Goal: Task Accomplishment & Management: Manage account settings

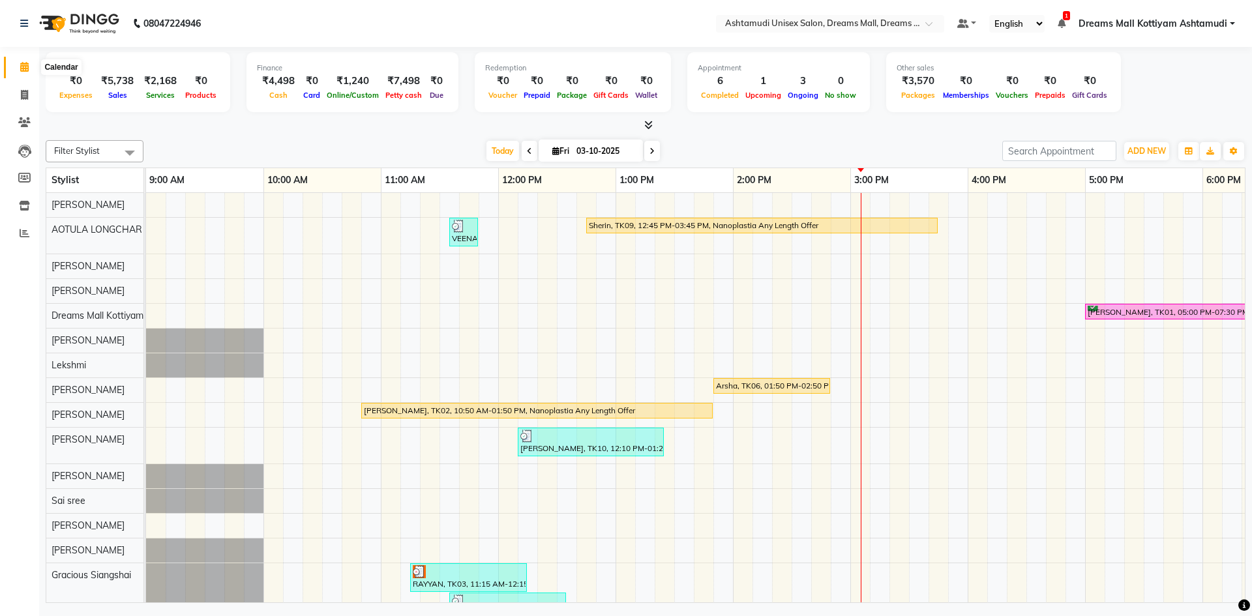
click at [25, 71] on icon at bounding box center [24, 67] width 8 height 10
click at [25, 240] on span at bounding box center [24, 233] width 23 height 15
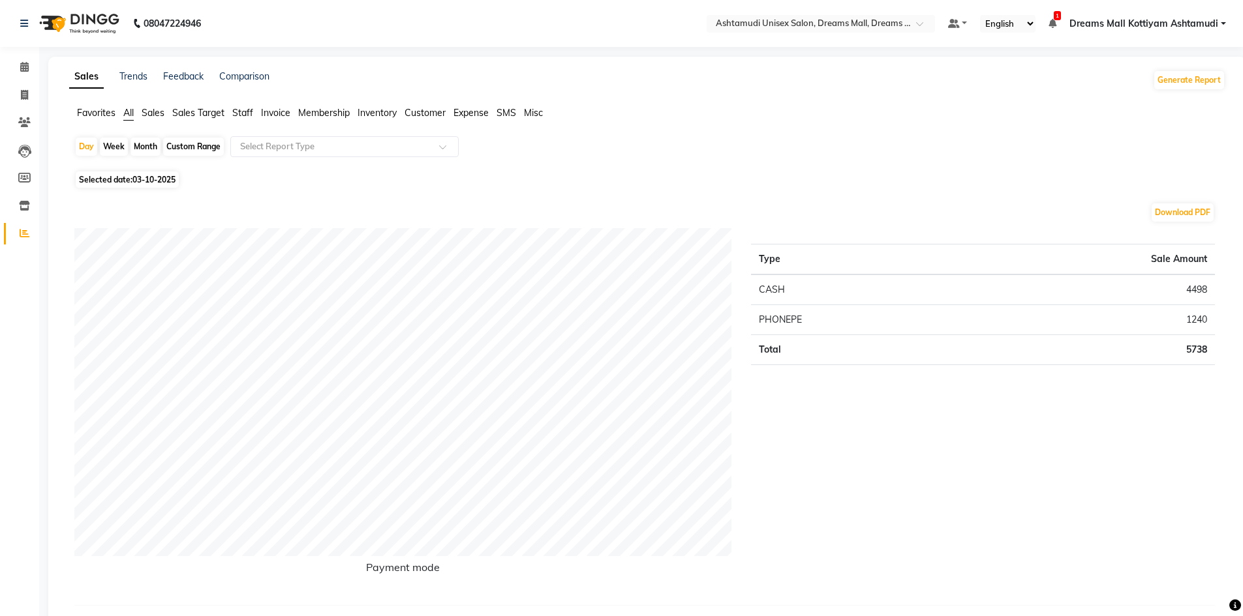
click at [240, 116] on span "Staff" at bounding box center [242, 113] width 21 height 12
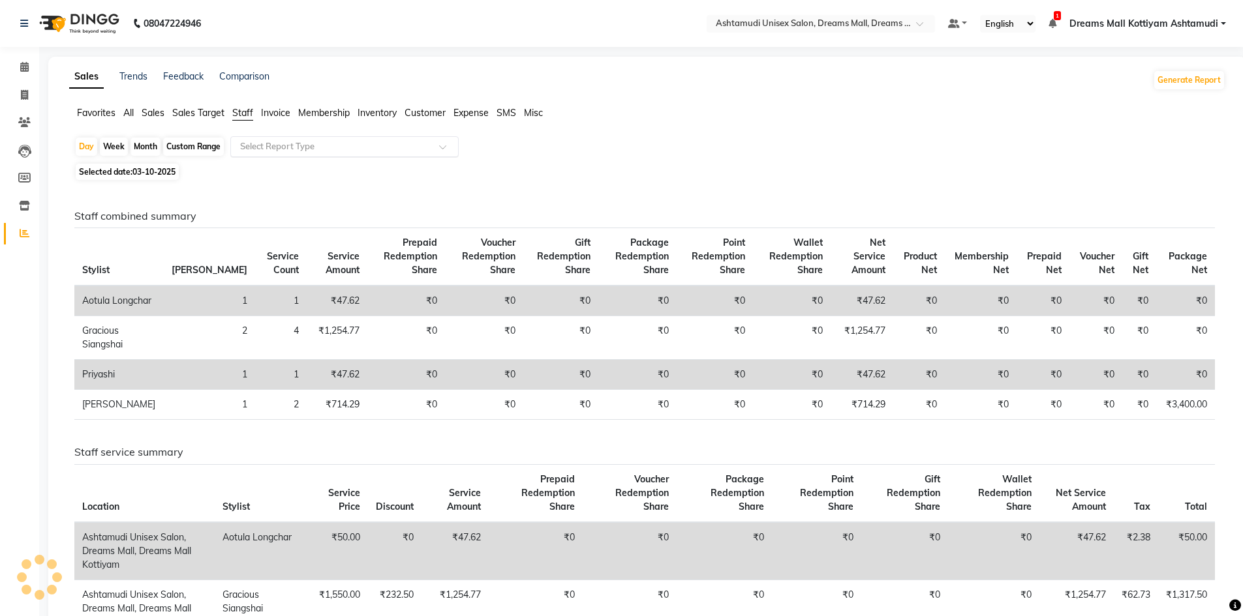
click at [287, 144] on input "text" at bounding box center [331, 146] width 188 height 13
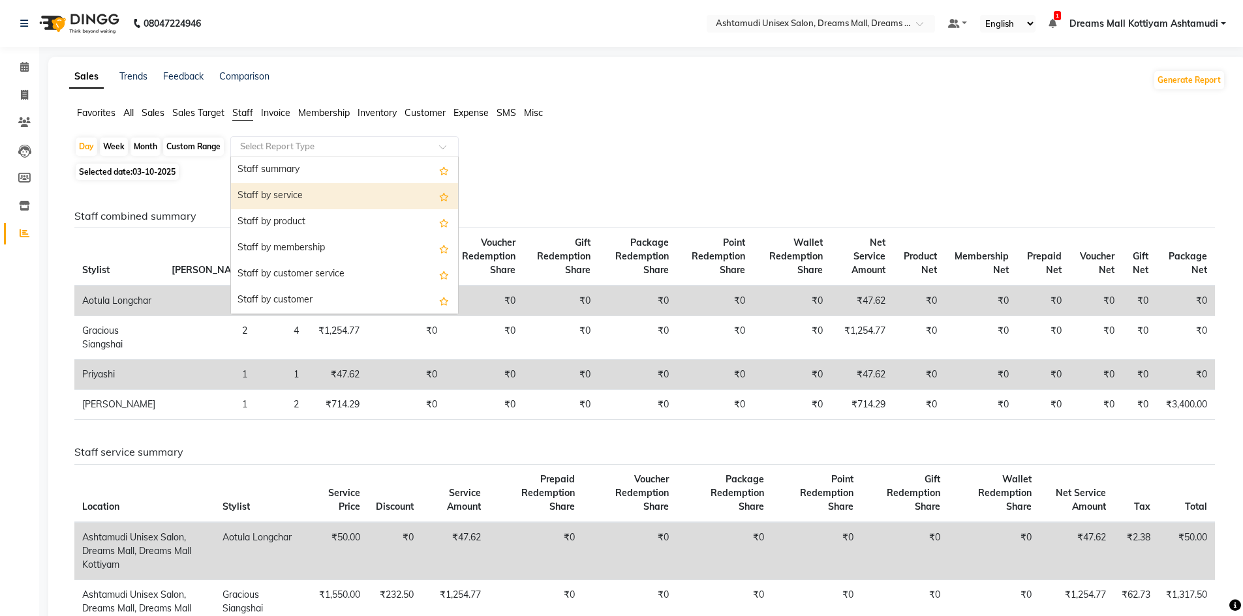
click at [292, 184] on div "Staff by service" at bounding box center [344, 196] width 227 height 26
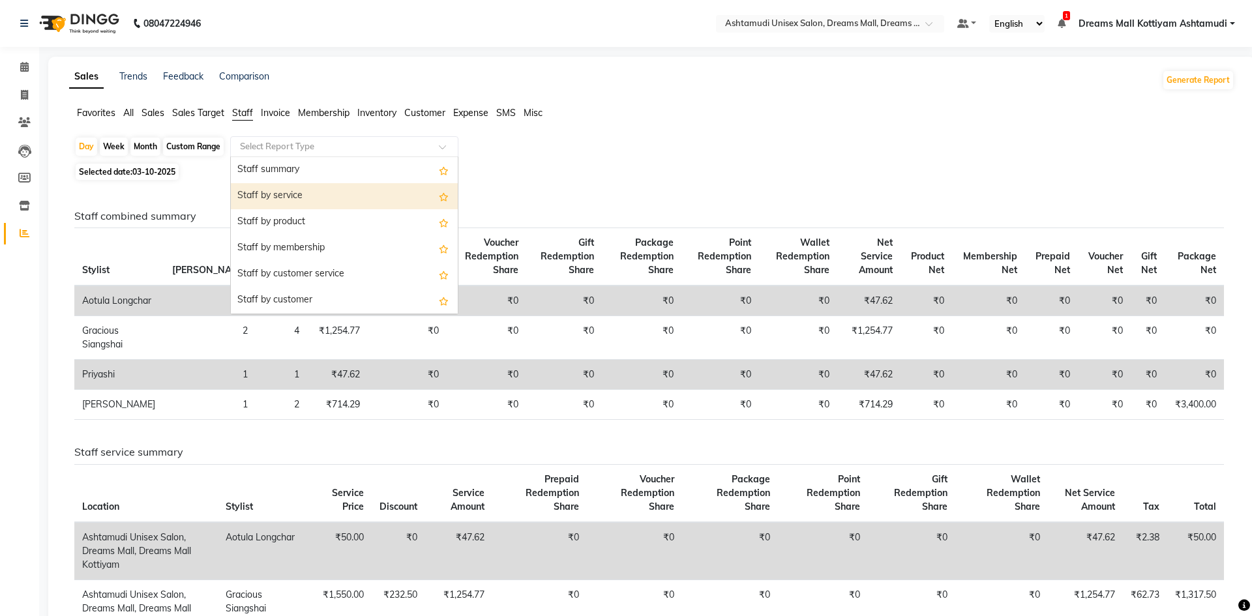
select select "full_report"
select select "csv"
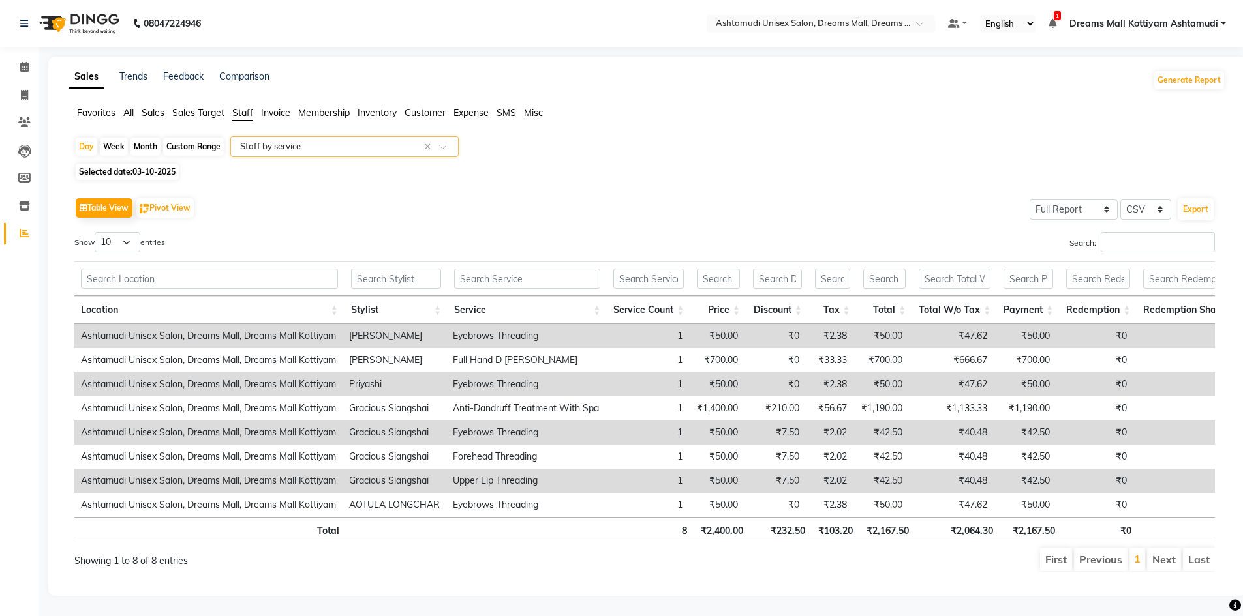
click at [288, 151] on input "text" at bounding box center [331, 146] width 188 height 13
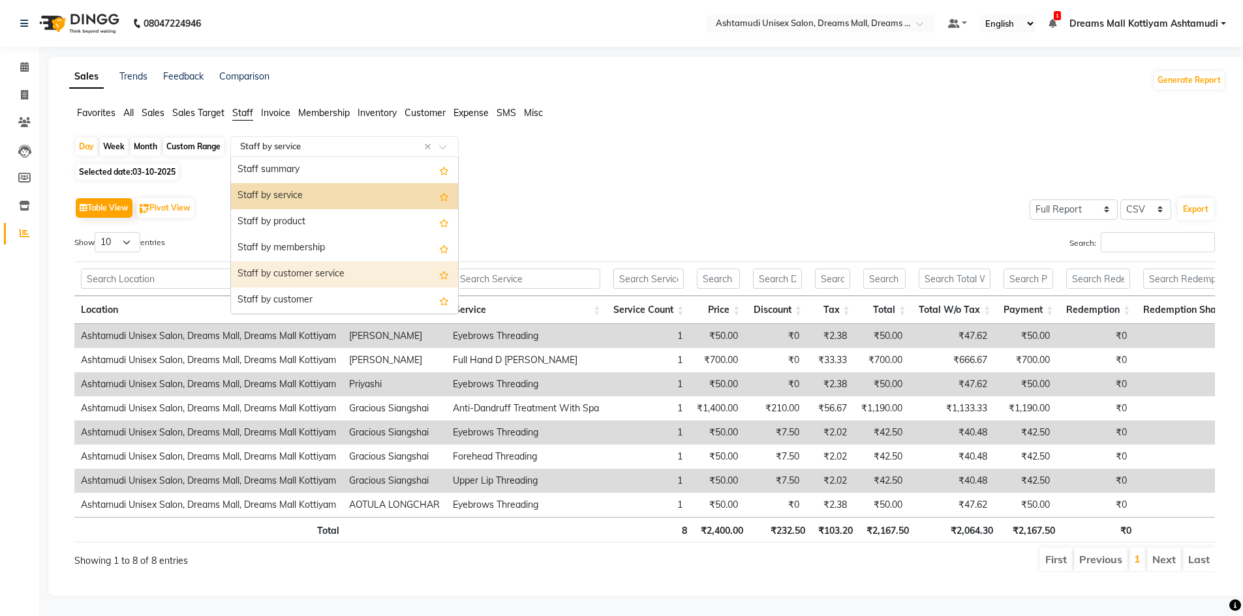
click at [301, 275] on div "Staff by customer service" at bounding box center [344, 275] width 227 height 26
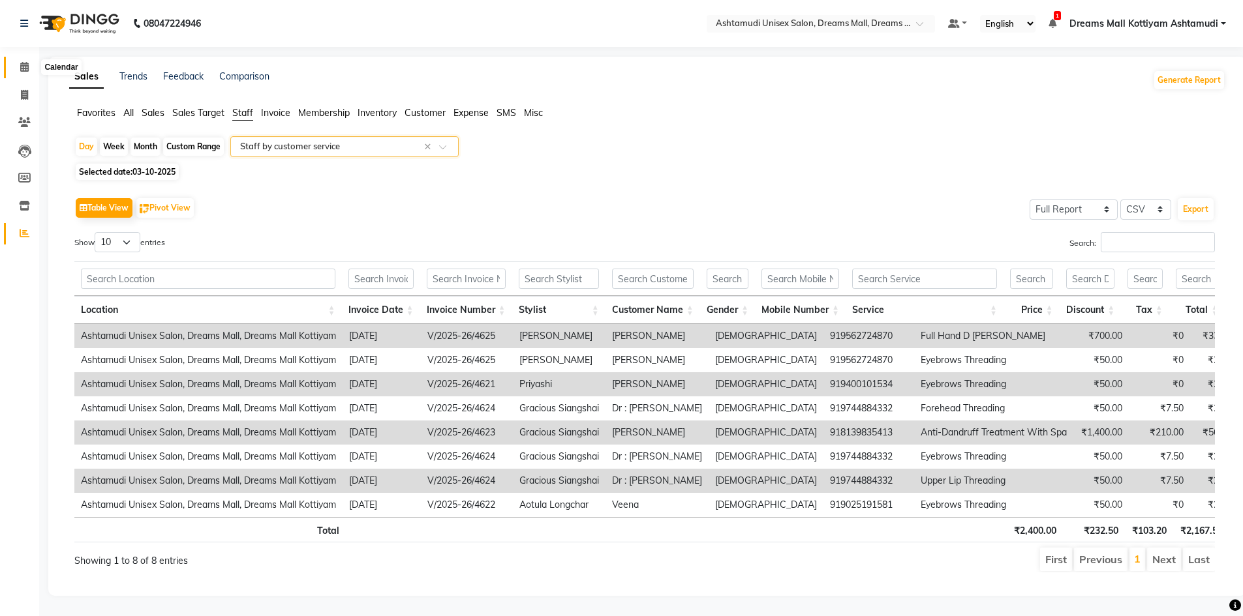
click at [28, 68] on icon at bounding box center [24, 67] width 8 height 10
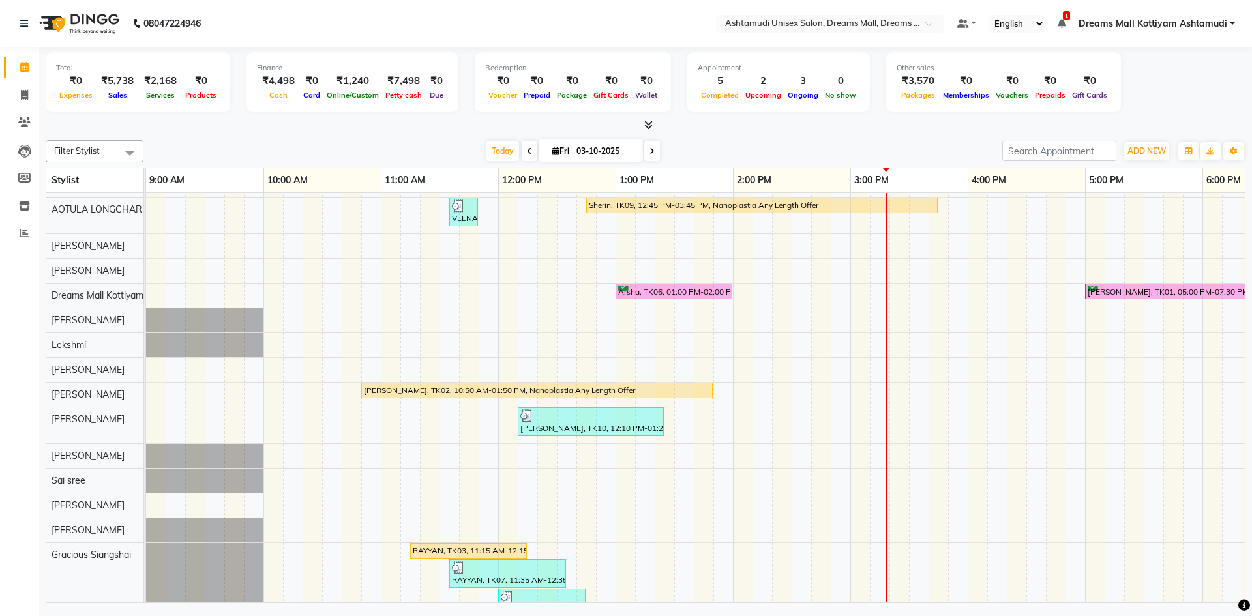
scroll to position [8, 0]
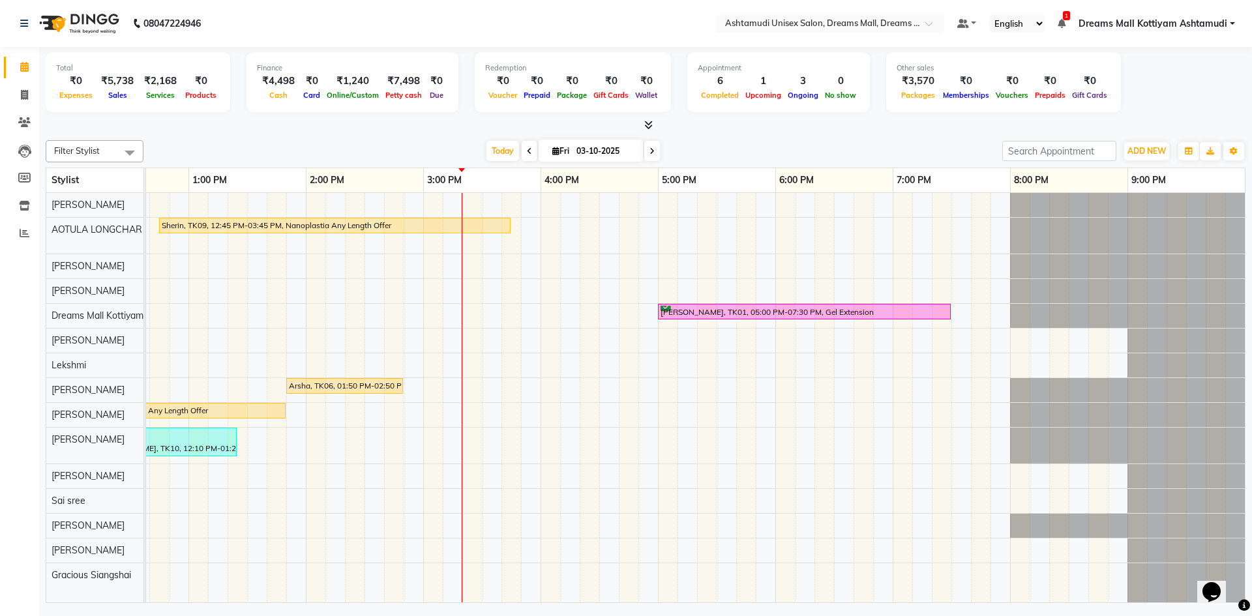
scroll to position [65, 0]
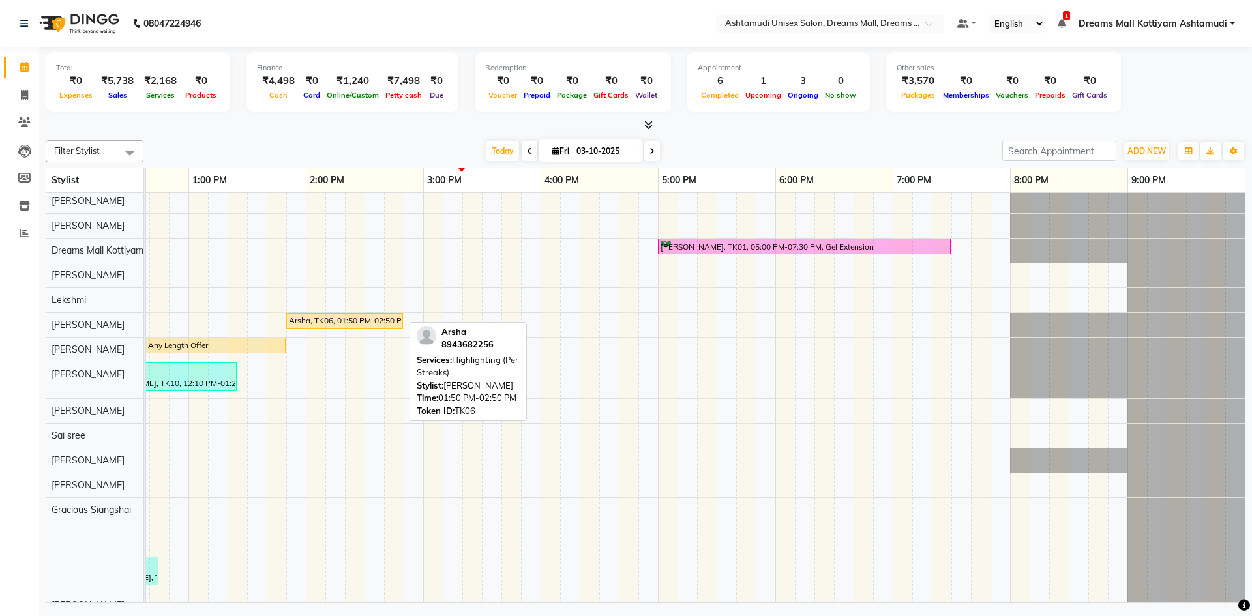
click at [350, 321] on div "Arsha, TK06, 01:50 PM-02:50 PM, Highlighting (Per Streaks)" at bounding box center [345, 321] width 114 height 12
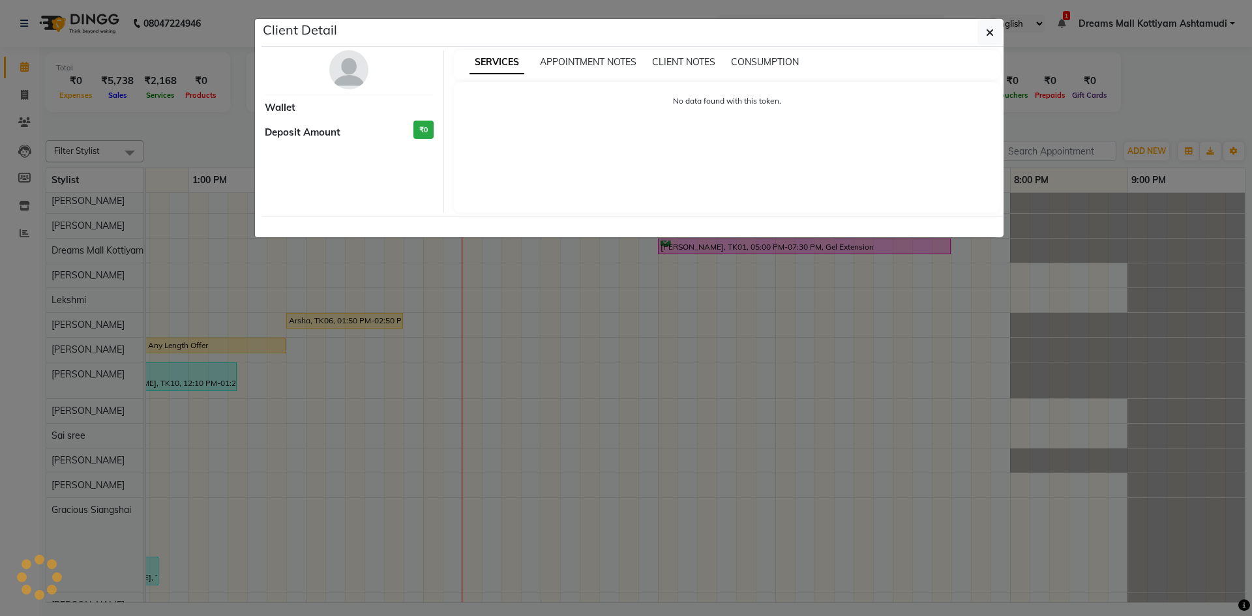
select select "1"
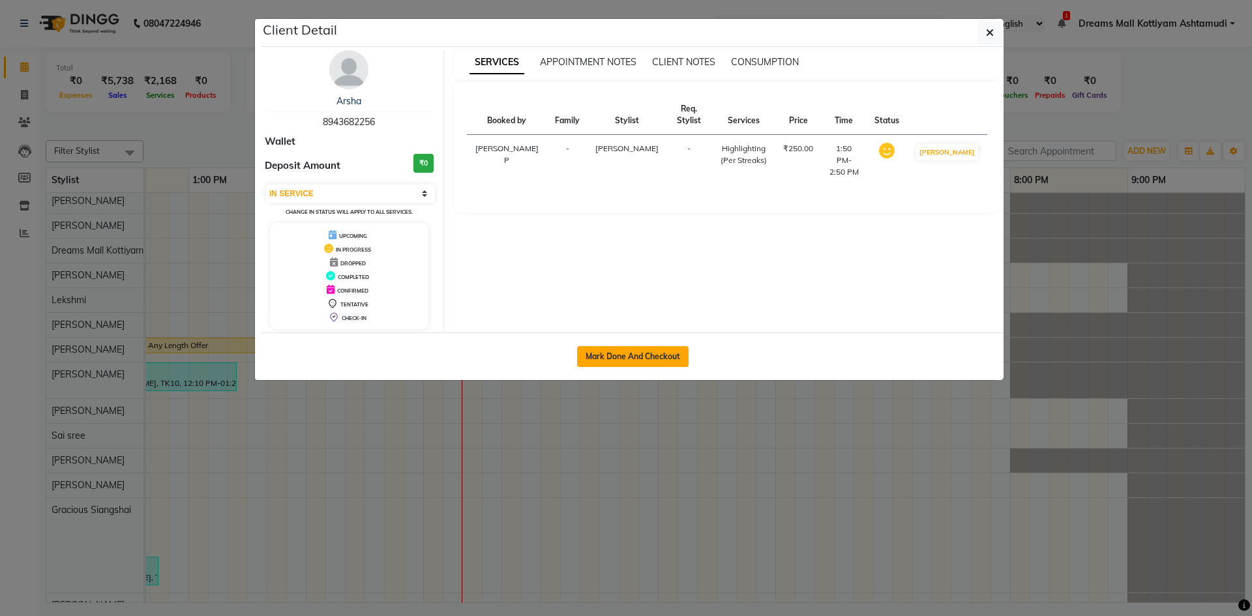
click at [620, 359] on button "Mark Done And Checkout" at bounding box center [633, 356] width 112 height 21
select select "service"
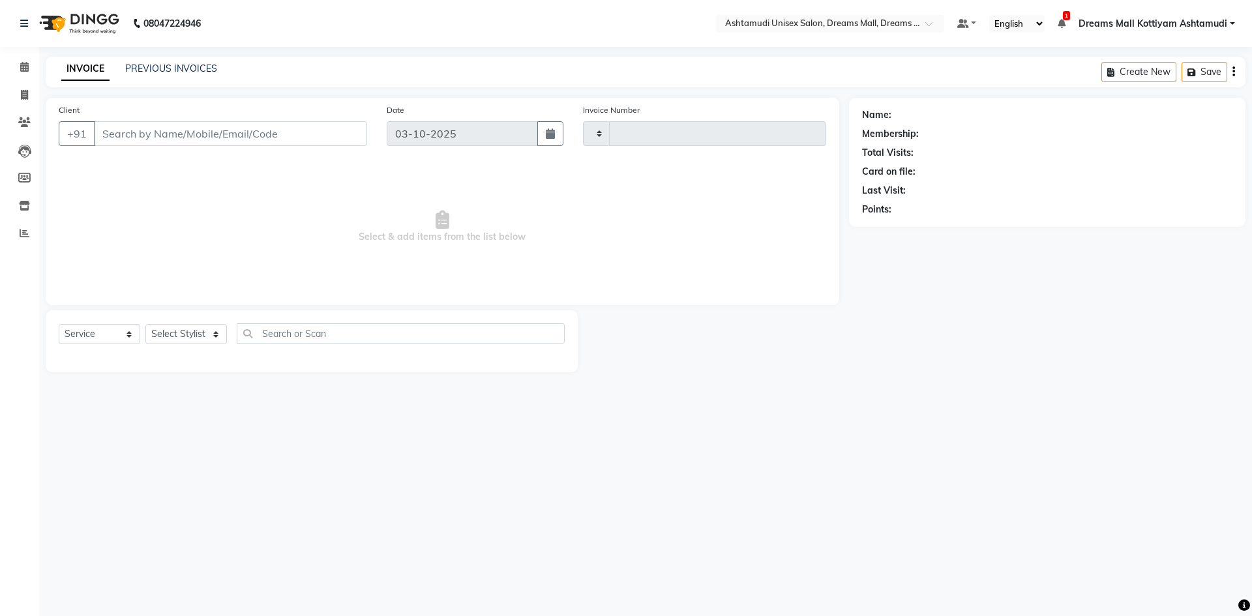
type input "4626"
select select "3"
select select "7264"
type input "8943682256"
select select "63664"
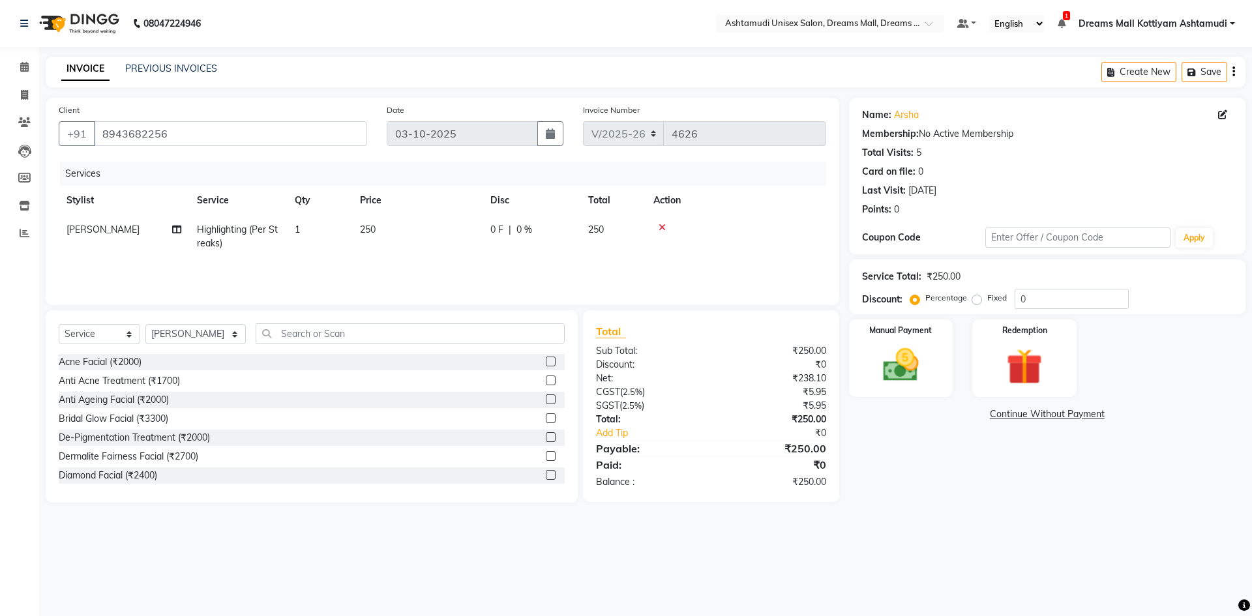
click at [299, 227] on span "1" at bounding box center [297, 230] width 5 height 12
select select "63664"
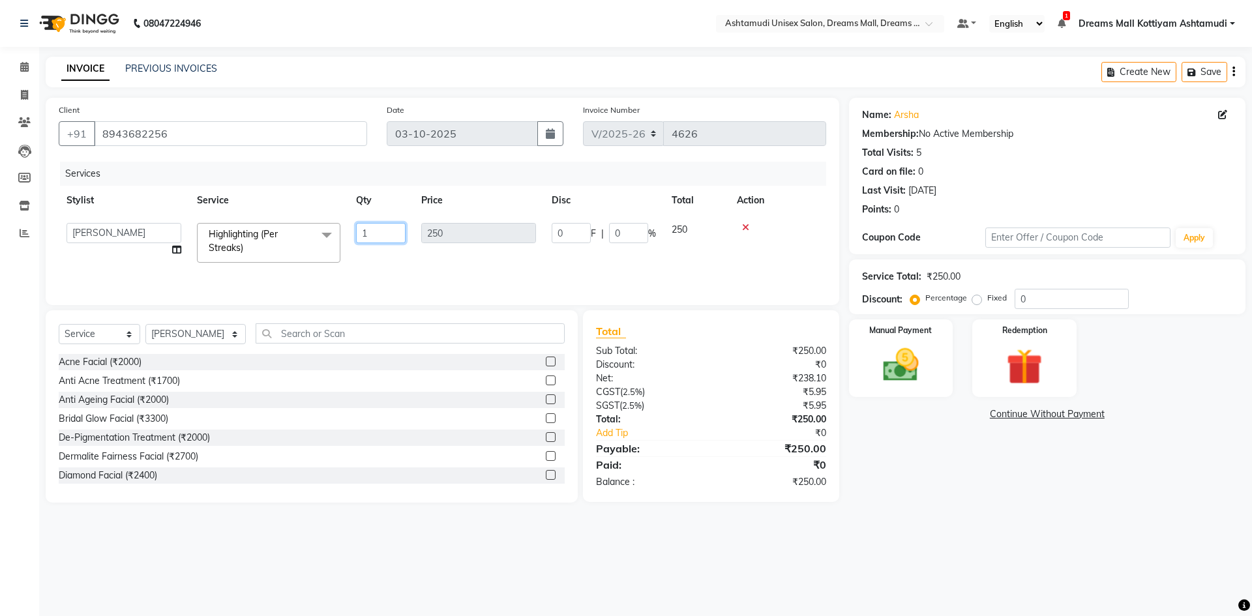
click at [374, 235] on input "1" at bounding box center [381, 233] width 50 height 20
type input "1"
type input "6"
click at [494, 28] on nav "08047224946 Select Location × Ashtamudi Unisex Salon, Dreams Mall, Dreams Mall …" at bounding box center [626, 23] width 1252 height 47
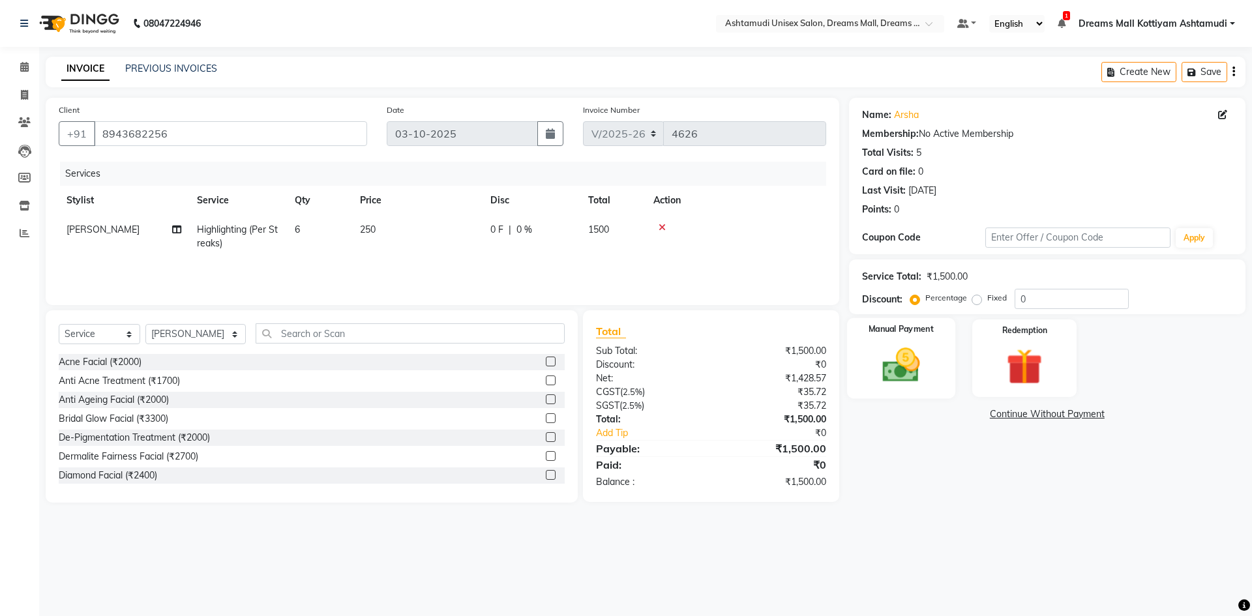
click at [951, 359] on div "Manual Payment" at bounding box center [901, 358] width 108 height 80
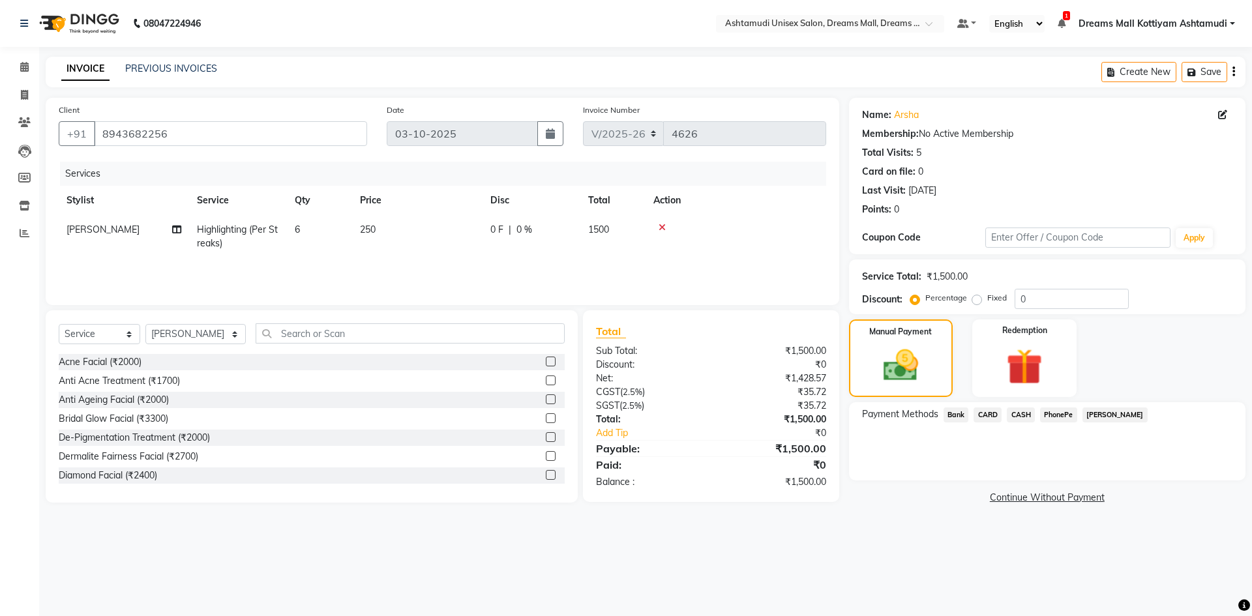
click at [1009, 402] on div "Payment Methods Bank CARD CASH PhonePe Tamara" at bounding box center [1047, 441] width 397 height 78
click at [1028, 418] on span "CASH" at bounding box center [1021, 415] width 28 height 15
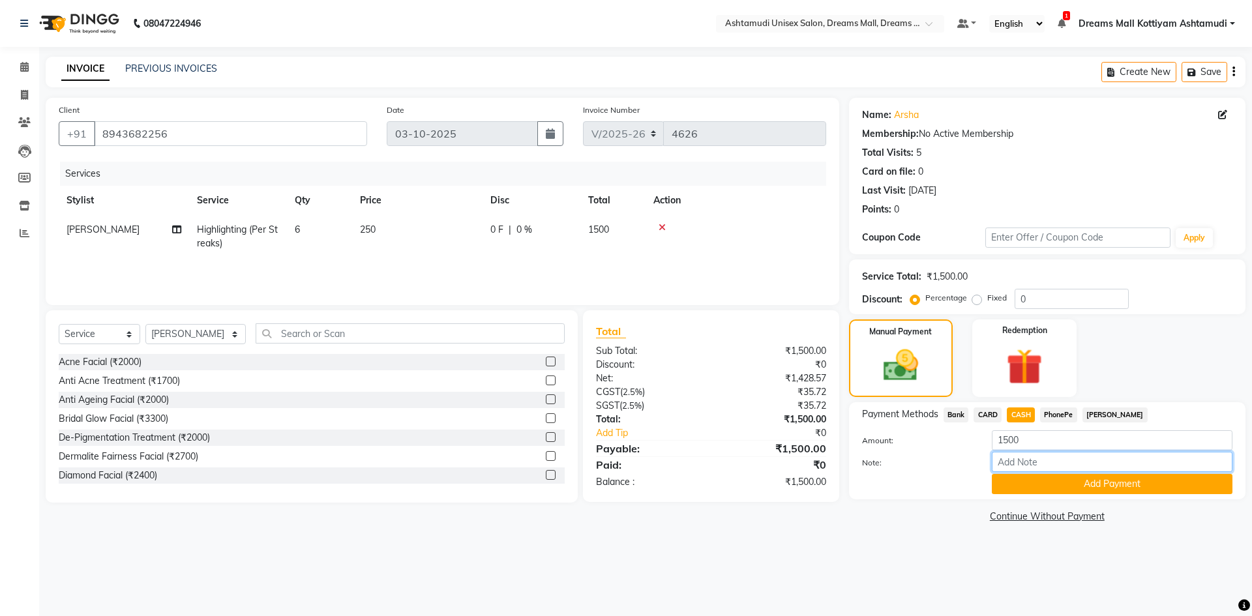
drag, startPoint x: 1040, startPoint y: 462, endPoint x: 1052, endPoint y: 440, distance: 24.8
click at [1040, 462] on input "Note:" at bounding box center [1112, 462] width 241 height 20
type input "Arun"
click at [1115, 487] on button "Add Payment" at bounding box center [1112, 484] width 241 height 20
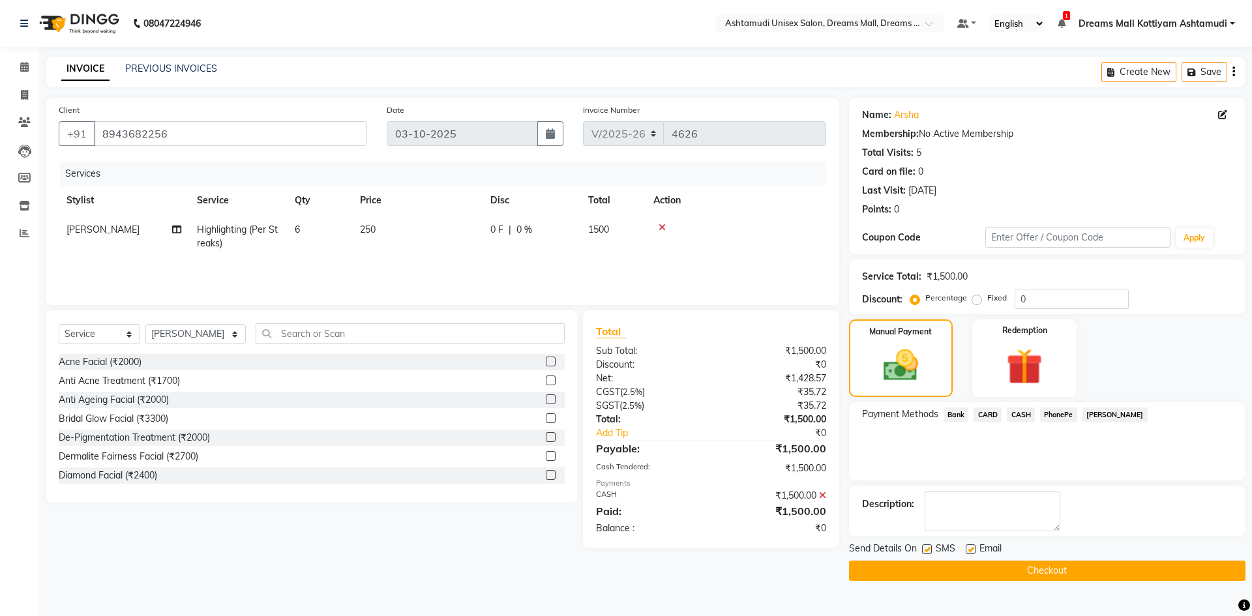
click at [1035, 568] on button "Checkout" at bounding box center [1047, 571] width 397 height 20
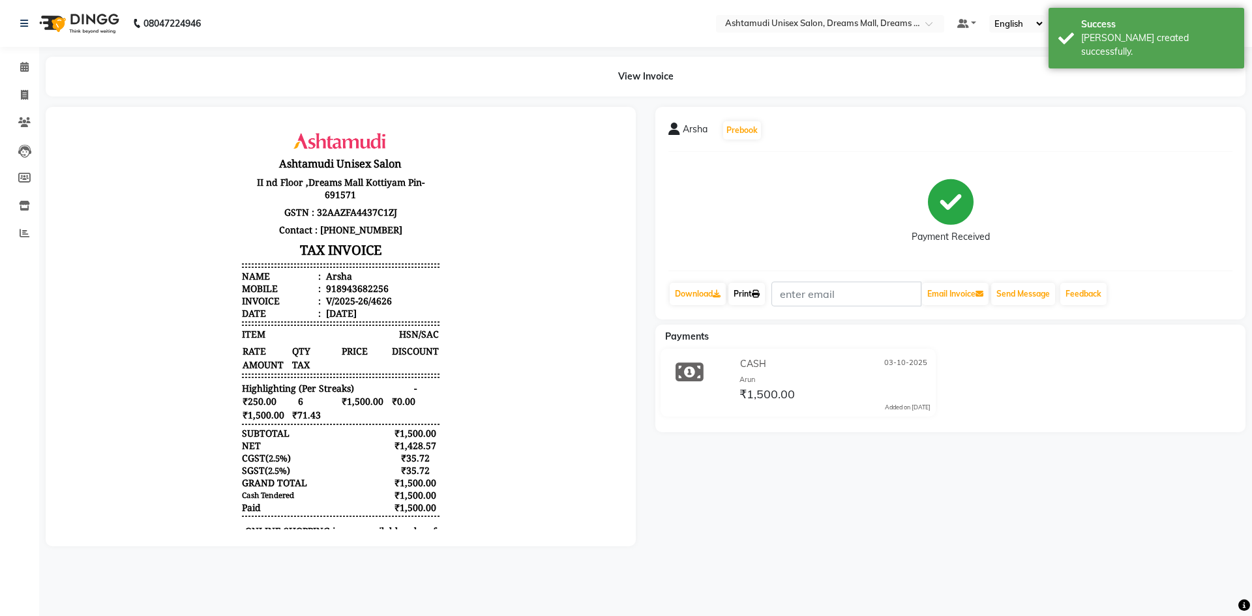
click at [738, 291] on link "Print" at bounding box center [747, 294] width 37 height 22
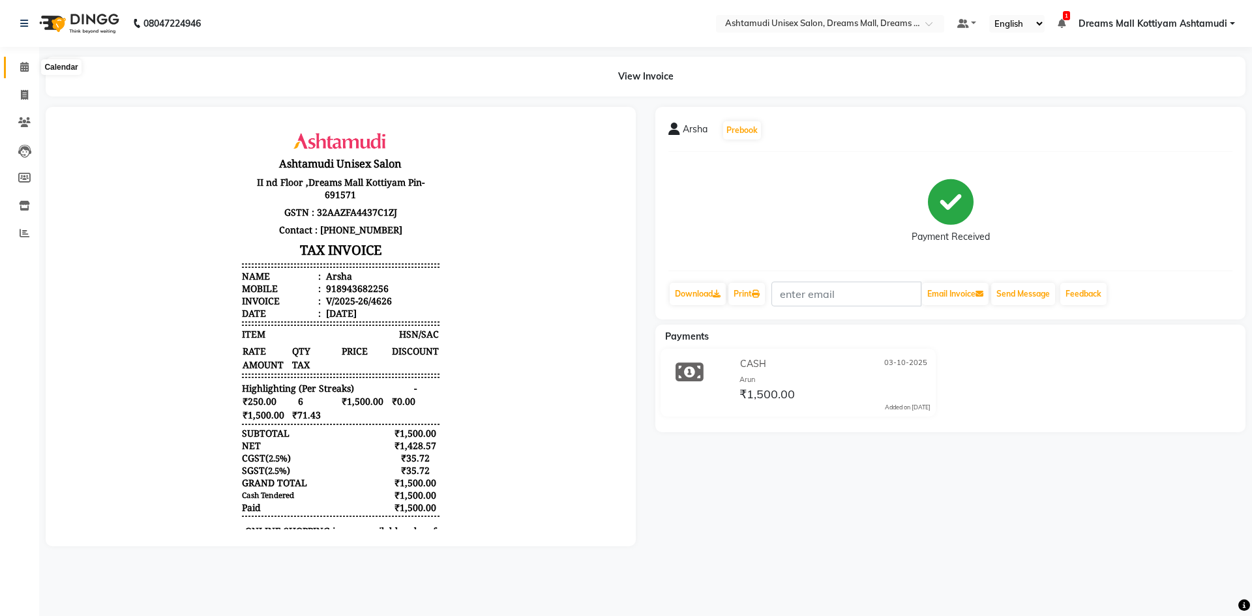
click at [26, 65] on icon at bounding box center [24, 67] width 8 height 10
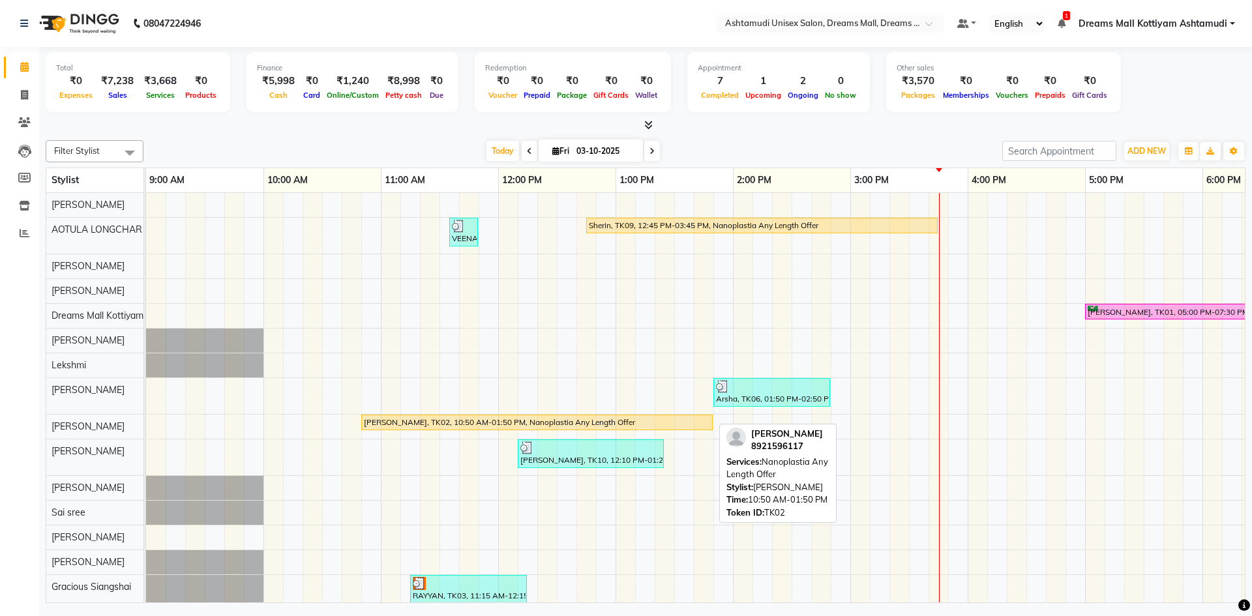
click at [386, 423] on div "[PERSON_NAME], TK02, 10:50 AM-01:50 PM, Nanoplastia Any Length Offer" at bounding box center [537, 423] width 349 height 12
select select "1"
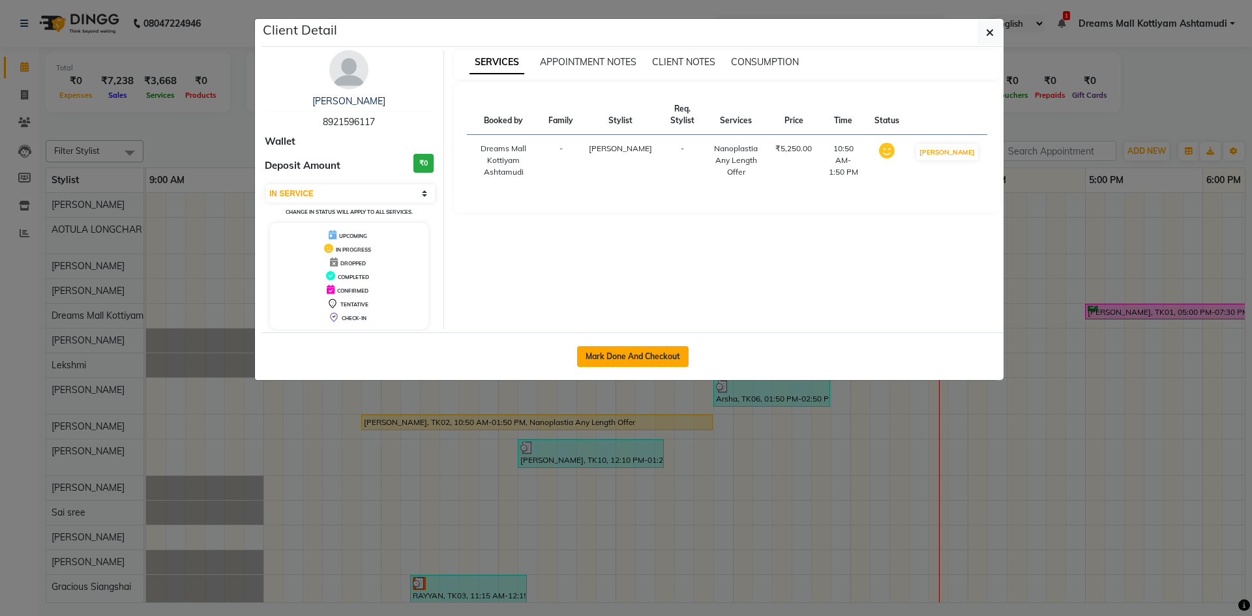
click at [651, 352] on button "Mark Done And Checkout" at bounding box center [633, 356] width 112 height 21
select select "service"
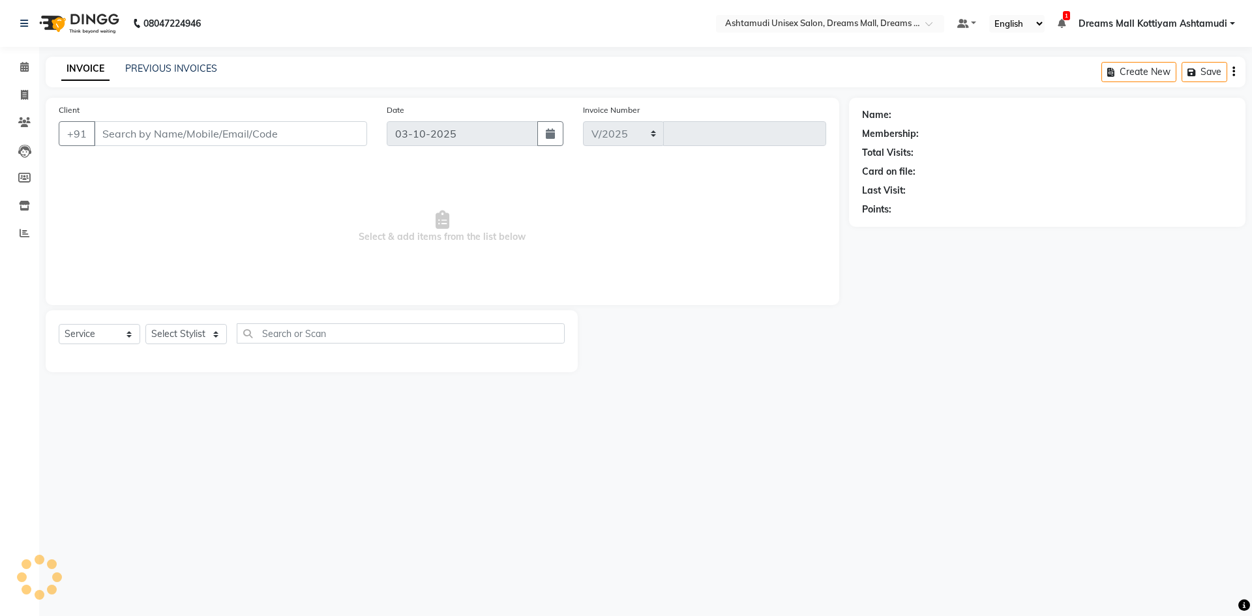
select select "7264"
type input "4627"
type input "8921596117"
select select "62103"
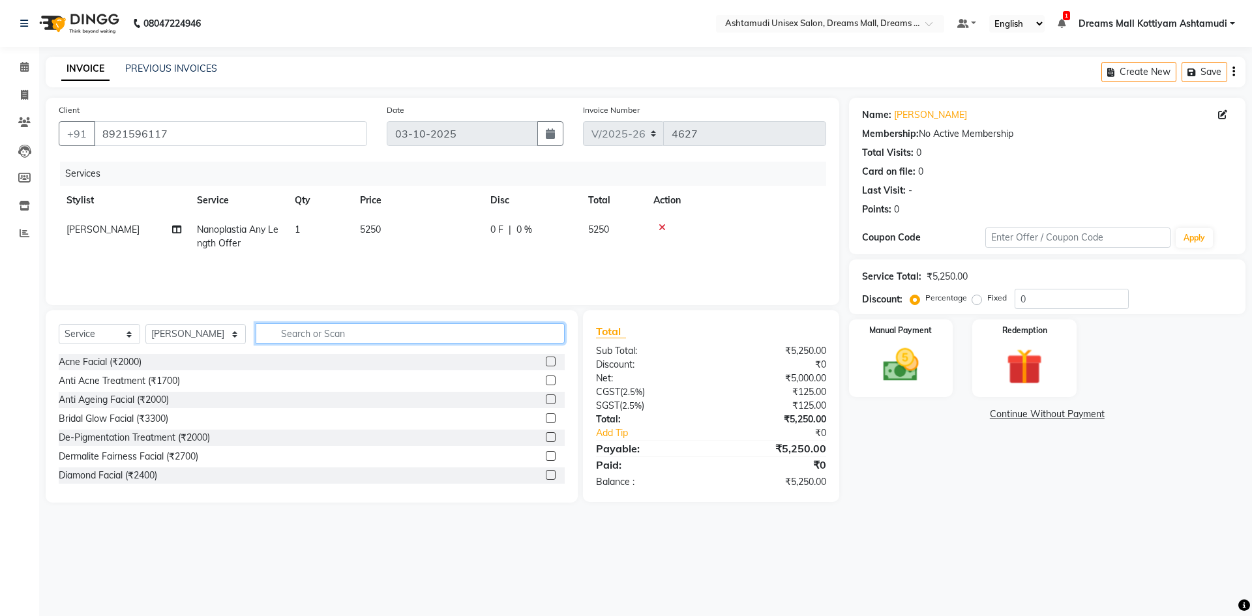
click at [352, 331] on input "text" at bounding box center [410, 334] width 309 height 20
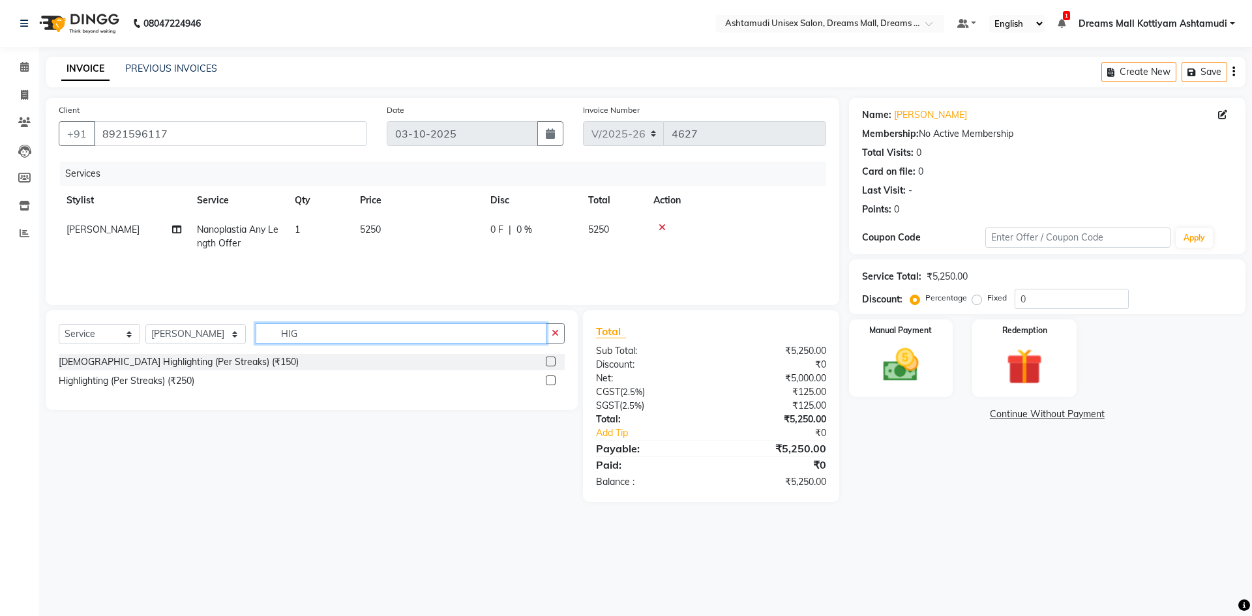
type input "HIG"
click at [548, 382] on label at bounding box center [551, 381] width 10 height 10
click at [548, 382] on input "checkbox" at bounding box center [550, 381] width 8 height 8
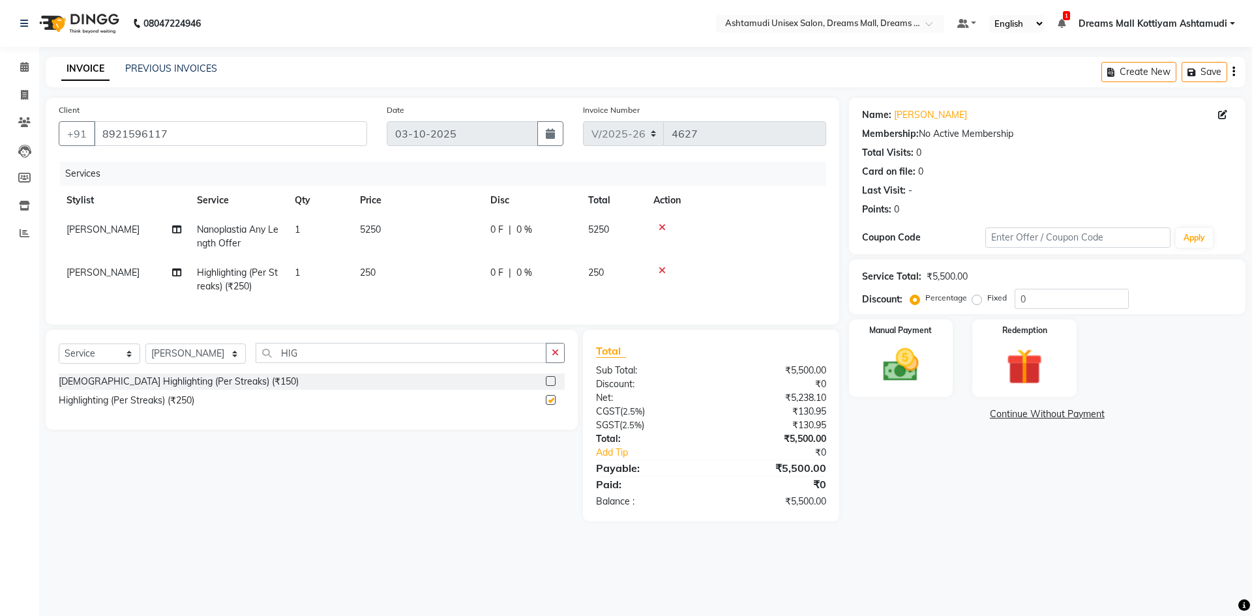
checkbox input "false"
click at [346, 280] on td "1" at bounding box center [319, 279] width 65 height 43
select select "62103"
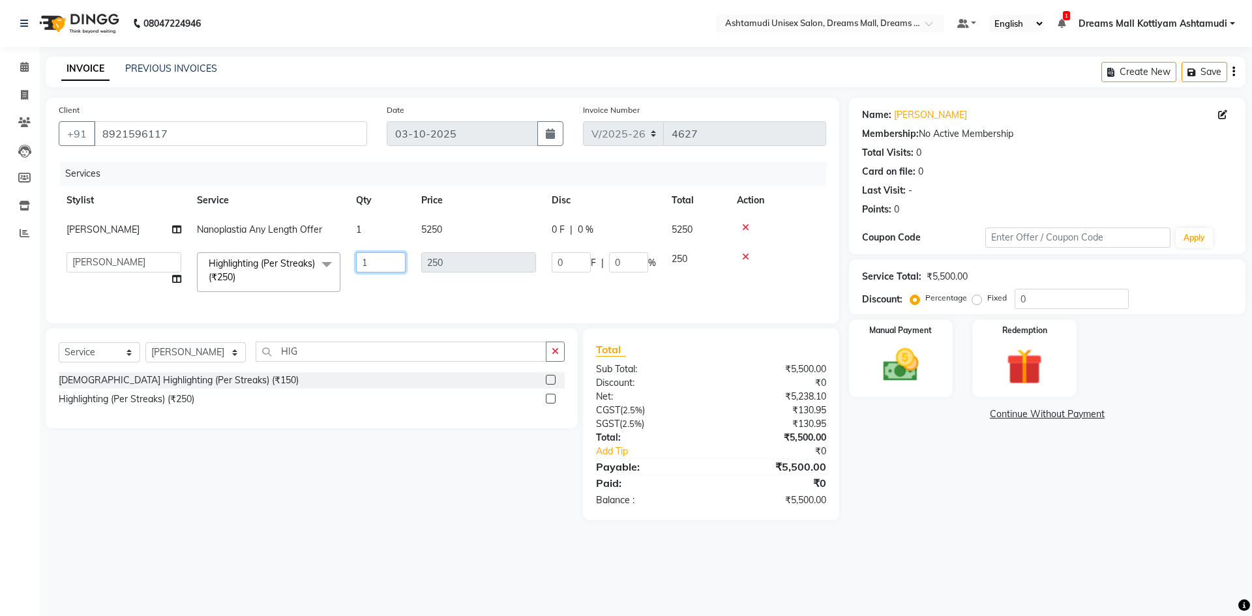
click at [387, 266] on input "1" at bounding box center [381, 262] width 50 height 20
type input "20"
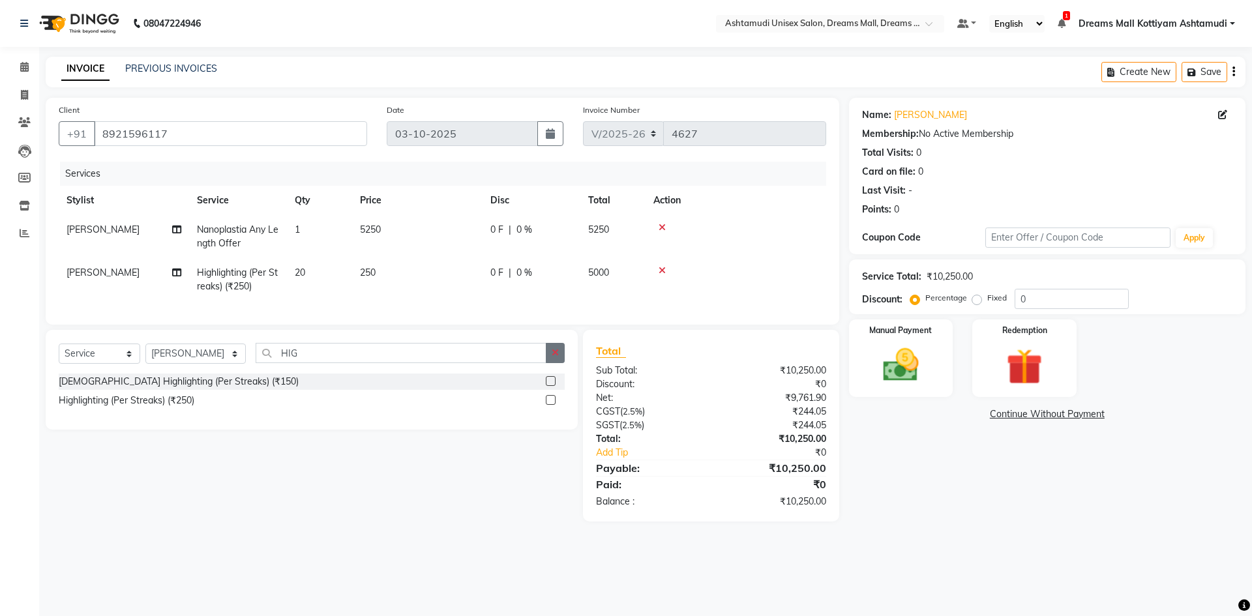
click at [557, 357] on icon "button" at bounding box center [555, 352] width 7 height 9
type input "LAY"
click at [549, 386] on label at bounding box center [551, 381] width 10 height 10
click at [549, 386] on input "checkbox" at bounding box center [550, 382] width 8 height 8
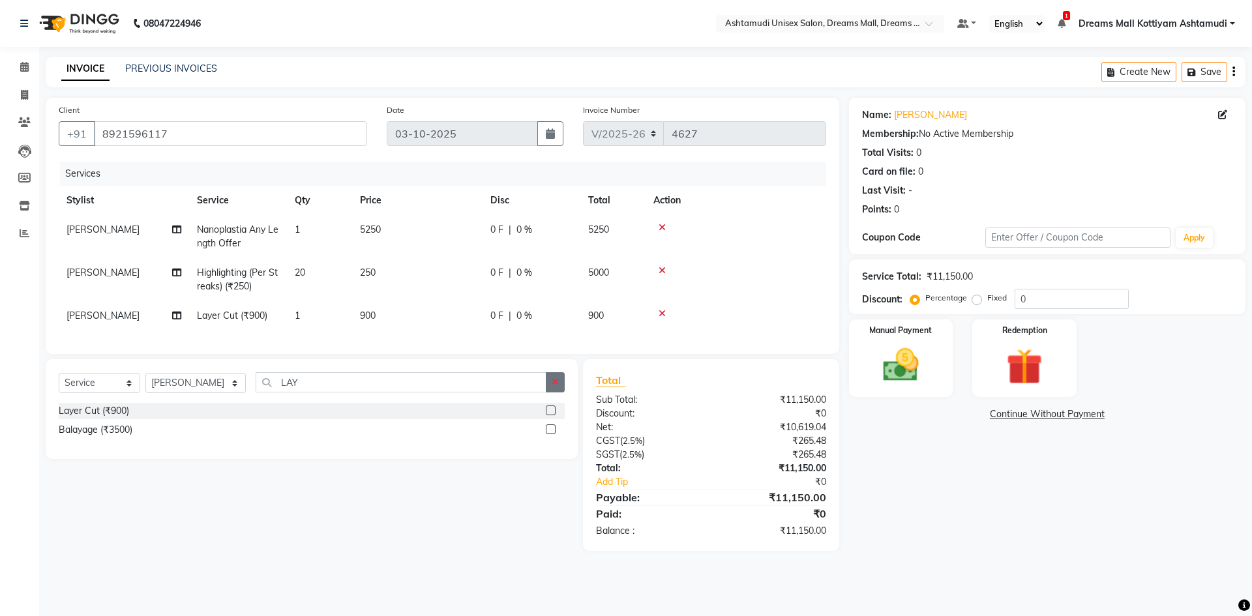
checkbox input "false"
click at [551, 390] on button "button" at bounding box center [555, 382] width 19 height 20
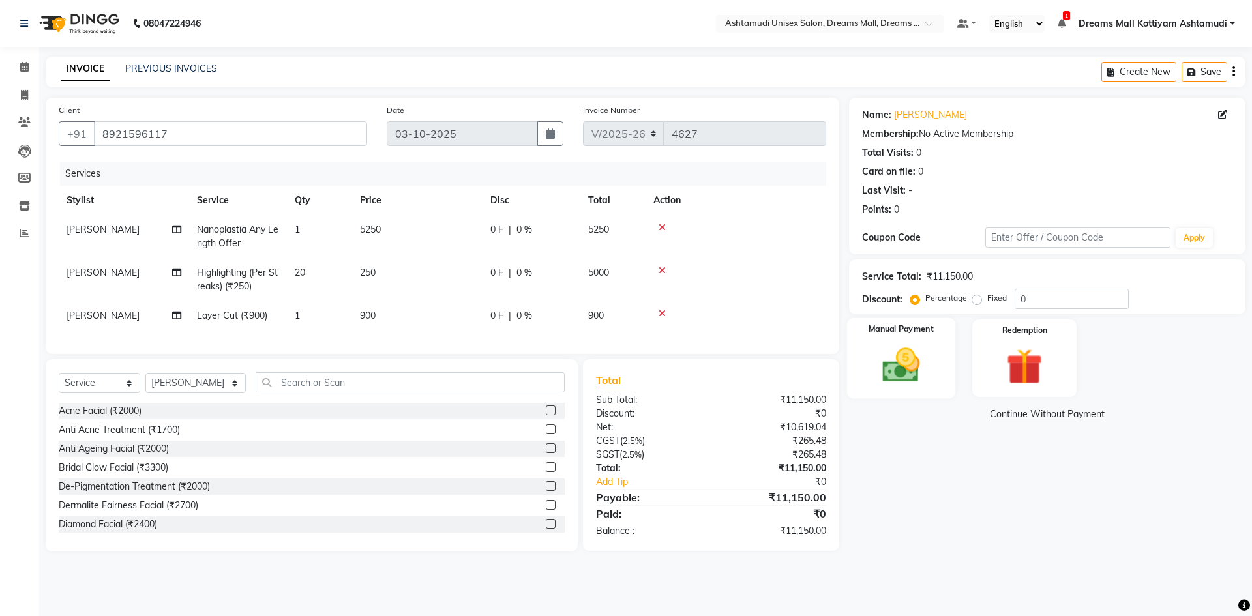
click at [915, 369] on img at bounding box center [901, 365] width 61 height 43
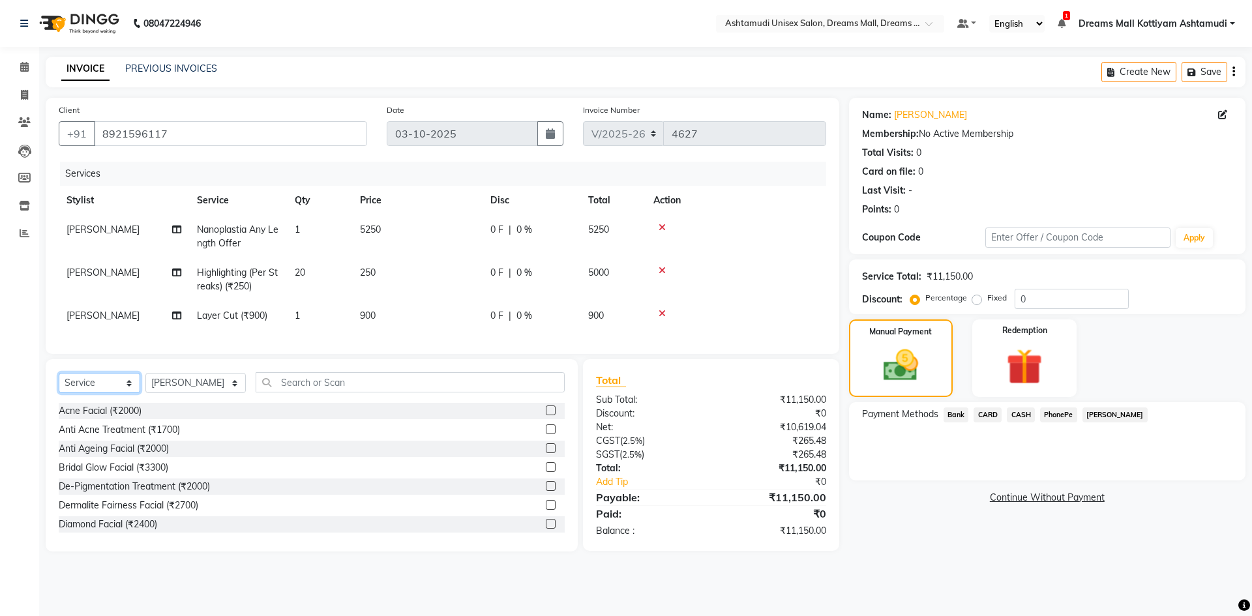
click at [81, 392] on select "Select Service Product Membership Package Voucher Prepaid Gift Card" at bounding box center [100, 383] width 82 height 20
select select "product"
click at [59, 383] on select "Select Service Product Membership Package Voucher Prepaid Gift Card" at bounding box center [100, 383] width 82 height 20
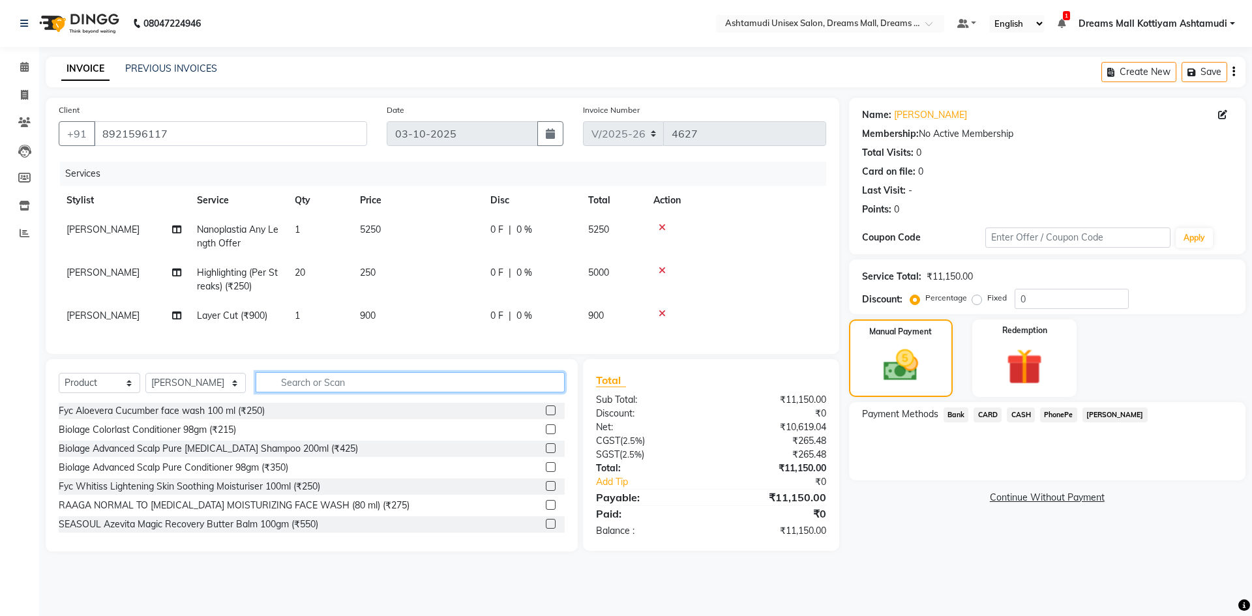
click at [305, 390] on input "text" at bounding box center [410, 382] width 309 height 20
type input "8901526401260"
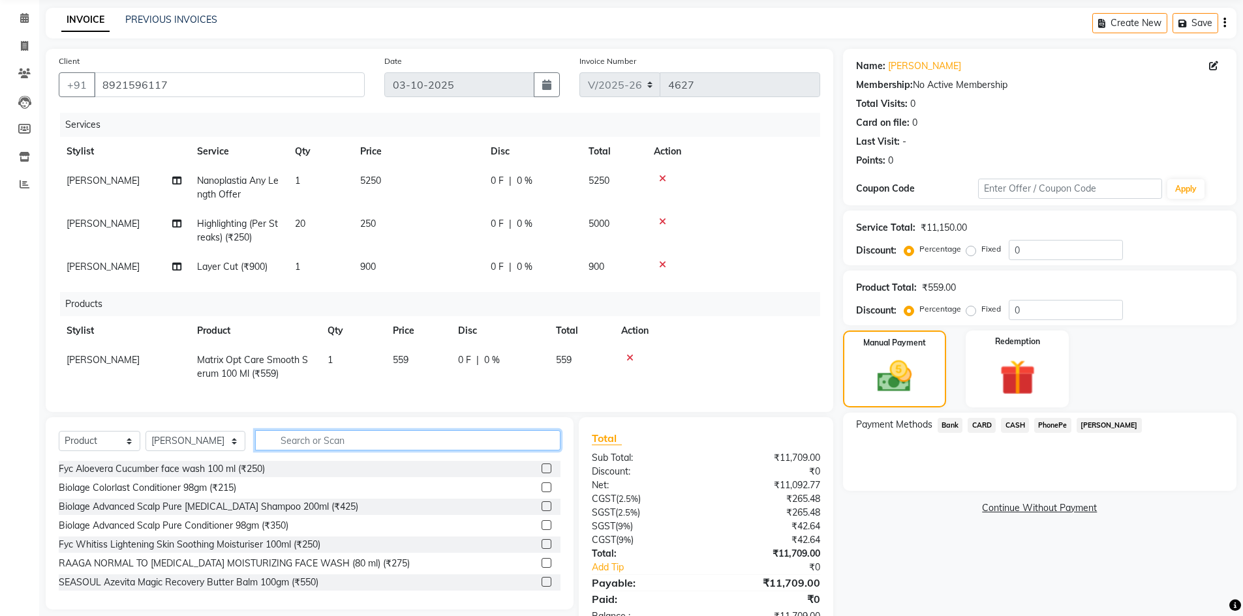
scroll to position [99, 0]
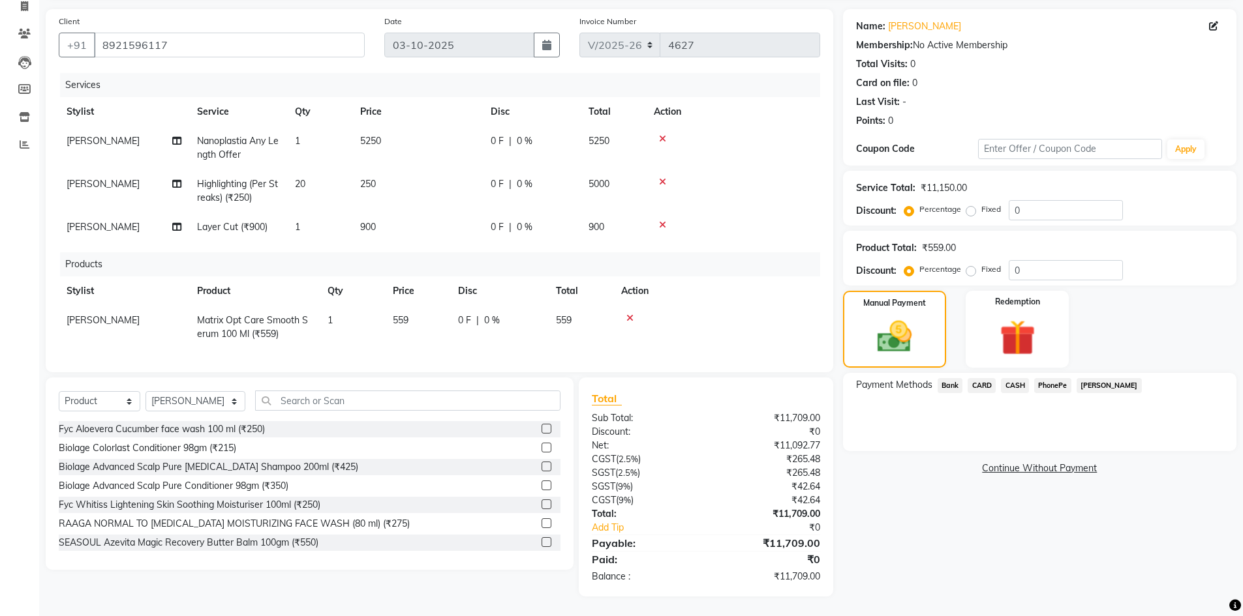
click at [1051, 378] on span "PhonePe" at bounding box center [1052, 385] width 37 height 15
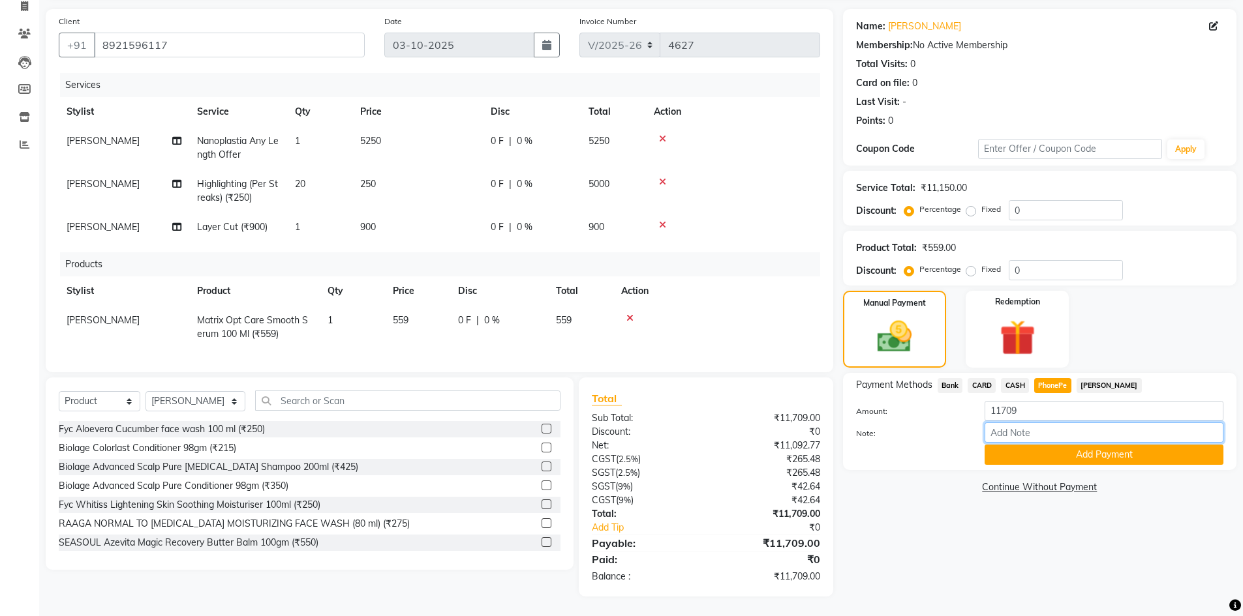
click at [1052, 423] on input "Note:" at bounding box center [1103, 433] width 239 height 20
type input "[PERSON_NAME]"
click at [1087, 445] on button "Add Payment" at bounding box center [1103, 455] width 239 height 20
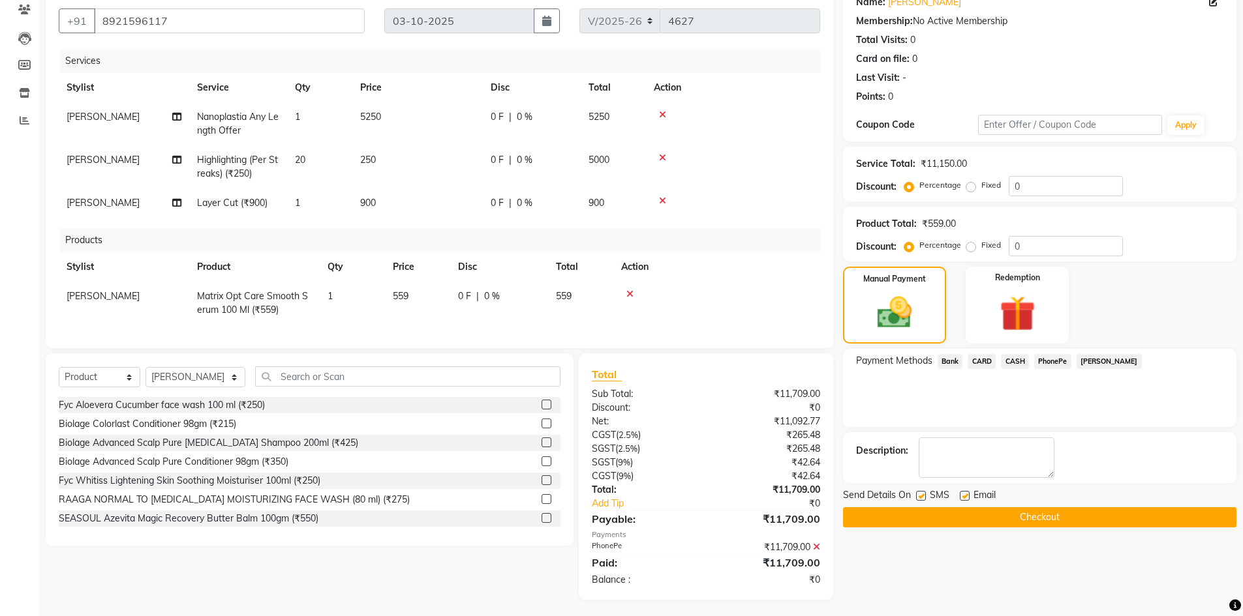
scroll to position [126, 0]
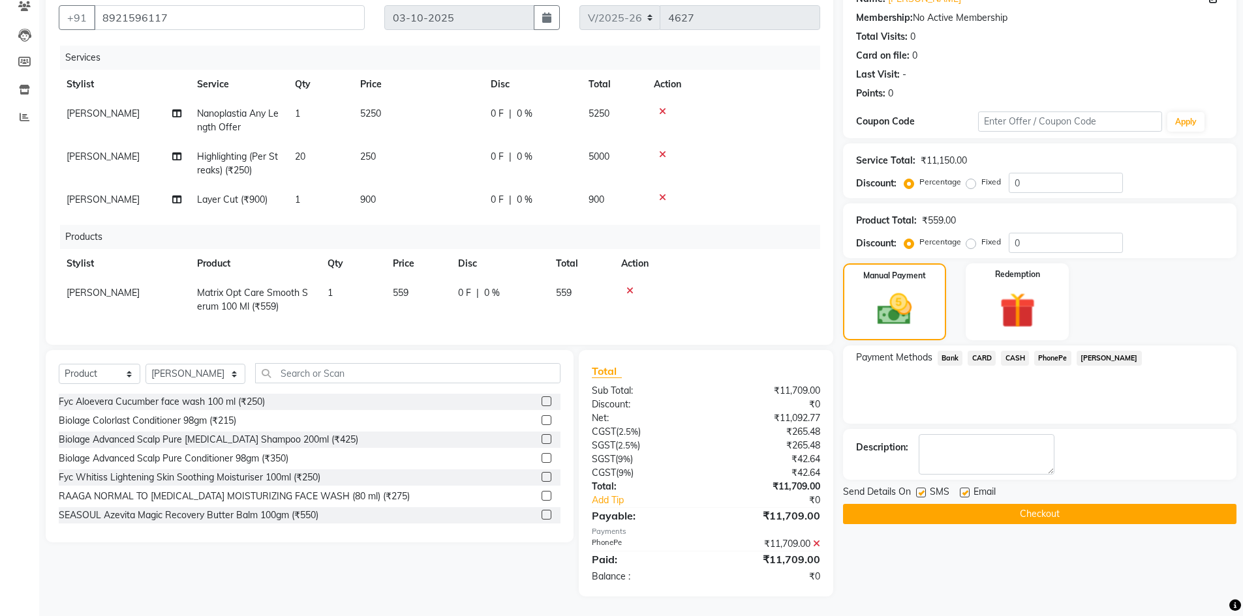
click at [1053, 504] on button "Checkout" at bounding box center [1039, 514] width 393 height 20
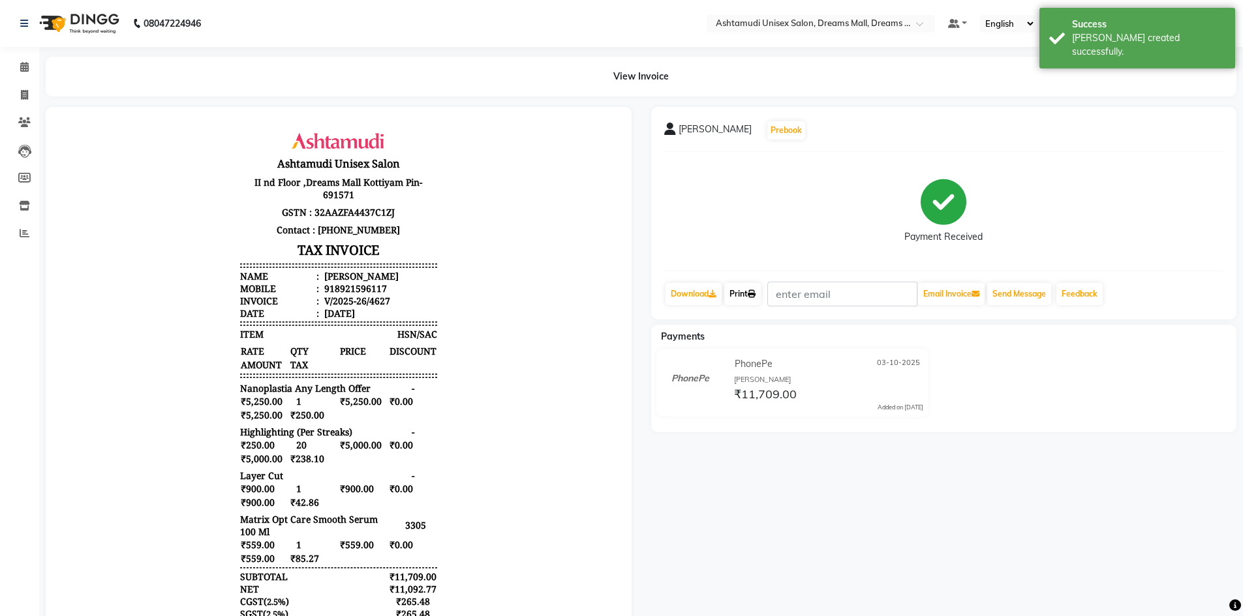
click at [750, 295] on link "Print" at bounding box center [742, 294] width 37 height 22
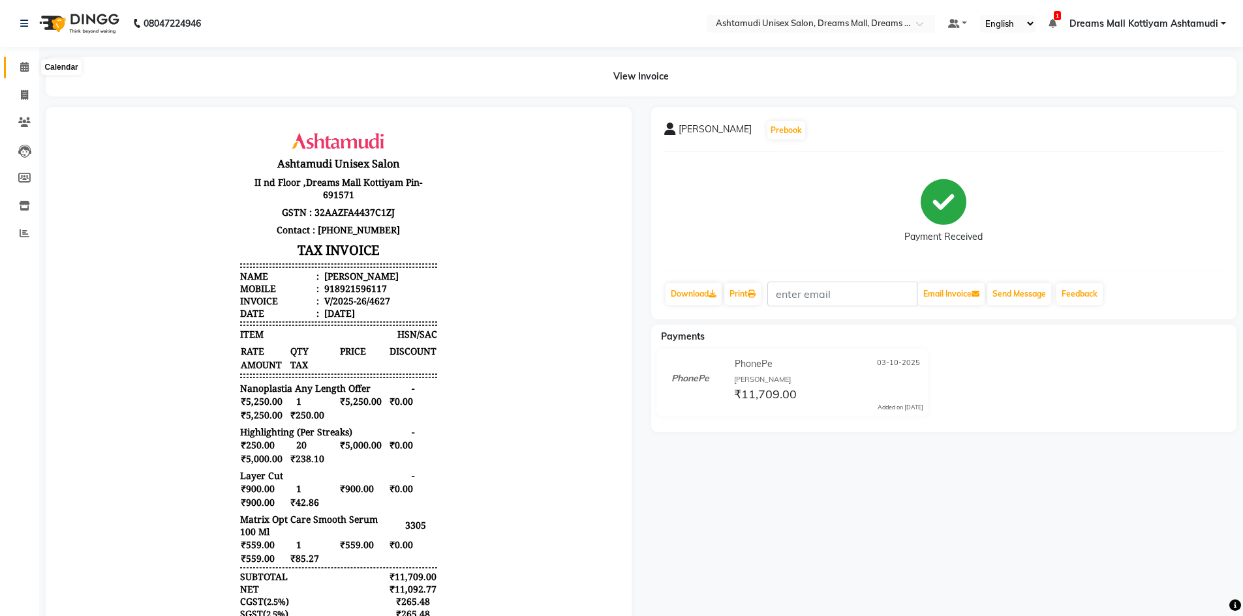
click at [18, 61] on span at bounding box center [24, 67] width 23 height 15
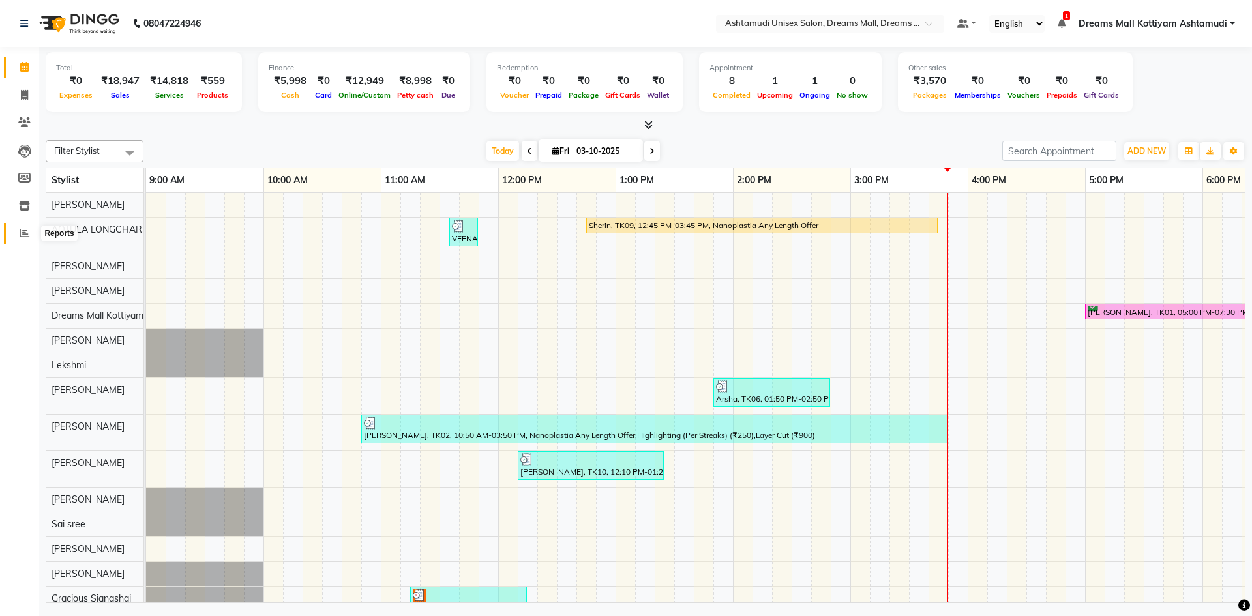
click at [27, 232] on icon at bounding box center [25, 233] width 10 height 10
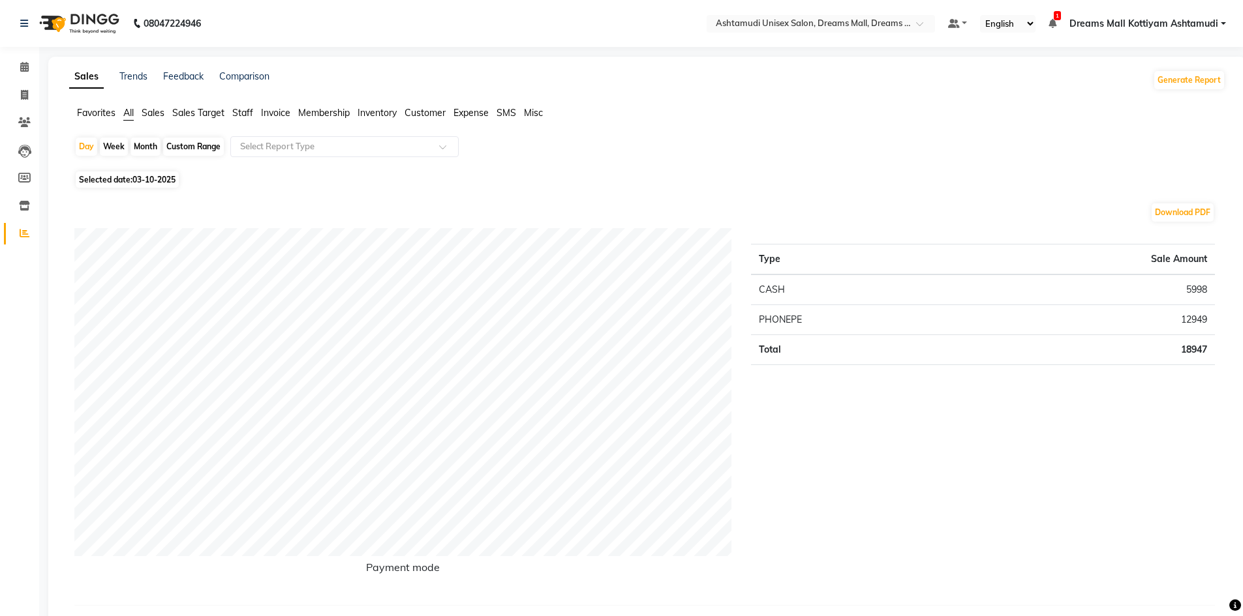
click at [156, 112] on span "Sales" at bounding box center [153, 113] width 23 height 12
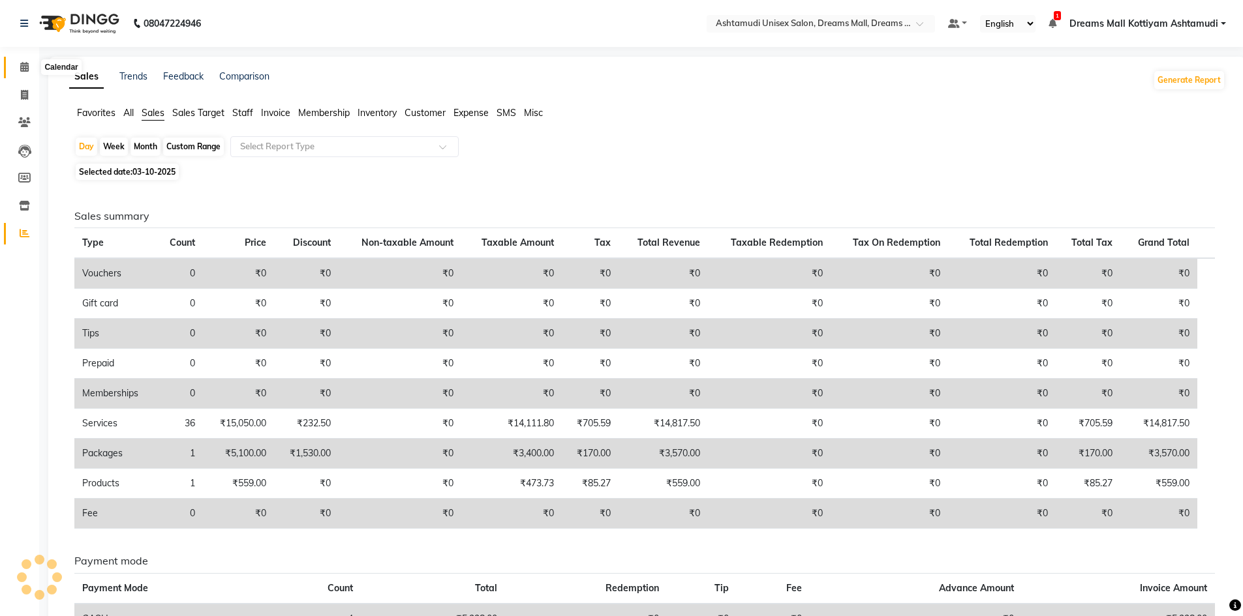
click at [23, 73] on span at bounding box center [24, 67] width 23 height 15
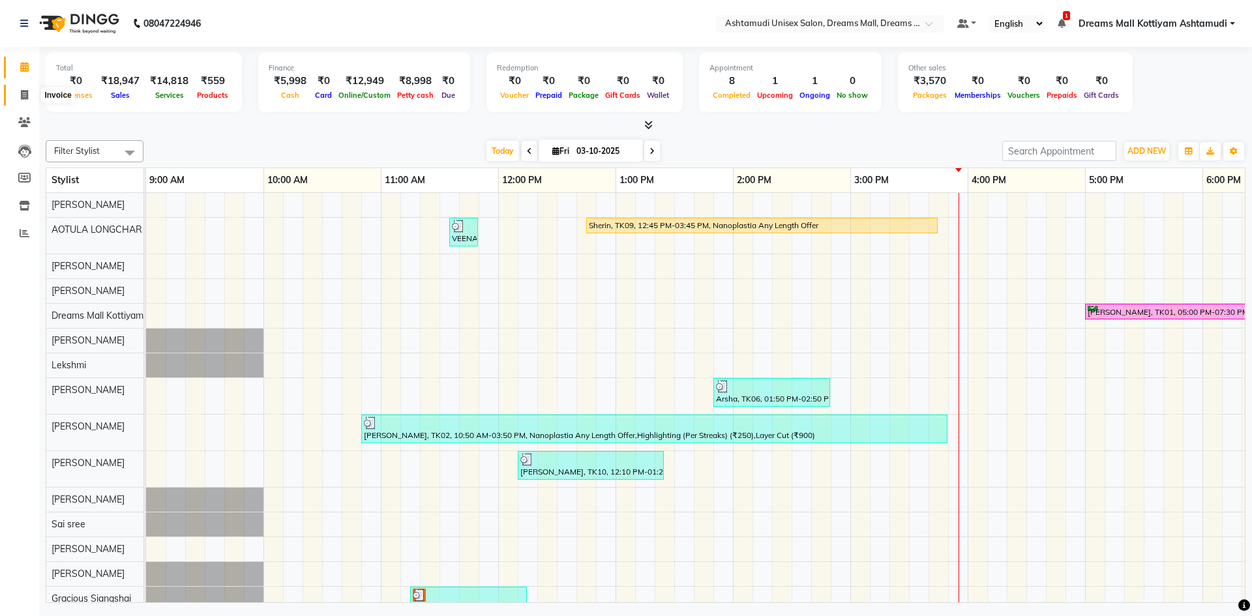
click at [25, 95] on icon at bounding box center [24, 95] width 7 height 10
select select "service"
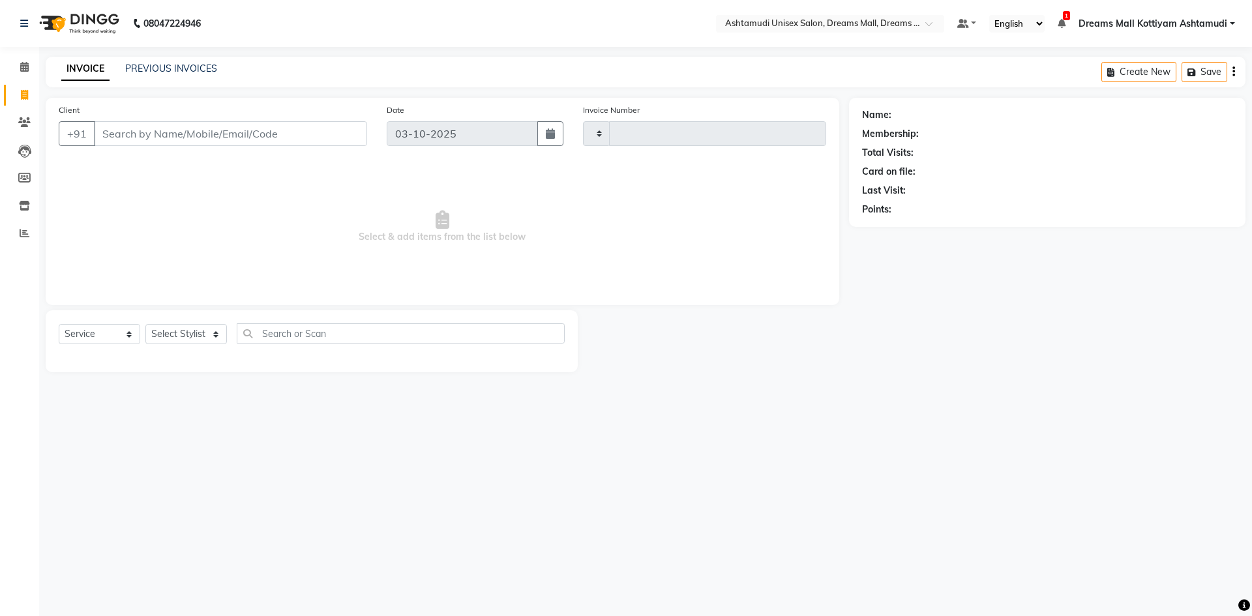
type input "4628"
select select "7264"
click at [174, 325] on select "Select Stylist [PERSON_NAME] AOTULA LONGCHAR [PERSON_NAME] BIKI SARKI [PERSON_N…" at bounding box center [195, 334] width 100 height 20
select select "62104"
click at [145, 324] on select "Select Stylist [PERSON_NAME] AOTULA LONGCHAR [PERSON_NAME] BIKI SARKI [PERSON_N…" at bounding box center [195, 334] width 100 height 20
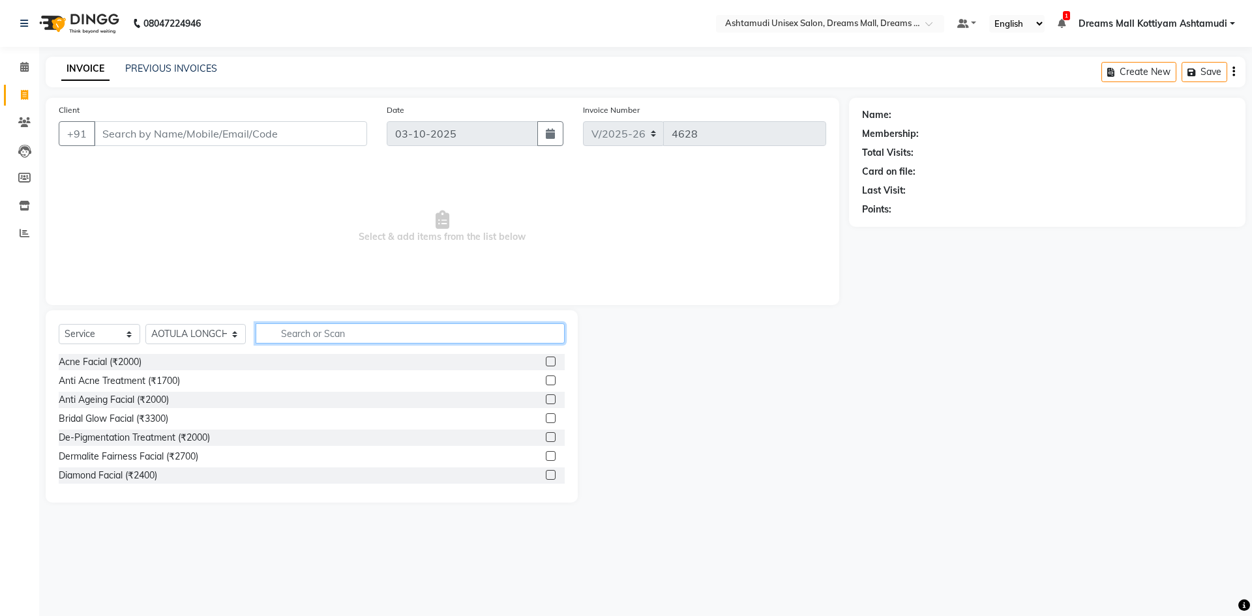
click at [284, 337] on input "text" at bounding box center [410, 334] width 309 height 20
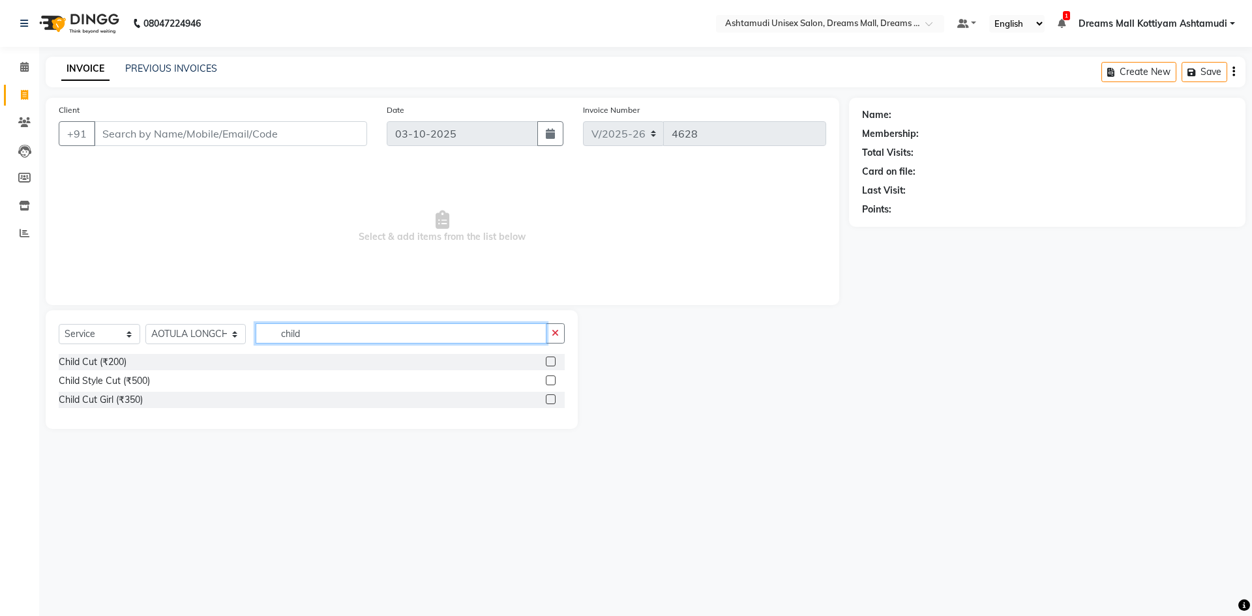
type input "child"
click at [555, 363] on label at bounding box center [551, 362] width 10 height 10
click at [554, 363] on input "checkbox" at bounding box center [550, 362] width 8 height 8
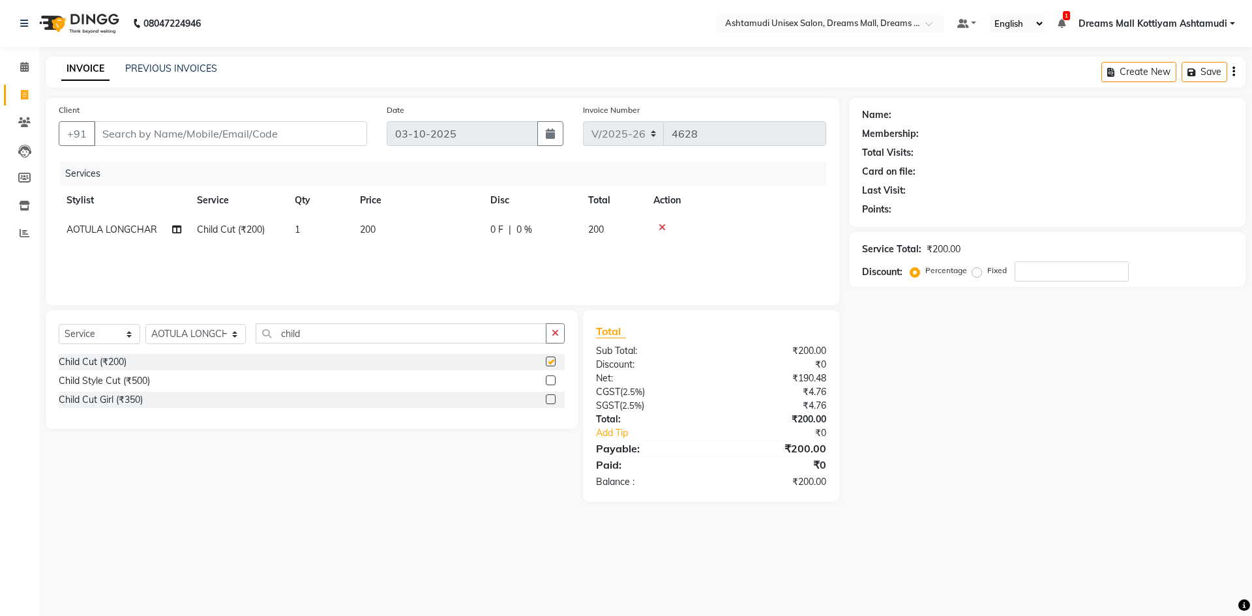
checkbox input "false"
click at [221, 139] on input "Client" at bounding box center [230, 133] width 273 height 25
click at [29, 67] on span at bounding box center [24, 67] width 23 height 15
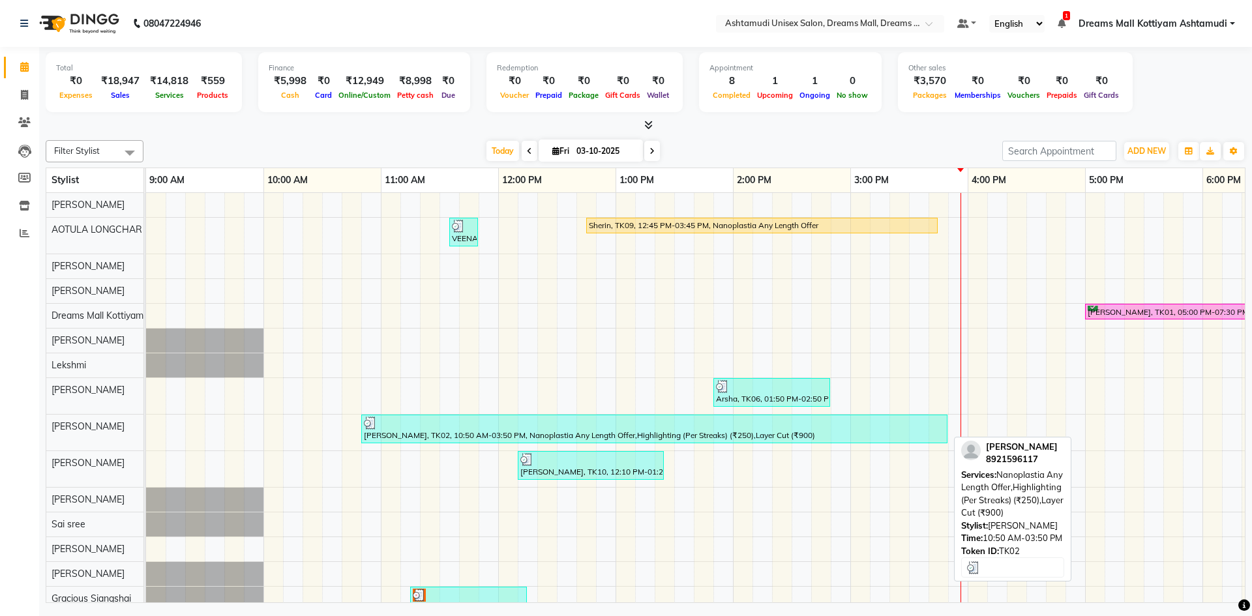
click at [438, 436] on div "[PERSON_NAME], TK02, 10:50 AM-03:50 PM, Nanoplastia Any Length Offer,Highlighti…" at bounding box center [655, 429] width 584 height 25
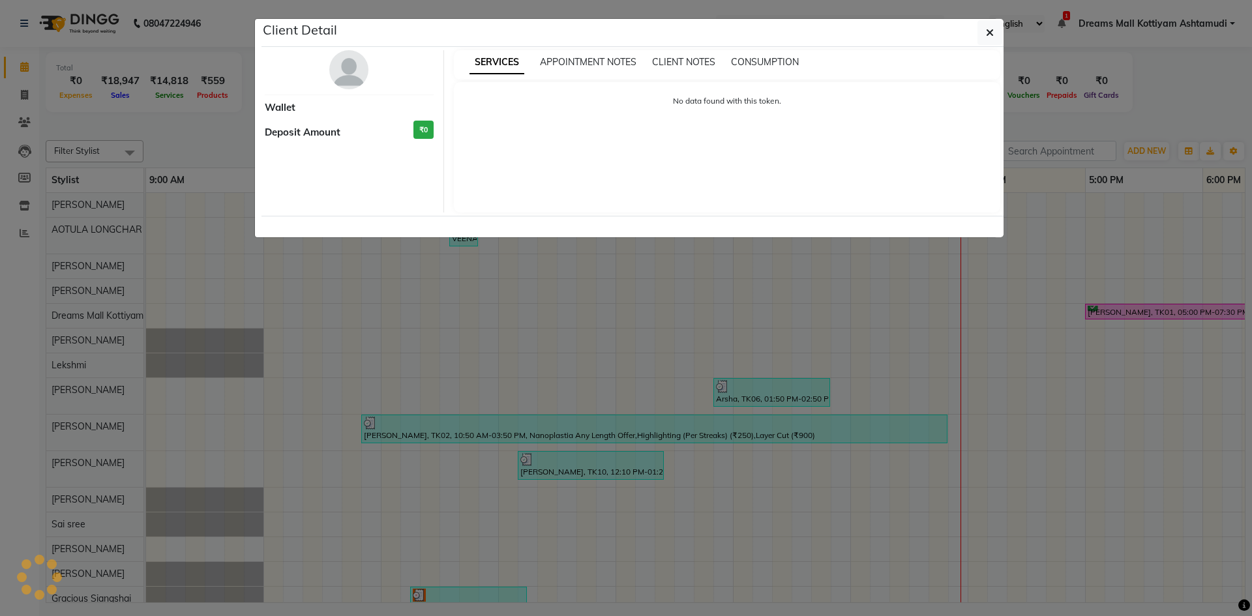
select select "3"
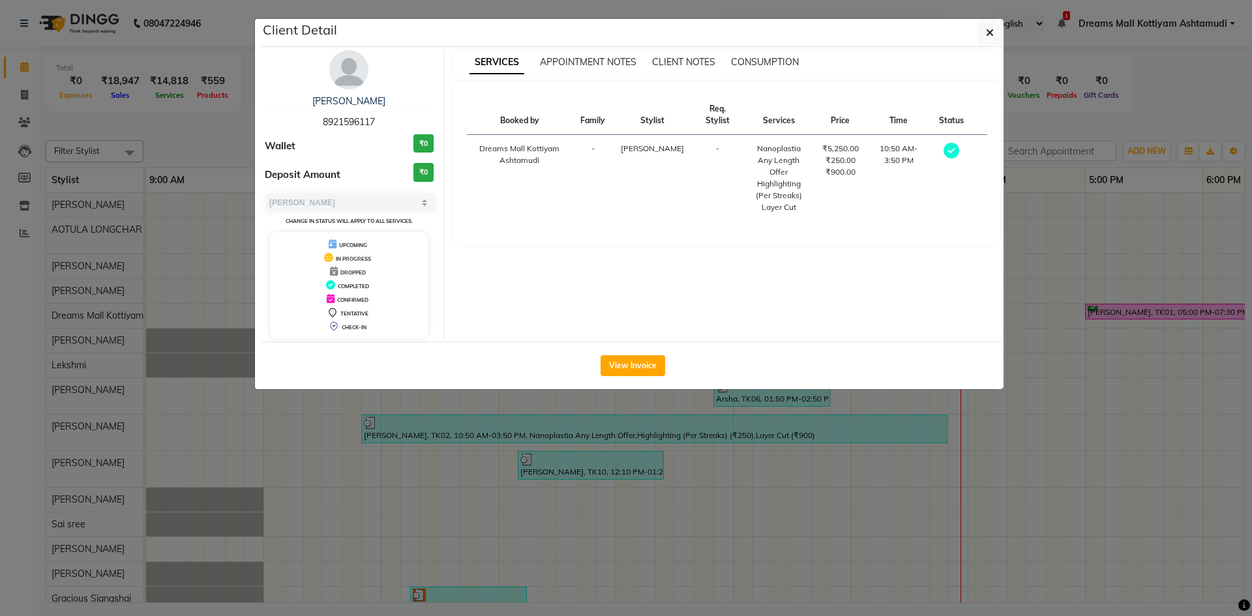
drag, startPoint x: 375, startPoint y: 119, endPoint x: 312, endPoint y: 116, distance: 62.7
click at [312, 116] on div "Annie 8921596117" at bounding box center [349, 112] width 169 height 35
copy span "8921596117"
click at [994, 33] on button "button" at bounding box center [990, 32] width 25 height 25
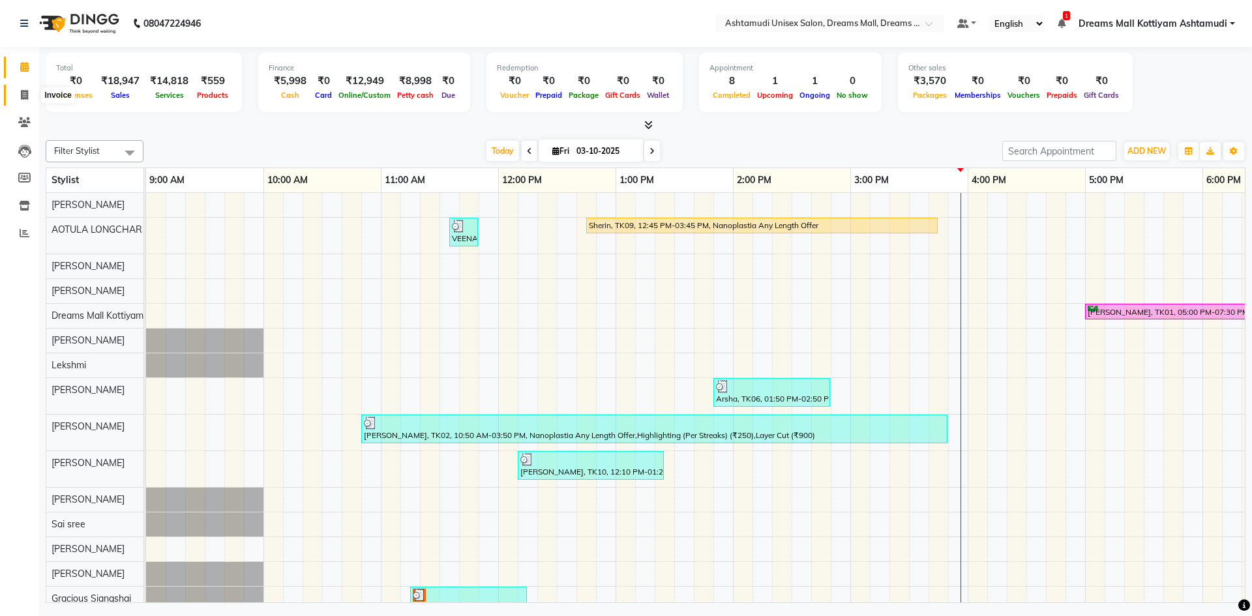
click at [19, 97] on span at bounding box center [24, 95] width 23 height 15
select select "service"
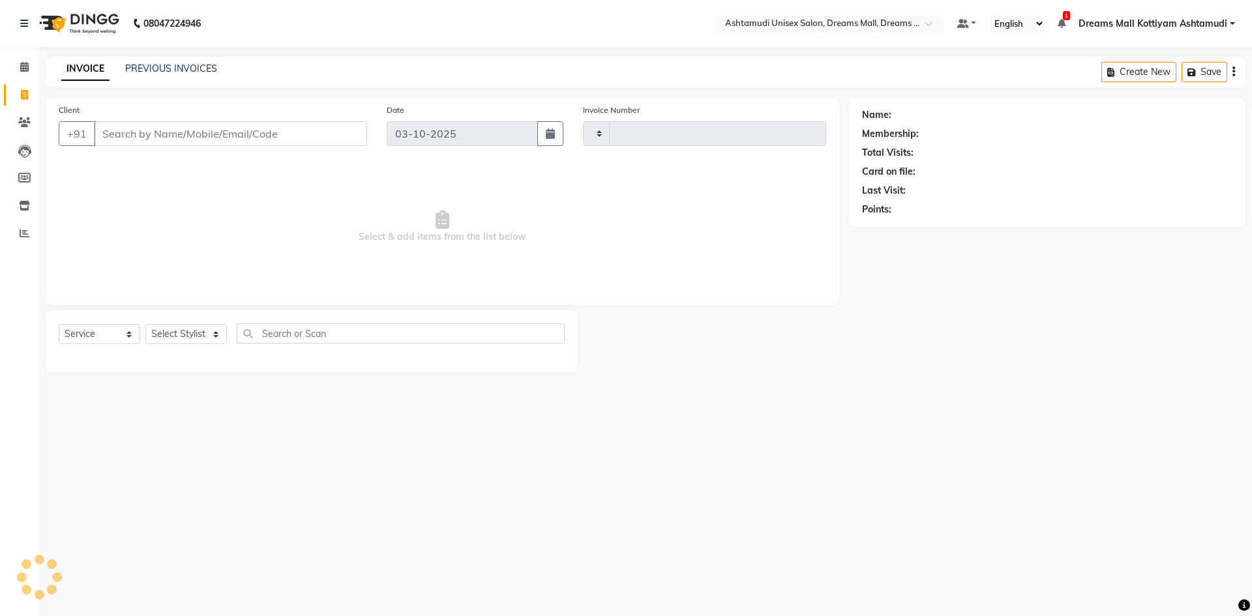
type input "4628"
select select "7264"
click at [132, 134] on input "Client" at bounding box center [230, 133] width 273 height 25
paste input "8921596117"
type input "8921596117"
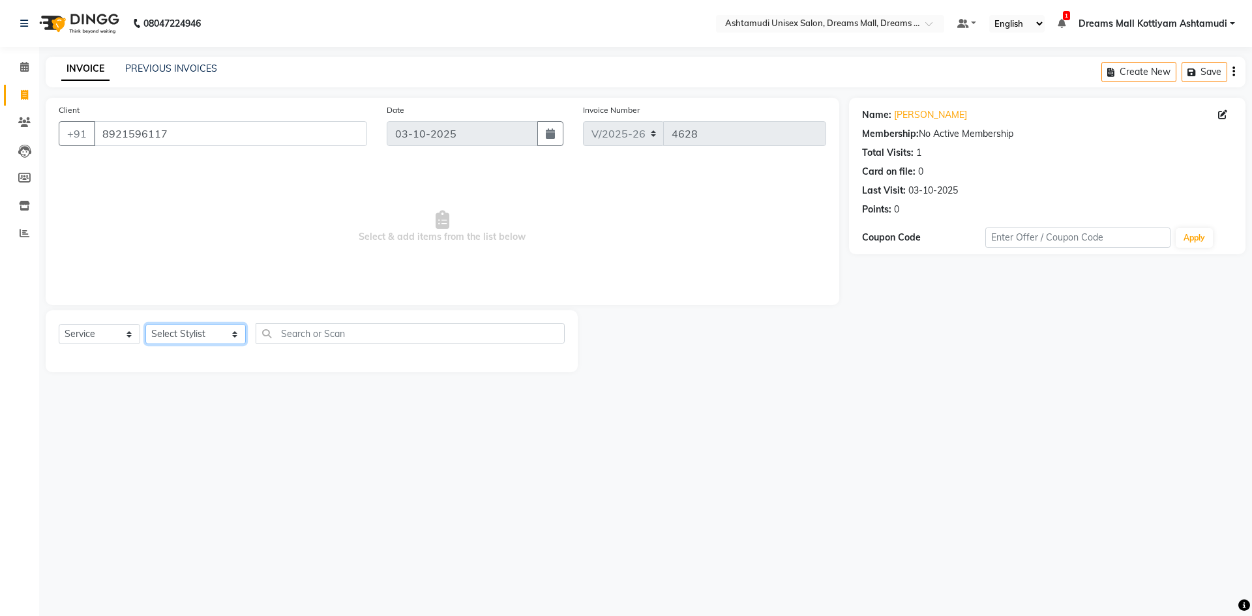
click at [170, 342] on select "Select Stylist [PERSON_NAME] AOTULA LONGCHAR [PERSON_NAME] BIKI SARKI [PERSON_N…" at bounding box center [195, 334] width 100 height 20
select select "62104"
click at [145, 324] on select "Select Stylist [PERSON_NAME] AOTULA LONGCHAR [PERSON_NAME] BIKI SARKI [PERSON_N…" at bounding box center [195, 334] width 100 height 20
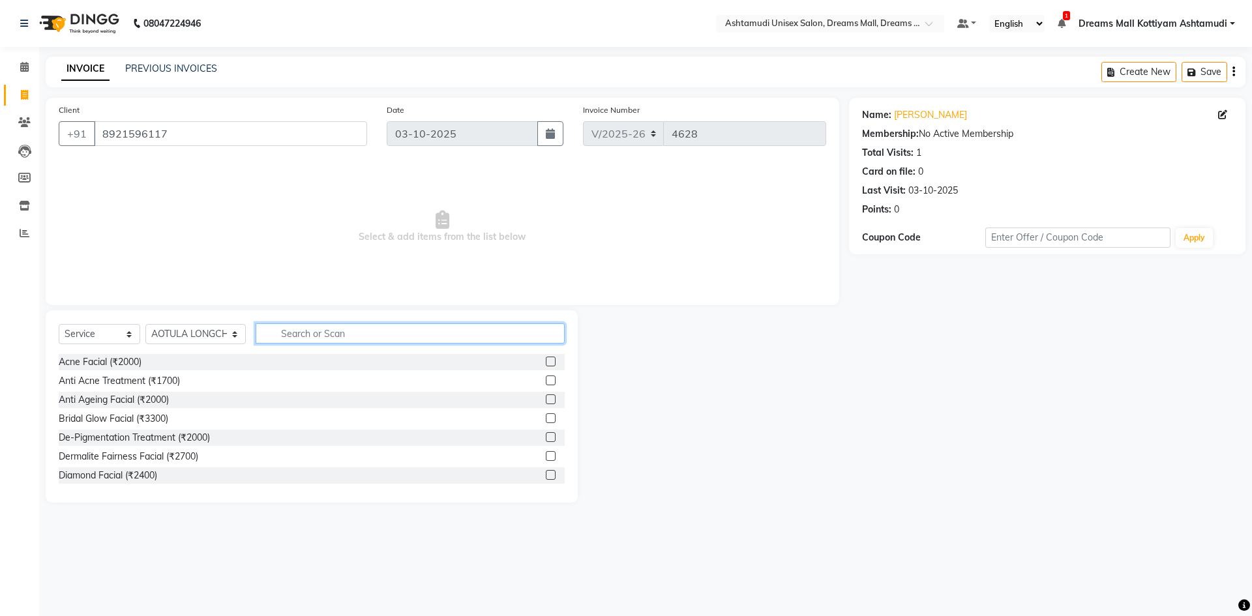
click at [327, 331] on input "text" at bounding box center [410, 334] width 309 height 20
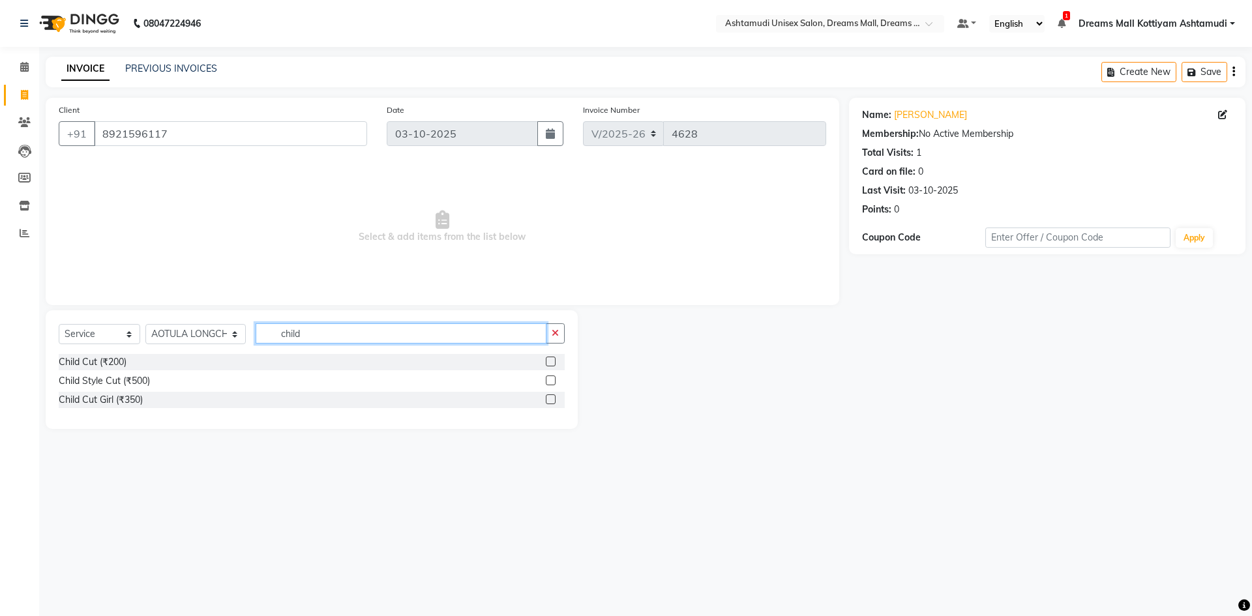
type input "child"
click at [549, 358] on label at bounding box center [551, 362] width 10 height 10
click at [549, 358] on input "checkbox" at bounding box center [550, 362] width 8 height 8
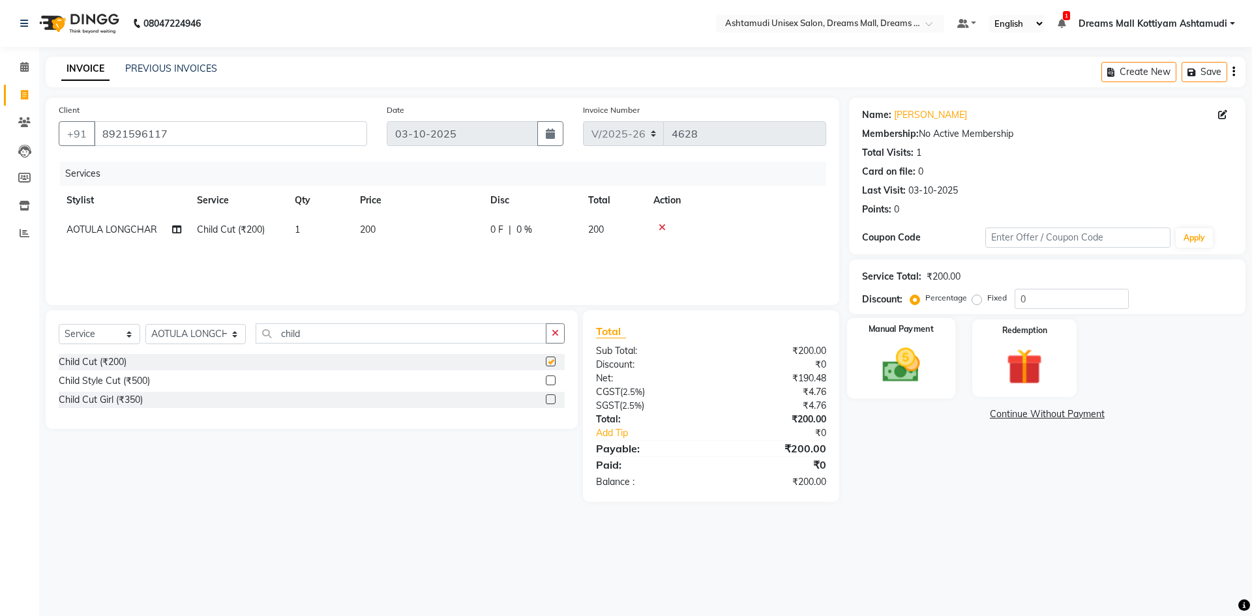
checkbox input "false"
click at [923, 363] on img at bounding box center [901, 365] width 61 height 43
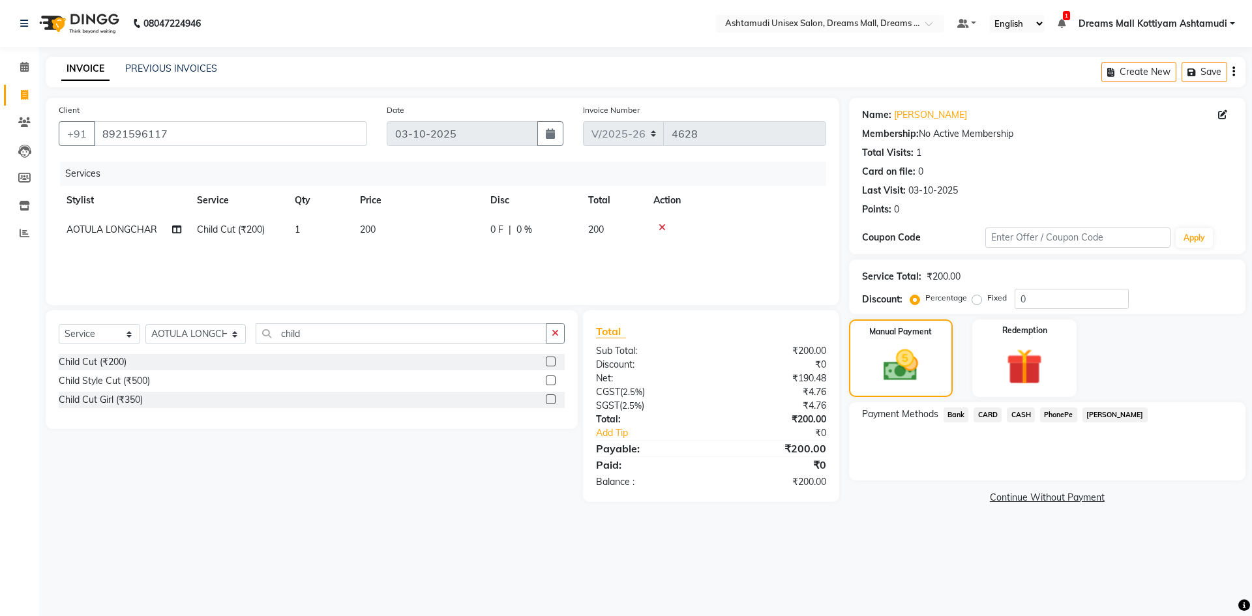
click at [1061, 410] on span "PhonePe" at bounding box center [1058, 415] width 37 height 15
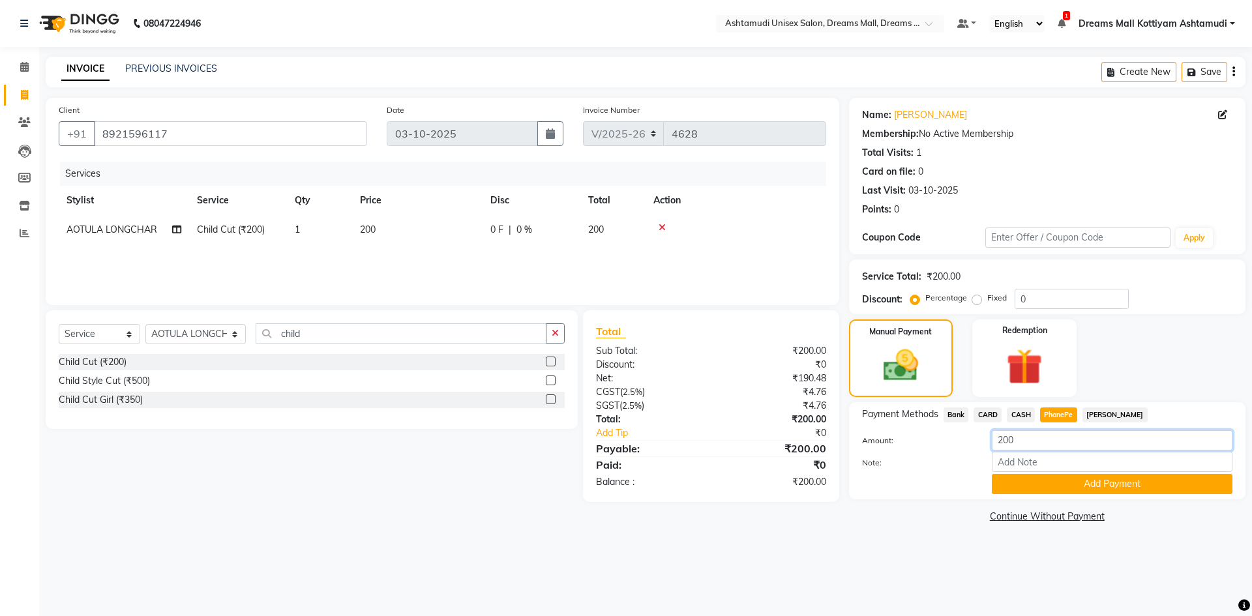
click at [1046, 444] on input "200" at bounding box center [1112, 441] width 241 height 20
type input "2"
type input "99"
click at [1043, 460] on input "Note:" at bounding box center [1112, 462] width 241 height 20
type input "saisree"
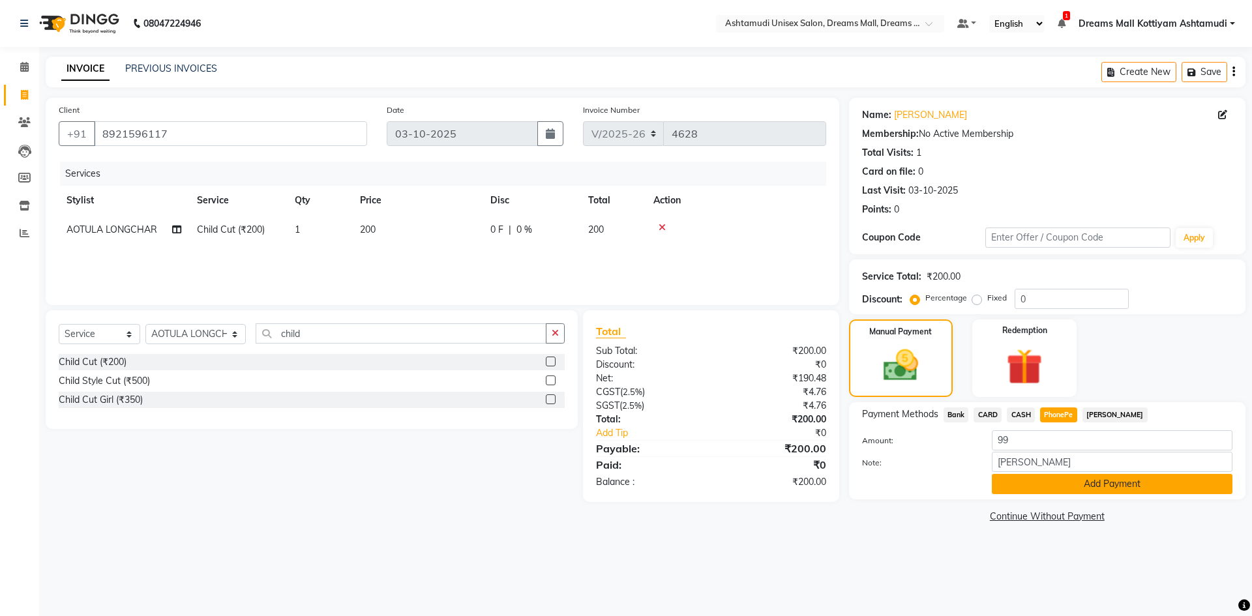
click at [1085, 480] on button "Add Payment" at bounding box center [1112, 484] width 241 height 20
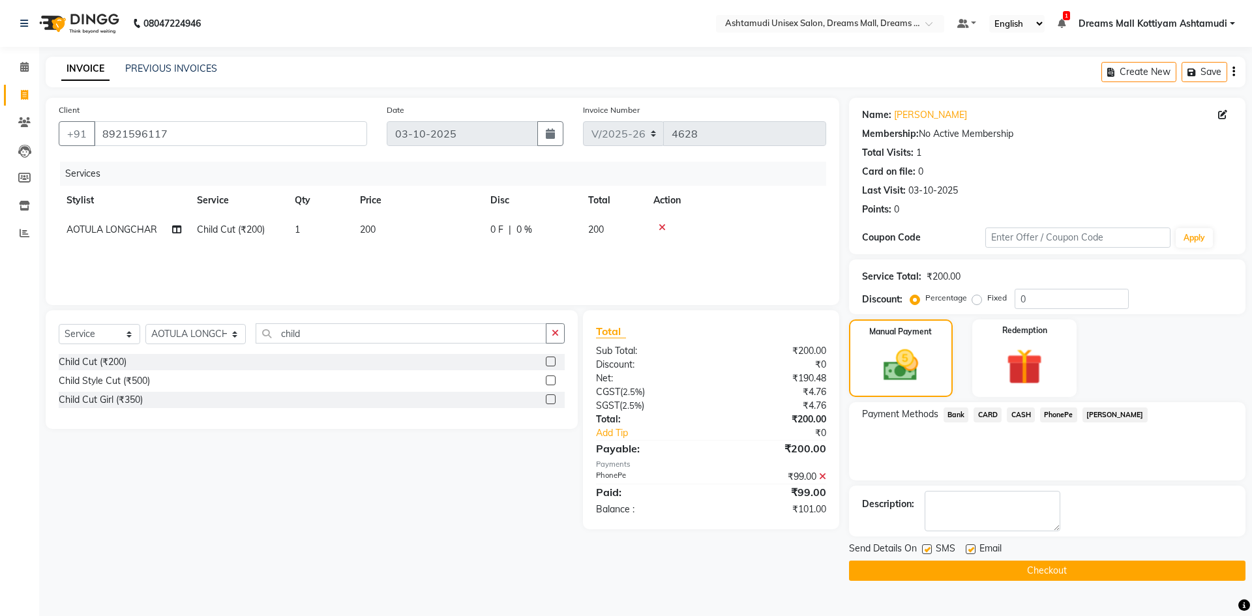
click at [1027, 416] on span "CASH" at bounding box center [1021, 415] width 28 height 15
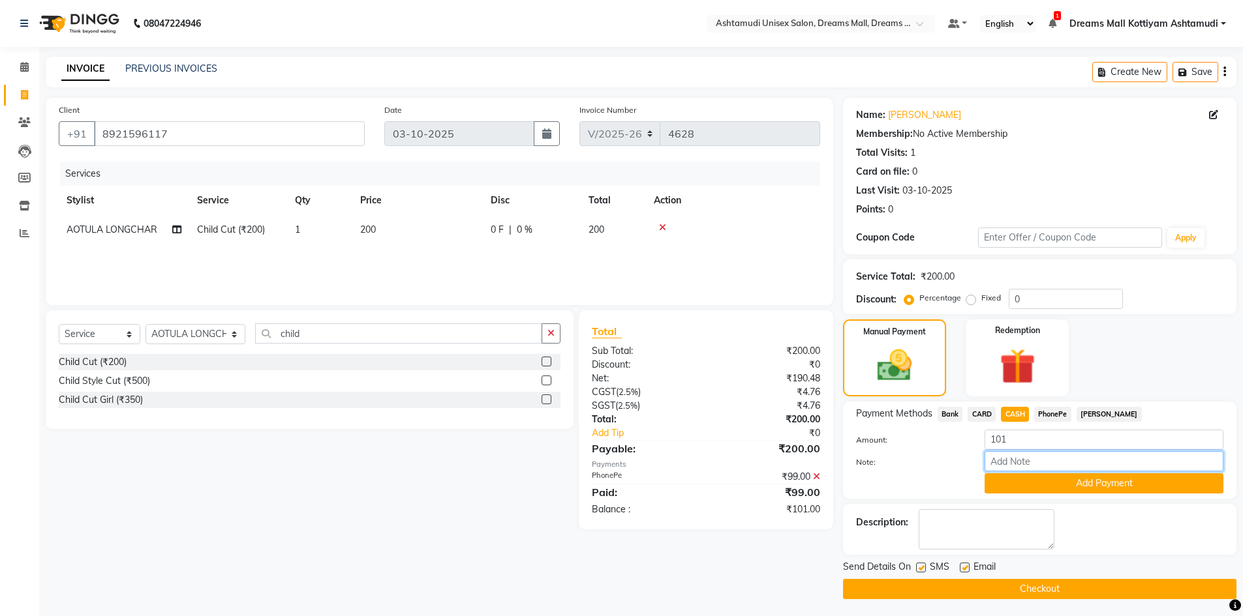
click at [1019, 464] on input "Note:" at bounding box center [1103, 461] width 239 height 20
type input "saisree"
click at [1048, 484] on button "Add Payment" at bounding box center [1103, 484] width 239 height 20
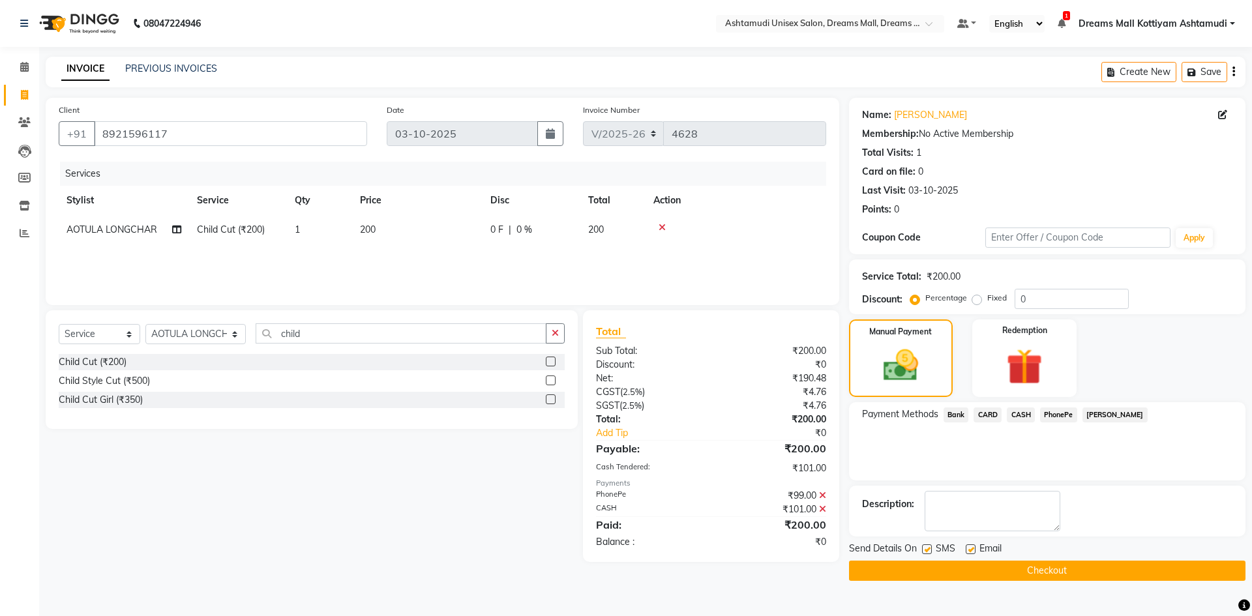
click at [1047, 563] on button "Checkout" at bounding box center [1047, 571] width 397 height 20
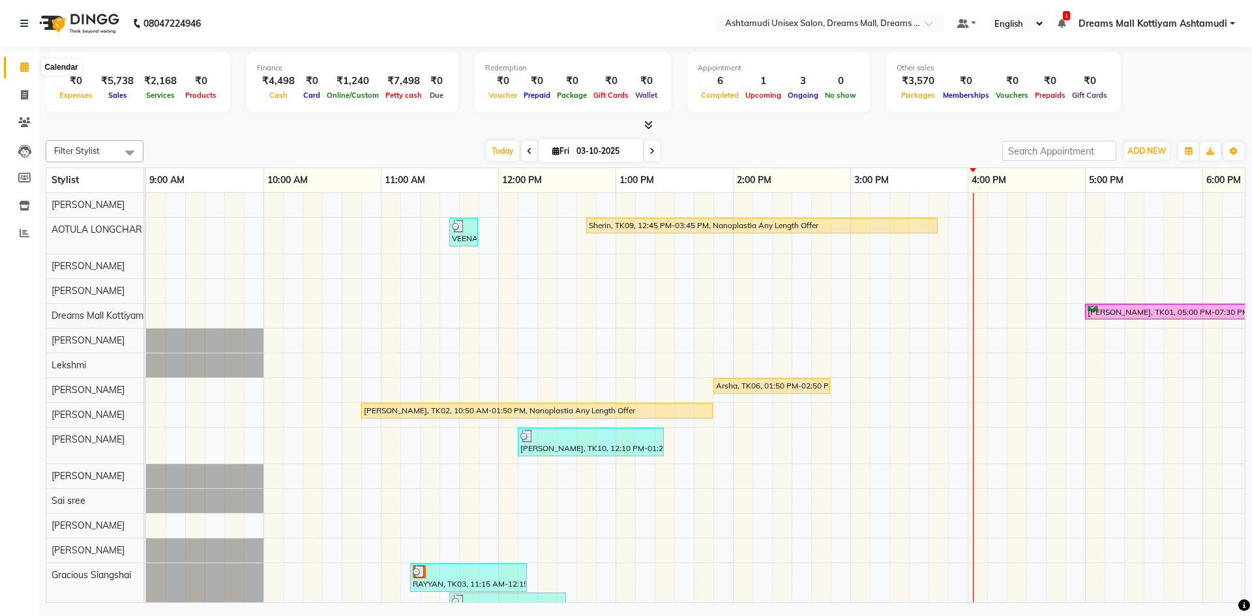
click at [21, 66] on icon at bounding box center [24, 67] width 8 height 10
click at [661, 224] on div "Sherin, TK09, 12:45 PM-03:45 PM, Nanoplastia Any Length Offer" at bounding box center [762, 226] width 349 height 12
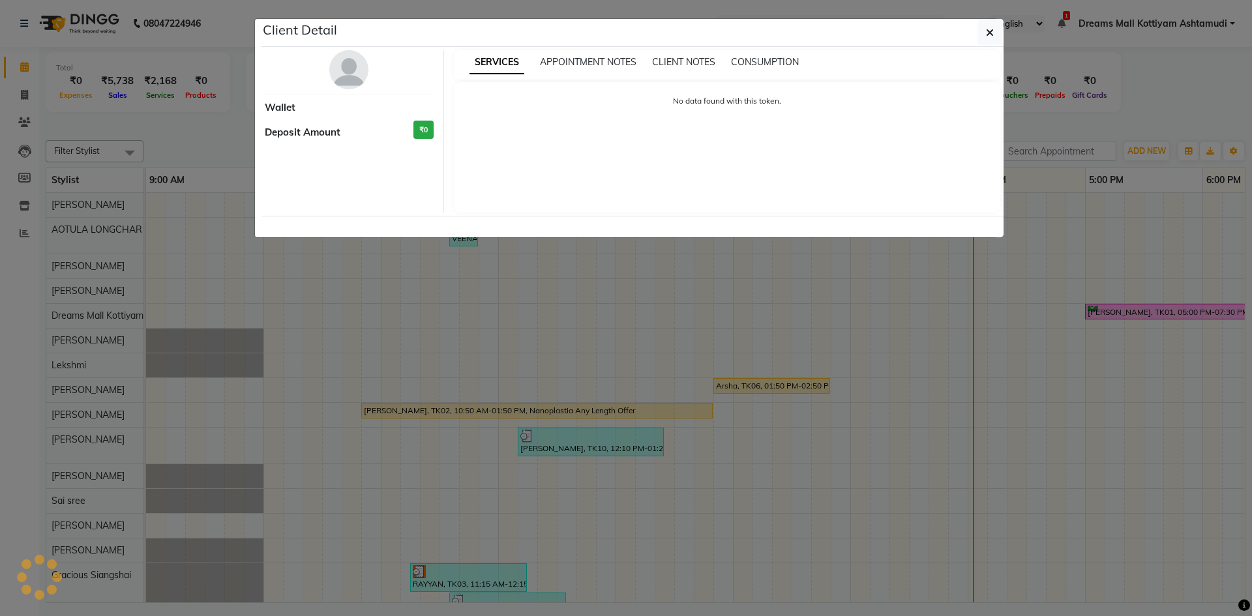
select select "1"
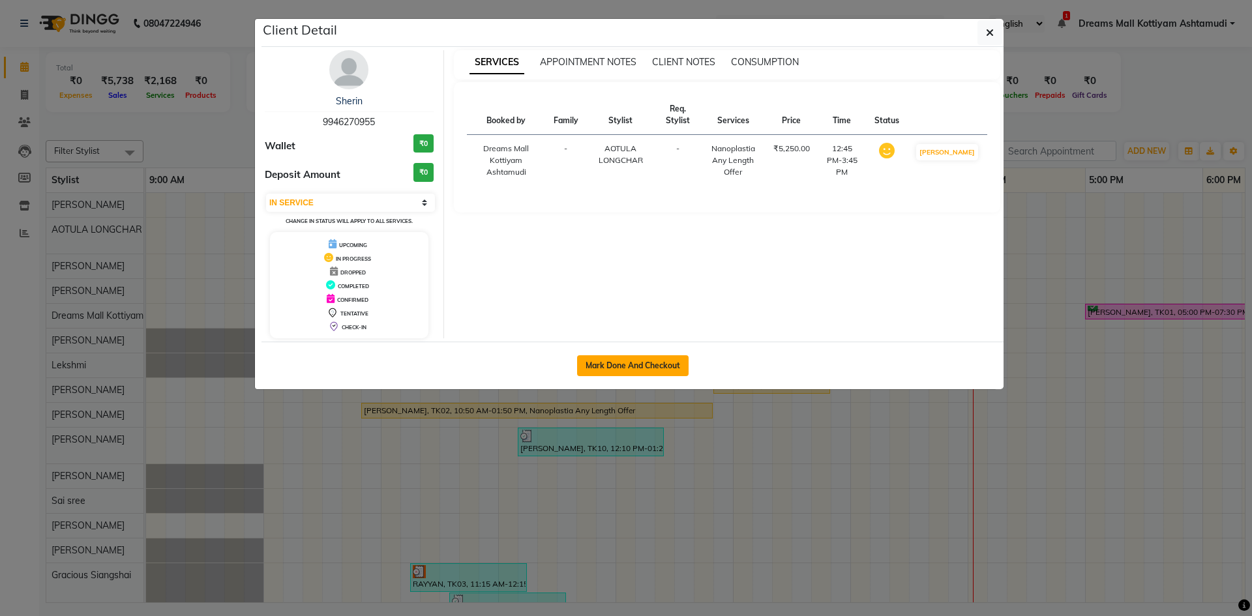
click at [642, 370] on button "Mark Done And Checkout" at bounding box center [633, 366] width 112 height 21
select select "service"
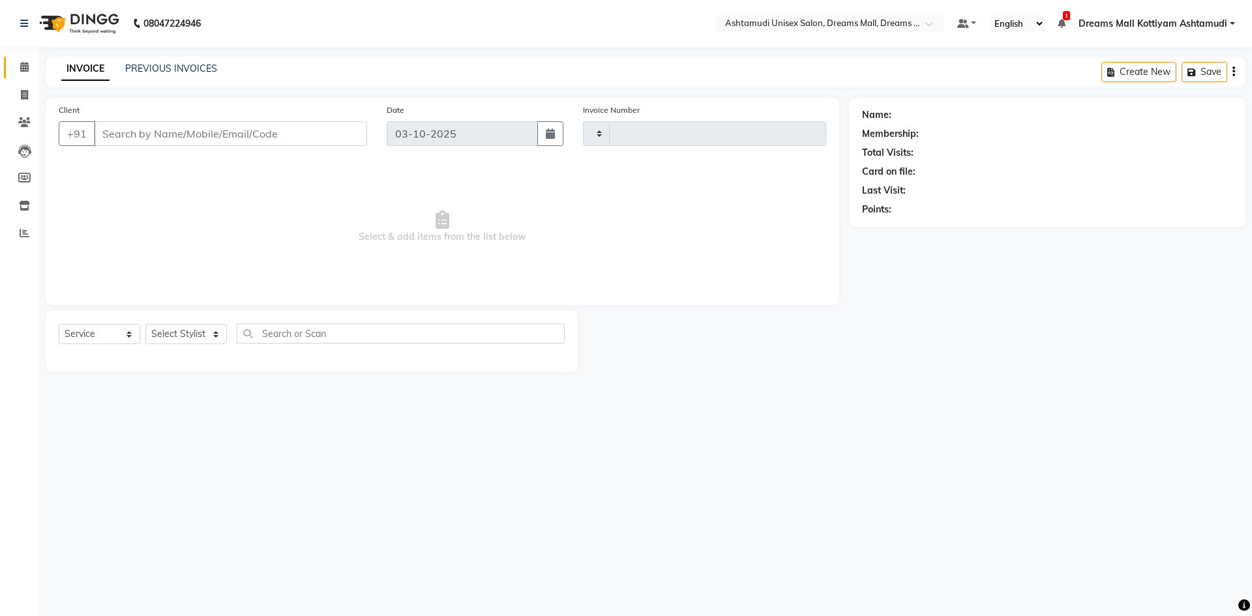
type input "4629"
select select "3"
select select "7264"
type input "9946270955"
select select "62104"
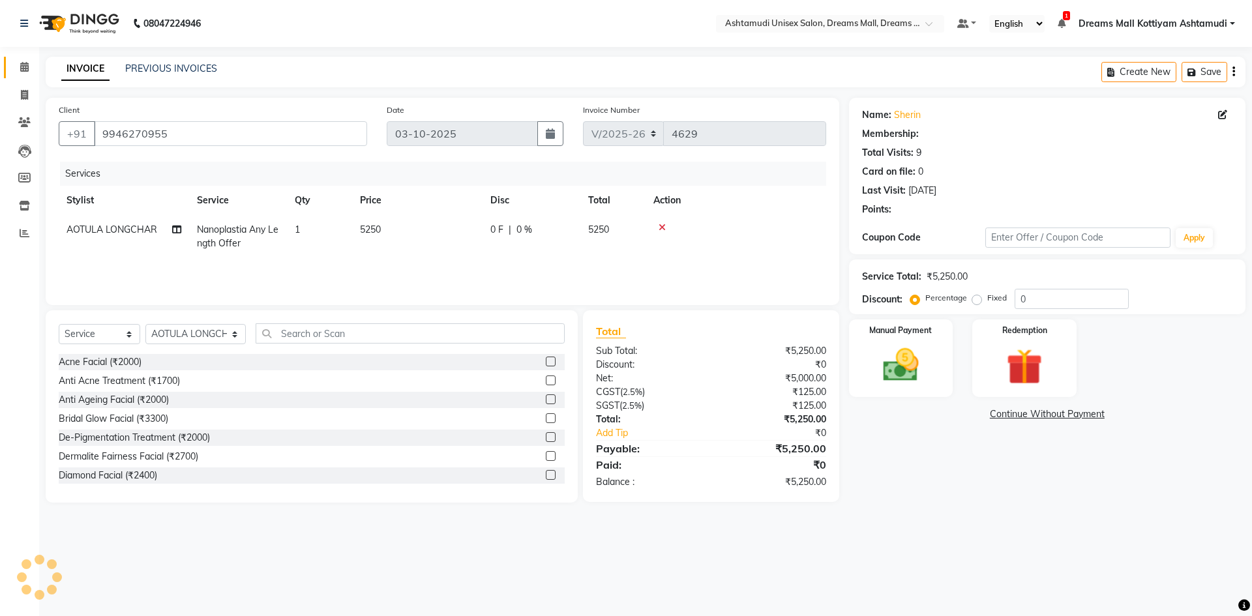
select select "1: Object"
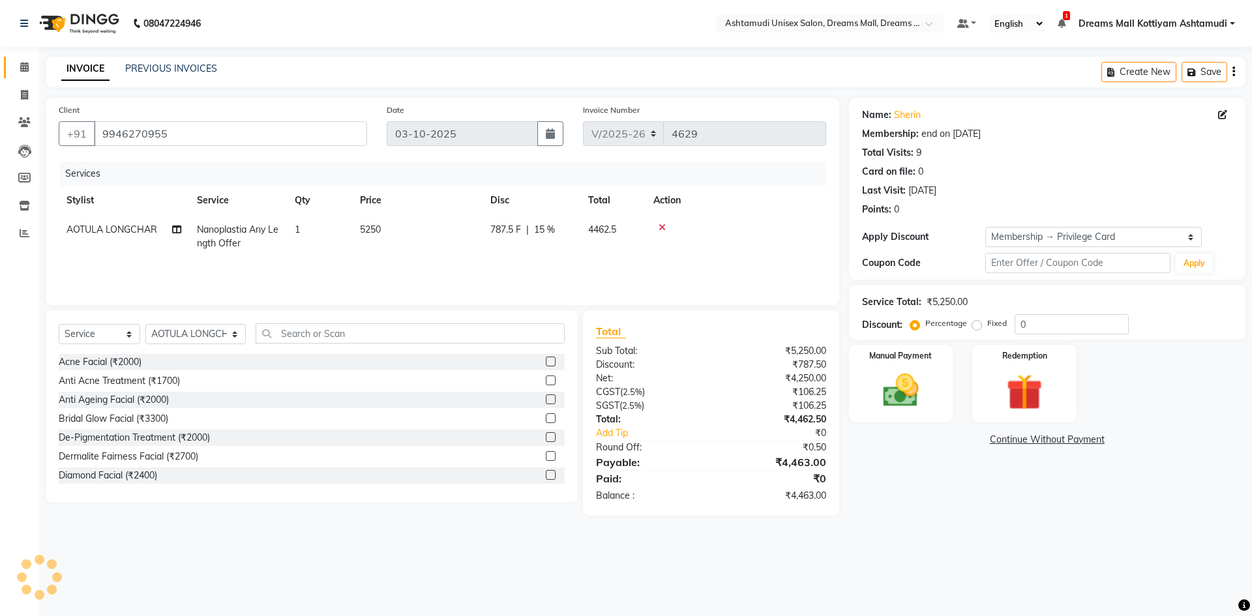
type input "15"
click at [511, 226] on span "787.5 F" at bounding box center [506, 230] width 31 height 14
select select "62104"
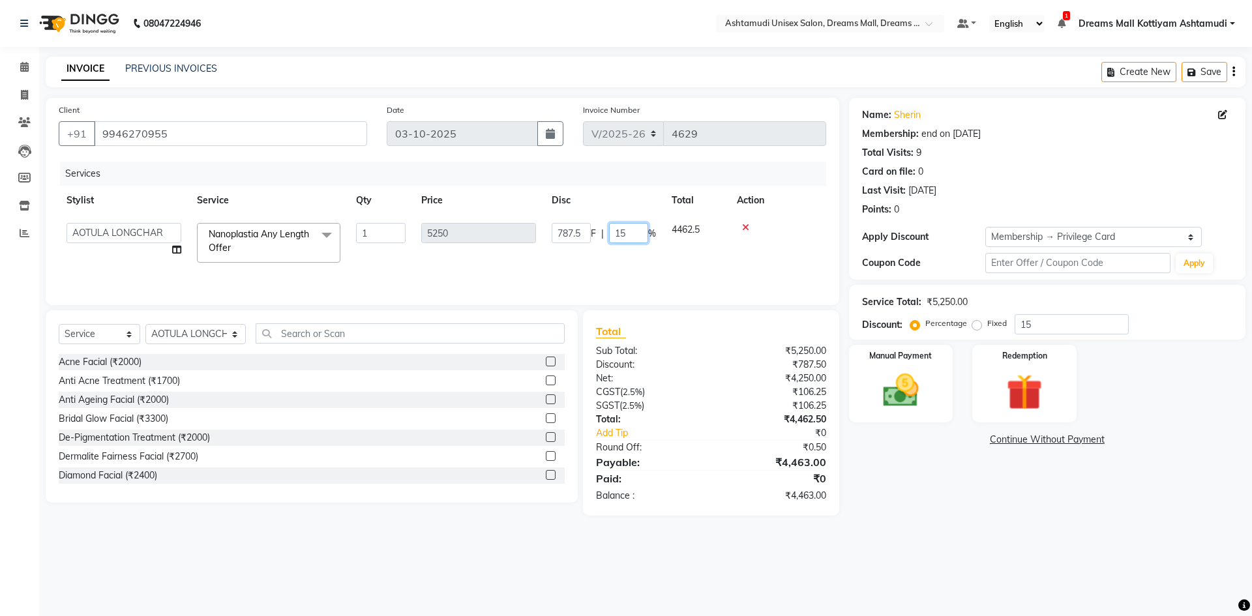
click at [631, 233] on input "15" at bounding box center [628, 233] width 39 height 20
type input "1"
click at [583, 35] on nav "08047224946 Select Location × Ashtamudi Unisex Salon, Dreams Mall, Dreams Mall …" at bounding box center [626, 23] width 1252 height 47
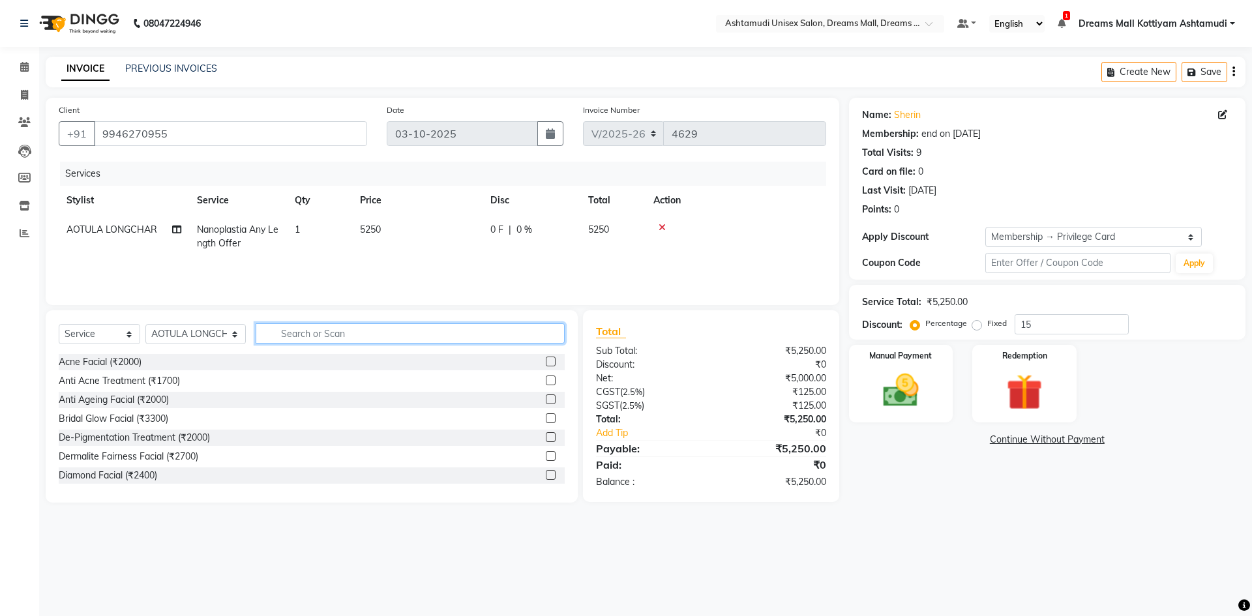
click at [341, 335] on input "text" at bounding box center [410, 334] width 309 height 20
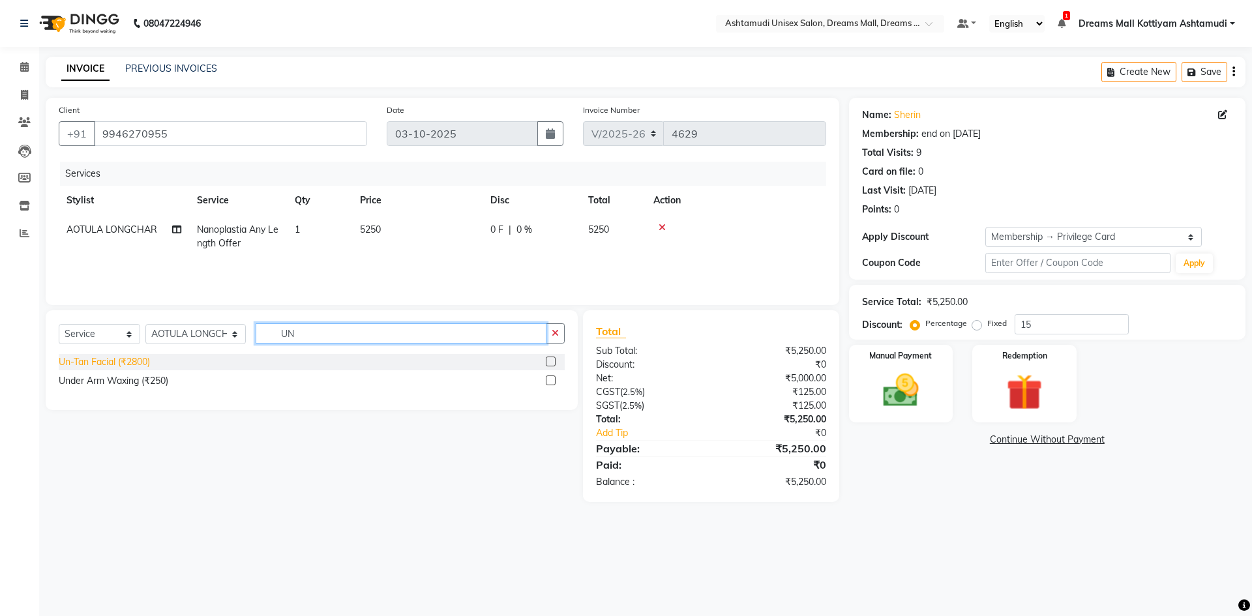
type input "UN"
click at [80, 363] on div "Un-Tan Facial (₹2800)" at bounding box center [104, 363] width 91 height 14
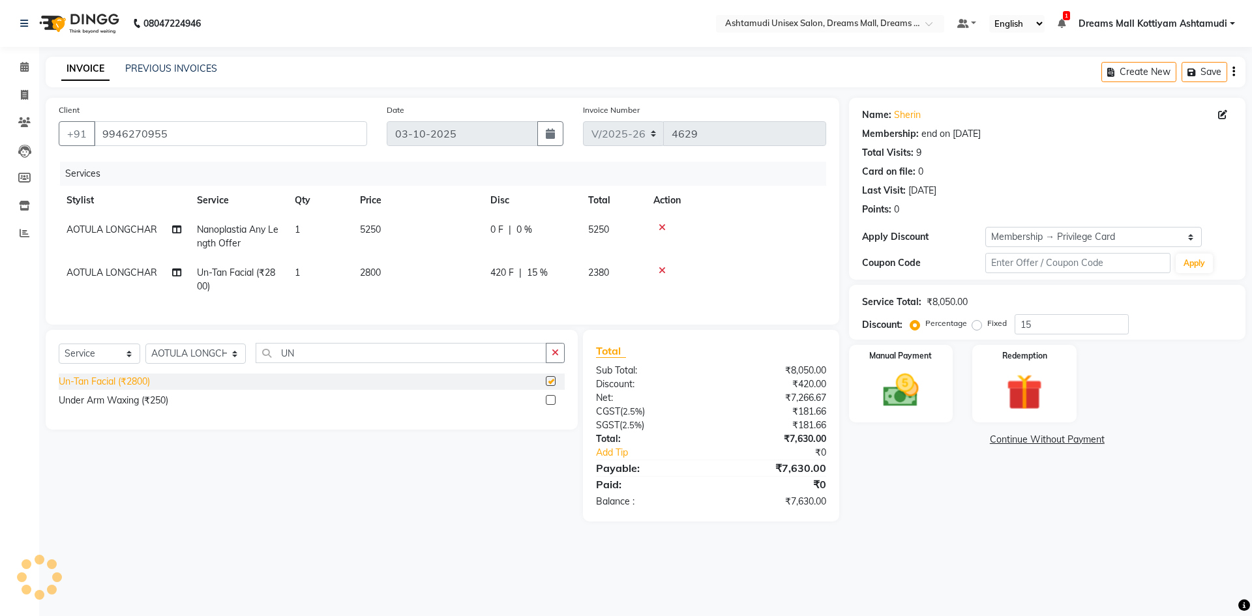
checkbox input "false"
click at [340, 363] on input "UN" at bounding box center [401, 353] width 291 height 20
click at [1098, 317] on input "15" at bounding box center [1072, 324] width 114 height 20
type input "1"
click at [320, 361] on input "UN" at bounding box center [401, 353] width 291 height 20
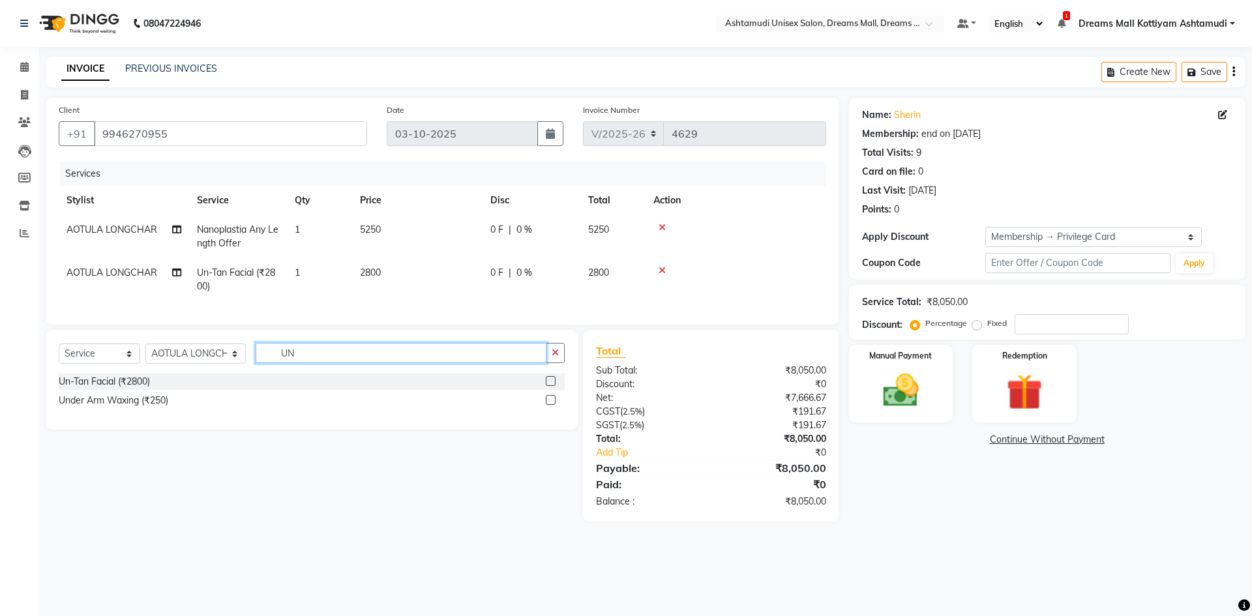
type input "U"
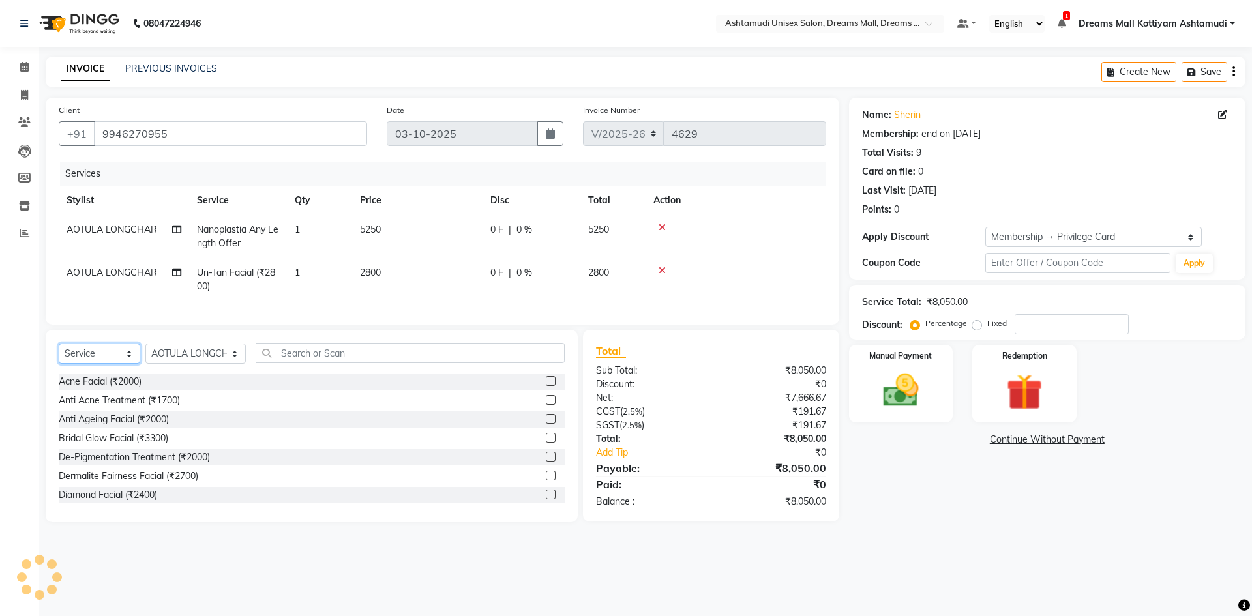
click at [96, 364] on select "Select Service Product Membership Package Voucher Prepaid Gift Card" at bounding box center [100, 354] width 82 height 20
select select "product"
click at [59, 354] on select "Select Service Product Membership Package Voucher Prepaid Gift Card" at bounding box center [100, 354] width 82 height 20
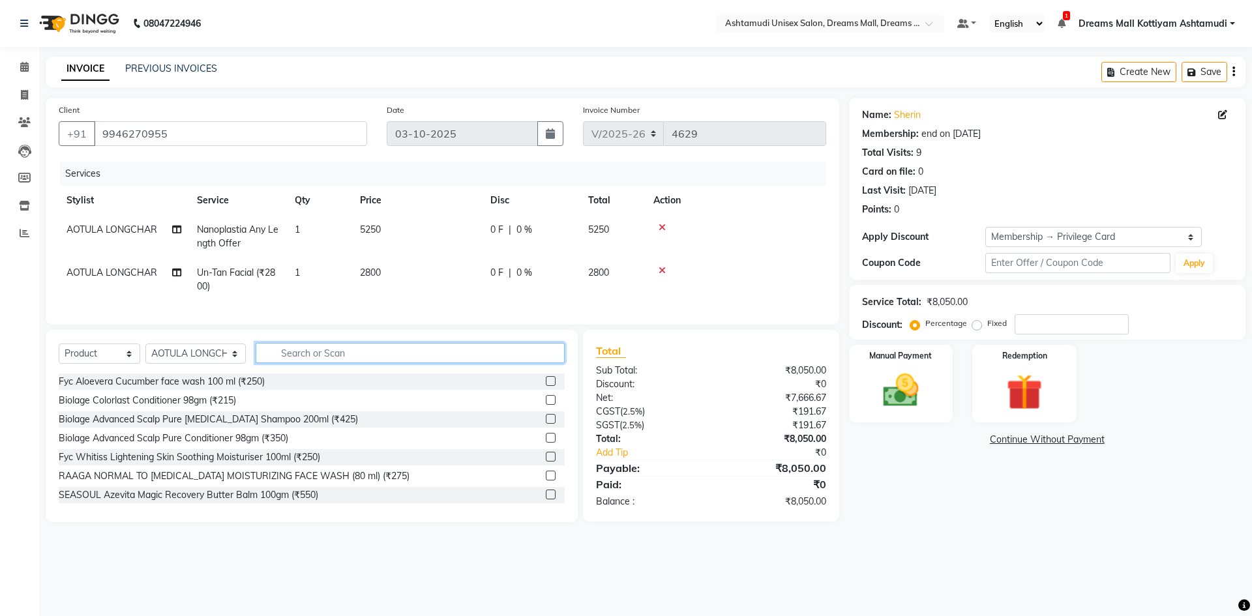
click at [297, 363] on input "text" at bounding box center [410, 353] width 309 height 20
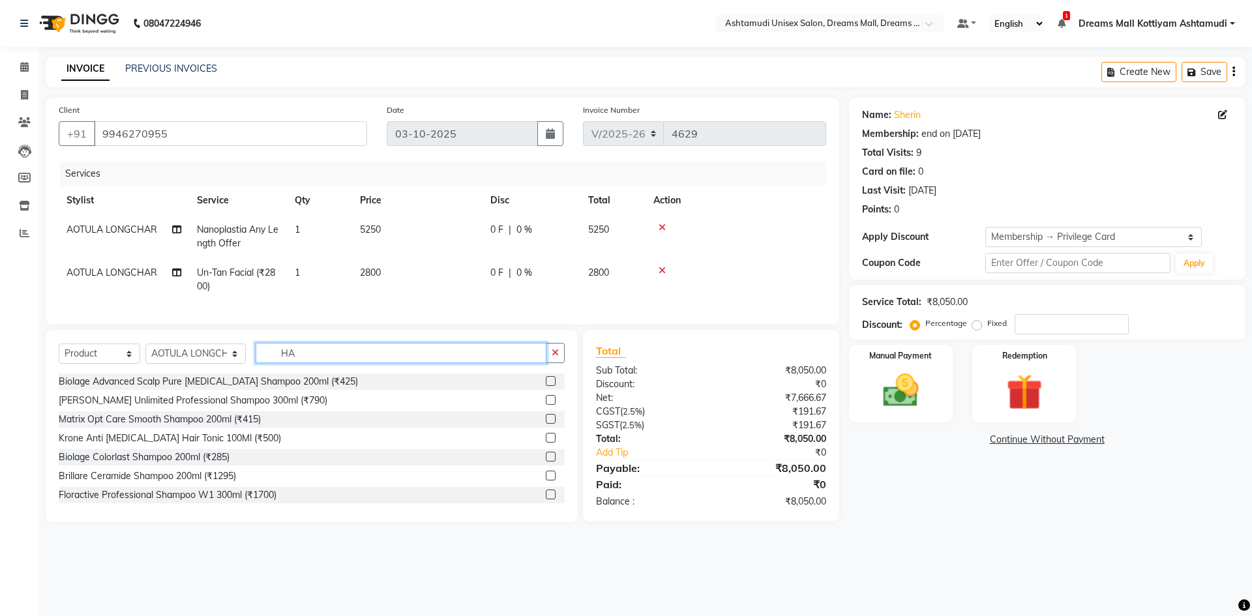
type input "H"
type input "S"
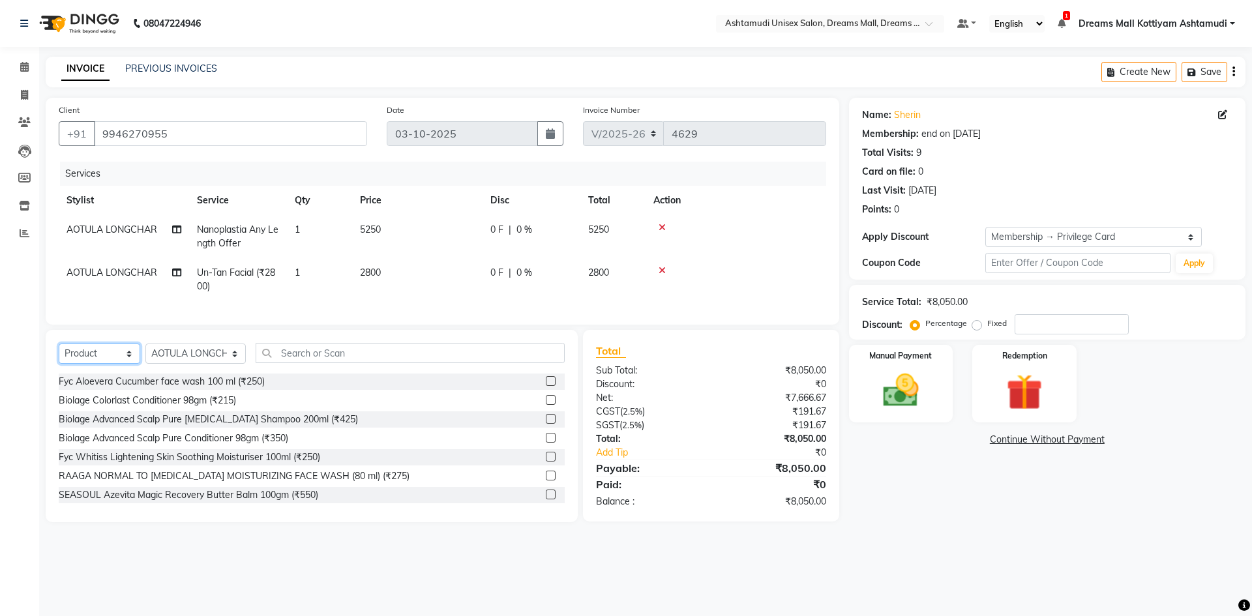
click at [78, 364] on select "Select Service Product Membership Package Voucher Prepaid Gift Card" at bounding box center [100, 354] width 82 height 20
select select "service"
click at [59, 354] on select "Select Service Product Membership Package Voucher Prepaid Gift Card" at bounding box center [100, 354] width 82 height 20
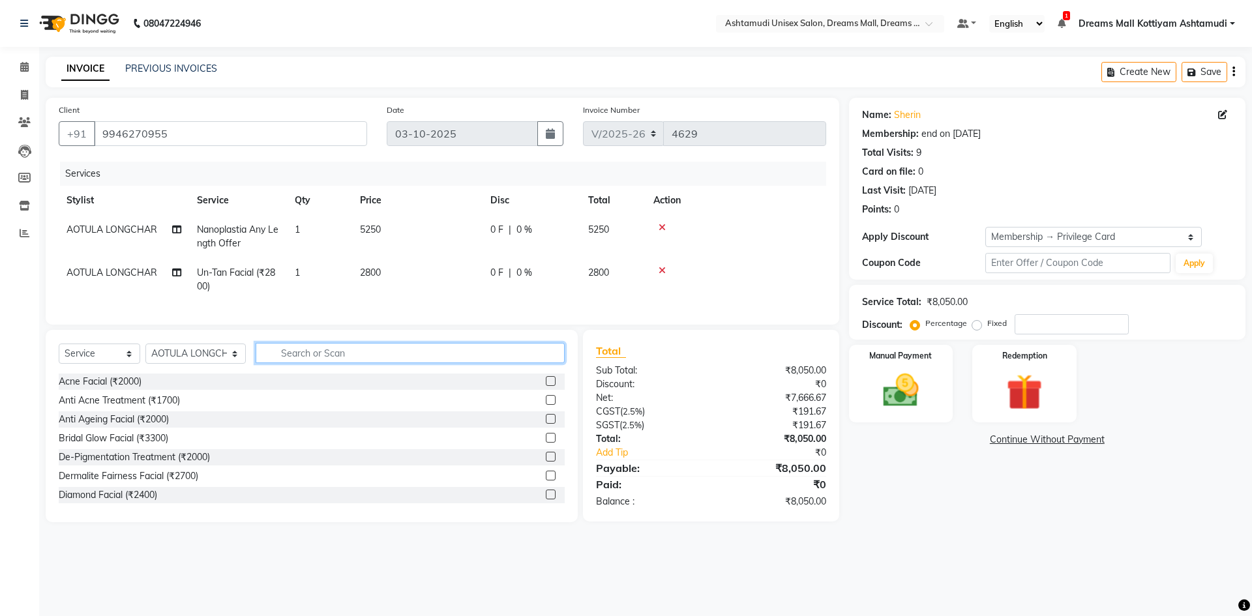
click at [299, 356] on input "text" at bounding box center [410, 353] width 309 height 20
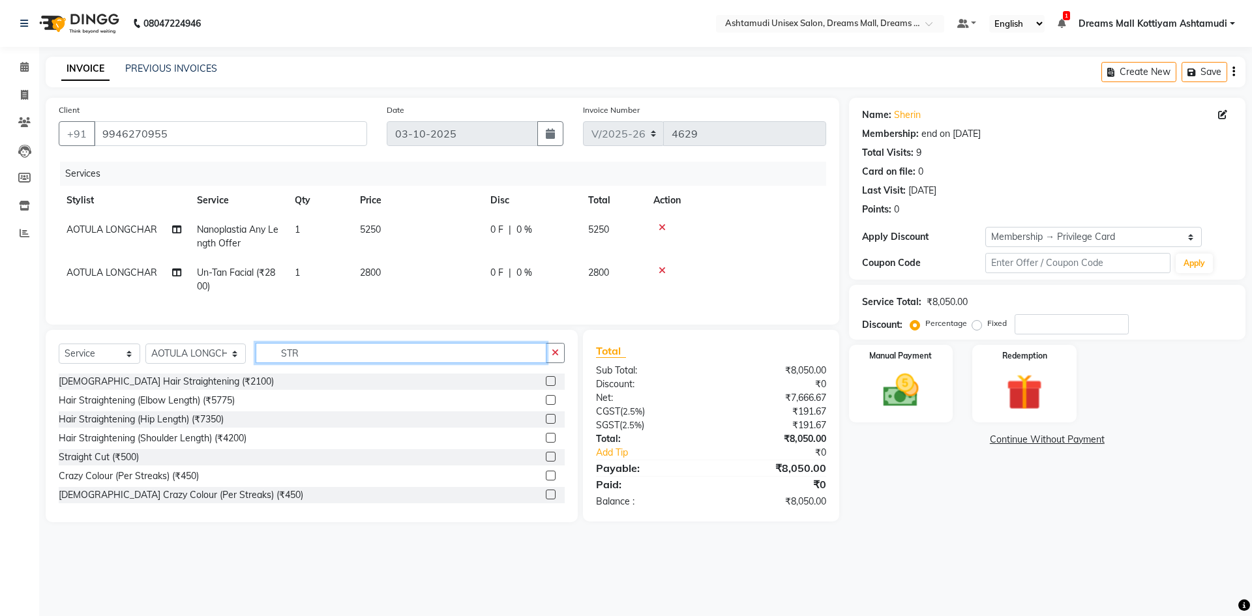
type input "STR"
click at [546, 462] on label at bounding box center [551, 457] width 10 height 10
click at [546, 462] on input "checkbox" at bounding box center [550, 457] width 8 height 8
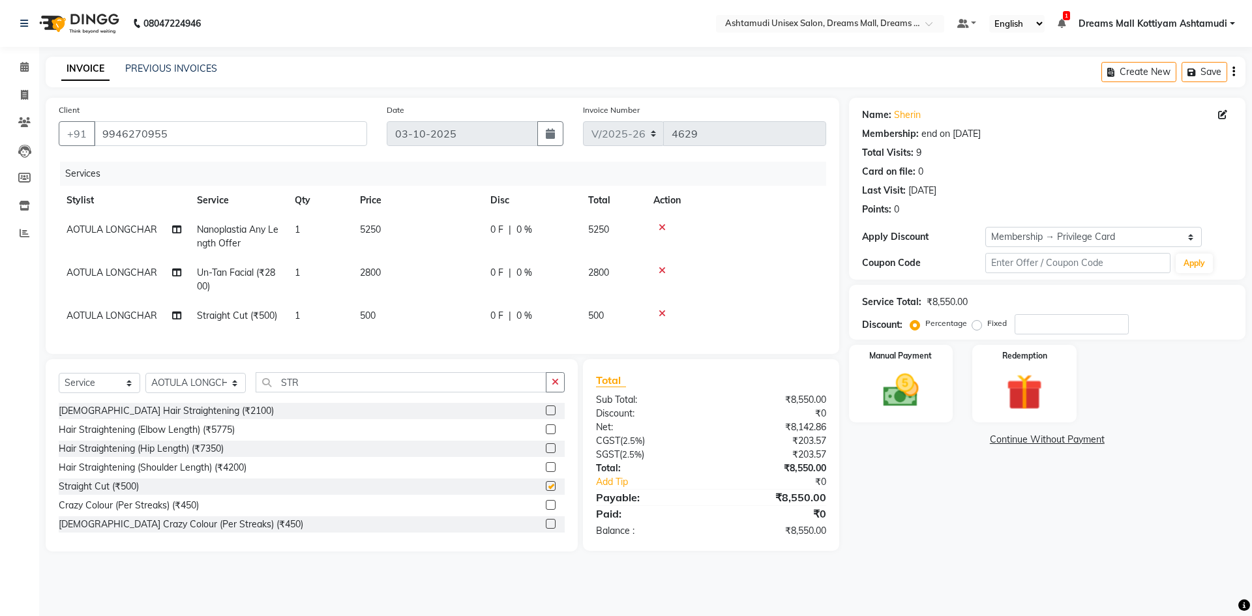
checkbox input "false"
click at [532, 321] on div "0 F | 0 %" at bounding box center [532, 316] width 82 height 14
select select "62104"
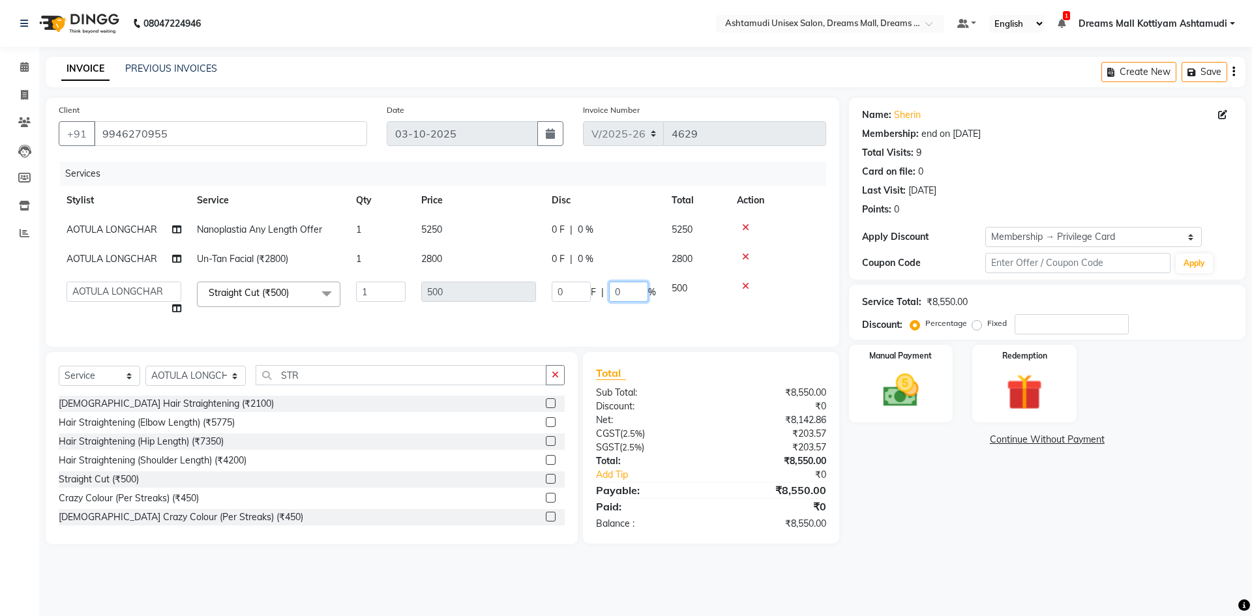
click at [633, 295] on input "0" at bounding box center [628, 292] width 39 height 20
type input "15"
click at [656, 312] on tr "Adil ANJANA AOTULA LONGCHAR ARUN VASUDEV BIKI SARKI BINU SHERPA Dreams Mall Kot…" at bounding box center [443, 299] width 768 height 50
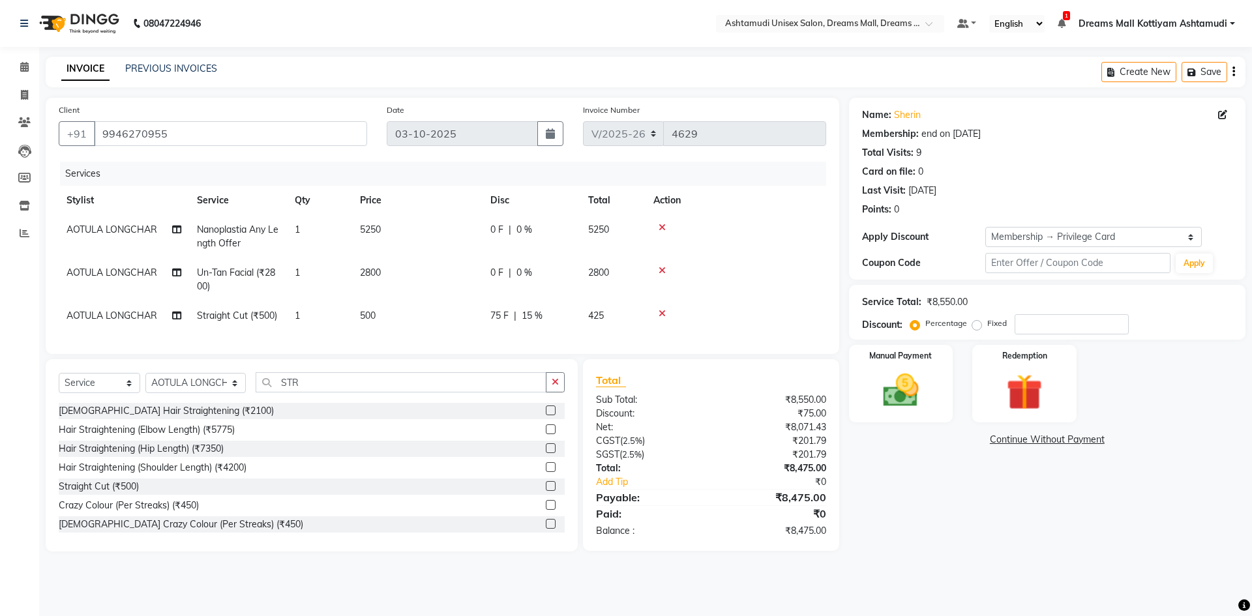
click at [557, 316] on div "75 F | 15 %" at bounding box center [532, 316] width 82 height 14
select select "62104"
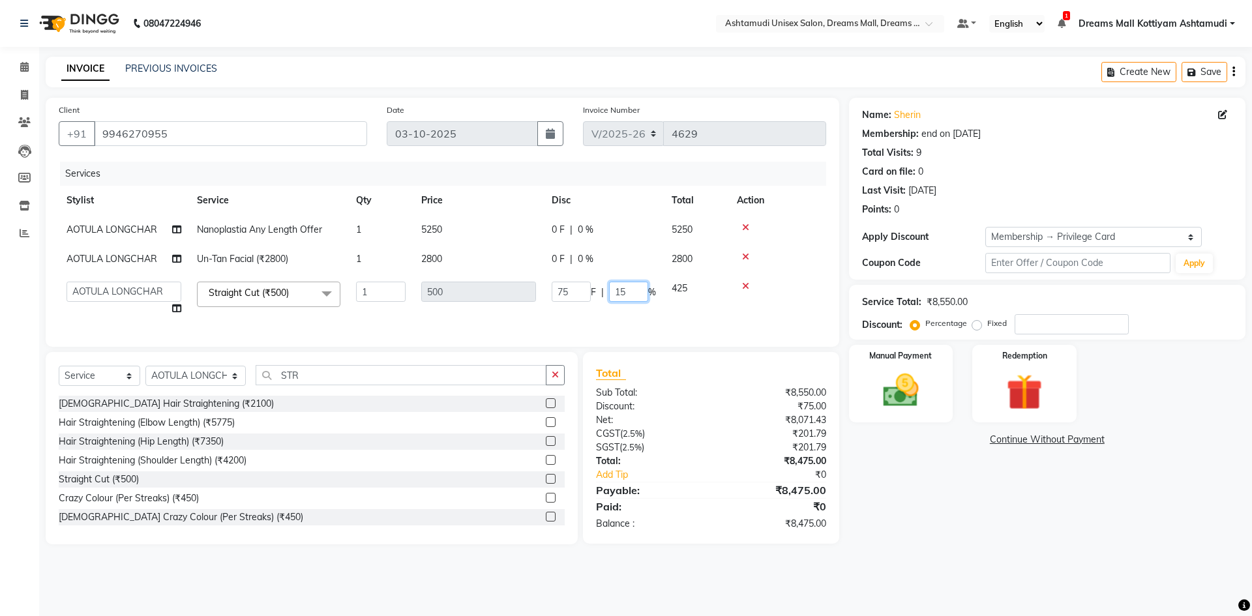
click at [632, 299] on input "15" at bounding box center [628, 292] width 39 height 20
type input "1"
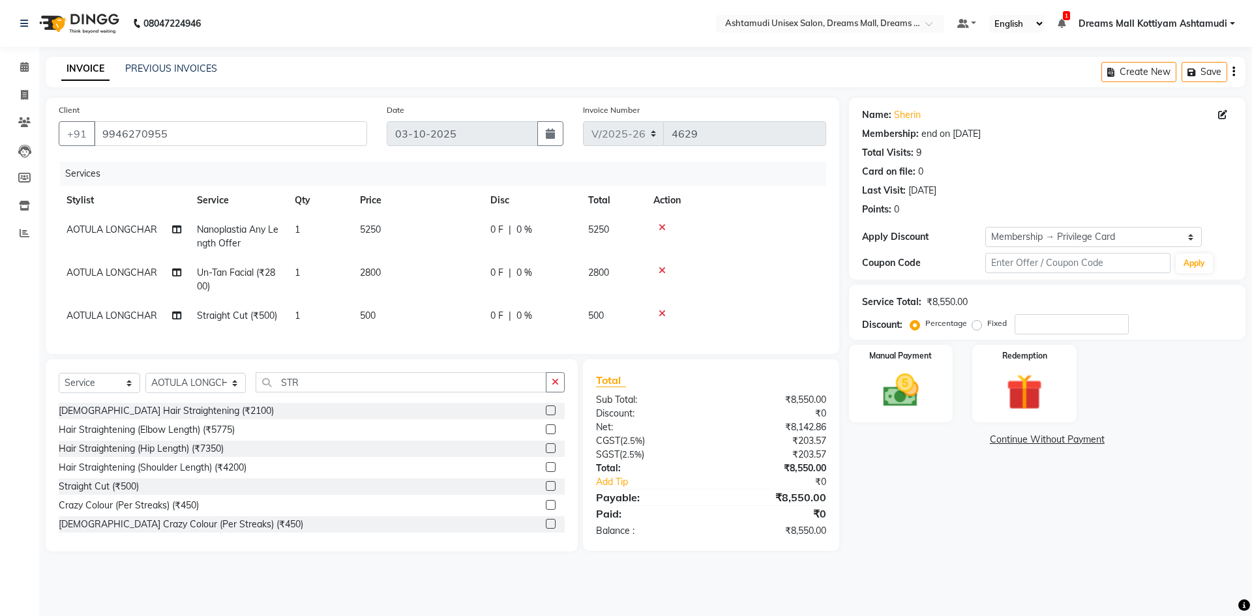
click at [661, 311] on tr "AOTULA LONGCHAR Straight Cut (₹500) 1 500 0 F | 0 % 500" at bounding box center [443, 315] width 768 height 29
click at [493, 320] on span "0 F" at bounding box center [497, 316] width 13 height 14
select select "62104"
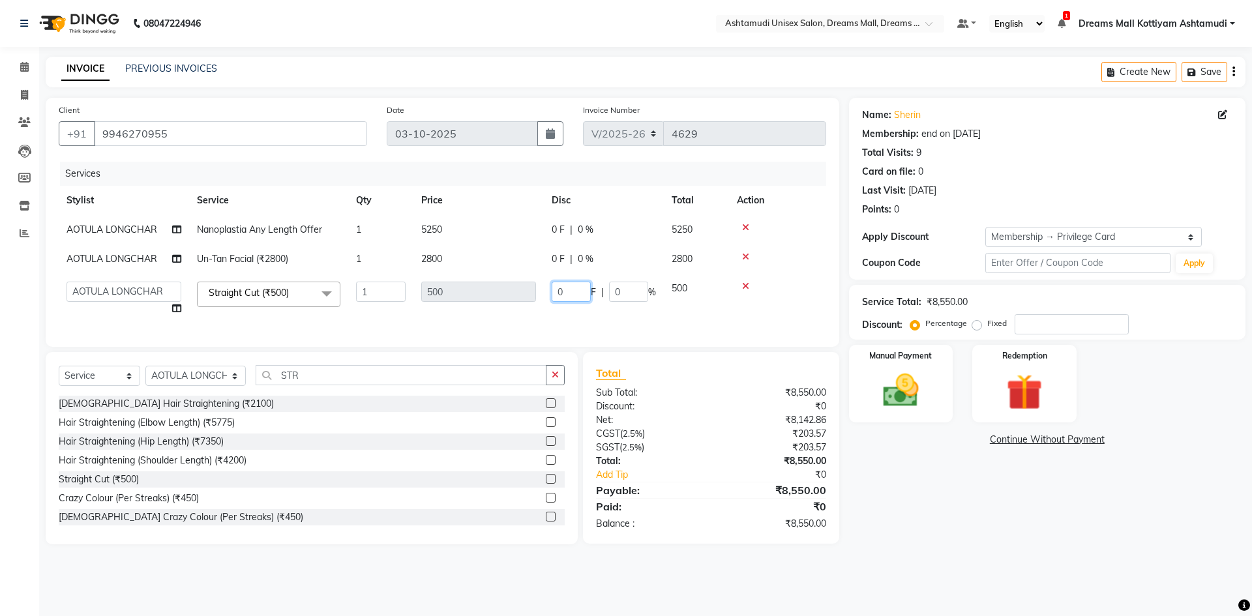
click at [570, 288] on input "0" at bounding box center [571, 292] width 39 height 20
type input "300"
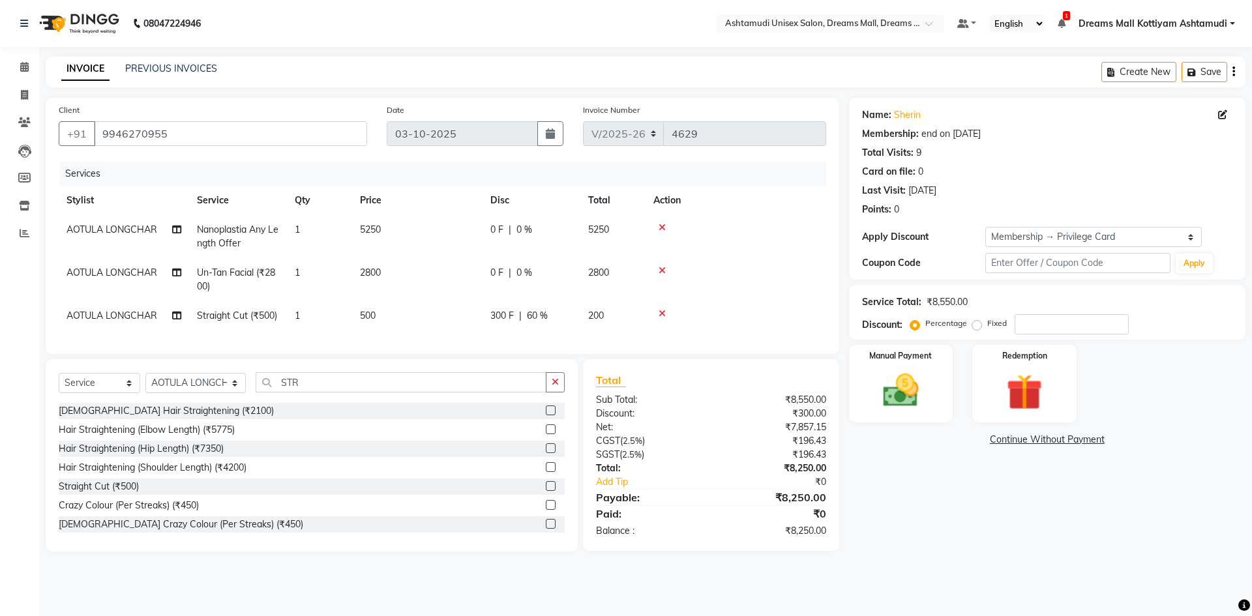
click at [597, 322] on tr "AOTULA LONGCHAR Straight Cut (₹500) 1 500 300 F | 60 % 200" at bounding box center [443, 315] width 768 height 29
click at [661, 316] on icon at bounding box center [662, 313] width 7 height 9
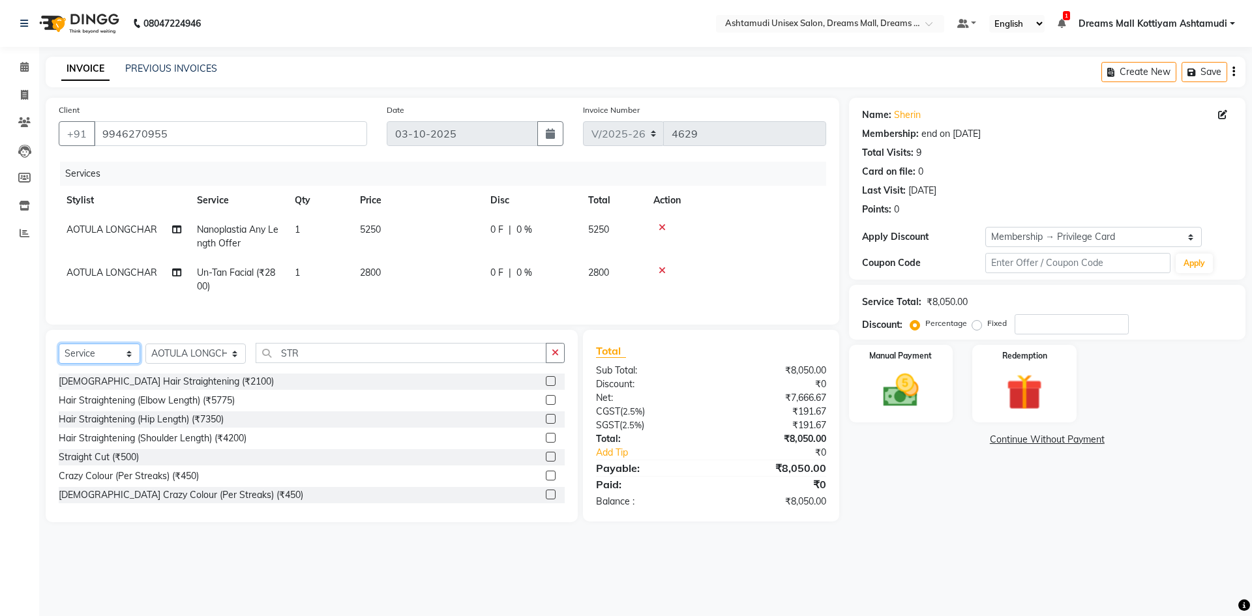
click at [112, 364] on select "Select Service Product Membership Package Voucher Prepaid Gift Card" at bounding box center [100, 354] width 82 height 20
select select "product"
click at [59, 354] on select "Select Service Product Membership Package Voucher Prepaid Gift Card" at bounding box center [100, 354] width 82 height 20
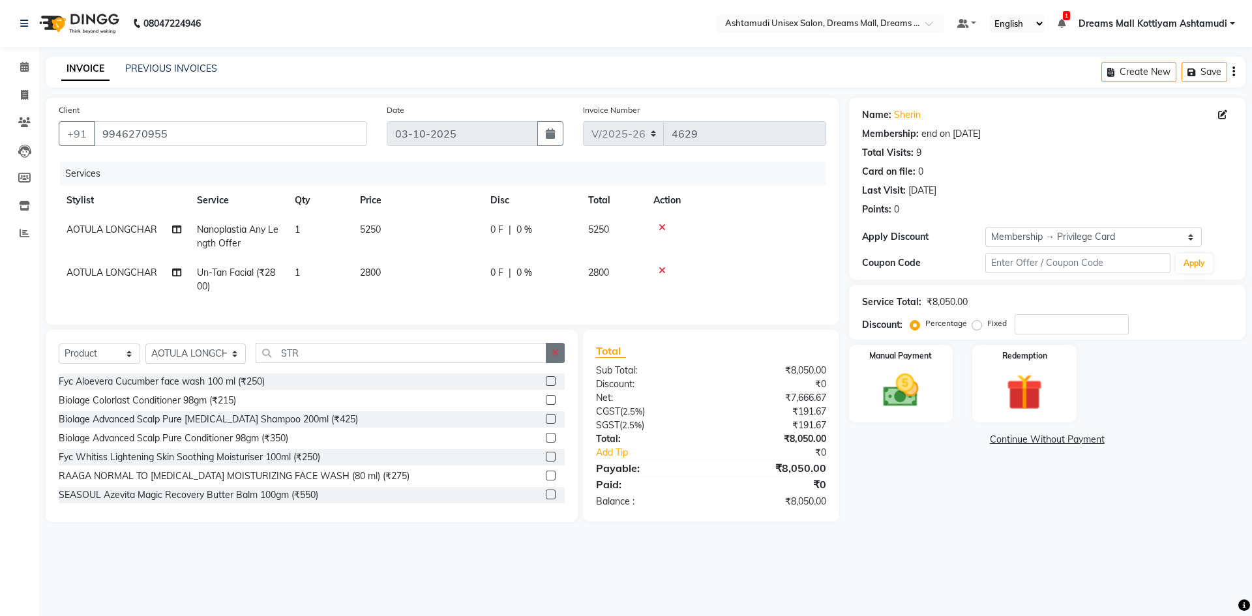
click at [556, 363] on button "button" at bounding box center [555, 353] width 19 height 20
type input "8902979004947"
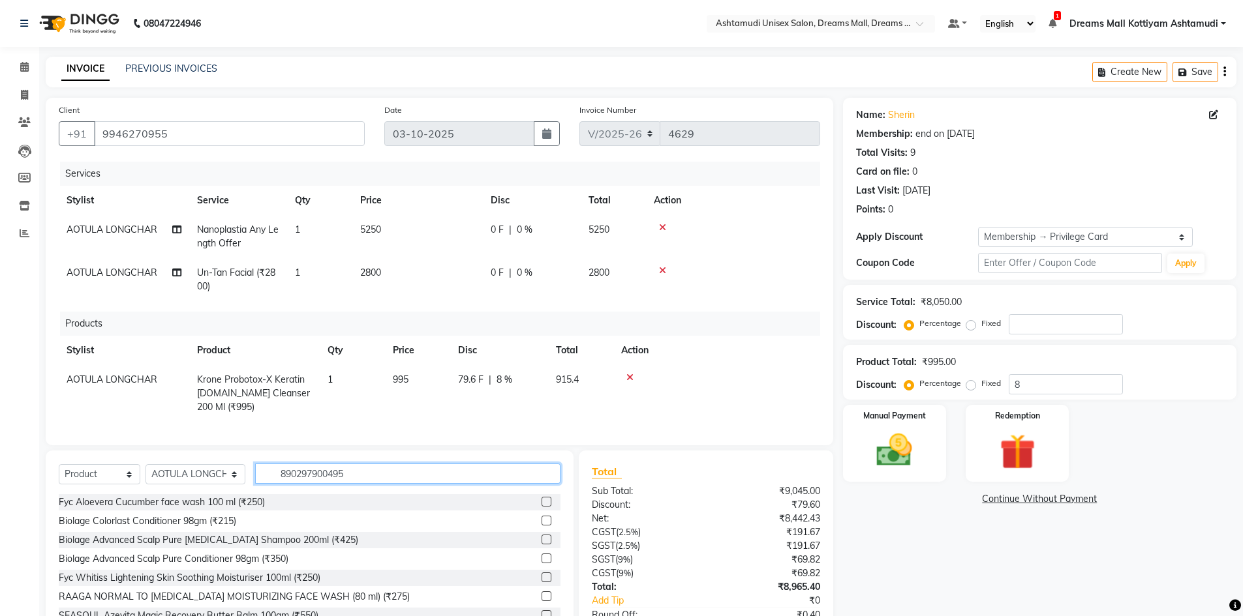
type input "8902979004954"
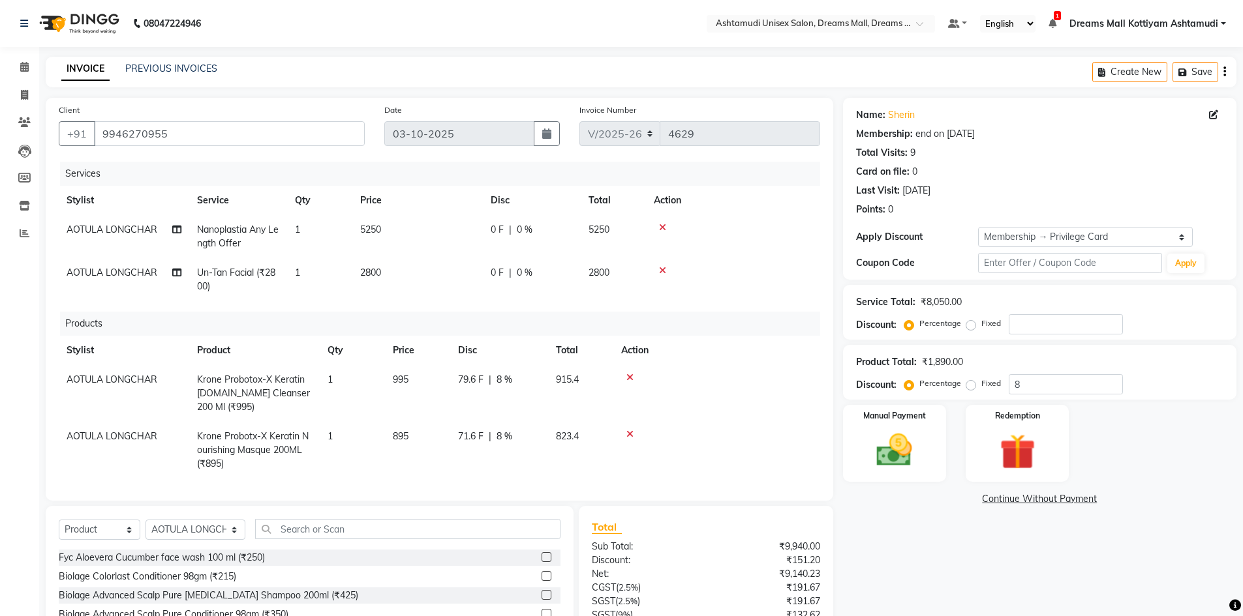
click at [629, 434] on icon at bounding box center [629, 434] width 7 height 9
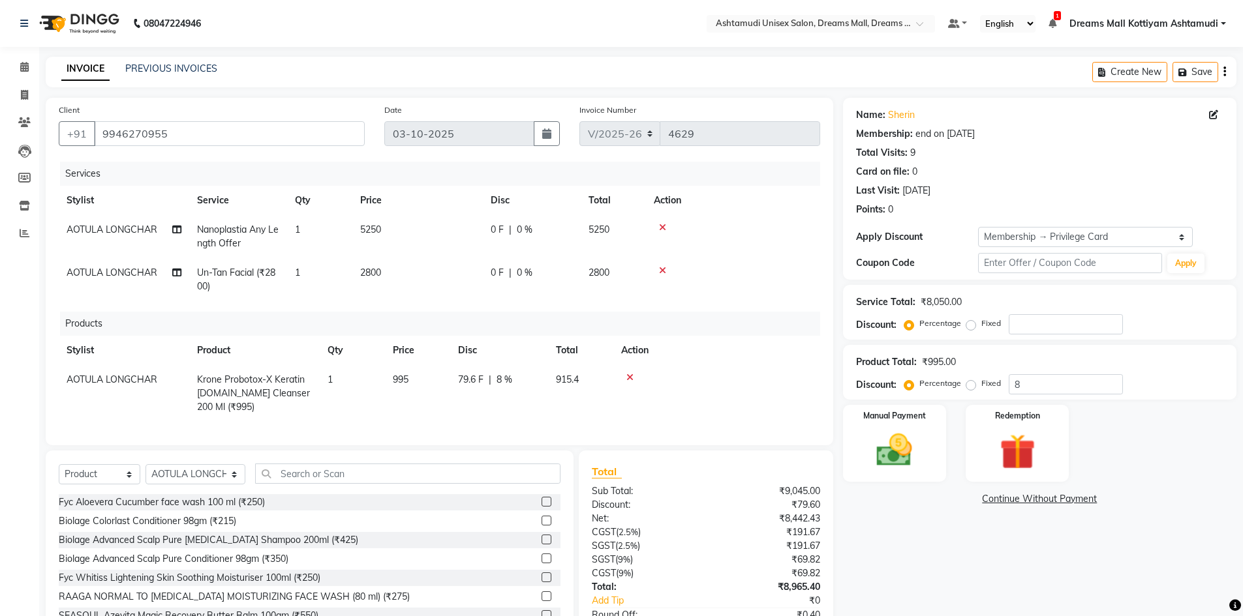
click at [628, 376] on icon at bounding box center [629, 377] width 7 height 9
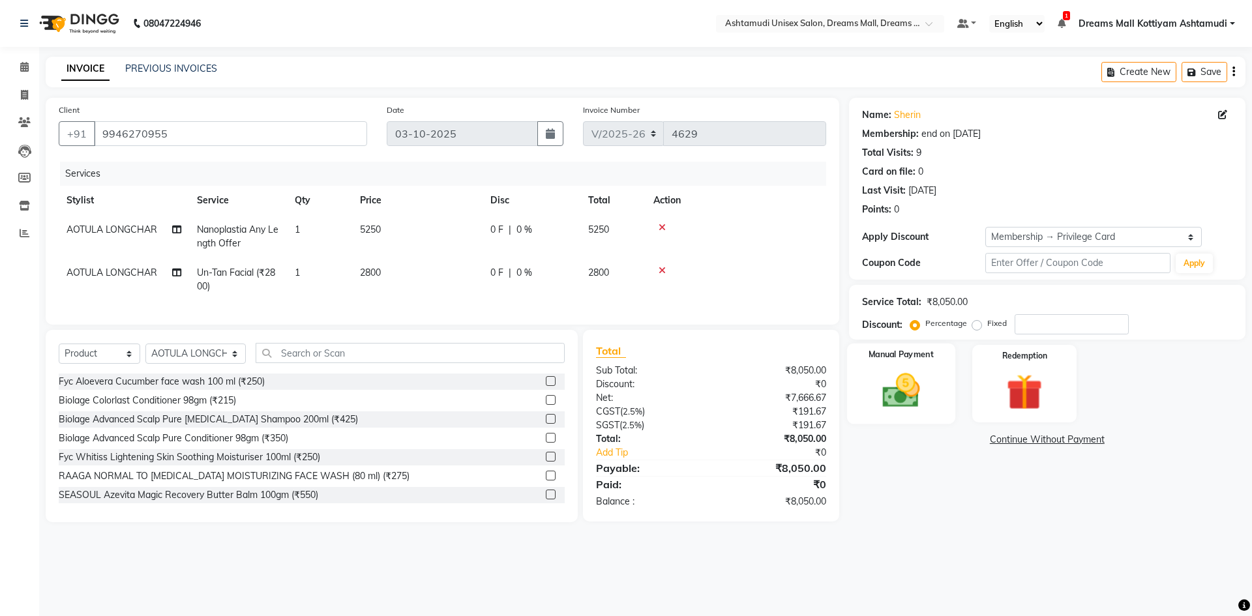
click at [928, 389] on img at bounding box center [901, 390] width 61 height 43
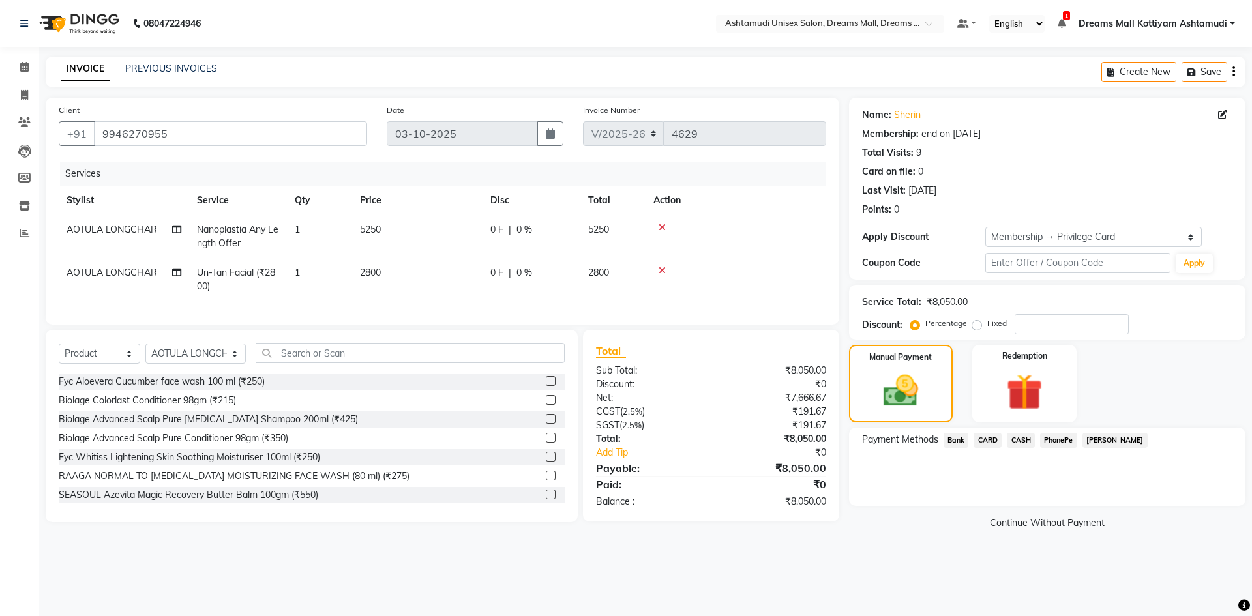
click at [1012, 436] on span "CASH" at bounding box center [1021, 440] width 28 height 15
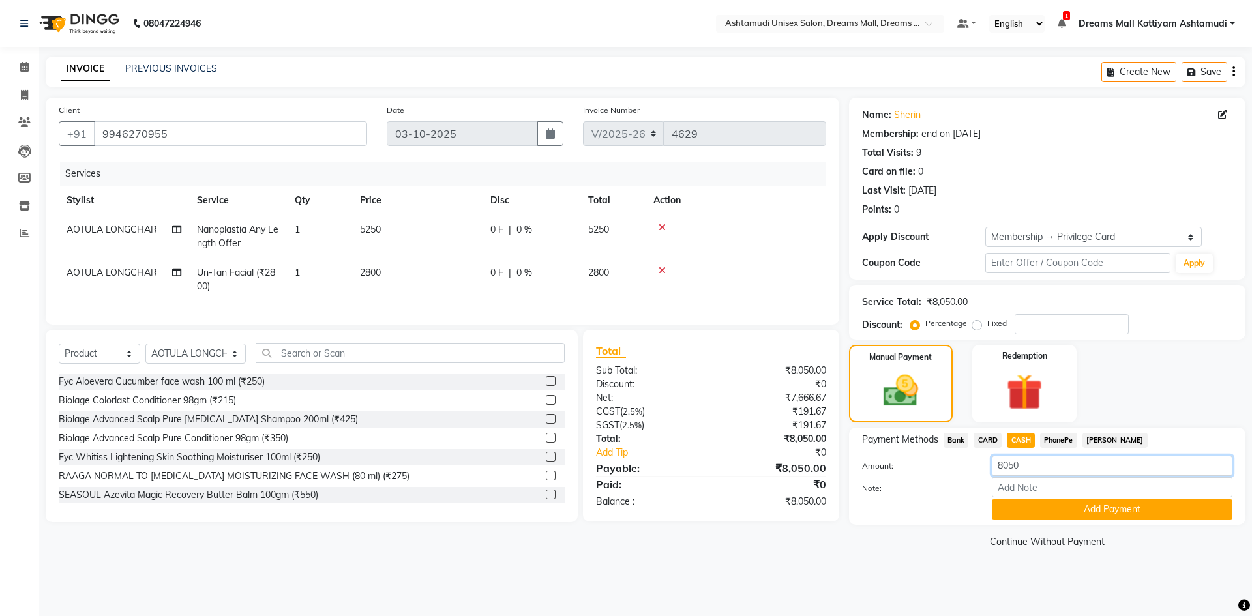
click at [1031, 470] on input "8050" at bounding box center [1112, 466] width 241 height 20
type input "8"
type input "2500"
click at [1032, 490] on input "Note:" at bounding box center [1112, 488] width 241 height 20
type input "[PERSON_NAME]"
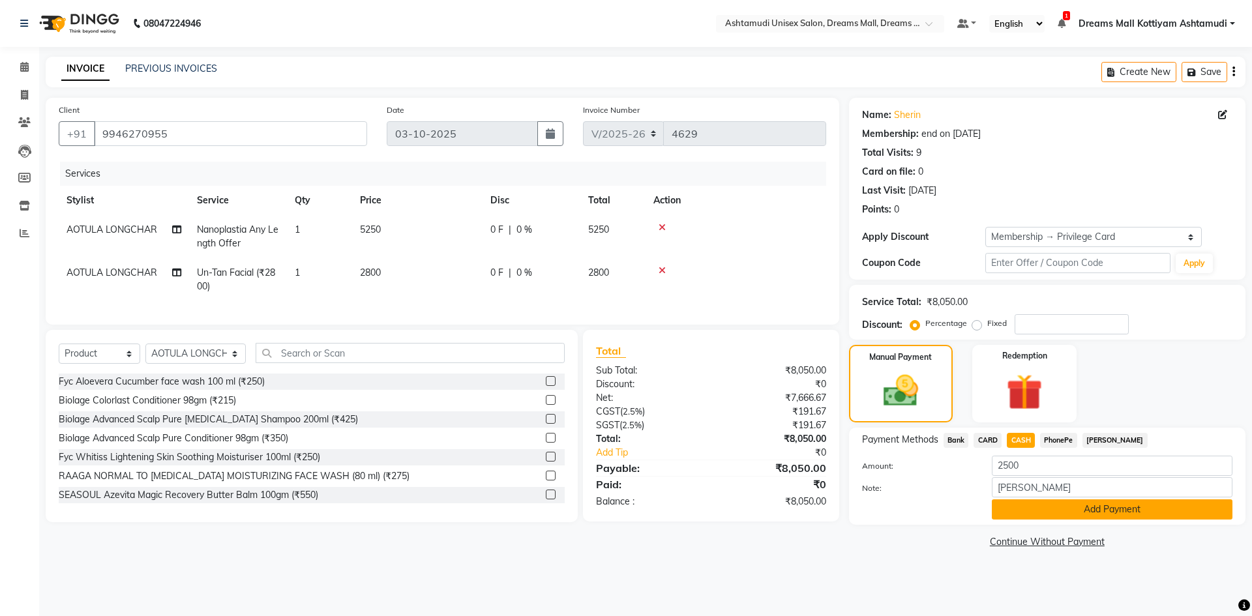
click at [1081, 513] on button "Add Payment" at bounding box center [1112, 510] width 241 height 20
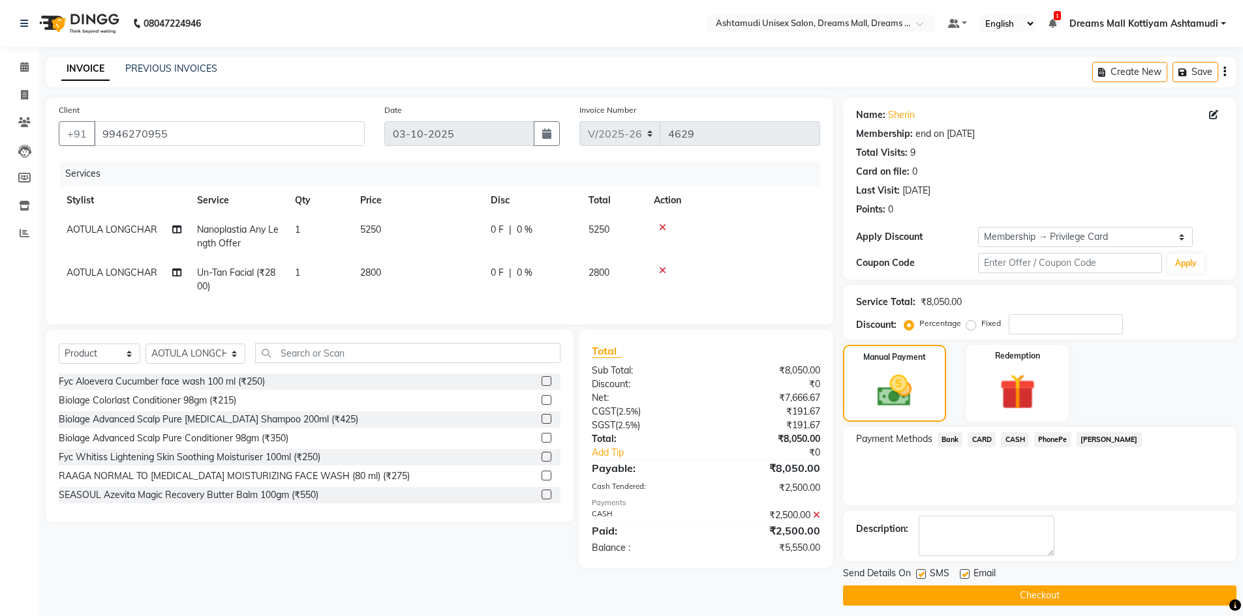
click at [981, 436] on span "CARD" at bounding box center [981, 439] width 28 height 15
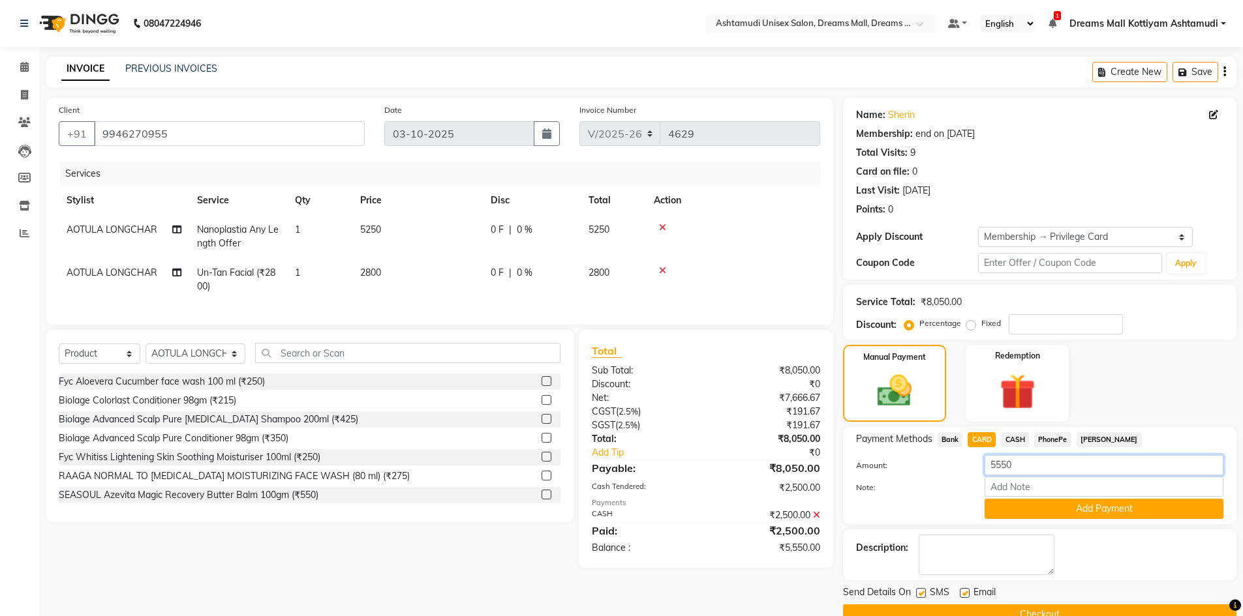
click at [1024, 470] on input "5550" at bounding box center [1103, 465] width 239 height 20
type input "5000"
click at [1014, 486] on input "Note:" at bounding box center [1103, 487] width 239 height 20
type input "[PERSON_NAME]"
click at [1054, 506] on button "Add Payment" at bounding box center [1103, 509] width 239 height 20
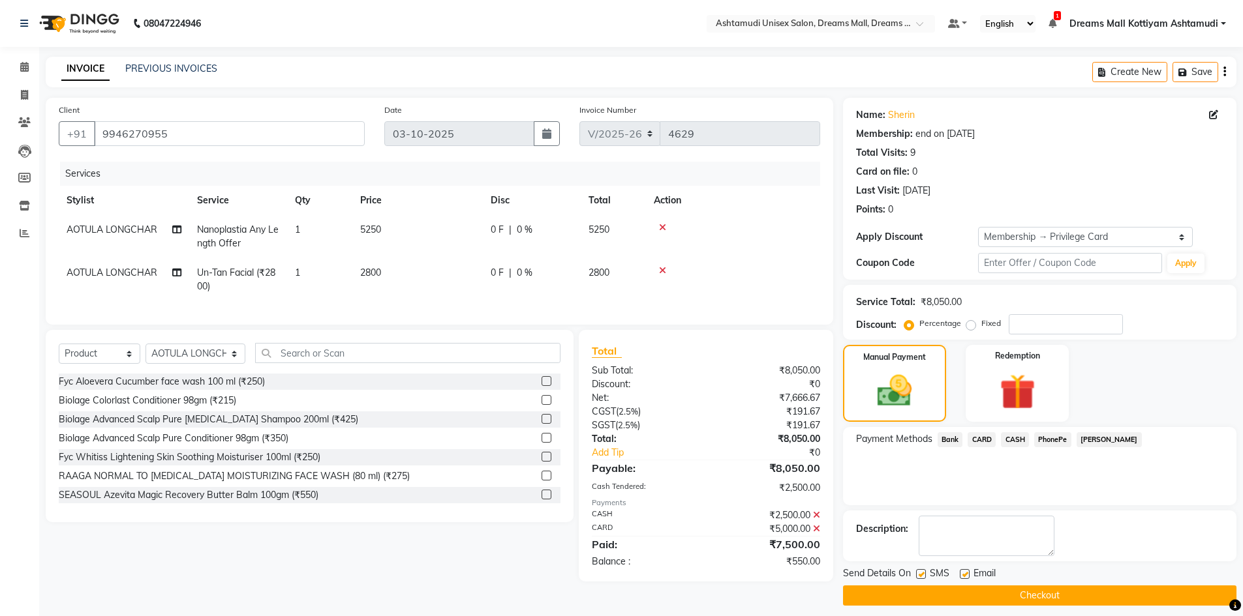
click at [1007, 435] on span "CASH" at bounding box center [1015, 439] width 28 height 15
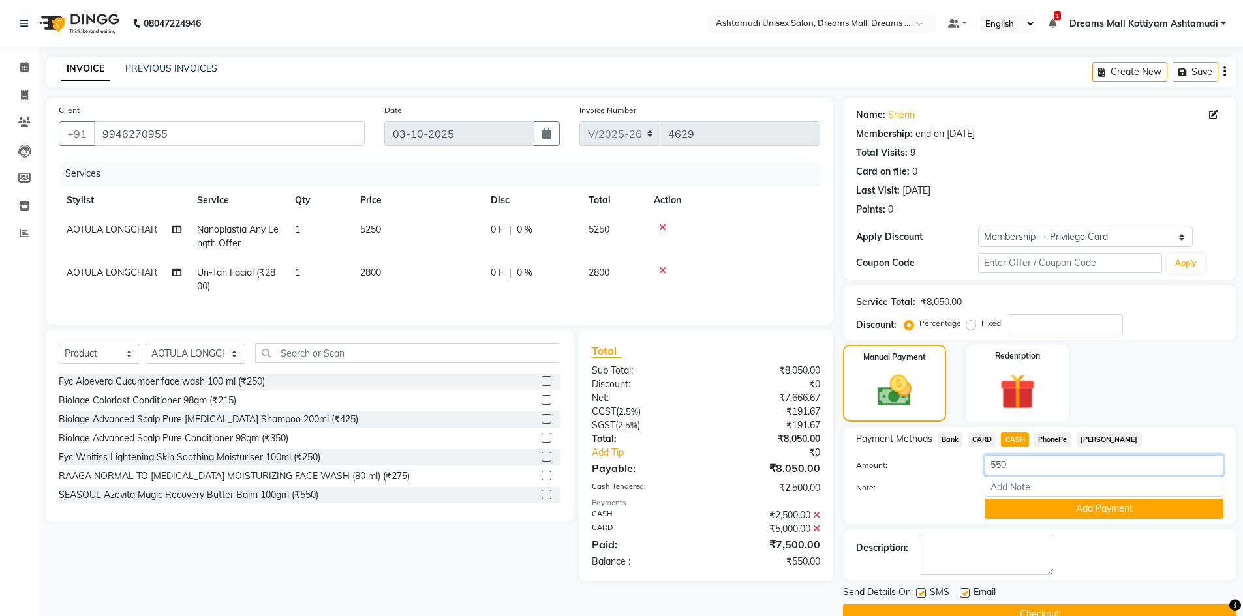
click at [1011, 466] on input "550" at bounding box center [1103, 465] width 239 height 20
type input "550"
click at [1011, 486] on input "Note:" at bounding box center [1103, 487] width 239 height 20
type input "[PERSON_NAME]"
click at [1094, 510] on button "Add Payment" at bounding box center [1103, 509] width 239 height 20
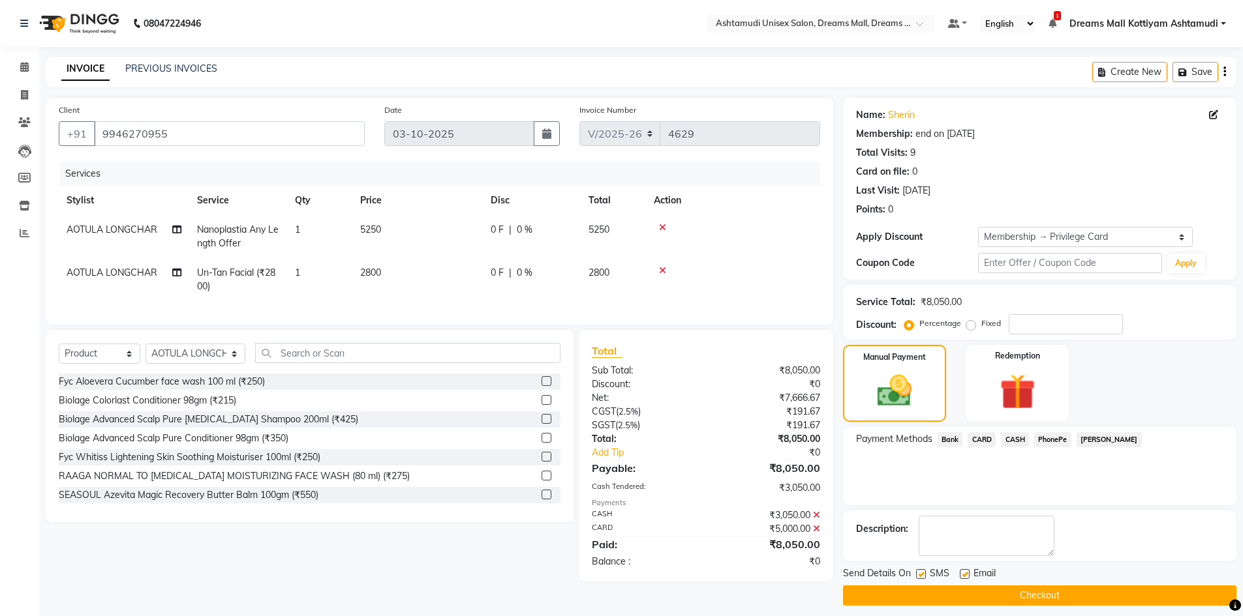
click at [1050, 591] on button "Checkout" at bounding box center [1039, 596] width 393 height 20
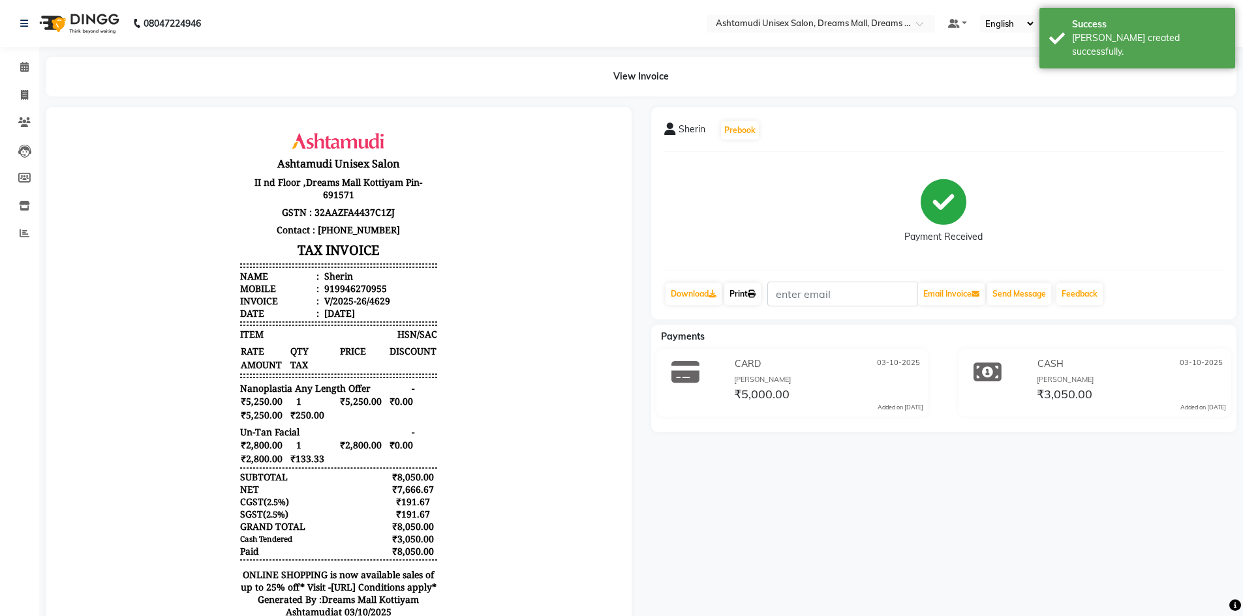
click at [755, 294] on icon at bounding box center [752, 294] width 8 height 8
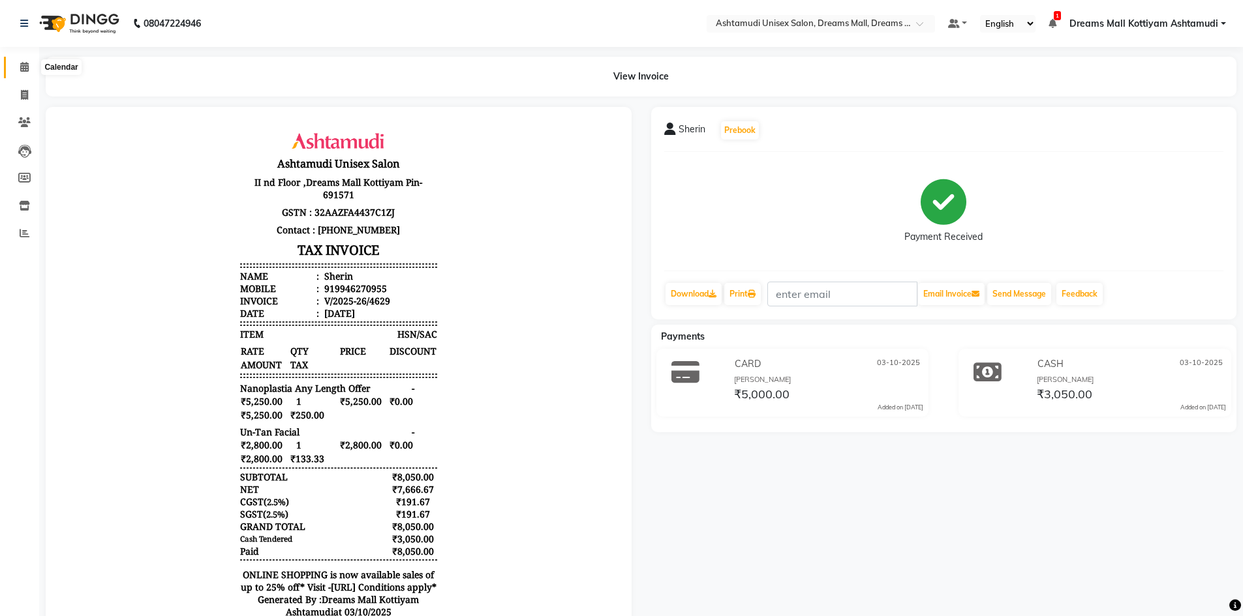
click at [18, 61] on span at bounding box center [24, 67] width 23 height 15
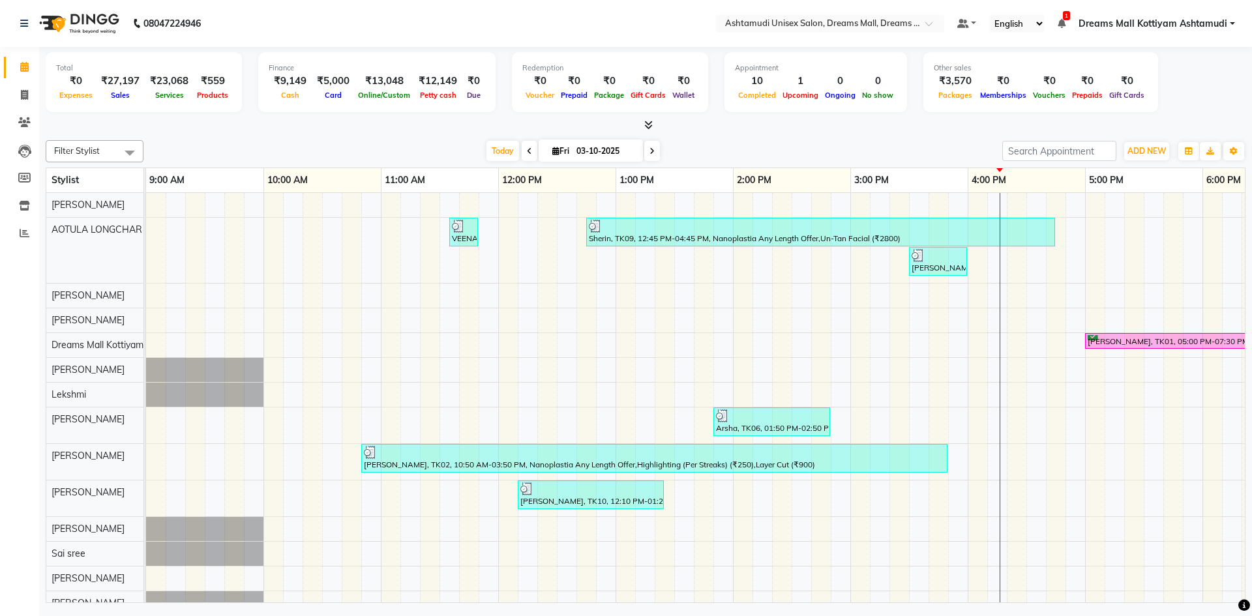
click at [577, 246] on div "VEENA, TK05, 11:35 AM-11:50 AM, Eyebrows Threading (₹50) Sherin, TK09, 12:45 PM…" at bounding box center [909, 495] width 1526 height 604
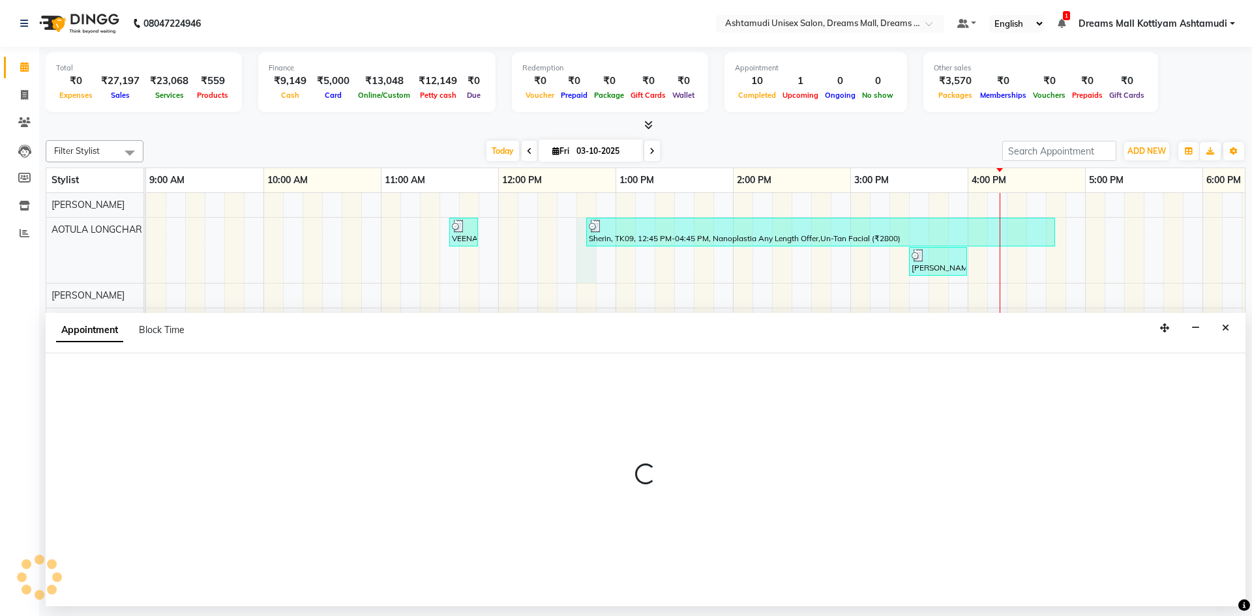
select select "62104"
select select "765"
select select "tentative"
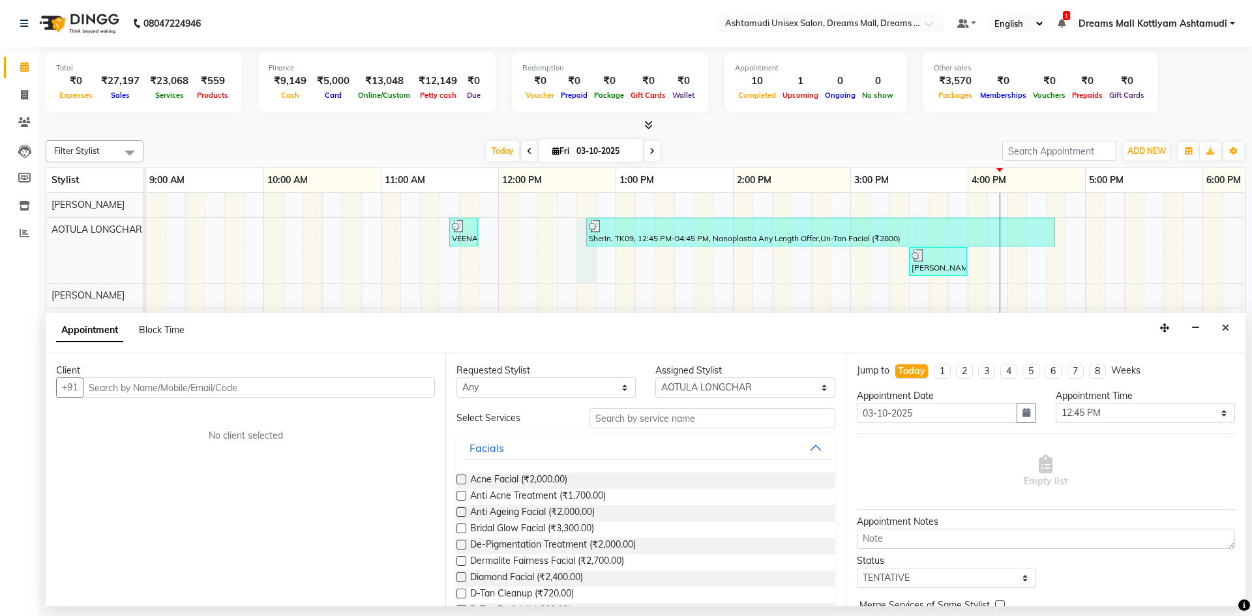
click at [282, 48] on div "Total ₹0 Expenses ₹27,197 Sales ₹23,068 Services ₹559 Products Finance ₹9,149 C…" at bounding box center [646, 89] width 1200 height 85
click at [1228, 333] on button "Close" at bounding box center [1226, 328] width 19 height 20
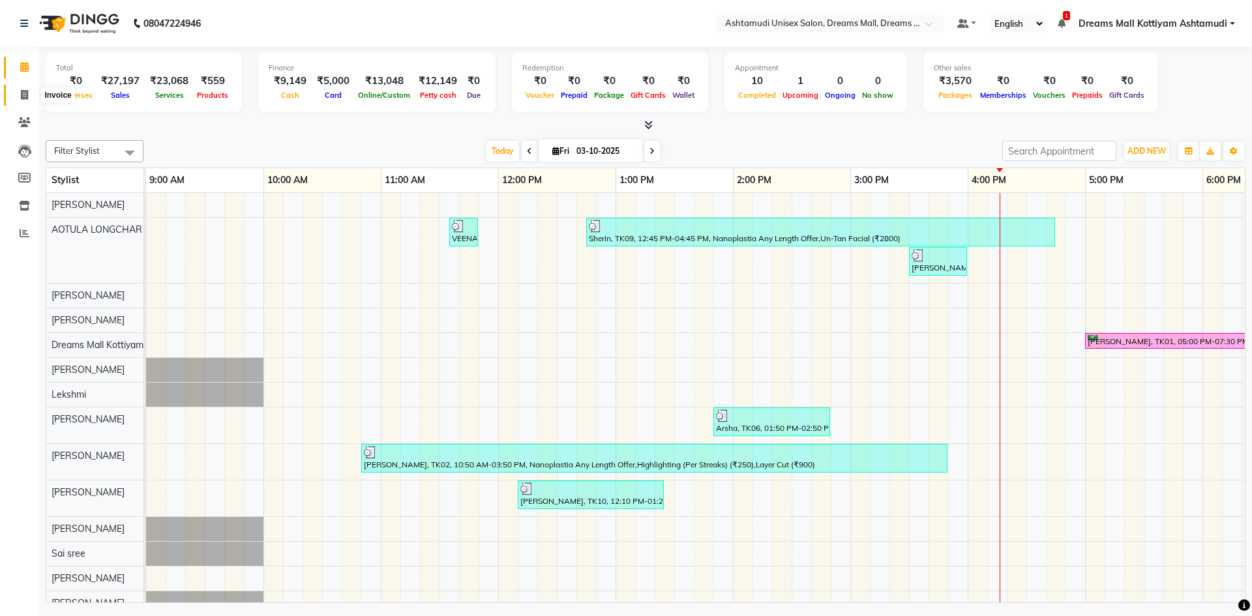
click at [21, 93] on icon at bounding box center [24, 95] width 7 height 10
select select "7264"
select select "service"
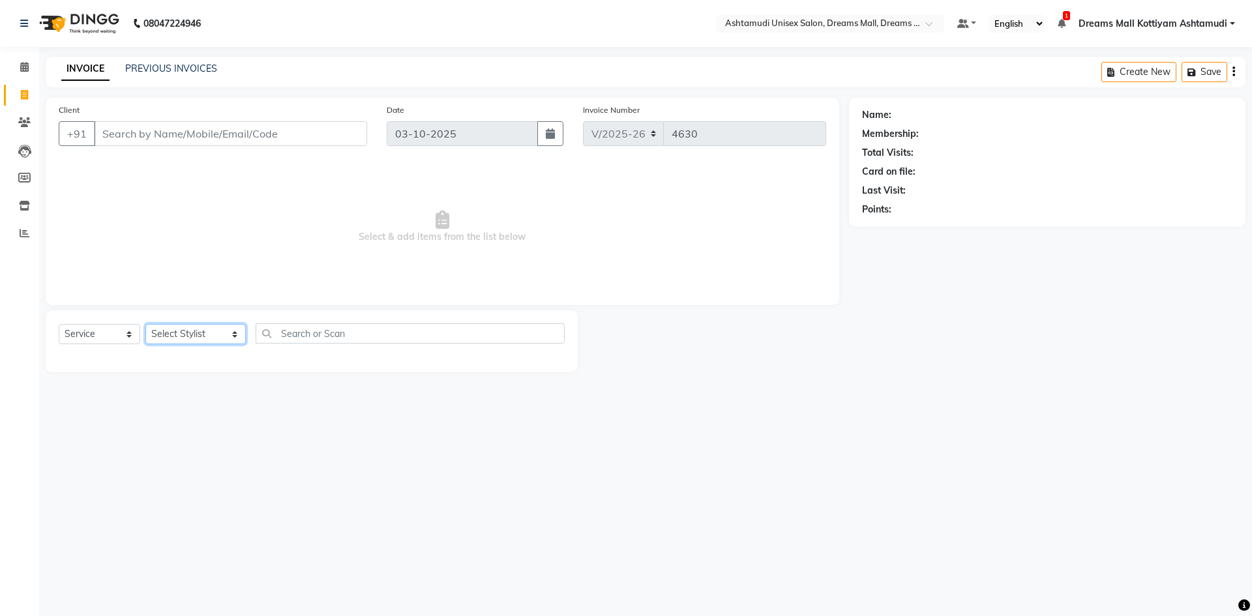
click at [234, 333] on select "Select Stylist [PERSON_NAME] AOTULA LONGCHAR [PERSON_NAME] BIKI SARKI [PERSON_N…" at bounding box center [195, 334] width 100 height 20
select select "62104"
click at [145, 324] on select "Select Stylist [PERSON_NAME] AOTULA LONGCHAR [PERSON_NAME] BIKI SARKI [PERSON_N…" at bounding box center [195, 334] width 100 height 20
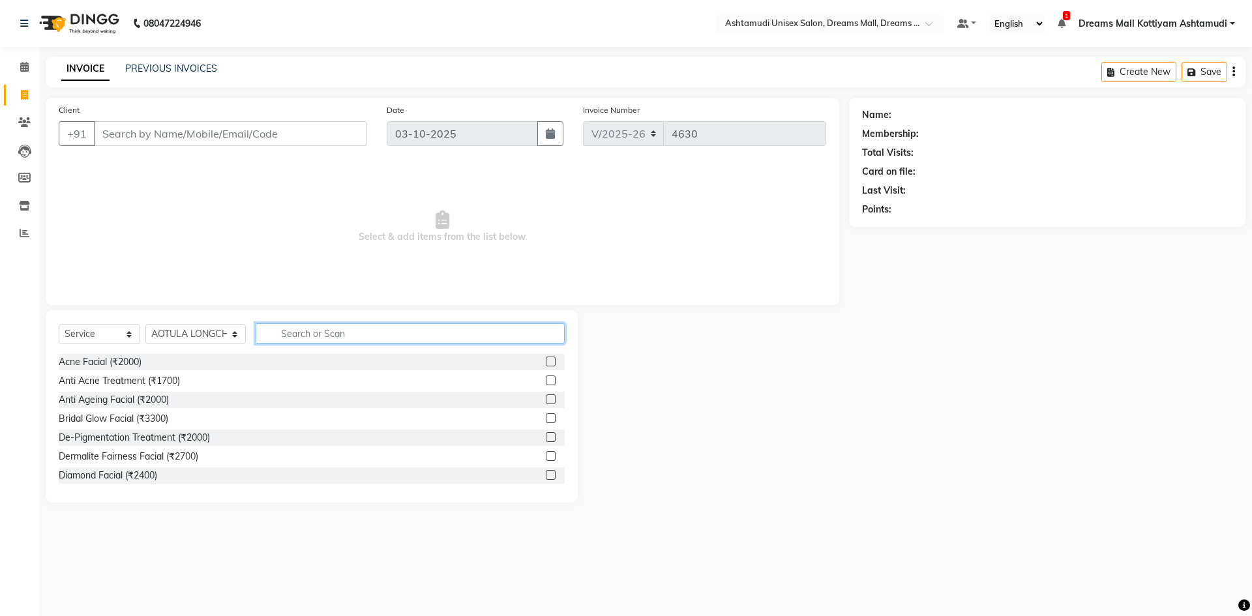
click at [322, 331] on input "text" at bounding box center [410, 334] width 309 height 20
type input "h"
click at [29, 67] on icon at bounding box center [24, 67] width 8 height 10
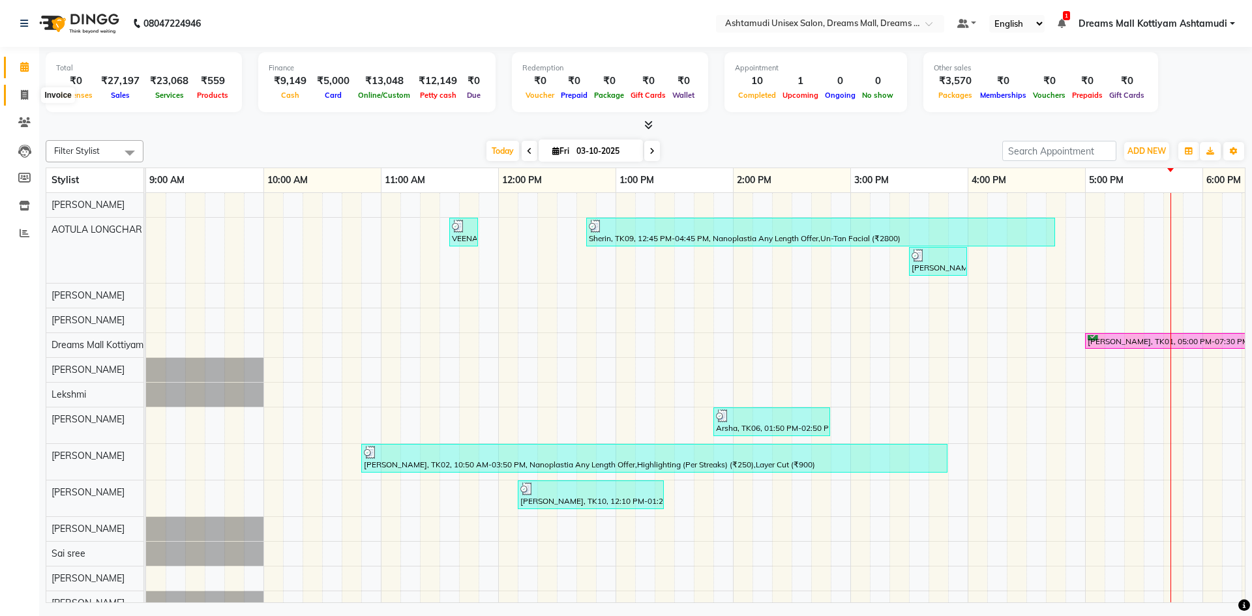
click at [16, 90] on span at bounding box center [24, 95] width 23 height 15
select select "7264"
select select "service"
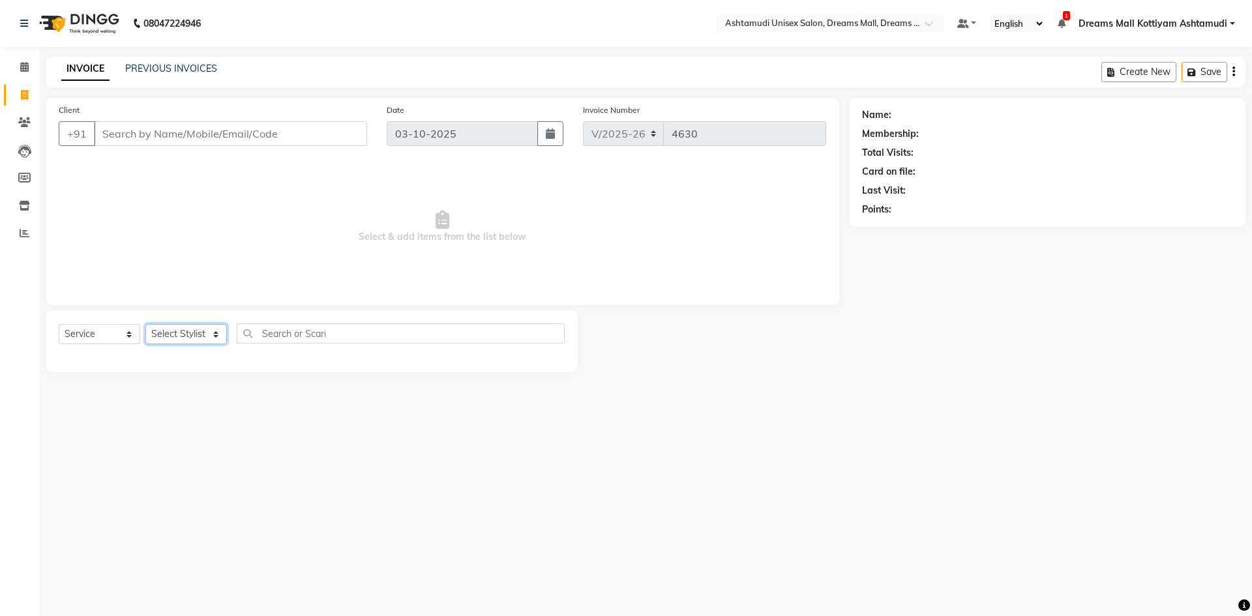
click at [206, 336] on select "Select Stylist" at bounding box center [186, 334] width 82 height 20
select select "91399"
click at [145, 324] on select "Select Stylist [PERSON_NAME] AOTULA LONGCHAR [PERSON_NAME] BIKI SARKI [PERSON_N…" at bounding box center [195, 334] width 100 height 20
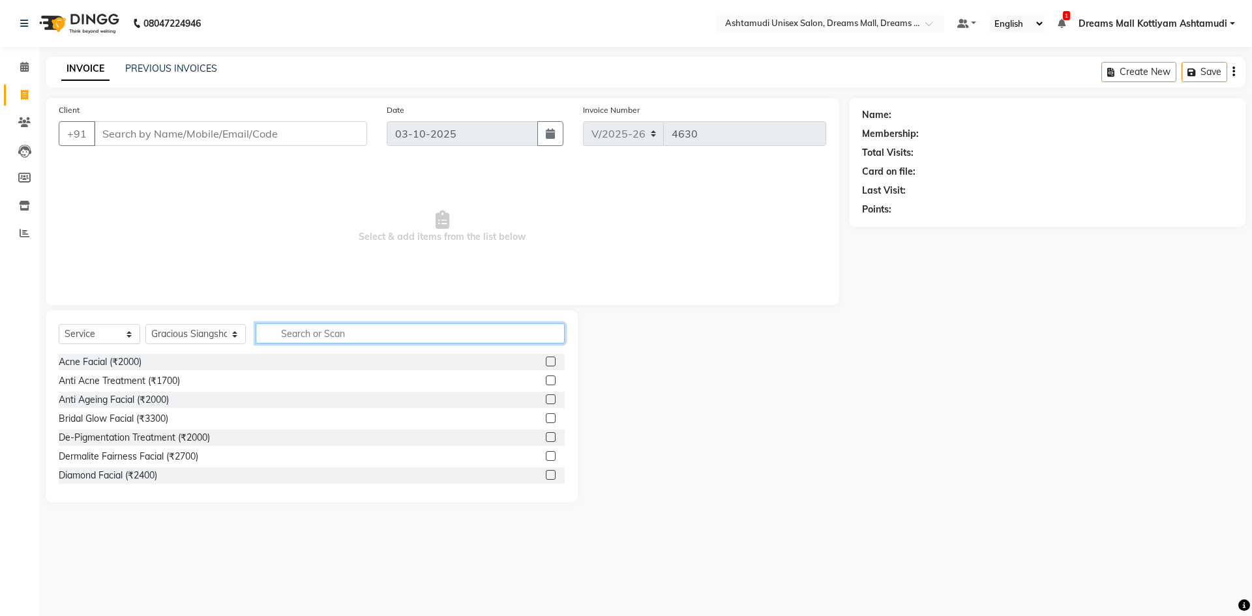
click at [314, 326] on input "text" at bounding box center [410, 334] width 309 height 20
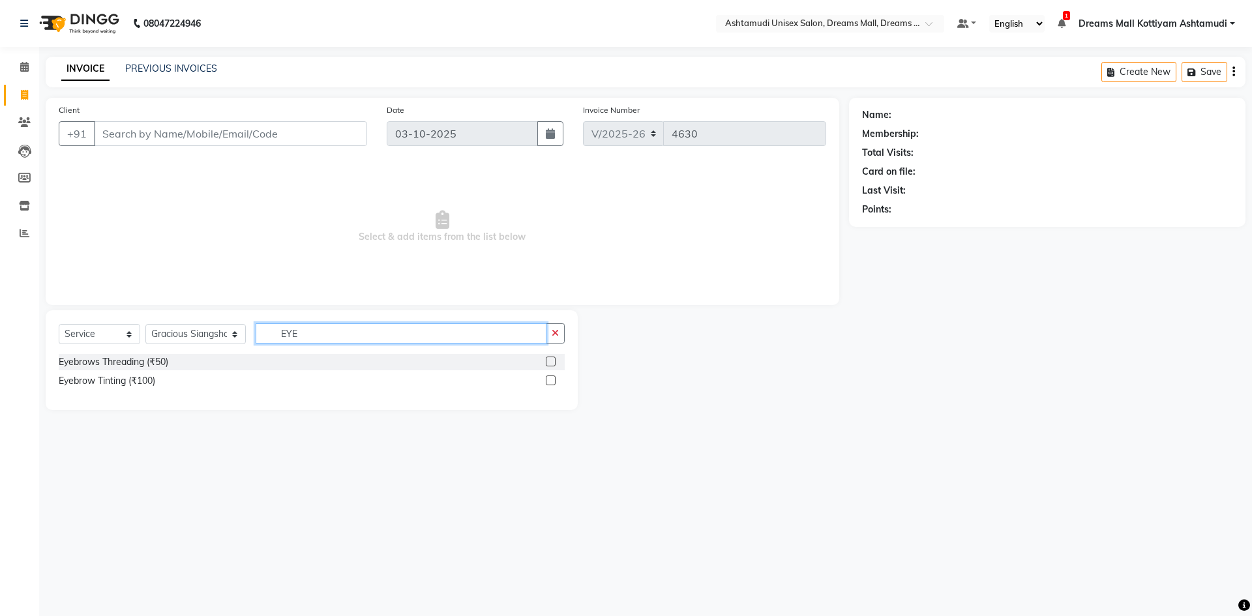
type input "EYE"
click at [551, 358] on label at bounding box center [551, 362] width 10 height 10
click at [551, 358] on input "checkbox" at bounding box center [550, 362] width 8 height 8
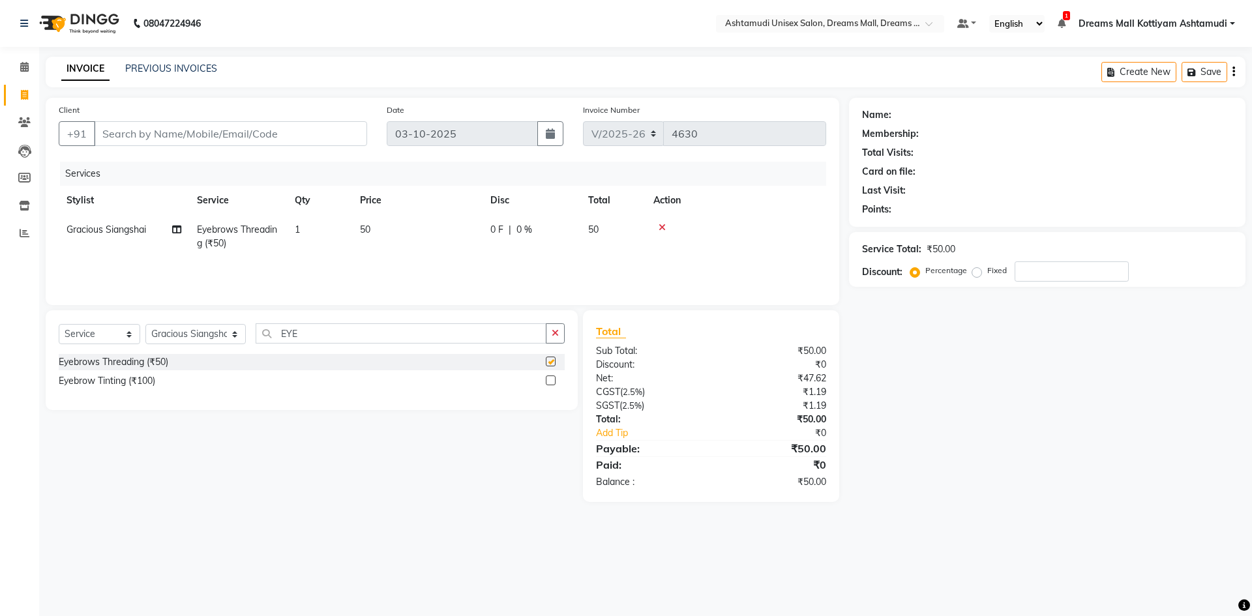
checkbox input "false"
click at [220, 131] on input "Client" at bounding box center [230, 133] width 273 height 25
type input "9"
type input "0"
type input "9846249074"
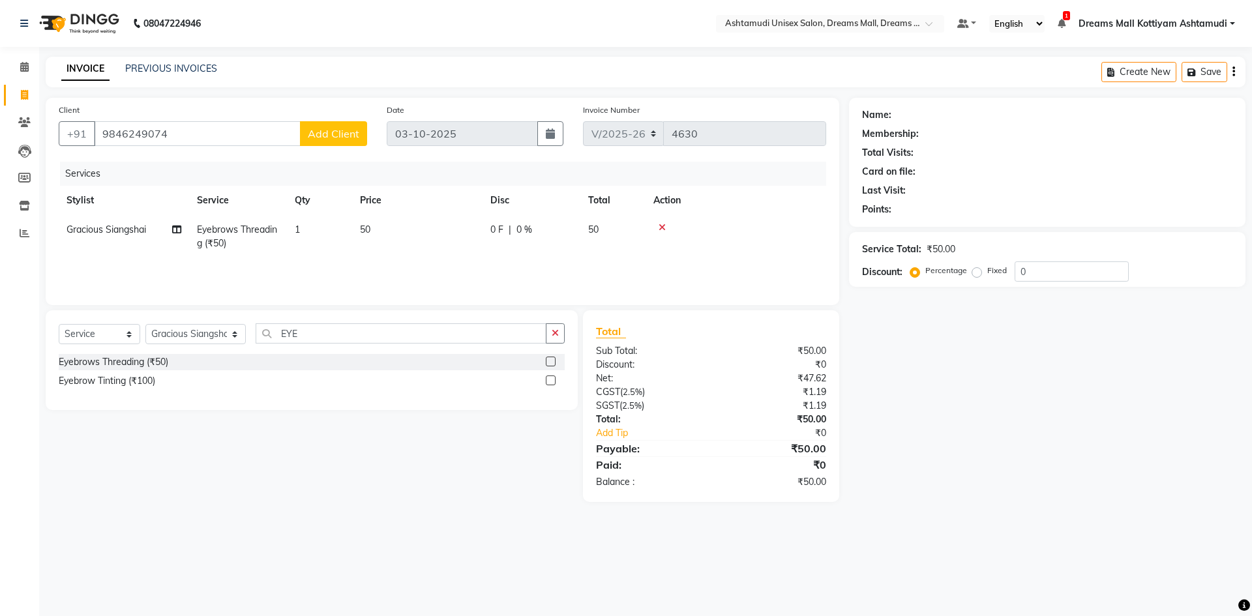
click at [308, 123] on button "Add Client" at bounding box center [333, 133] width 67 height 25
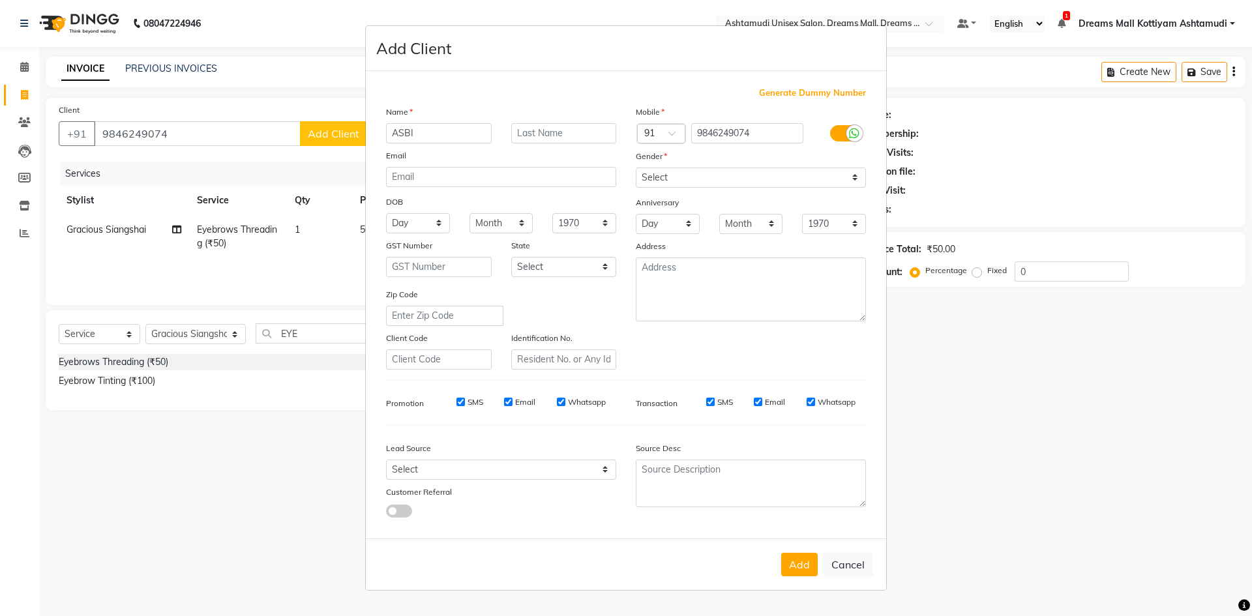
type input "ASBI"
click at [702, 183] on select "Select [DEMOGRAPHIC_DATA] [DEMOGRAPHIC_DATA] Other Prefer Not To Say" at bounding box center [751, 178] width 230 height 20
select select "female"
click at [636, 168] on select "Select [DEMOGRAPHIC_DATA] [DEMOGRAPHIC_DATA] Other Prefer Not To Say" at bounding box center [751, 178] width 230 height 20
click at [580, 463] on select "Select Walk-in Referral Internet Friend Word of Mouth Advertisement Facebook Ju…" at bounding box center [501, 470] width 230 height 20
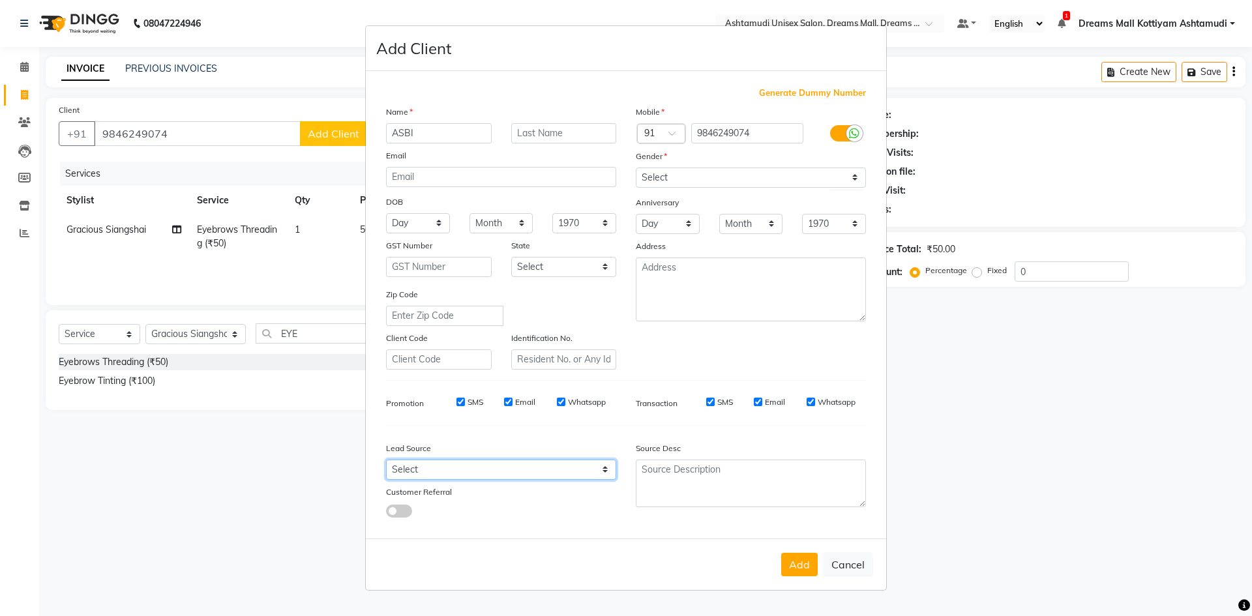
select select "49875"
click at [386, 460] on select "Select Walk-in Referral Internet Friend Word of Mouth Advertisement Facebook Ju…" at bounding box center [501, 470] width 230 height 20
click at [802, 568] on button "Add" at bounding box center [799, 564] width 37 height 23
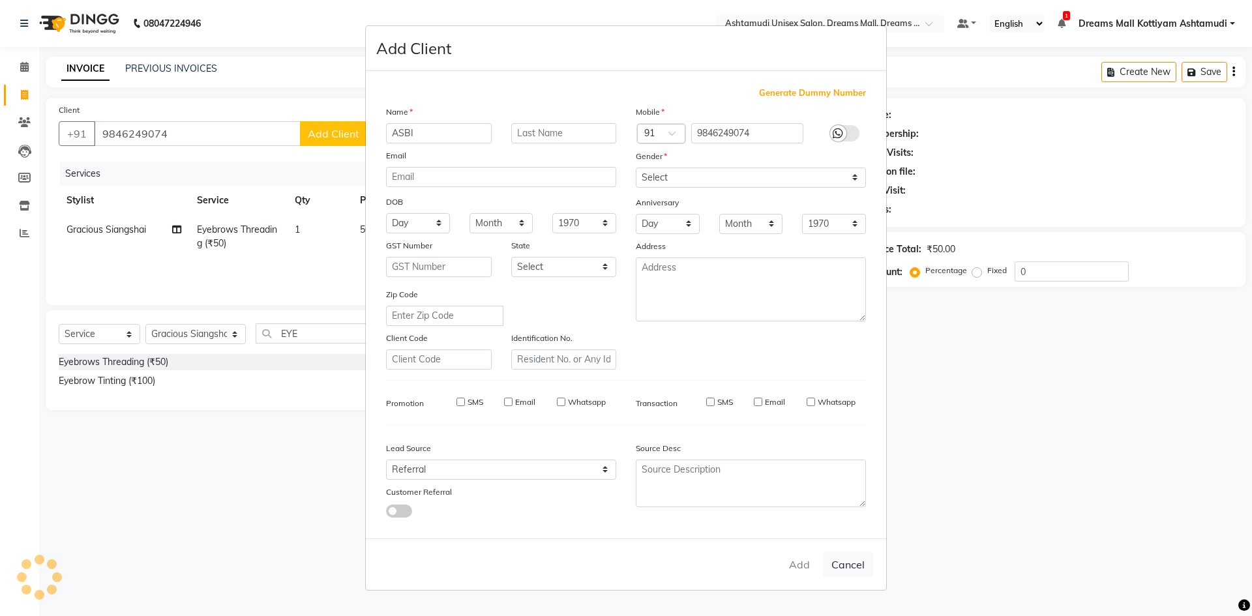
select select
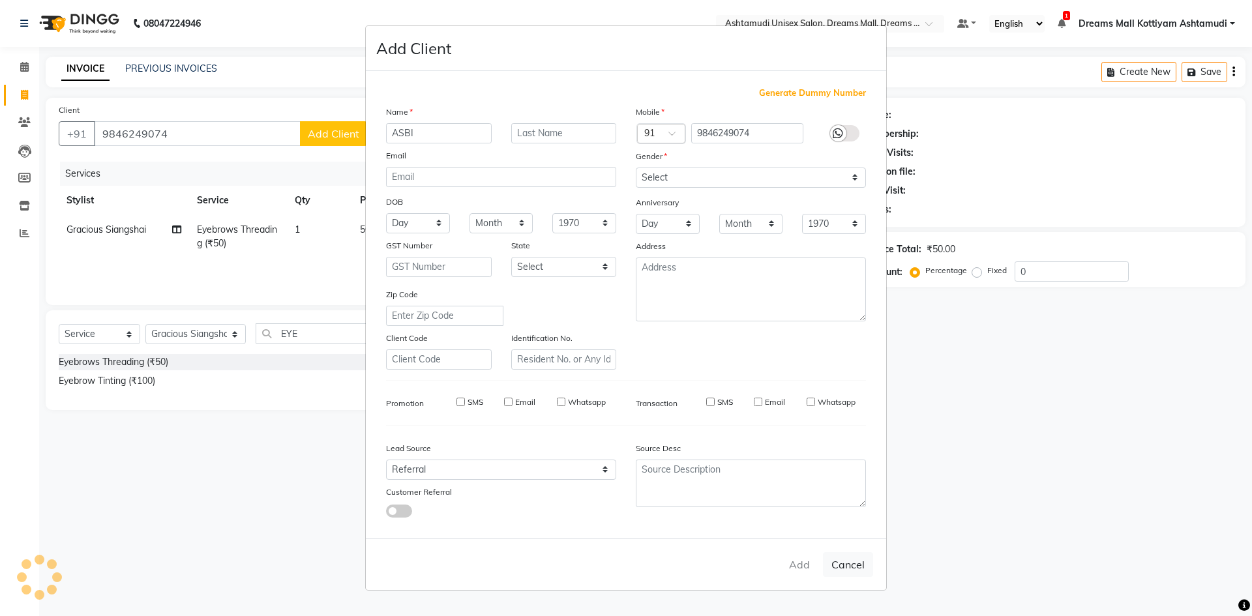
select select
checkbox input "false"
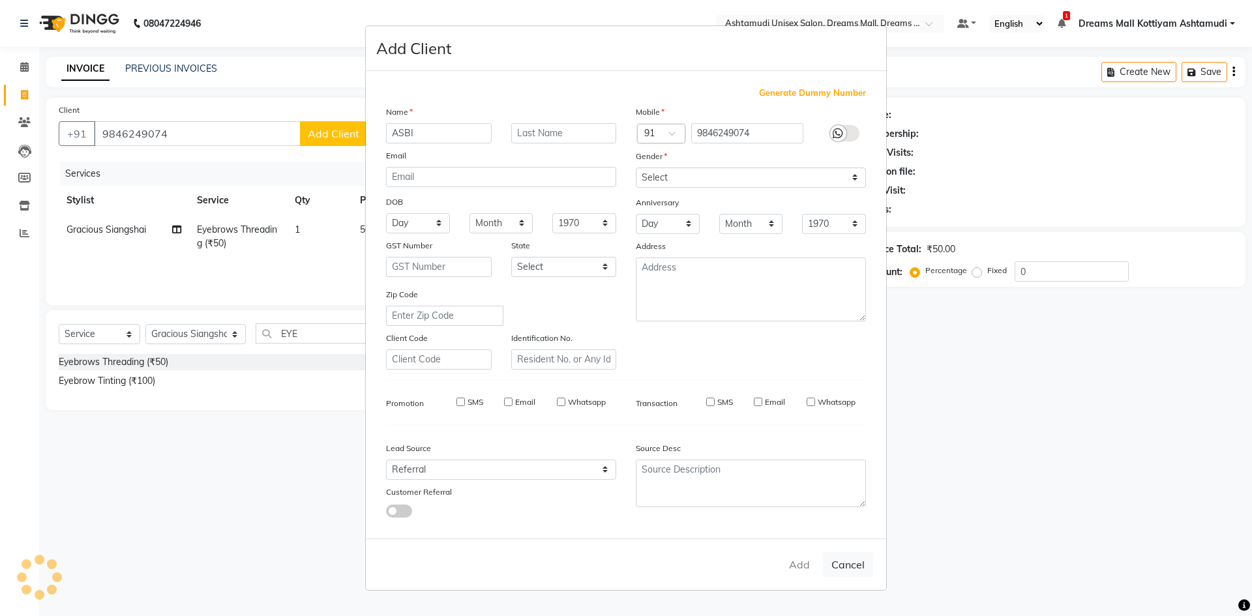
checkbox input "false"
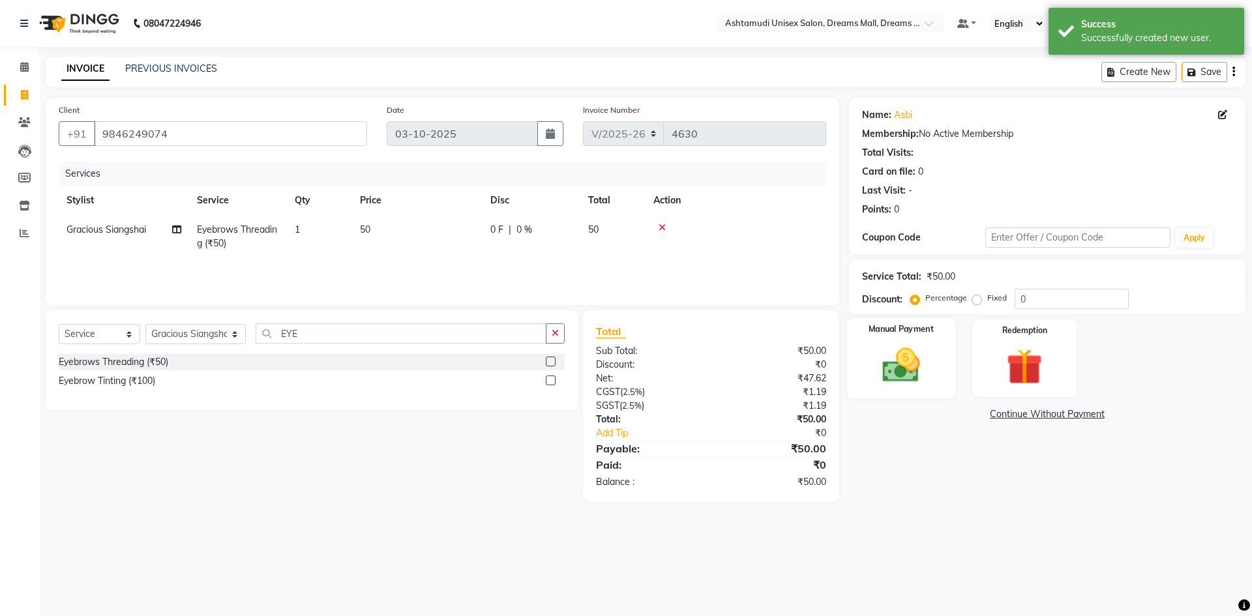
click at [905, 370] on img at bounding box center [901, 365] width 61 height 43
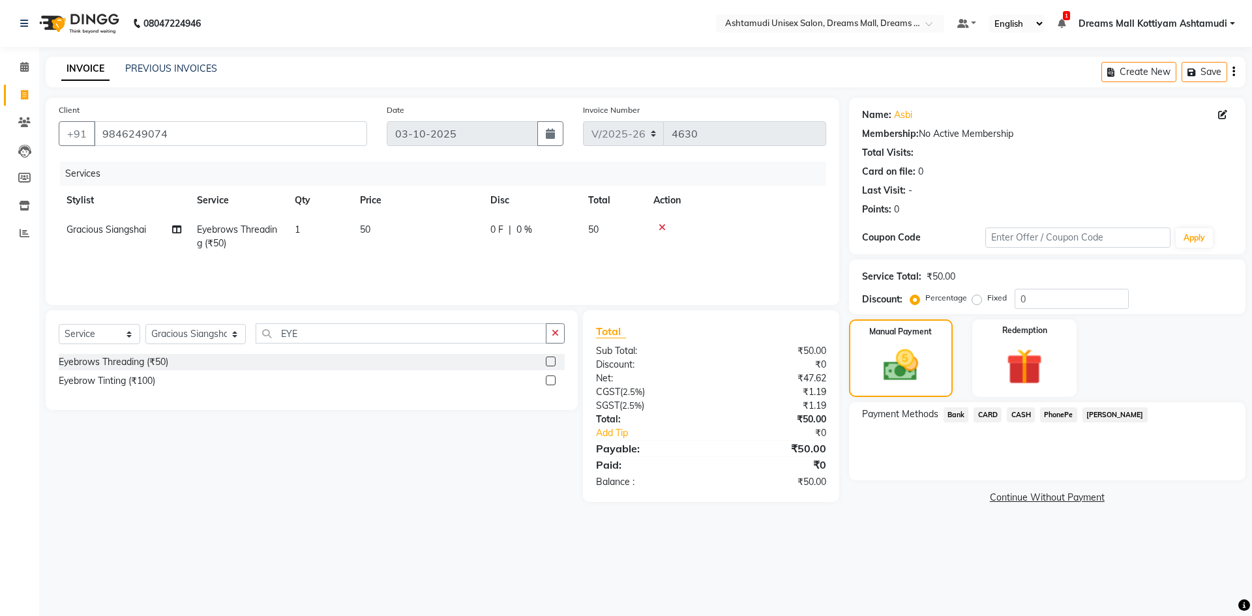
click at [1053, 413] on span "PhonePe" at bounding box center [1058, 415] width 37 height 15
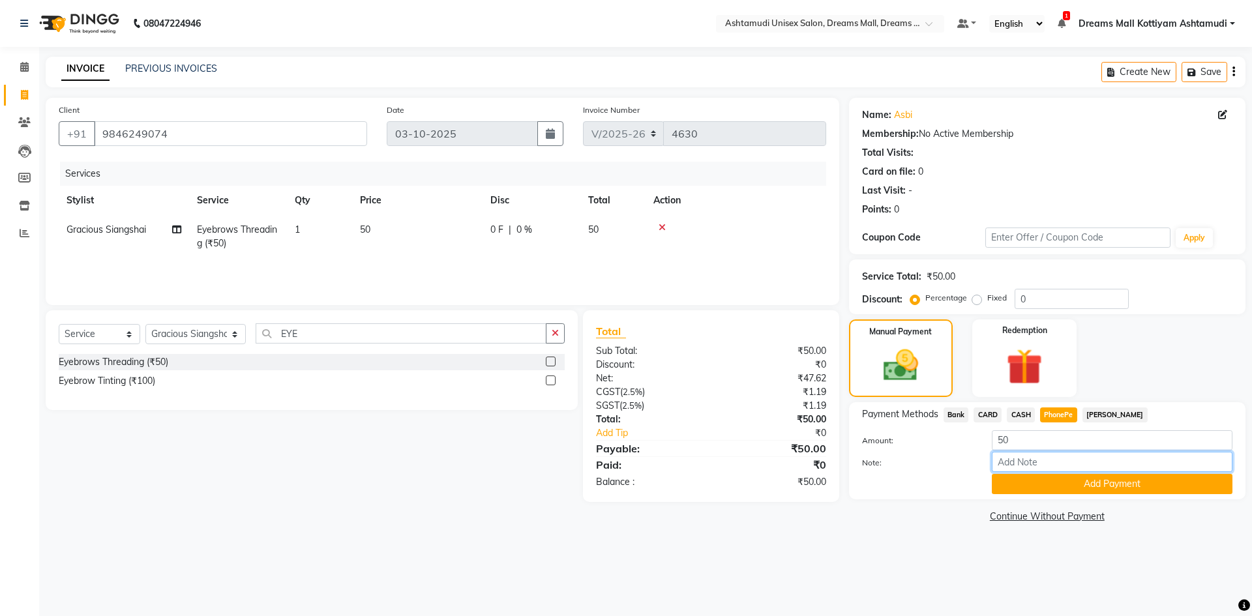
click at [1049, 461] on input "Note:" at bounding box center [1112, 462] width 241 height 20
type input "soorya"
click at [1113, 479] on button "Add Payment" at bounding box center [1112, 484] width 241 height 20
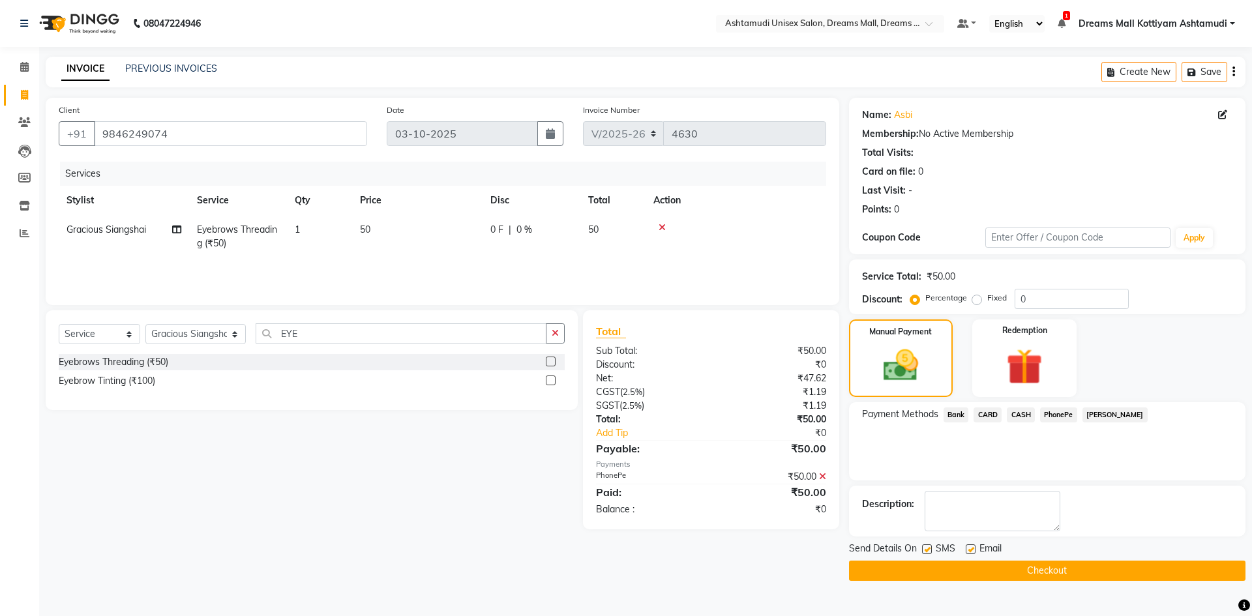
click at [1035, 570] on button "Checkout" at bounding box center [1047, 571] width 397 height 20
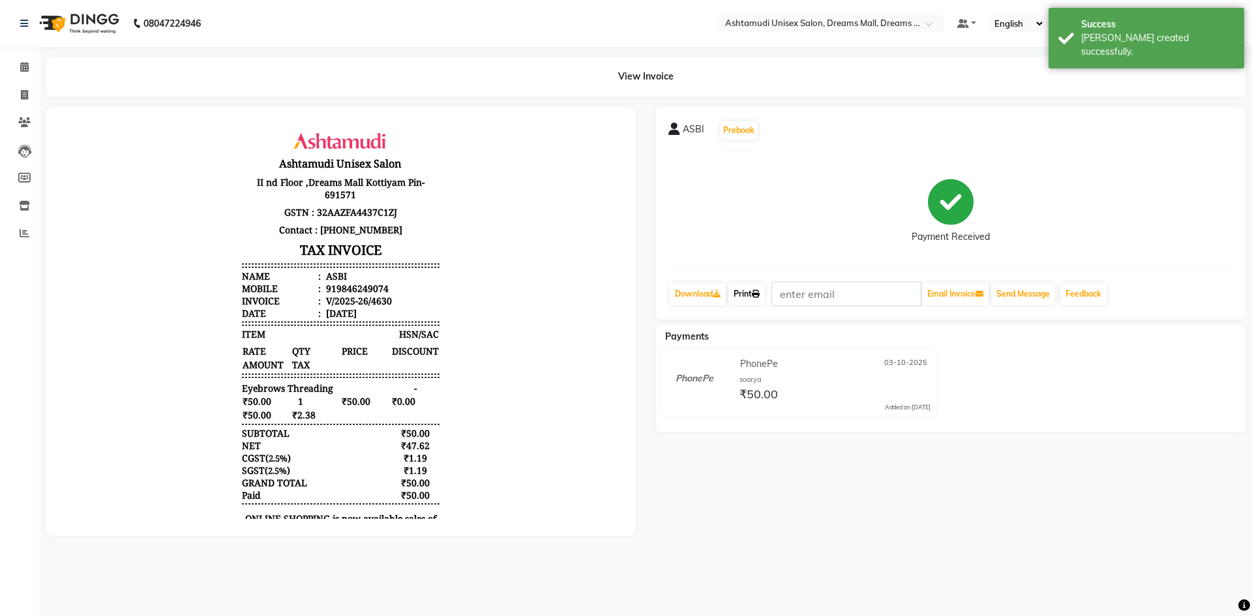
drag, startPoint x: 765, startPoint y: 297, endPoint x: 750, endPoint y: 297, distance: 15.7
click at [765, 297] on link "Print" at bounding box center [747, 294] width 37 height 22
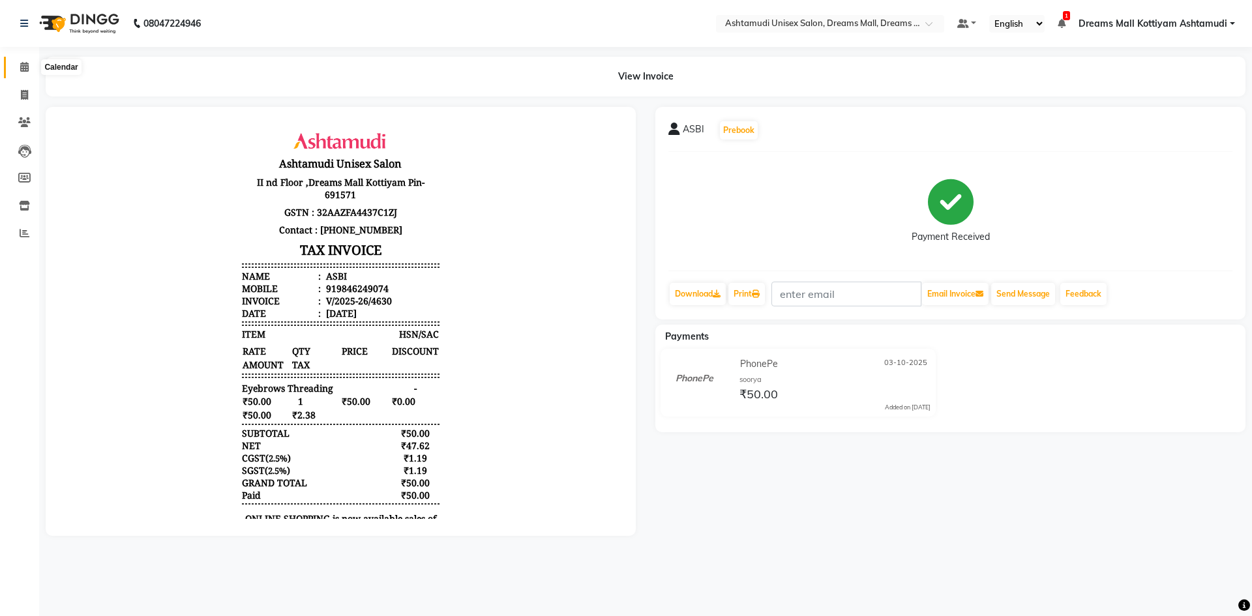
click at [23, 63] on icon at bounding box center [24, 67] width 8 height 10
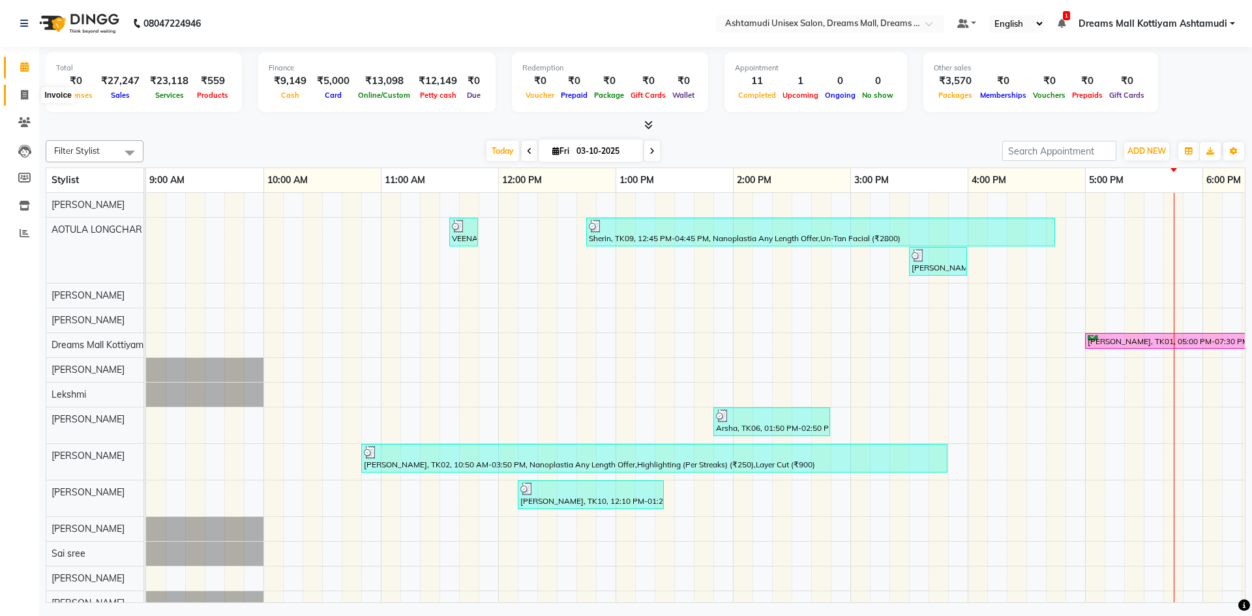
drag, startPoint x: 27, startPoint y: 91, endPoint x: 33, endPoint y: 112, distance: 22.3
click at [27, 91] on icon at bounding box center [24, 95] width 7 height 10
select select "7264"
select select "service"
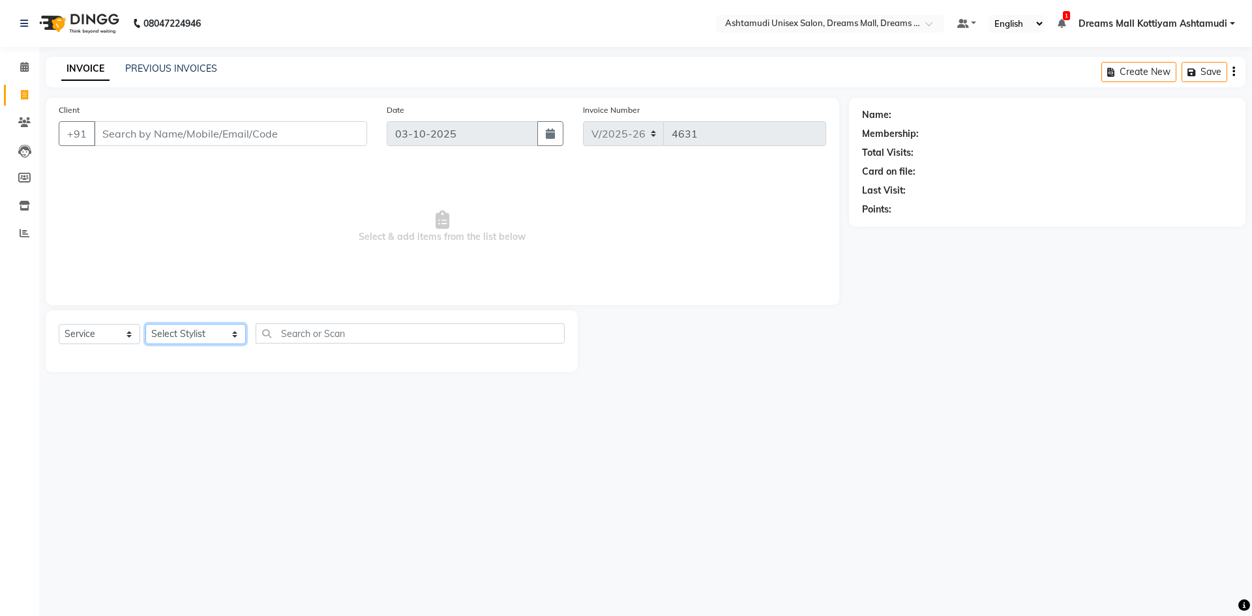
click at [233, 335] on select "Select Stylist [PERSON_NAME] AOTULA LONGCHAR [PERSON_NAME] BIKI SARKI [PERSON_N…" at bounding box center [195, 334] width 100 height 20
select select "72578"
click at [145, 324] on select "Select Stylist [PERSON_NAME] AOTULA LONGCHAR [PERSON_NAME] BIKI SARKI [PERSON_N…" at bounding box center [195, 334] width 100 height 20
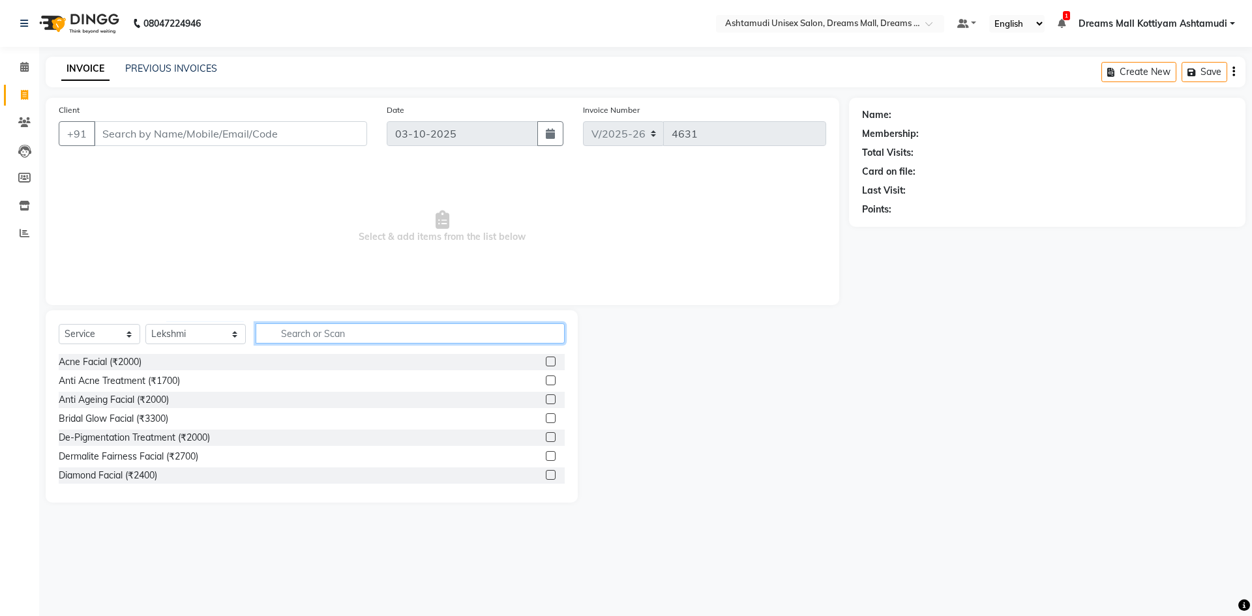
click at [324, 339] on input "text" at bounding box center [410, 334] width 309 height 20
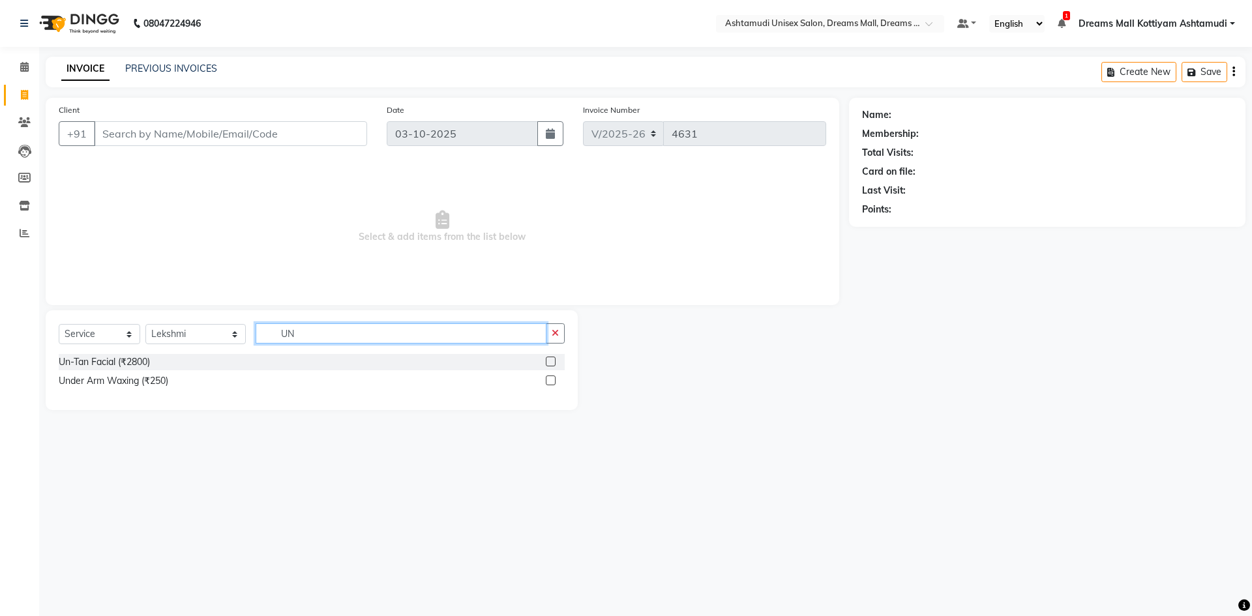
type input "UN"
click at [551, 360] on label at bounding box center [551, 362] width 10 height 10
click at [551, 360] on input "checkbox" at bounding box center [550, 362] width 8 height 8
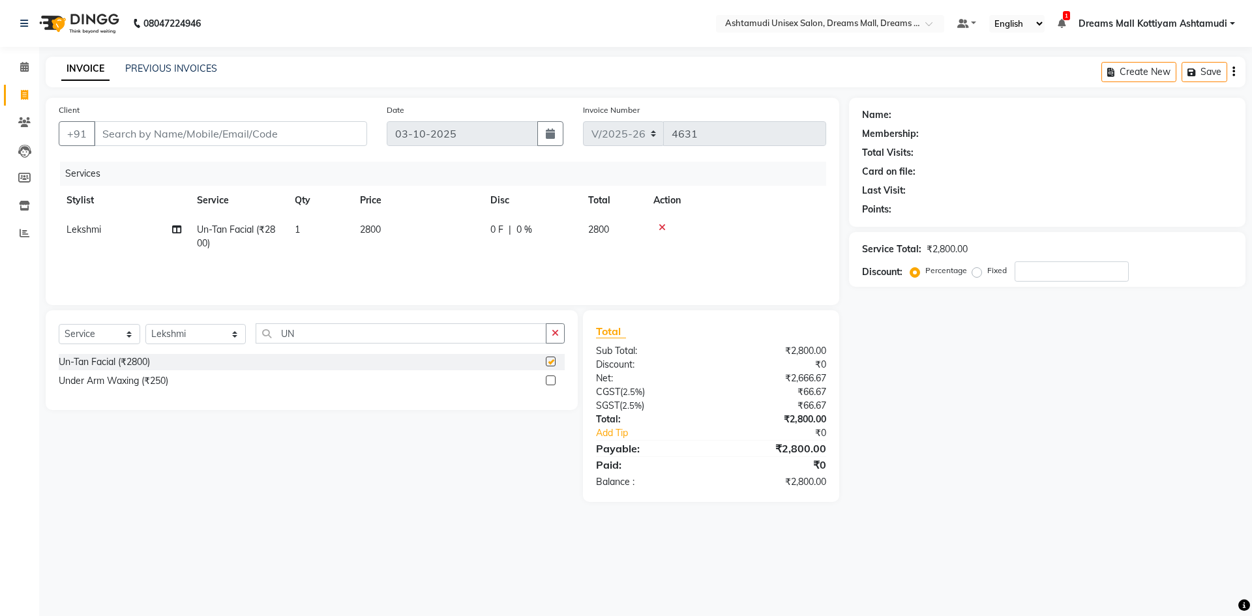
checkbox input "false"
drag, startPoint x: 301, startPoint y: 332, endPoint x: 256, endPoint y: 331, distance: 45.0
click at [256, 331] on div "Select Service Product Membership Package Voucher Prepaid Gift Card Select Styl…" at bounding box center [312, 339] width 506 height 31
click at [235, 335] on select "Select Stylist [PERSON_NAME] AOTULA LONGCHAR [PERSON_NAME] BIKI SARKI [PERSON_N…" at bounding box center [195, 334] width 100 height 20
select select "86170"
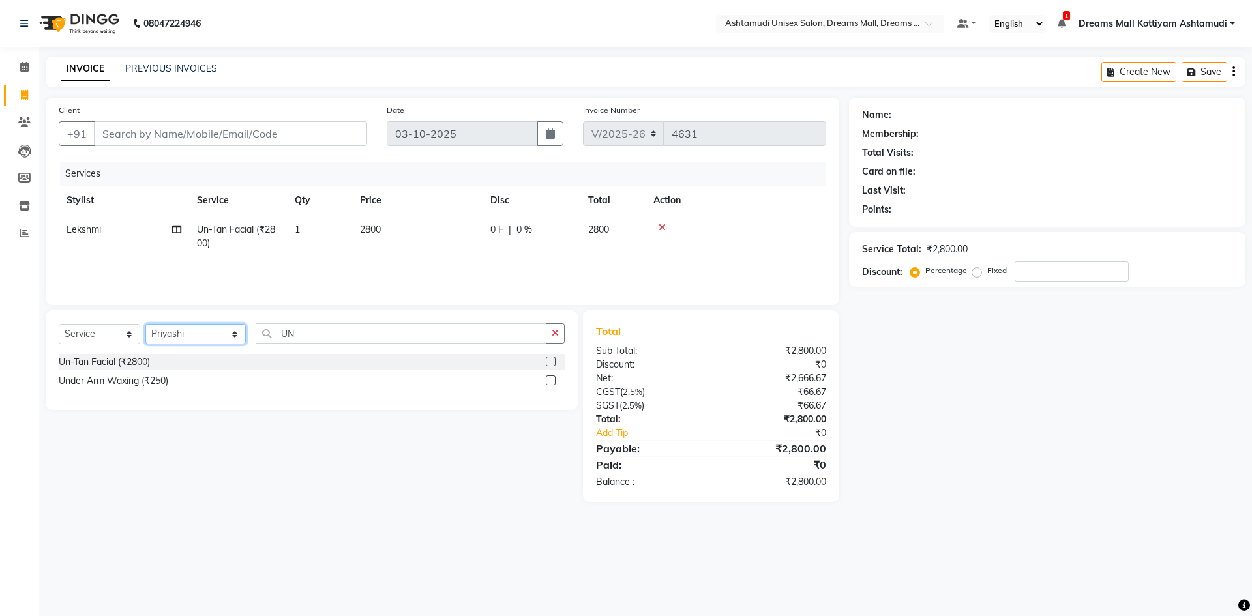
click at [145, 324] on select "Select Stylist [PERSON_NAME] AOTULA LONGCHAR [PERSON_NAME] BIKI SARKI [PERSON_N…" at bounding box center [195, 334] width 100 height 20
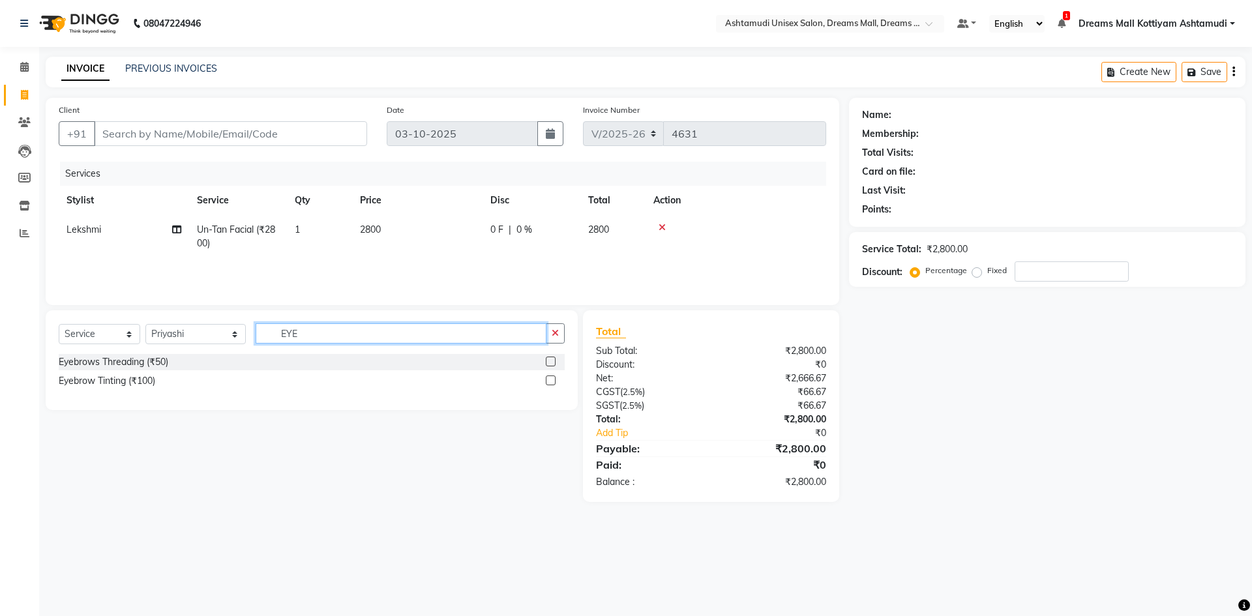
type input "EYE"
click at [551, 360] on label at bounding box center [551, 362] width 10 height 10
click at [551, 360] on input "checkbox" at bounding box center [550, 362] width 8 height 8
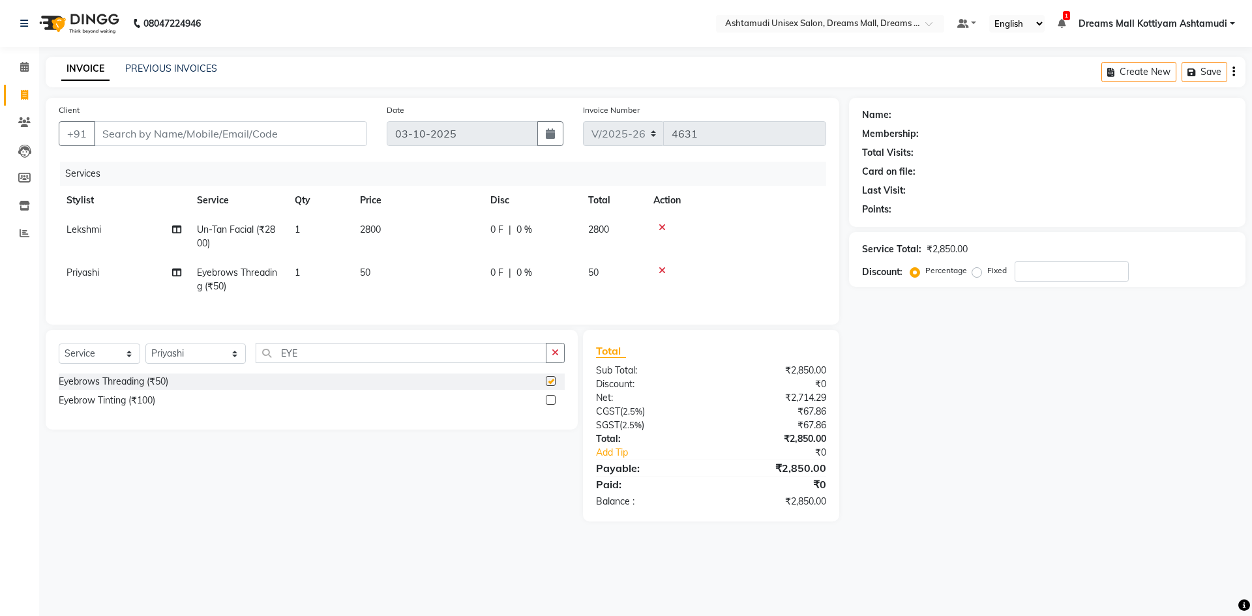
checkbox input "false"
click at [234, 363] on select "Select Stylist [PERSON_NAME] AOTULA LONGCHAR [PERSON_NAME] BIKI SARKI [PERSON_N…" at bounding box center [195, 354] width 100 height 20
select select "63664"
click at [145, 354] on select "Select Stylist [PERSON_NAME] AOTULA LONGCHAR [PERSON_NAME] BIKI SARKI [PERSON_N…" at bounding box center [195, 354] width 100 height 20
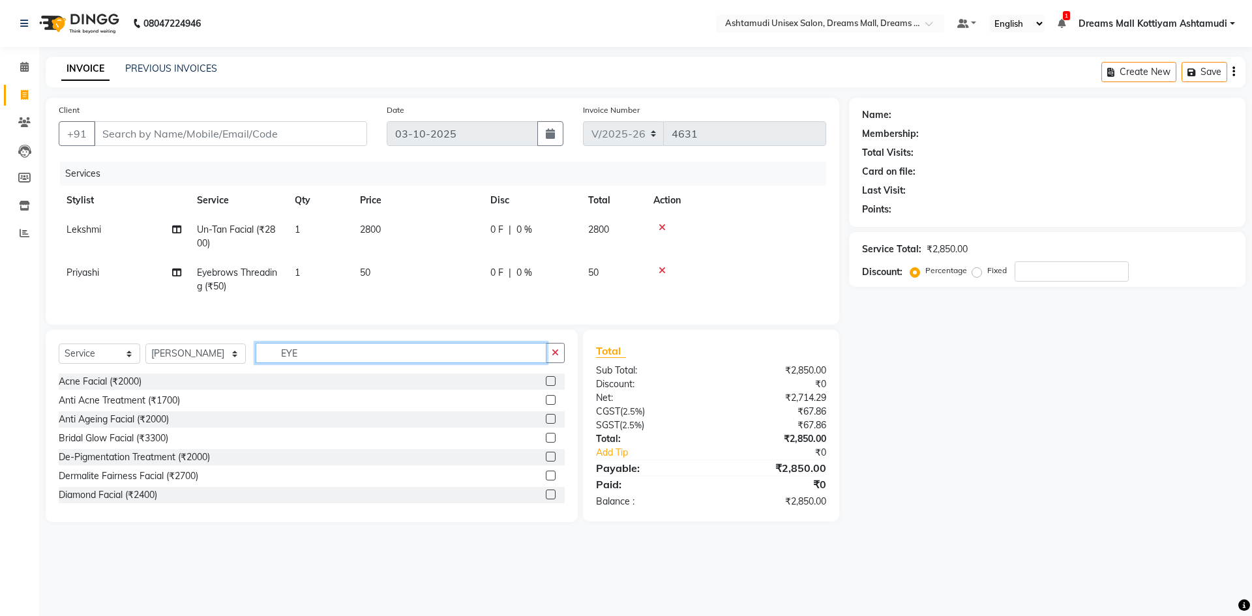
drag, startPoint x: 324, startPoint y: 358, endPoint x: 269, endPoint y: 369, distance: 55.9
click at [269, 363] on input "EYE" at bounding box center [401, 353] width 291 height 20
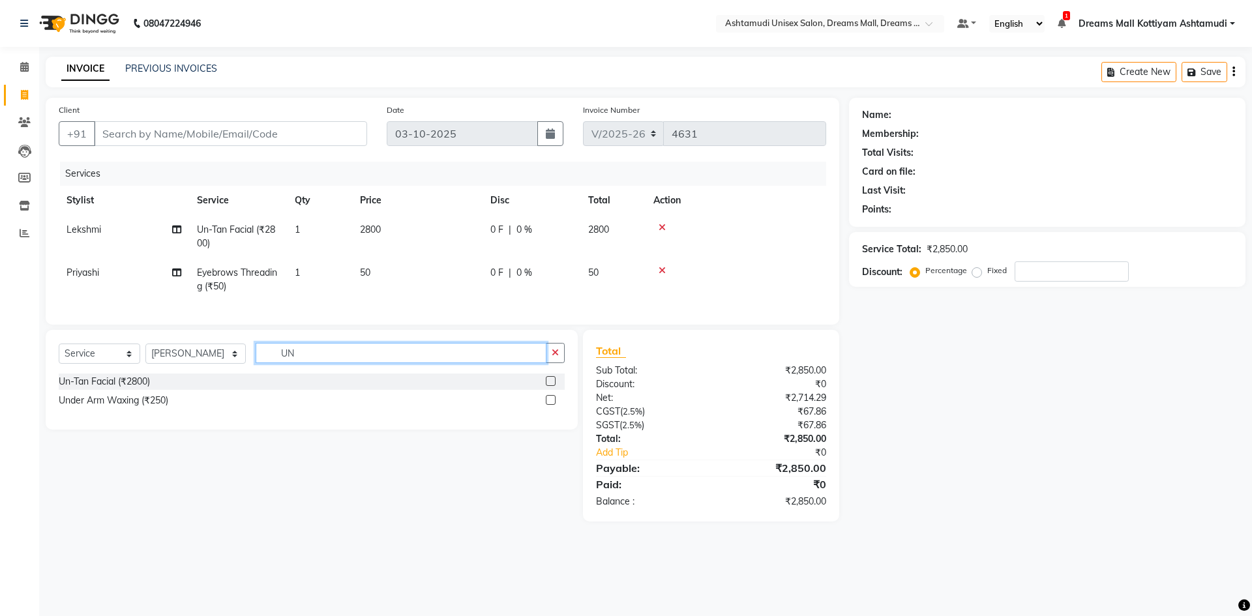
type input "UN"
click at [551, 386] on label at bounding box center [551, 381] width 10 height 10
click at [551, 386] on input "checkbox" at bounding box center [550, 382] width 8 height 8
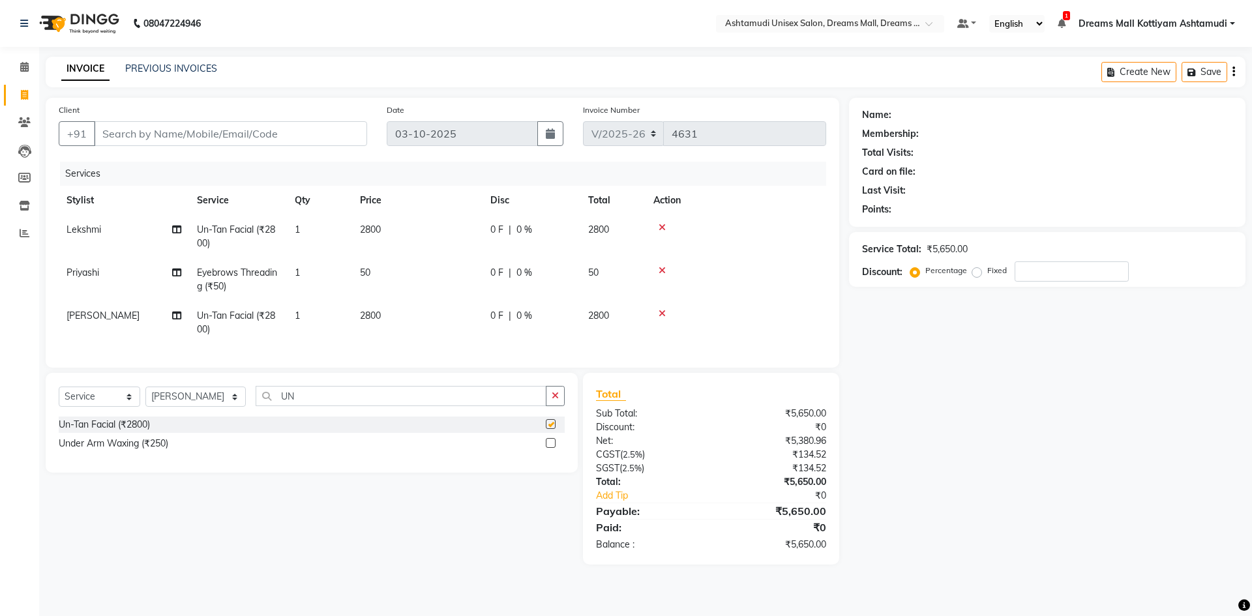
checkbox input "false"
click at [234, 130] on input "Client" at bounding box center [230, 133] width 273 height 25
type input "8"
type input "0"
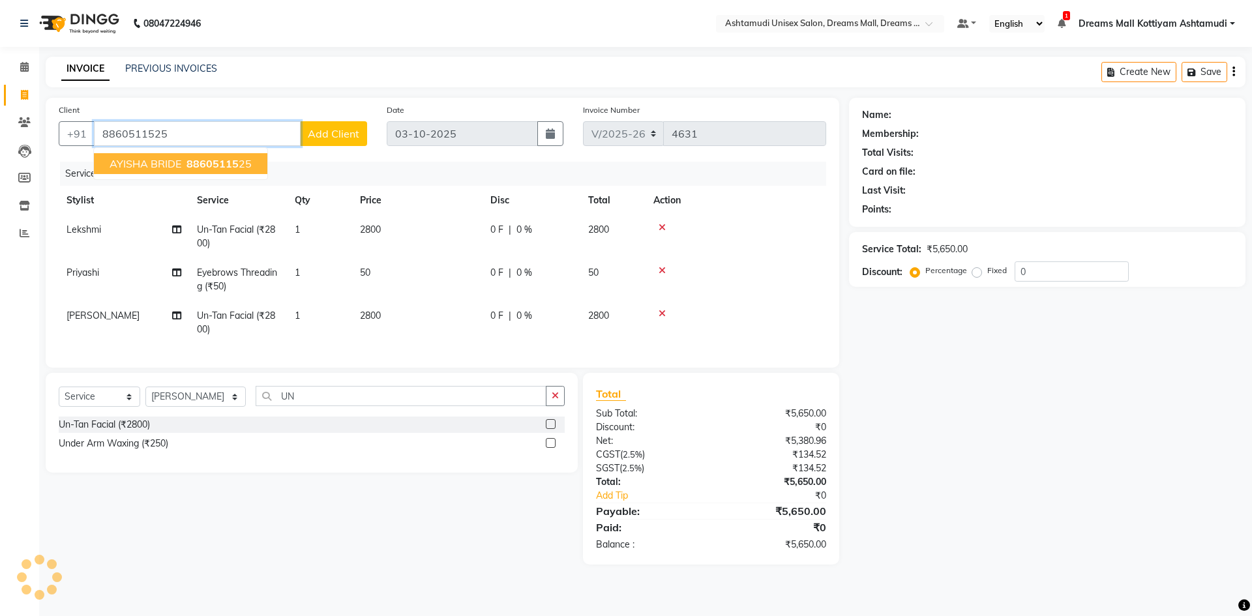
type input "8860511525"
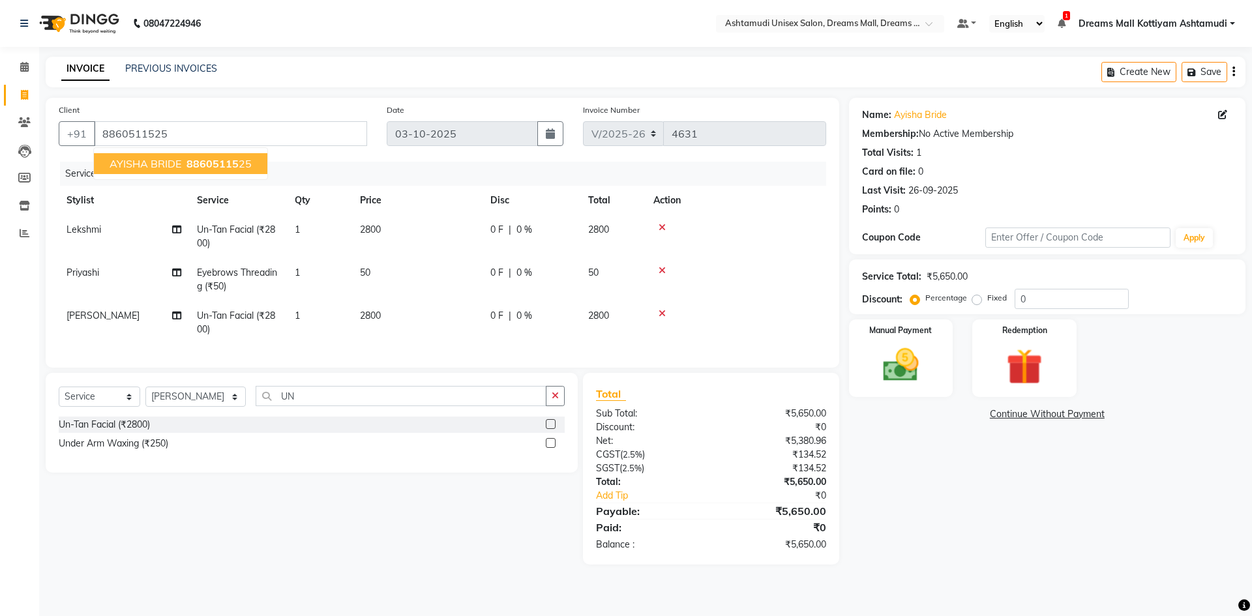
click at [470, 174] on div "Services" at bounding box center [448, 174] width 776 height 24
click at [1217, 65] on button "Save" at bounding box center [1205, 72] width 46 height 20
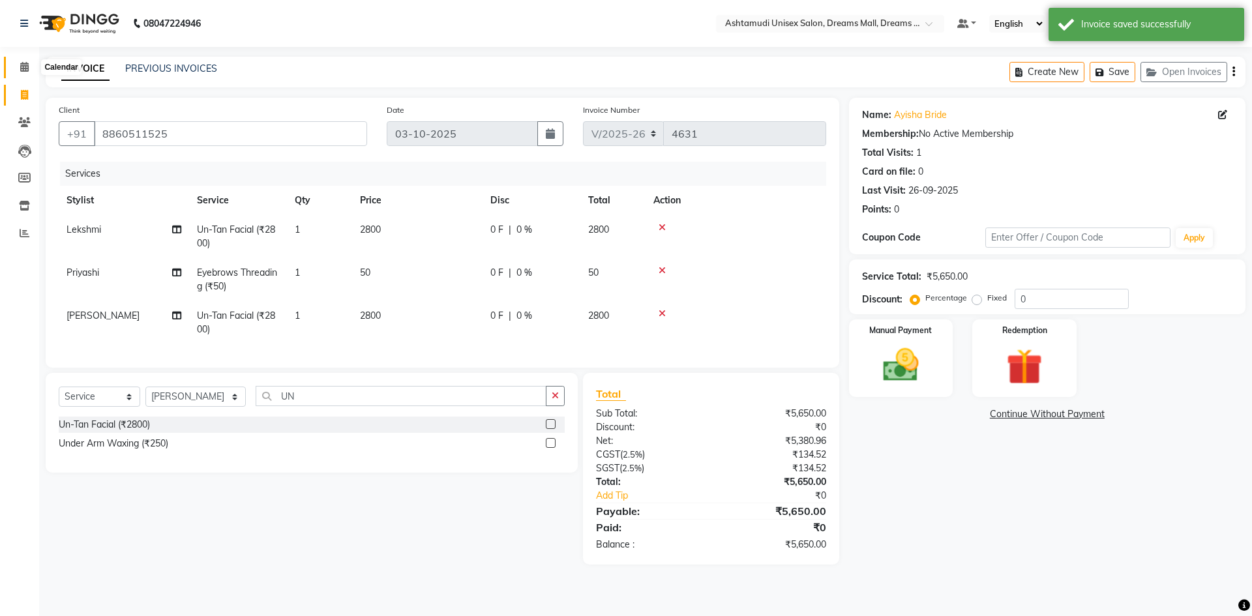
click at [33, 64] on span at bounding box center [24, 67] width 23 height 15
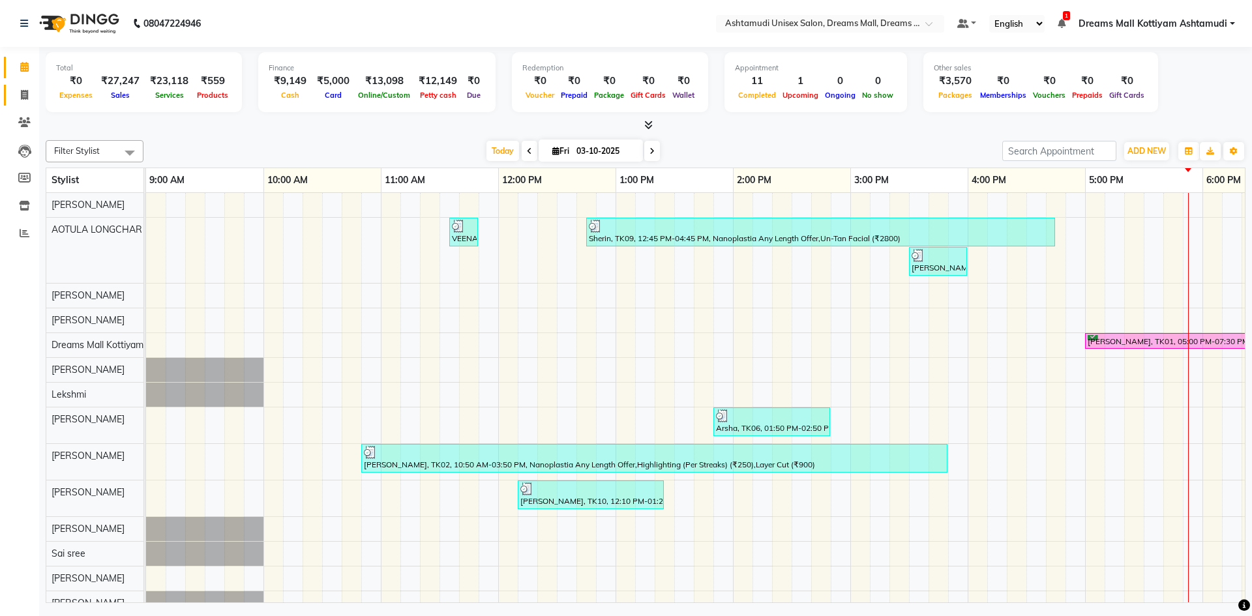
click at [18, 85] on link "Invoice" at bounding box center [19, 96] width 31 height 22
select select "7264"
select select "service"
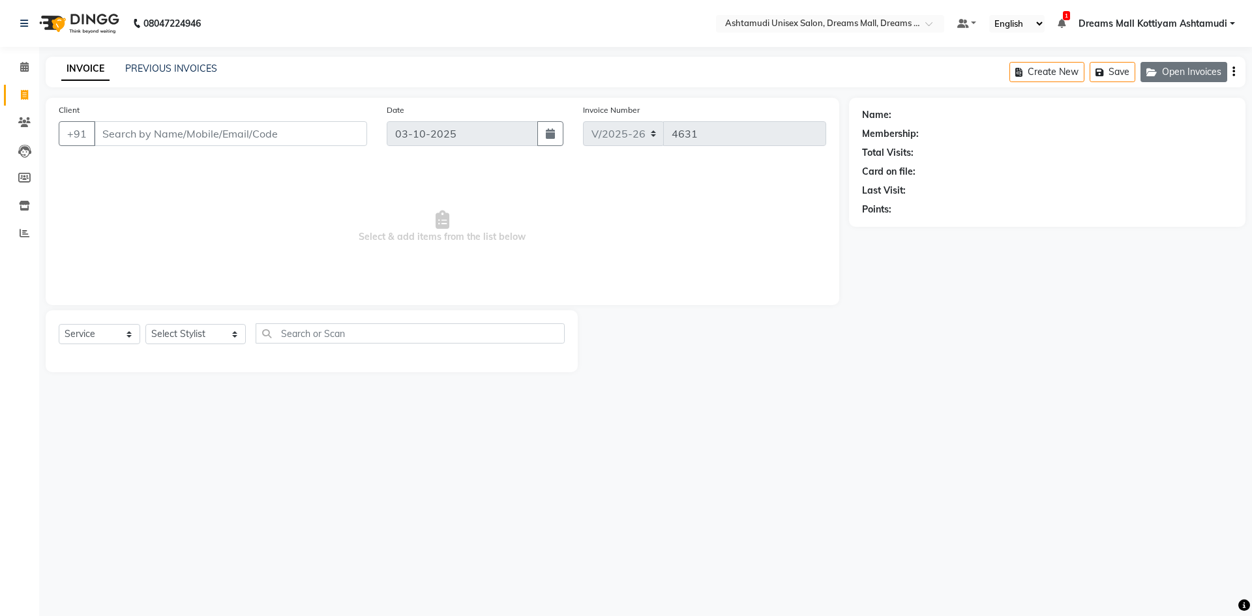
click at [1201, 77] on button "Open Invoices" at bounding box center [1184, 72] width 87 height 20
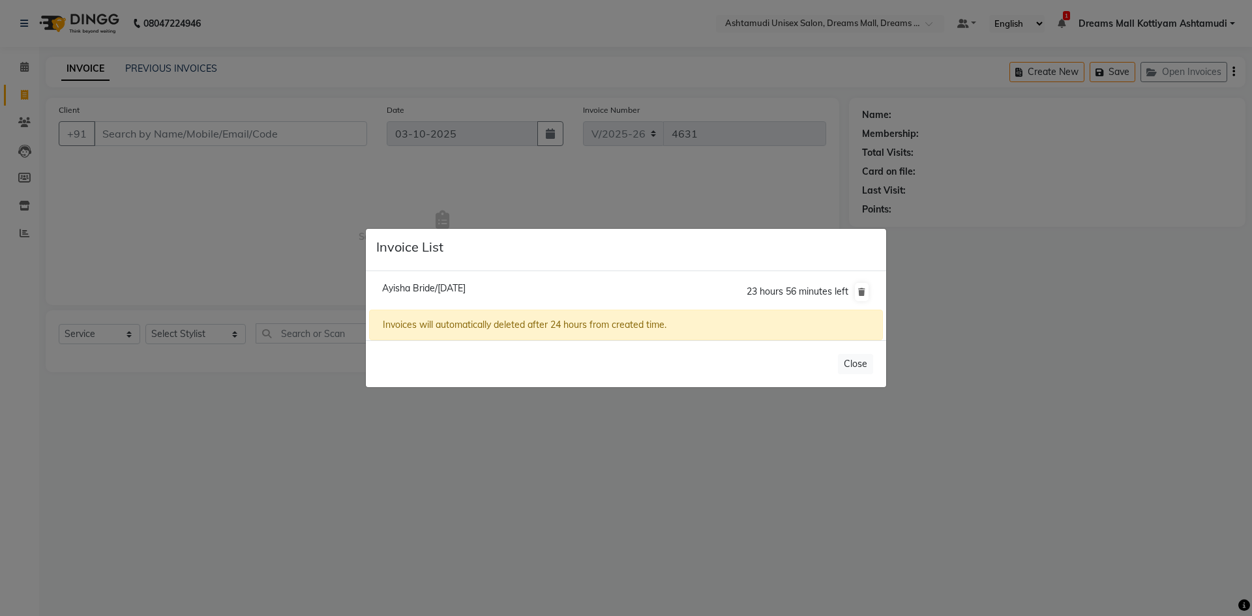
click at [466, 288] on span "Ayisha Bride/03 October 2025" at bounding box center [423, 288] width 83 height 12
type input "8860511525"
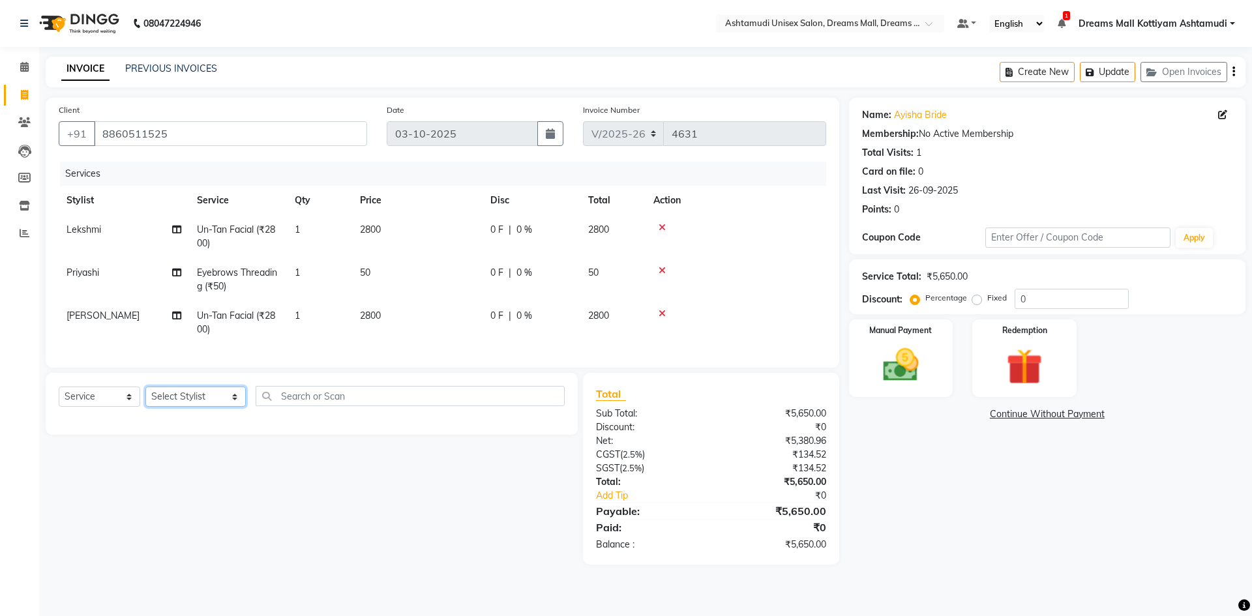
click at [205, 407] on select "Select Stylist [PERSON_NAME] AOTULA LONGCHAR [PERSON_NAME] BIKI SARKI [PERSON_N…" at bounding box center [195, 397] width 100 height 20
select select "69660"
click at [145, 397] on select "Select Stylist [PERSON_NAME] AOTULA LONGCHAR [PERSON_NAME] BIKI SARKI [PERSON_N…" at bounding box center [195, 397] width 100 height 20
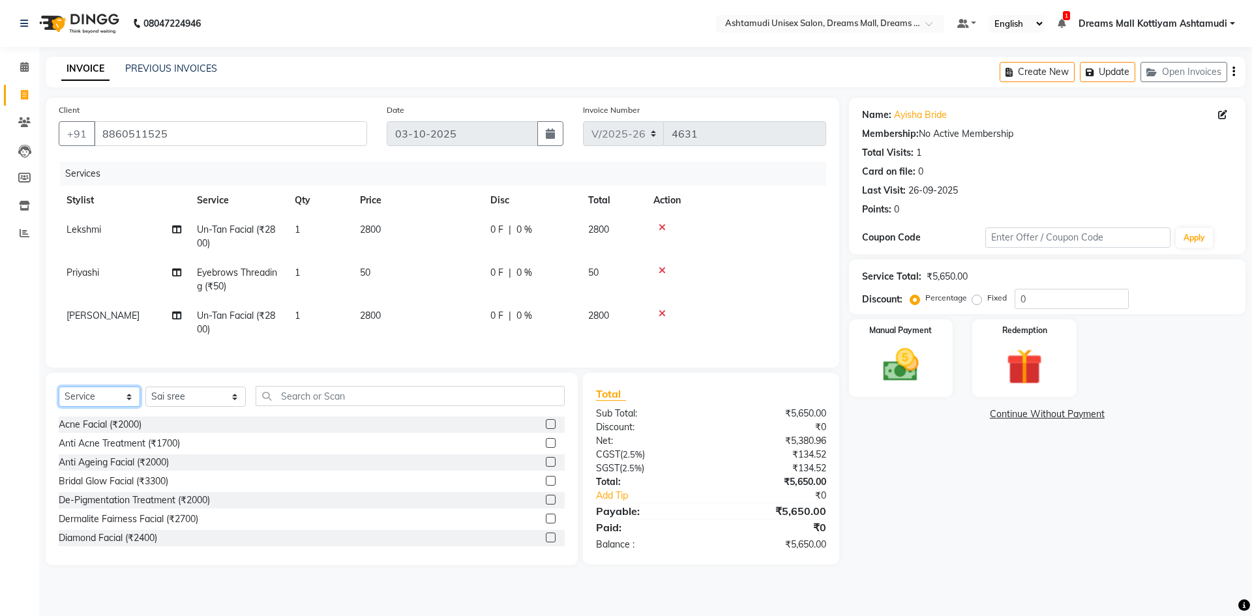
click at [120, 401] on select "Select Service Product Membership Package Voucher Prepaid Gift Card" at bounding box center [100, 397] width 82 height 20
click at [59, 397] on select "Select Service Product Membership Package Voucher Prepaid Gift Card" at bounding box center [100, 397] width 82 height 20
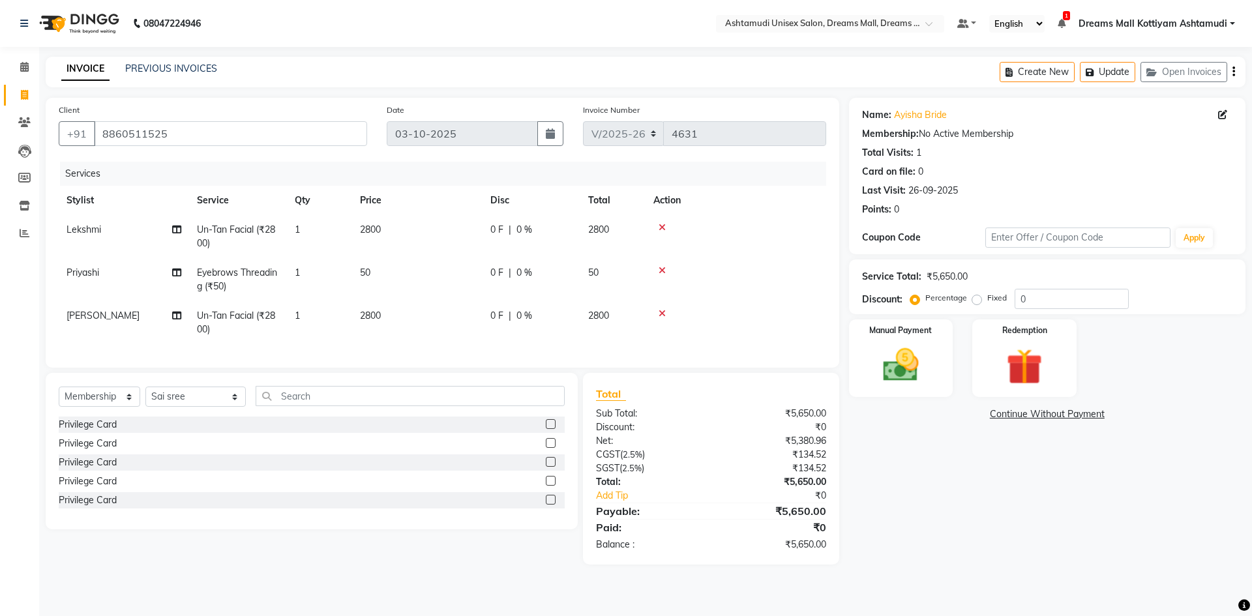
click at [550, 429] on label at bounding box center [551, 424] width 10 height 10
click at [550, 429] on input "checkbox" at bounding box center [550, 425] width 8 height 8
select select "select"
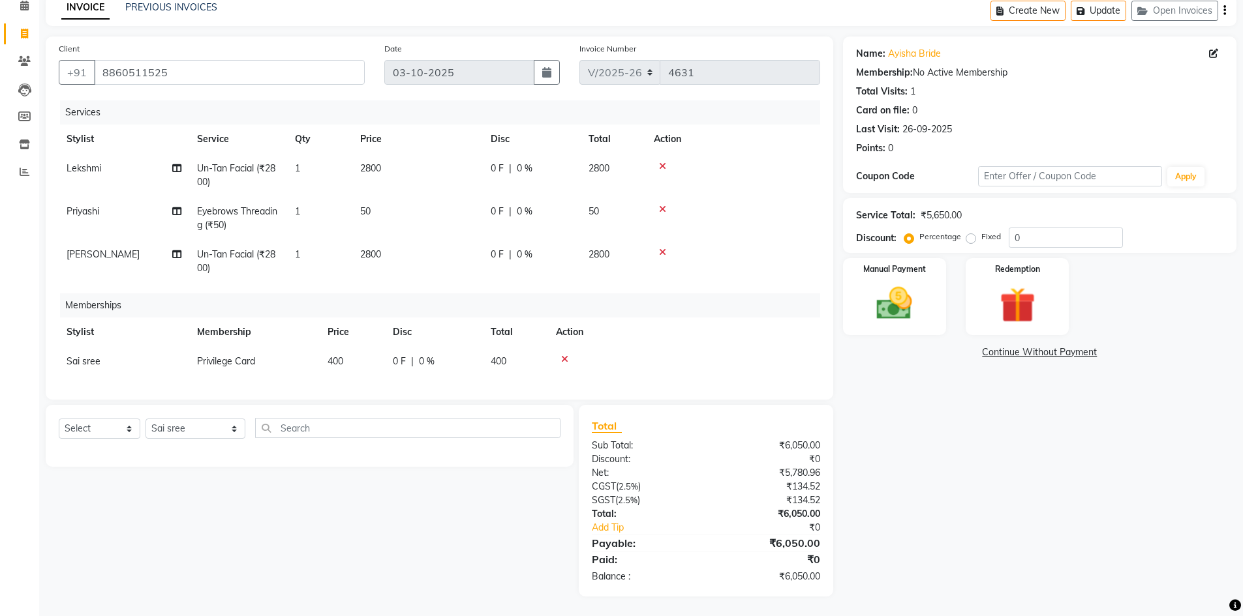
scroll to position [71, 0]
click at [900, 303] on img at bounding box center [894, 303] width 60 height 42
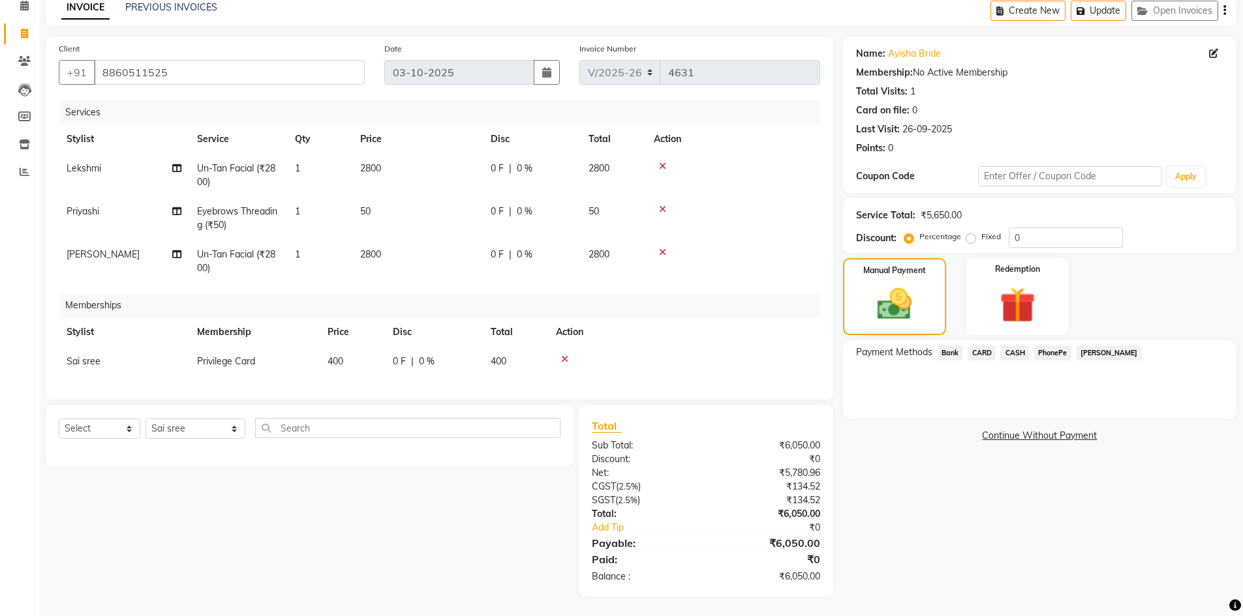
click at [1059, 346] on span "PhonePe" at bounding box center [1052, 353] width 37 height 15
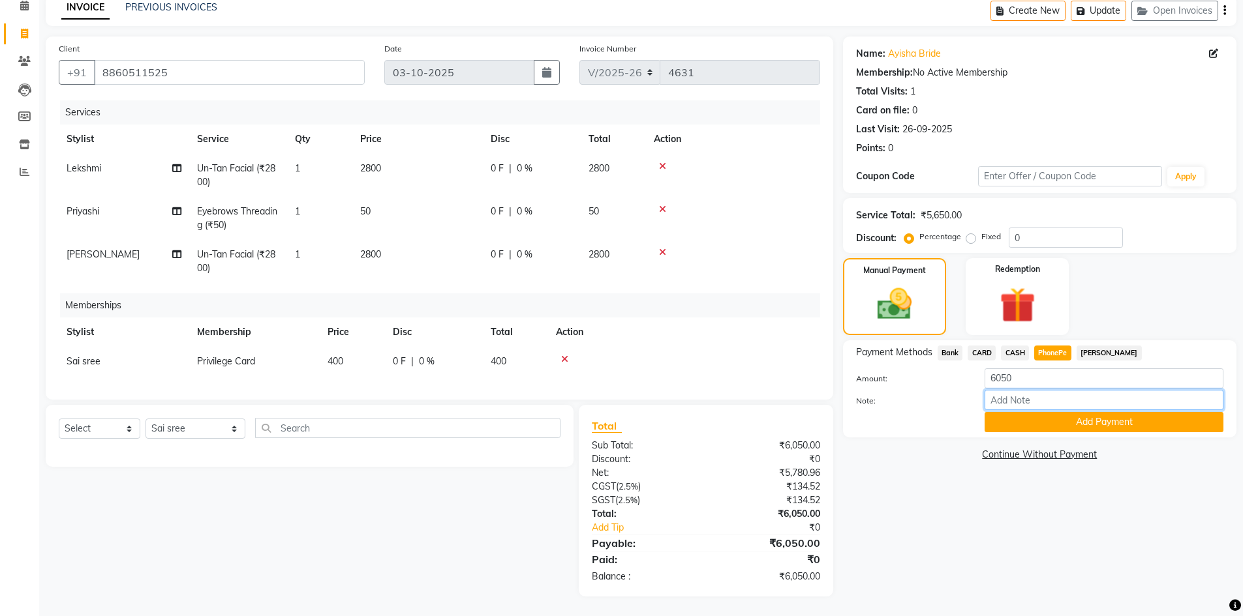
click at [1041, 395] on input "Note:" at bounding box center [1103, 400] width 239 height 20
type input "[PERSON_NAME]"
click at [1085, 412] on button "Add Payment" at bounding box center [1103, 422] width 239 height 20
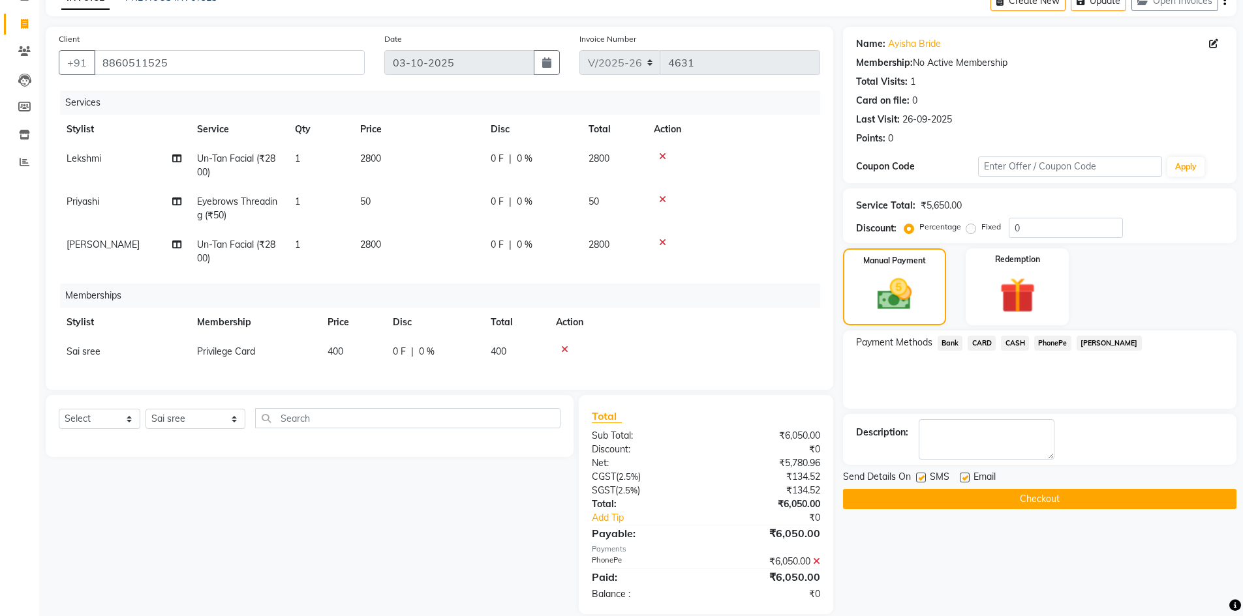
scroll to position [99, 0]
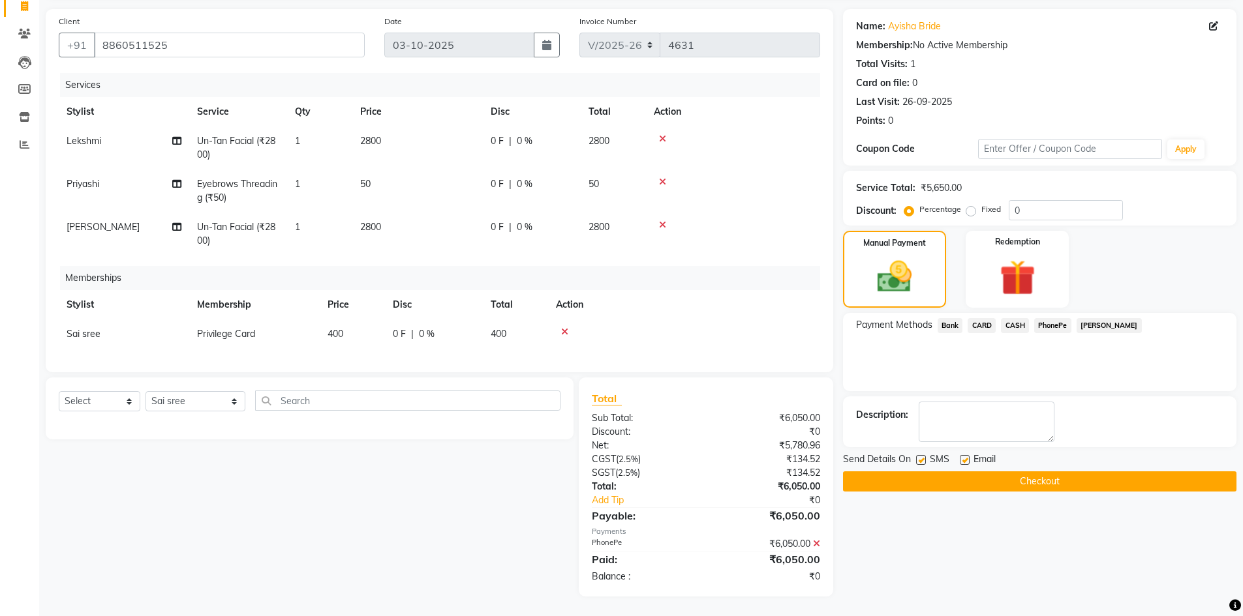
click at [1062, 472] on button "Checkout" at bounding box center [1039, 482] width 393 height 20
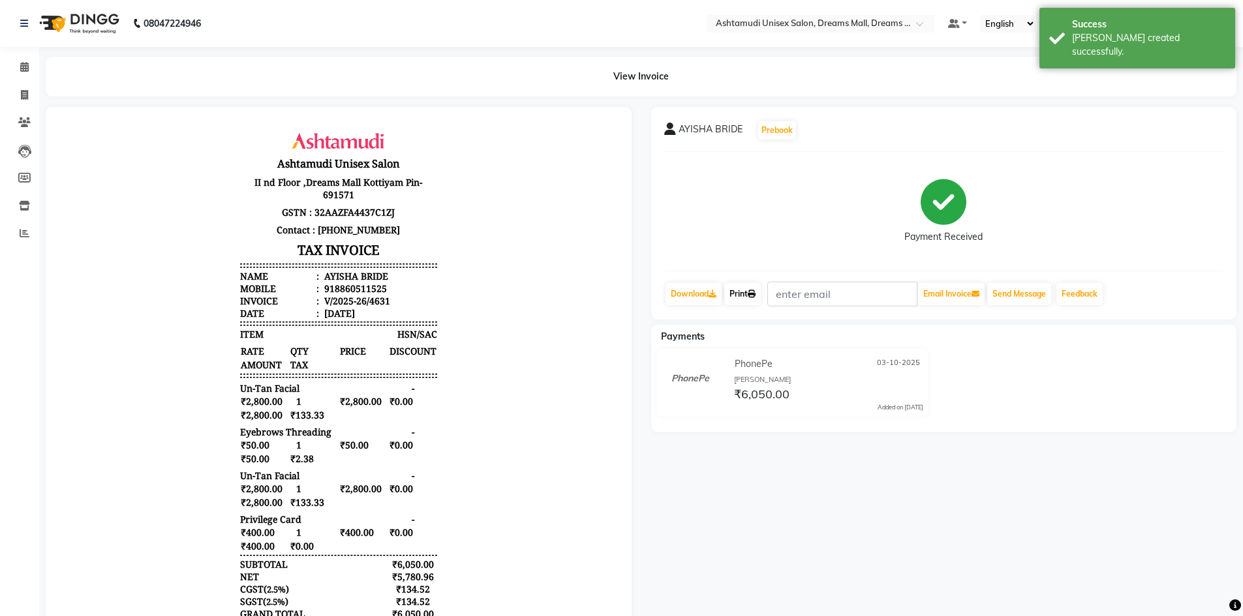
click at [761, 290] on link "Print" at bounding box center [742, 294] width 37 height 22
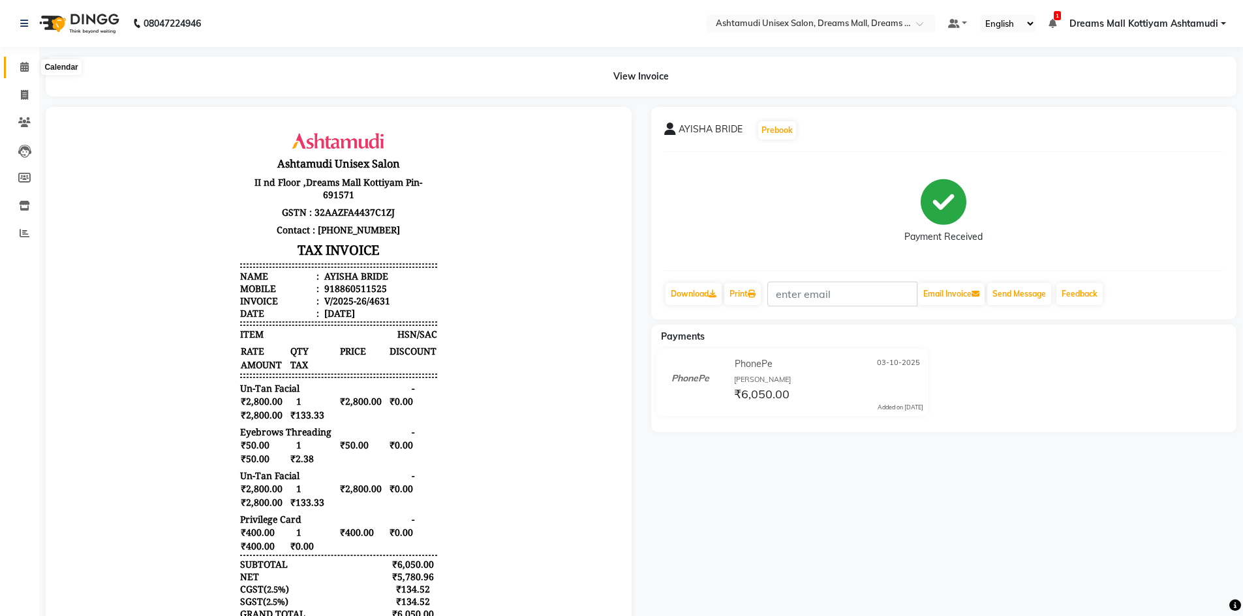
click at [23, 66] on icon at bounding box center [24, 67] width 8 height 10
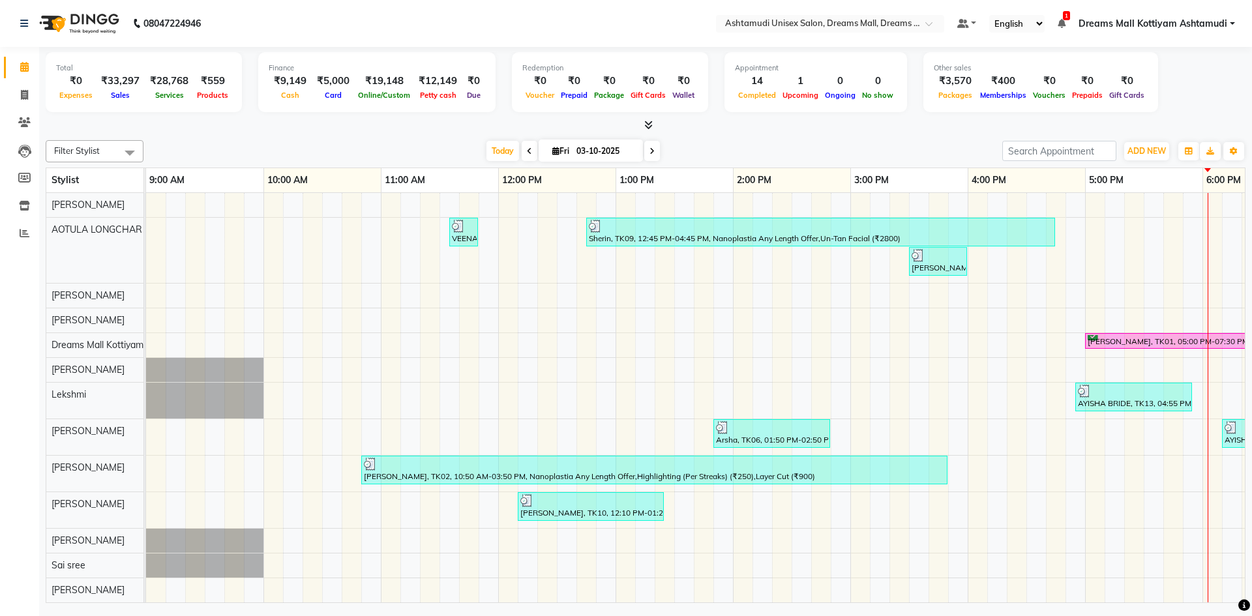
click at [667, 343] on div "VEENA, TK05, 11:35 AM-11:50 AM, Eyebrows Threading (₹50) Sherin, TK09, 12:45 PM…" at bounding box center [909, 501] width 1526 height 616
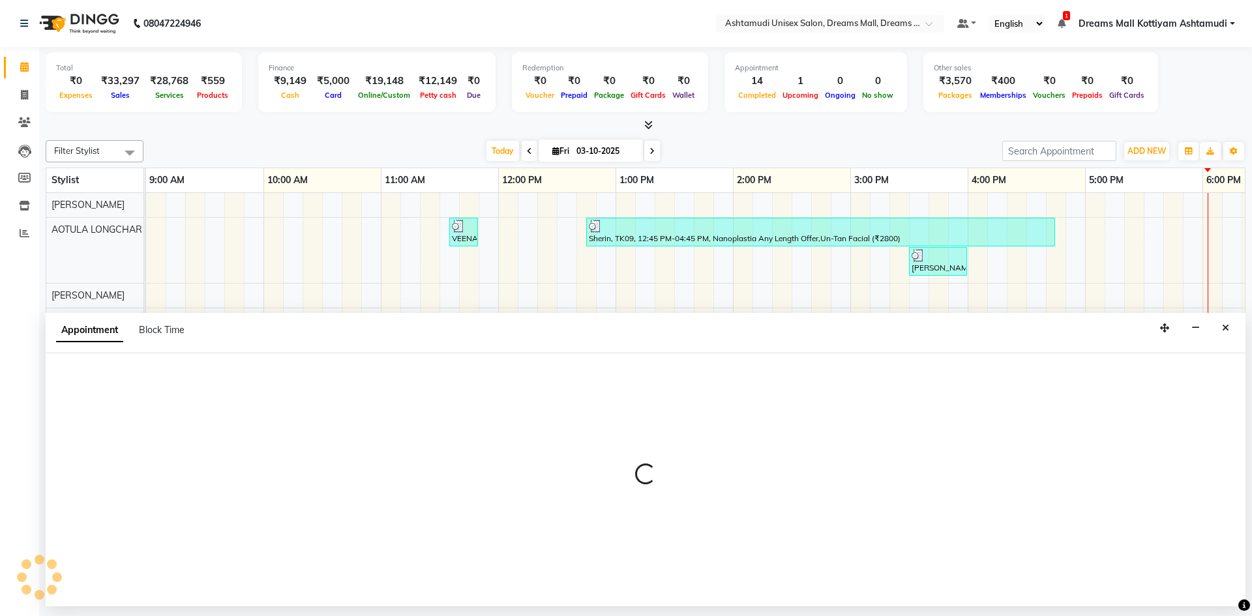
select select "63210"
select select "795"
select select "tentative"
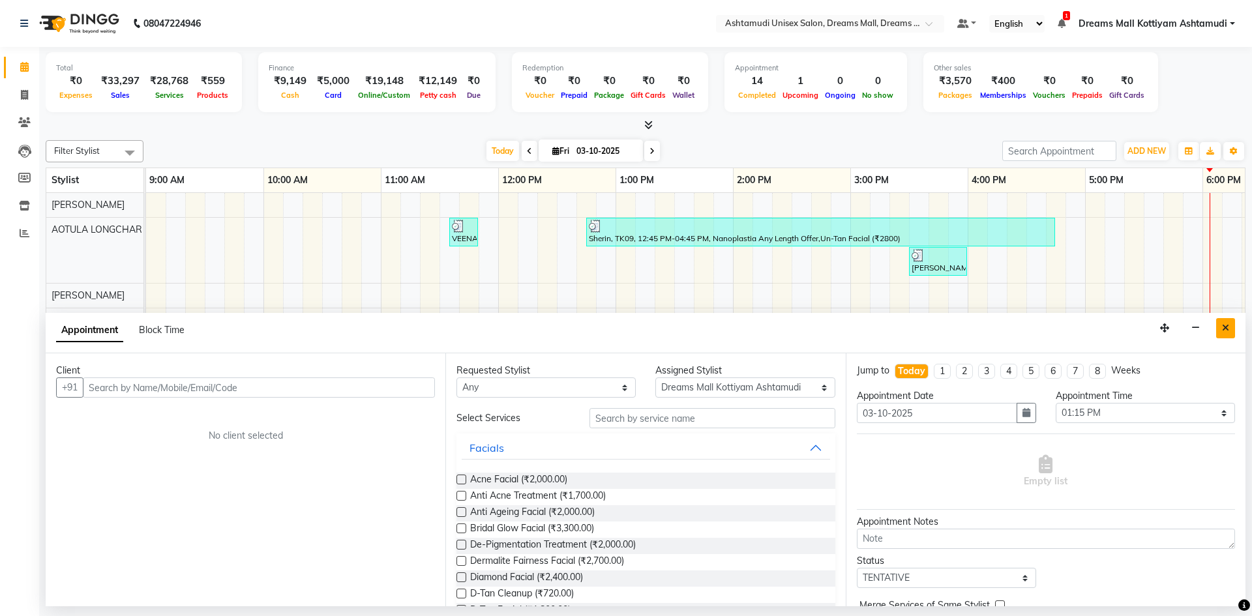
click at [1229, 324] on icon "Close" at bounding box center [1225, 328] width 7 height 9
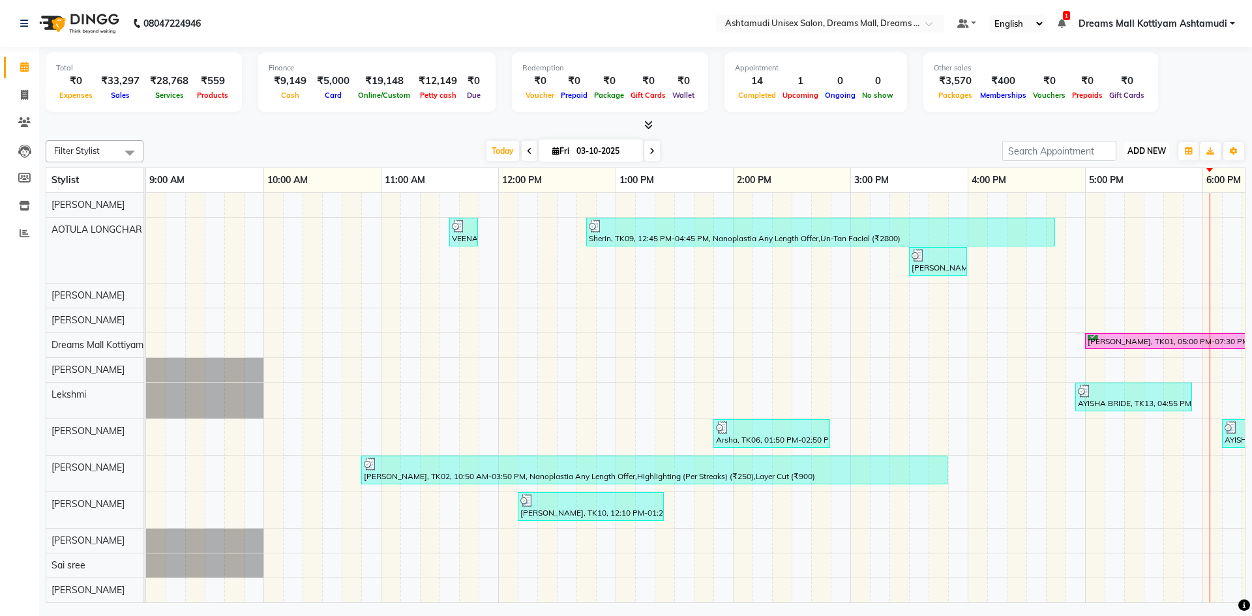
click at [1157, 153] on span "ADD NEW" at bounding box center [1147, 151] width 38 height 10
click at [1118, 228] on link "Add Attendance" at bounding box center [1117, 227] width 103 height 17
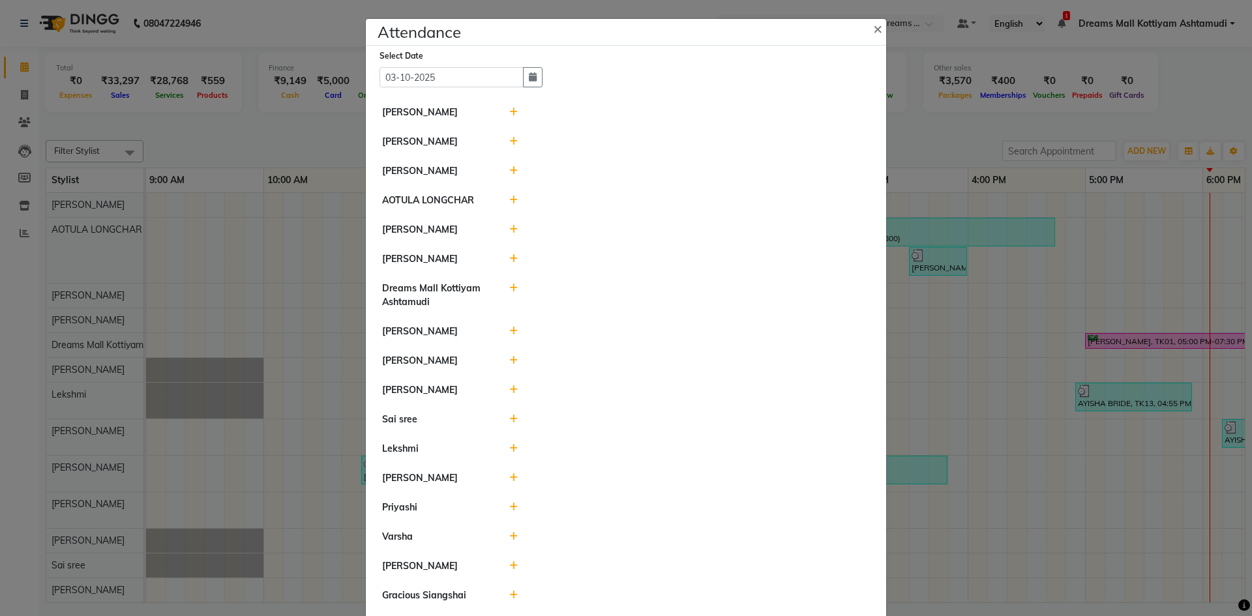
click at [509, 169] on icon at bounding box center [513, 170] width 8 height 9
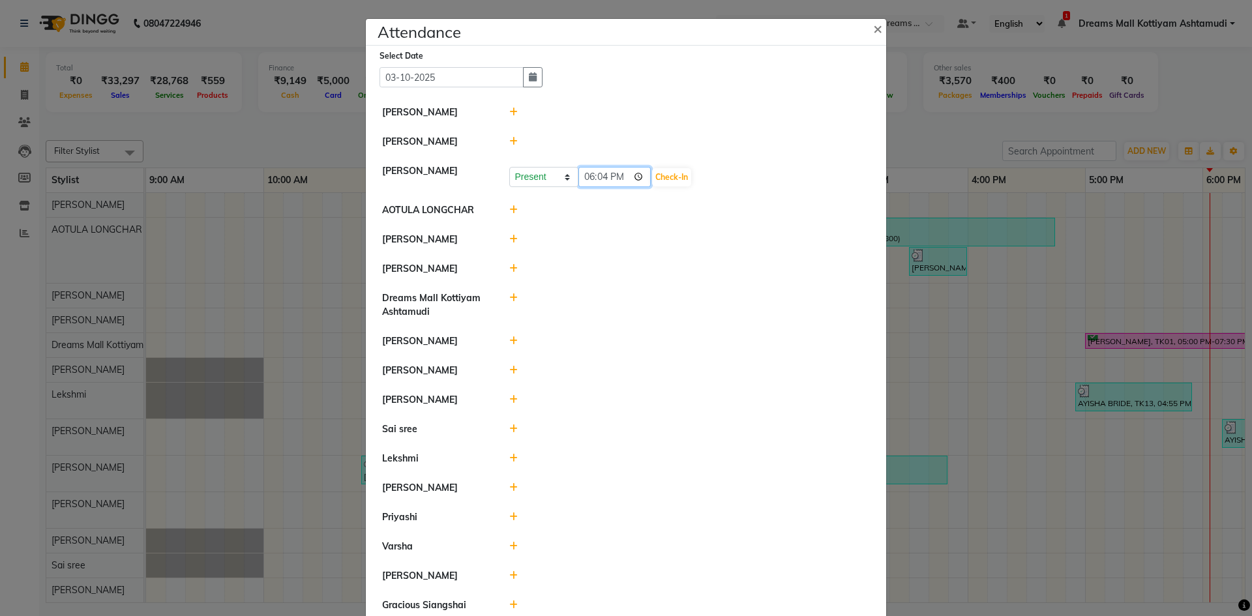
click at [586, 177] on input "18:04" at bounding box center [615, 177] width 73 height 20
type input "10:00"
click at [675, 180] on button "Check-In" at bounding box center [671, 177] width 39 height 18
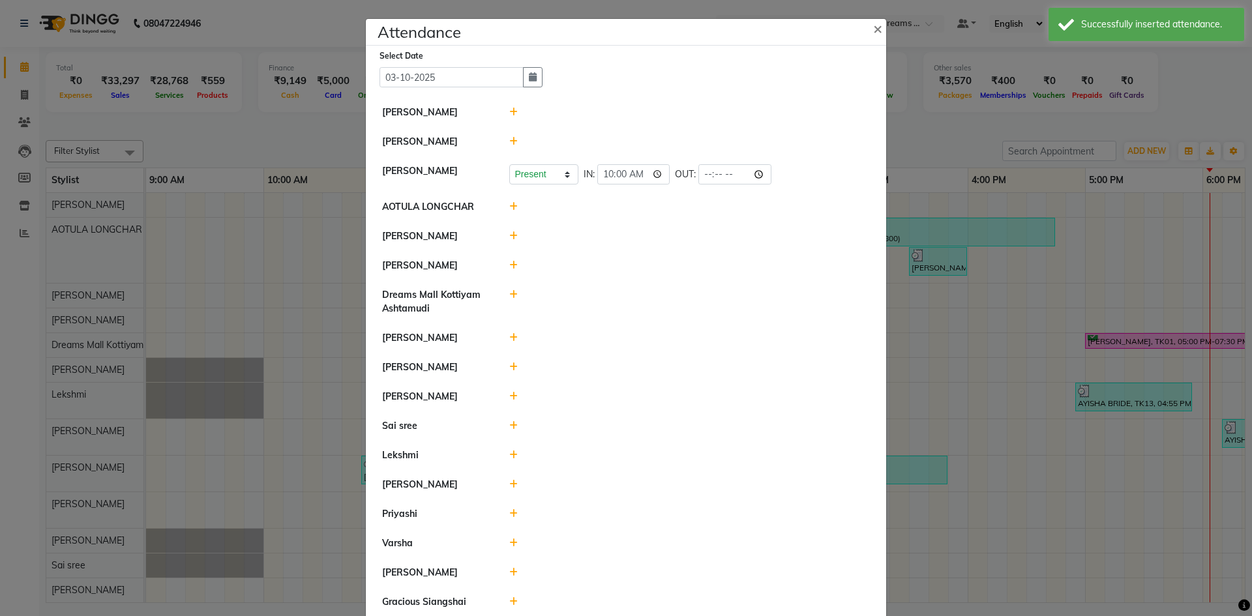
click at [509, 203] on icon at bounding box center [513, 206] width 8 height 9
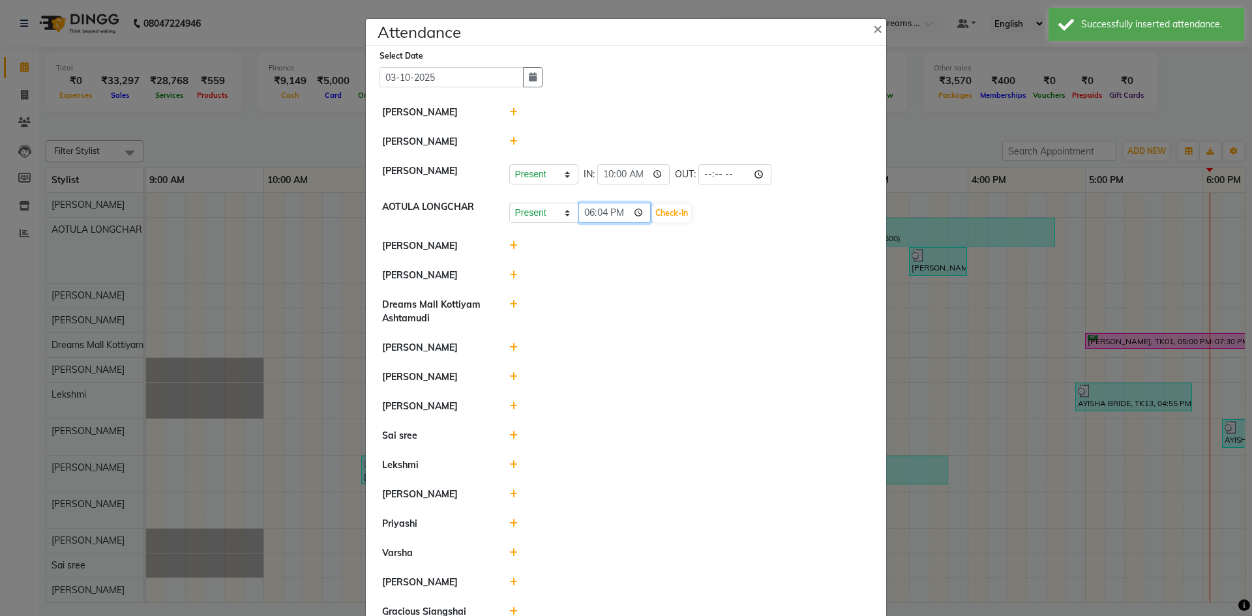
click at [583, 215] on input "18:04" at bounding box center [615, 213] width 73 height 20
type input "11:00"
click at [674, 207] on button "Check-In" at bounding box center [671, 213] width 39 height 18
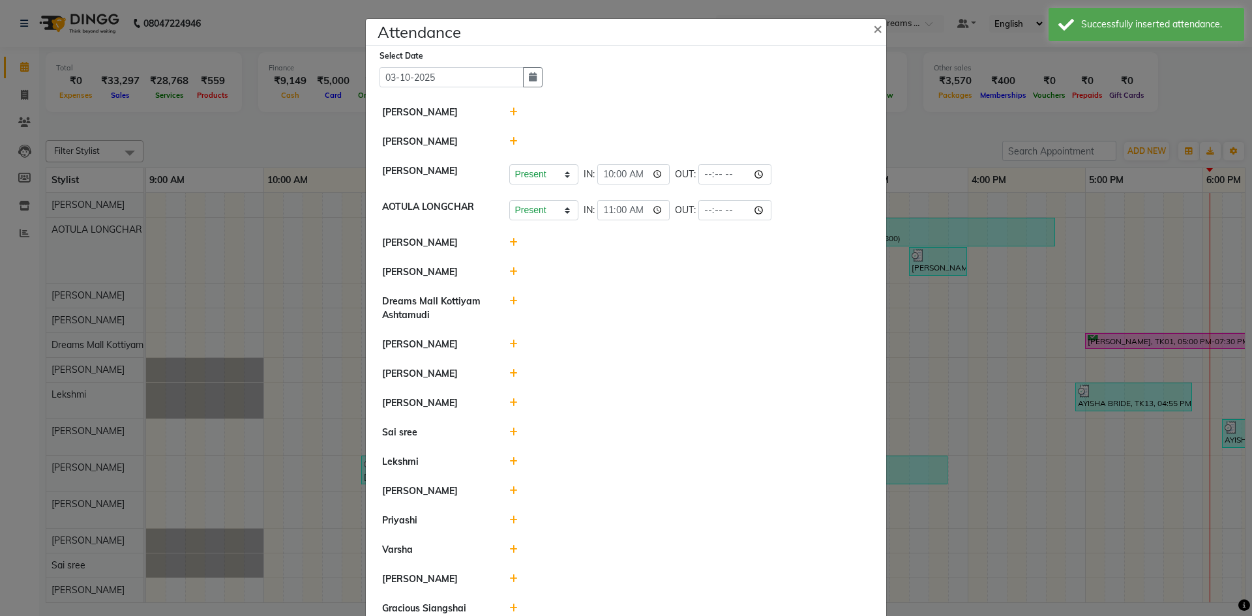
click at [509, 245] on icon at bounding box center [513, 242] width 8 height 9
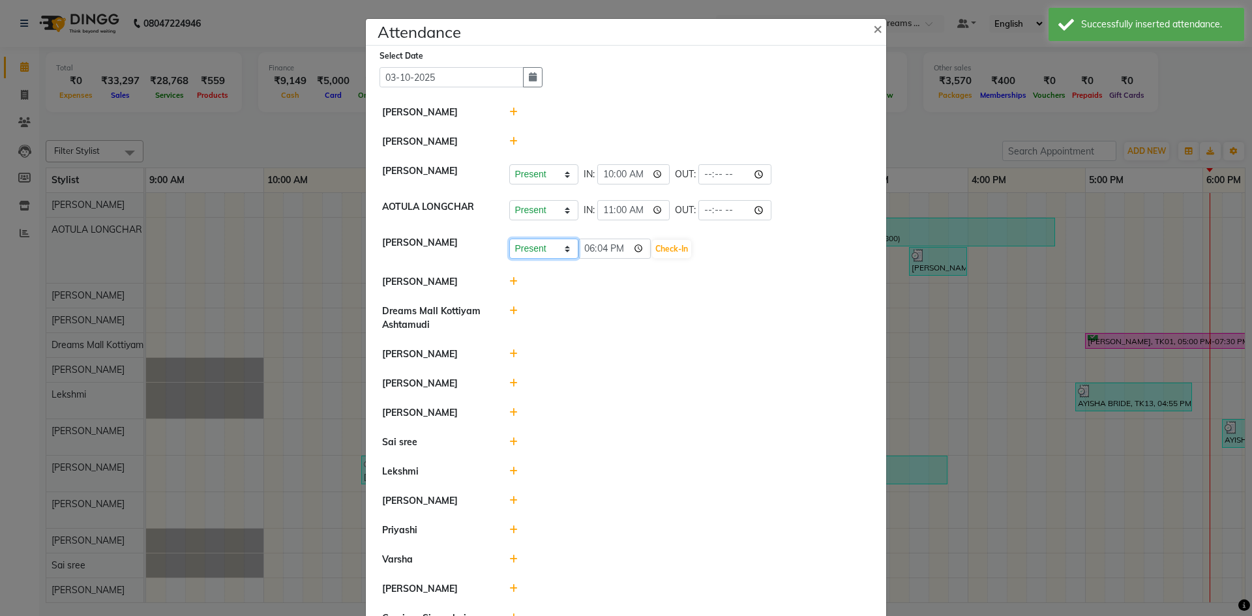
click at [556, 250] on select "Present Absent Late Half Day Weekly Off" at bounding box center [543, 249] width 69 height 20
select select "A"
click at [509, 239] on select "Present Absent Late Half Day Weekly Off" at bounding box center [543, 249] width 69 height 20
click at [583, 252] on button "Save" at bounding box center [592, 249] width 25 height 18
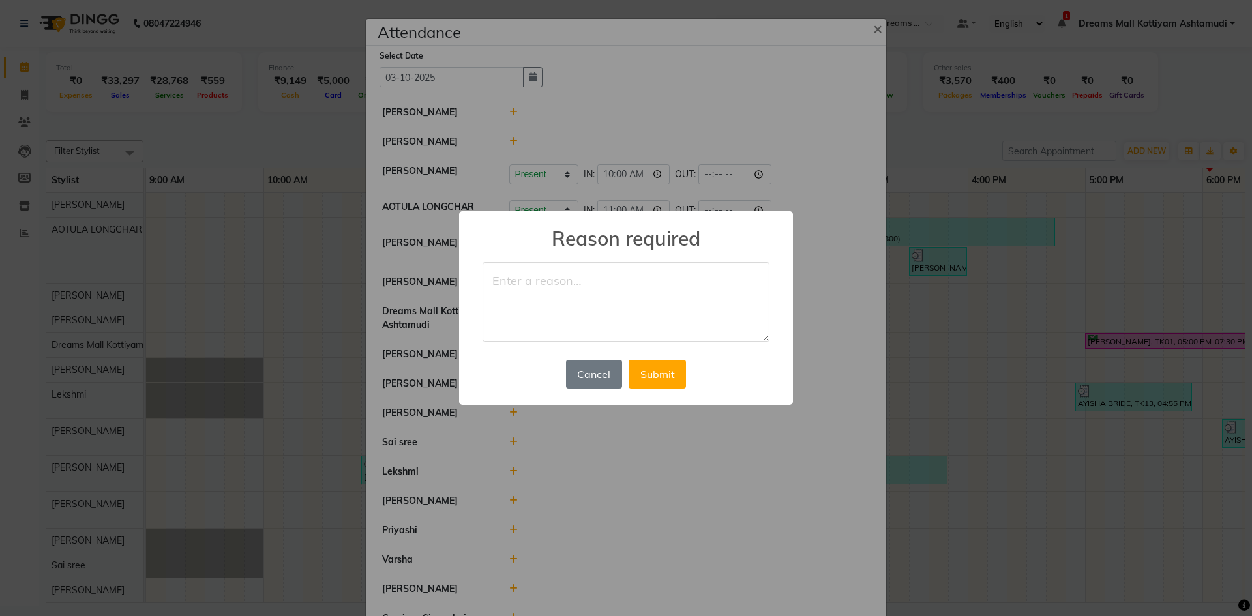
click at [551, 284] on textarea at bounding box center [626, 302] width 287 height 80
type textarea "LEAVE"
click at [667, 381] on button "Submit" at bounding box center [657, 374] width 57 height 29
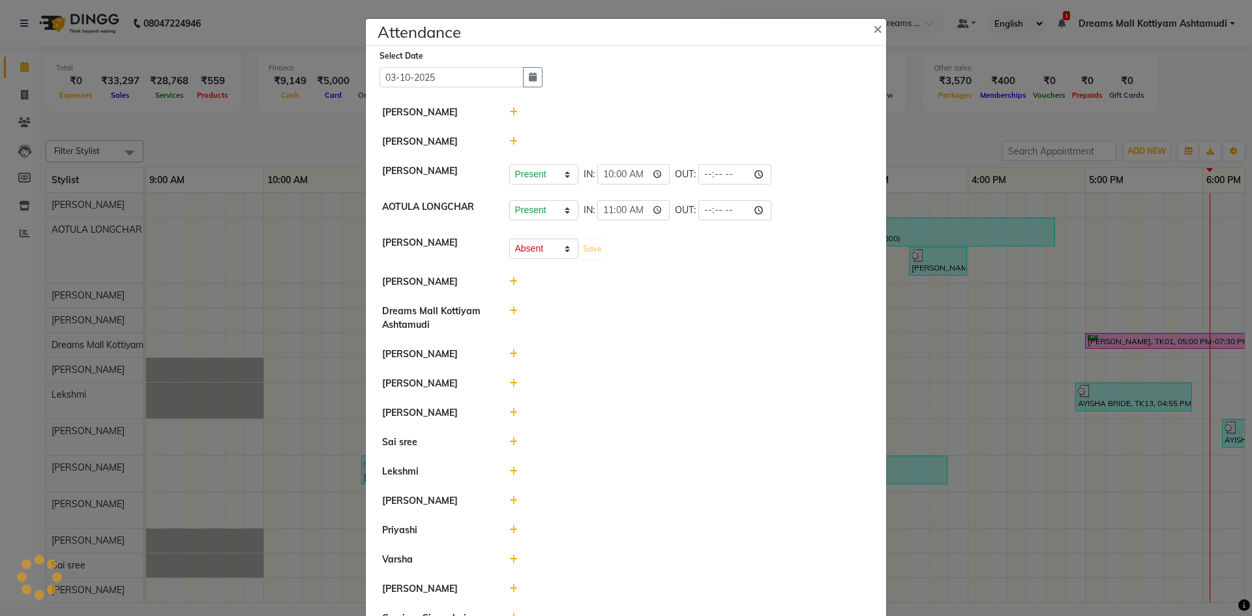
select select "A"
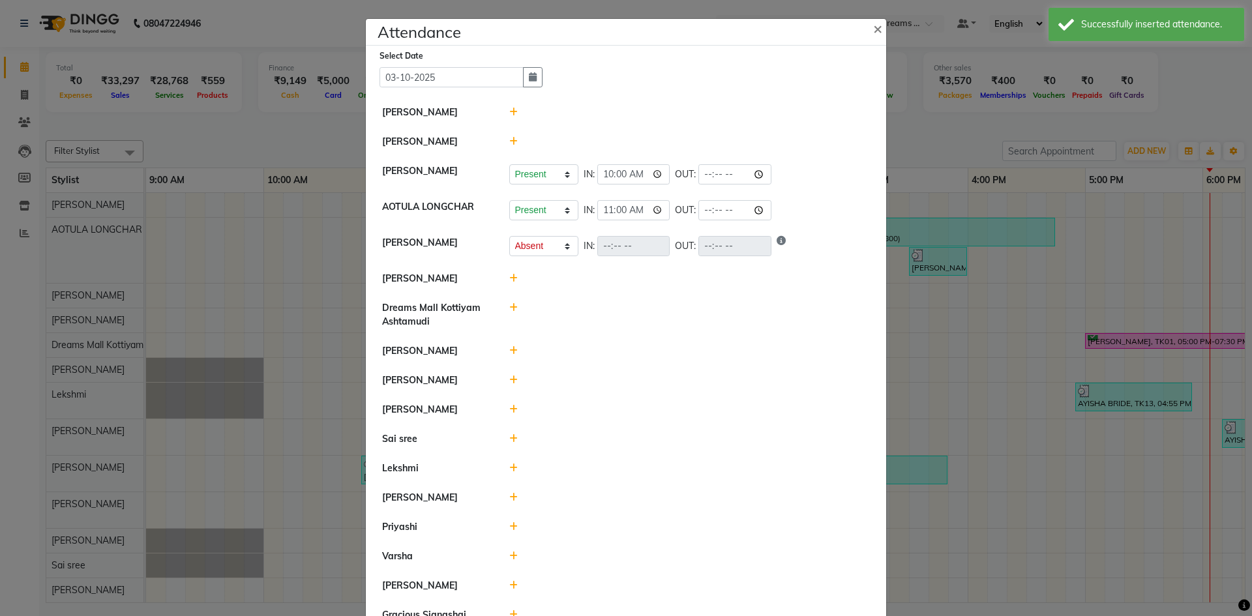
click at [509, 277] on icon at bounding box center [513, 278] width 8 height 9
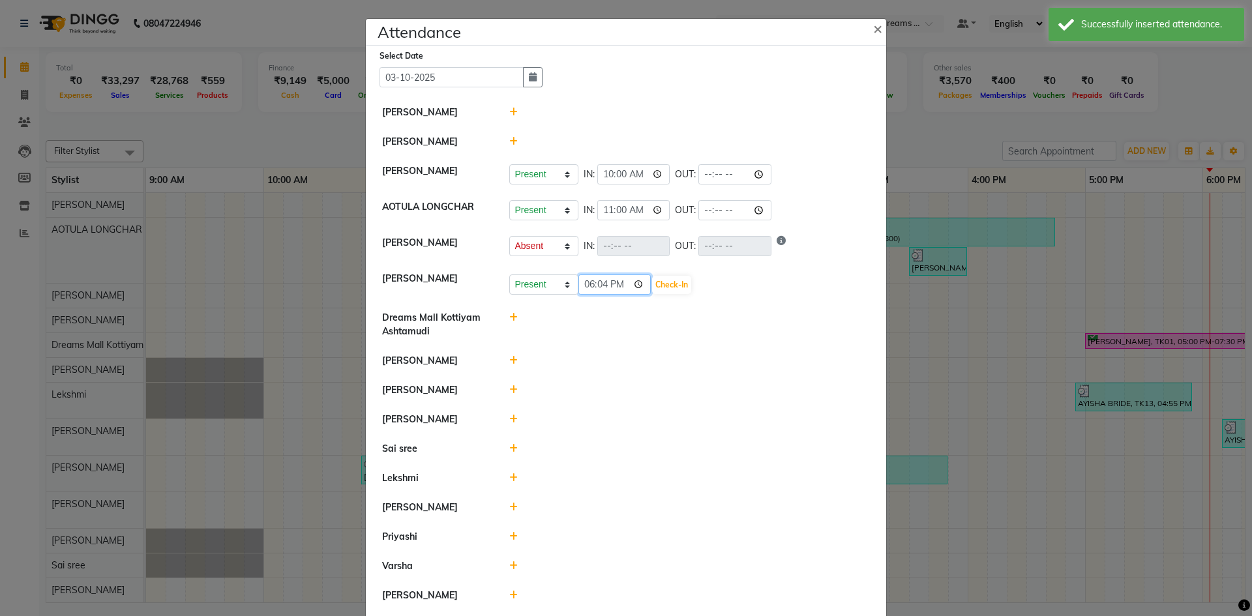
click at [579, 284] on input "18:04" at bounding box center [615, 285] width 73 height 20
type input "11:00"
click at [657, 281] on button "Check-In" at bounding box center [671, 285] width 39 height 18
select select "A"
click at [509, 312] on icon at bounding box center [513, 314] width 8 height 9
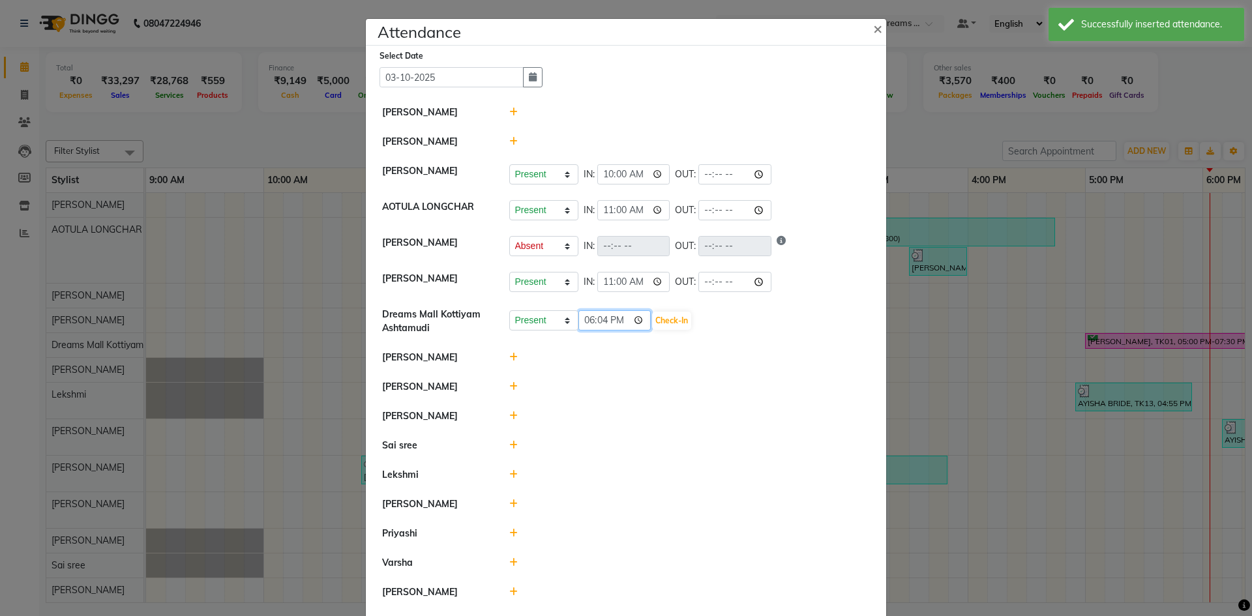
click at [581, 323] on input "18:04" at bounding box center [615, 321] width 73 height 20
type input "10:00"
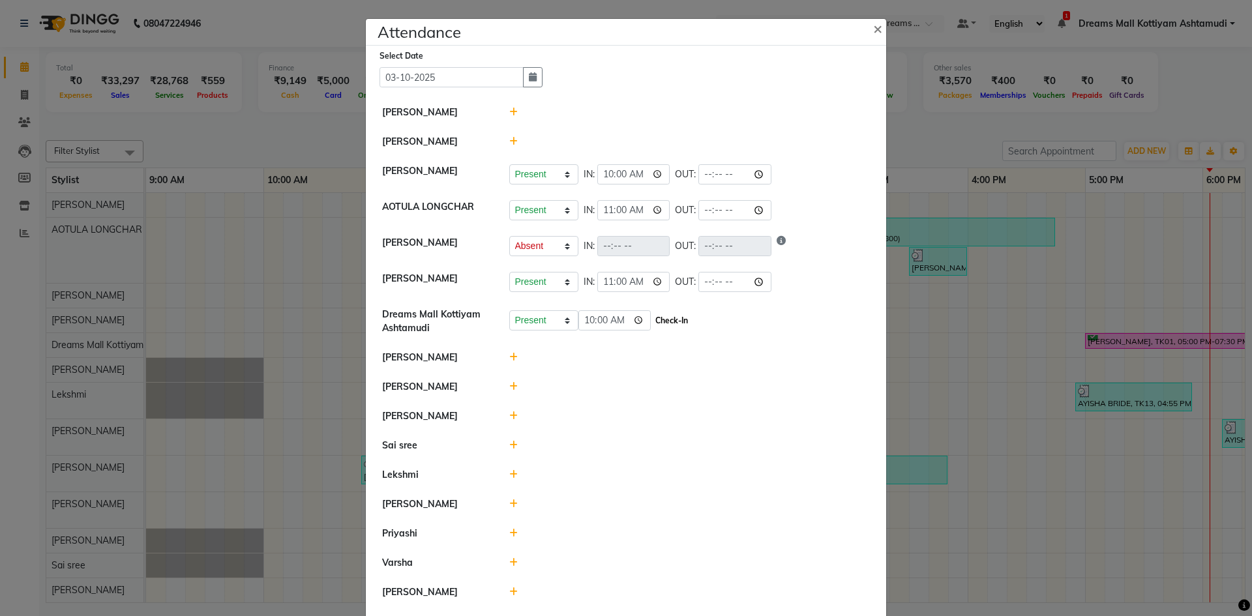
click at [659, 318] on button "Check-In" at bounding box center [671, 321] width 39 height 18
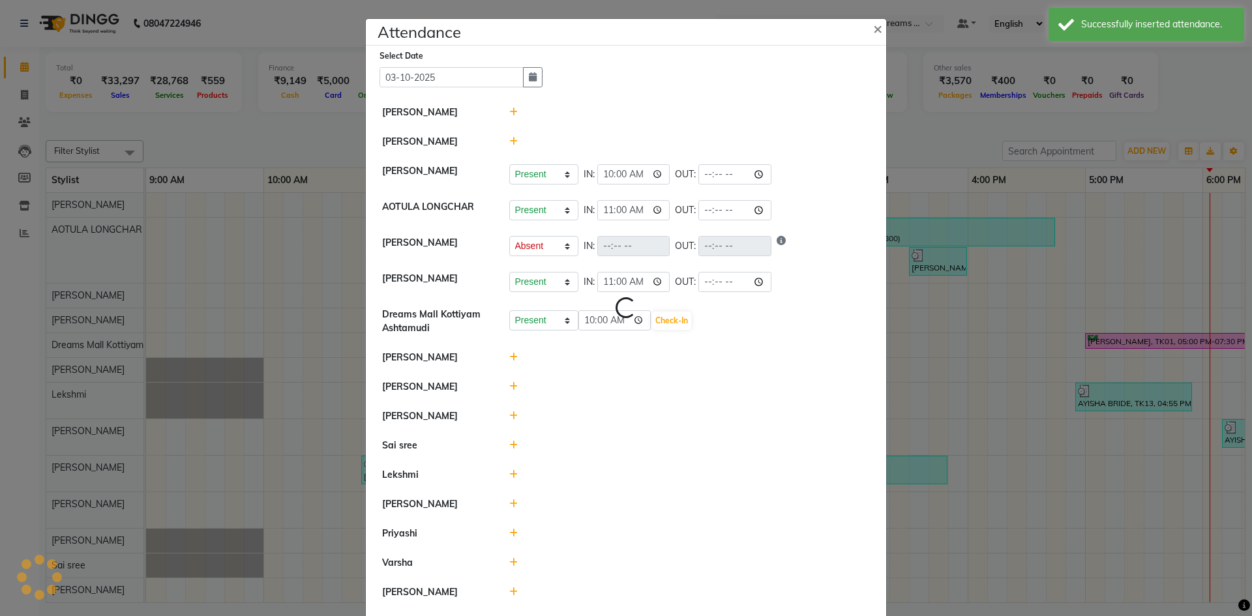
select select "A"
click at [509, 360] on icon at bounding box center [513, 357] width 8 height 9
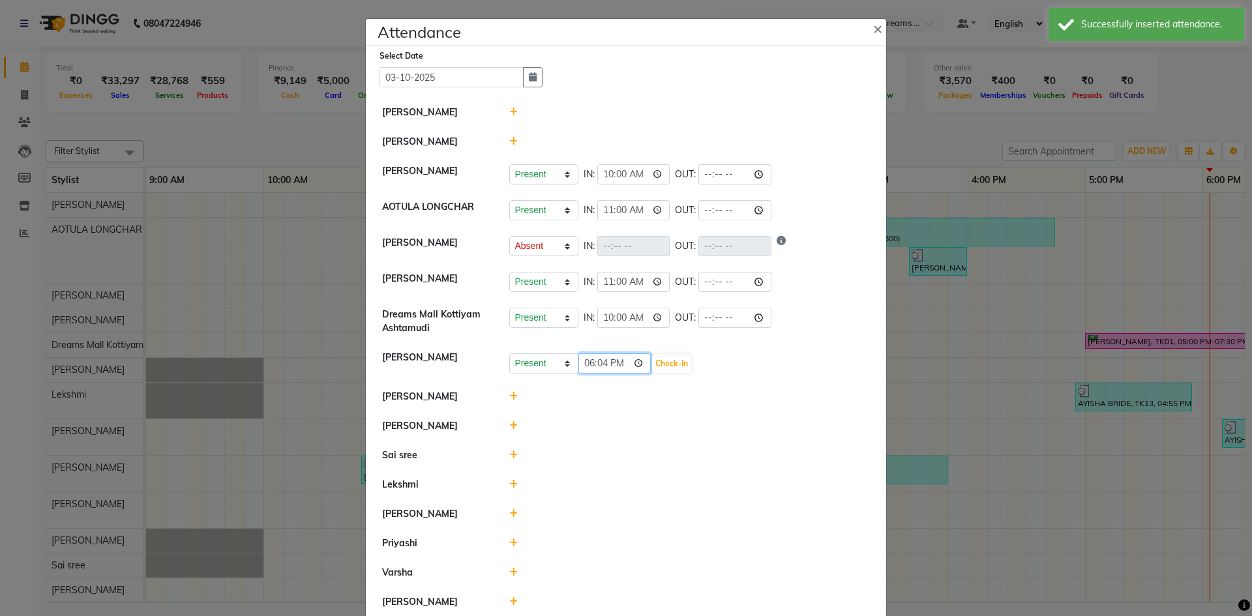
click at [584, 365] on input "18:04" at bounding box center [615, 364] width 73 height 20
type input "11:00"
click at [673, 360] on button "Check-In" at bounding box center [671, 364] width 39 height 18
select select "A"
click at [509, 389] on icon at bounding box center [513, 393] width 8 height 9
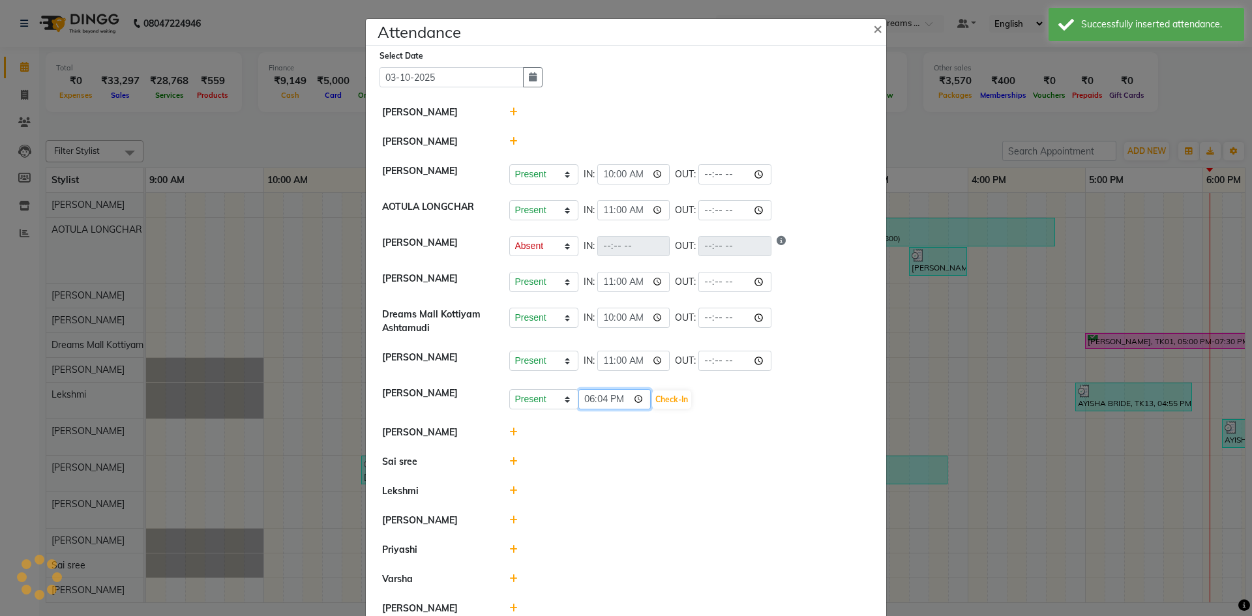
click at [581, 401] on input "18:04" at bounding box center [615, 399] width 73 height 20
type input "11:00"
click at [667, 399] on button "Check-In" at bounding box center [671, 400] width 39 height 18
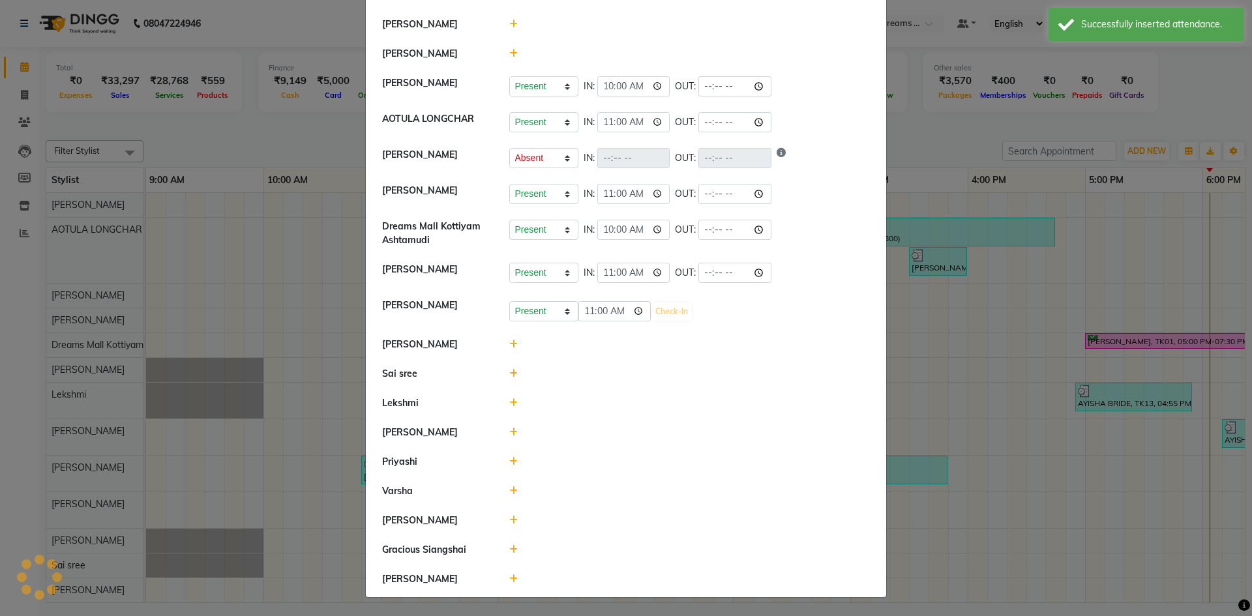
select select "A"
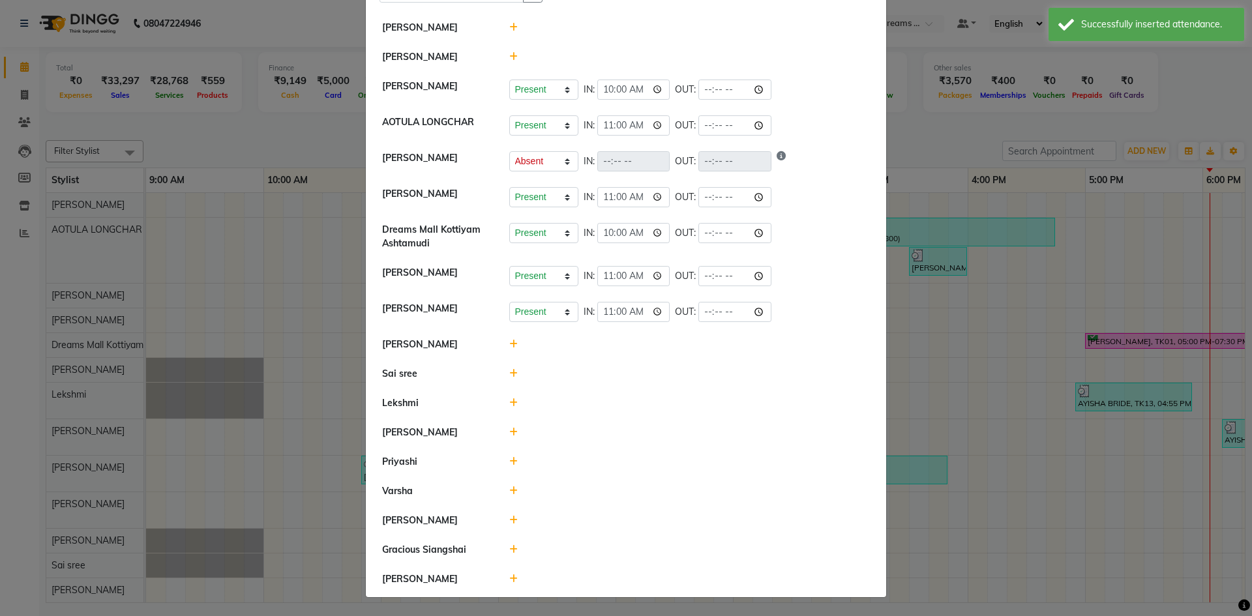
click at [509, 344] on icon at bounding box center [513, 344] width 8 height 9
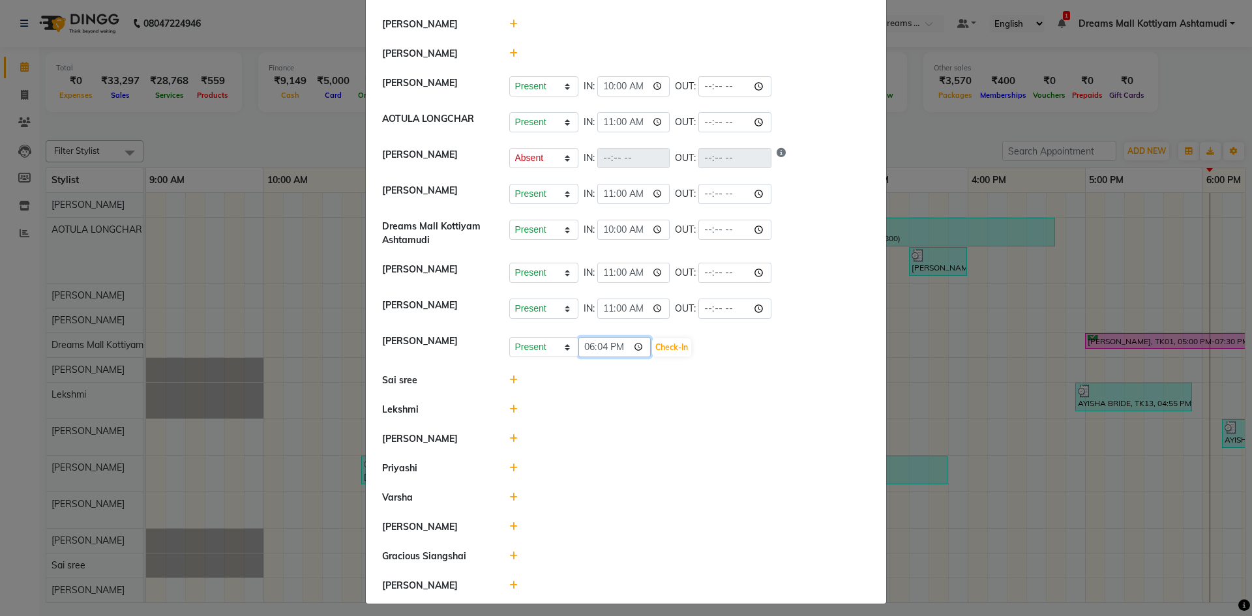
click at [579, 350] on input "18:04" at bounding box center [615, 347] width 73 height 20
type input "11:00"
click at [667, 348] on button "Check-In" at bounding box center [671, 348] width 39 height 18
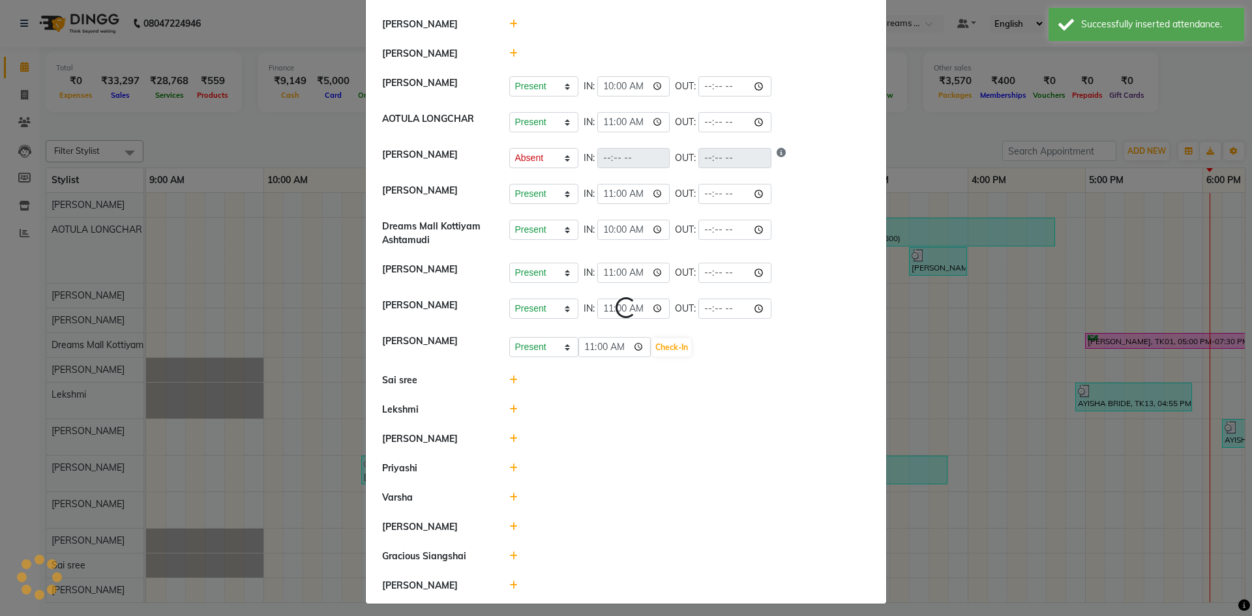
select select "A"
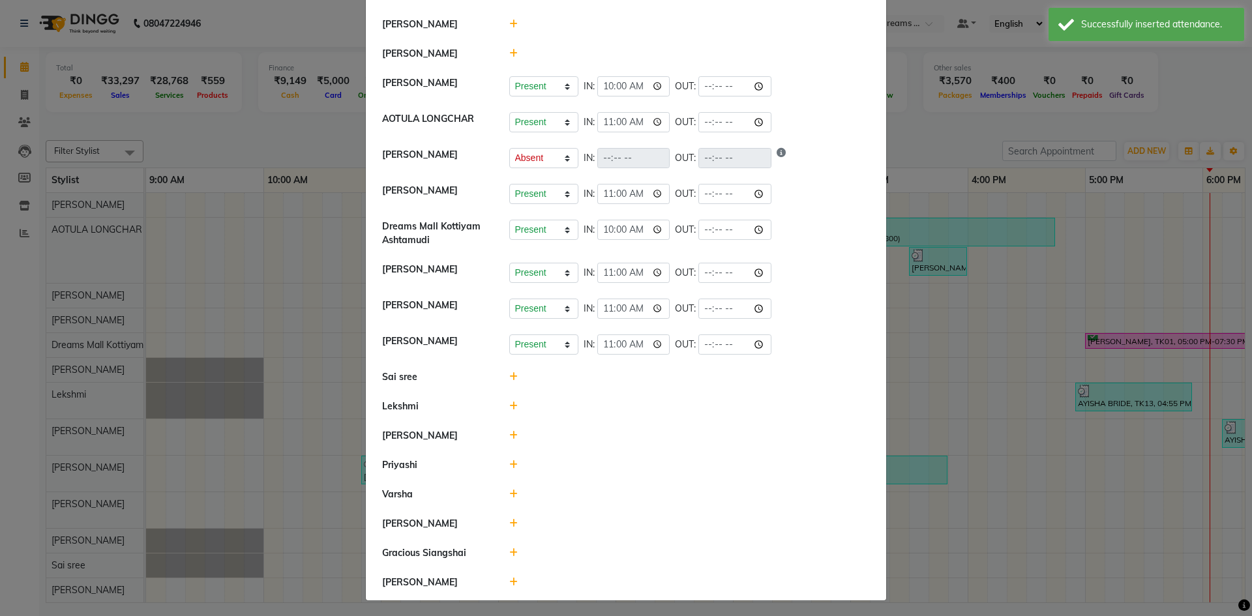
click at [509, 374] on icon at bounding box center [513, 376] width 8 height 9
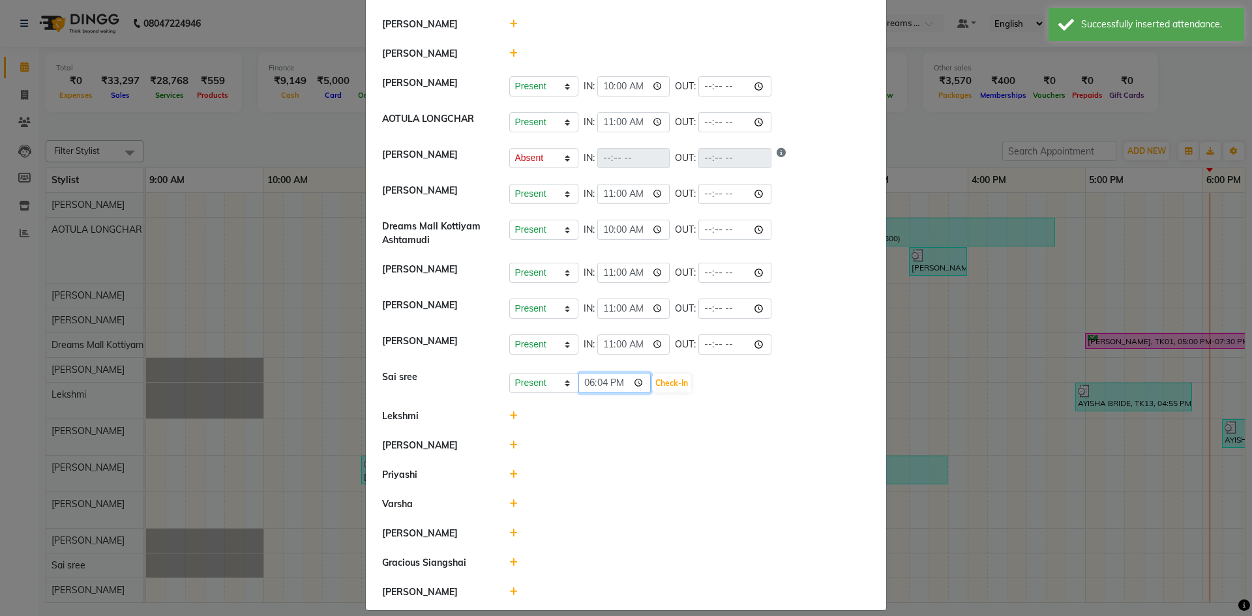
click at [583, 382] on input "18:04" at bounding box center [615, 383] width 73 height 20
type input "10:00"
click at [666, 383] on button "Check-In" at bounding box center [671, 383] width 39 height 18
select select "A"
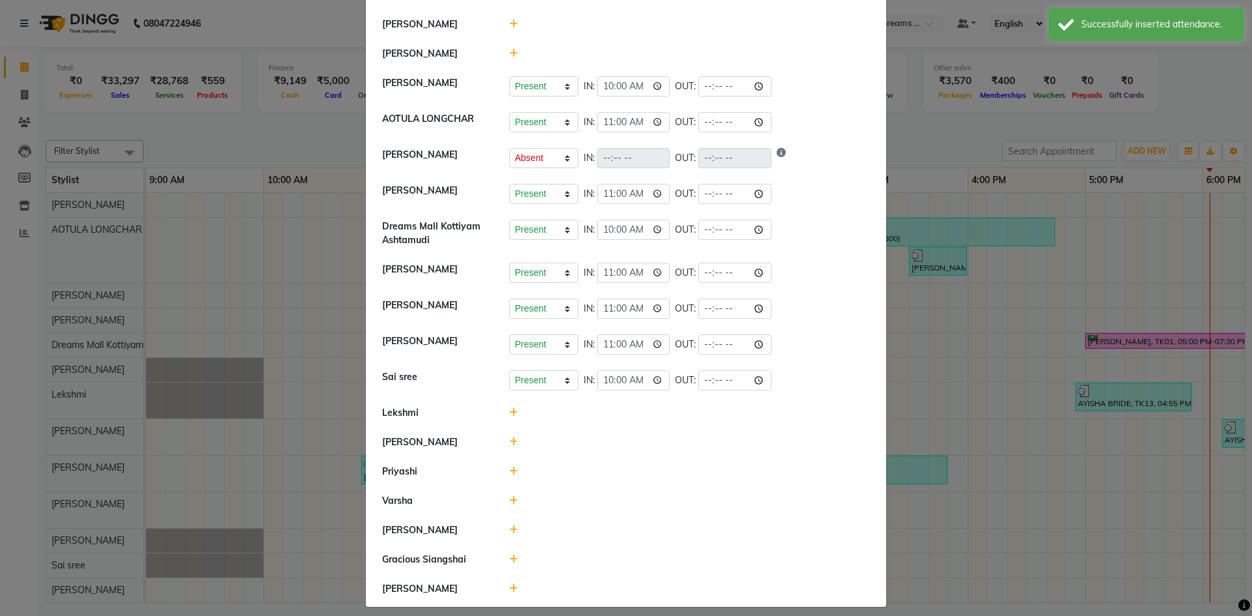
click at [509, 410] on icon at bounding box center [513, 412] width 8 height 9
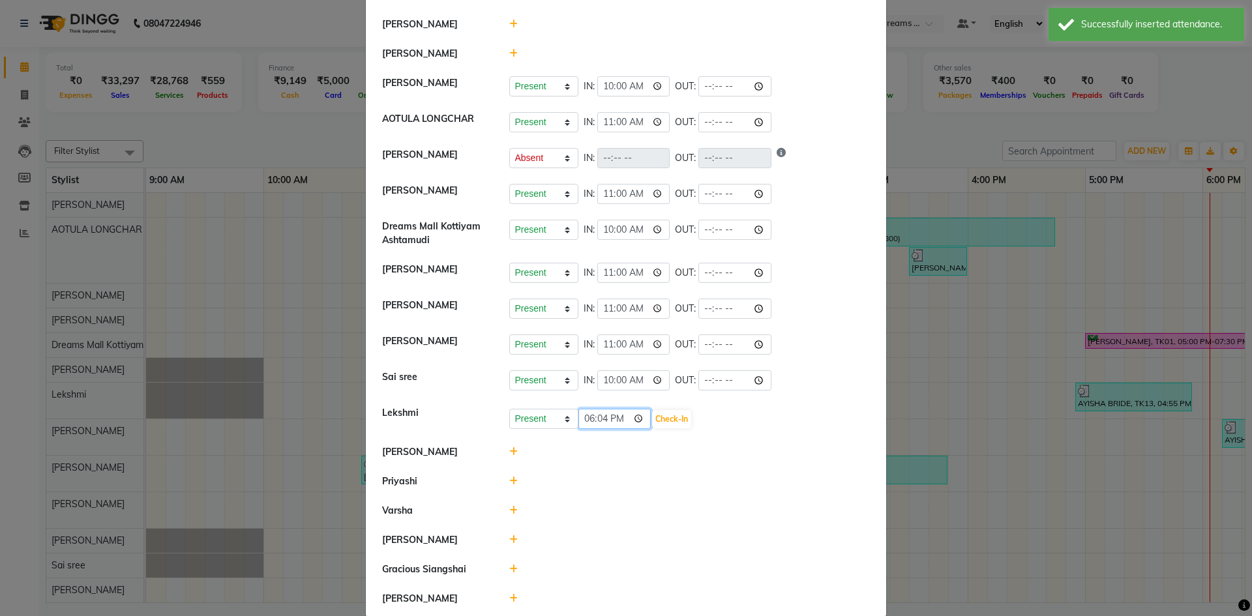
click at [580, 419] on input "18:04" at bounding box center [615, 419] width 73 height 20
type input "11:00"
click at [669, 420] on button "Check-In" at bounding box center [671, 419] width 39 height 18
select select "A"
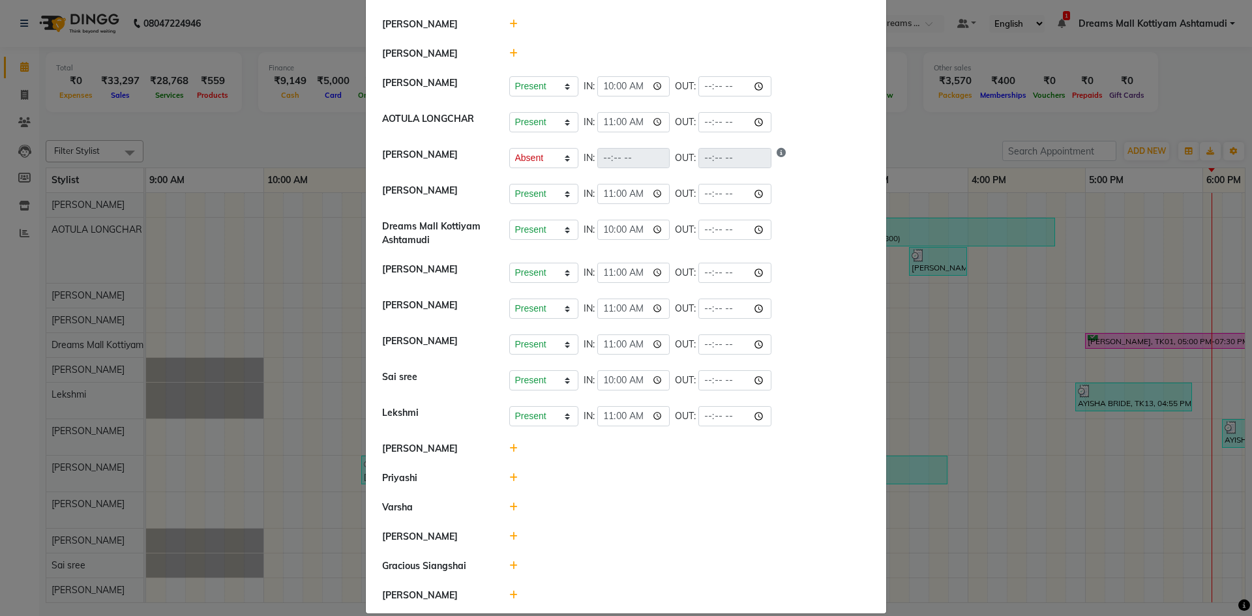
click at [509, 477] on icon at bounding box center [513, 478] width 8 height 9
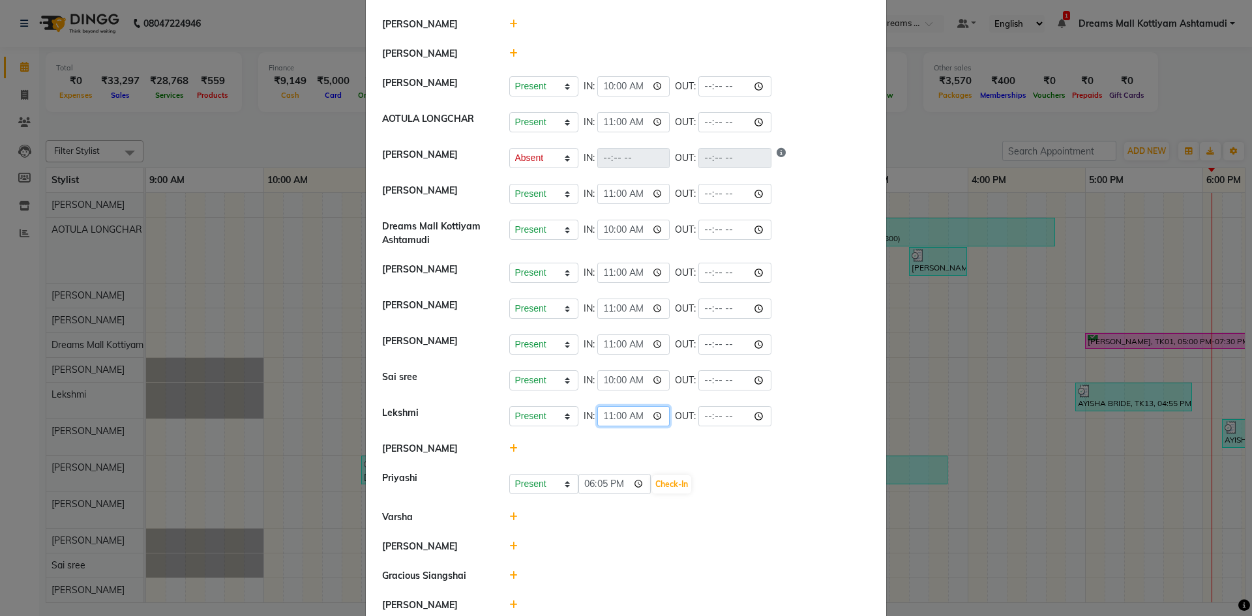
click at [598, 419] on input "11:00" at bounding box center [634, 416] width 73 height 20
type input "10:00"
click at [799, 479] on div "Present Absent Late Half Day Weekly Off 18:05 Check-In" at bounding box center [689, 484] width 361 height 21
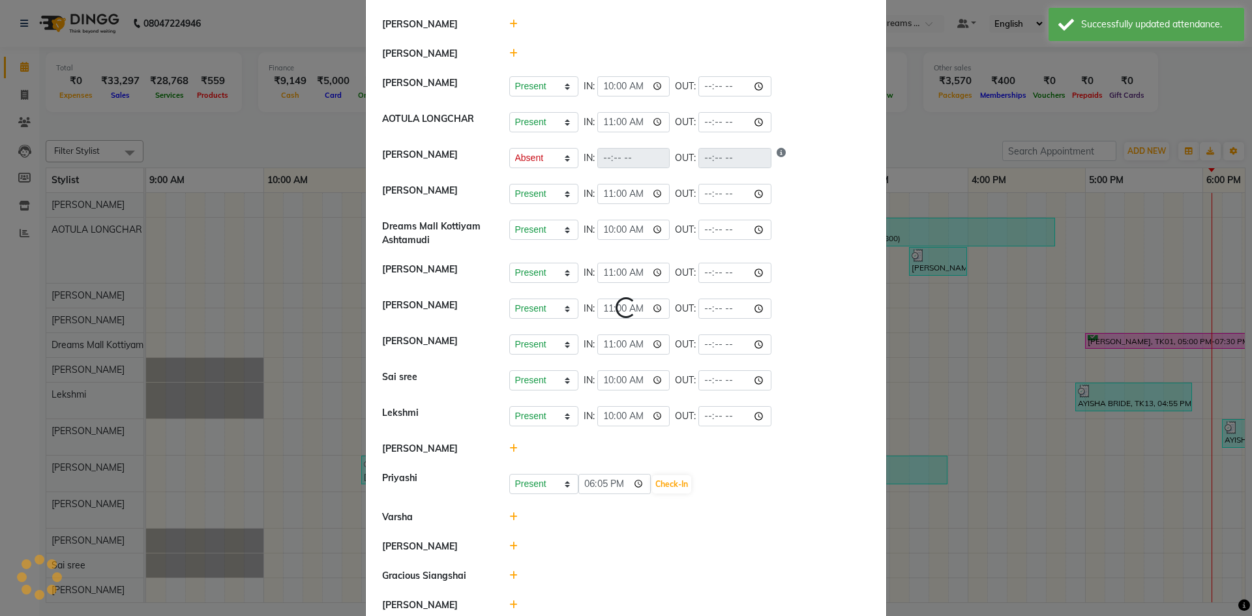
select select "A"
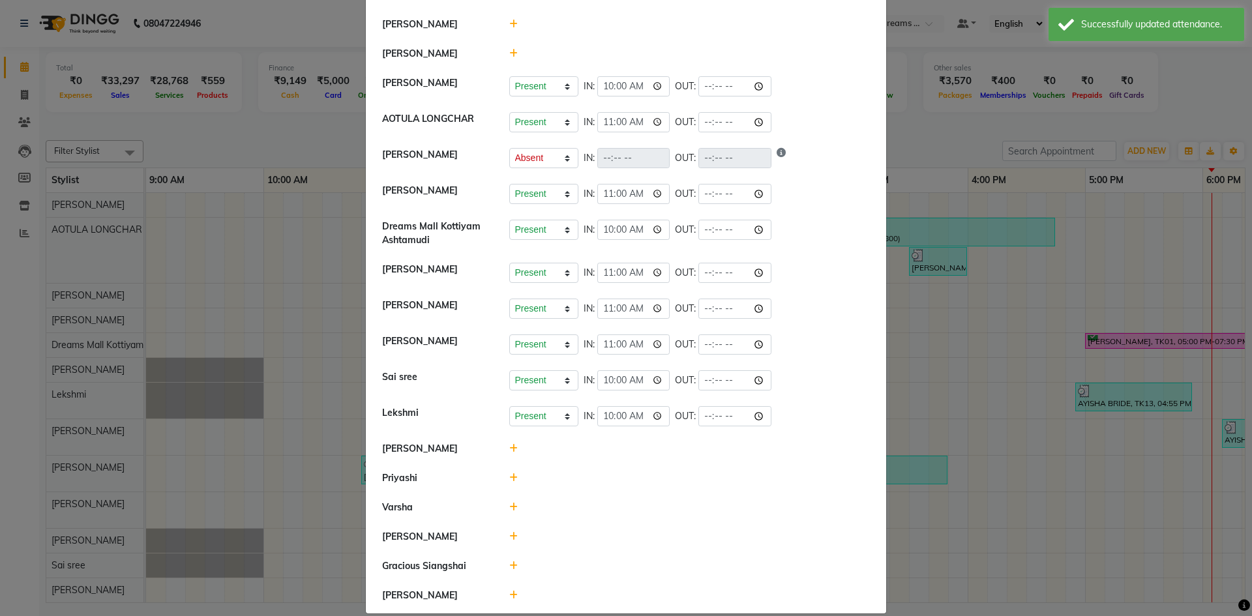
scroll to position [104, 0]
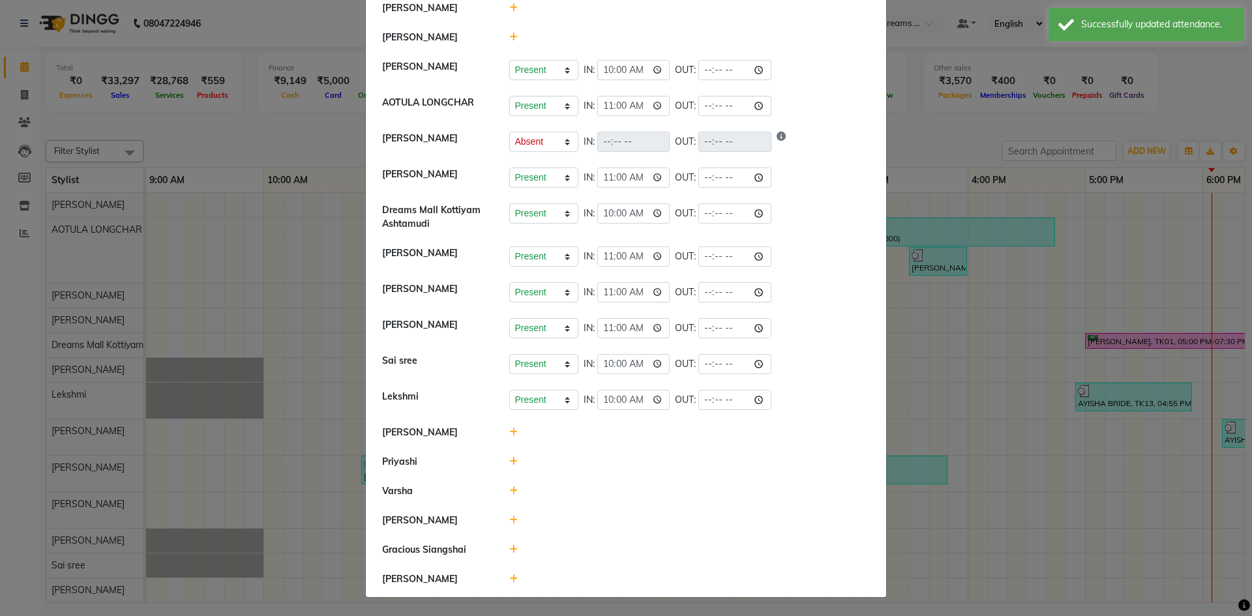
click at [509, 461] on icon at bounding box center [513, 461] width 8 height 9
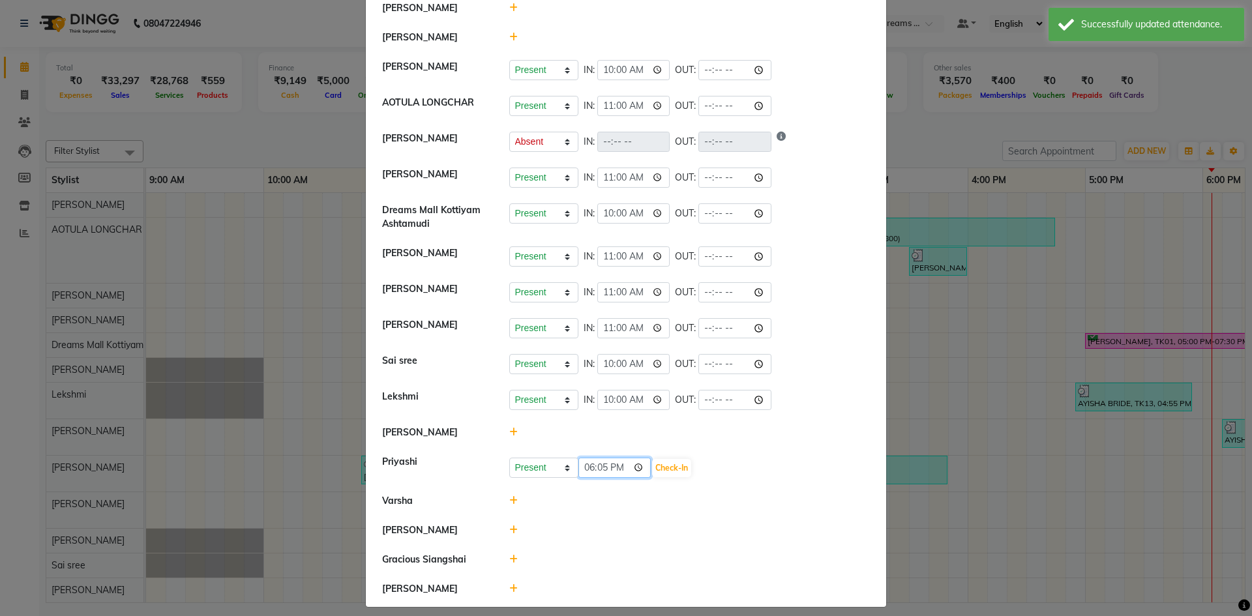
click at [584, 471] on input "18:05" at bounding box center [615, 468] width 73 height 20
type input "11:00"
click at [680, 469] on button "Check-In" at bounding box center [671, 468] width 39 height 18
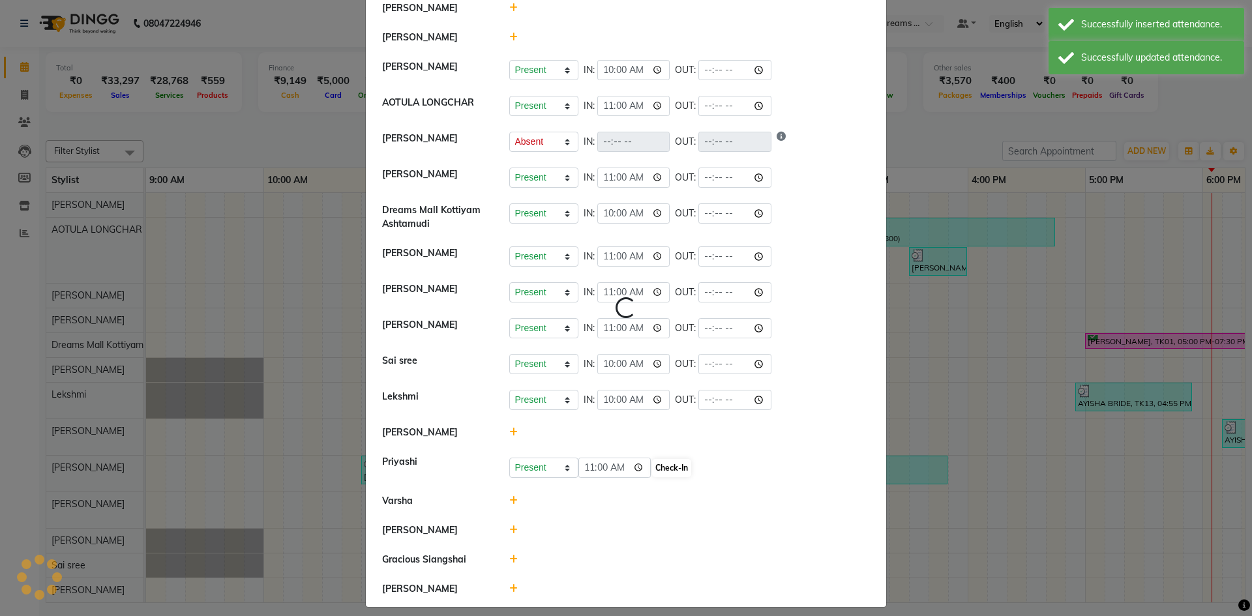
select select "A"
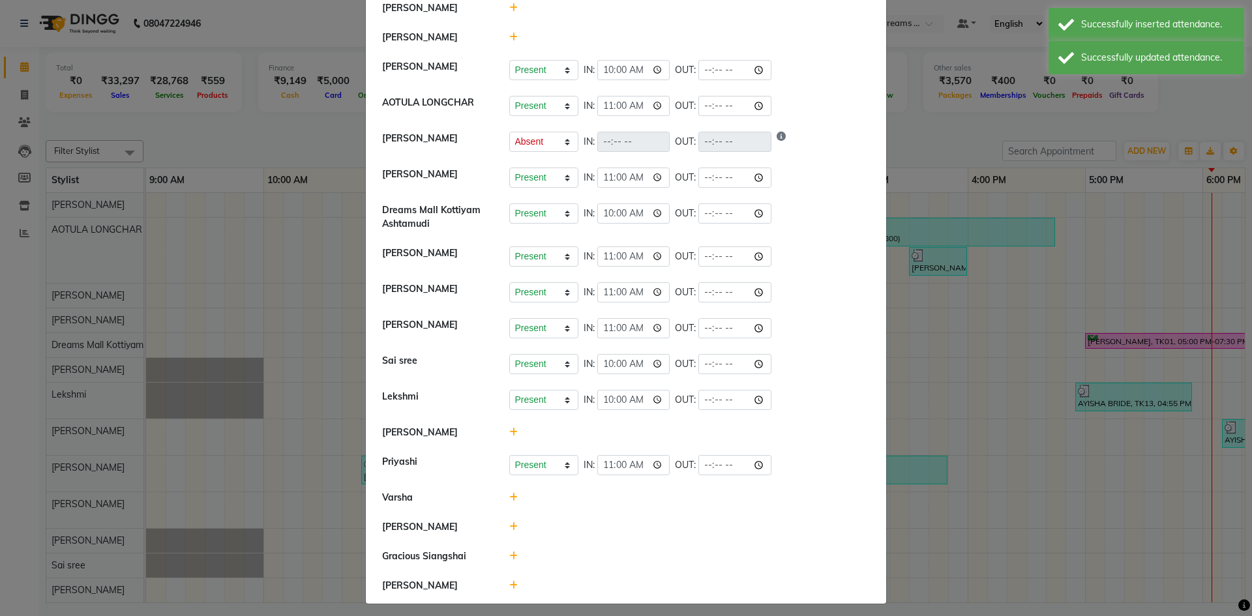
click at [509, 494] on icon at bounding box center [513, 497] width 8 height 9
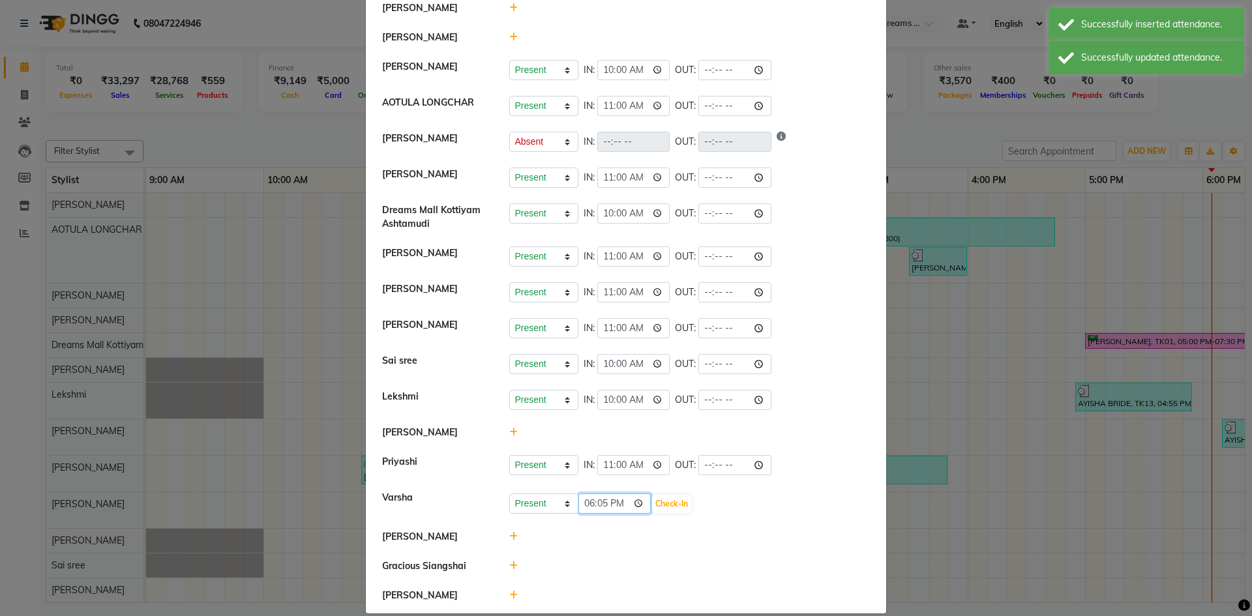
click at [583, 503] on input "18:05" at bounding box center [615, 504] width 73 height 20
type input "10:00"
click at [686, 507] on button "Check-In" at bounding box center [671, 504] width 39 height 18
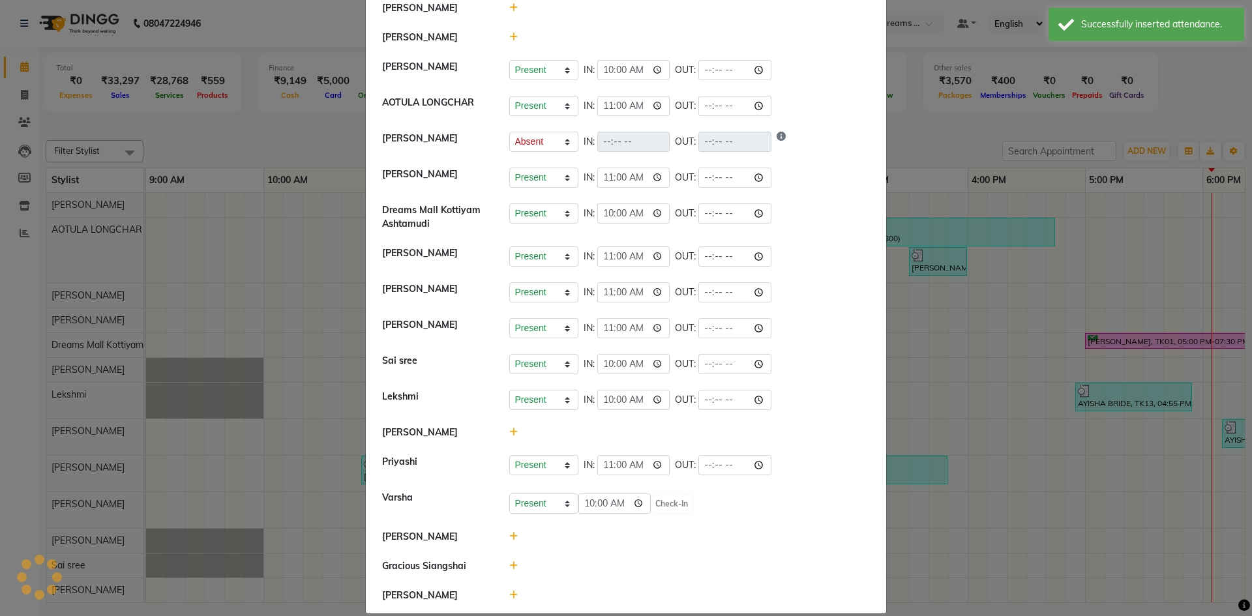
select select "A"
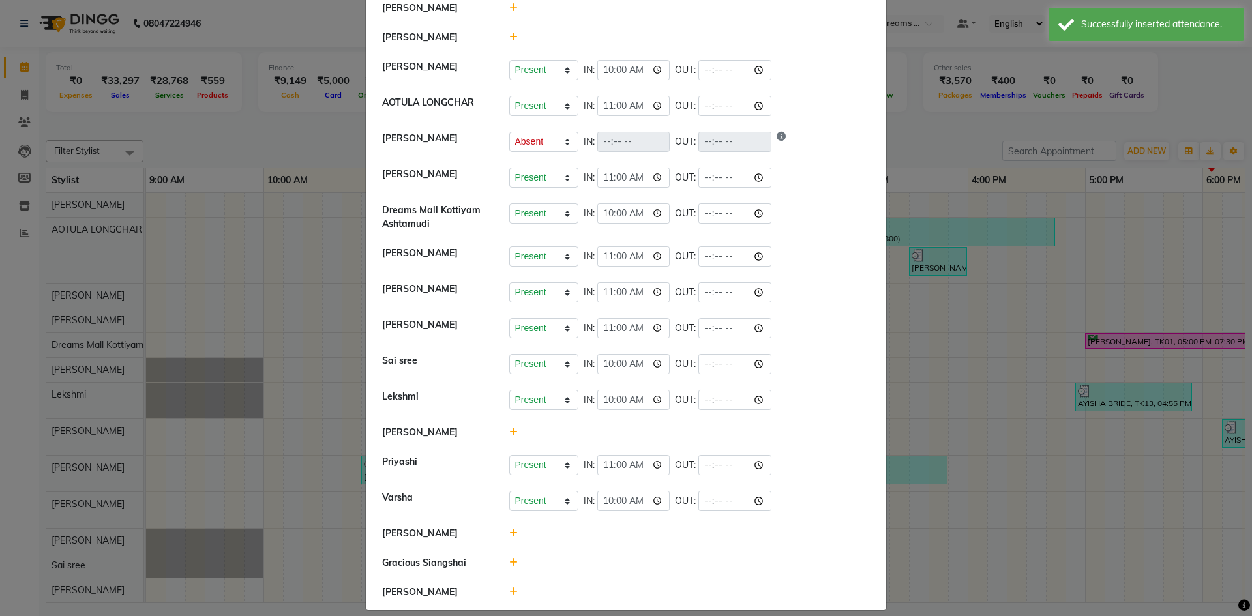
click at [511, 537] on icon at bounding box center [513, 533] width 8 height 9
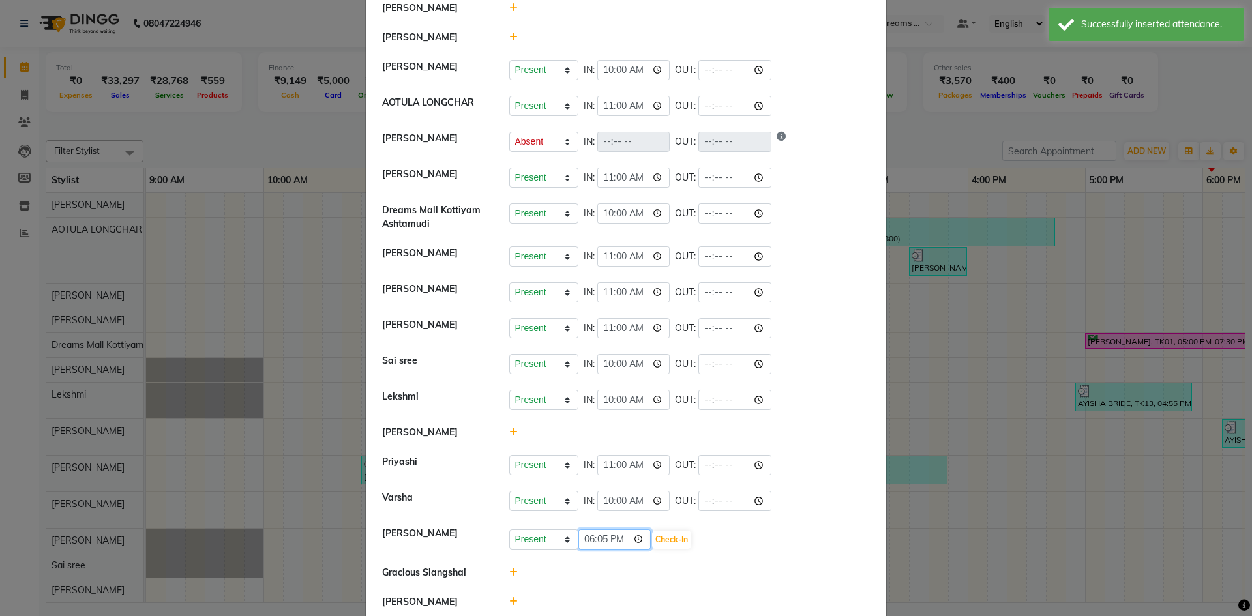
click at [587, 542] on input "18:05" at bounding box center [615, 540] width 73 height 20
type input "10:00"
click at [674, 538] on button "Check-In" at bounding box center [671, 540] width 39 height 18
select select "A"
click at [502, 567] on div at bounding box center [690, 570] width 381 height 14
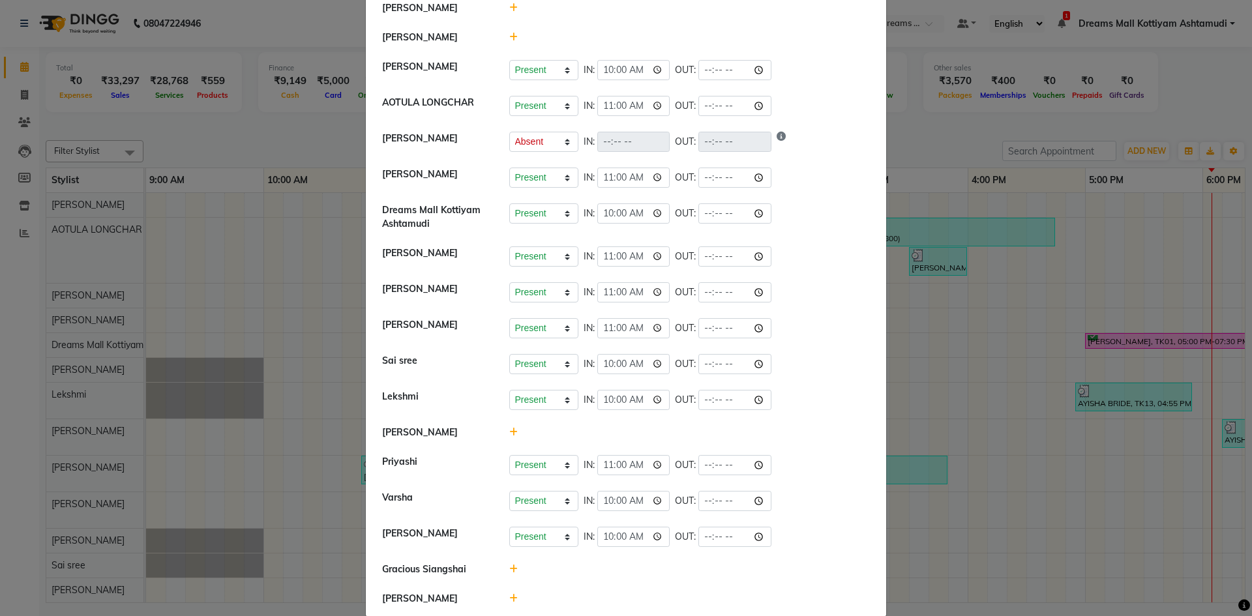
click at [509, 569] on icon at bounding box center [513, 569] width 8 height 9
click at [585, 575] on input "18:05" at bounding box center [615, 576] width 73 height 20
type input "11:00"
click at [667, 574] on button "Check-In" at bounding box center [671, 576] width 39 height 18
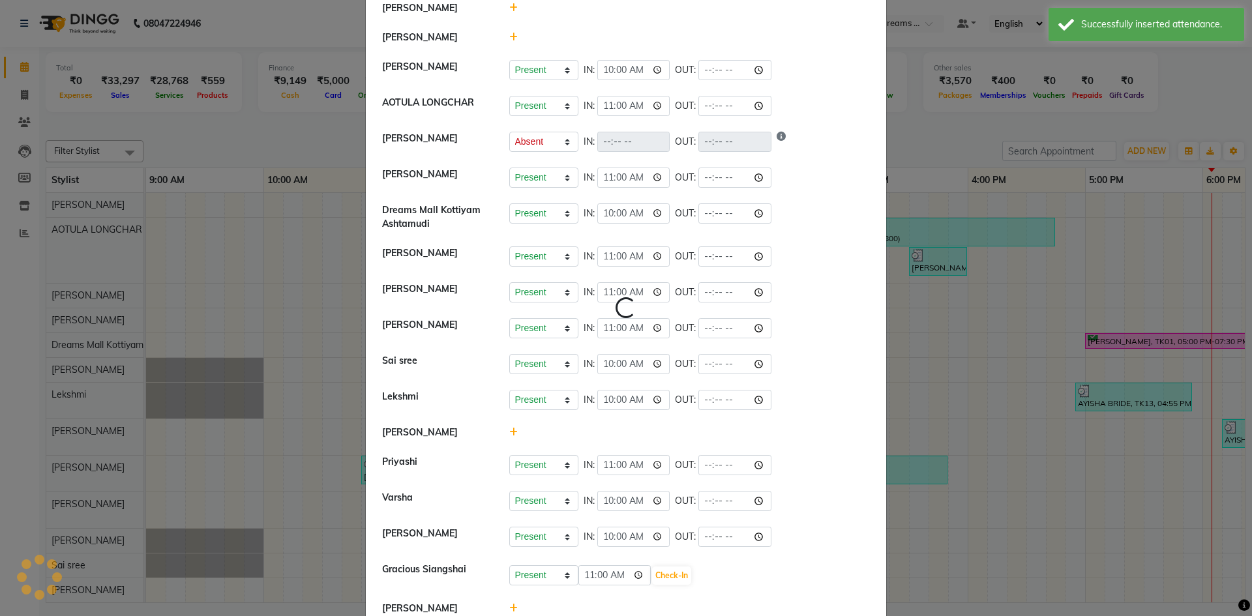
select select "A"
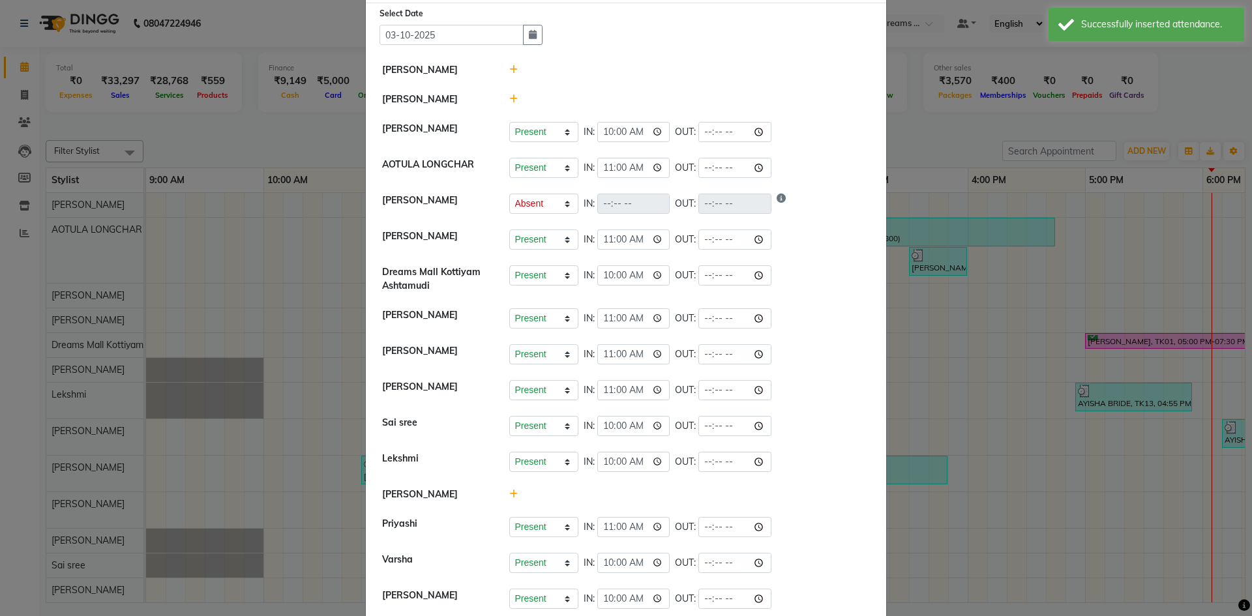
scroll to position [0, 0]
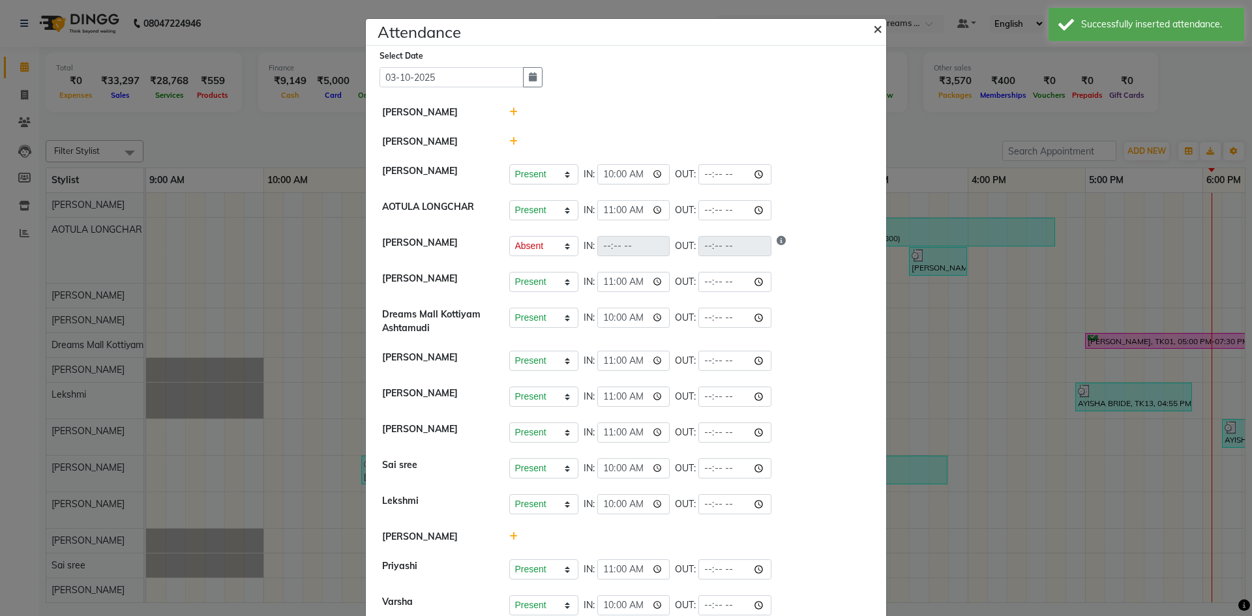
click at [877, 26] on span "×" at bounding box center [877, 28] width 9 height 20
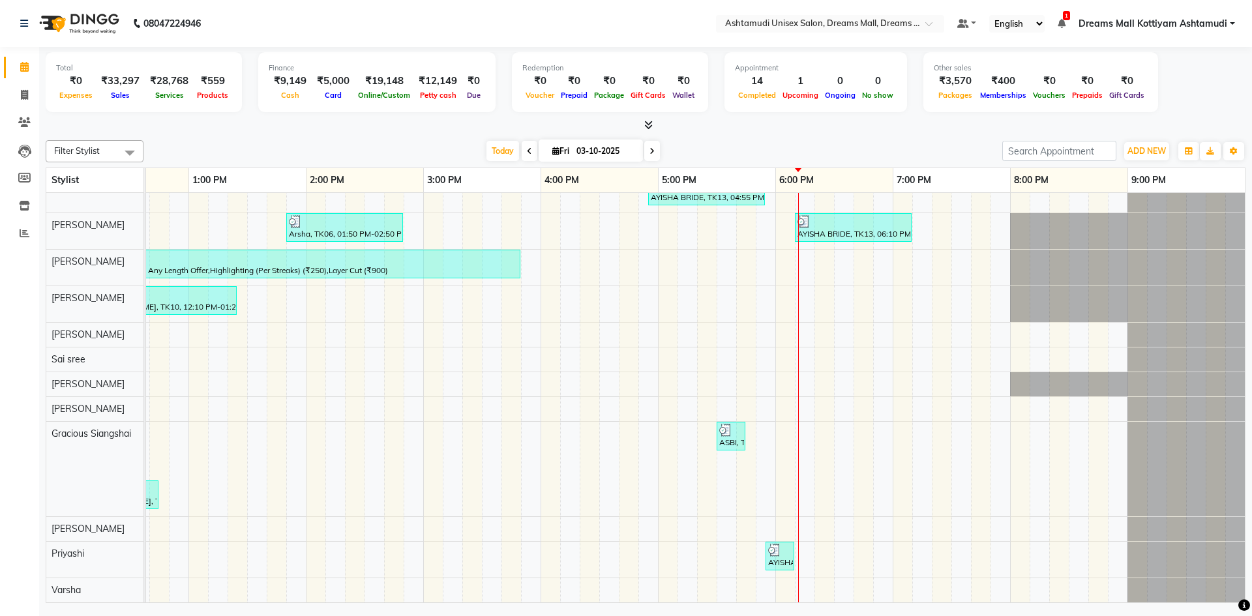
scroll to position [216, 0]
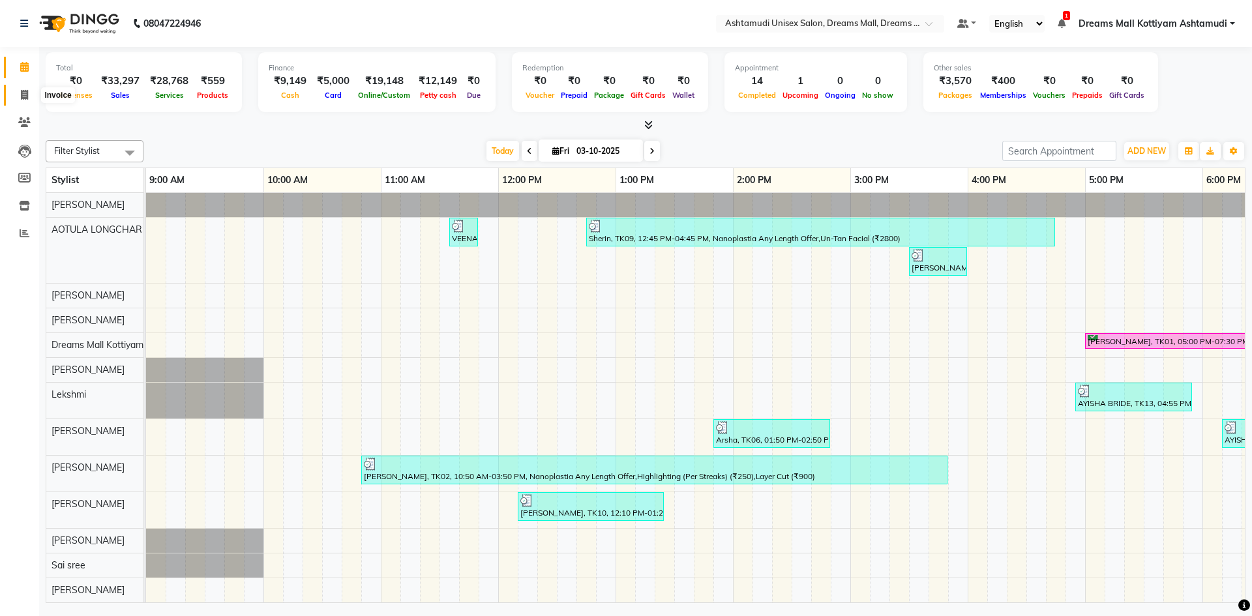
click at [27, 93] on icon at bounding box center [24, 95] width 7 height 10
select select "7264"
select select "service"
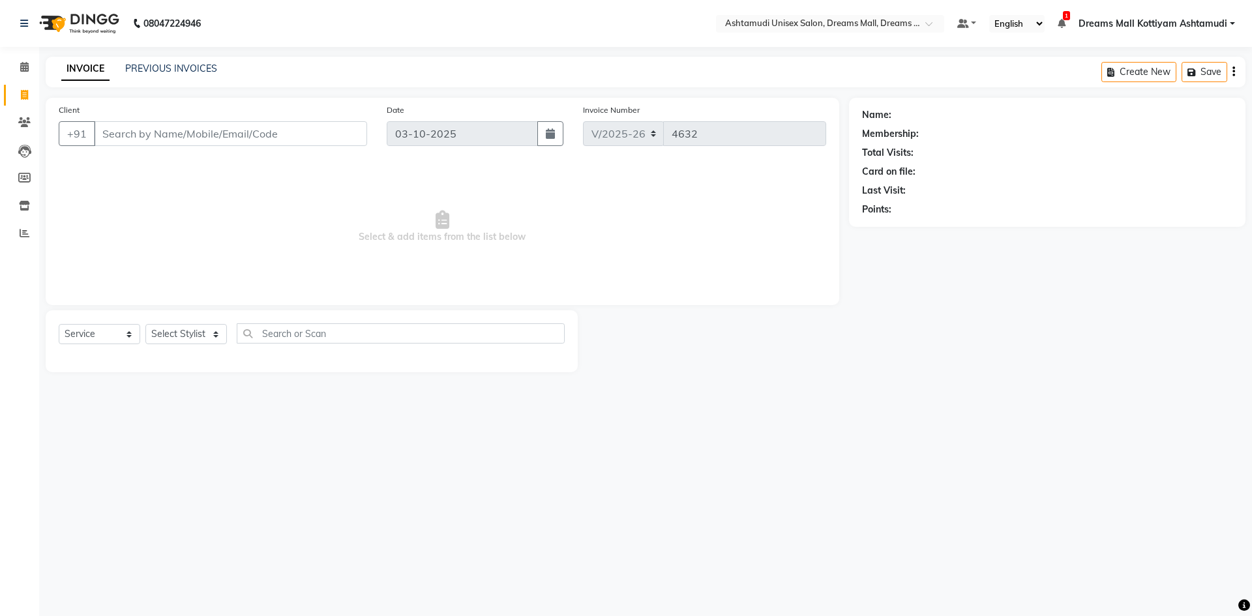
click at [192, 140] on input "Client" at bounding box center [230, 133] width 273 height 25
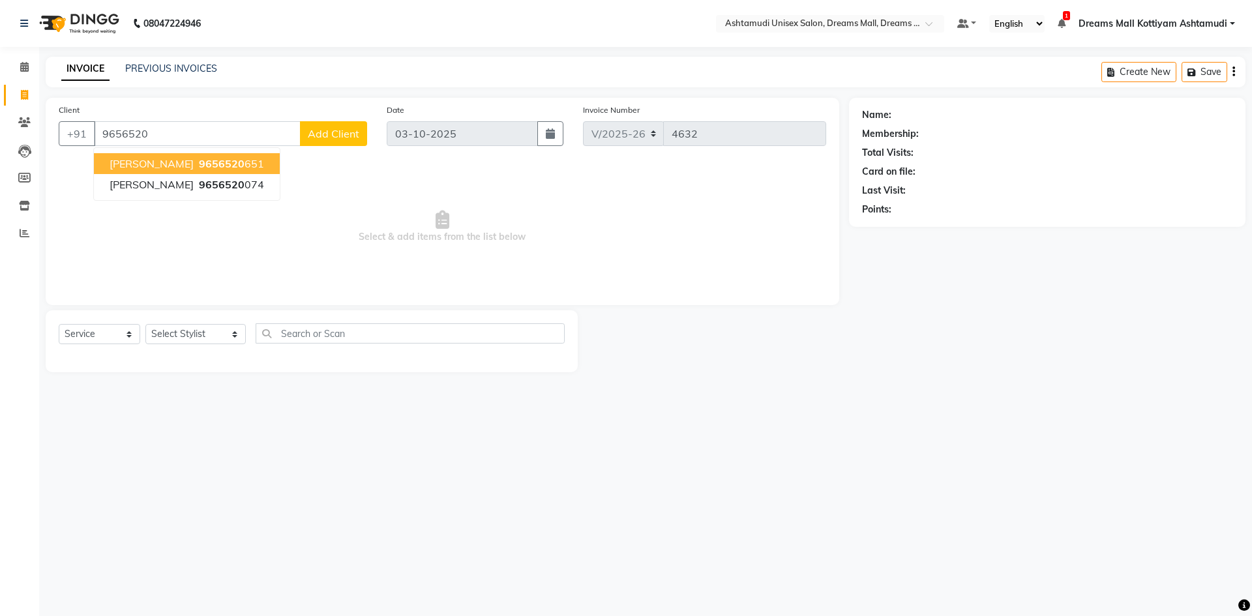
click at [199, 162] on span "9656520" at bounding box center [222, 163] width 46 height 13
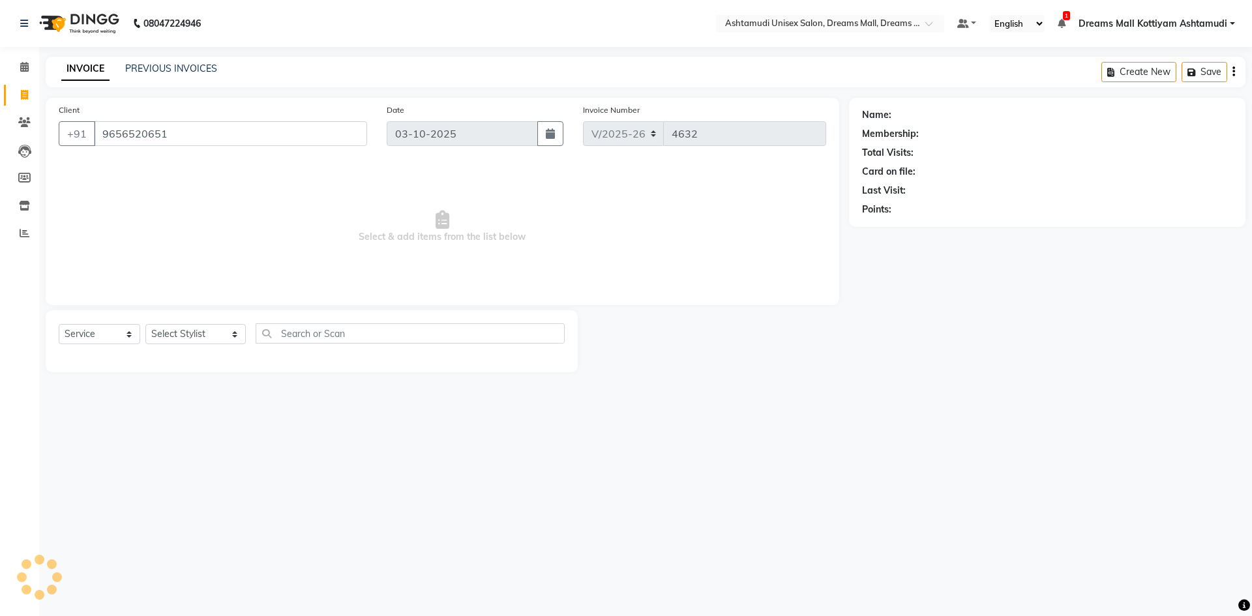
type input "9656520651"
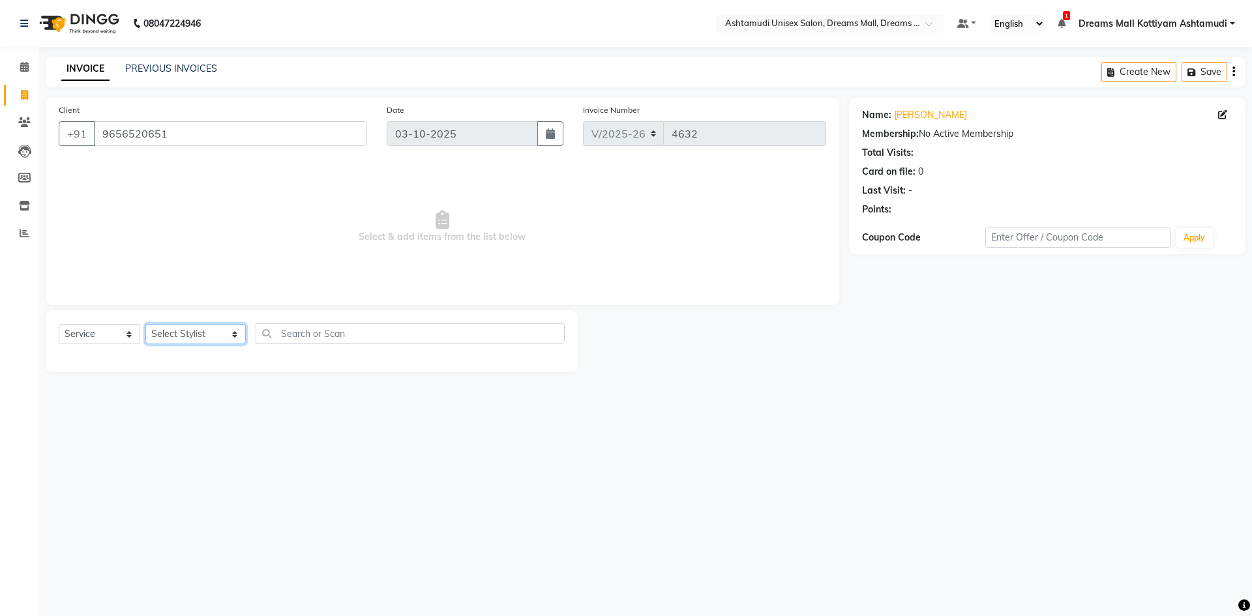
click at [231, 330] on select "Select Stylist [PERSON_NAME] AOTULA LONGCHAR [PERSON_NAME] BIKI SARKI [PERSON_N…" at bounding box center [195, 334] width 100 height 20
select select "62103"
click at [145, 324] on select "Select Stylist [PERSON_NAME] AOTULA LONGCHAR [PERSON_NAME] BIKI SARKI [PERSON_N…" at bounding box center [195, 334] width 100 height 20
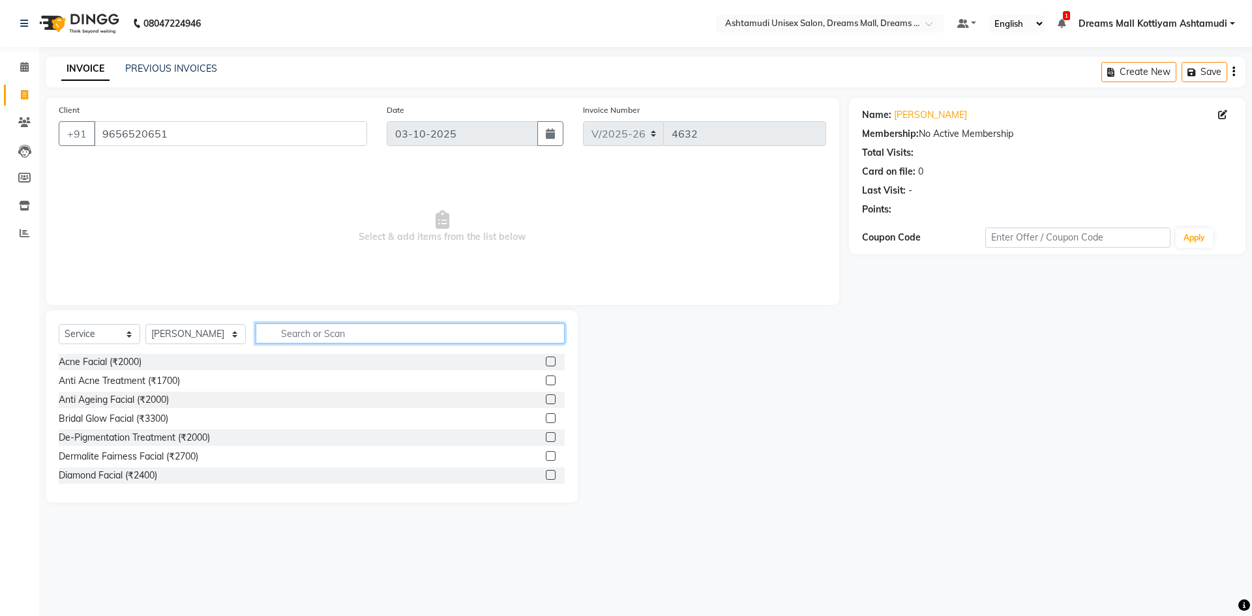
click at [303, 335] on input "text" at bounding box center [410, 334] width 309 height 20
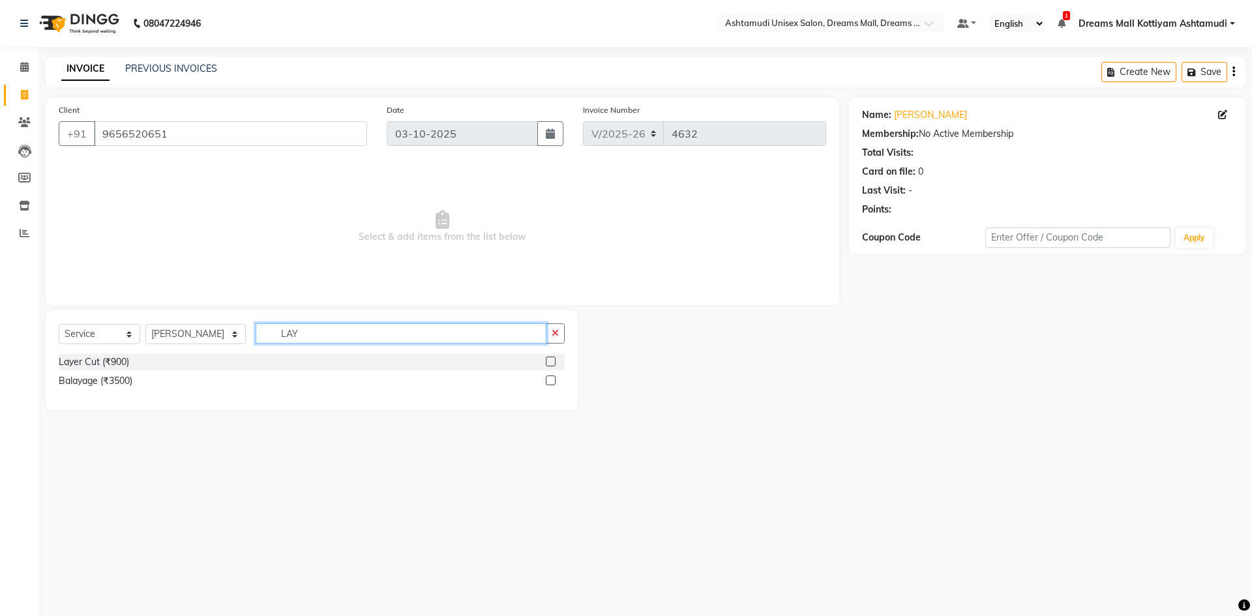
type input "LAY"
click at [551, 356] on div at bounding box center [555, 362] width 19 height 16
click at [552, 359] on label at bounding box center [551, 362] width 10 height 10
click at [552, 359] on input "checkbox" at bounding box center [550, 362] width 8 height 8
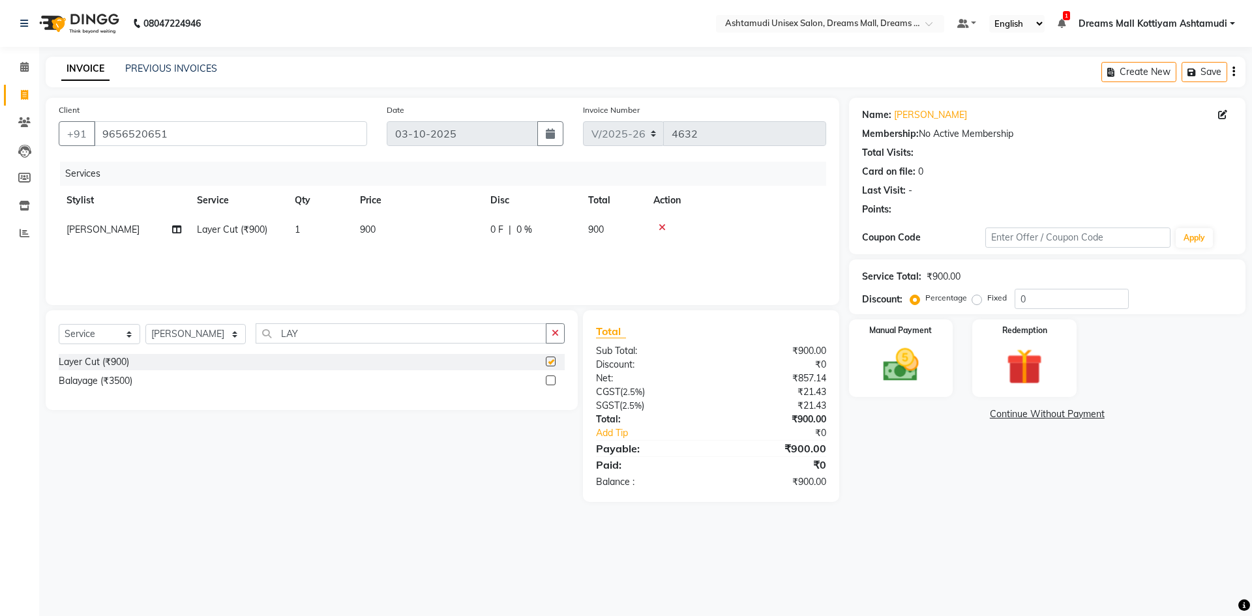
checkbox input "false"
click at [554, 341] on button "button" at bounding box center [555, 334] width 19 height 20
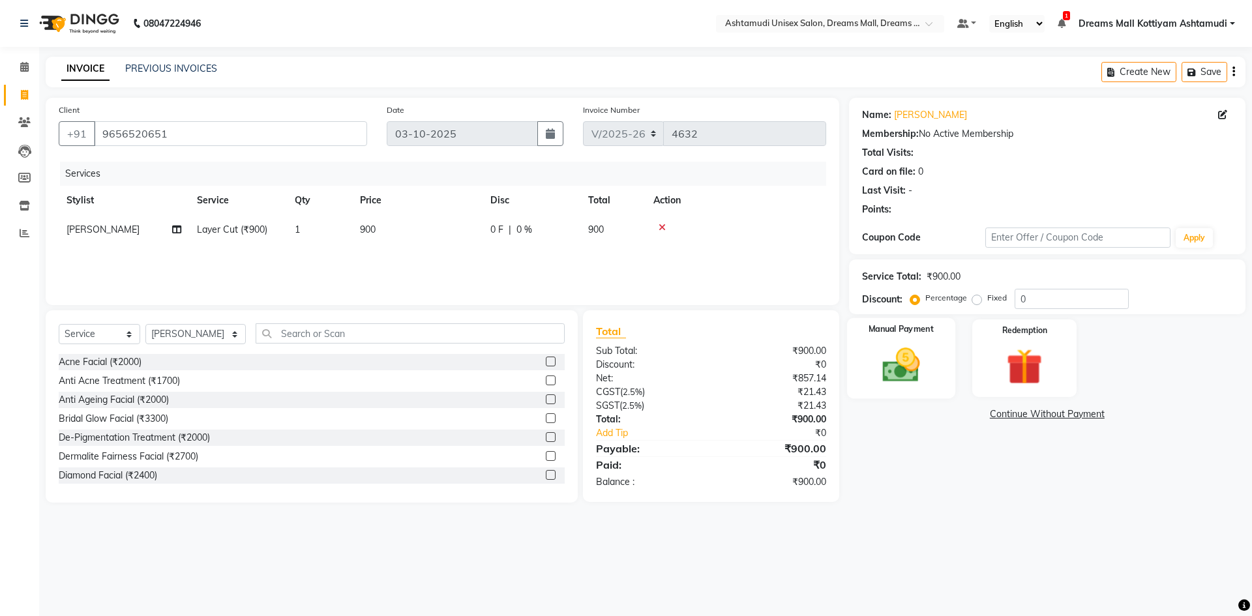
click at [887, 369] on img at bounding box center [901, 365] width 61 height 43
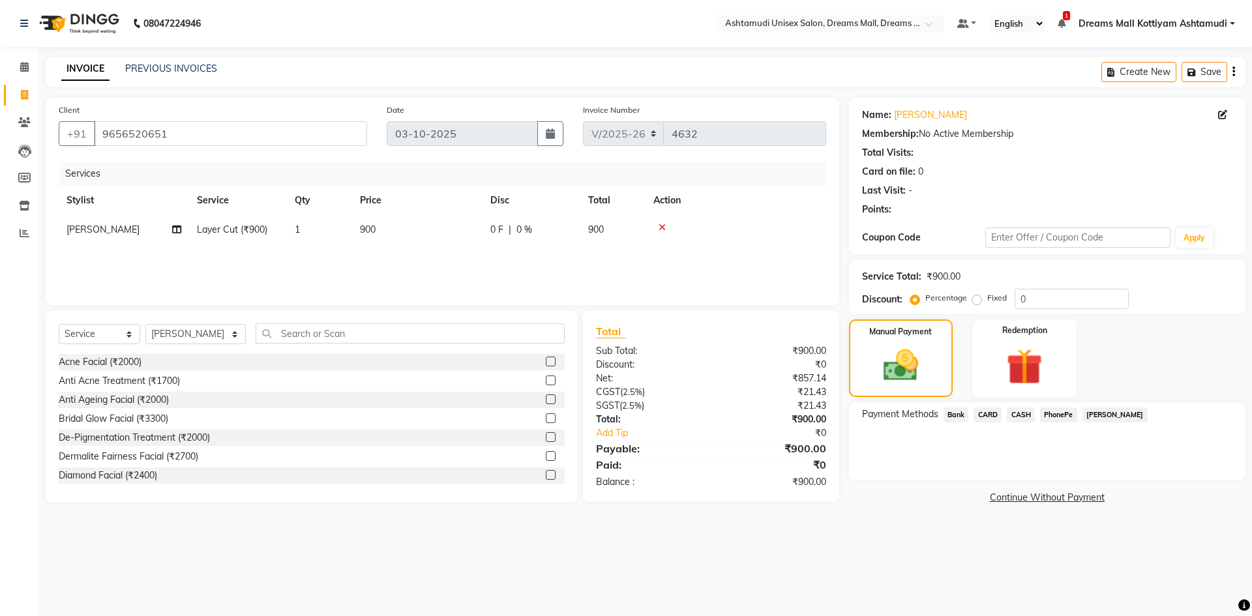
click at [1020, 413] on span "CASH" at bounding box center [1021, 415] width 28 height 15
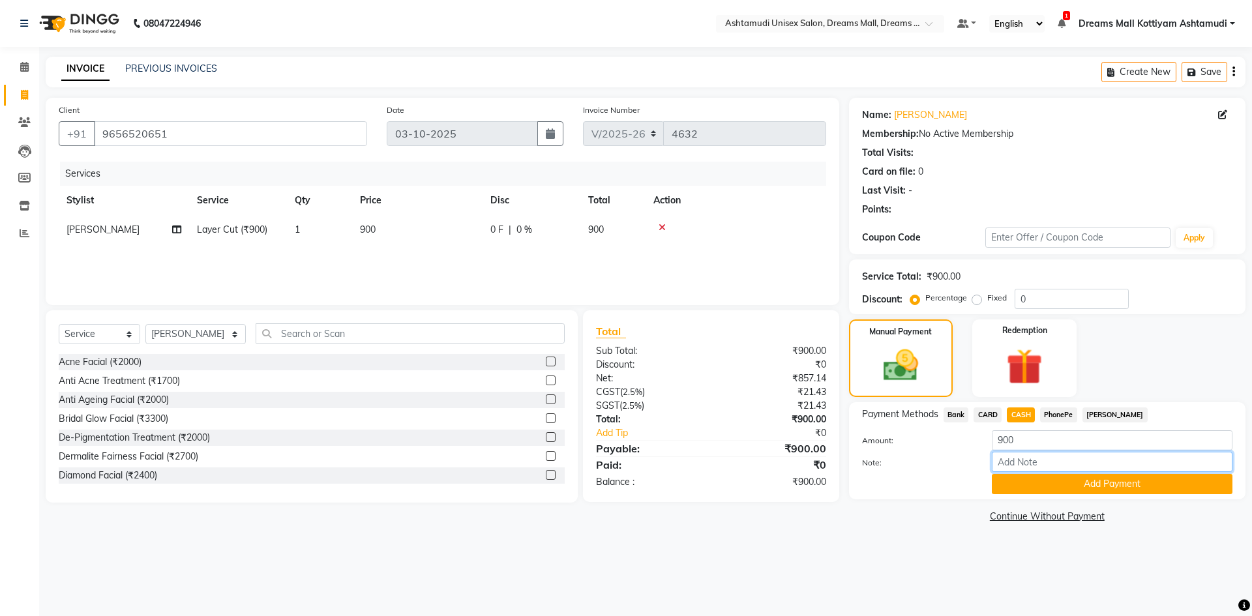
click at [1015, 467] on input "Note:" at bounding box center [1112, 462] width 241 height 20
type input "[PERSON_NAME]"
click at [1082, 485] on button "Add Payment" at bounding box center [1112, 484] width 241 height 20
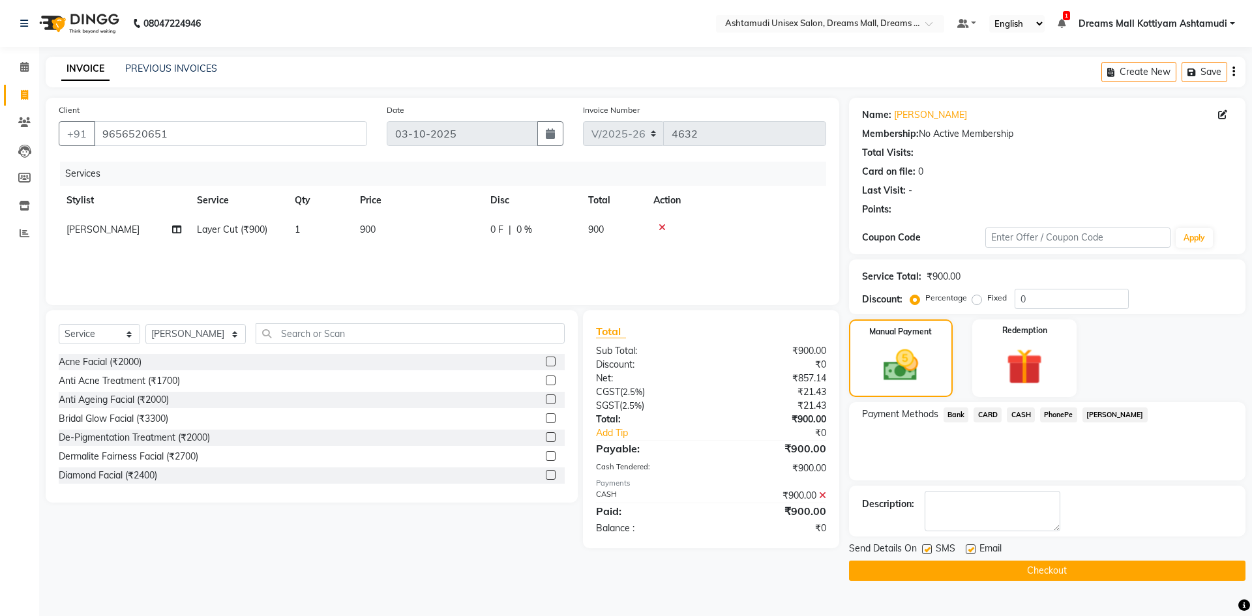
click at [1037, 564] on button "Checkout" at bounding box center [1047, 571] width 397 height 20
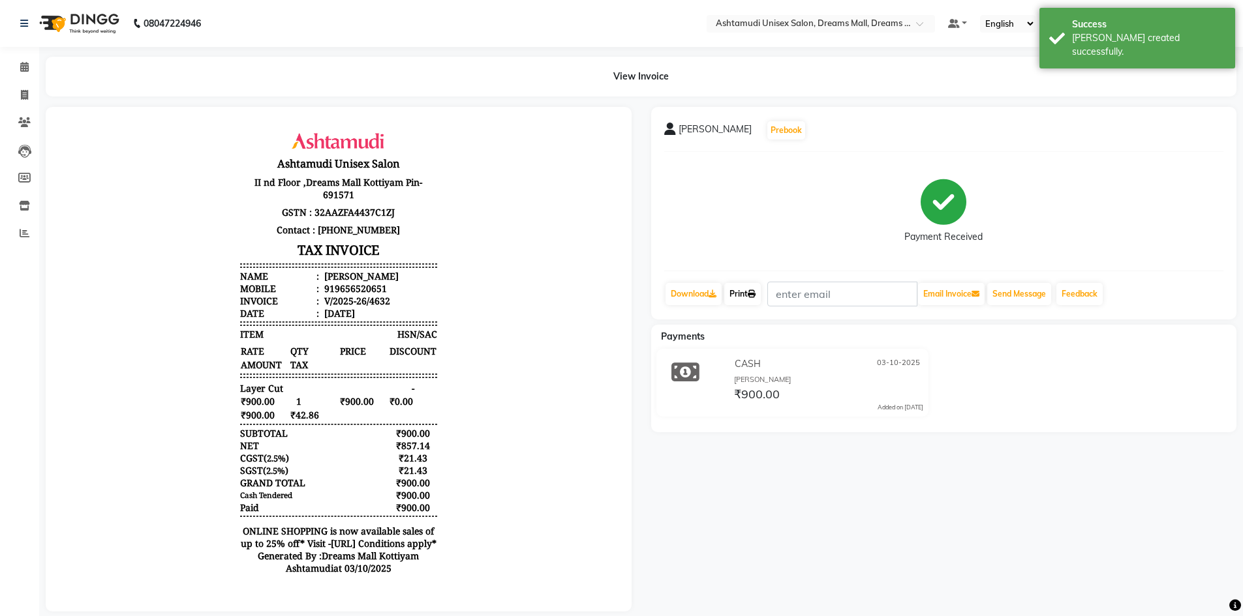
click at [748, 290] on link "Print" at bounding box center [742, 294] width 37 height 22
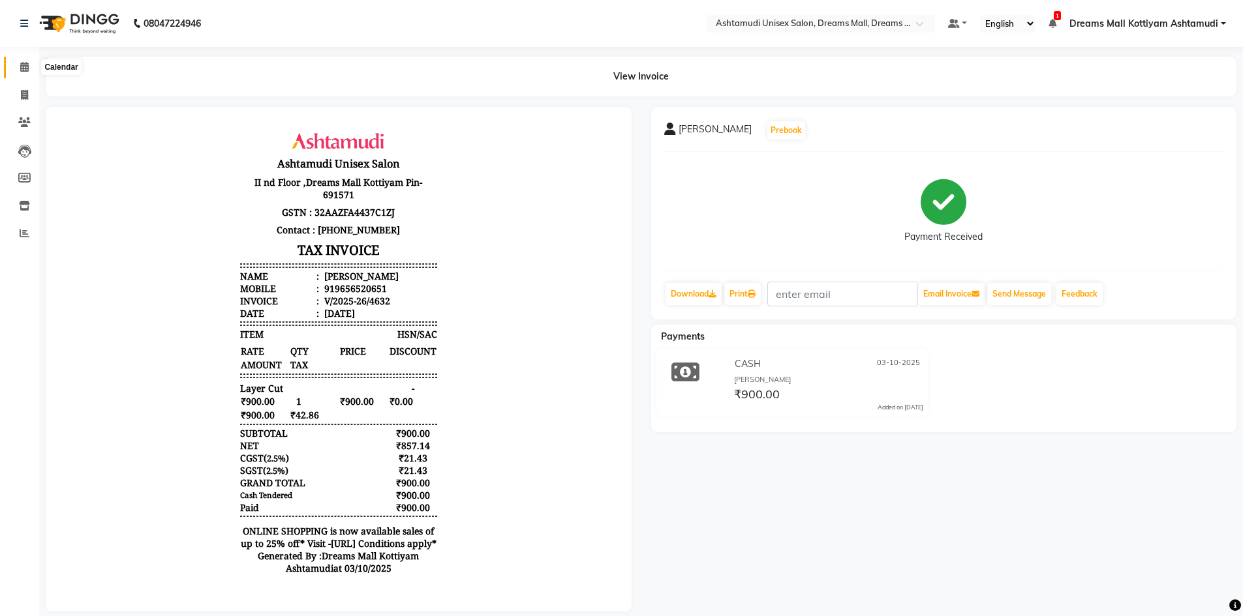
click at [16, 68] on span at bounding box center [24, 67] width 23 height 15
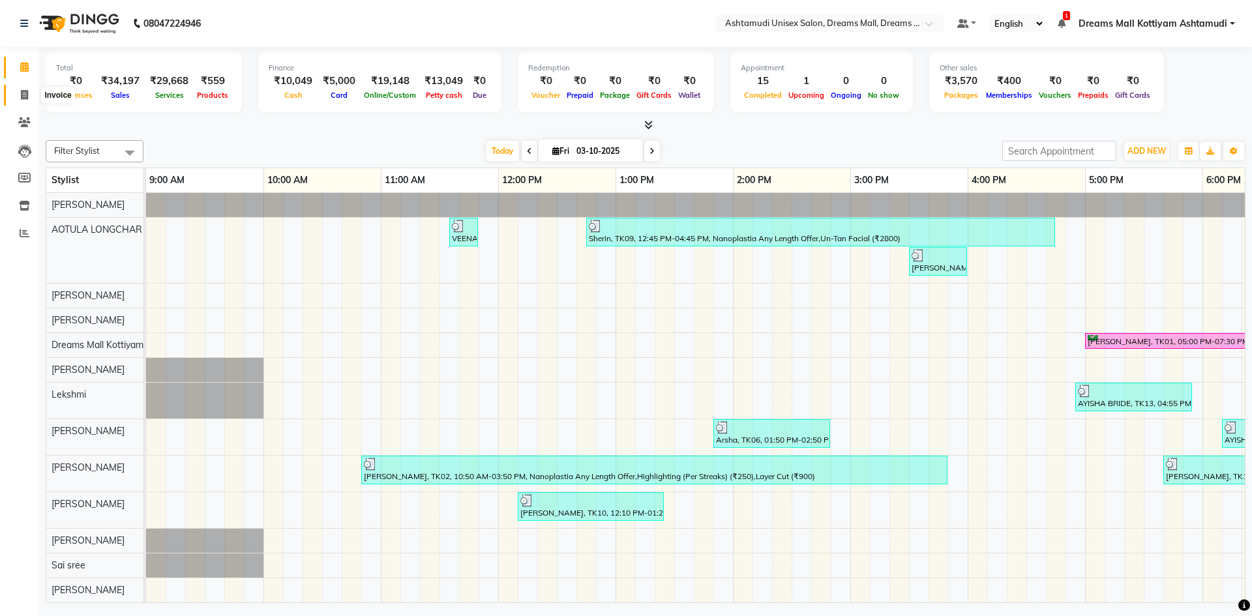
click at [22, 97] on icon at bounding box center [24, 95] width 7 height 10
select select "7264"
select select "service"
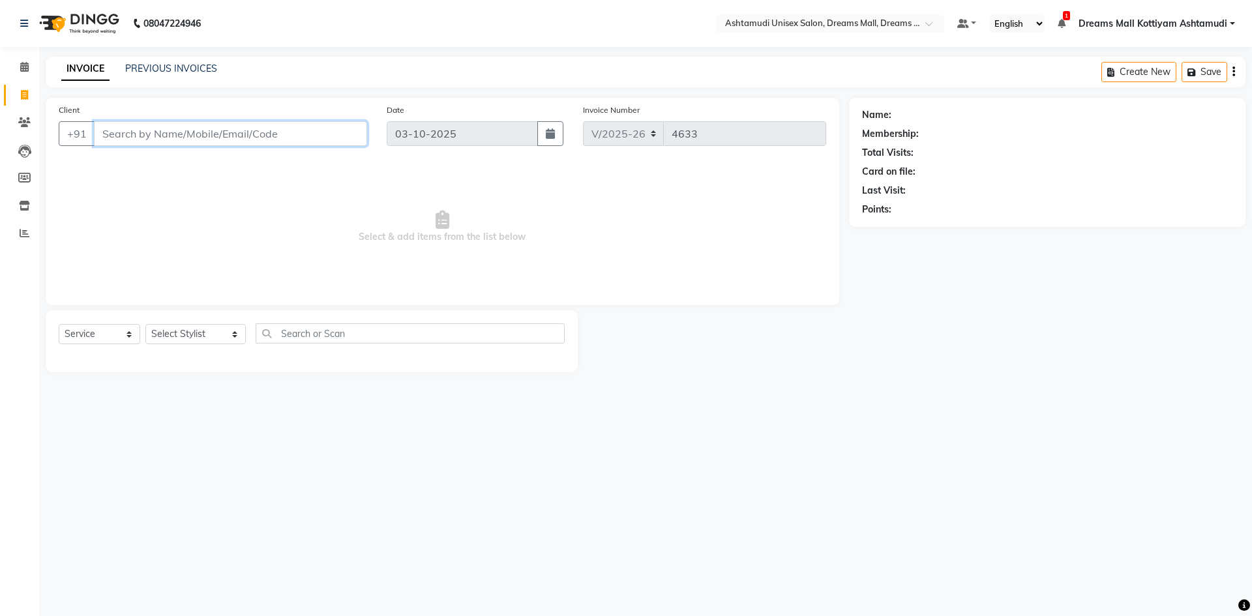
click at [148, 142] on input "Client" at bounding box center [230, 133] width 273 height 25
type input "8089633643"
click at [362, 129] on button "Add Client" at bounding box center [333, 133] width 67 height 25
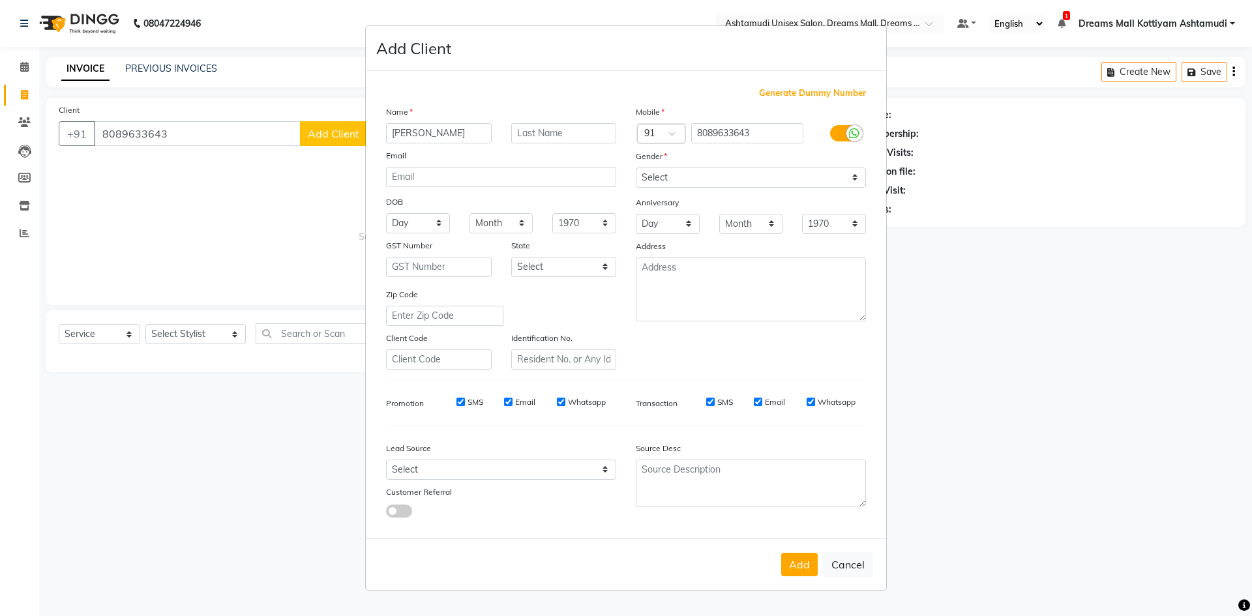
type input "[PERSON_NAME]"
click at [815, 181] on select "Select [DEMOGRAPHIC_DATA] [DEMOGRAPHIC_DATA] Other Prefer Not To Say" at bounding box center [751, 178] width 230 height 20
select select "female"
click at [636, 168] on select "Select [DEMOGRAPHIC_DATA] [DEMOGRAPHIC_DATA] Other Prefer Not To Say" at bounding box center [751, 178] width 230 height 20
click at [586, 478] on select "Select Walk-in Referral Internet Friend Word of Mouth Advertisement Facebook Ju…" at bounding box center [501, 470] width 230 height 20
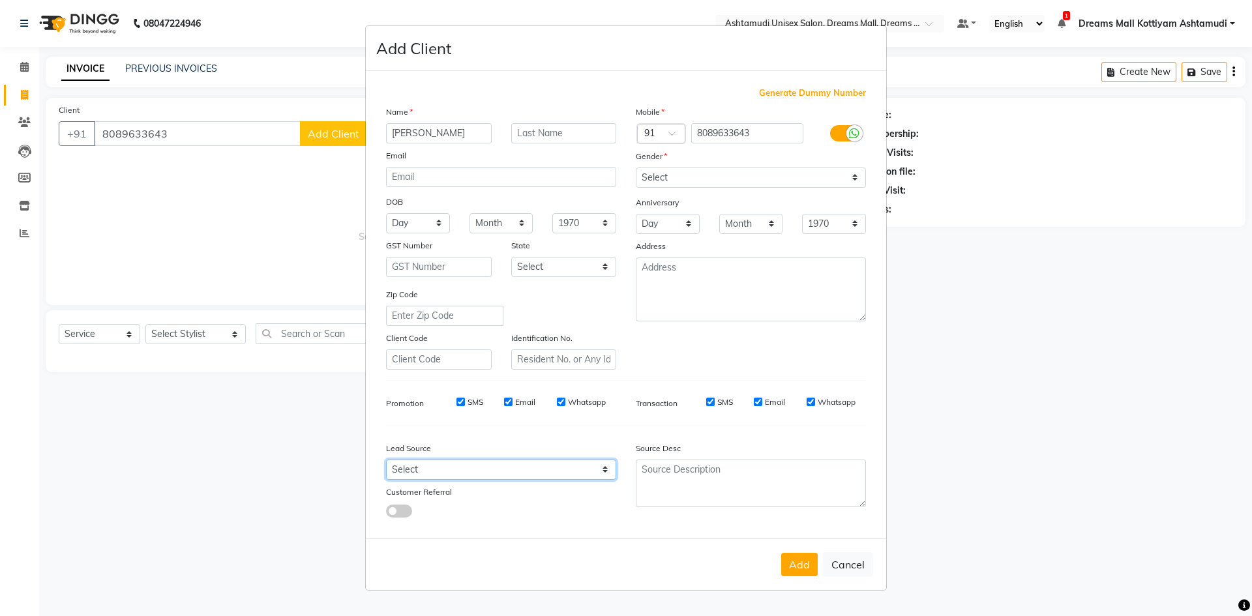
select select "49875"
click at [386, 460] on select "Select Walk-in Referral Internet Friend Word of Mouth Advertisement Facebook Ju…" at bounding box center [501, 470] width 230 height 20
click at [791, 566] on button "Add" at bounding box center [799, 564] width 37 height 23
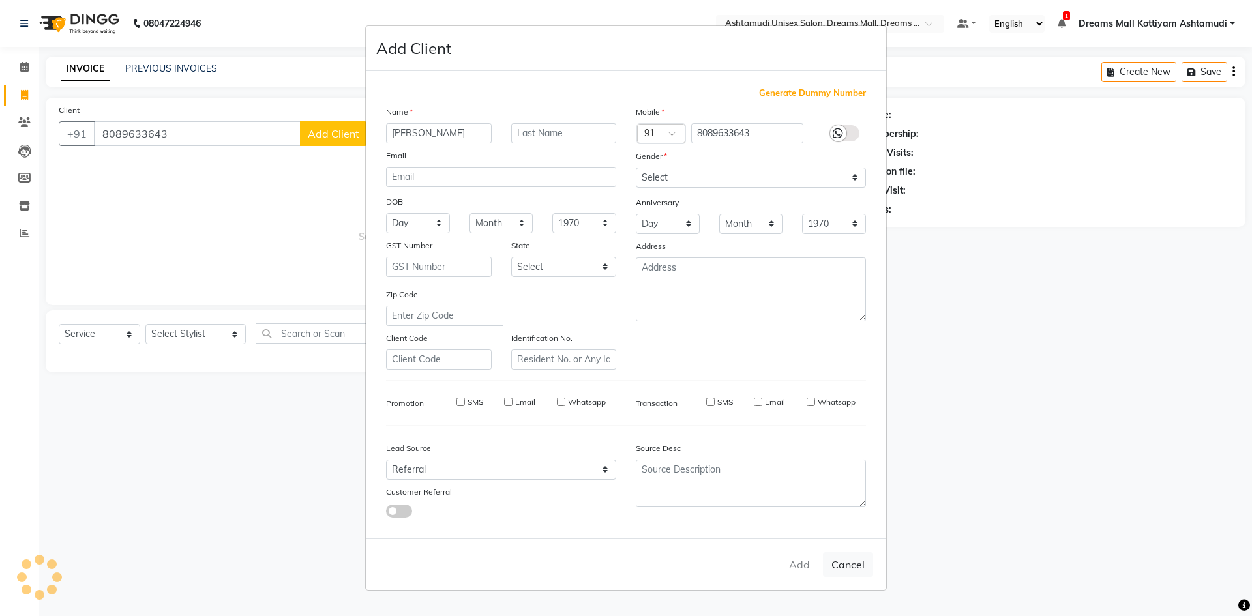
select select
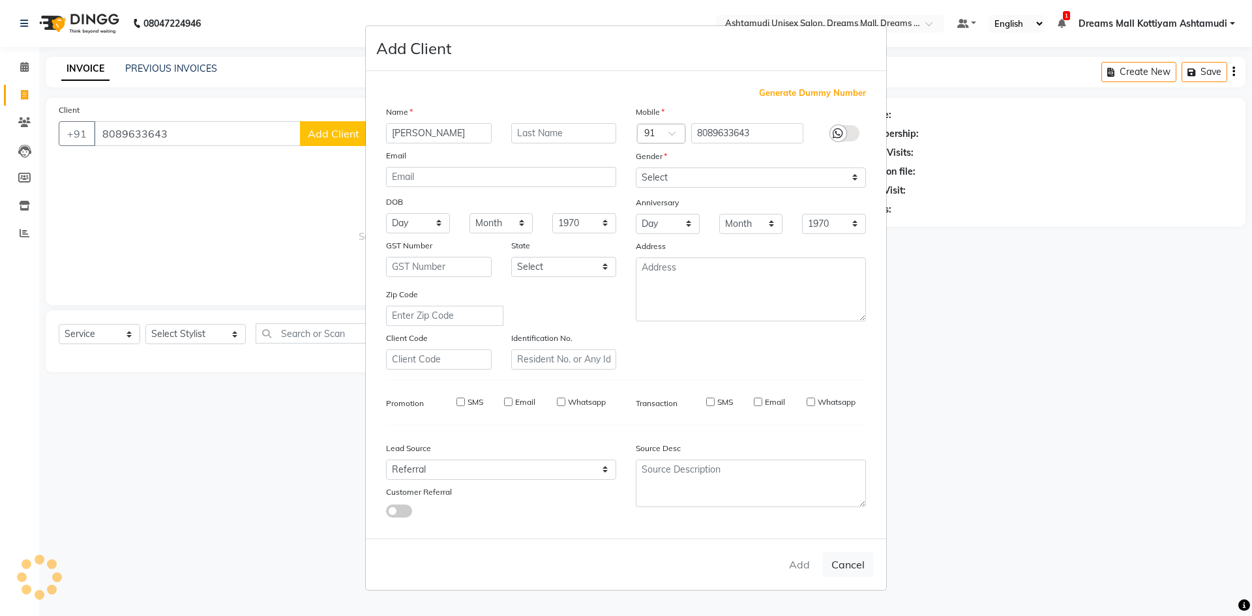
select select
checkbox input "false"
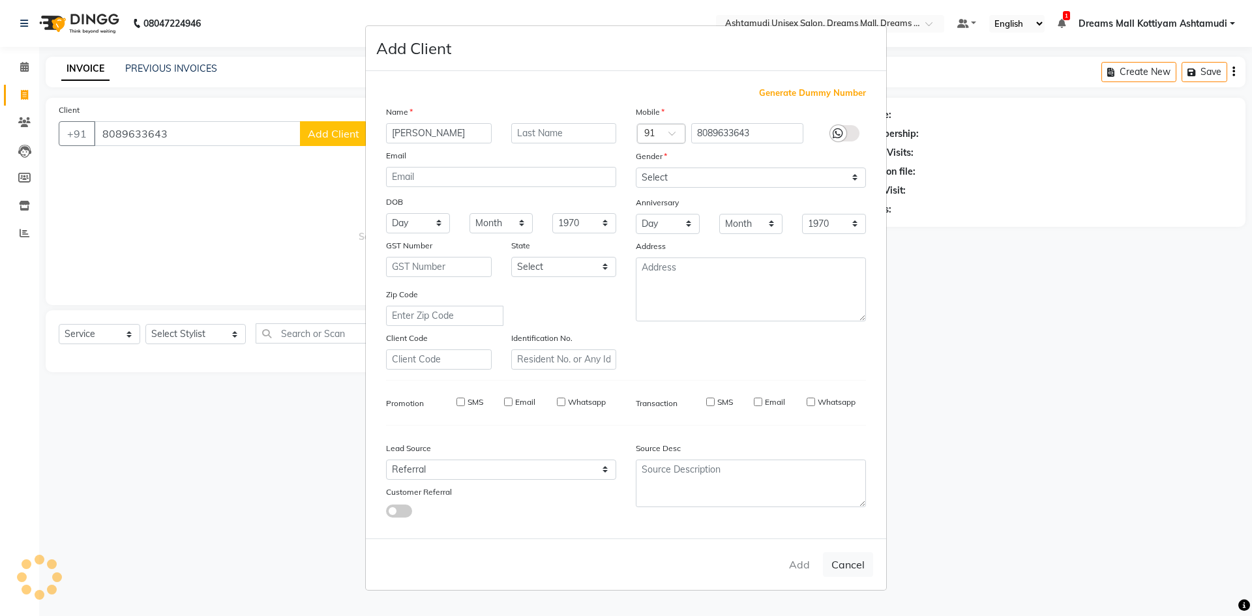
checkbox input "false"
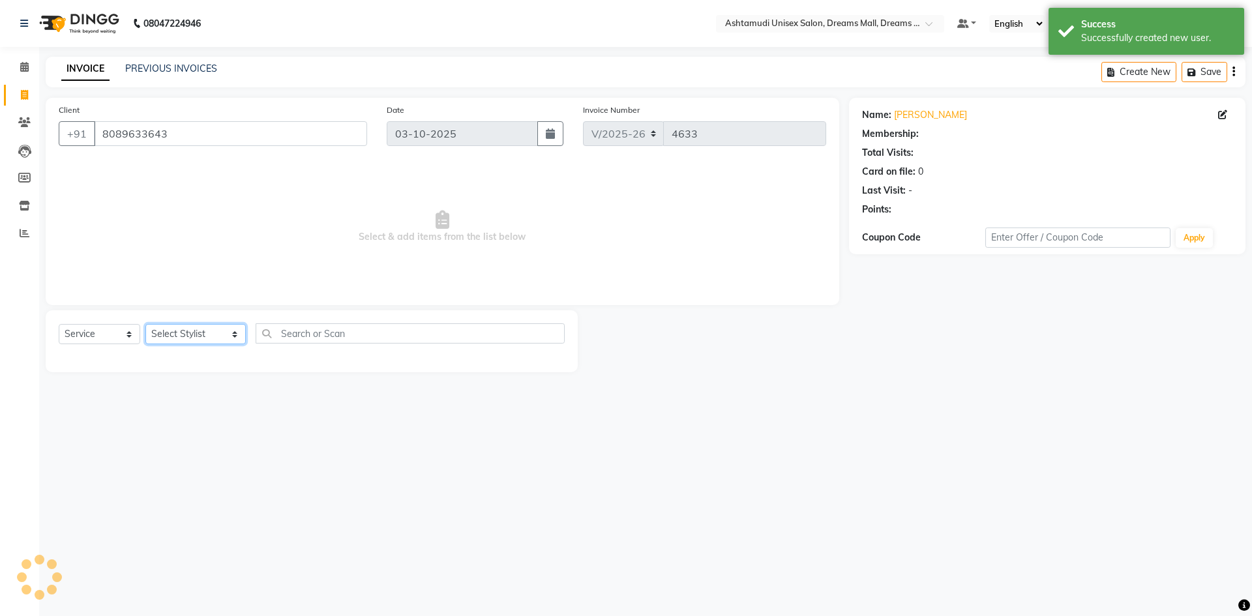
click at [201, 342] on select "Select Stylist [PERSON_NAME] AOTULA LONGCHAR [PERSON_NAME] BIKI SARKI [PERSON_N…" at bounding box center [195, 334] width 100 height 20
select select "62104"
click at [145, 324] on select "Select Stylist [PERSON_NAME] AOTULA LONGCHAR [PERSON_NAME] BIKI SARKI [PERSON_N…" at bounding box center [195, 334] width 100 height 20
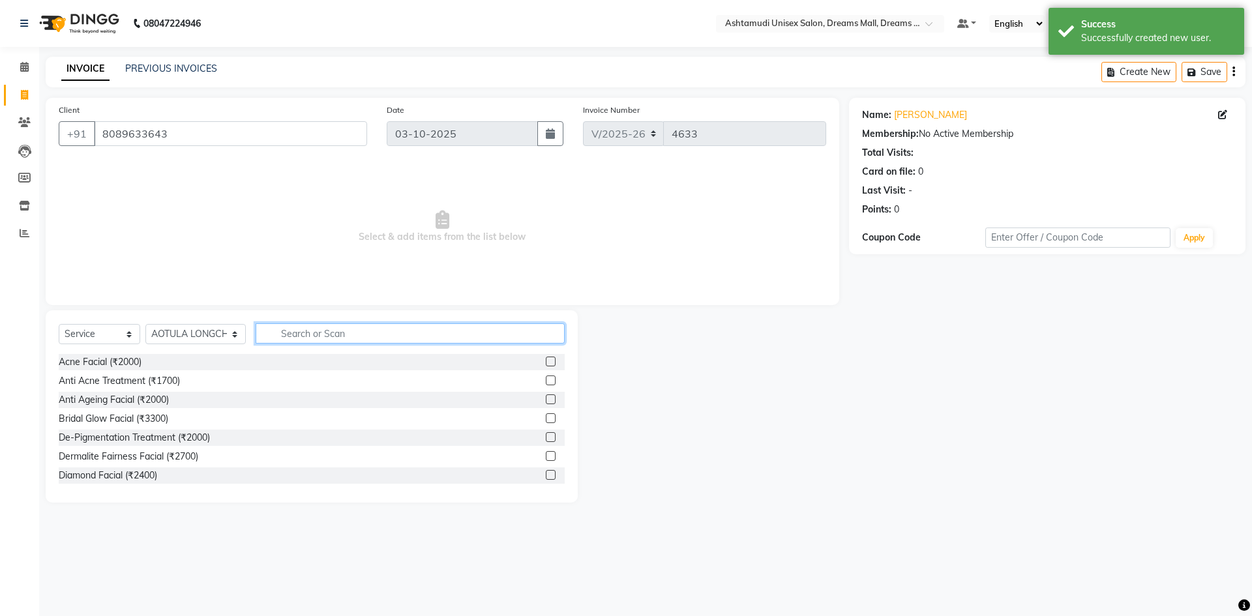
click at [375, 331] on input "text" at bounding box center [410, 334] width 309 height 20
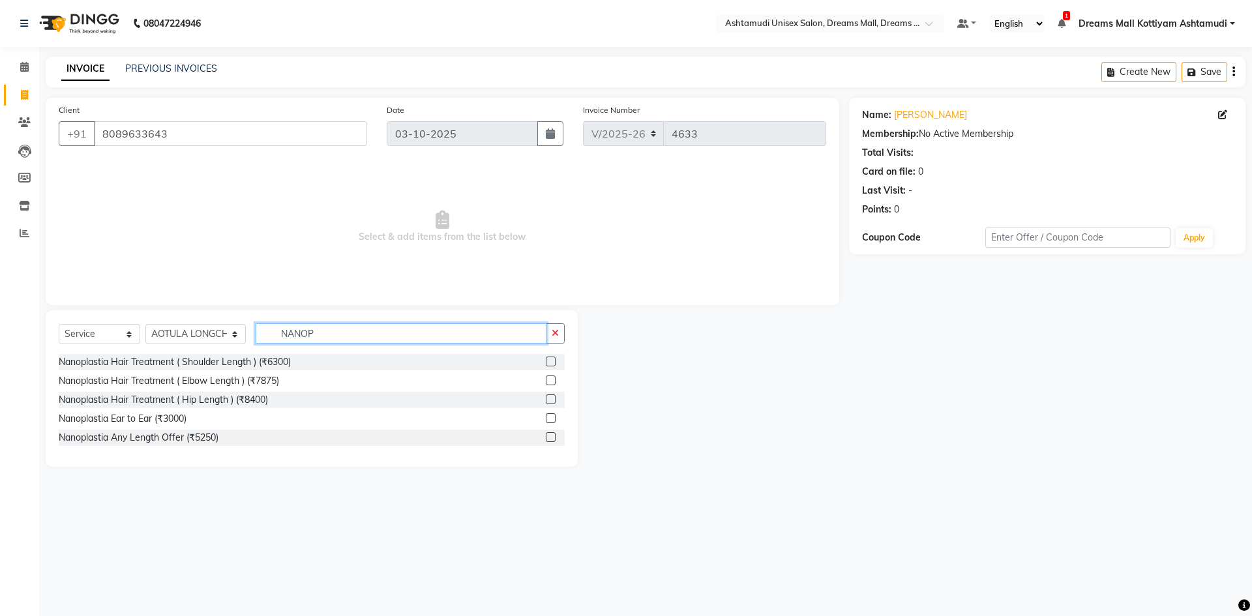
type input "NANOP"
click at [547, 436] on label at bounding box center [551, 437] width 10 height 10
click at [547, 436] on input "checkbox" at bounding box center [550, 438] width 8 height 8
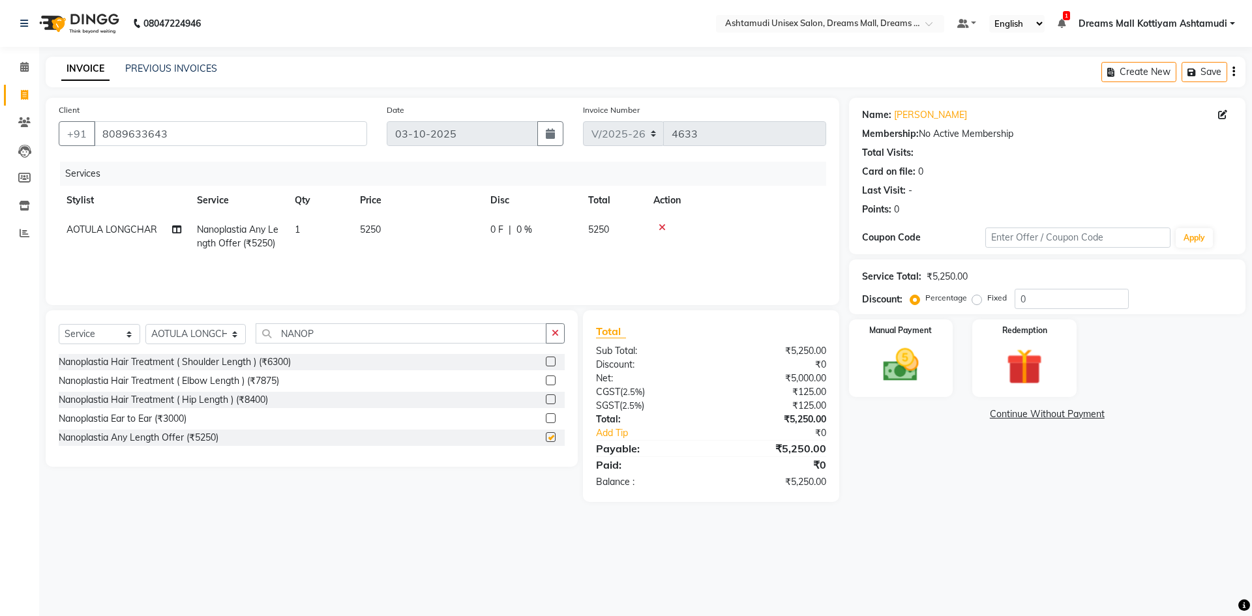
checkbox input "false"
click at [911, 362] on img at bounding box center [901, 365] width 61 height 43
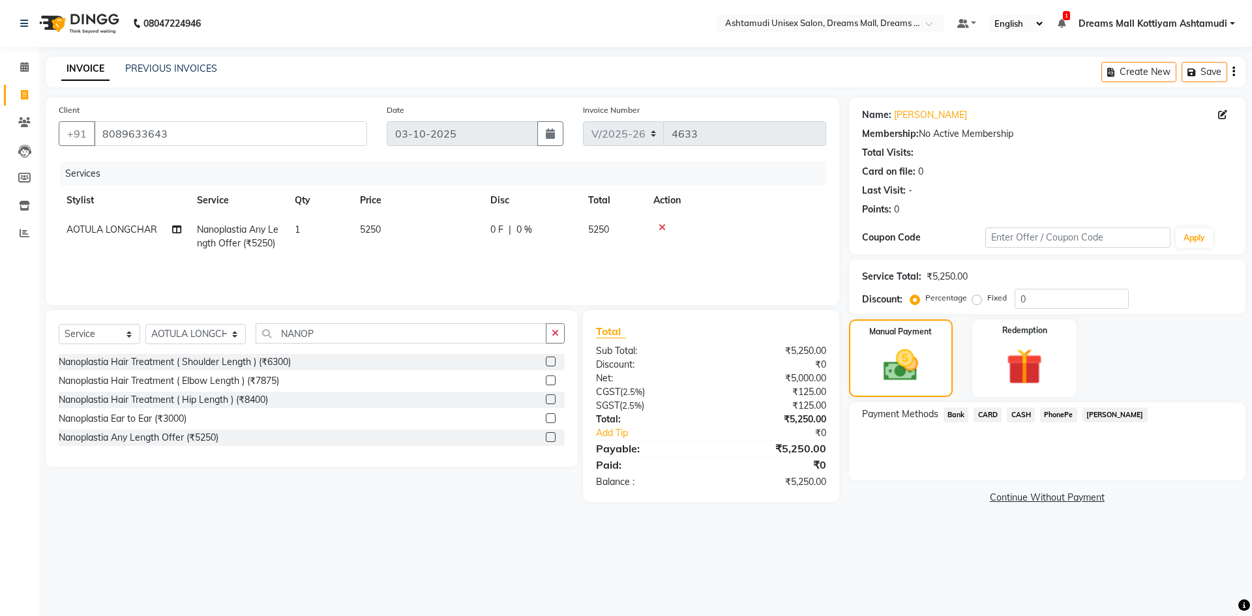
click at [1061, 416] on span "PhonePe" at bounding box center [1058, 415] width 37 height 15
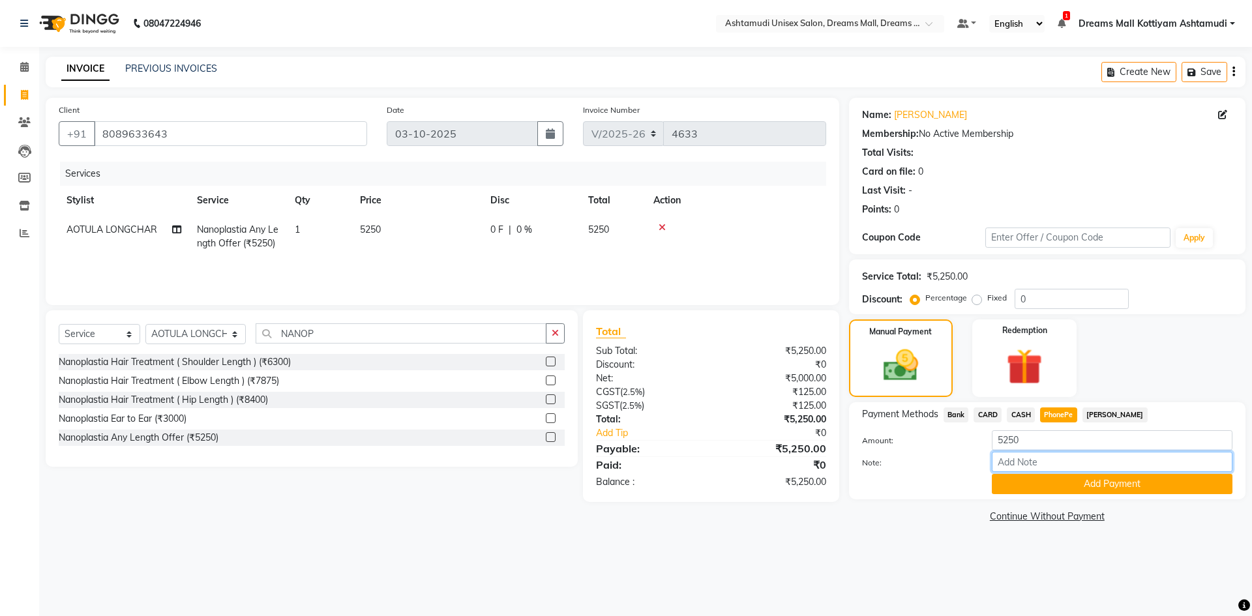
click at [1061, 459] on input "Note:" at bounding box center [1112, 462] width 241 height 20
type input "saisree"
click at [1080, 482] on button "Add Payment" at bounding box center [1112, 484] width 241 height 20
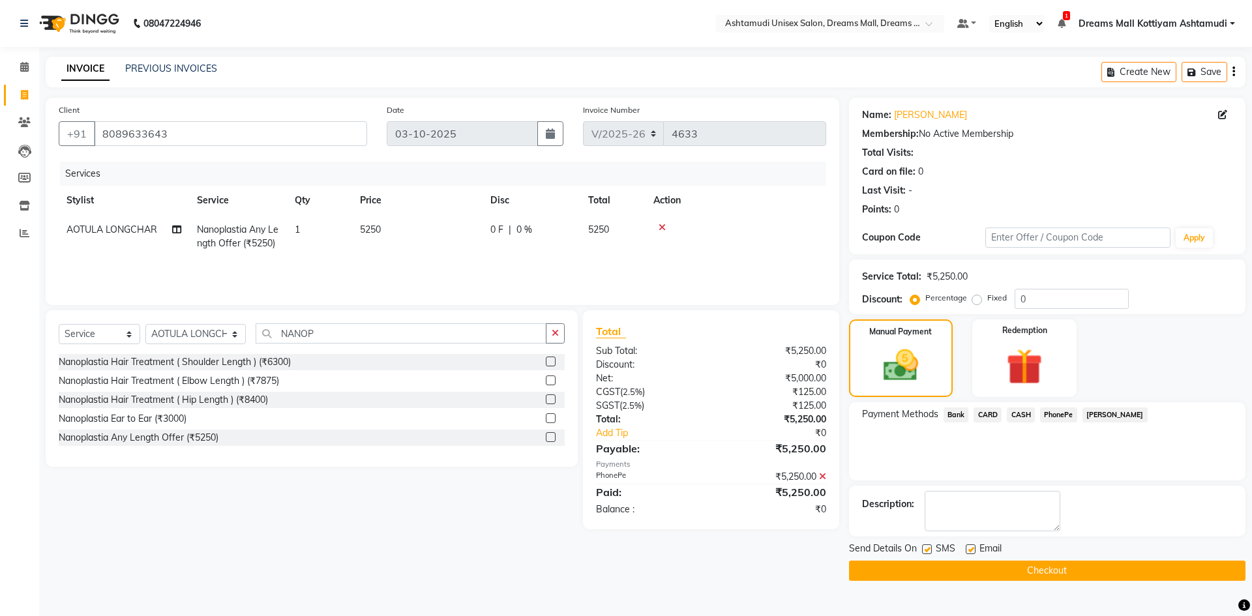
click at [1053, 562] on button "Checkout" at bounding box center [1047, 571] width 397 height 20
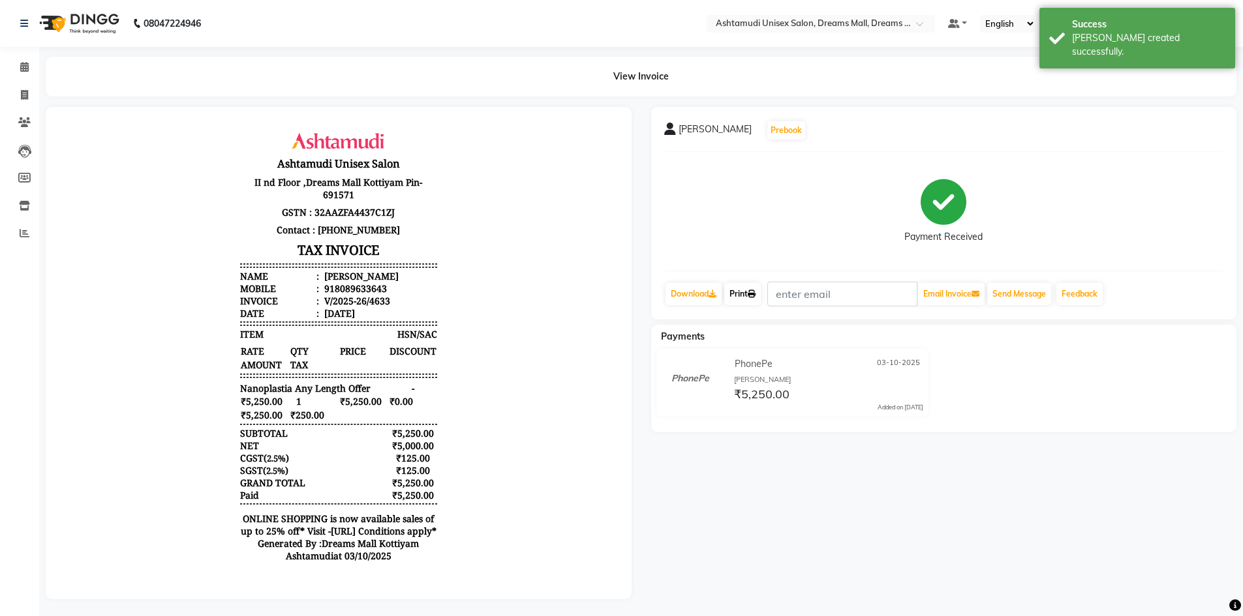
click at [755, 296] on icon at bounding box center [752, 294] width 8 height 8
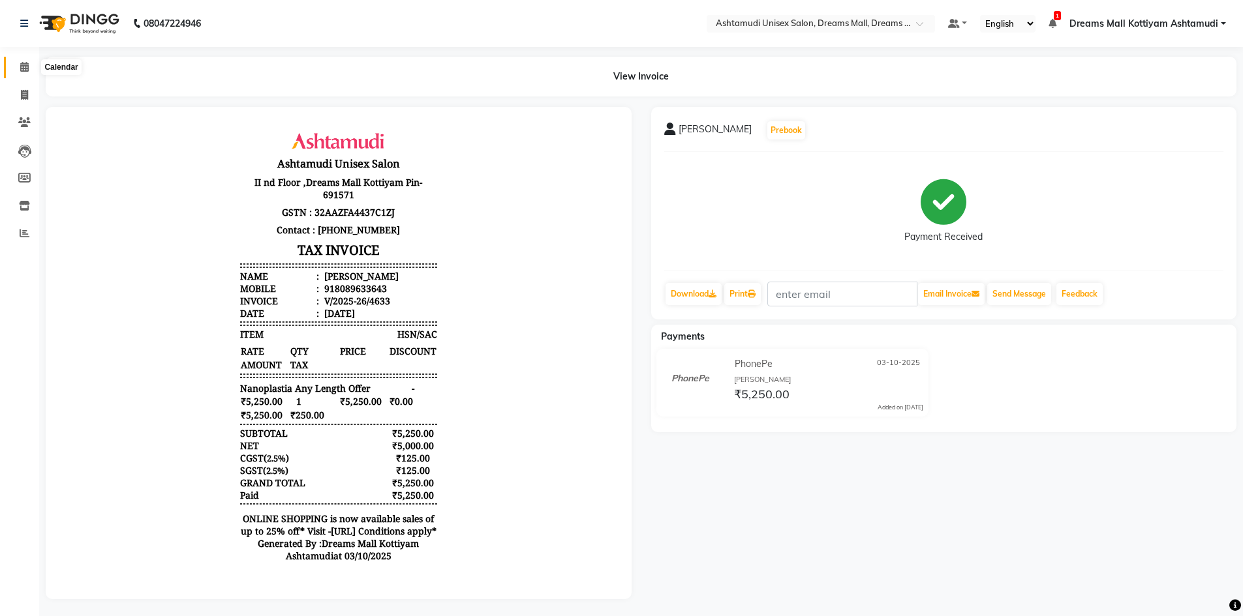
click at [20, 62] on icon at bounding box center [24, 67] width 8 height 10
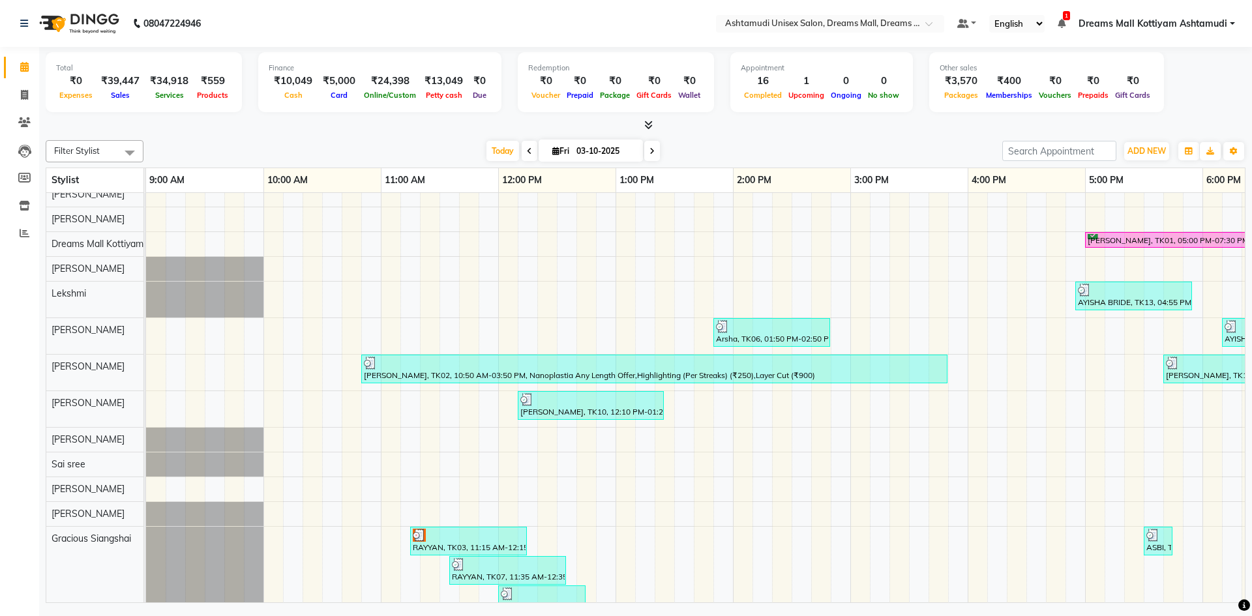
scroll to position [0, 149]
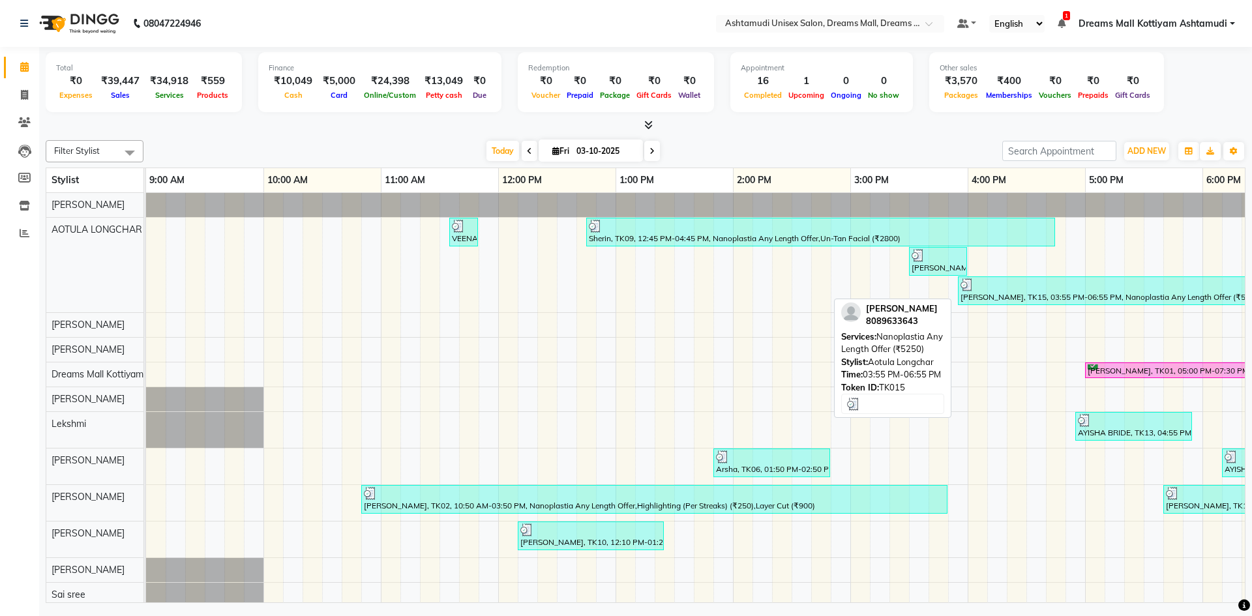
click at [1064, 292] on div "[PERSON_NAME], TK15, 03:55 PM-06:55 PM, Nanoplastia Any Length Offer (₹5250)" at bounding box center [1134, 291] width 349 height 25
select select "3"
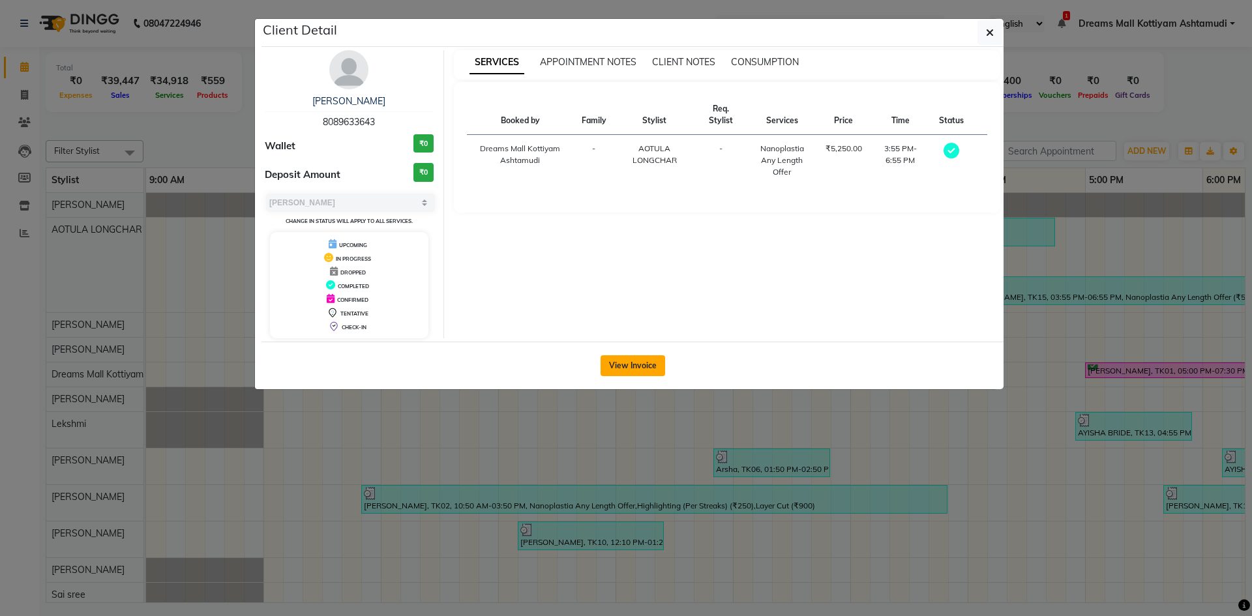
click at [637, 365] on button "View Invoice" at bounding box center [633, 366] width 65 height 21
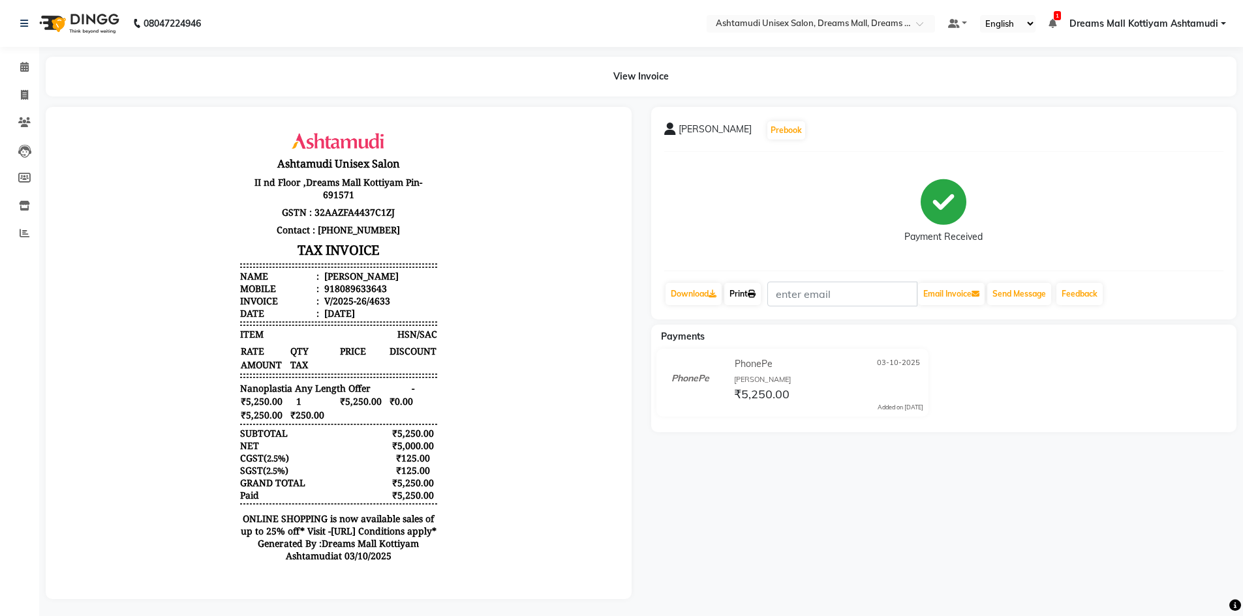
click at [750, 293] on link "Print" at bounding box center [742, 294] width 37 height 22
click at [673, 290] on link "Download" at bounding box center [693, 294] width 56 height 22
click at [27, 60] on span at bounding box center [24, 67] width 23 height 15
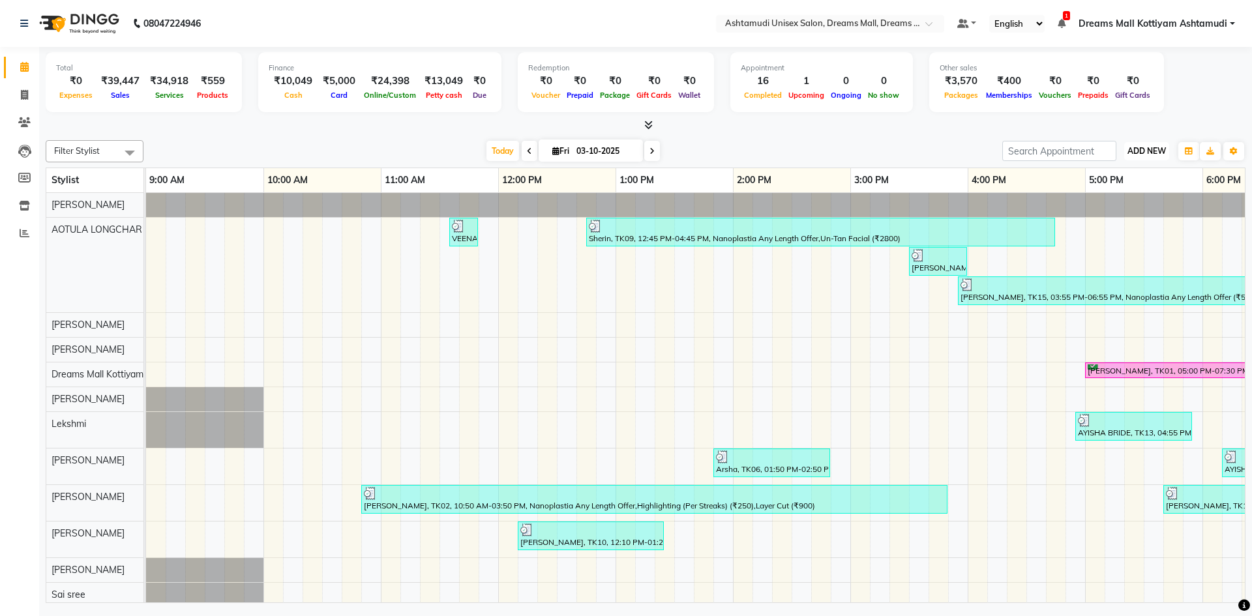
click at [1141, 156] on button "ADD NEW Toggle Dropdown" at bounding box center [1147, 151] width 45 height 18
click at [1131, 178] on button "Add Appointment" at bounding box center [1117, 176] width 103 height 17
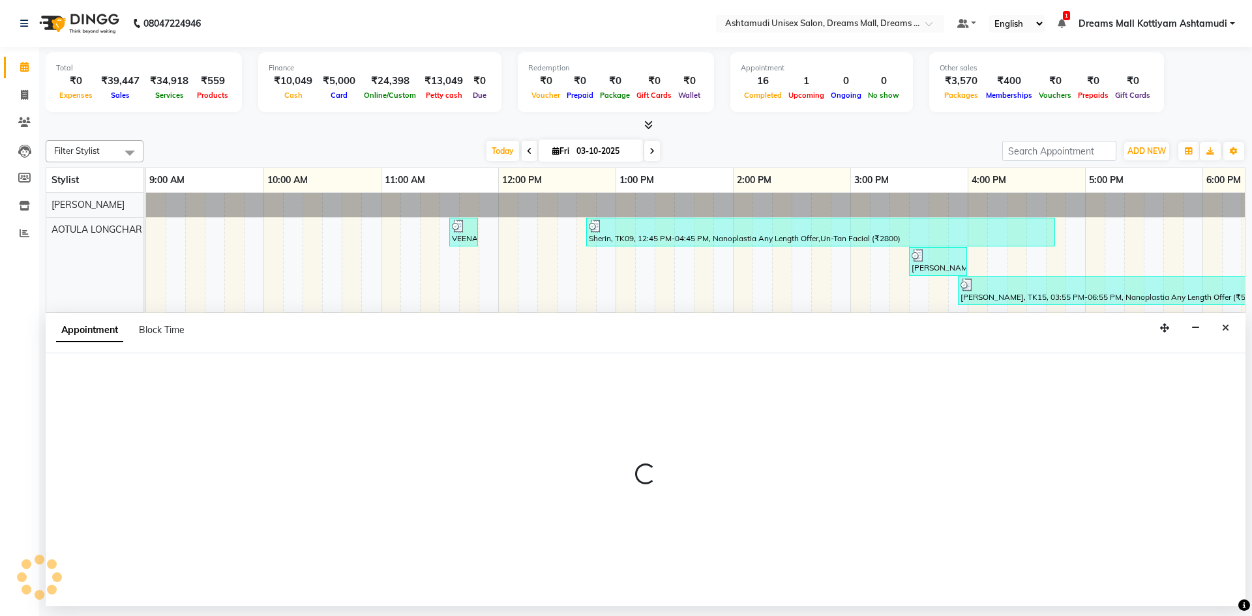
select select "600"
select select "tentative"
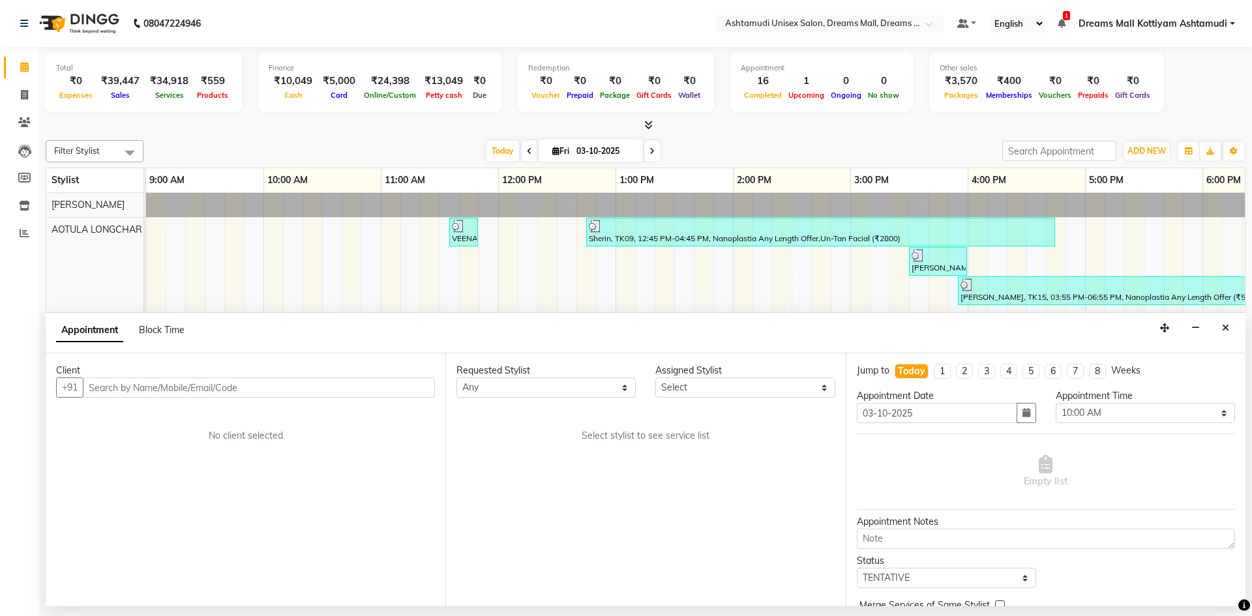
click at [249, 382] on input "text" at bounding box center [259, 388] width 352 height 20
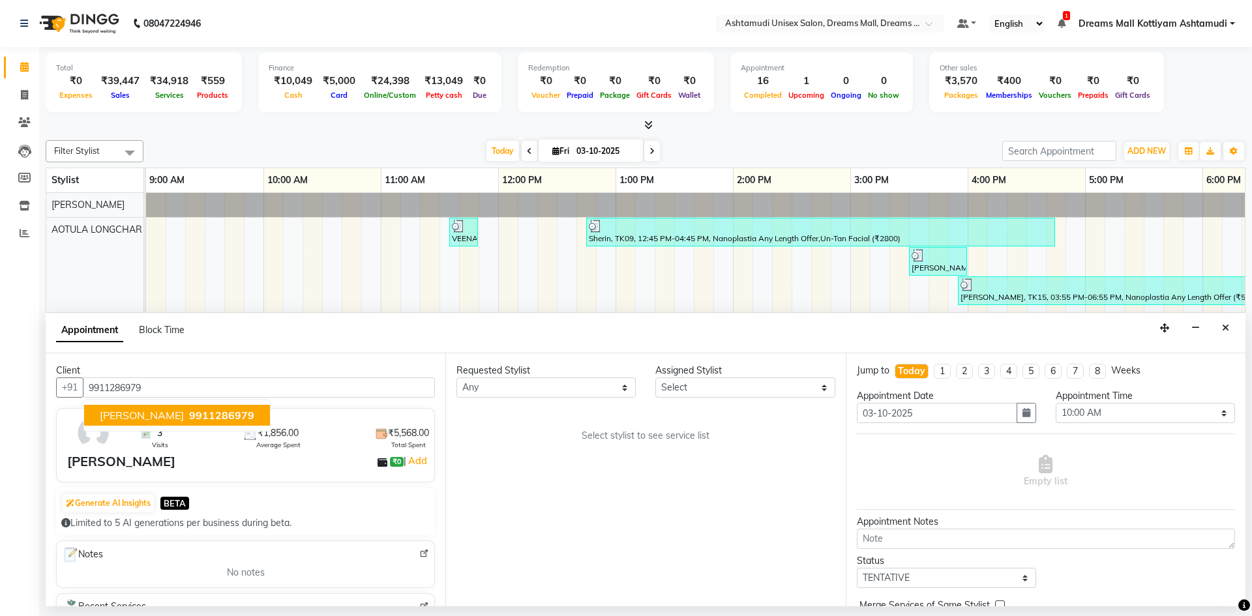
click at [202, 416] on span "9911286979" at bounding box center [221, 415] width 65 height 13
type input "9911286979"
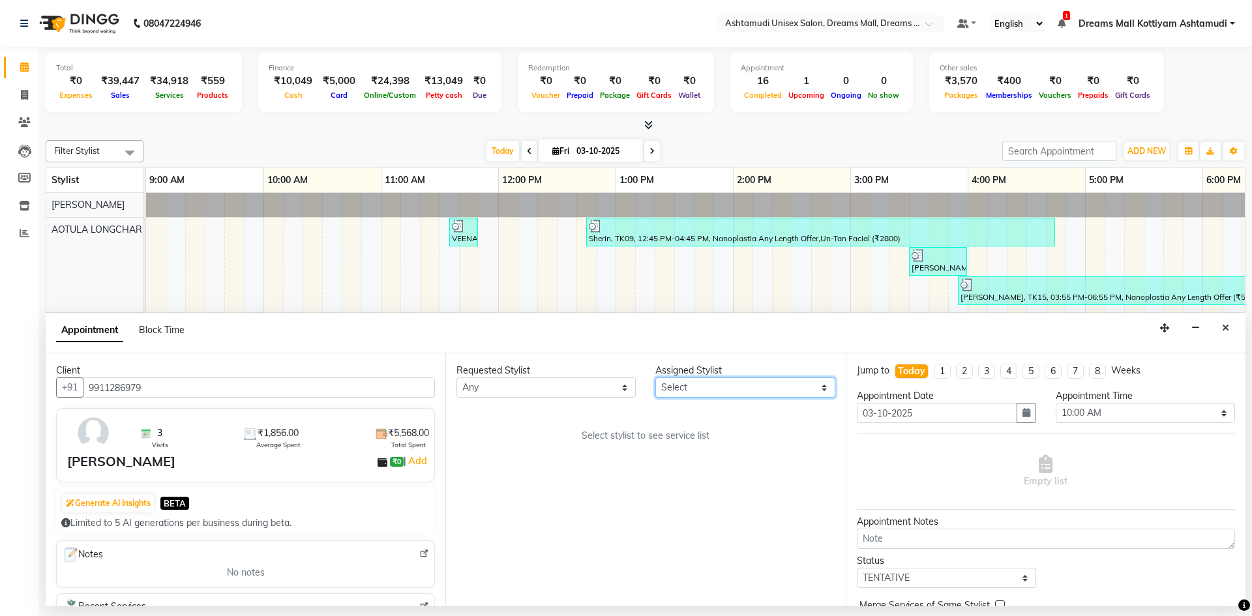
click at [779, 389] on select "Select [PERSON_NAME] AOTULA LONGCHAR [PERSON_NAME] BIKI SARKI [PERSON_NAME] Dre…" at bounding box center [745, 388] width 179 height 20
select select "63210"
click at [656, 378] on select "Select [PERSON_NAME] AOTULA LONGCHAR [PERSON_NAME] BIKI SARKI [PERSON_NAME] Dre…" at bounding box center [745, 388] width 179 height 20
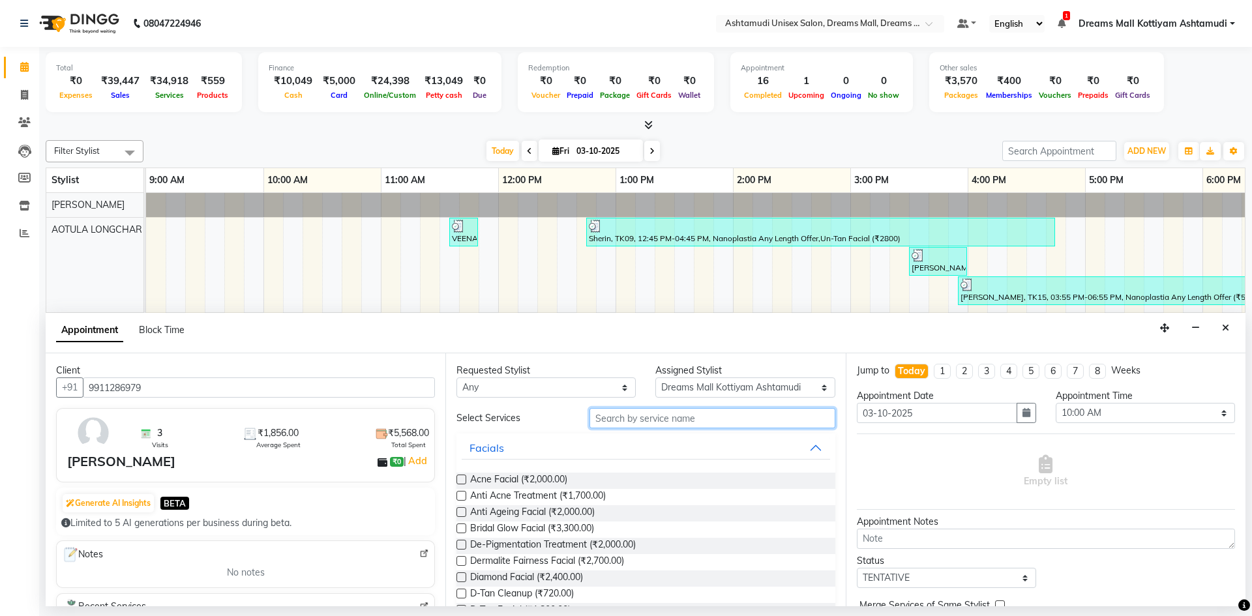
click at [707, 424] on input "text" at bounding box center [713, 418] width 246 height 20
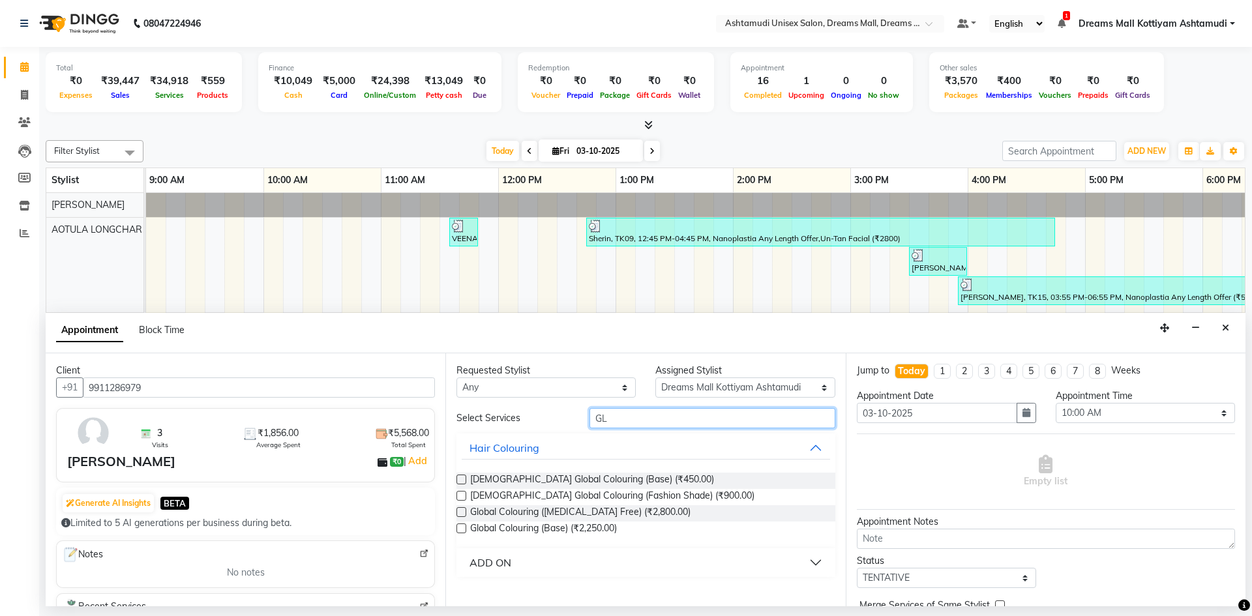
type input "G"
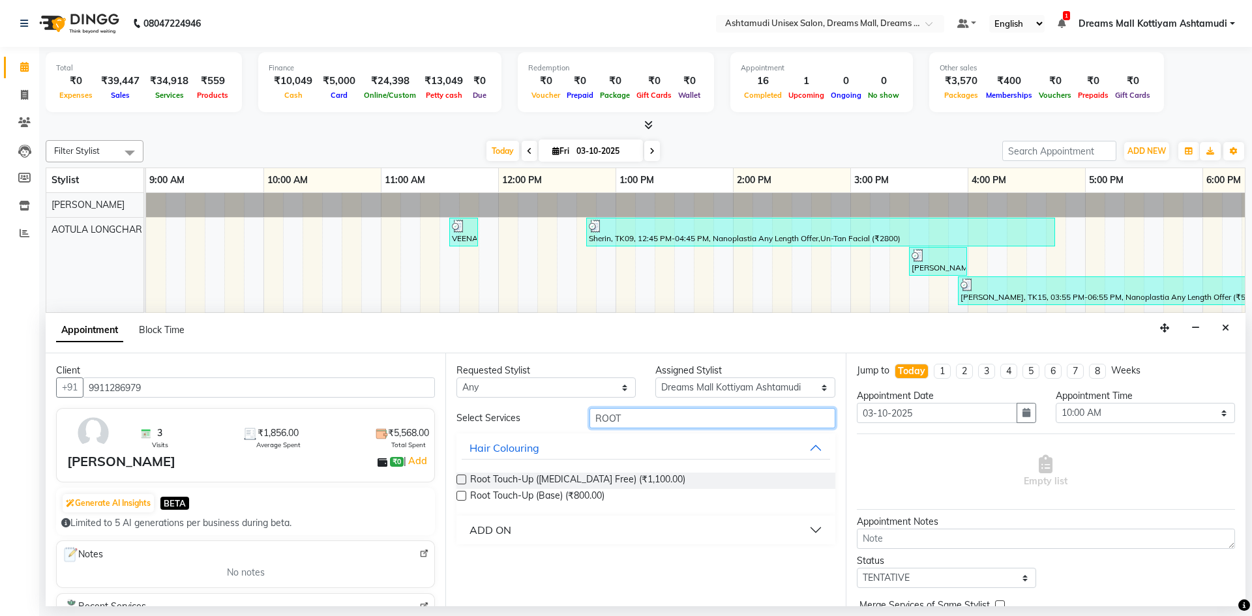
type input "ROOT"
click at [459, 479] on label at bounding box center [462, 480] width 10 height 10
click at [459, 479] on input "checkbox" at bounding box center [461, 481] width 8 height 8
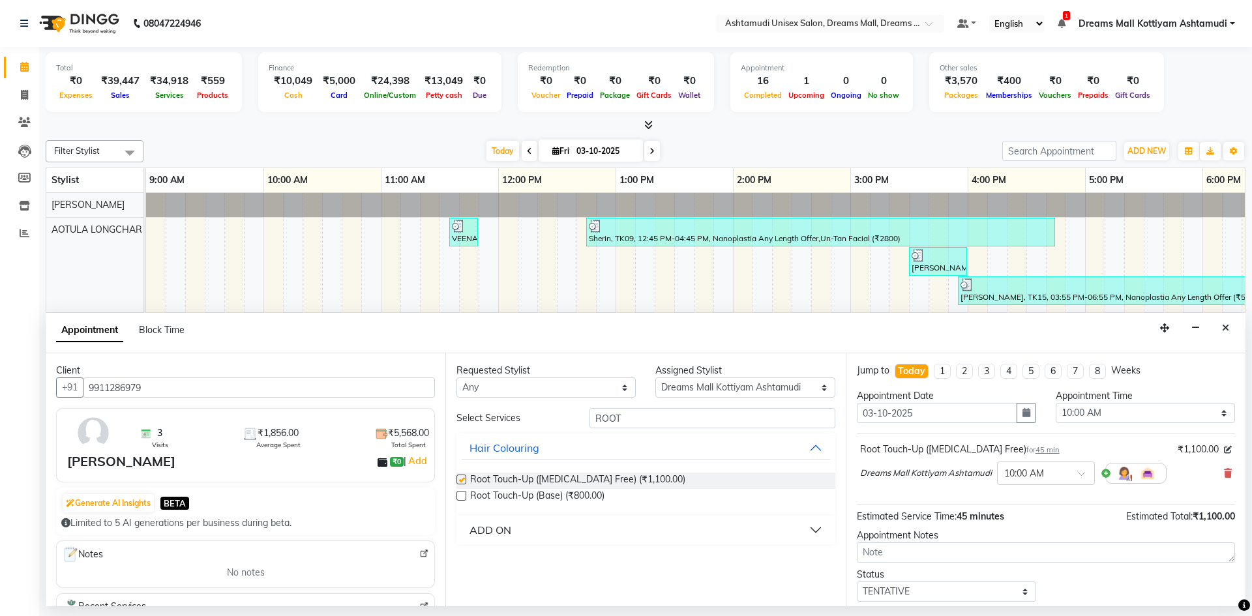
checkbox input "false"
click at [1125, 419] on select "Select 10:00 AM 10:15 AM 10:30 AM 10:45 AM 11:00 AM 11:15 AM 11:30 AM 11:45 AM …" at bounding box center [1145, 413] width 179 height 20
select select "1140"
click at [1056, 403] on select "Select 10:00 AM 10:15 AM 10:30 AM 10:45 AM 11:00 AM 11:15 AM 11:30 AM 11:45 AM …" at bounding box center [1145, 413] width 179 height 20
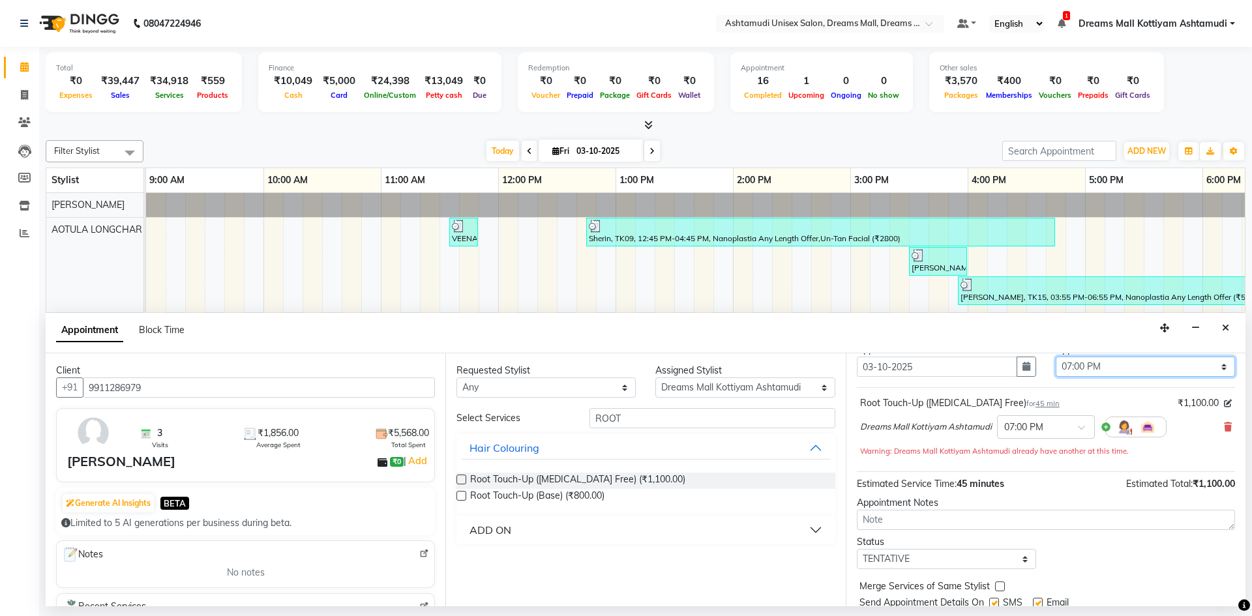
scroll to position [91, 0]
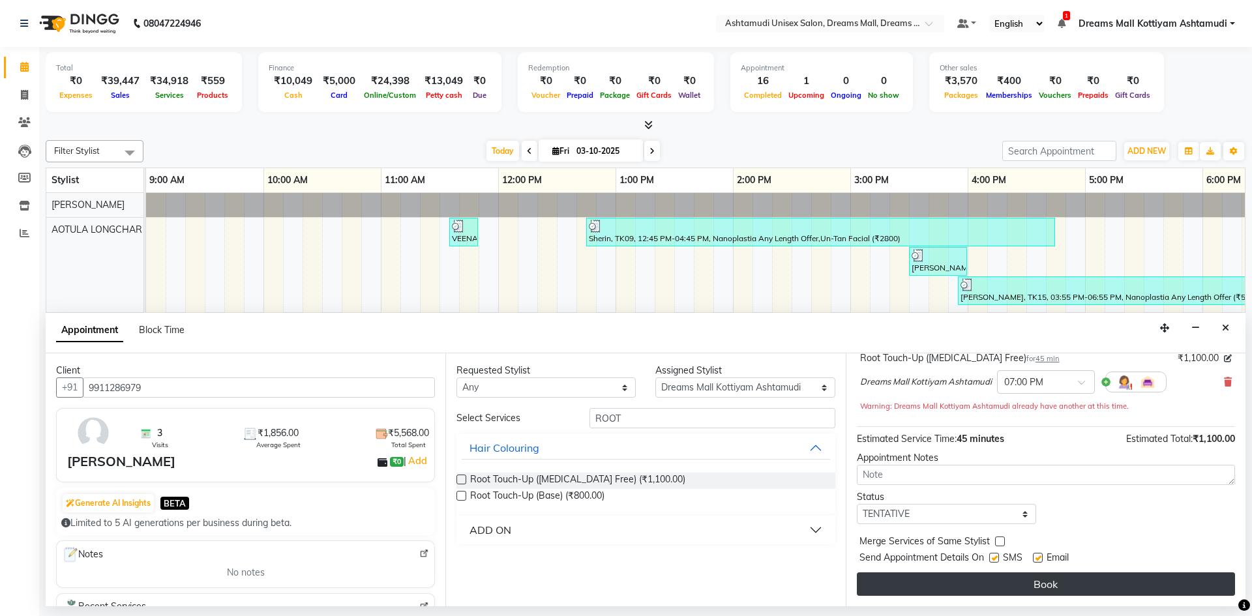
click at [1069, 581] on button "Book" at bounding box center [1046, 584] width 378 height 23
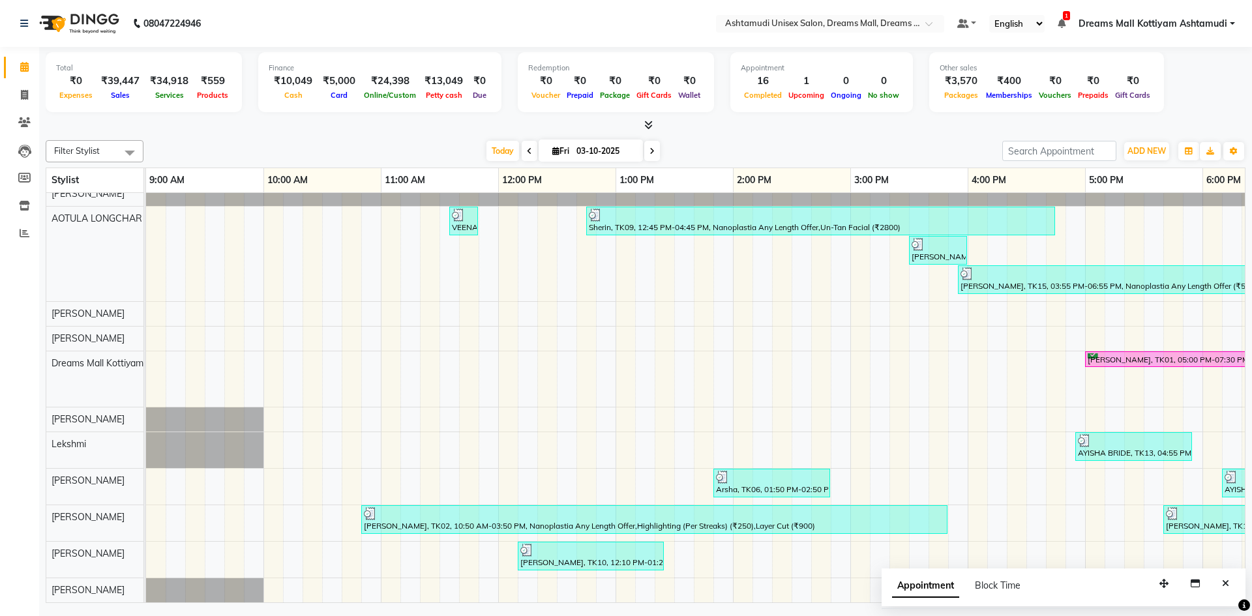
scroll to position [0, 0]
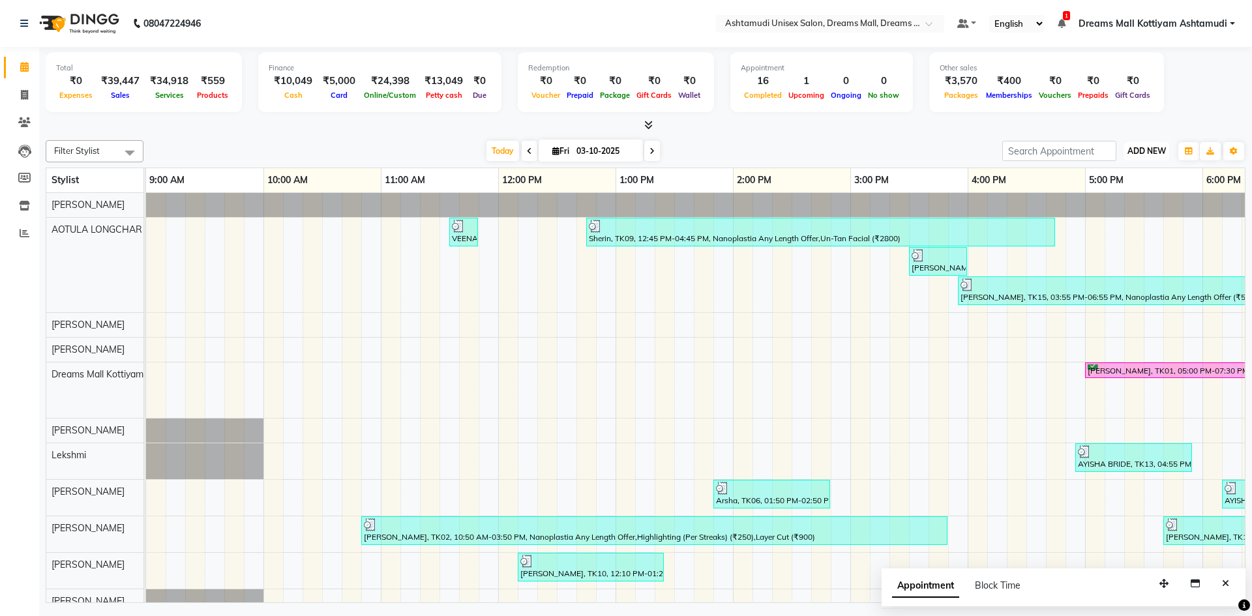
click at [1139, 153] on span "ADD NEW" at bounding box center [1147, 151] width 38 height 10
click at [1120, 226] on link "Add Attendance" at bounding box center [1117, 227] width 103 height 17
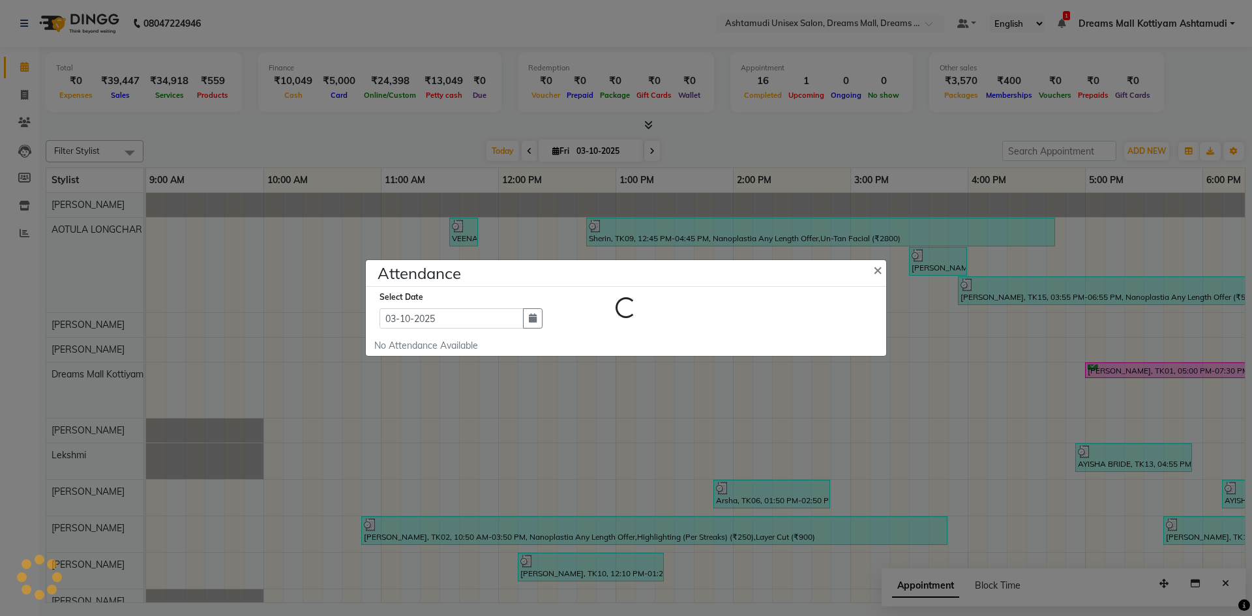
select select "A"
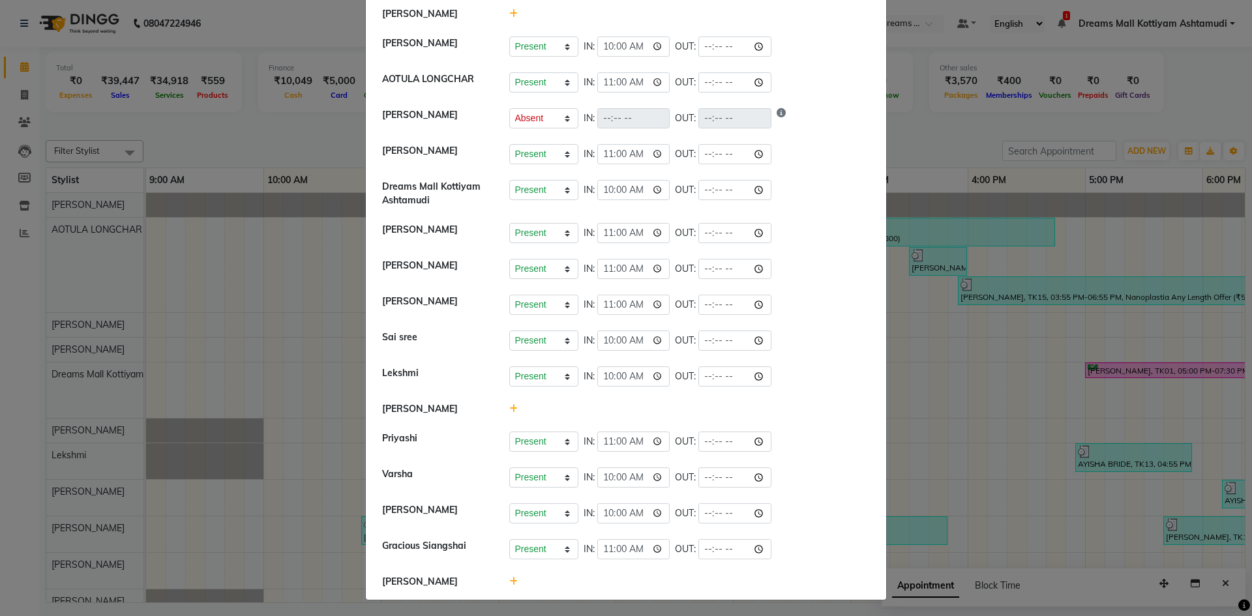
scroll to position [130, 0]
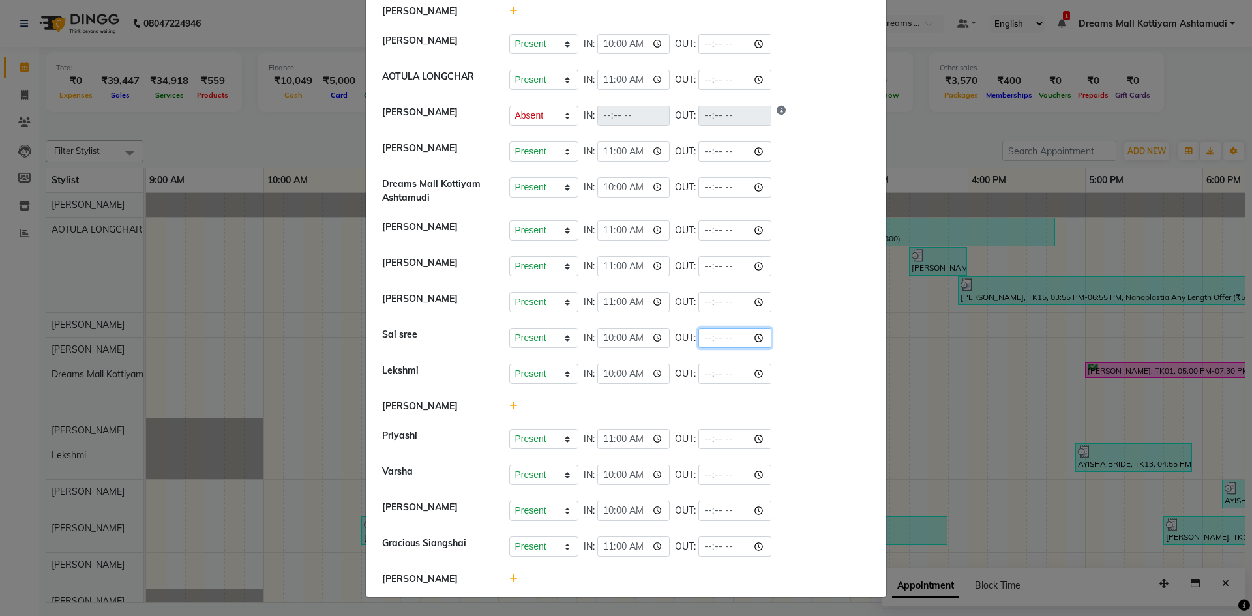
click at [754, 336] on input "time" at bounding box center [735, 338] width 73 height 20
click at [769, 338] on input "time" at bounding box center [735, 338] width 73 height 20
click at [765, 339] on input "time" at bounding box center [735, 338] width 73 height 20
type input "19:12"
click at [811, 331] on div "Present Absent Late Half Day Weekly Off IN: 10:00 OUT: 19:12" at bounding box center [689, 338] width 361 height 20
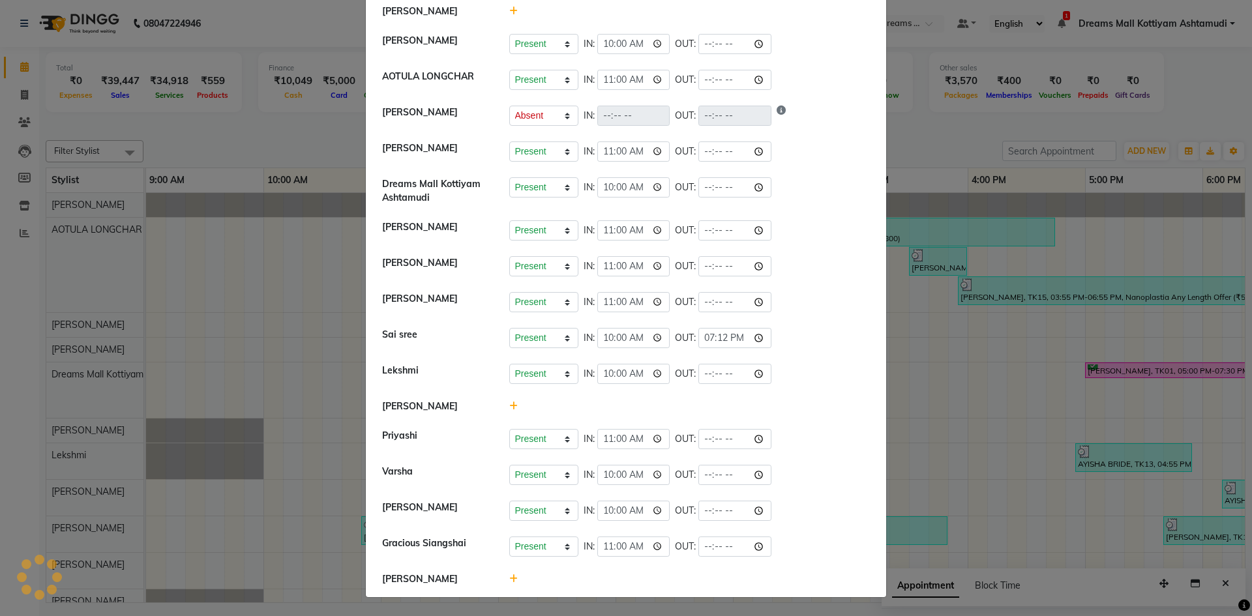
select select "A"
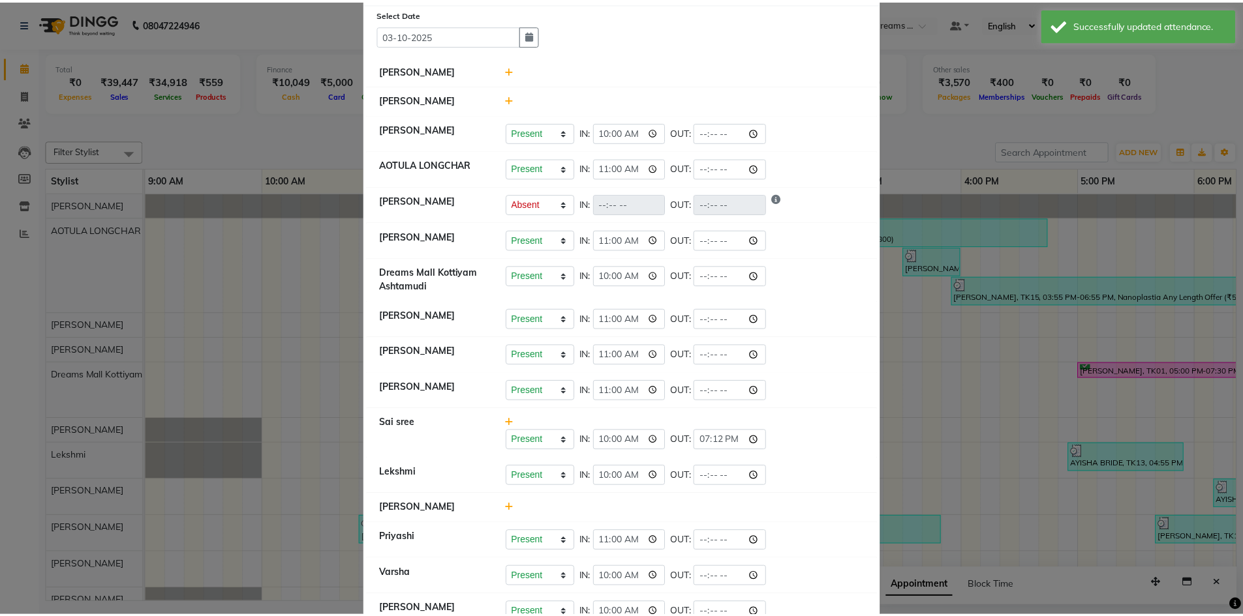
scroll to position [0, 0]
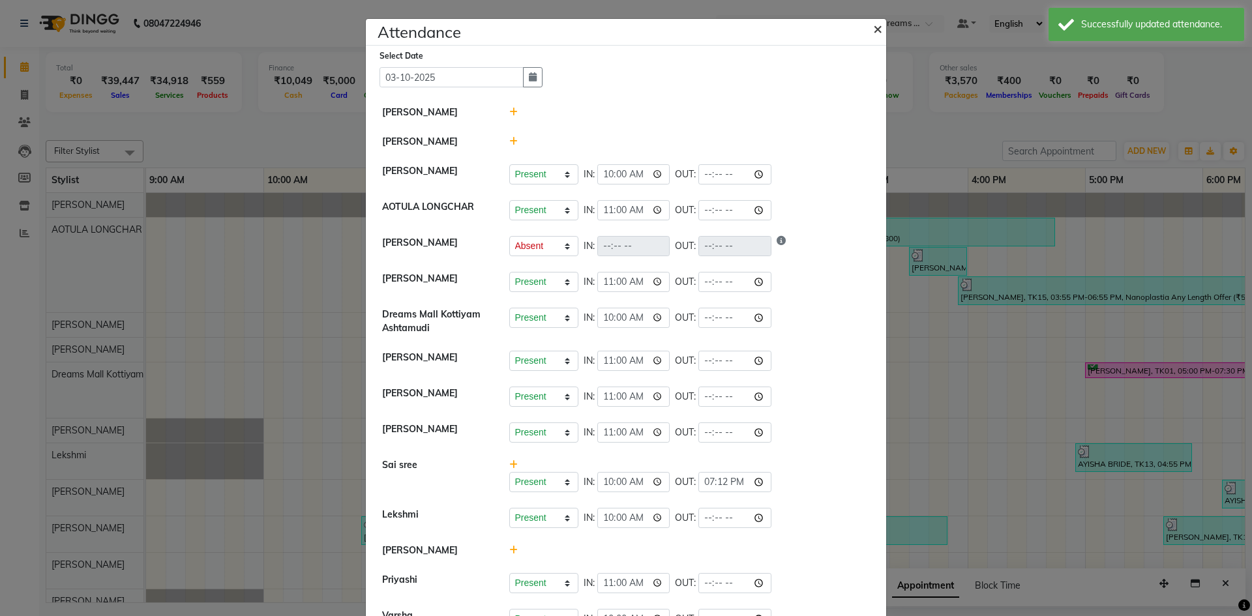
drag, startPoint x: 869, startPoint y: 28, endPoint x: 692, endPoint y: 10, distance: 177.7
click at [873, 28] on span "×" at bounding box center [877, 28] width 9 height 20
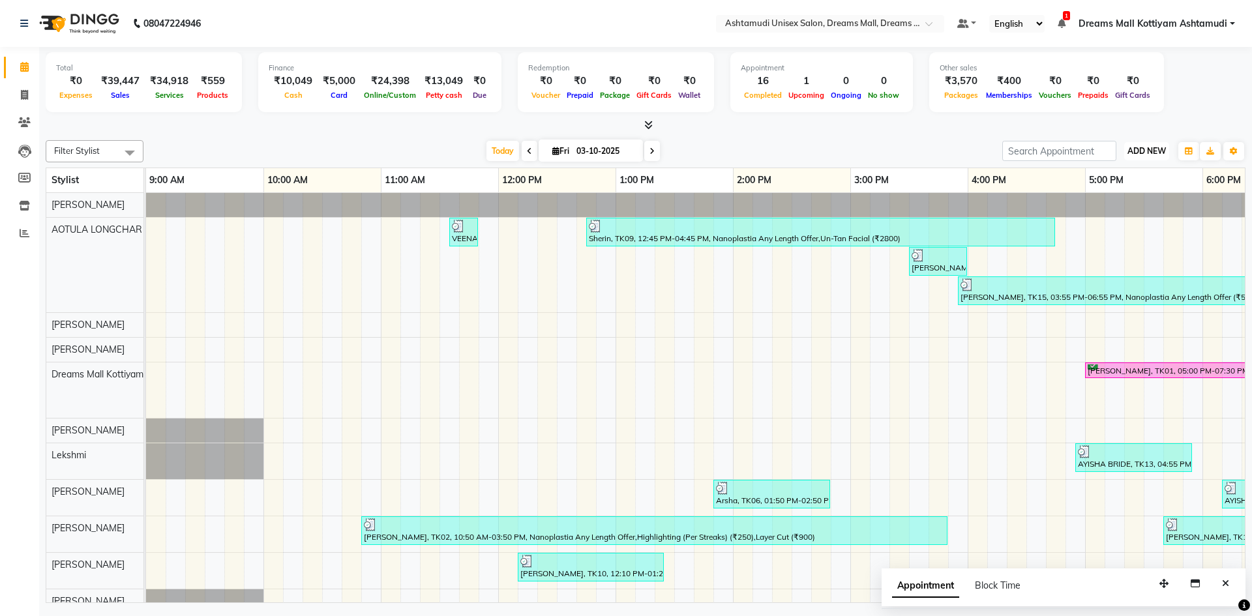
click at [1157, 148] on span "ADD NEW" at bounding box center [1147, 151] width 38 height 10
click at [1114, 190] on link "Add Invoice" at bounding box center [1117, 193] width 103 height 17
select select "service"
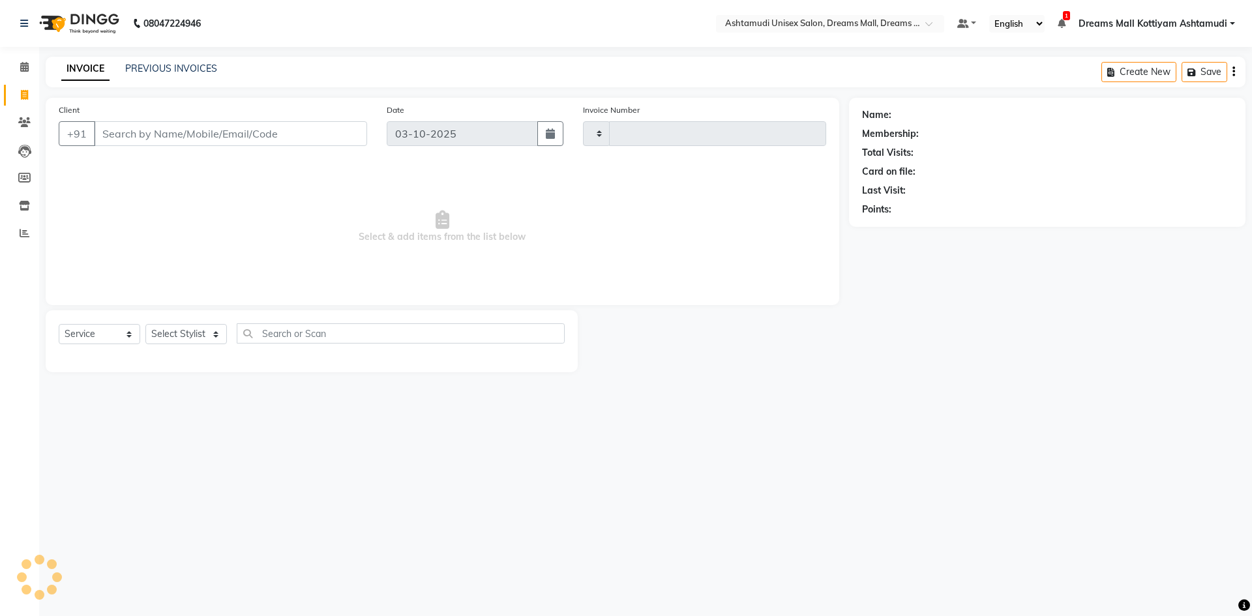
type input "4634"
select select "7264"
click at [240, 139] on input "Client" at bounding box center [230, 133] width 273 height 25
type input "8129668606"
click at [320, 129] on span "Add Client" at bounding box center [334, 133] width 52 height 13
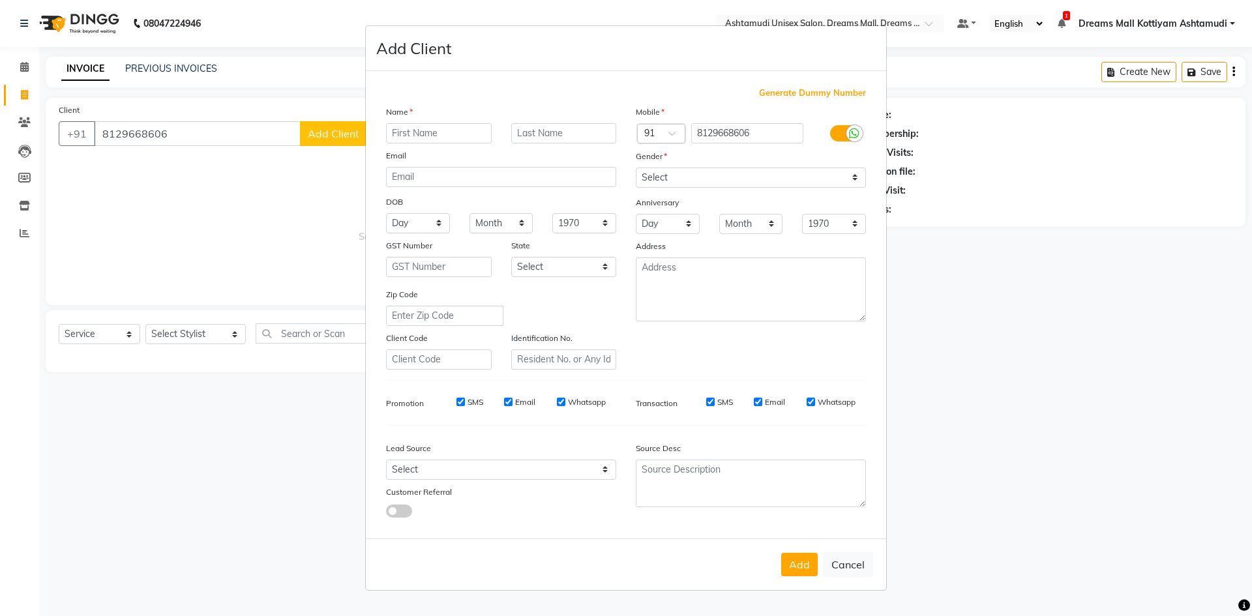
click at [416, 129] on input "text" at bounding box center [439, 133] width 106 height 20
type input "[PERSON_NAME]"
click at [667, 181] on select "Select [DEMOGRAPHIC_DATA] [DEMOGRAPHIC_DATA] Other Prefer Not To Say" at bounding box center [751, 178] width 230 height 20
select select "[DEMOGRAPHIC_DATA]"
click at [636, 168] on select "Select [DEMOGRAPHIC_DATA] [DEMOGRAPHIC_DATA] Other Prefer Not To Say" at bounding box center [751, 178] width 230 height 20
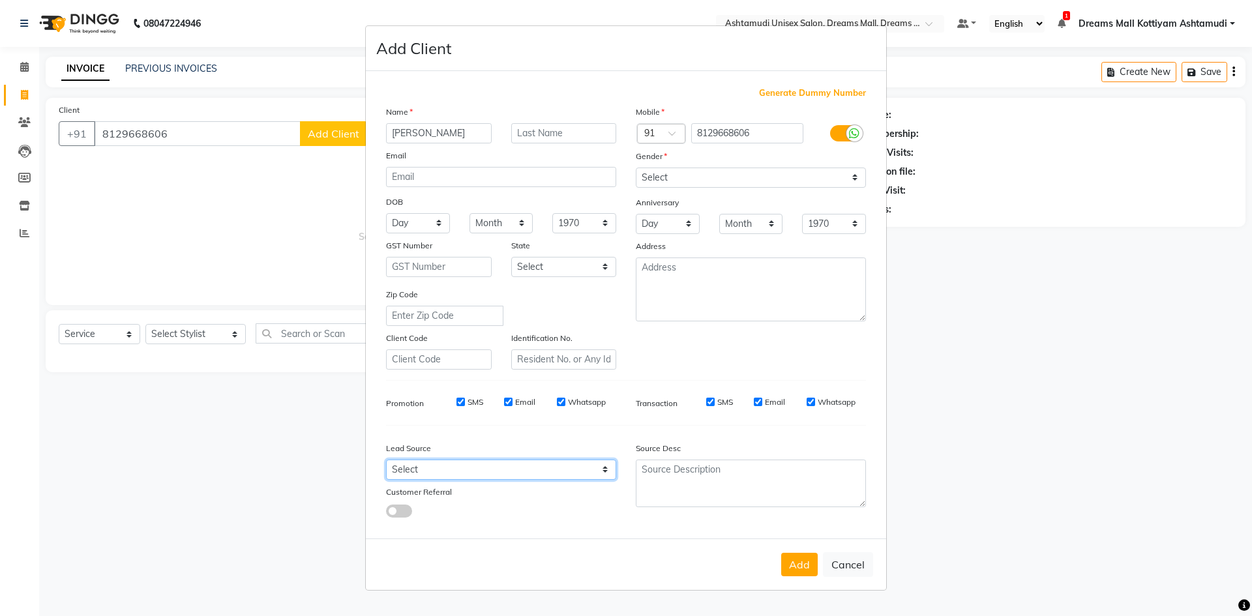
click at [447, 474] on select "Select Walk-in Referral Internet Friend Word of Mouth Advertisement Facebook Ju…" at bounding box center [501, 470] width 230 height 20
select select "49874"
click at [386, 460] on select "Select Walk-in Referral Internet Friend Word of Mouth Advertisement Facebook Ju…" at bounding box center [501, 470] width 230 height 20
click at [808, 568] on button "Add" at bounding box center [799, 564] width 37 height 23
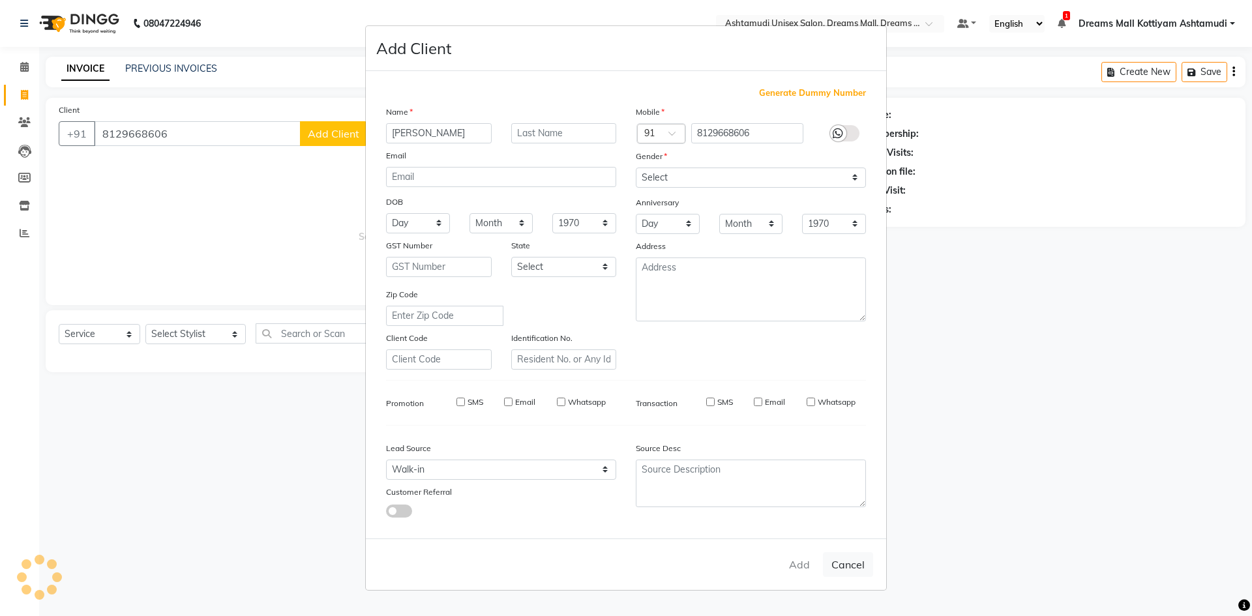
select select
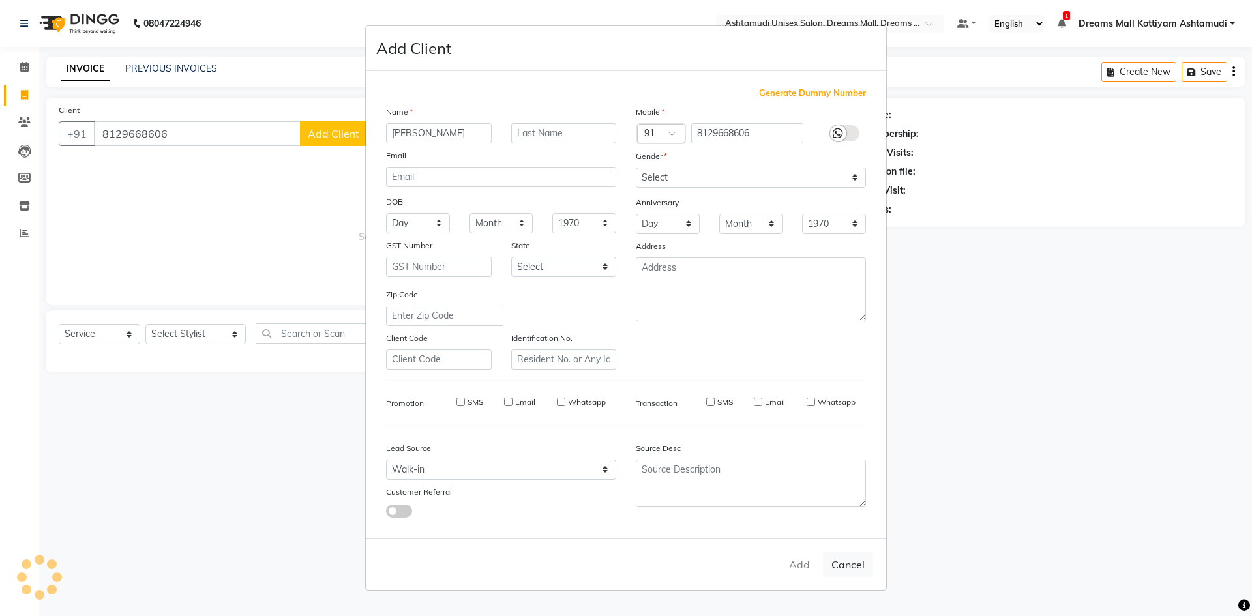
select select
checkbox input "false"
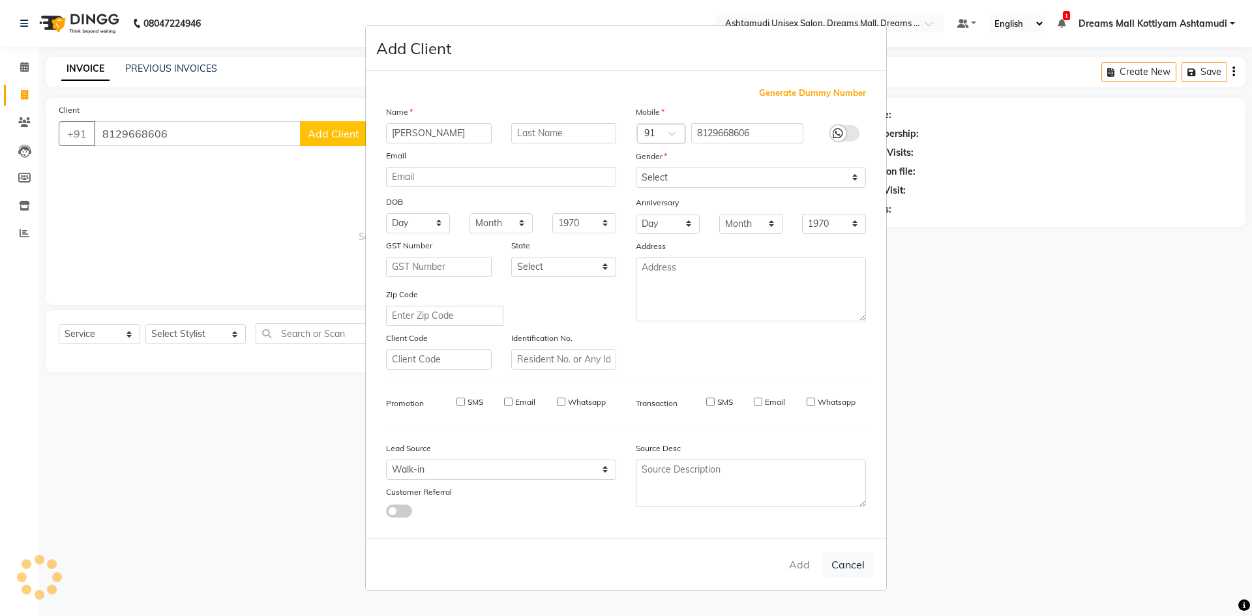
checkbox input "false"
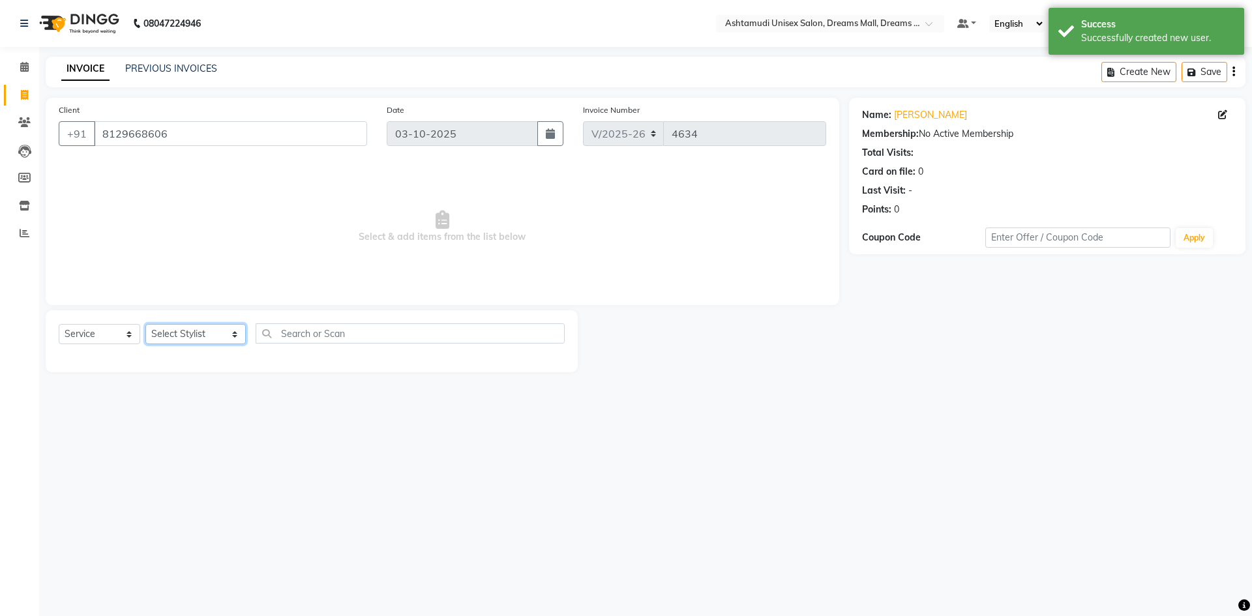
click at [202, 335] on select "Select Stylist [PERSON_NAME] AOTULA LONGCHAR [PERSON_NAME] BIKI SARKI [PERSON_N…" at bounding box center [195, 334] width 100 height 20
select select "62104"
click at [145, 324] on select "Select Stylist [PERSON_NAME] AOTULA LONGCHAR [PERSON_NAME] BIKI SARKI [PERSON_N…" at bounding box center [195, 334] width 100 height 20
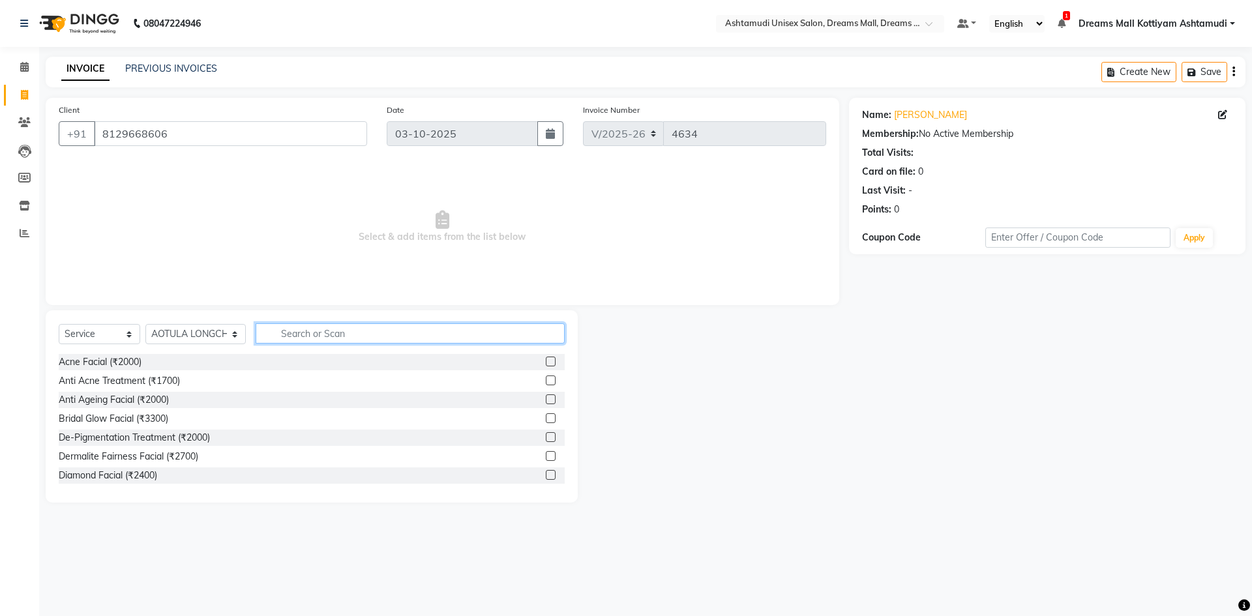
click at [324, 333] on input "text" at bounding box center [410, 334] width 309 height 20
type input "A"
type input "LA"
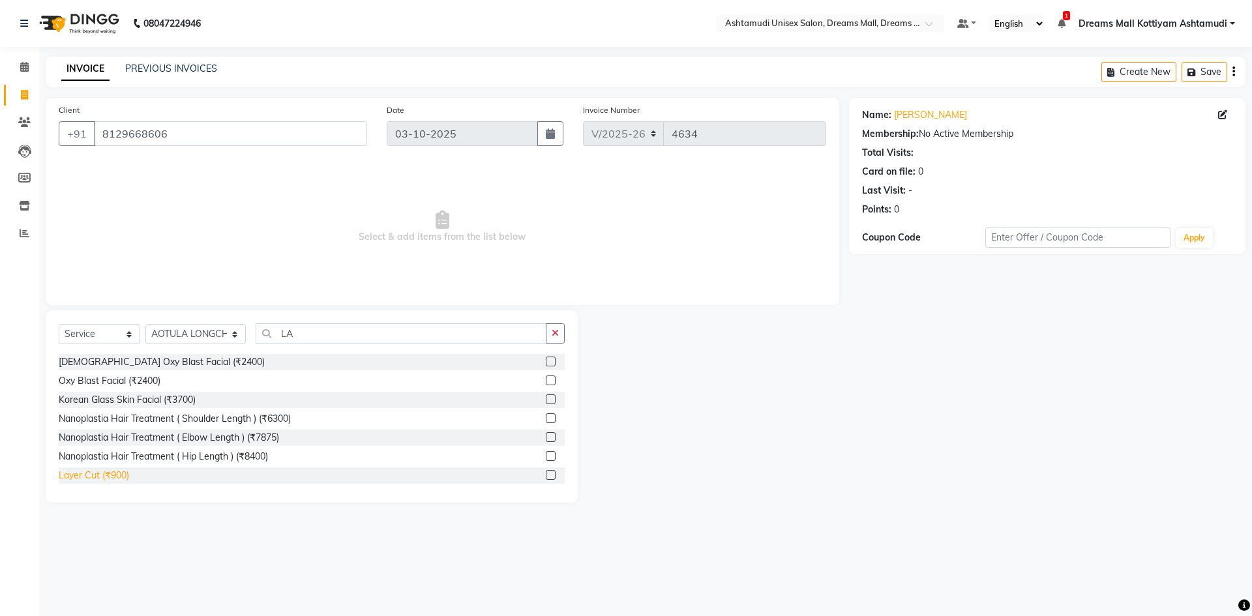
click at [85, 472] on div "Layer Cut (₹900)" at bounding box center [94, 476] width 70 height 14
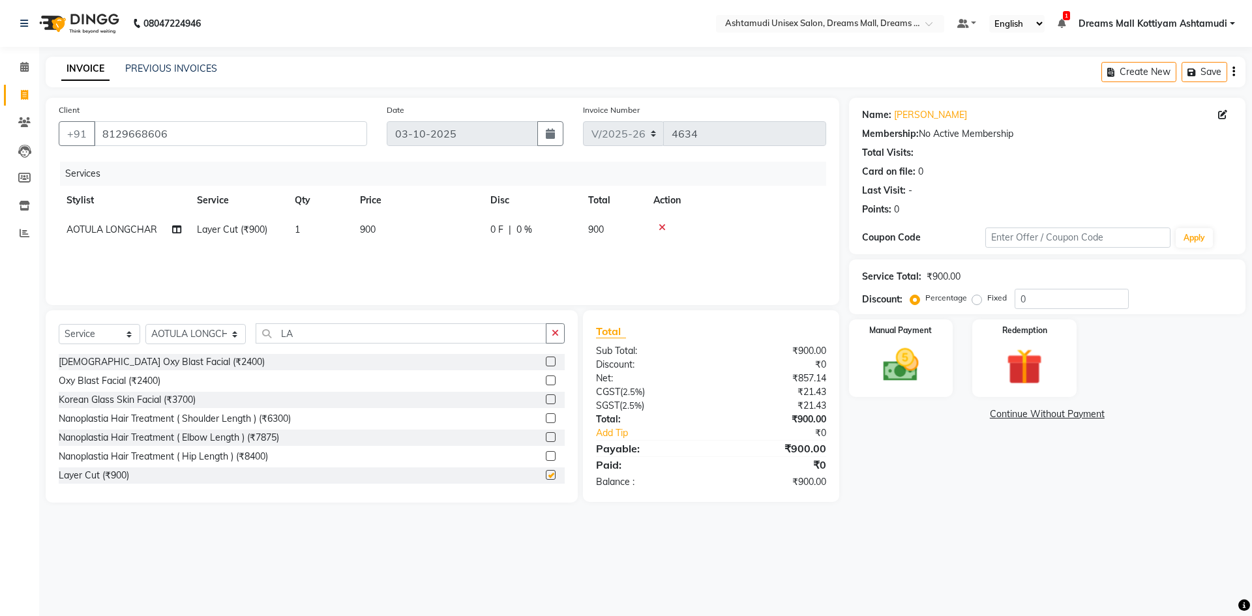
checkbox input "false"
click at [313, 332] on input "LA" at bounding box center [401, 334] width 291 height 20
type input "L"
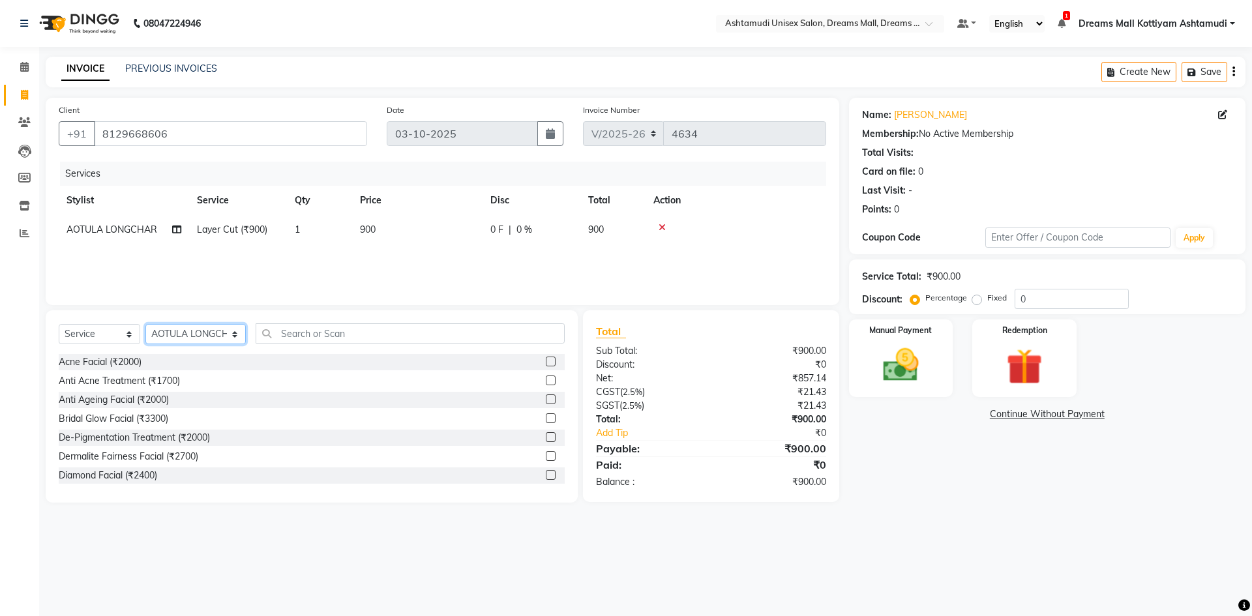
click at [190, 327] on select "Select Stylist [PERSON_NAME] AOTULA LONGCHAR [PERSON_NAME] BIKI SARKI [PERSON_N…" at bounding box center [195, 334] width 100 height 20
select select "72578"
click at [145, 324] on select "Select Stylist [PERSON_NAME] AOTULA LONGCHAR [PERSON_NAME] BIKI SARKI [PERSON_N…" at bounding box center [195, 334] width 100 height 20
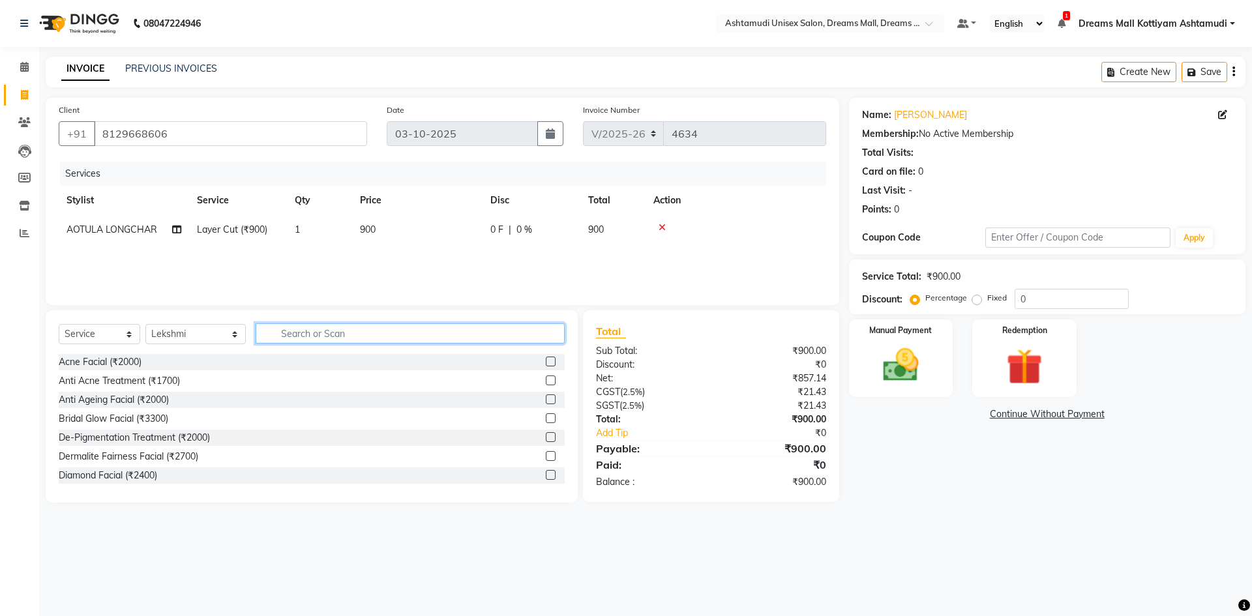
click at [293, 334] on input "text" at bounding box center [410, 334] width 309 height 20
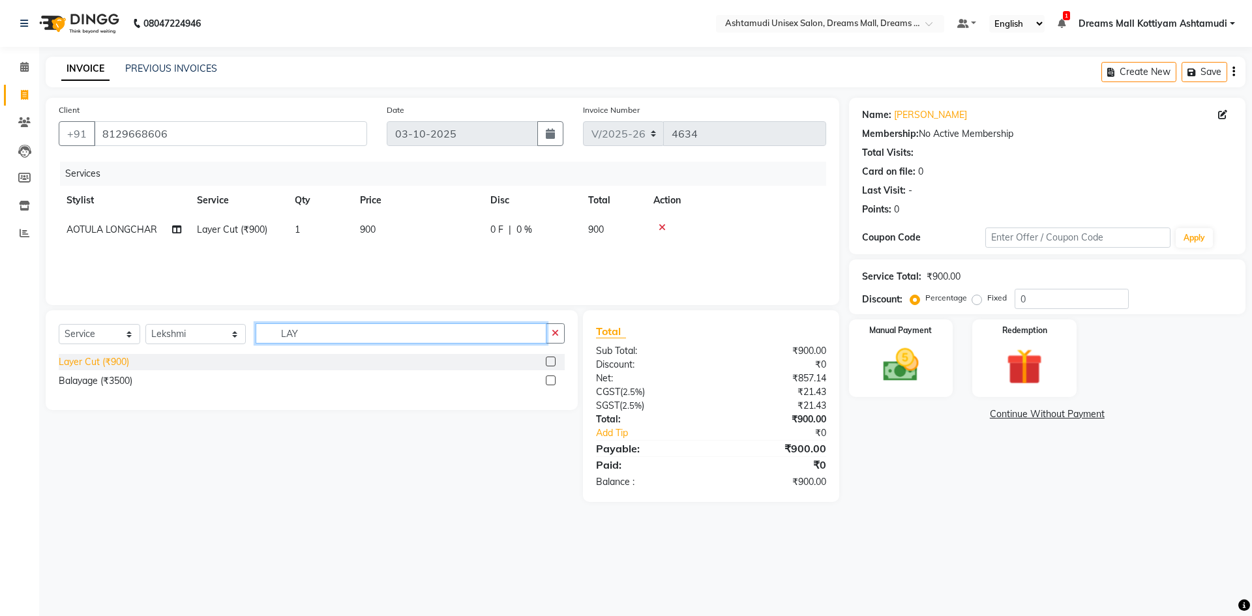
type input "LAY"
click at [102, 363] on div "Layer Cut (₹900)" at bounding box center [94, 363] width 70 height 14
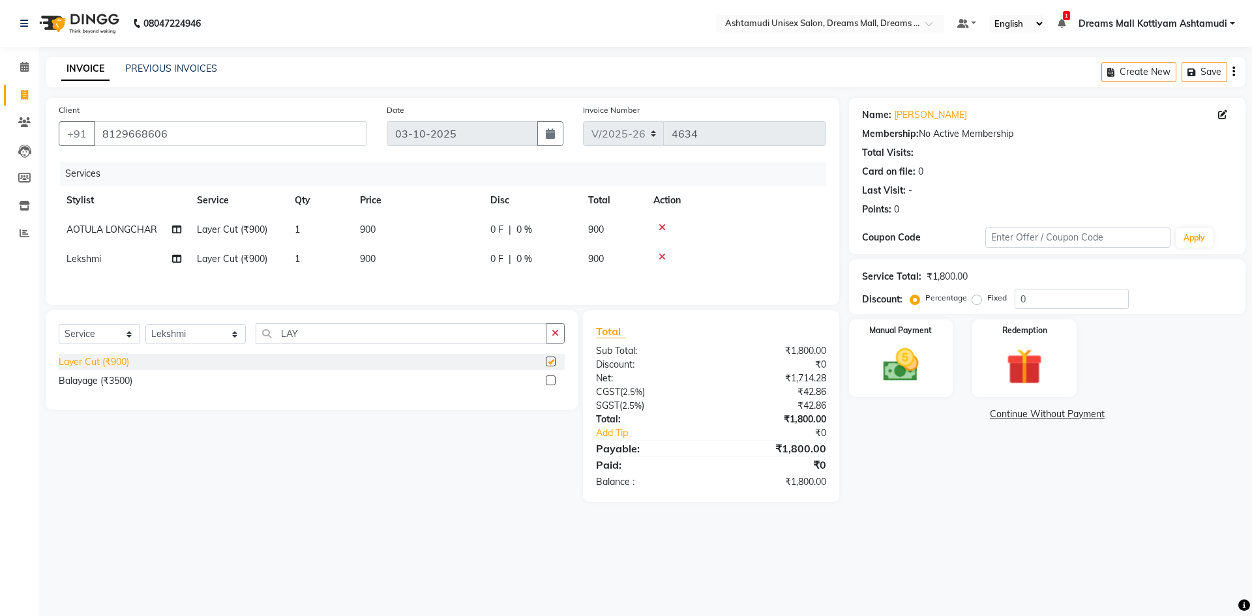
checkbox input "false"
click at [207, 337] on select "Select Stylist [PERSON_NAME] AOTULA LONGCHAR [PERSON_NAME] BIKI SARKI [PERSON_N…" at bounding box center [195, 334] width 100 height 20
select select "68167"
click at [145, 326] on select "Select Stylist [PERSON_NAME] AOTULA LONGCHAR [PERSON_NAME] BIKI SARKI [PERSON_N…" at bounding box center [195, 334] width 100 height 20
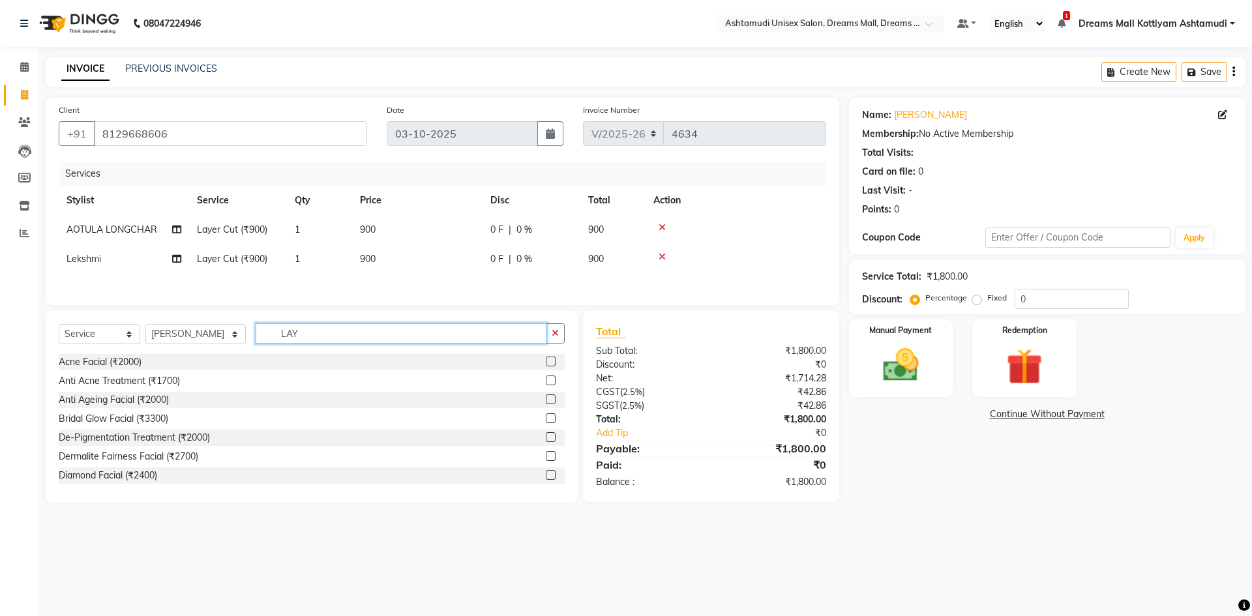
click at [319, 337] on input "LAY" at bounding box center [401, 334] width 291 height 20
type input "L"
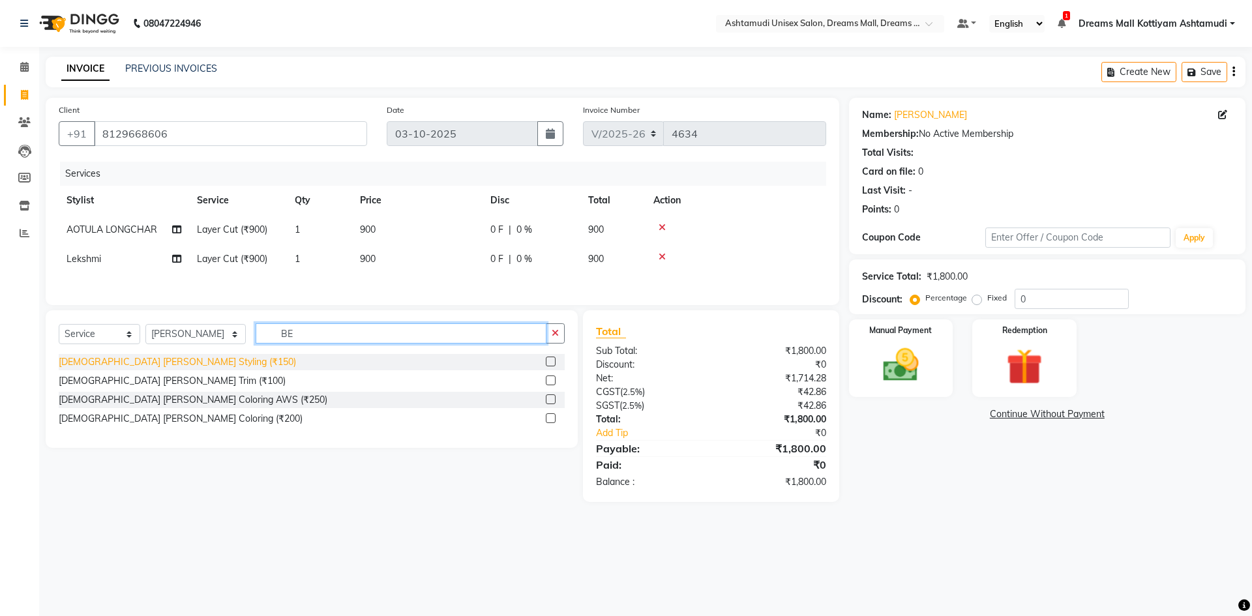
type input "BE"
click at [142, 367] on div "Gents Beard Styling (₹150)" at bounding box center [177, 363] width 237 height 14
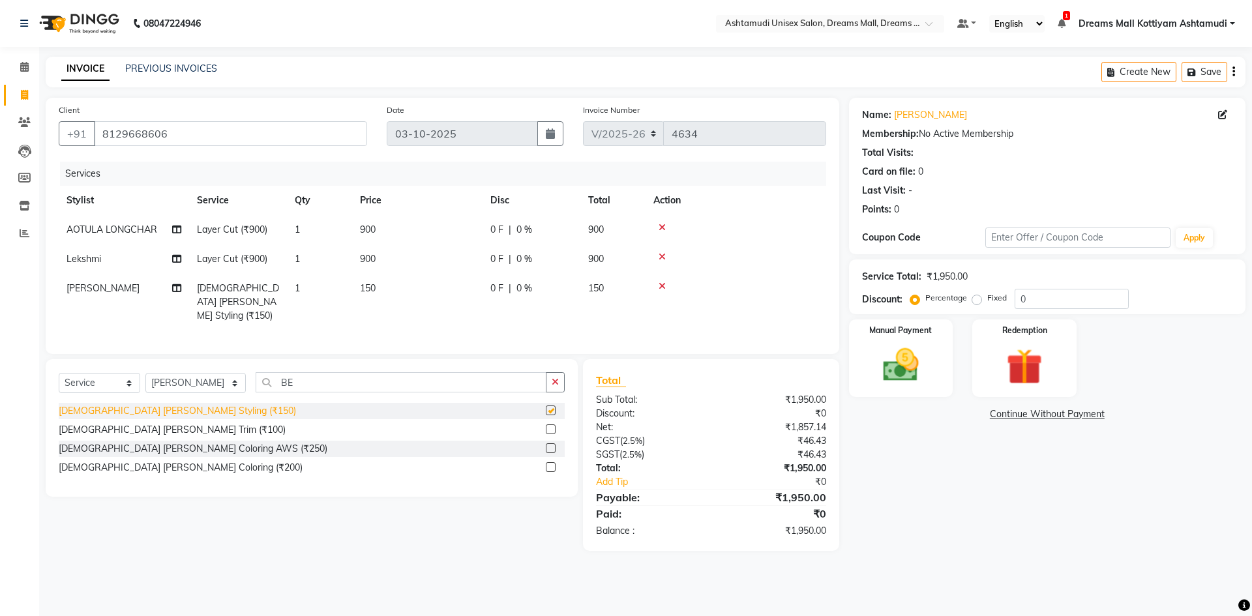
checkbox input "false"
click at [199, 383] on select "Select Stylist [PERSON_NAME] AOTULA LONGCHAR [PERSON_NAME] BIKI SARKI [PERSON_N…" at bounding box center [195, 383] width 100 height 20
select select "90438"
click at [145, 373] on select "Select Stylist [PERSON_NAME] AOTULA LONGCHAR [PERSON_NAME] BIKI SARKI [PERSON_N…" at bounding box center [195, 383] width 100 height 20
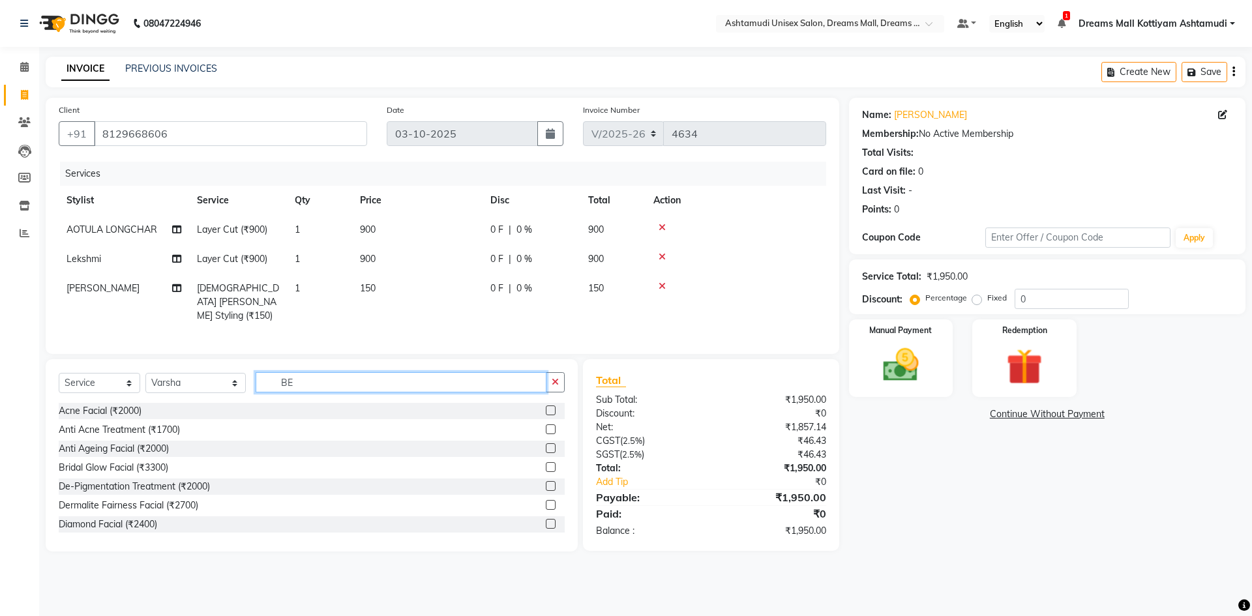
click at [360, 383] on input "BE" at bounding box center [401, 382] width 291 height 20
type input "B"
type input "KER"
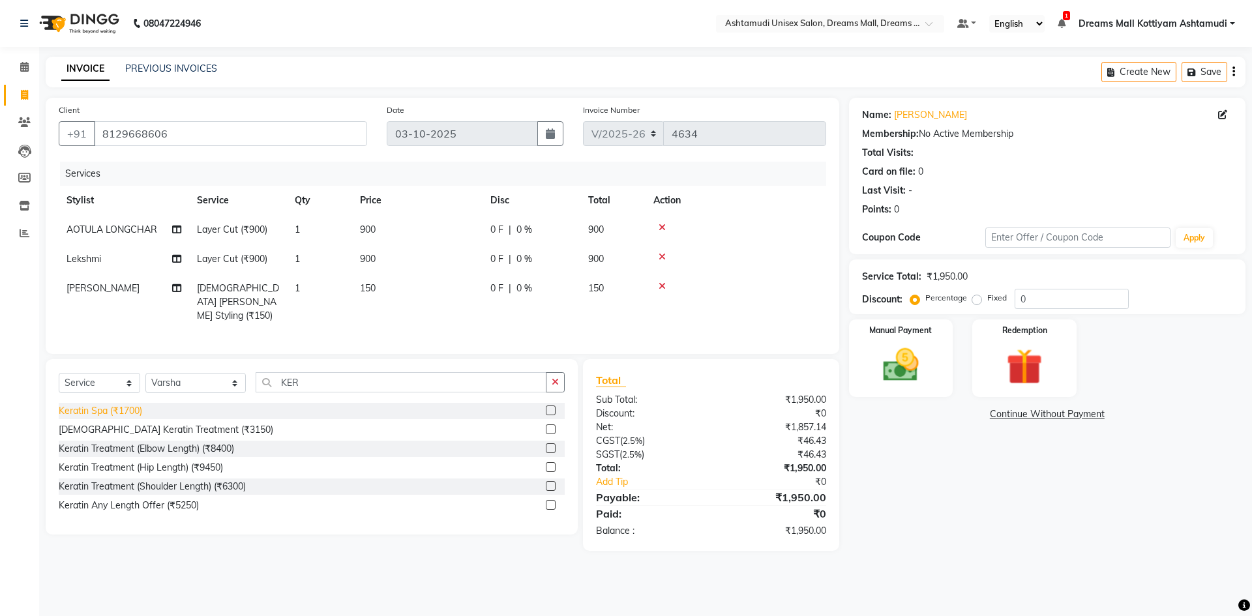
click at [109, 409] on div "Keratin Spa (₹1700)" at bounding box center [100, 411] width 83 height 14
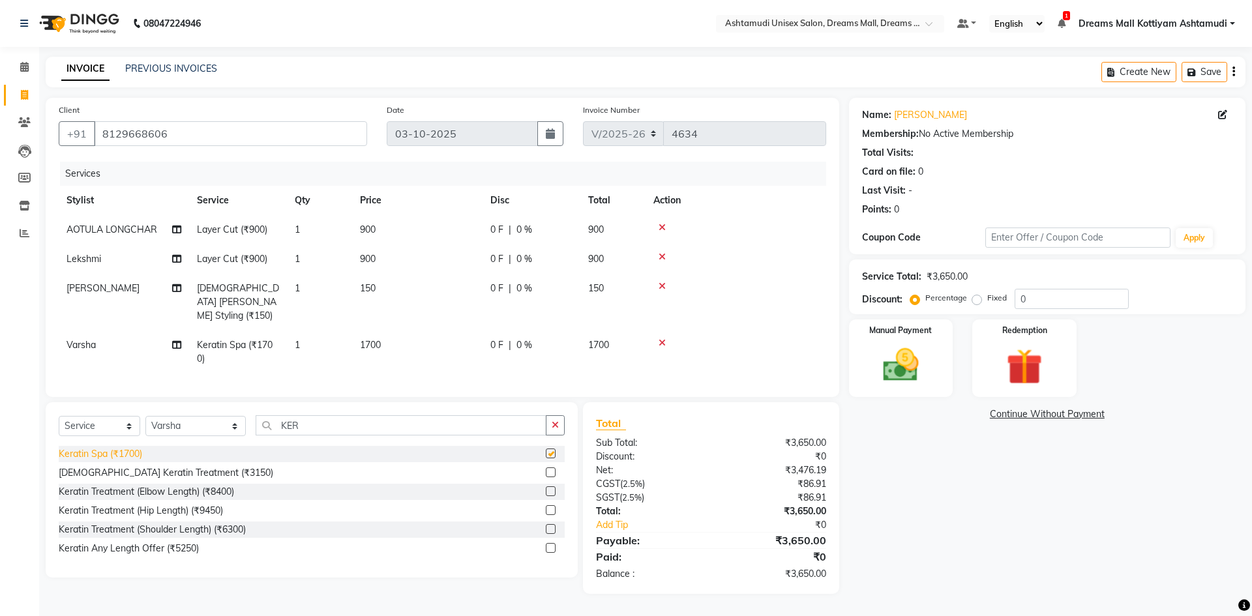
checkbox input "false"
click at [100, 420] on select "Select Service Product Membership Package Voucher Prepaid Gift Card" at bounding box center [100, 426] width 82 height 20
select select "package"
click at [59, 416] on select "Select Service Product Membership Package Voucher Prepaid Gift Card" at bounding box center [100, 426] width 82 height 20
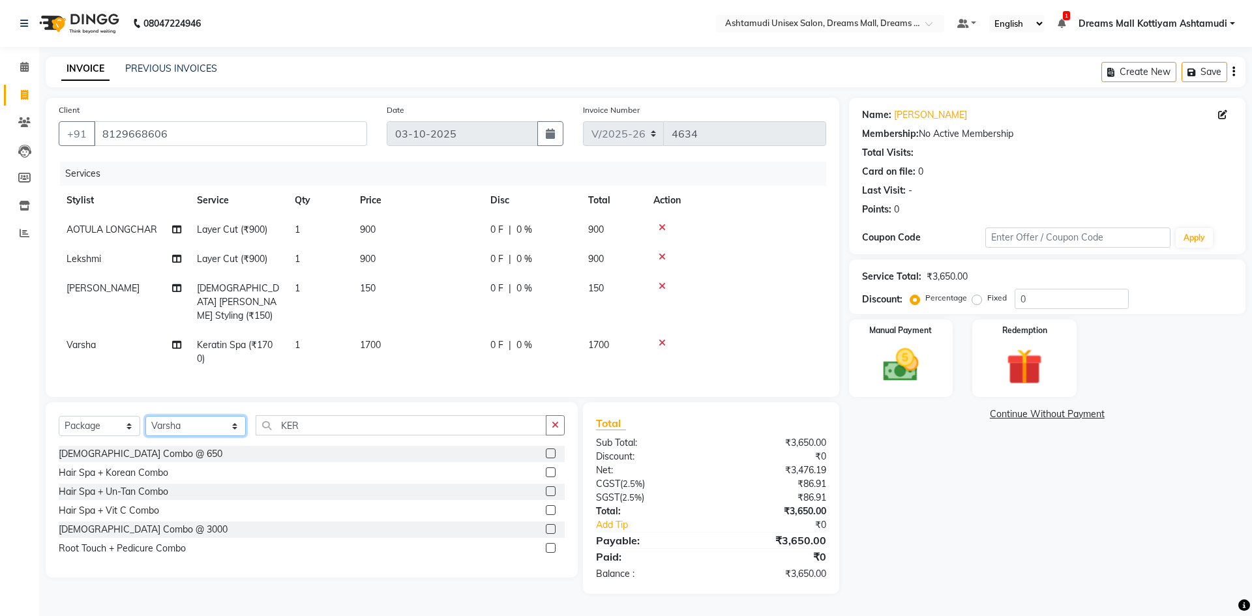
click at [224, 425] on select "Select Stylist [PERSON_NAME] AOTULA LONGCHAR [PERSON_NAME] BIKI SARKI [PERSON_N…" at bounding box center [195, 426] width 100 height 20
select select "68167"
click at [145, 416] on select "Select Stylist [PERSON_NAME] AOTULA LONGCHAR [PERSON_NAME] BIKI SARKI [PERSON_N…" at bounding box center [195, 426] width 100 height 20
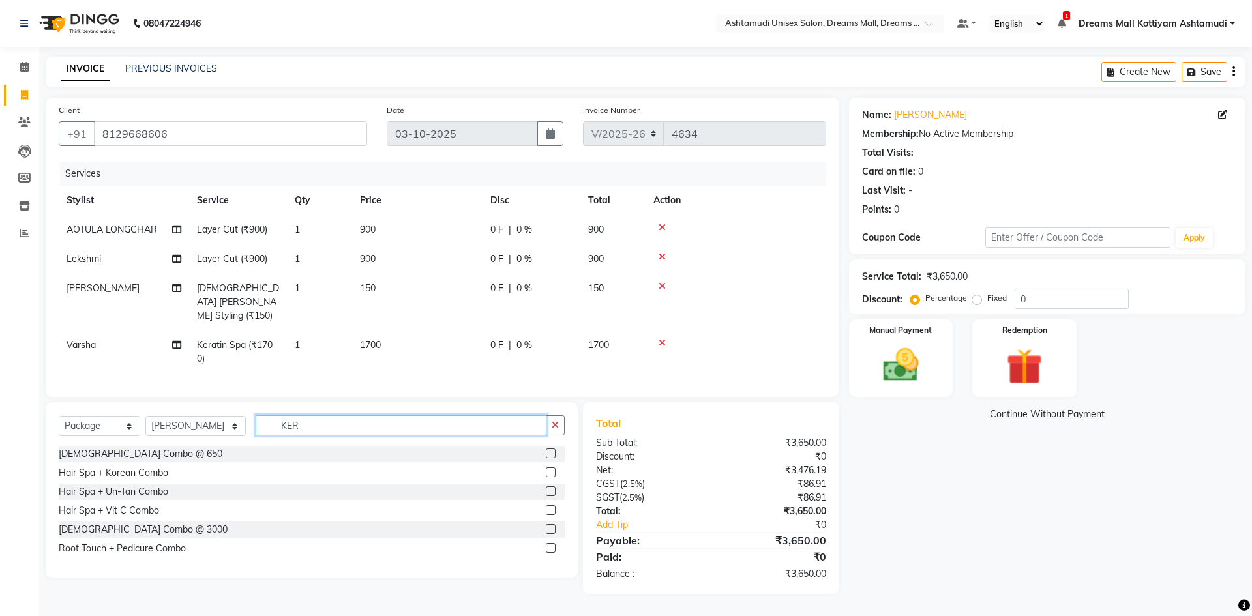
click at [365, 420] on input "KER" at bounding box center [401, 426] width 291 height 20
type input "K"
click at [131, 451] on div "Gents Combo @ 650" at bounding box center [141, 454] width 164 height 14
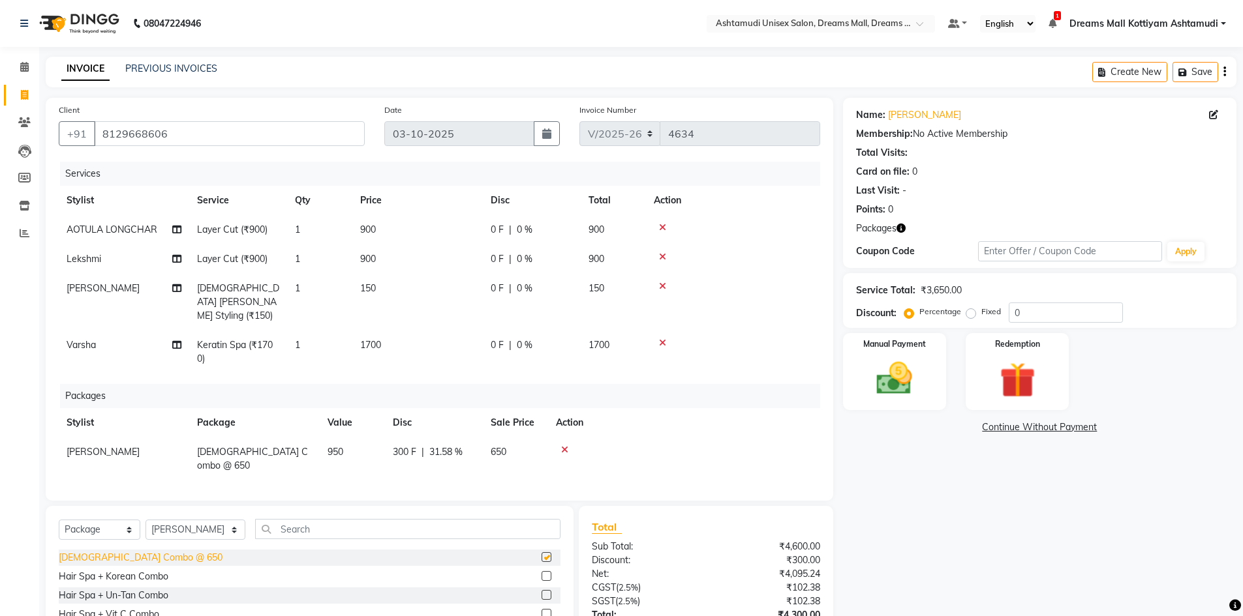
checkbox input "false"
click at [1203, 74] on button "Save" at bounding box center [1195, 72] width 46 height 20
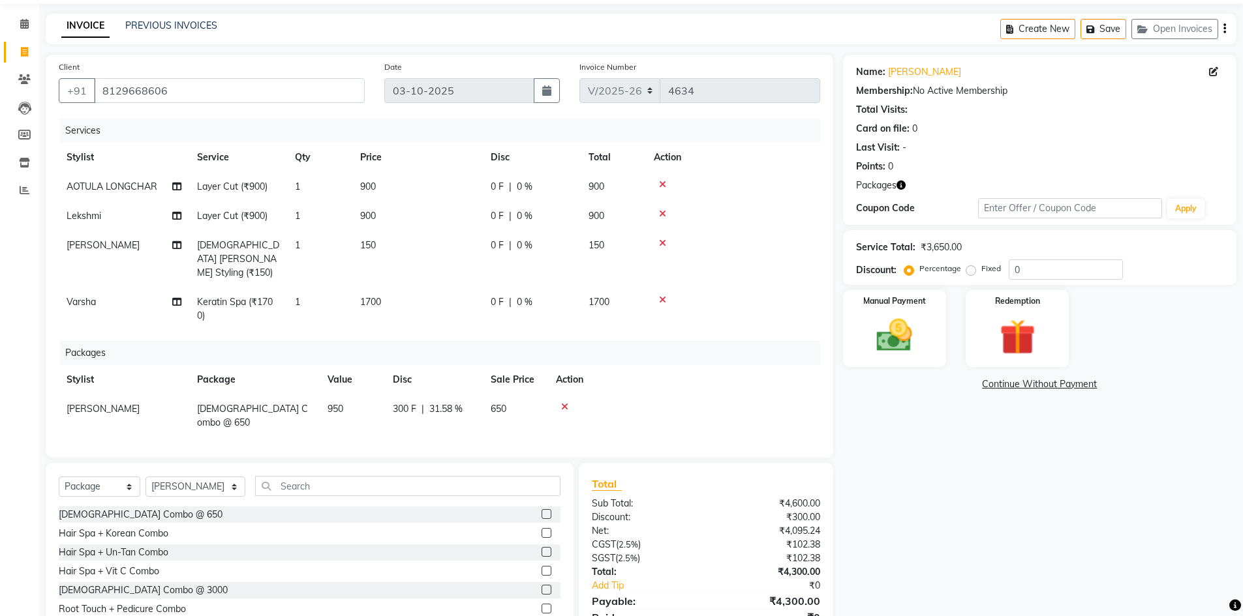
scroll to position [65, 0]
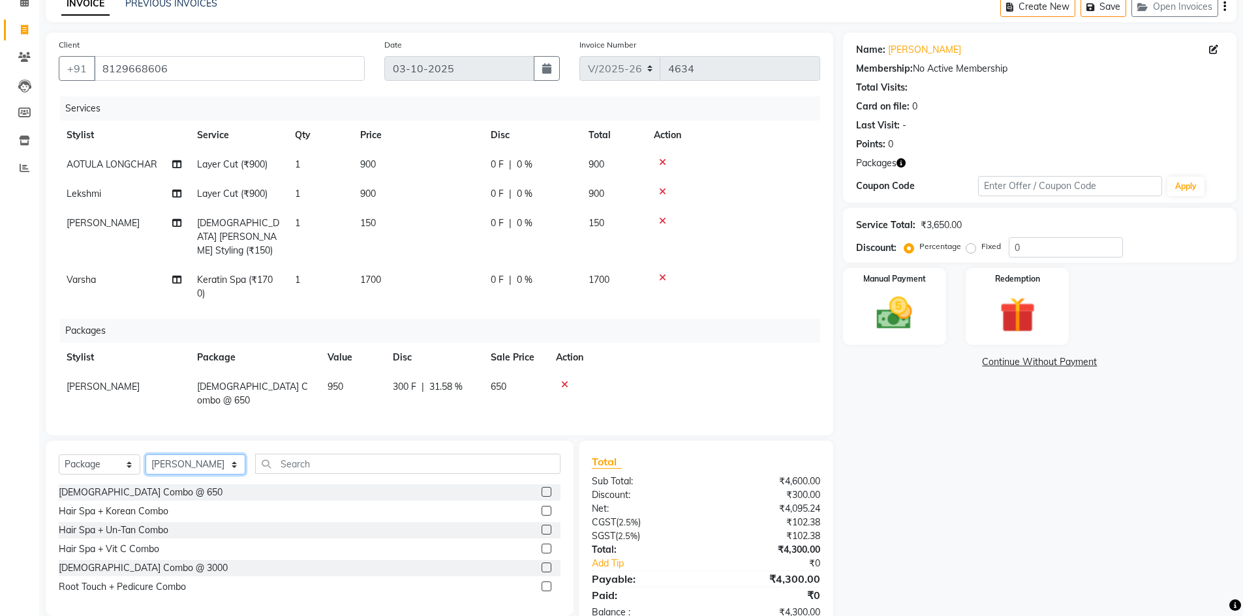
click at [208, 455] on select "Select Stylist [PERSON_NAME] AOTULA LONGCHAR [PERSON_NAME] BIKI SARKI [PERSON_N…" at bounding box center [195, 465] width 100 height 20
click at [108, 455] on select "Select Service Product Membership Package Voucher Prepaid Gift Card" at bounding box center [100, 465] width 82 height 20
select select "service"
click at [59, 455] on select "Select Service Product Membership Package Voucher Prepaid Gift Card" at bounding box center [100, 465] width 82 height 20
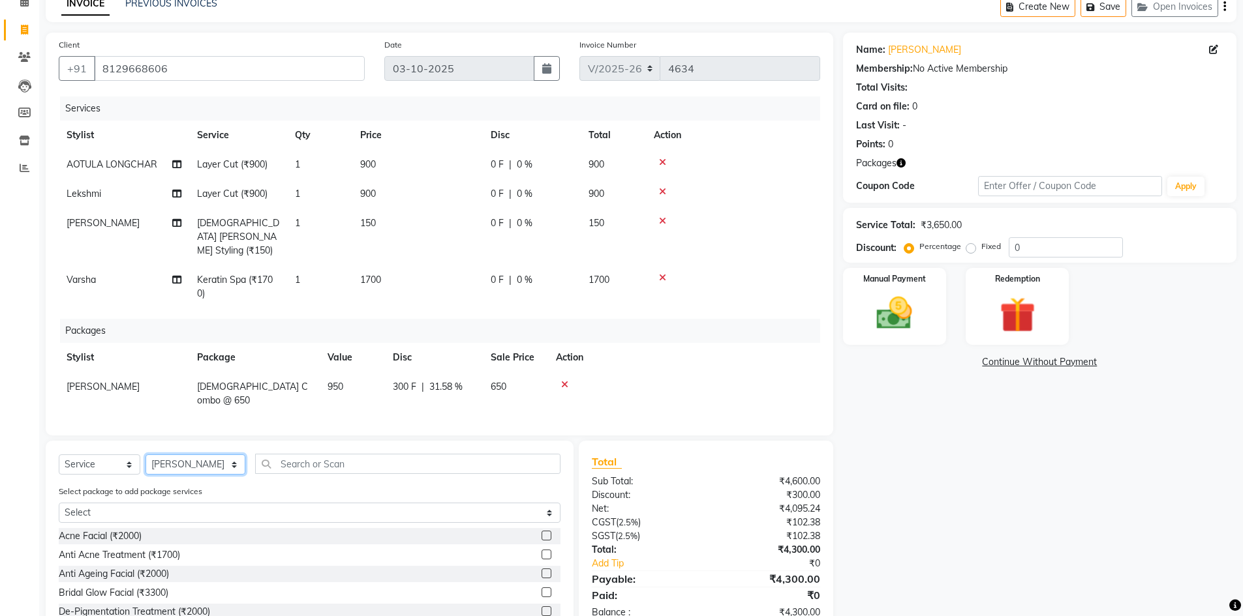
click at [189, 459] on select "Select Stylist [PERSON_NAME] AOTULA LONGCHAR [PERSON_NAME] BIKI SARKI [PERSON_N…" at bounding box center [195, 465] width 100 height 20
select select "72578"
click at [145, 455] on select "Select Stylist [PERSON_NAME] AOTULA LONGCHAR [PERSON_NAME] BIKI SARKI [PERSON_N…" at bounding box center [195, 465] width 100 height 20
click at [322, 457] on input "text" at bounding box center [407, 464] width 305 height 20
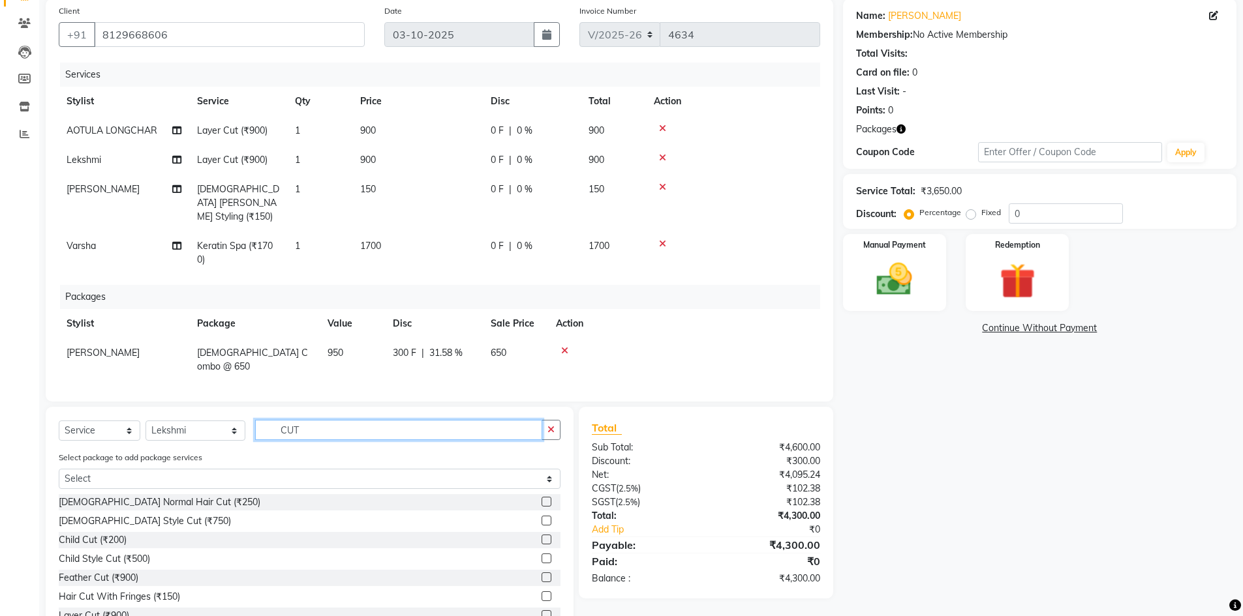
scroll to position [130, 0]
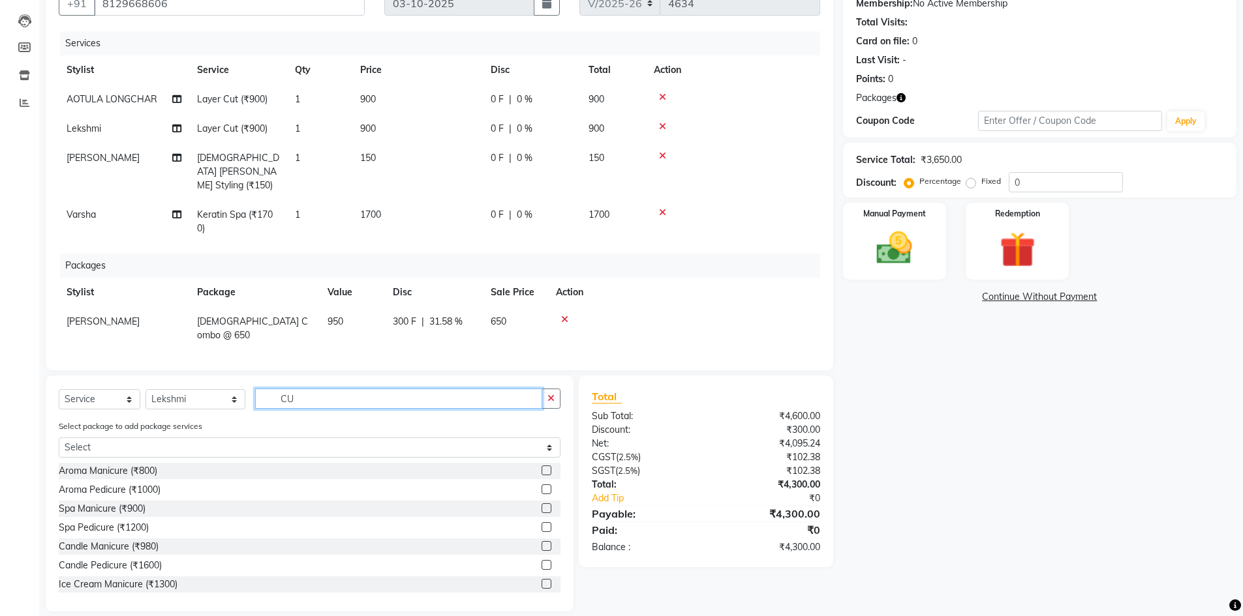
type input "C"
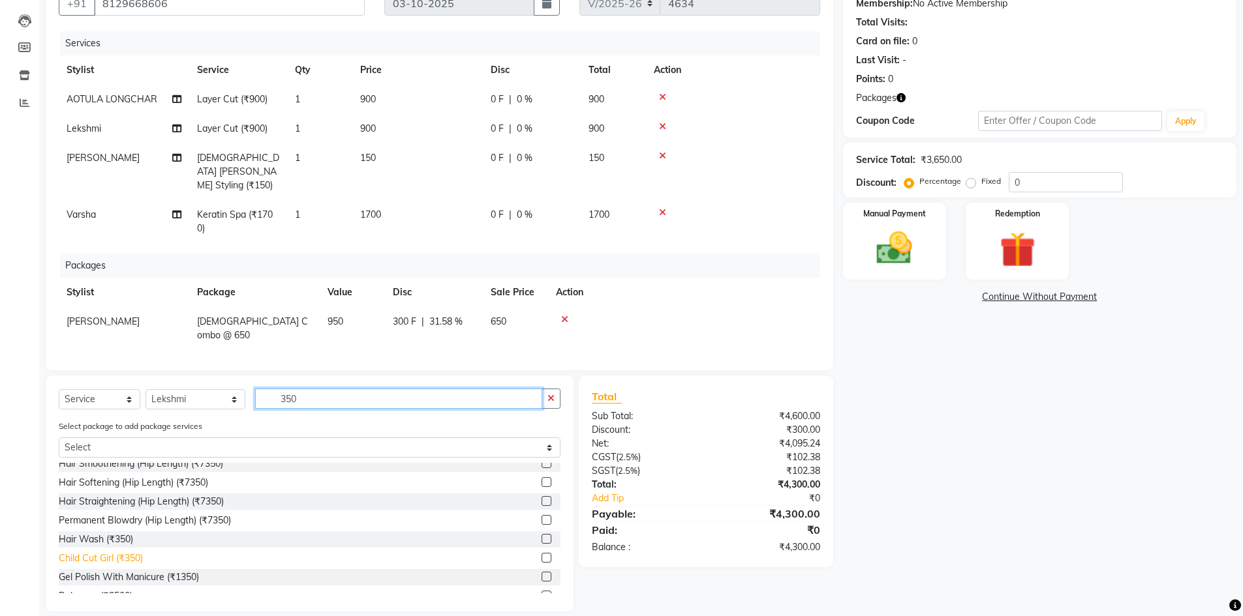
scroll to position [97, 0]
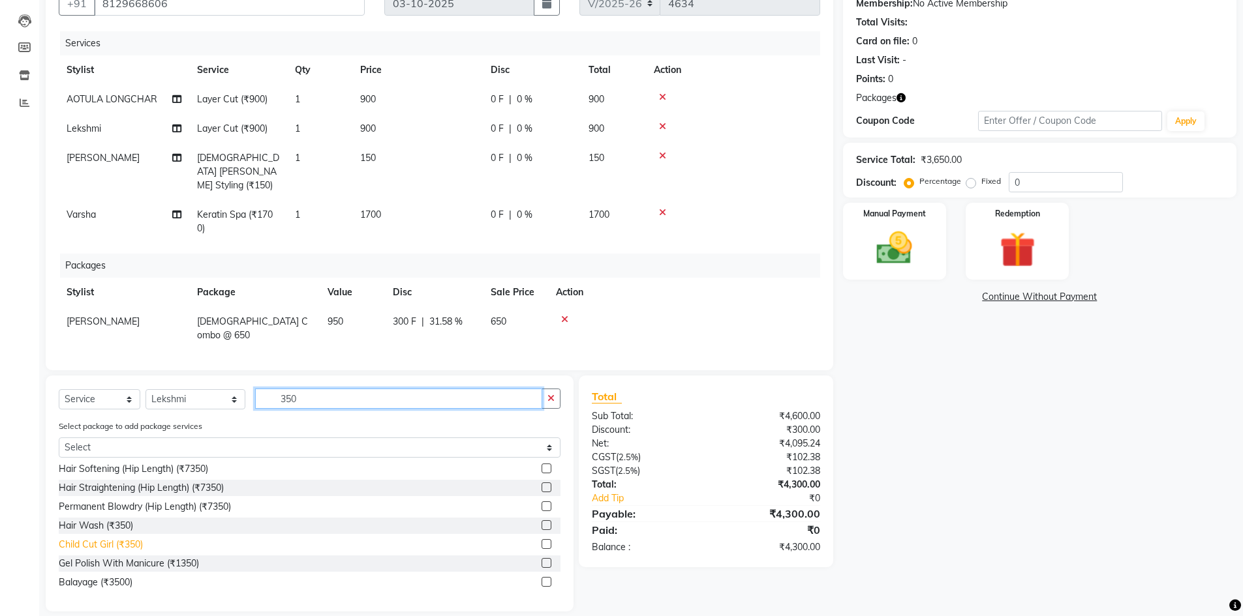
type input "350"
click at [93, 538] on div "Child Cut Girl (₹350)" at bounding box center [101, 545] width 84 height 14
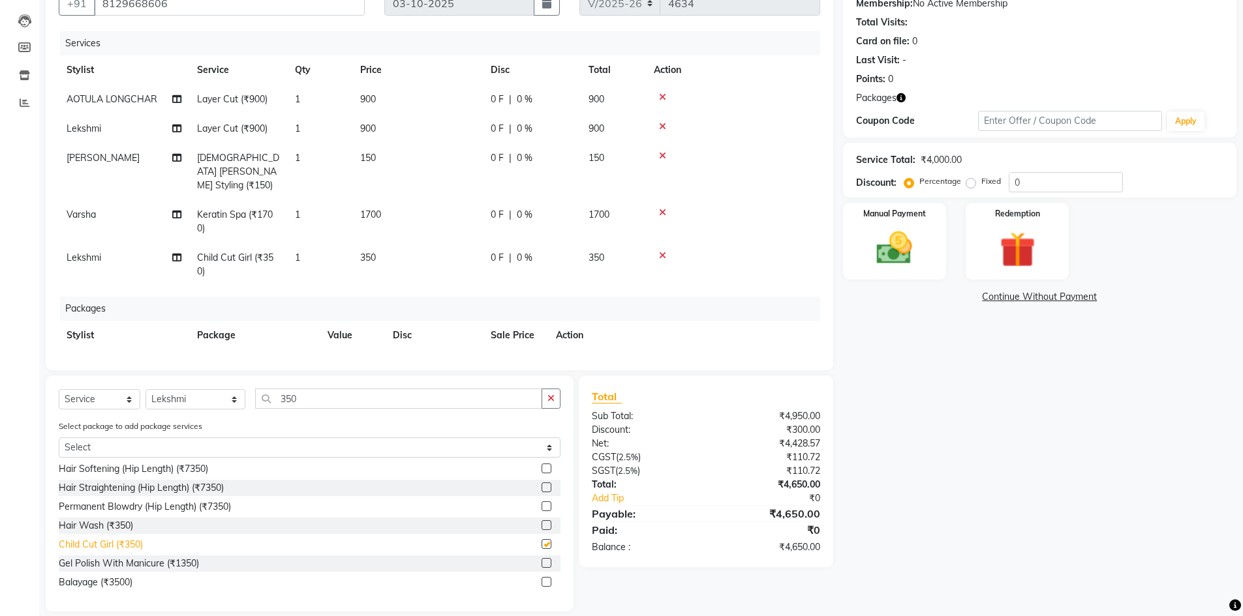
checkbox input "false"
click at [324, 398] on input "350" at bounding box center [398, 399] width 287 height 20
type input "3"
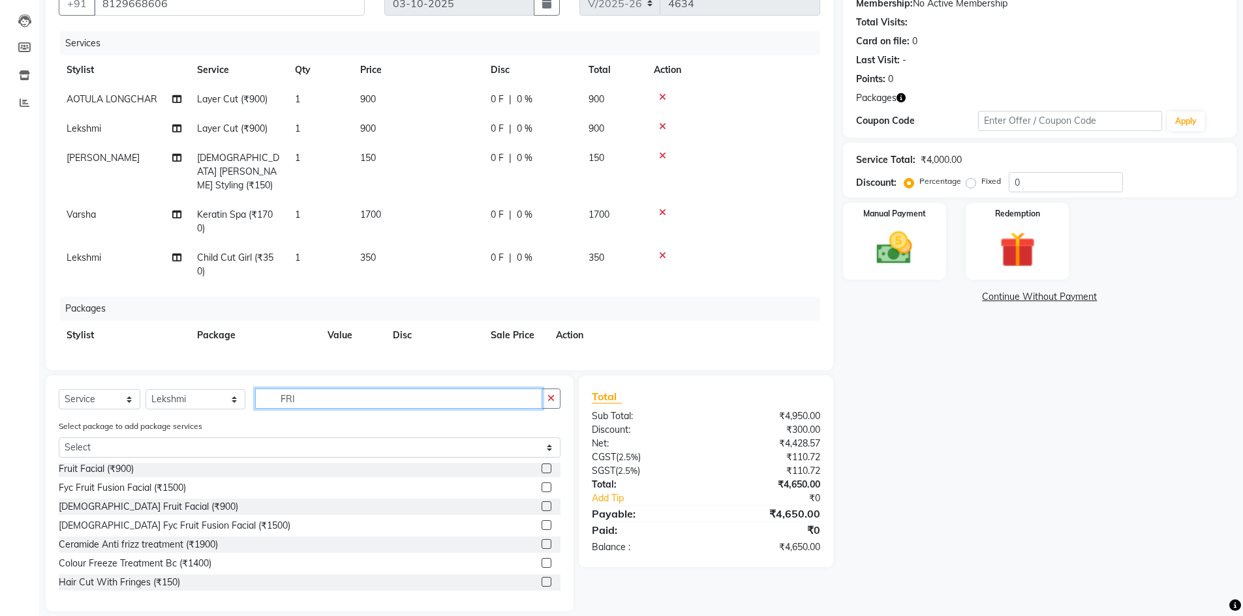
scroll to position [101, 0]
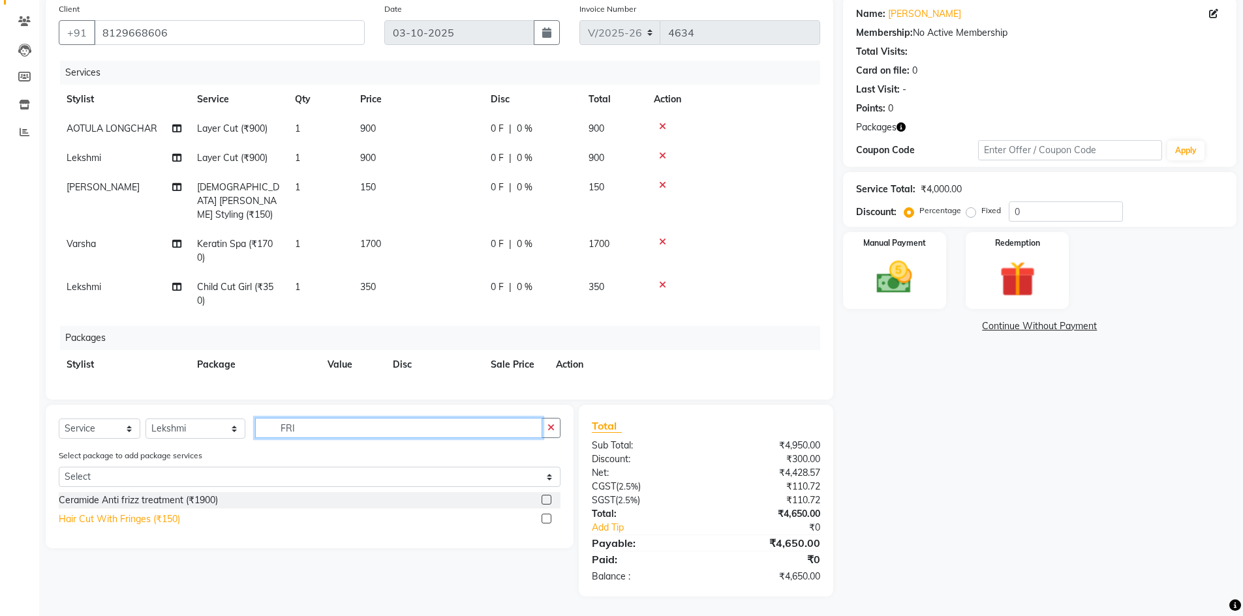
type input "FRI"
click at [147, 517] on div "Hair Cut With Fringes (₹150)" at bounding box center [119, 520] width 121 height 14
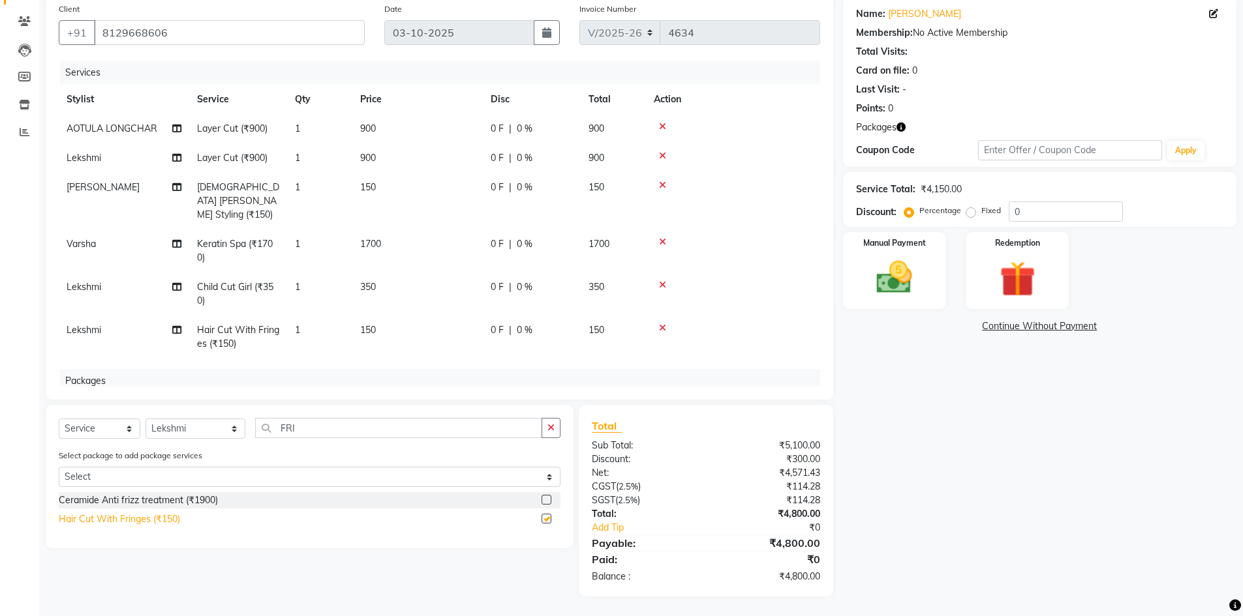
checkbox input "false"
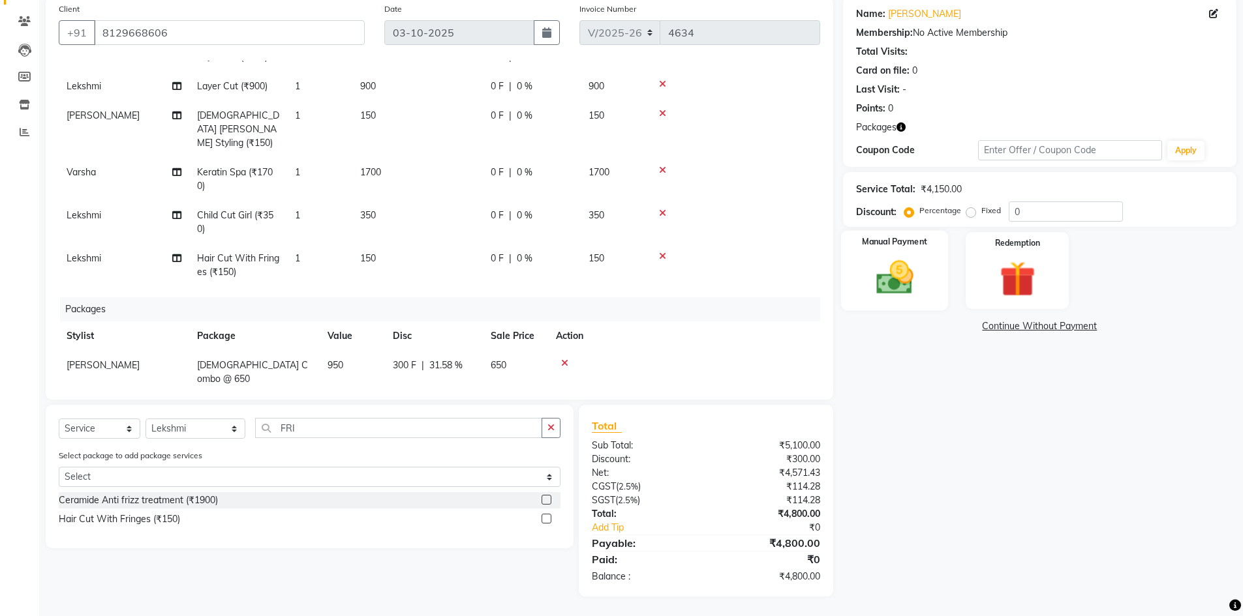
click at [915, 282] on img at bounding box center [894, 277] width 60 height 42
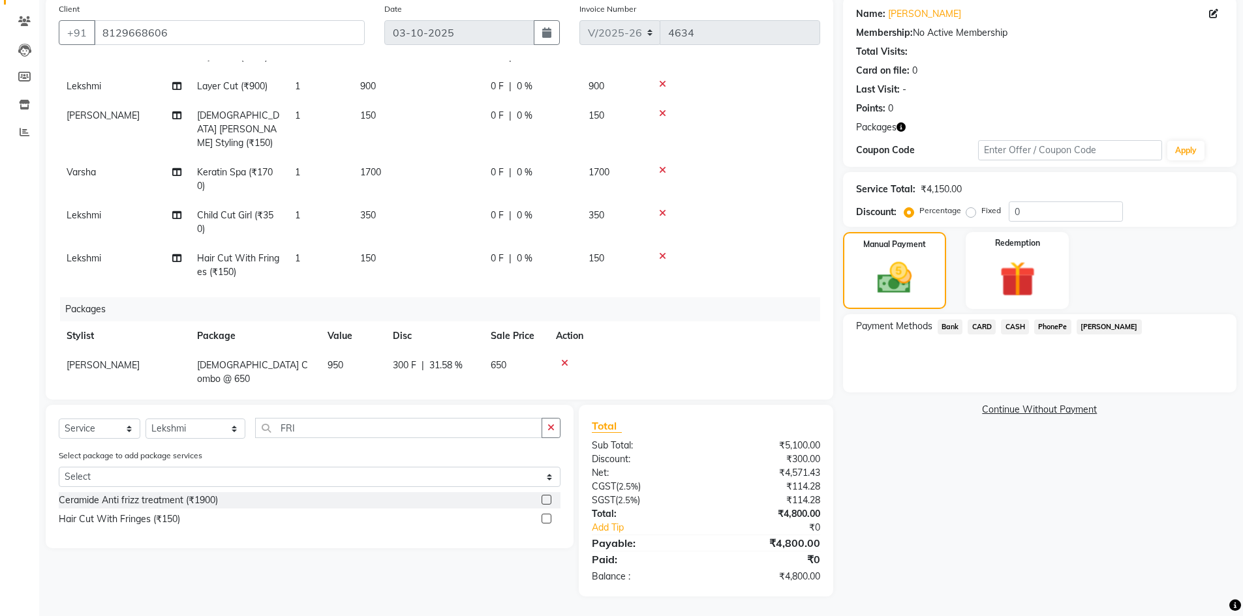
click at [1049, 325] on span "PhonePe" at bounding box center [1052, 327] width 37 height 15
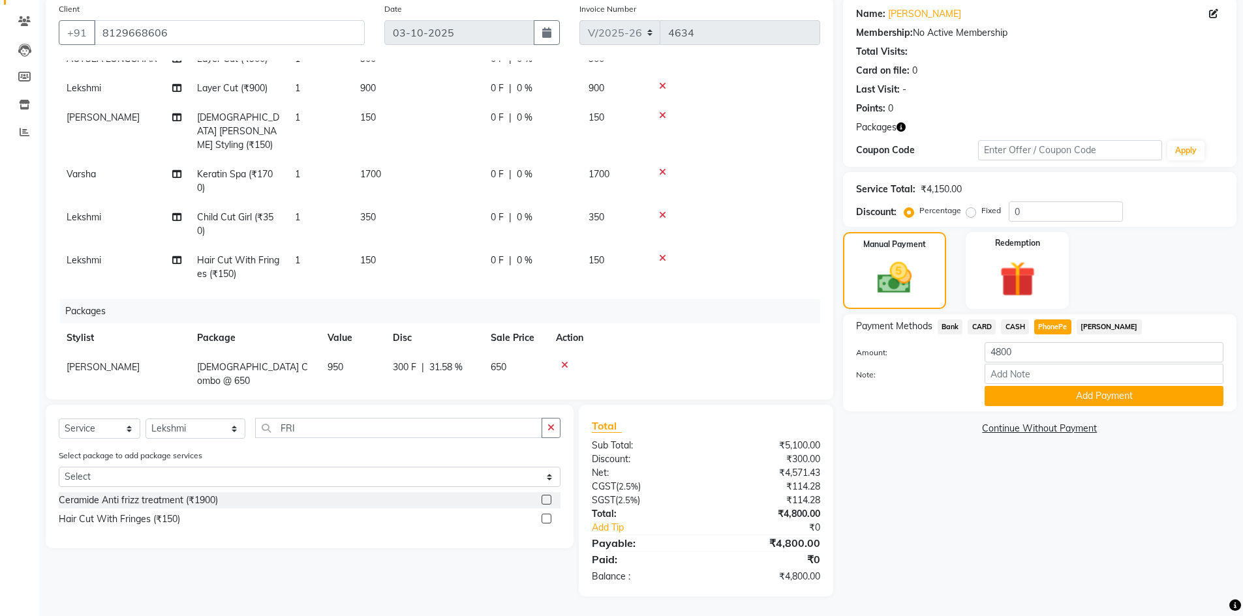
scroll to position [72, 0]
click at [1025, 375] on input "Note:" at bounding box center [1103, 374] width 239 height 20
type input "Arun"
click at [1087, 395] on button "Add Payment" at bounding box center [1103, 396] width 239 height 20
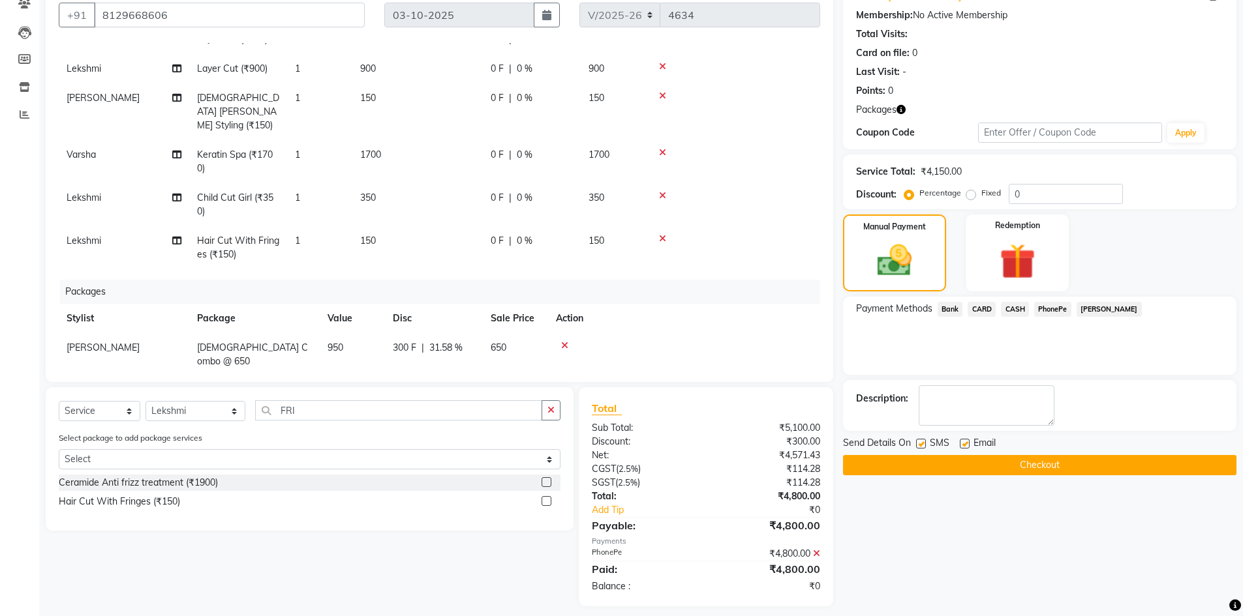
scroll to position [129, 0]
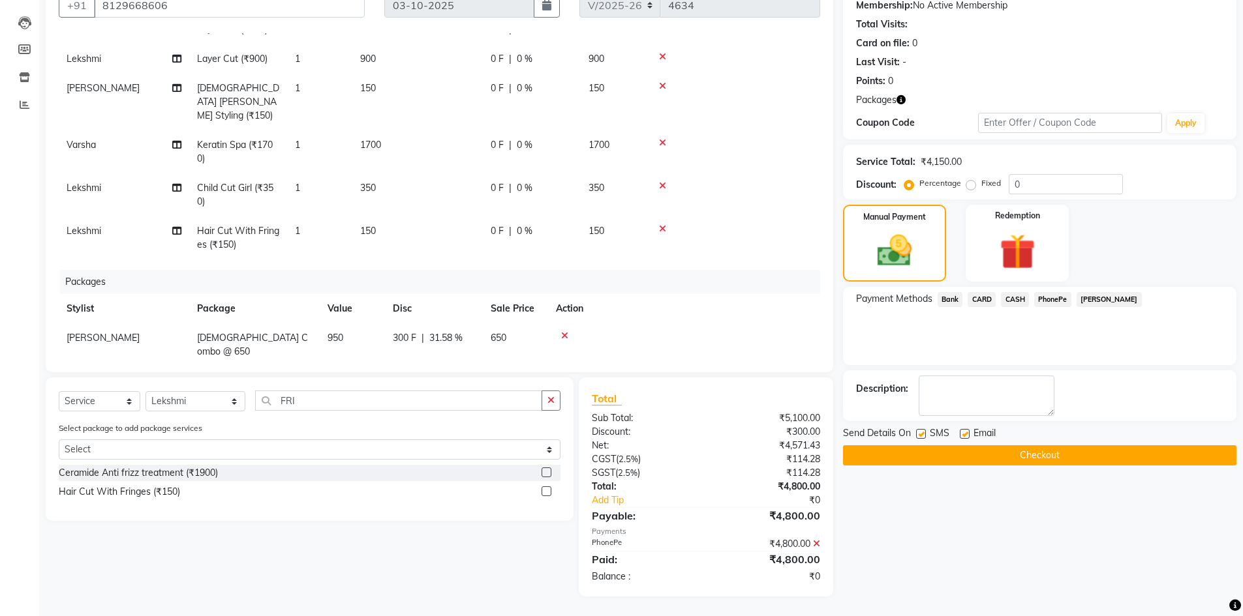
click at [1010, 451] on button "Checkout" at bounding box center [1039, 456] width 393 height 20
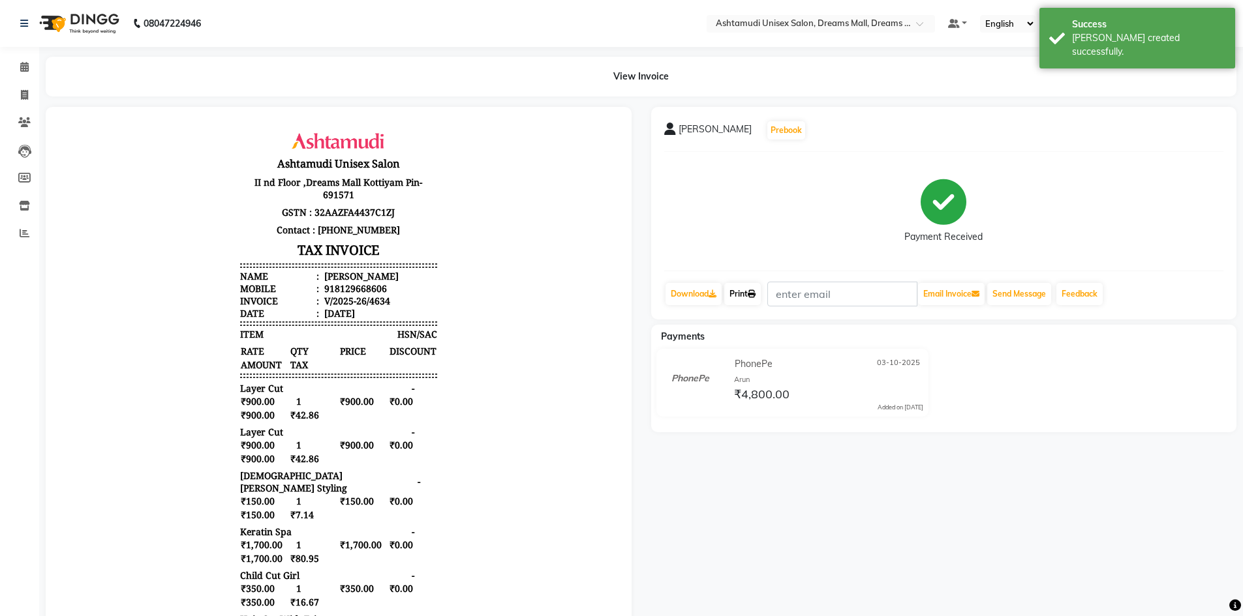
click at [736, 288] on link "Print" at bounding box center [742, 294] width 37 height 22
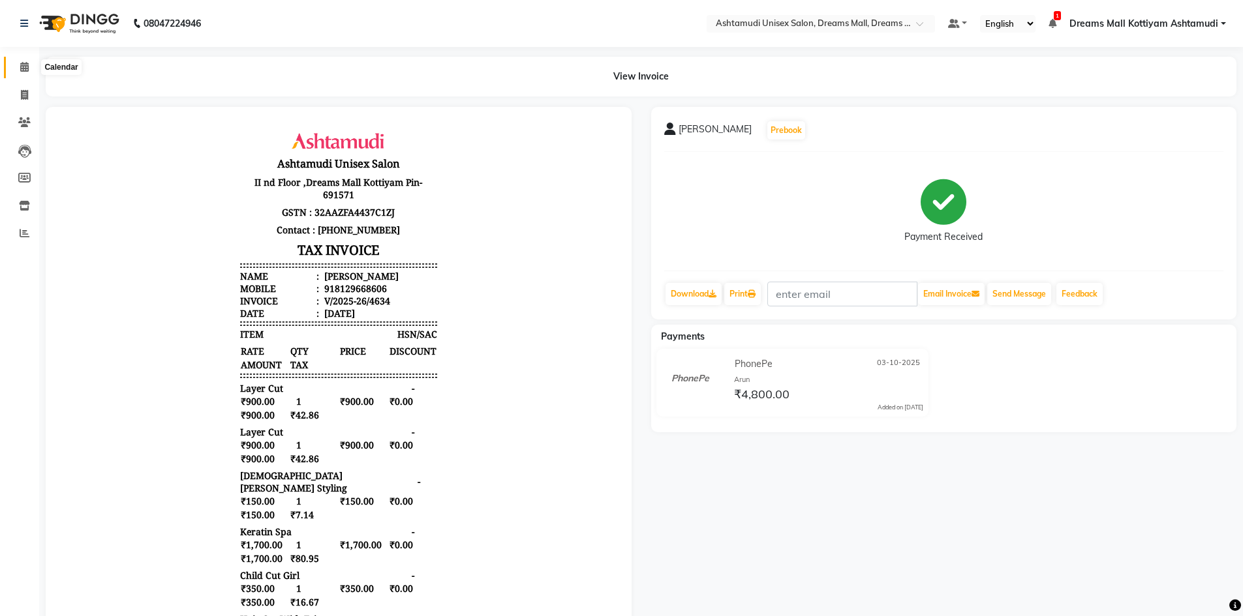
click at [25, 64] on icon at bounding box center [24, 67] width 8 height 10
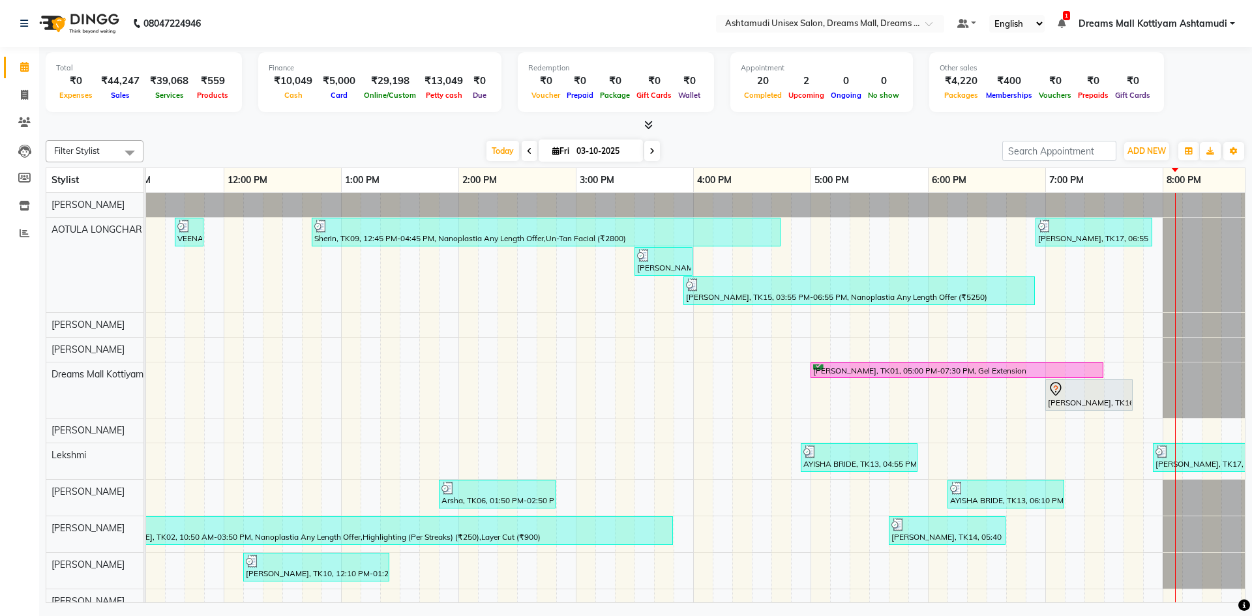
scroll to position [0, 427]
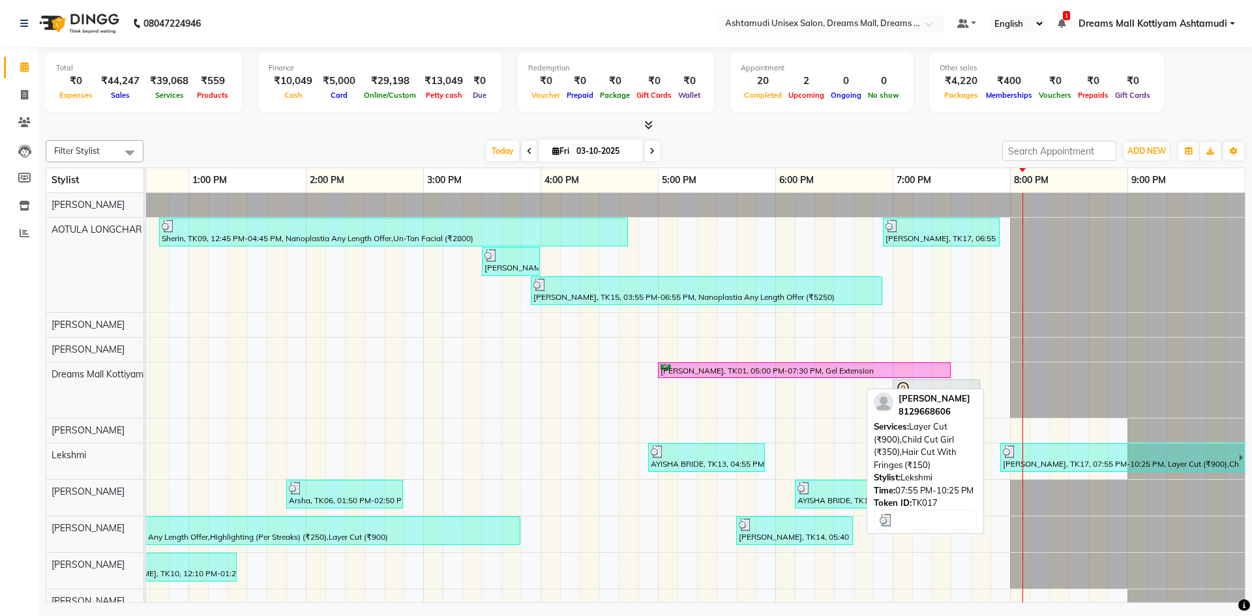
click at [1030, 460] on div "[PERSON_NAME], TK17, 07:55 PM-10:25 PM, Layer Cut (₹900),Child Cut Girl (₹350),…" at bounding box center [1120, 458] width 237 height 25
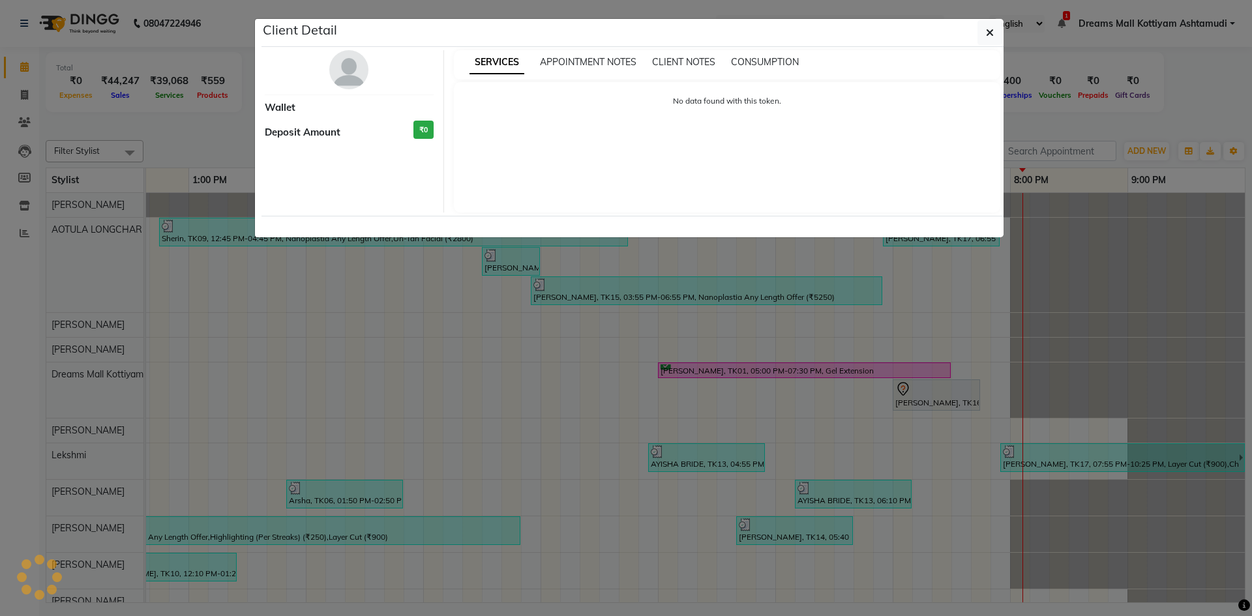
select select "3"
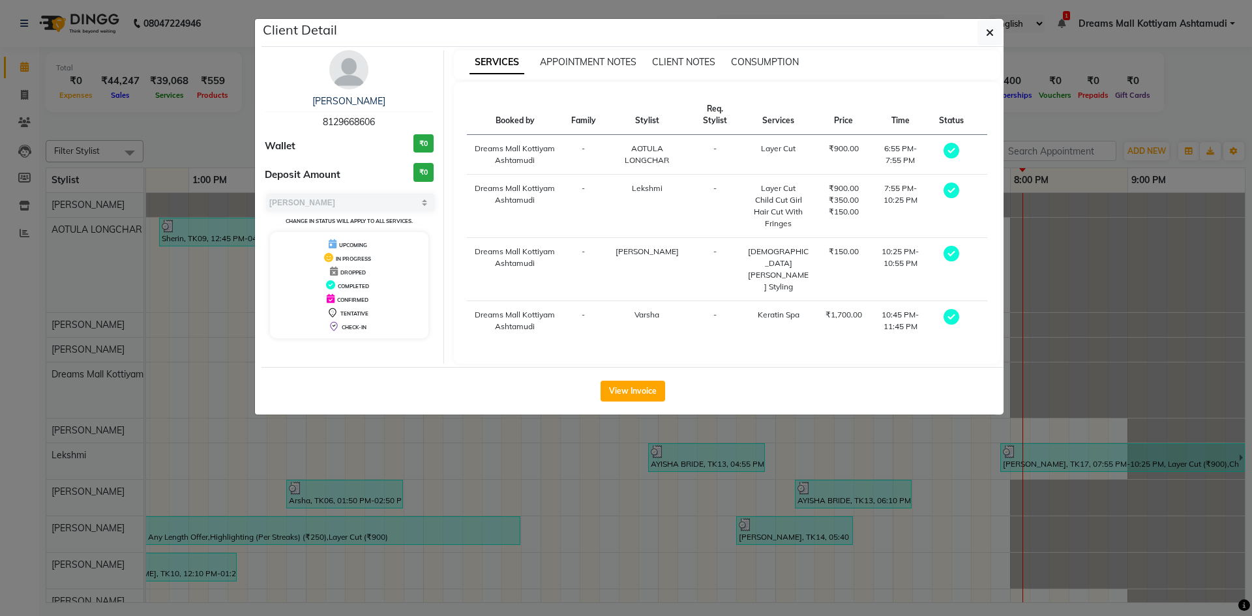
drag, startPoint x: 319, startPoint y: 119, endPoint x: 412, endPoint y: 124, distance: 92.8
click at [412, 124] on div "SARATH RIDDHIKA 8129668606" at bounding box center [349, 112] width 169 height 35
copy span "8129668606"
click at [997, 37] on button "button" at bounding box center [990, 32] width 25 height 25
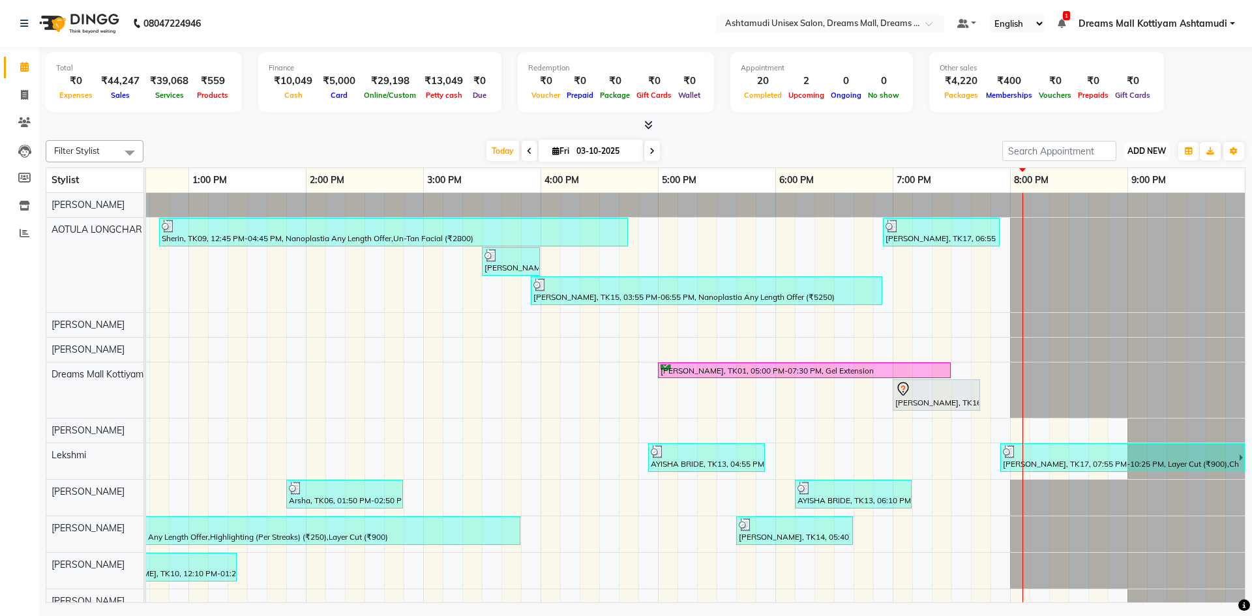
click at [1146, 151] on span "ADD NEW" at bounding box center [1147, 151] width 38 height 10
click at [1112, 193] on link "Add Invoice" at bounding box center [1117, 193] width 103 height 17
select select "service"
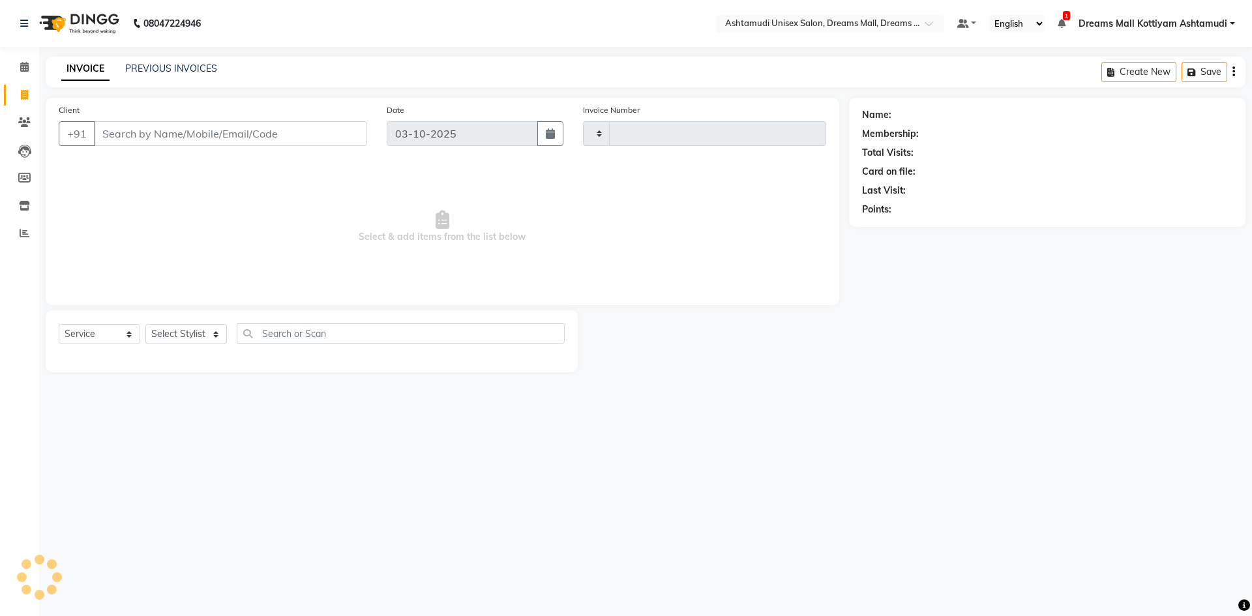
type input "4635"
select select "7264"
click at [256, 135] on input "Client" at bounding box center [230, 133] width 273 height 25
paste input "8129668606"
type input "8129668606"
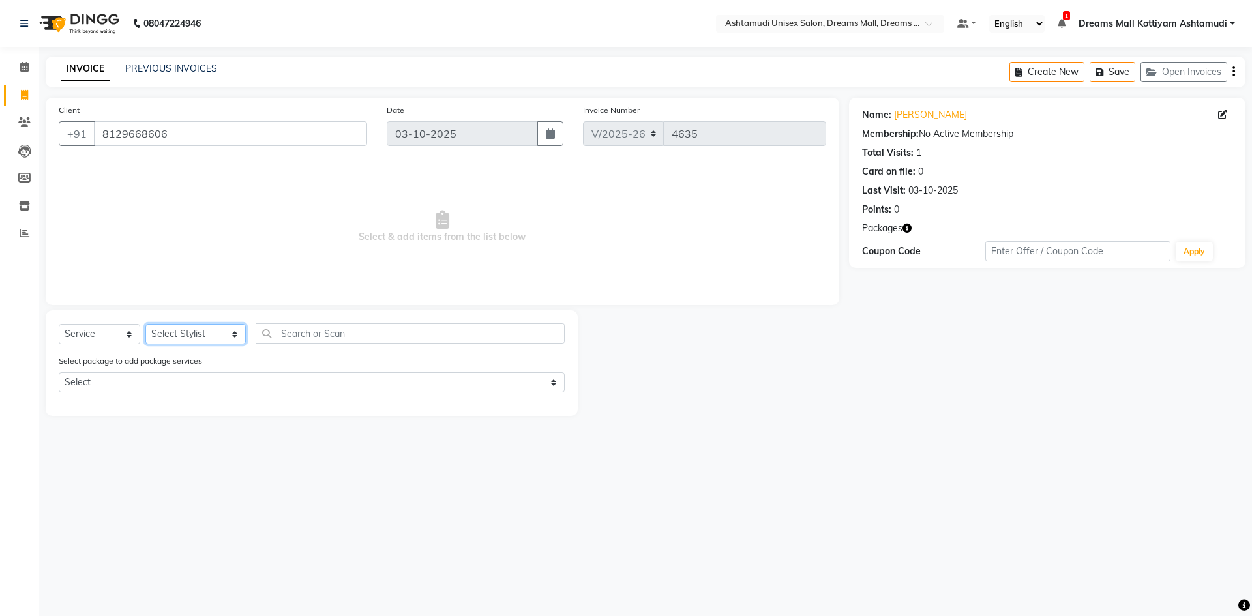
click at [168, 339] on select "Select Stylist Adil ANJANA AOTULA LONGCHAR ARUN VASUDEV BIKI SARKI BINU SHERPA …" at bounding box center [195, 334] width 100 height 20
select select "90438"
click at [145, 324] on select "Select Stylist Adil ANJANA AOTULA LONGCHAR ARUN VASUDEV BIKI SARKI BINU SHERPA …" at bounding box center [195, 334] width 100 height 20
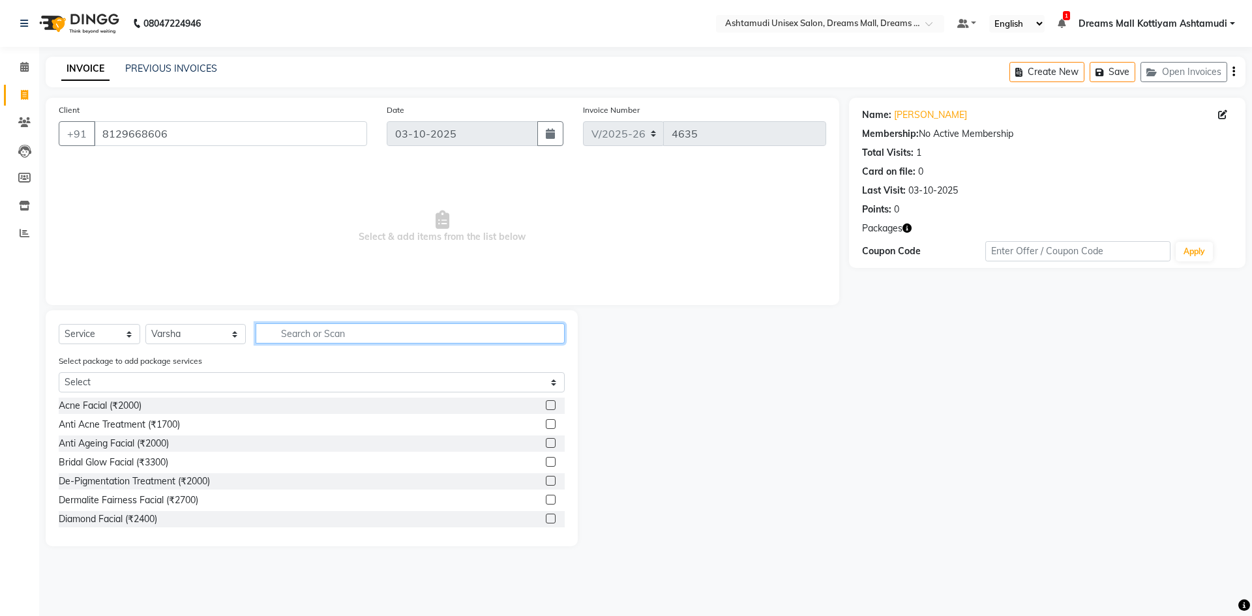
click at [306, 331] on input "text" at bounding box center [410, 334] width 309 height 20
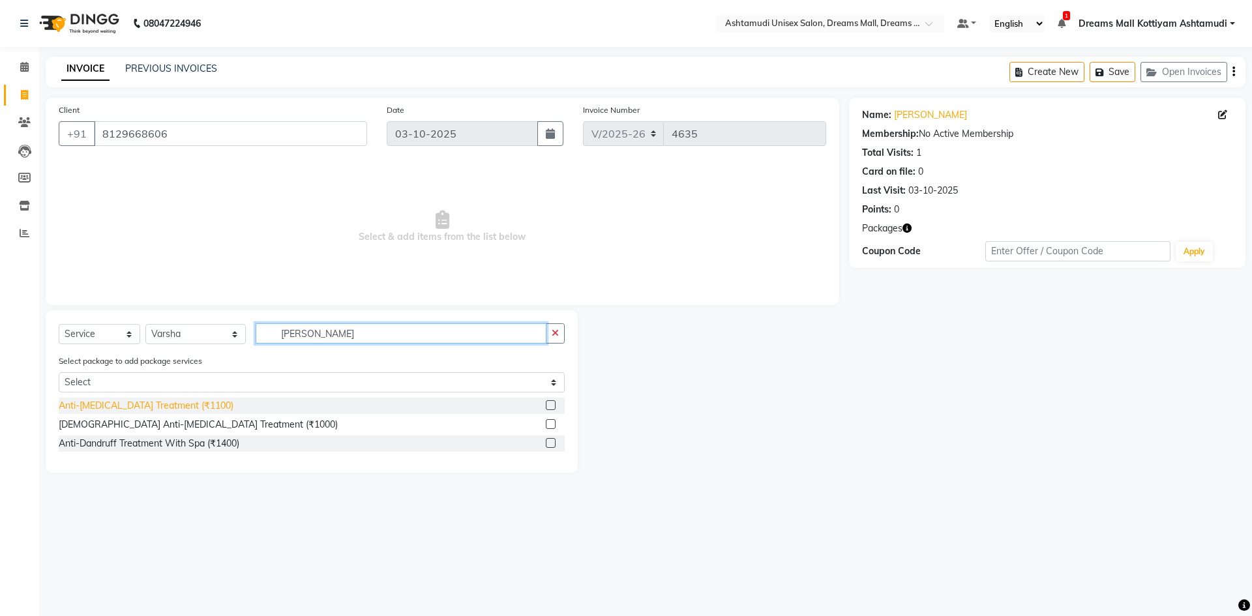
type input "DAN"
click at [126, 404] on div "Anti-Dandruff Treatment (₹1100)" at bounding box center [146, 406] width 175 height 14
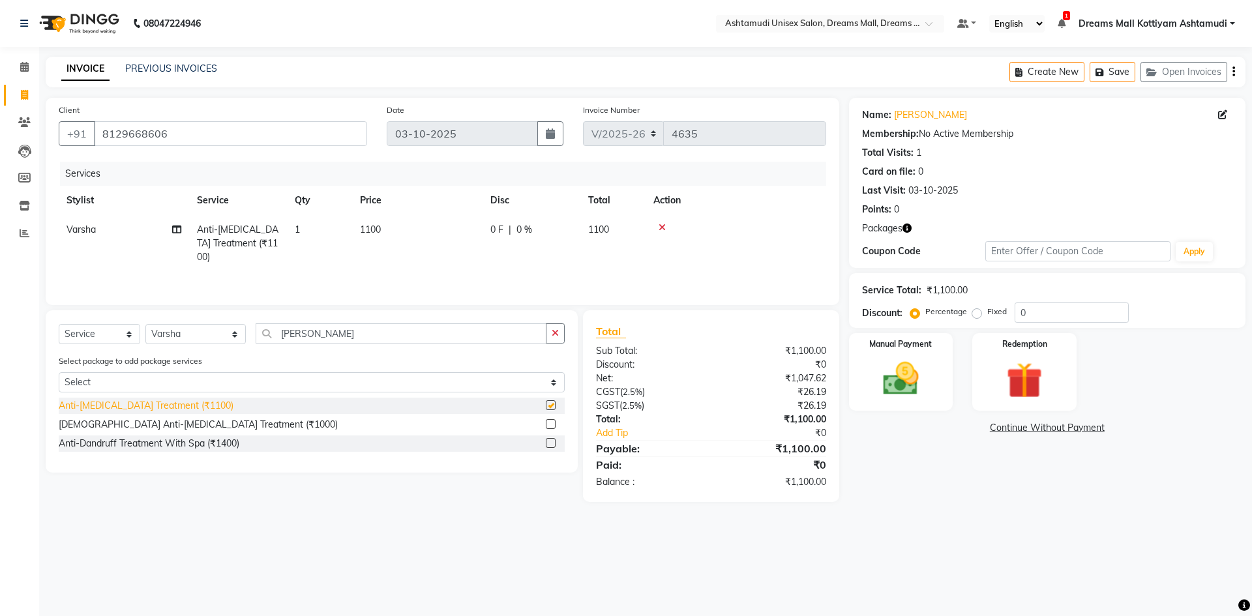
checkbox input "false"
click at [932, 379] on div "Manual Payment" at bounding box center [901, 372] width 108 height 80
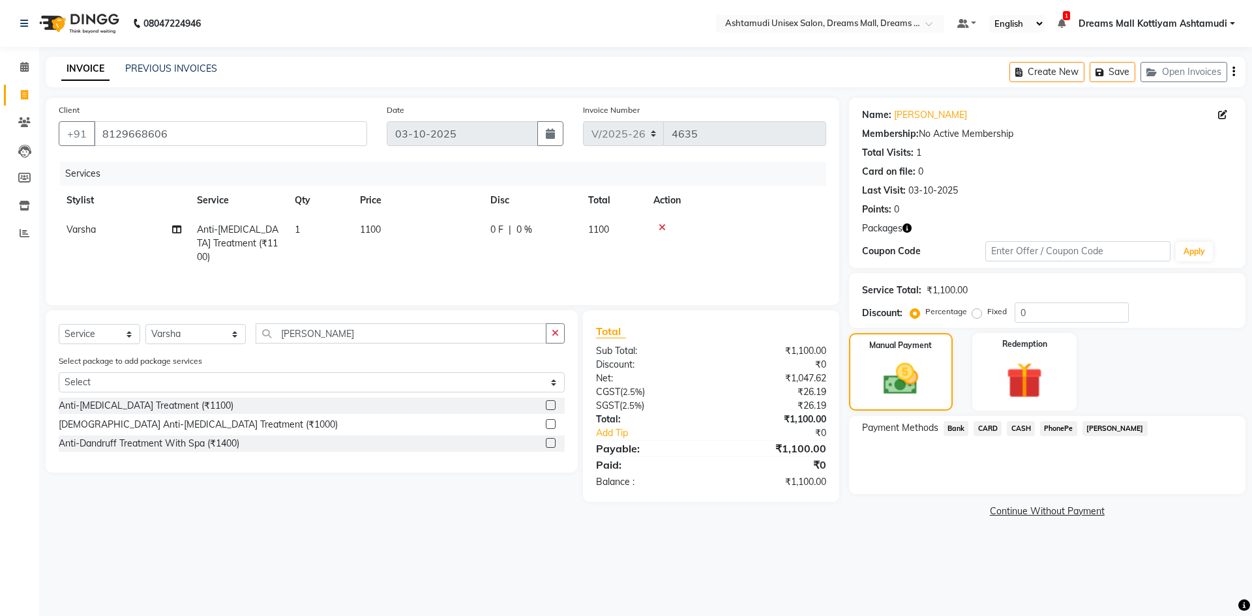
click at [1063, 428] on span "PhonePe" at bounding box center [1058, 428] width 37 height 15
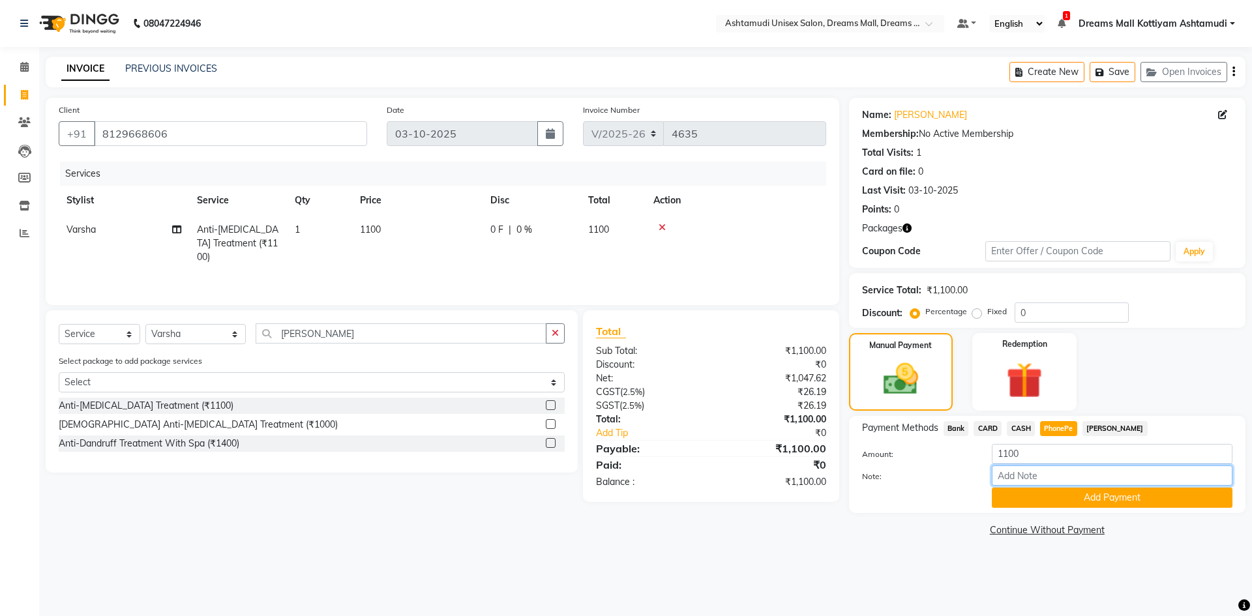
drag, startPoint x: 1021, startPoint y: 480, endPoint x: 1033, endPoint y: 452, distance: 30.7
click at [1021, 480] on input "Note:" at bounding box center [1112, 476] width 241 height 20
type input "Arun"
click at [1091, 503] on button "Add Payment" at bounding box center [1112, 498] width 241 height 20
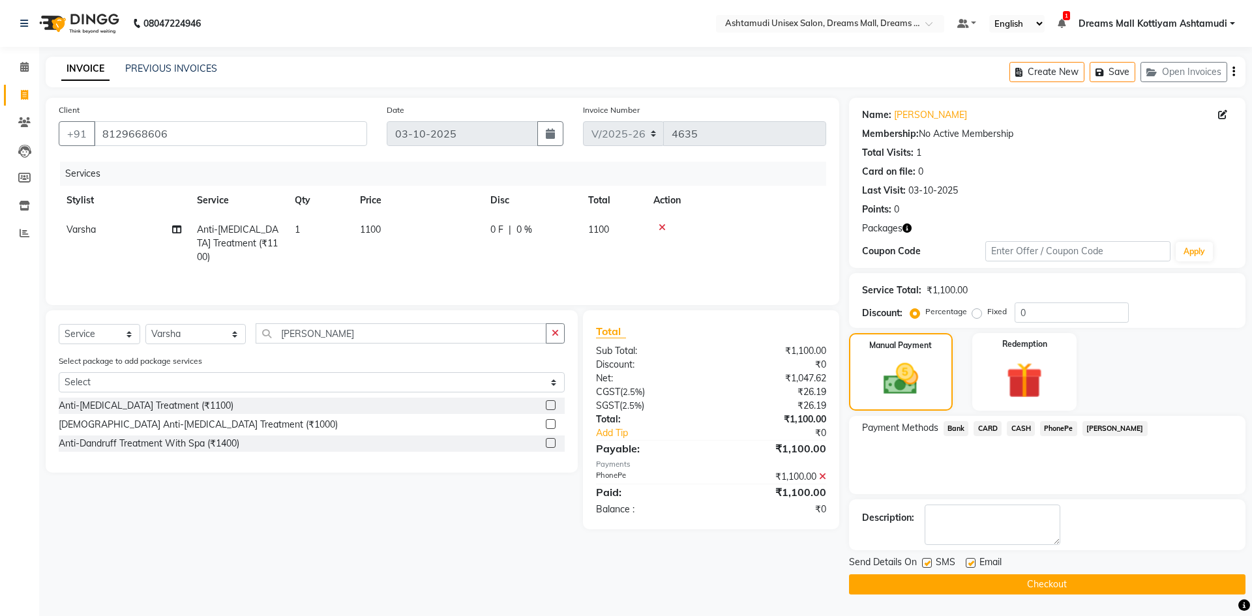
click at [379, 234] on span "1100" at bounding box center [370, 230] width 21 height 12
select select "90438"
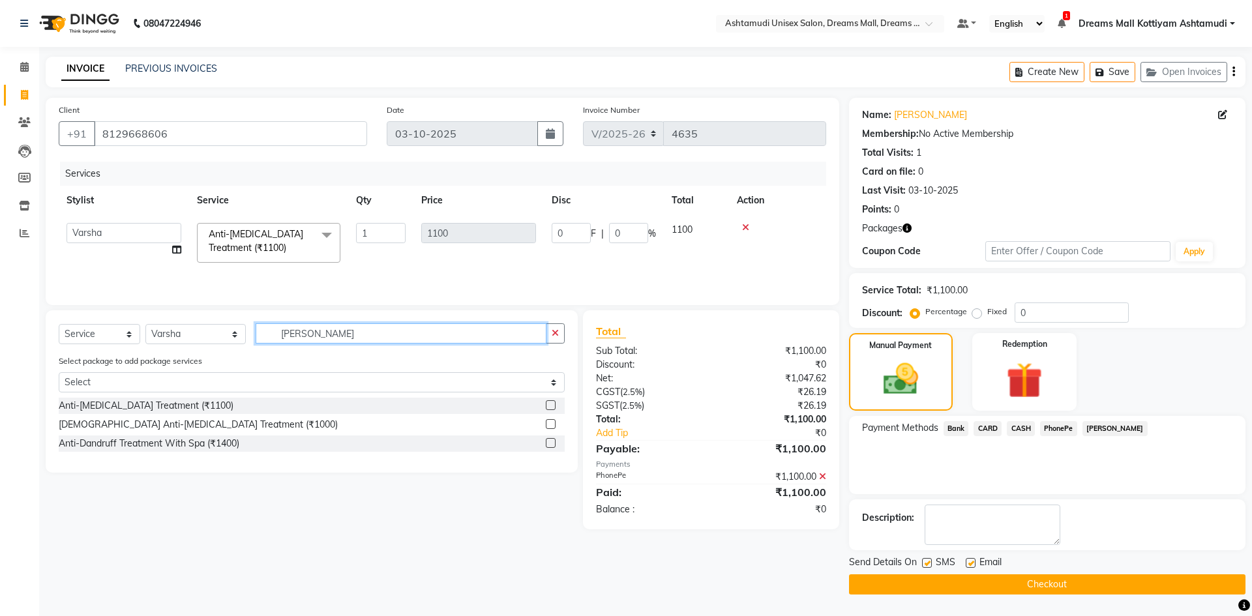
click at [318, 329] on input "DAN" at bounding box center [401, 334] width 291 height 20
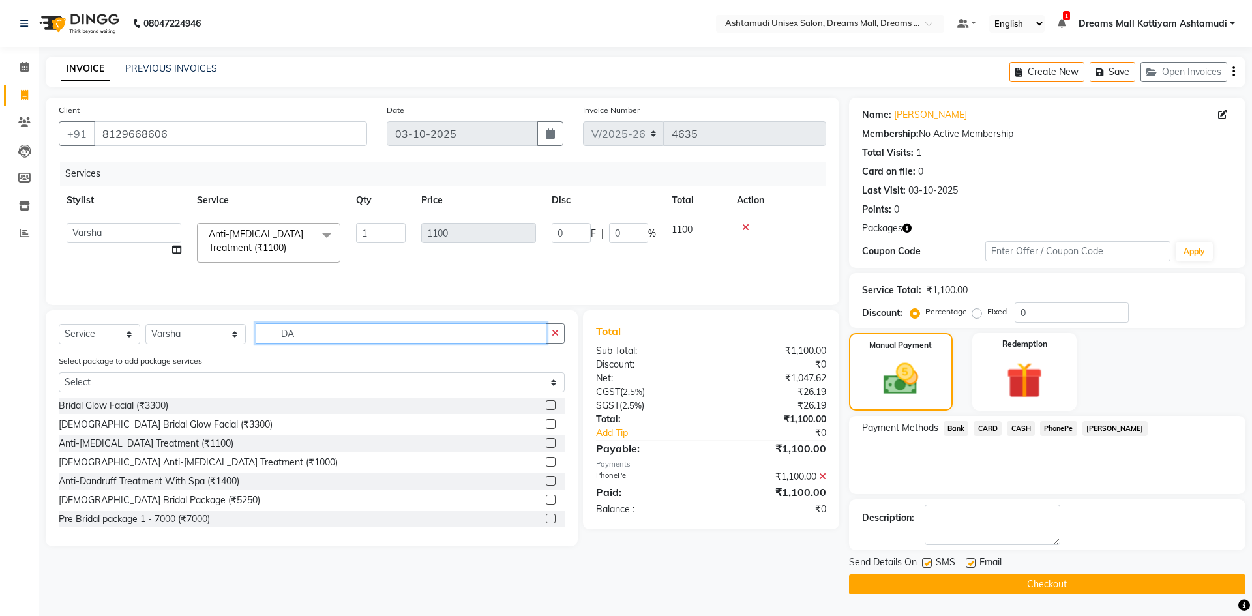
type input "D"
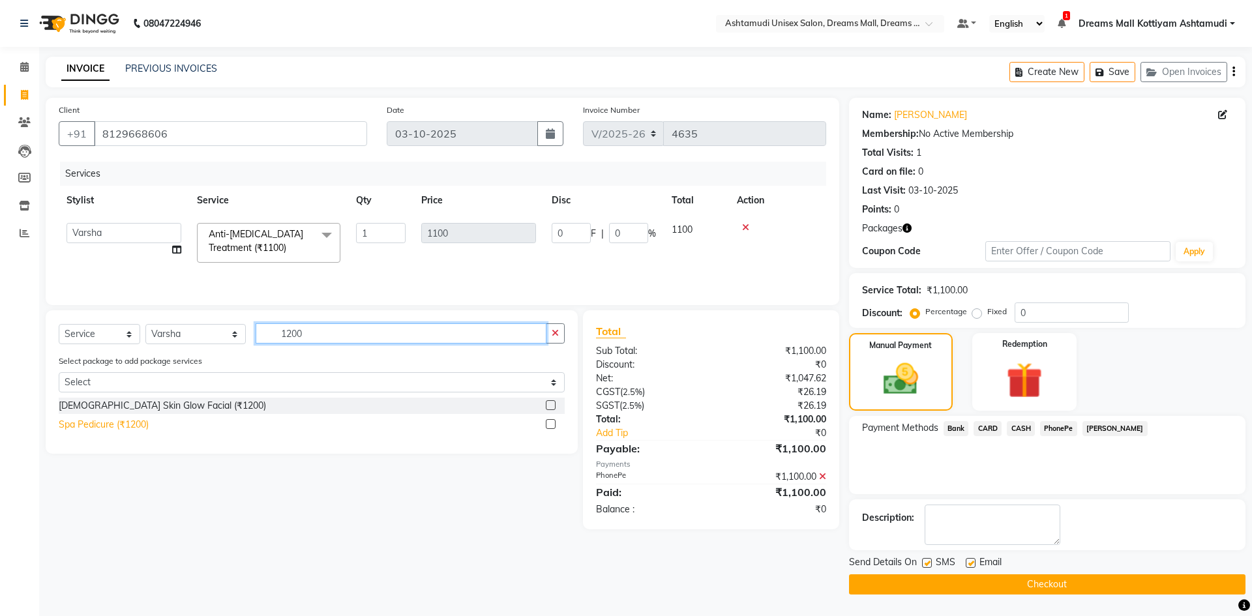
type input "1200"
click at [115, 423] on div "Spa Pedicure (₹1200)" at bounding box center [104, 425] width 90 height 14
checkbox input "false"
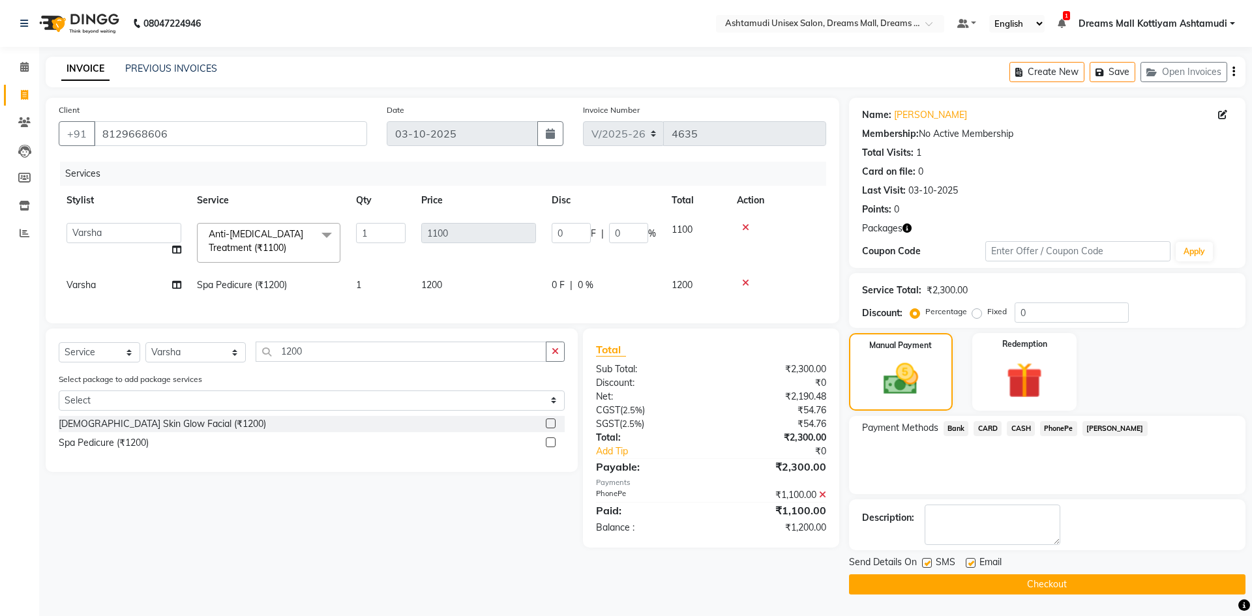
click at [743, 230] on icon at bounding box center [745, 227] width 7 height 9
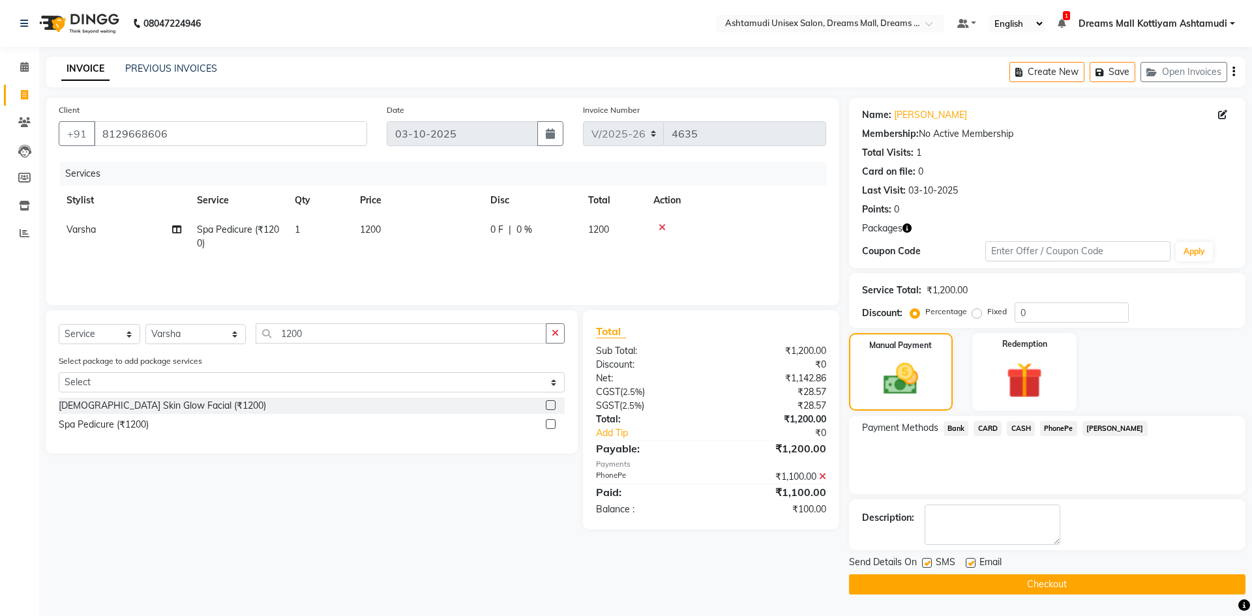
click at [594, 36] on nav "08047224946 Select Location × Ashtamudi Unisex Salon, Dreams Mall, Dreams Mall …" at bounding box center [626, 23] width 1252 height 47
click at [824, 474] on icon at bounding box center [822, 476] width 7 height 9
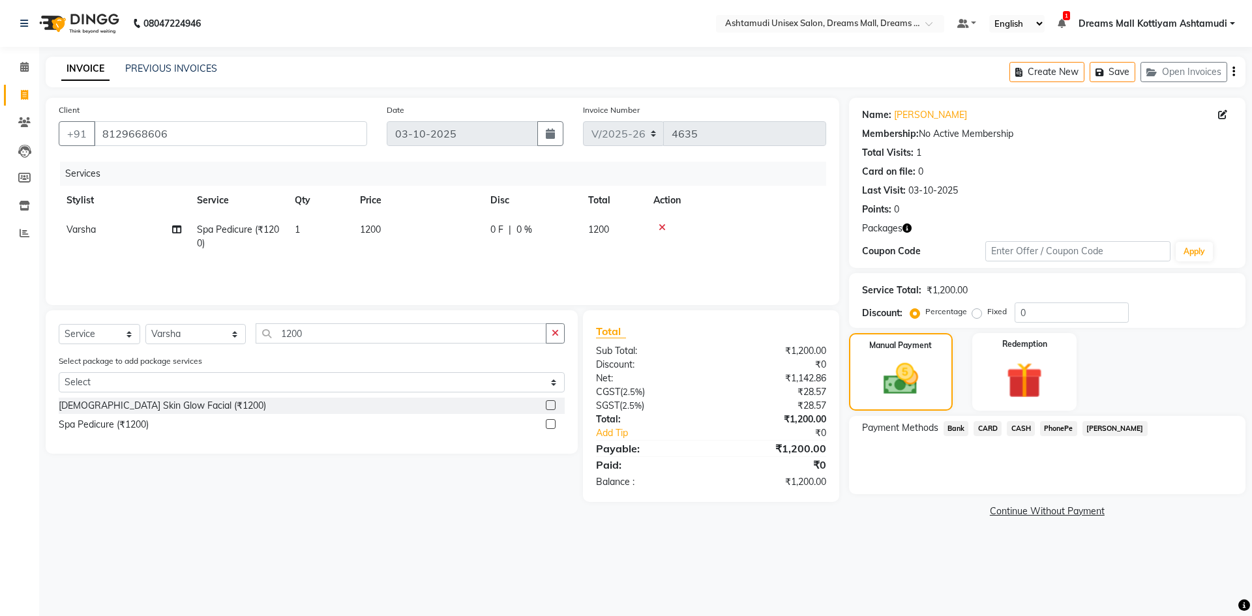
click at [1059, 432] on span "PhonePe" at bounding box center [1058, 428] width 37 height 15
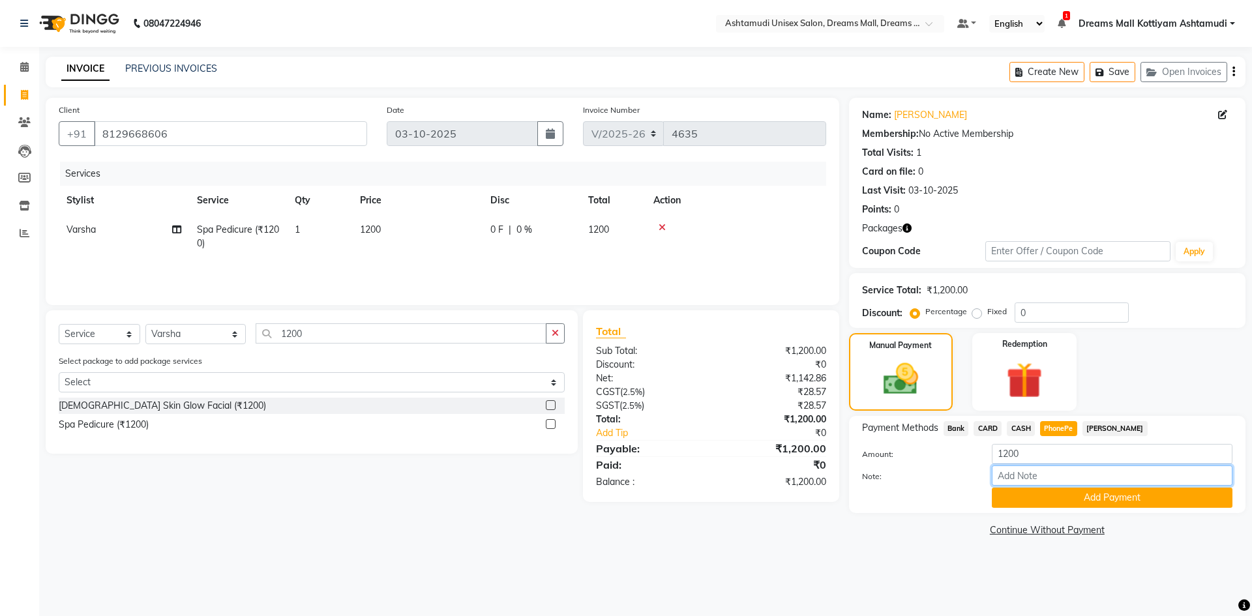
click at [1019, 479] on input "Note:" at bounding box center [1112, 476] width 241 height 20
type input "Arun"
click at [1088, 499] on button "Add Payment" at bounding box center [1112, 498] width 241 height 20
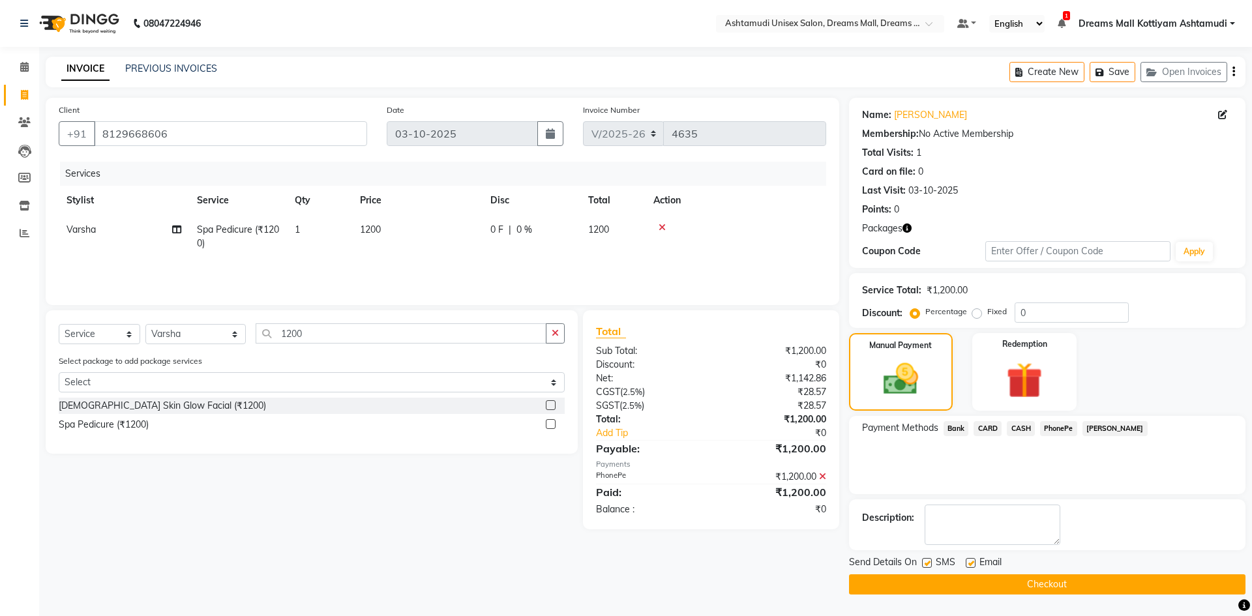
click at [1025, 581] on button "Checkout" at bounding box center [1047, 585] width 397 height 20
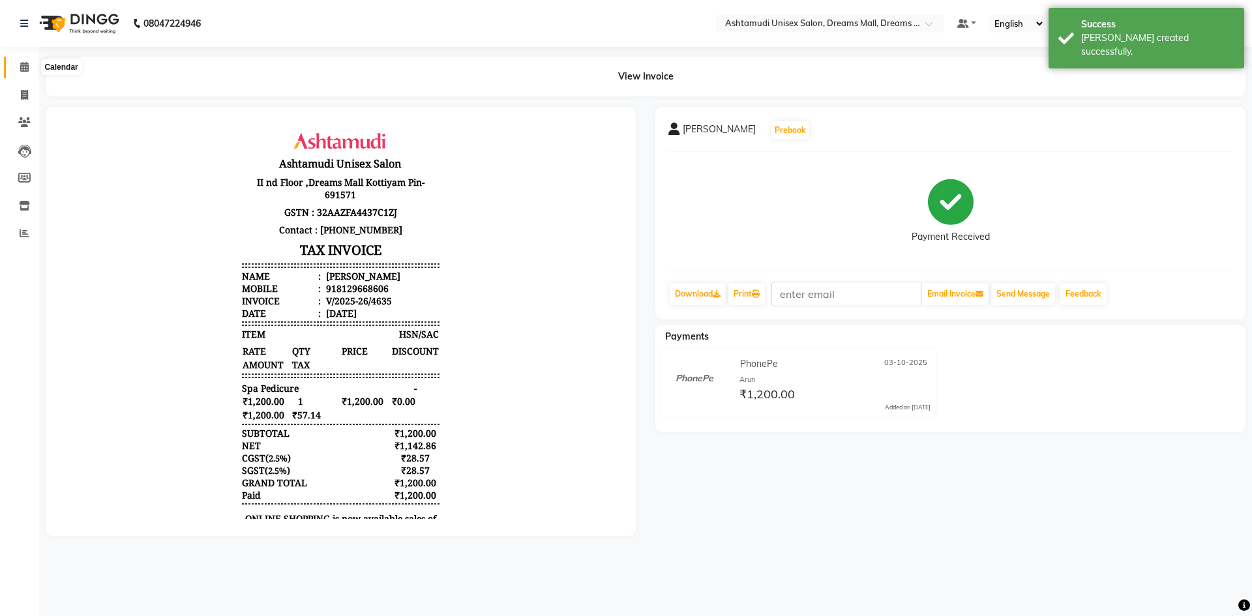
click at [20, 73] on span at bounding box center [24, 67] width 23 height 15
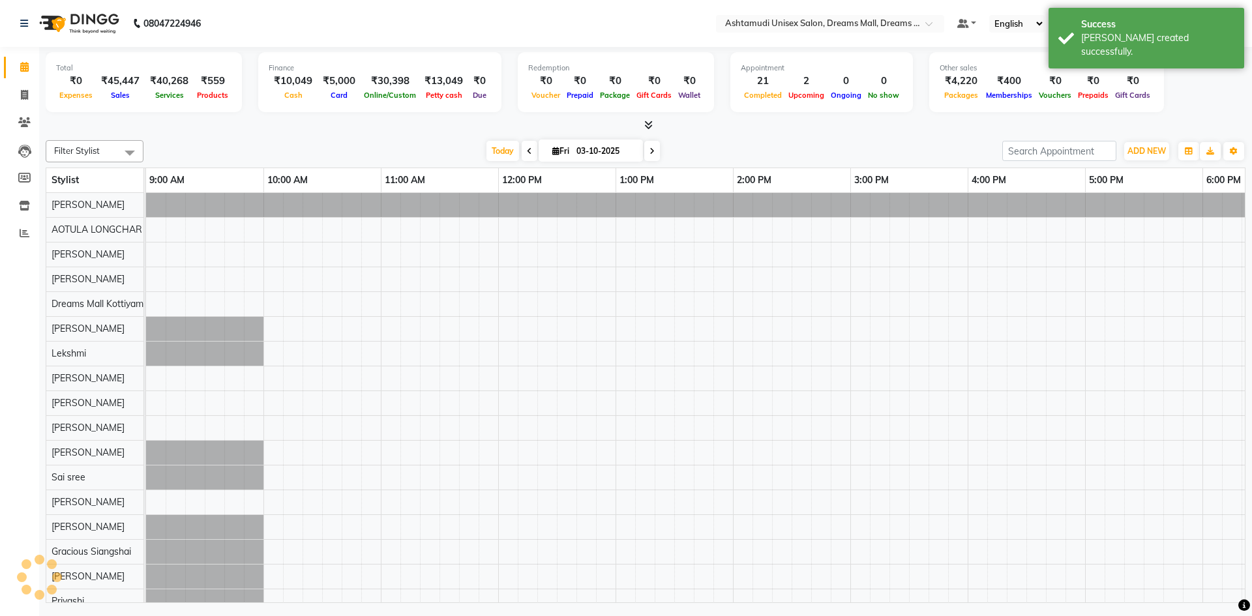
scroll to position [0, 427]
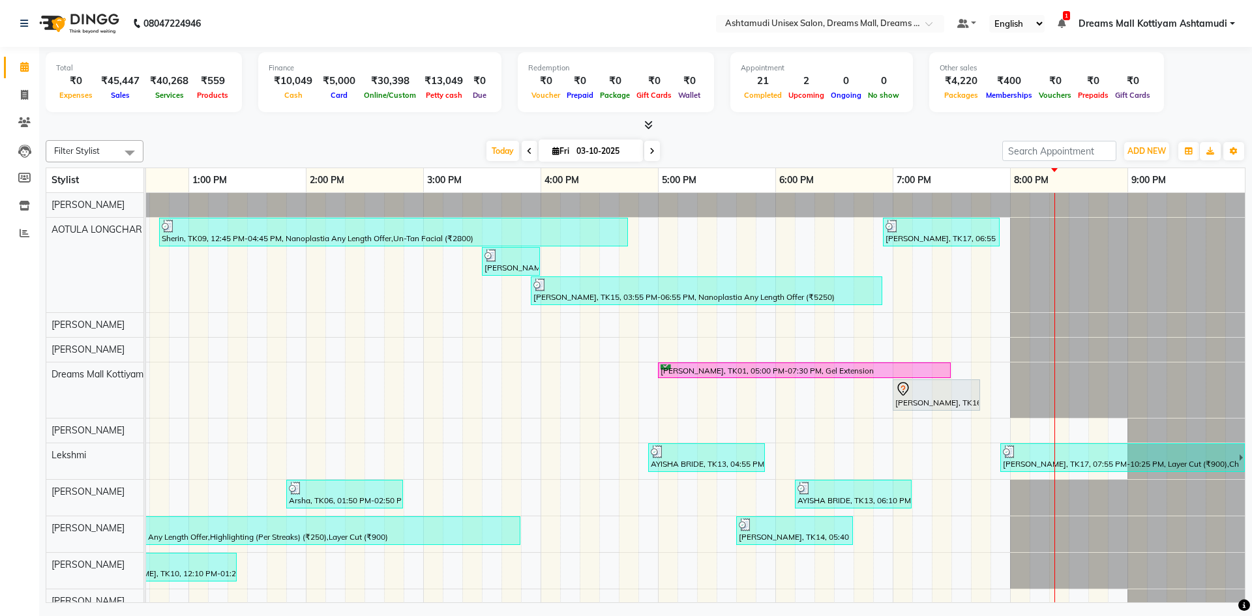
click at [4, 68] on link "Calendar" at bounding box center [19, 68] width 31 height 22
click at [22, 93] on icon at bounding box center [24, 95] width 7 height 10
select select "7264"
select select "service"
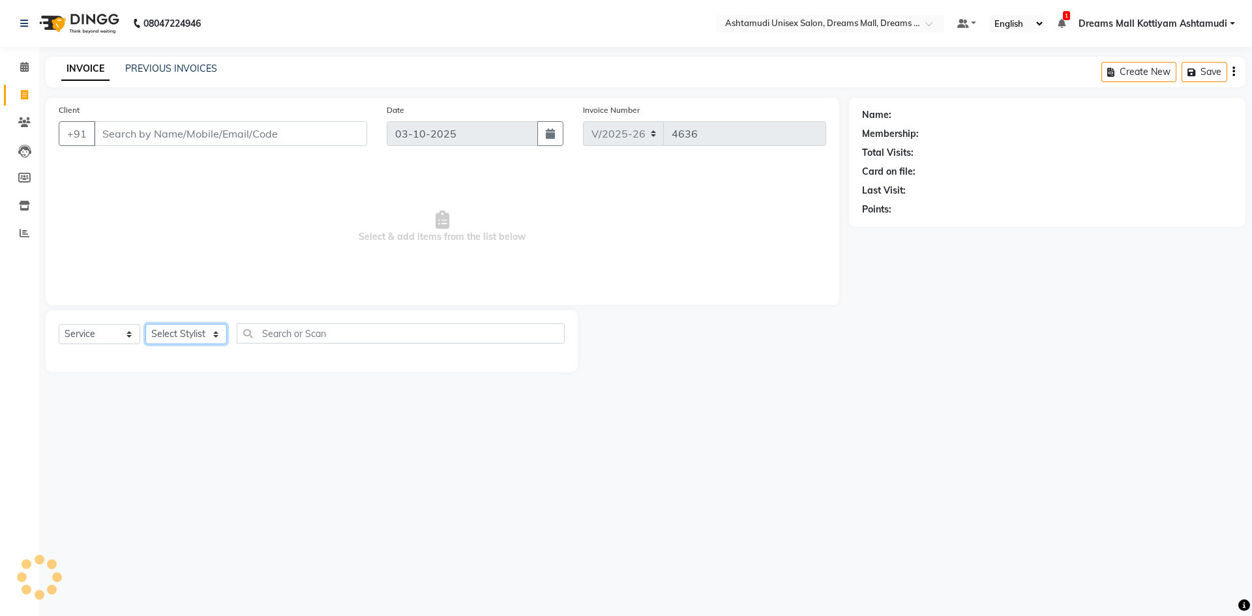
click at [219, 335] on select "Select Stylist" at bounding box center [186, 334] width 82 height 20
click at [212, 331] on select "Select Stylist" at bounding box center [186, 334] width 82 height 20
click at [130, 331] on select "Select Service Product Membership Package Voucher Prepaid Gift Card" at bounding box center [100, 334] width 82 height 20
click at [59, 324] on select "Select Service Product Membership Package Voucher Prepaid Gift Card" at bounding box center [100, 334] width 82 height 20
click at [215, 333] on select "Select Stylist Adil ANJANA AOTULA LONGCHAR ARUN VASUDEV BIKI SARKI BINU SHERPA …" at bounding box center [195, 334] width 100 height 20
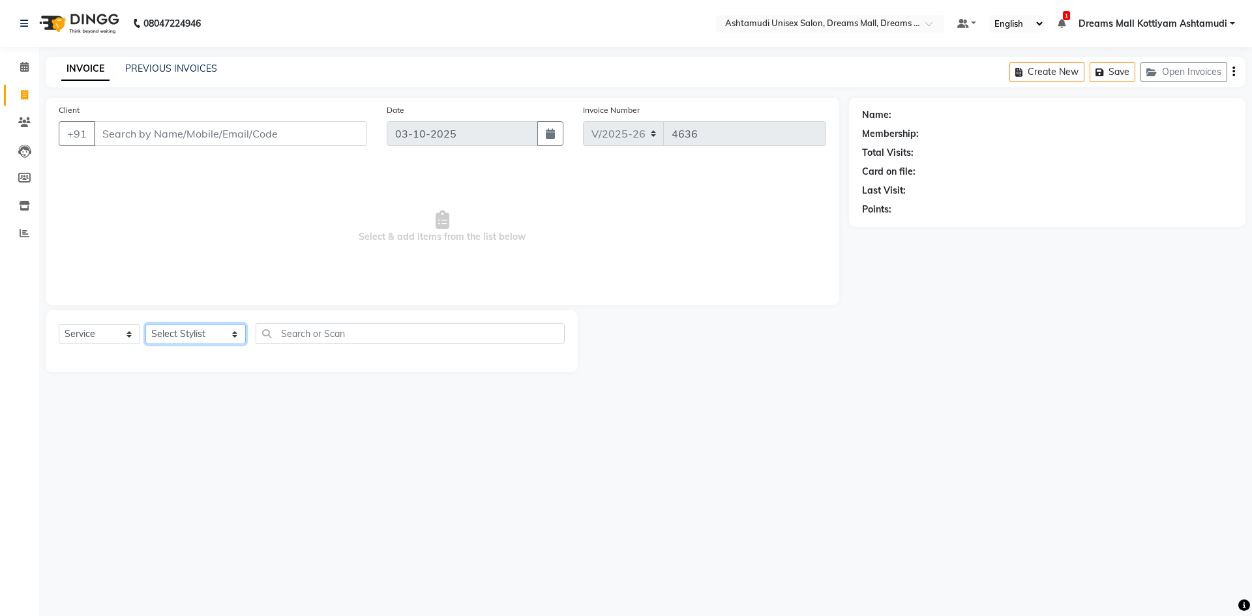
select select "62104"
click at [145, 324] on select "Select Stylist Adil ANJANA AOTULA LONGCHAR ARUN VASUDEV BIKI SARKI BINU SHERPA …" at bounding box center [195, 334] width 100 height 20
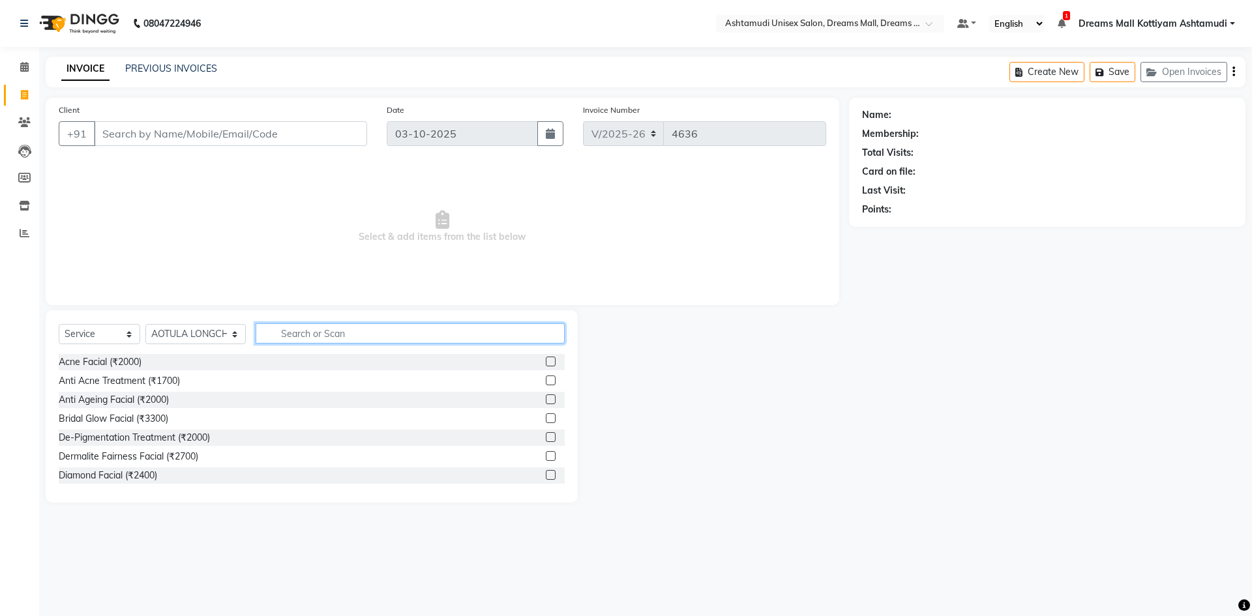
click at [327, 333] on input "text" at bounding box center [410, 334] width 309 height 20
type input "H"
click at [24, 70] on icon at bounding box center [24, 67] width 8 height 10
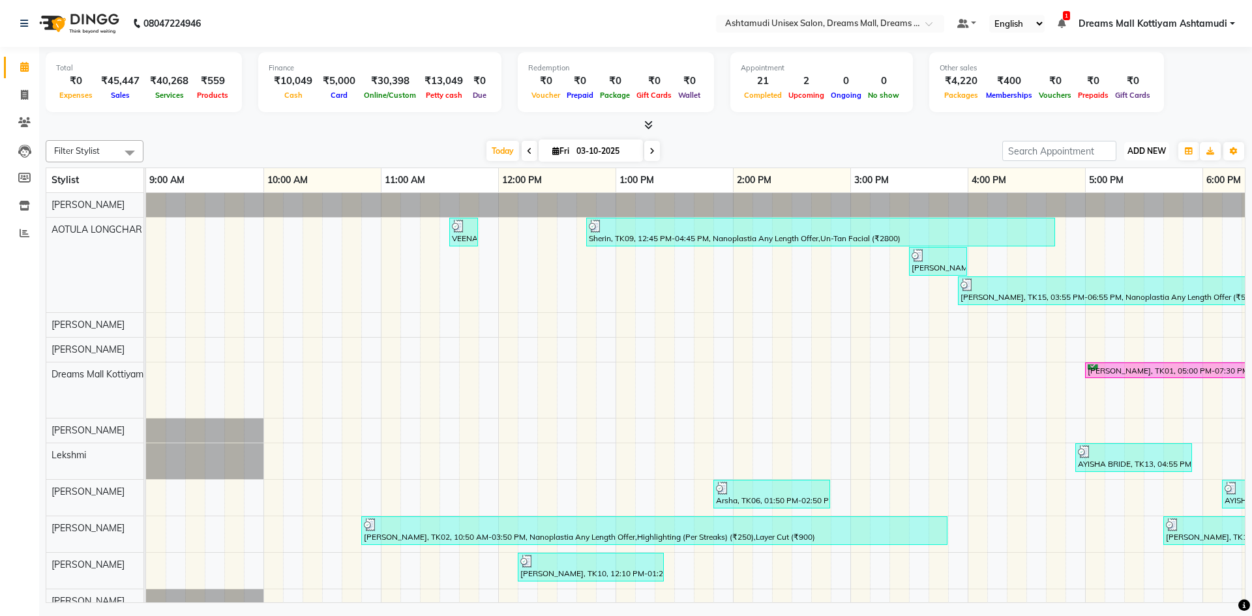
click at [1145, 151] on span "ADD NEW" at bounding box center [1147, 151] width 38 height 10
click at [1121, 207] on link "Add Expense" at bounding box center [1117, 210] width 103 height 17
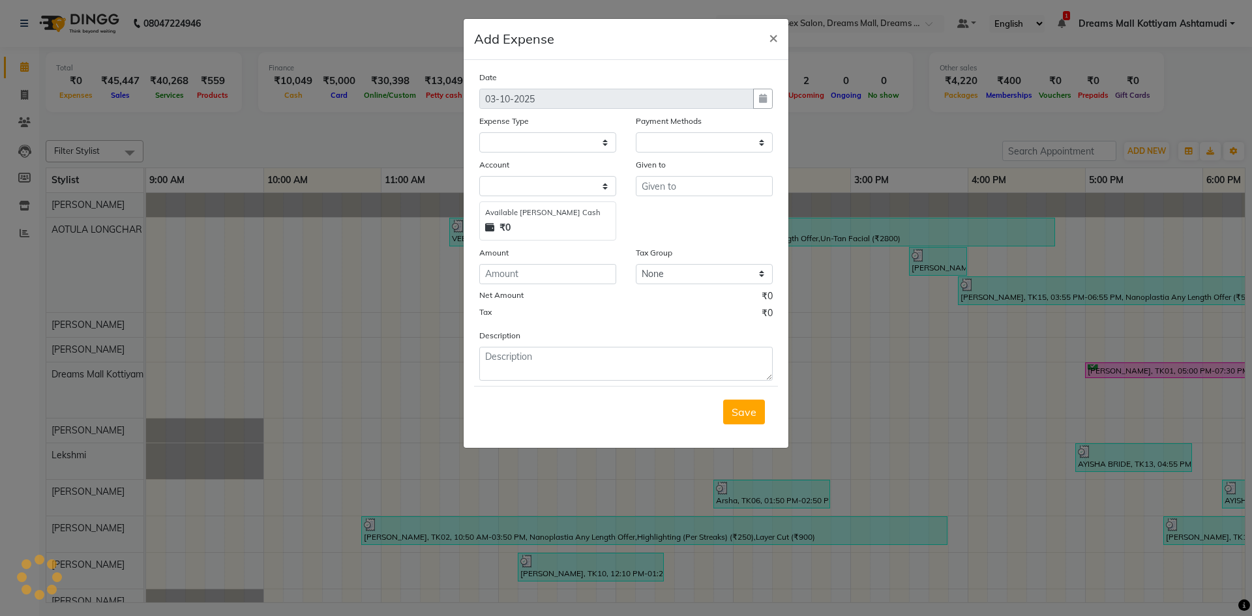
select select "1"
select select "6354"
click at [606, 143] on select at bounding box center [547, 142] width 137 height 20
click at [610, 143] on select at bounding box center [547, 142] width 137 height 20
click at [605, 142] on select at bounding box center [547, 142] width 137 height 20
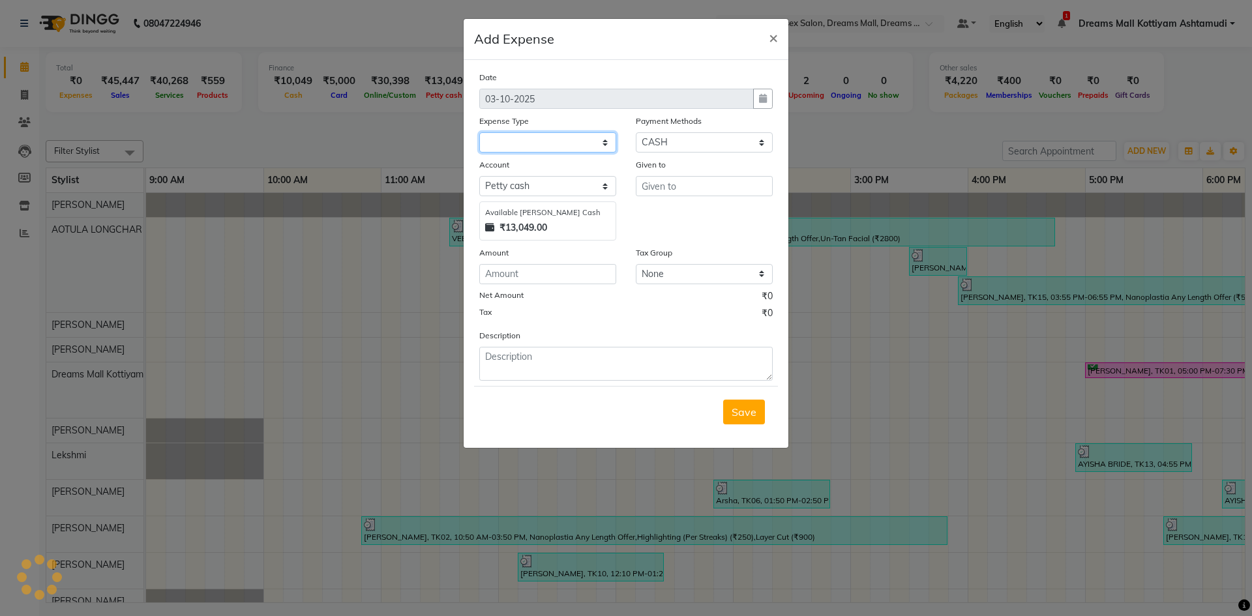
click at [605, 142] on select at bounding box center [547, 142] width 137 height 20
click at [770, 38] on span "×" at bounding box center [773, 37] width 9 height 20
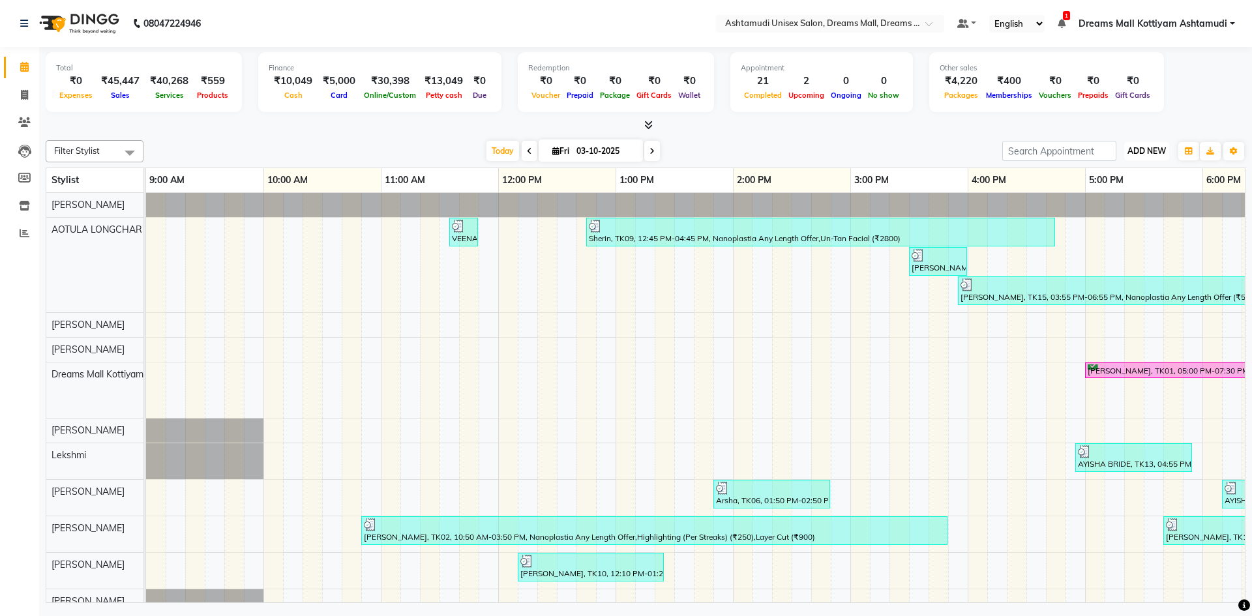
click at [1145, 149] on span "ADD NEW" at bounding box center [1147, 151] width 38 height 10
click at [1114, 207] on link "Add Expense" at bounding box center [1117, 210] width 103 height 17
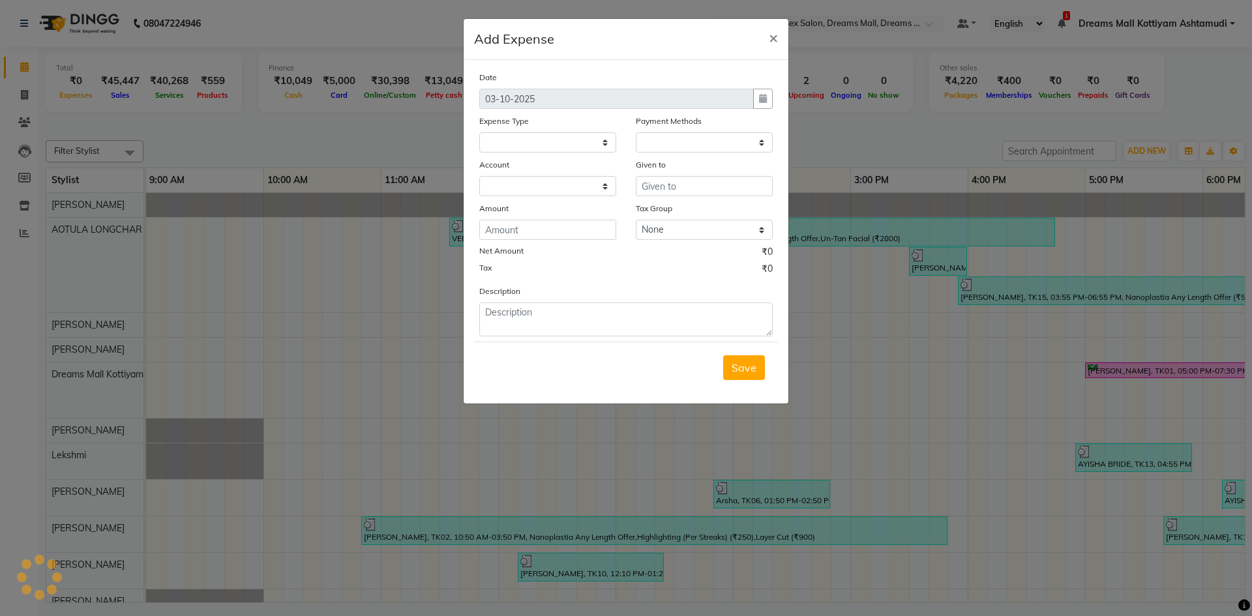
select select
select select "1"
select select "6354"
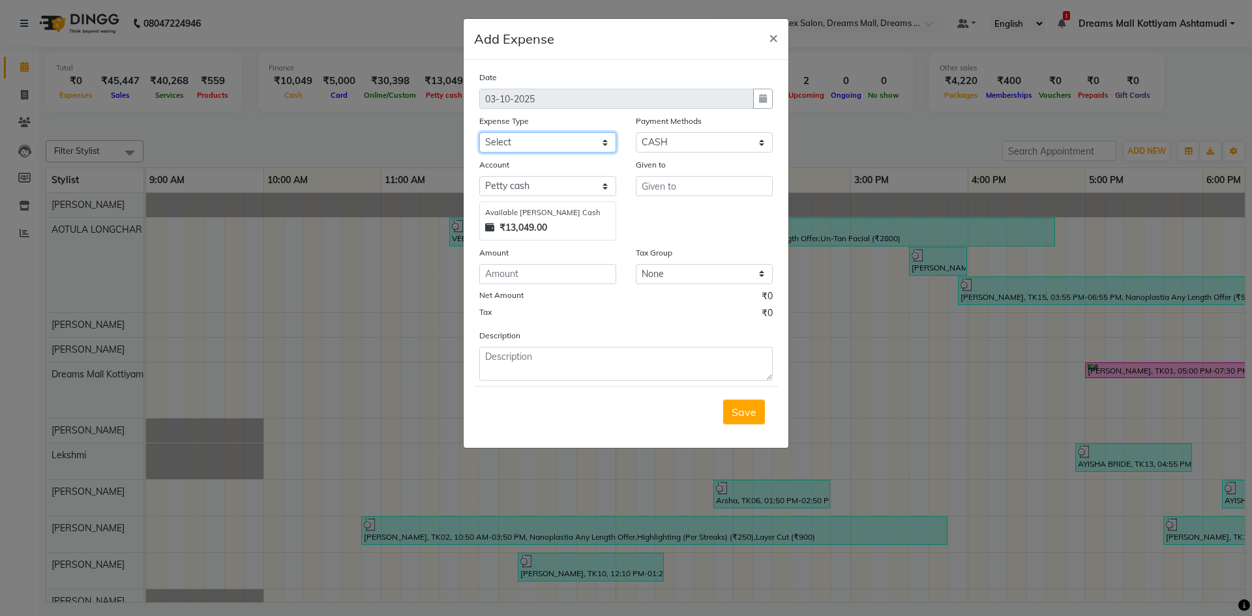
click at [606, 142] on select "Select ACCOMODATION EXPENSES ADVERTISEMENT SALES PROMOTIONAL EXPENSES Bonus BRI…" at bounding box center [547, 142] width 137 height 20
select select "6175"
click at [479, 132] on select "Select ACCOMODATION EXPENSES ADVERTISEMENT SALES PROMOTIONAL EXPENSES Bonus BRI…" at bounding box center [547, 142] width 137 height 20
click at [688, 185] on input "text" at bounding box center [704, 186] width 137 height 20
click at [562, 275] on input "number" at bounding box center [547, 274] width 137 height 20
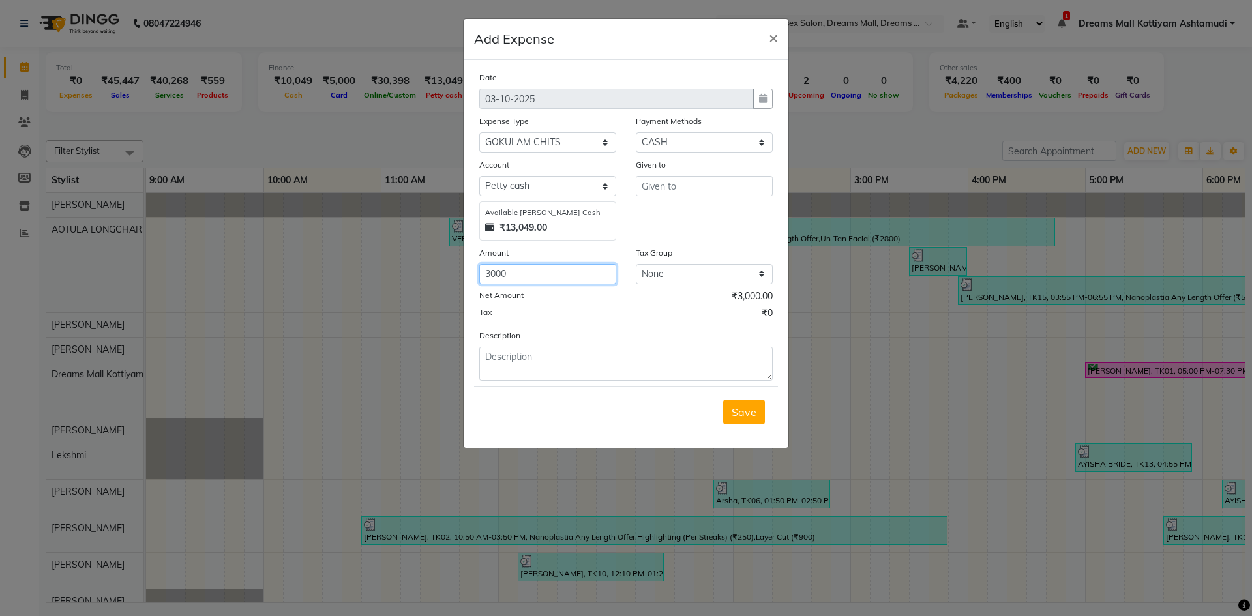
type input "3000"
click at [521, 365] on textarea at bounding box center [626, 364] width 294 height 34
type textarea "CHITTY"
click at [678, 187] on input "text" at bounding box center [704, 186] width 137 height 20
type input "GOKULAM"
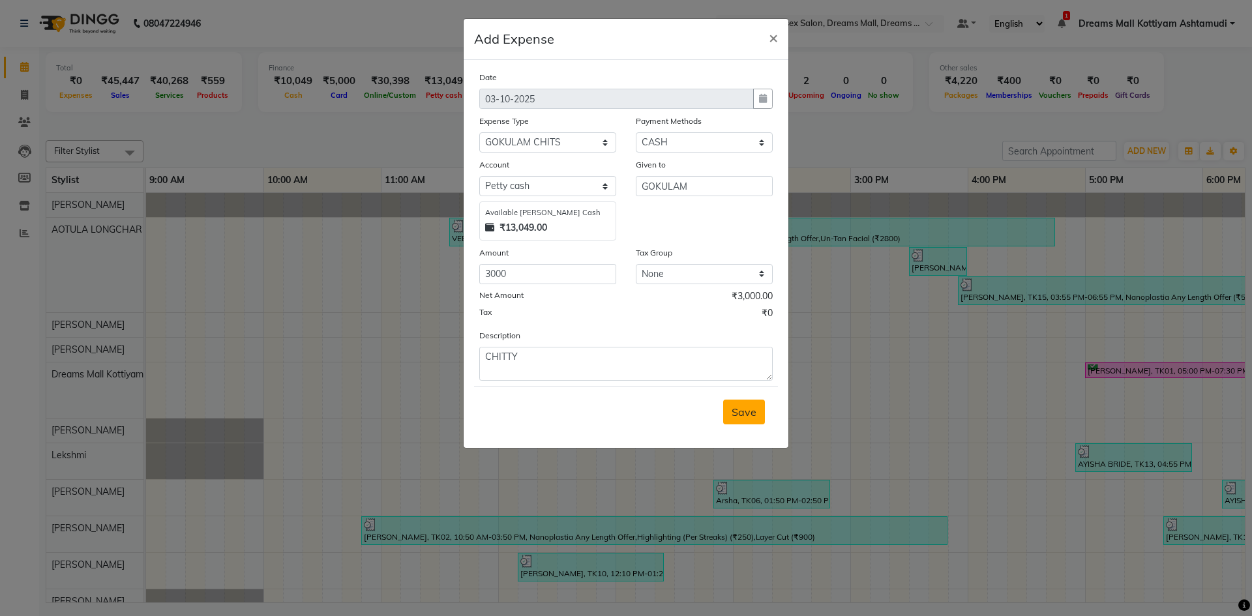
click at [751, 413] on span "Save" at bounding box center [744, 412] width 25 height 13
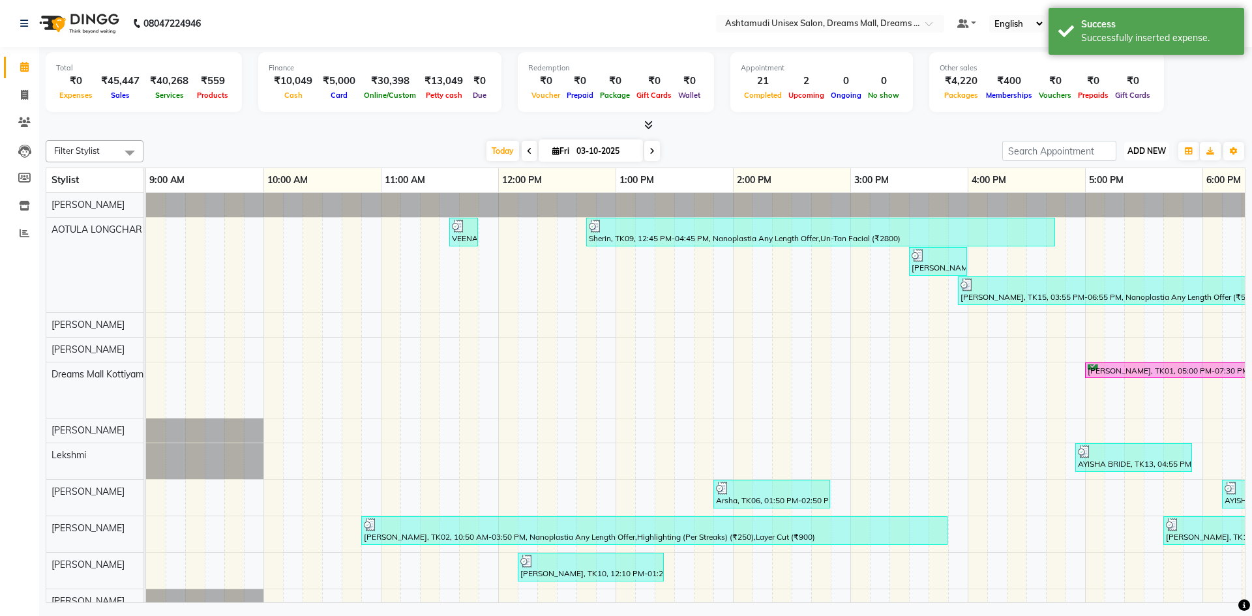
click at [1137, 147] on span "ADD NEW" at bounding box center [1147, 151] width 38 height 10
click at [1117, 211] on link "Add Expense" at bounding box center [1117, 210] width 103 height 17
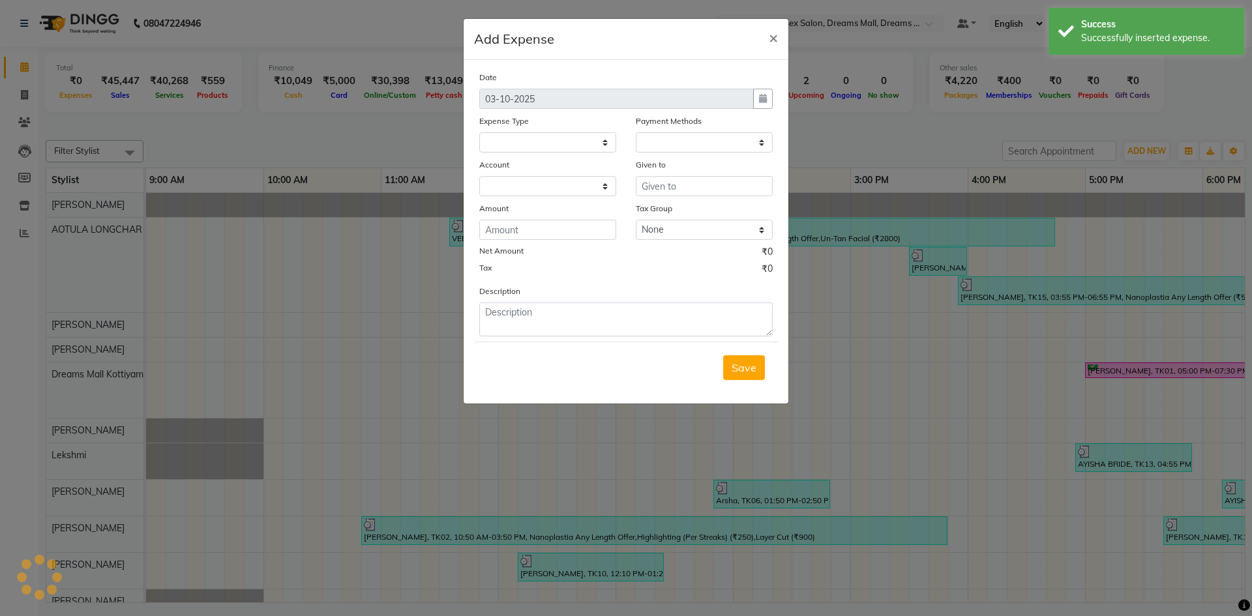
select select "1"
select select "6354"
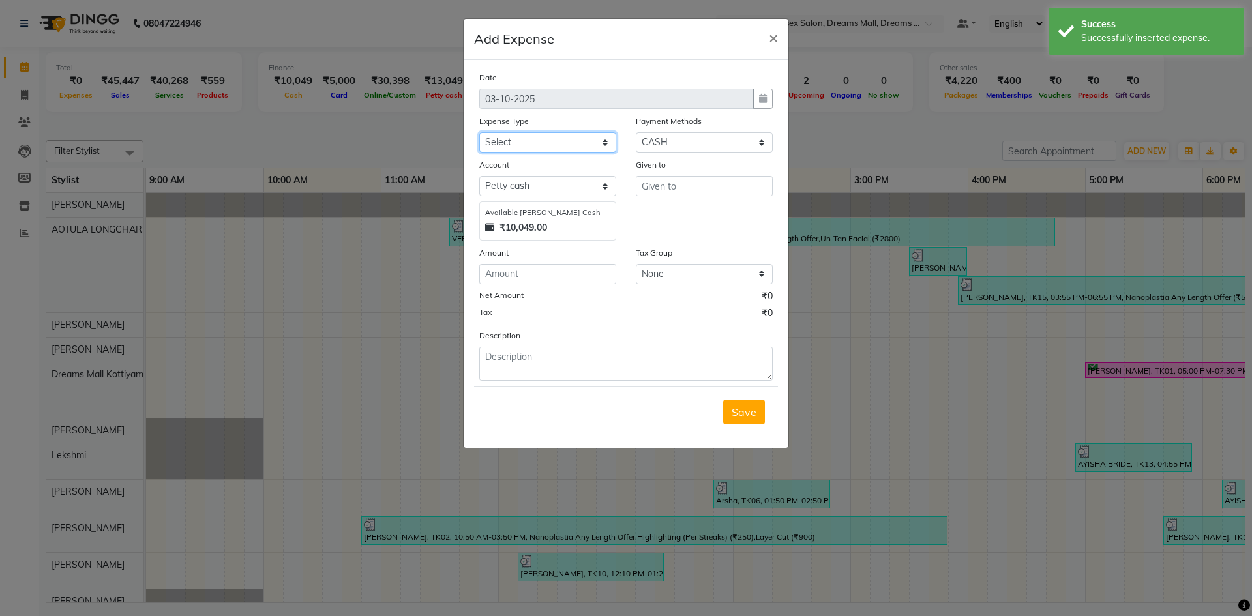
click at [605, 145] on select "Select ACCOMODATION EXPENSES ADVERTISEMENT SALES PROMOTIONAL EXPENSES Bonus BRI…" at bounding box center [547, 142] width 137 height 20
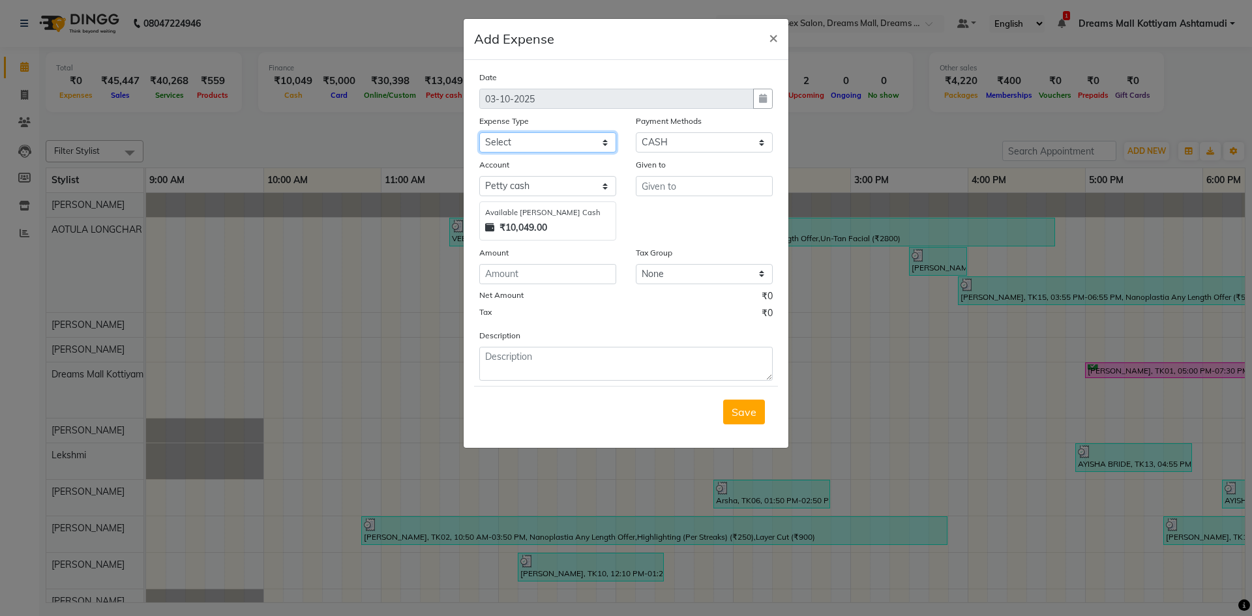
select select "6187"
click at [479, 132] on select "Select ACCOMODATION EXPENSES ADVERTISEMENT SALES PROMOTIONAL EXPENSES Bonus BRI…" at bounding box center [547, 142] width 137 height 20
click at [671, 191] on input "text" at bounding box center [704, 186] width 137 height 20
type input "RESHMI"
click at [541, 274] on input "number" at bounding box center [547, 274] width 137 height 20
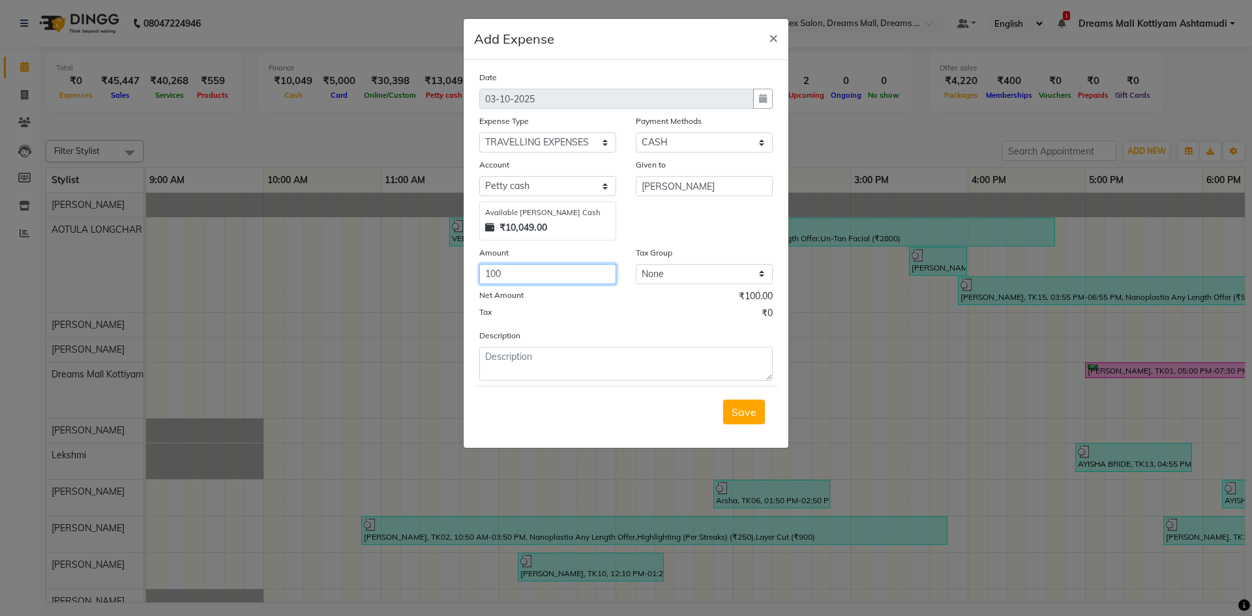
type input "100"
click at [524, 359] on textarea at bounding box center [626, 364] width 294 height 34
type textarea "AUTO FARE(RESHMI KOTTIYAM)"
click at [732, 413] on button "Save" at bounding box center [744, 412] width 42 height 25
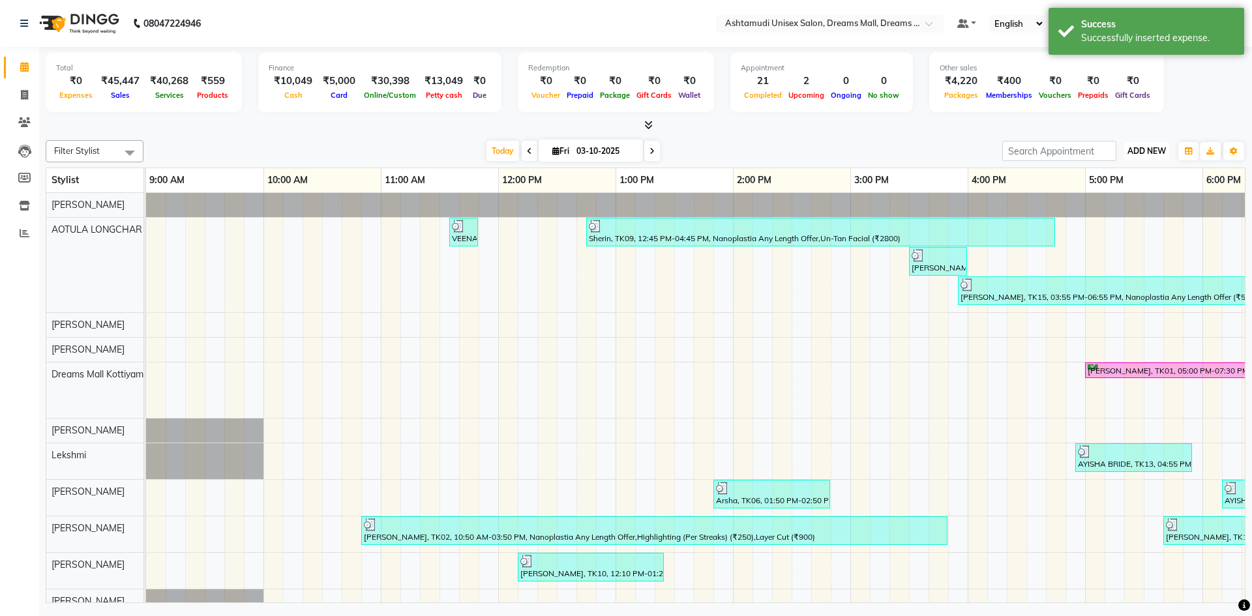
click at [1155, 146] on button "ADD NEW Toggle Dropdown" at bounding box center [1147, 151] width 45 height 18
click at [1129, 204] on link "Add Expense" at bounding box center [1117, 210] width 103 height 17
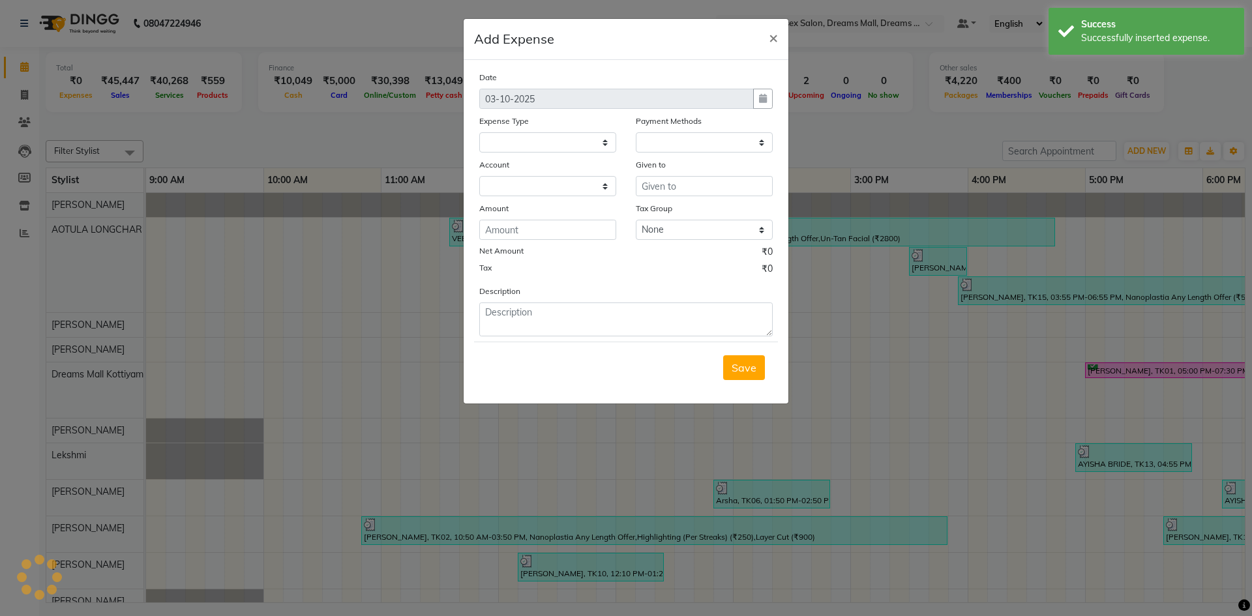
select select
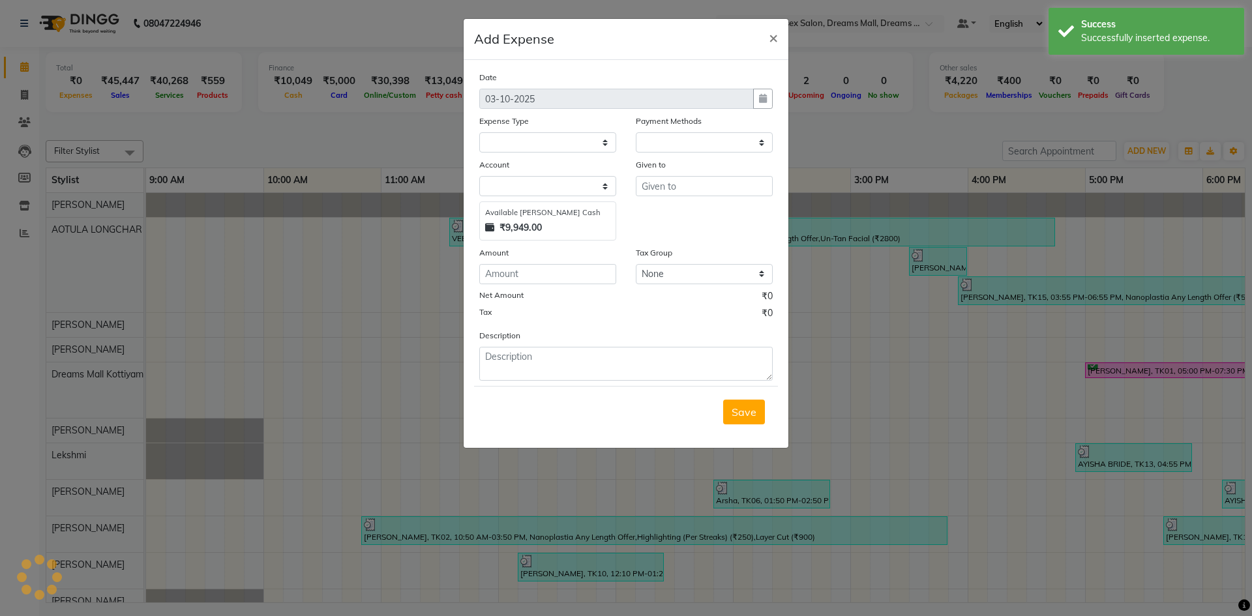
select select "1"
select select "6354"
click at [604, 142] on select "Select ACCOMODATION EXPENSES ADVERTISEMENT SALES PROMOTIONAL EXPENSES Bonus BRI…" at bounding box center [547, 142] width 137 height 20
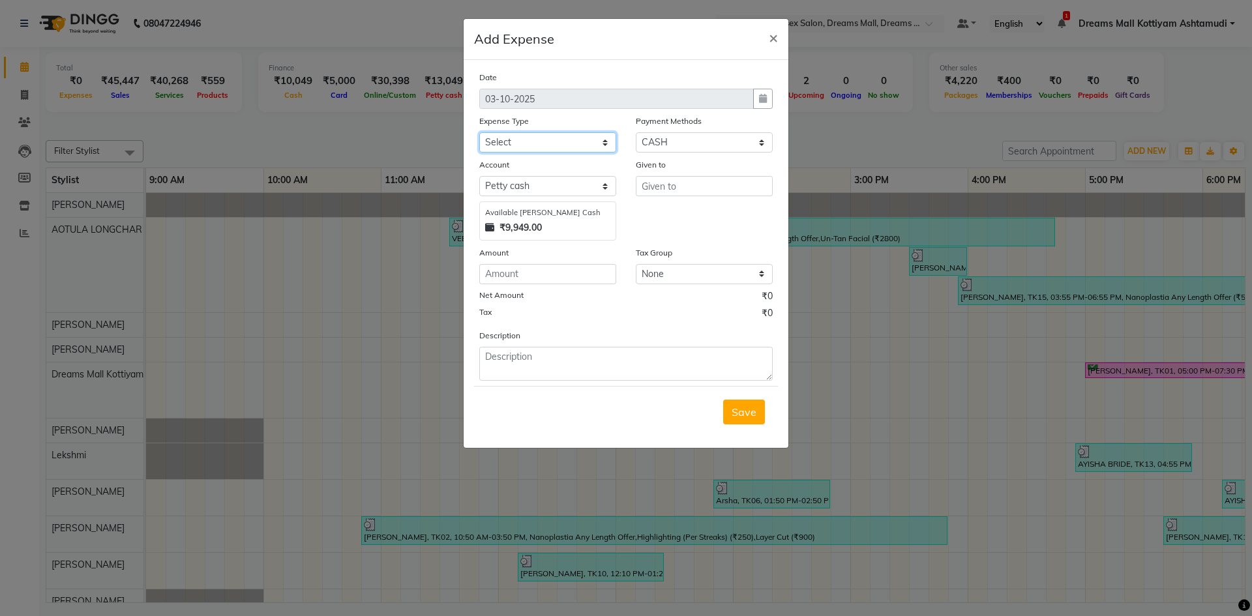
select select "6187"
click at [479, 132] on select "Select ACCOMODATION EXPENSES ADVERTISEMENT SALES PROMOTIONAL EXPENSES Bonus BRI…" at bounding box center [547, 142] width 137 height 20
click at [690, 189] on input "text" at bounding box center [704, 186] width 137 height 20
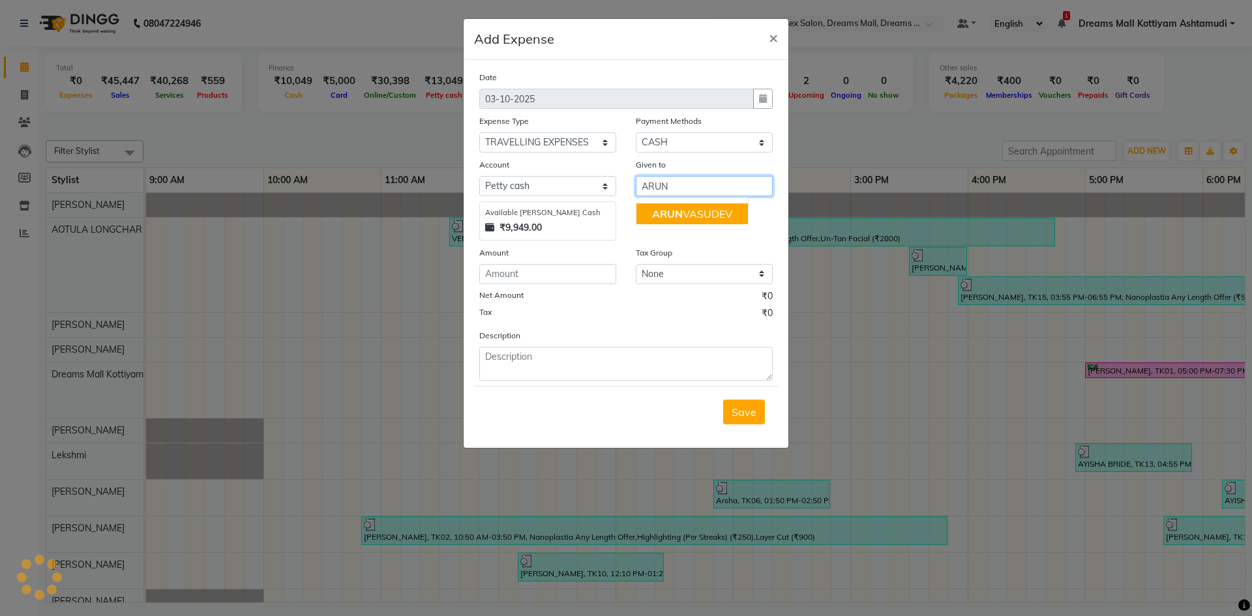
click at [697, 214] on ngb-highlight "ARUN VASUDEV" at bounding box center [692, 213] width 80 height 13
type input "[PERSON_NAME]"
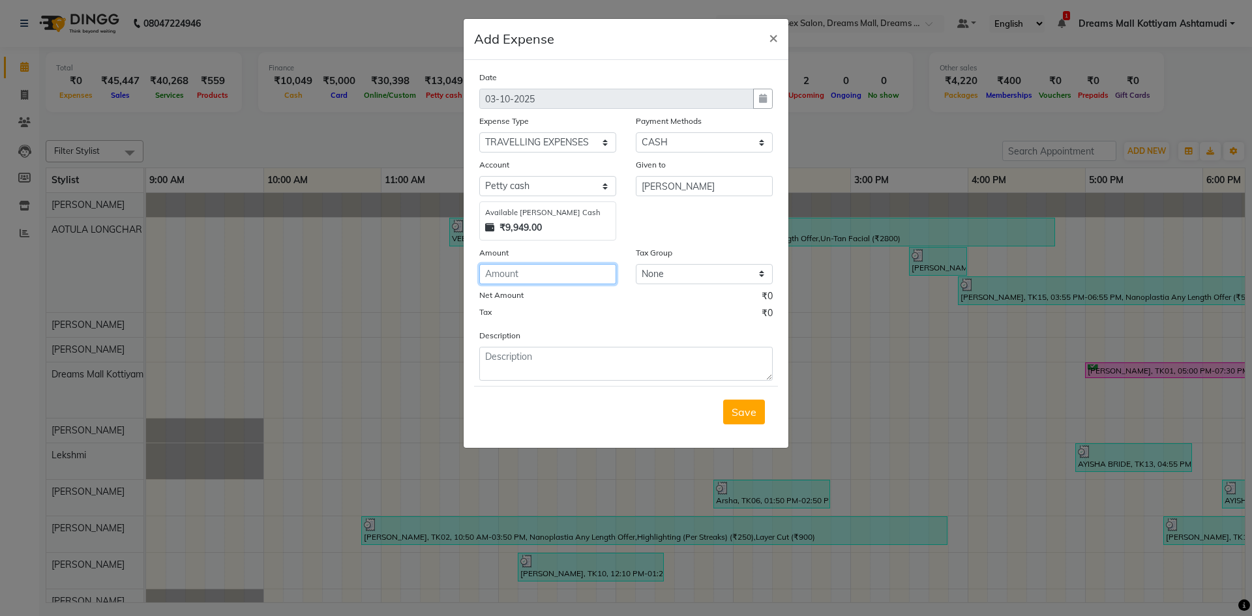
click at [534, 272] on input "number" at bounding box center [547, 274] width 137 height 20
type input "130"
click at [523, 365] on textarea at bounding box center [626, 364] width 294 height 34
type textarea "PRODUCT TRANSPORTATION"
click at [744, 411] on span "Save" at bounding box center [744, 412] width 25 height 13
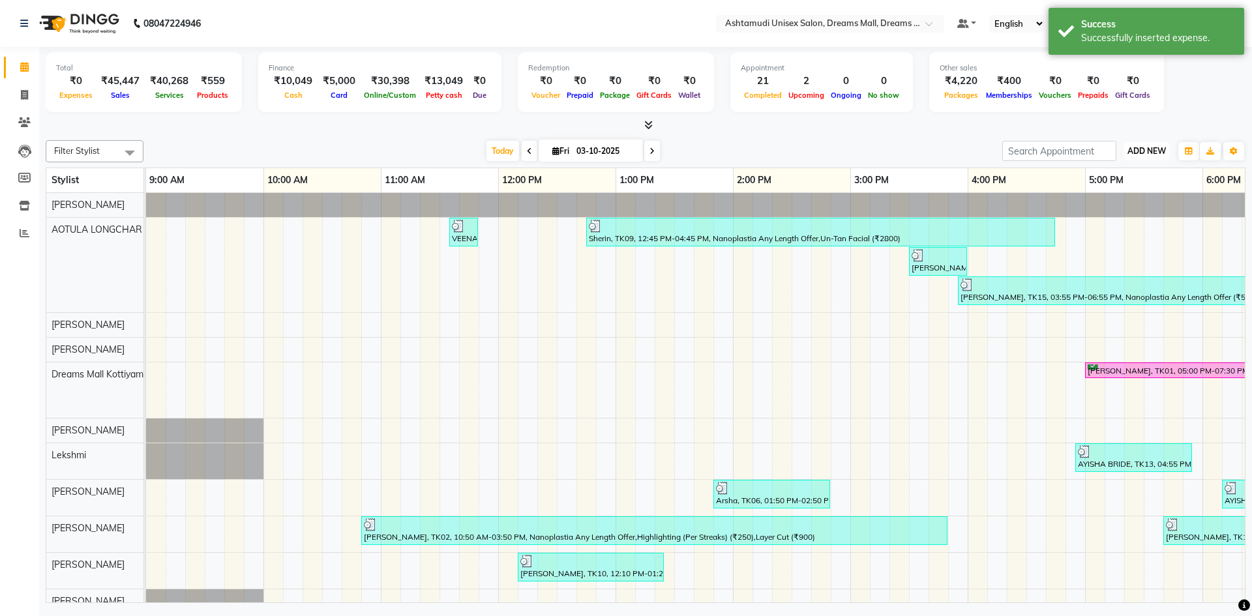
click at [1159, 150] on span "ADD NEW" at bounding box center [1147, 151] width 38 height 10
click at [1132, 211] on link "Add Expense" at bounding box center [1117, 210] width 103 height 17
select select "1"
select select "6354"
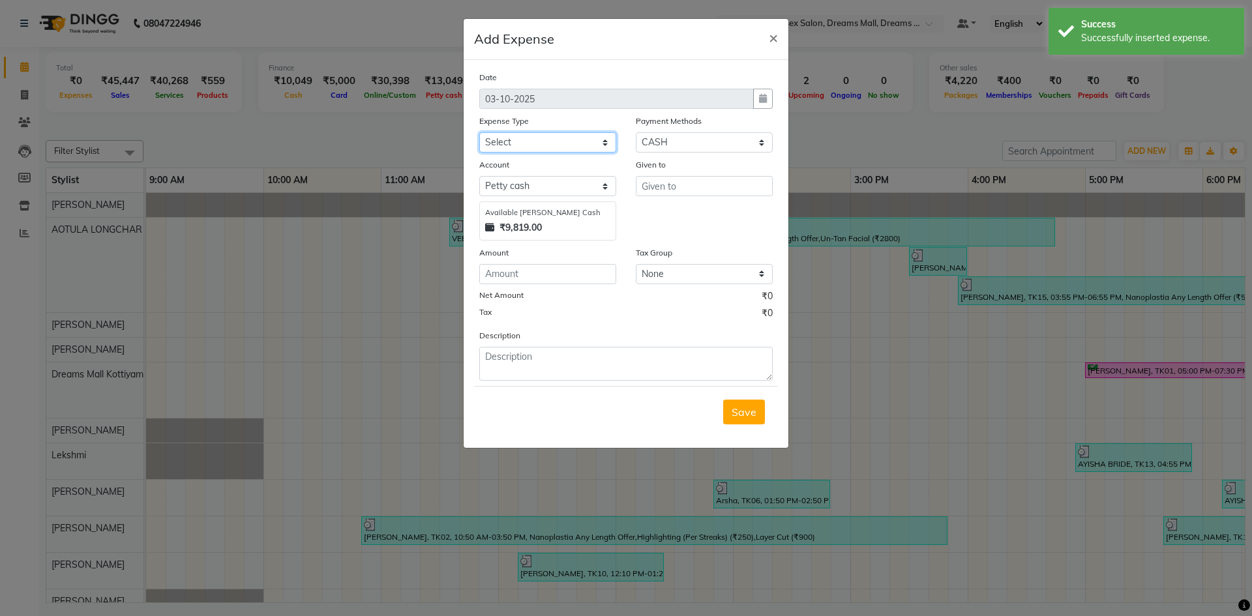
click at [603, 144] on select "Select ACCOMODATION EXPENSES ADVERTISEMENT SALES PROMOTIONAL EXPENSES Bonus BRI…" at bounding box center [547, 142] width 137 height 20
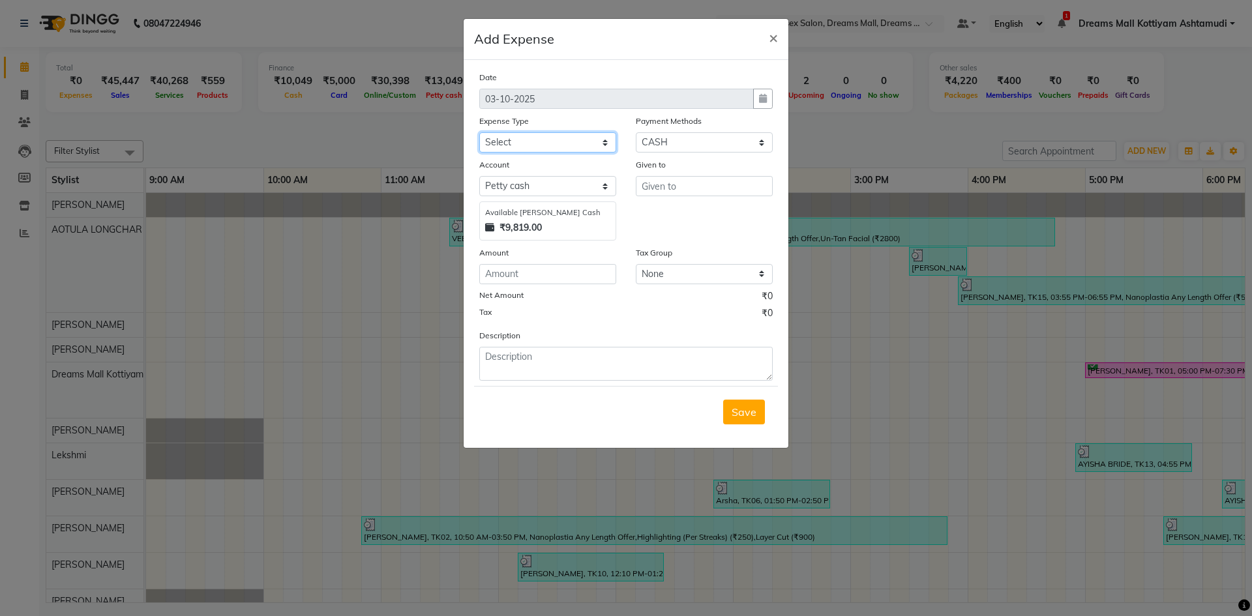
select select "6180"
click at [479, 132] on select "Select ACCOMODATION EXPENSES ADVERTISEMENT SALES PROMOTIONAL EXPENSES Bonus BRI…" at bounding box center [547, 142] width 137 height 20
click at [689, 185] on input "text" at bounding box center [704, 186] width 137 height 20
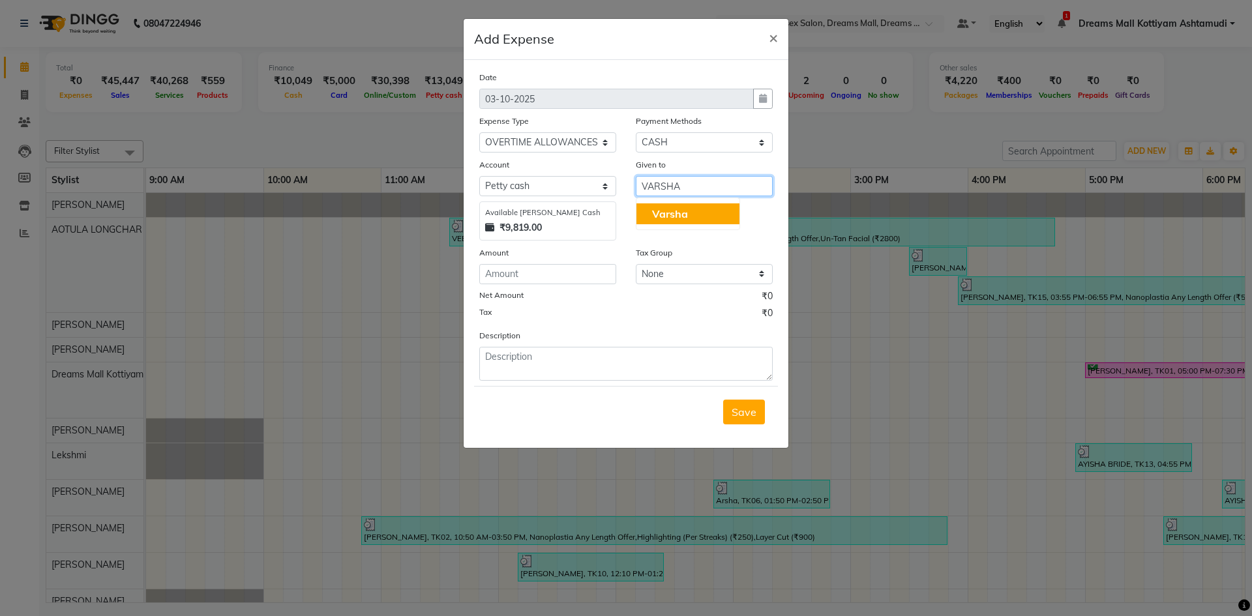
click at [653, 209] on span "Varsha" at bounding box center [670, 213] width 36 height 13
type input "Varsha"
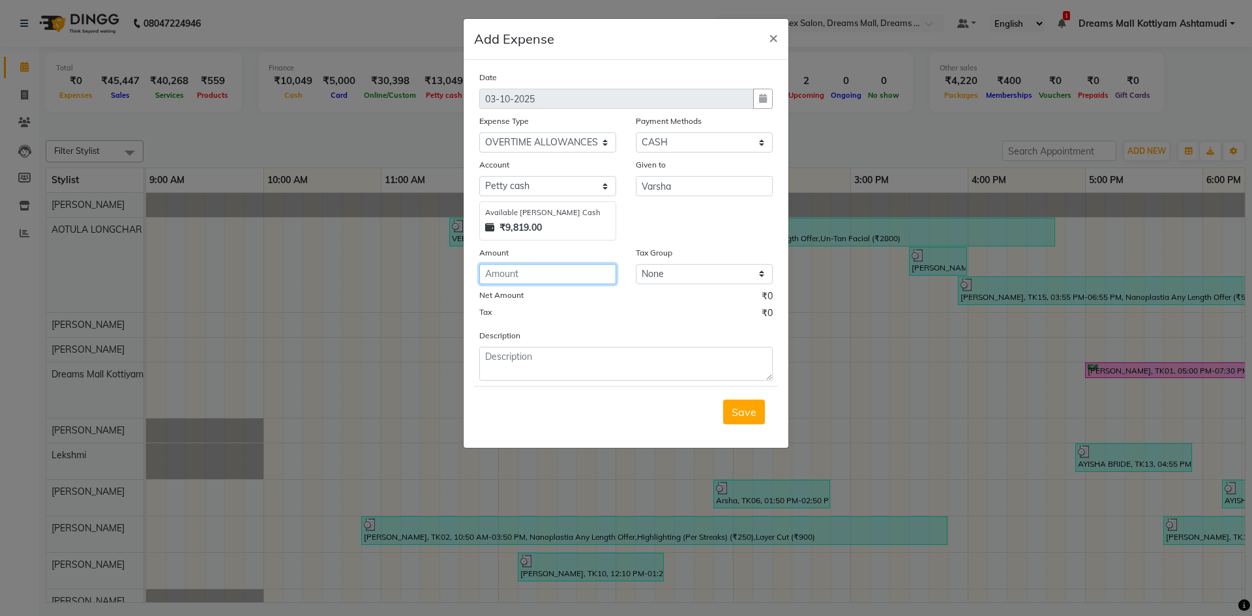
click at [547, 271] on input "number" at bounding box center [547, 274] width 137 height 20
type input "150"
click at [503, 361] on textarea at bounding box center [626, 364] width 294 height 34
type textarea "OVERTIME"
click at [753, 410] on span "Save" at bounding box center [744, 412] width 25 height 13
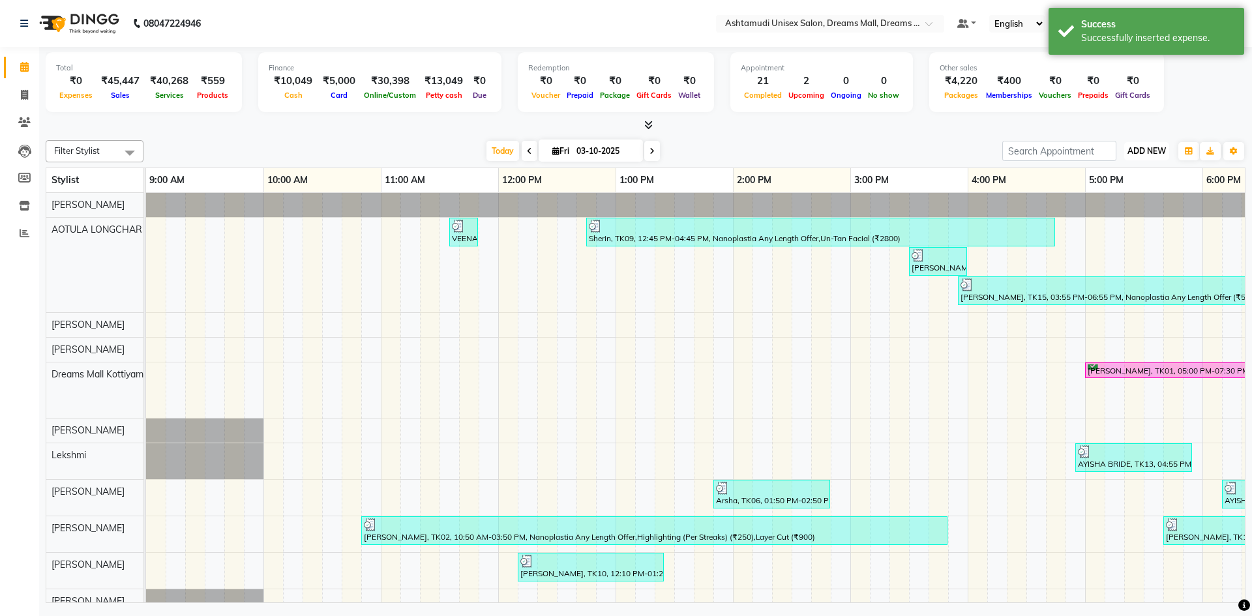
click at [1157, 153] on span "ADD NEW" at bounding box center [1147, 151] width 38 height 10
click at [1124, 210] on link "Add Expense" at bounding box center [1117, 210] width 103 height 17
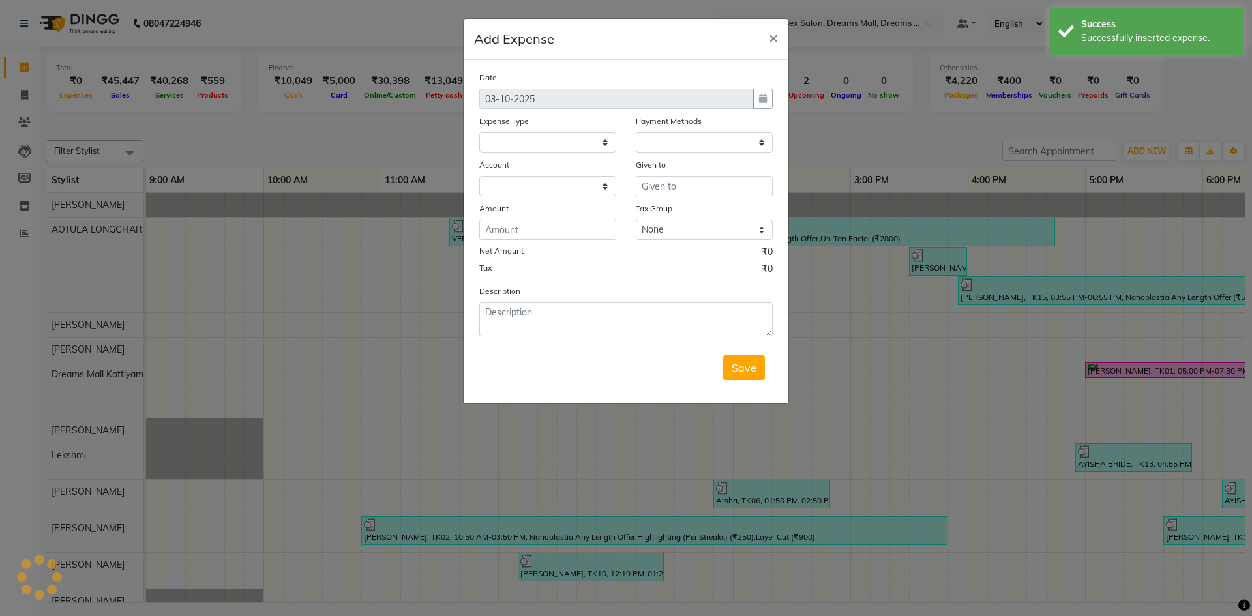
select select "1"
select select "6354"
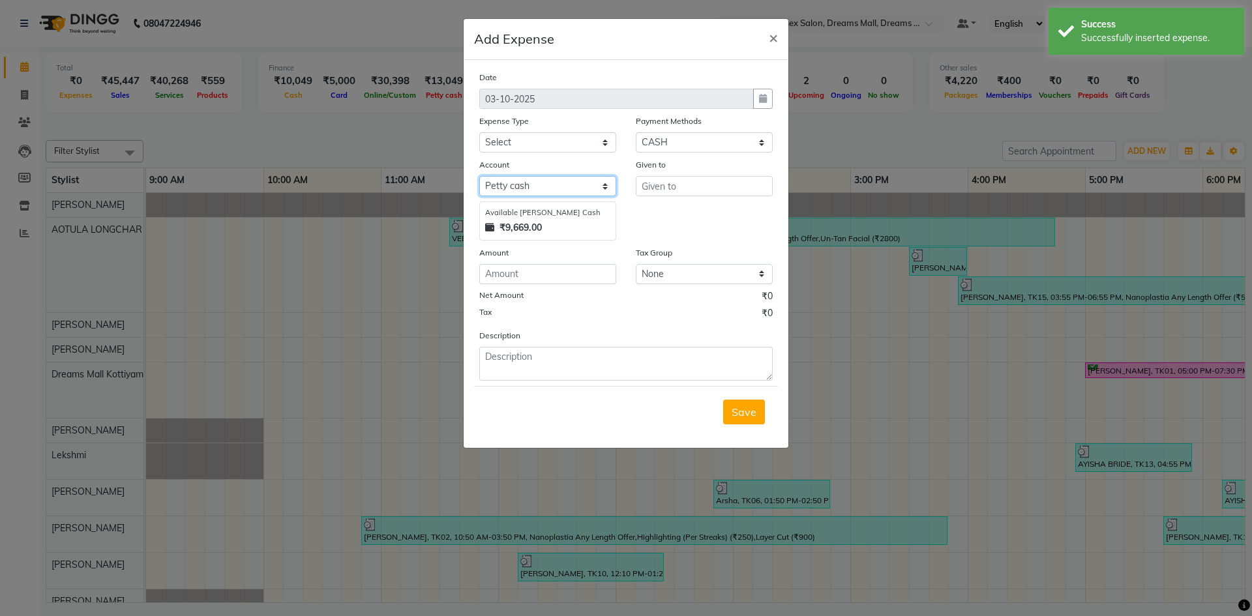
click at [603, 187] on select "Select Petty cash Default account" at bounding box center [547, 186] width 137 height 20
click at [602, 139] on select "Select ACCOMODATION EXPENSES ADVERTISEMENT SALES PROMOTIONAL EXPENSES Bonus BRI…" at bounding box center [547, 142] width 137 height 20
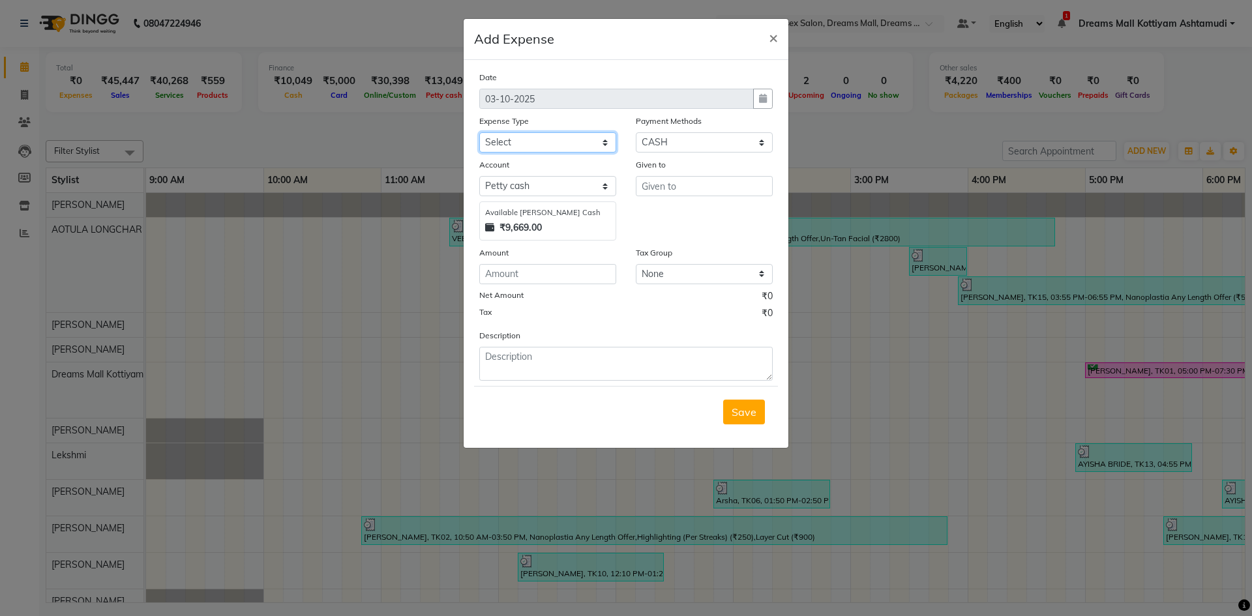
select select "6226"
click at [479, 132] on select "Select ACCOMODATION EXPENSES ADVERTISEMENT SALES PROMOTIONAL EXPENSES Bonus BRI…" at bounding box center [547, 142] width 137 height 20
click at [682, 184] on input "text" at bounding box center [704, 186] width 137 height 20
type input "RANI"
click at [557, 278] on input "number" at bounding box center [547, 274] width 137 height 20
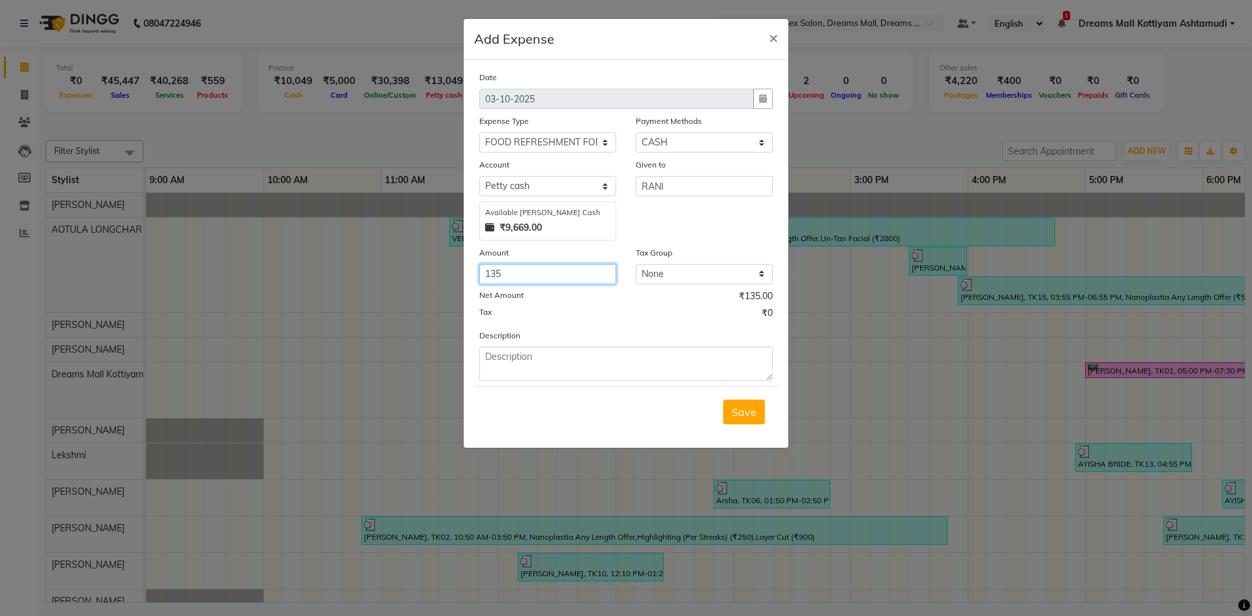
type input "135"
click at [517, 355] on textarea at bounding box center [626, 364] width 294 height 34
type textarea "MILK"
click at [734, 408] on span "Save" at bounding box center [744, 412] width 25 height 13
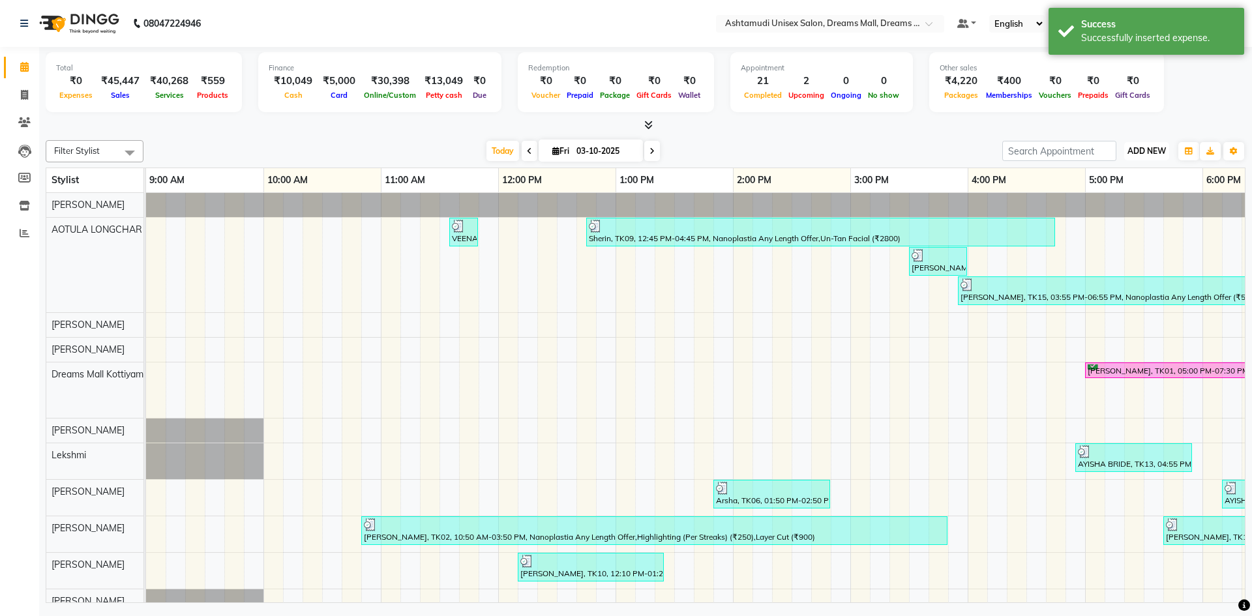
click at [1146, 151] on span "ADD NEW" at bounding box center [1147, 151] width 38 height 10
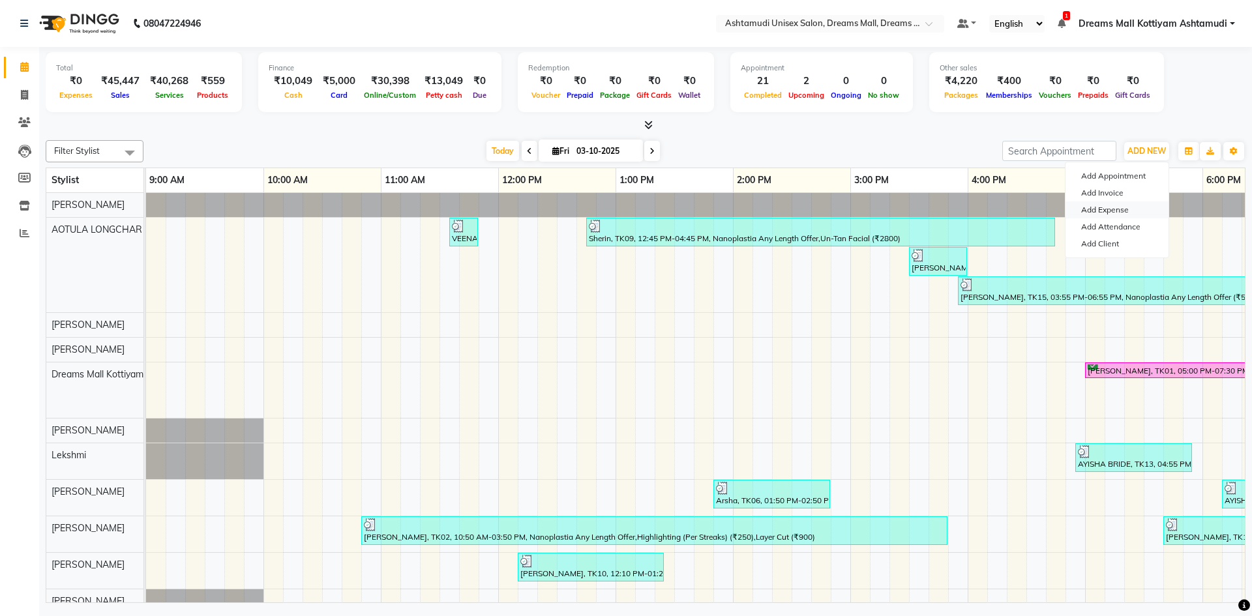
click at [1115, 207] on link "Add Expense" at bounding box center [1117, 210] width 103 height 17
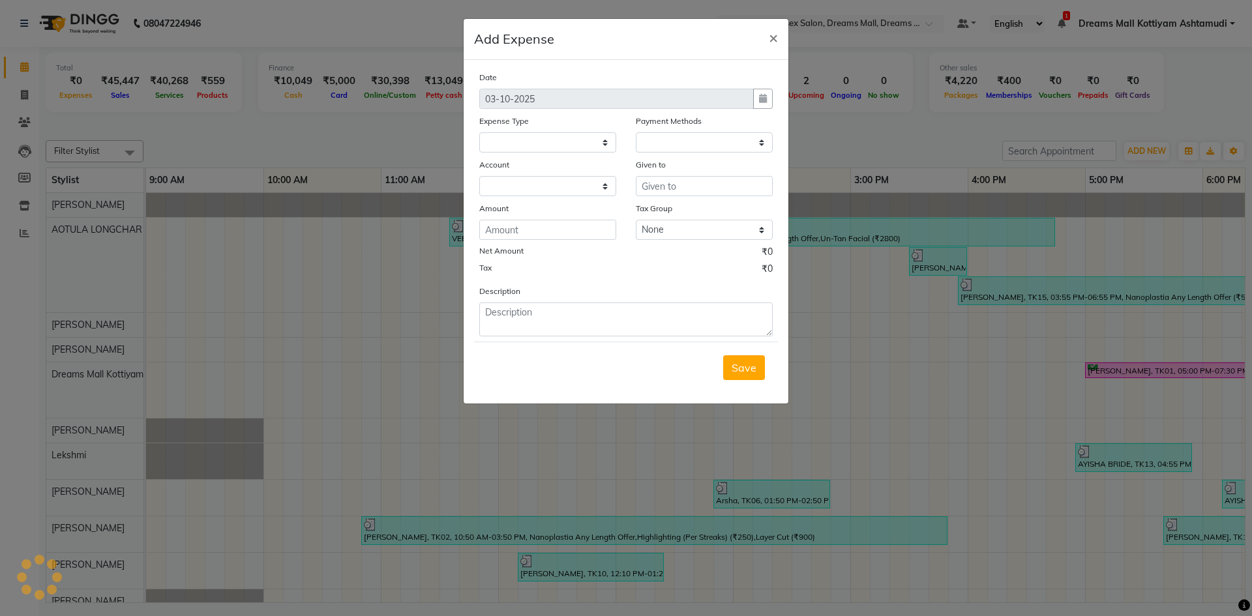
select select
select select "1"
select select "6354"
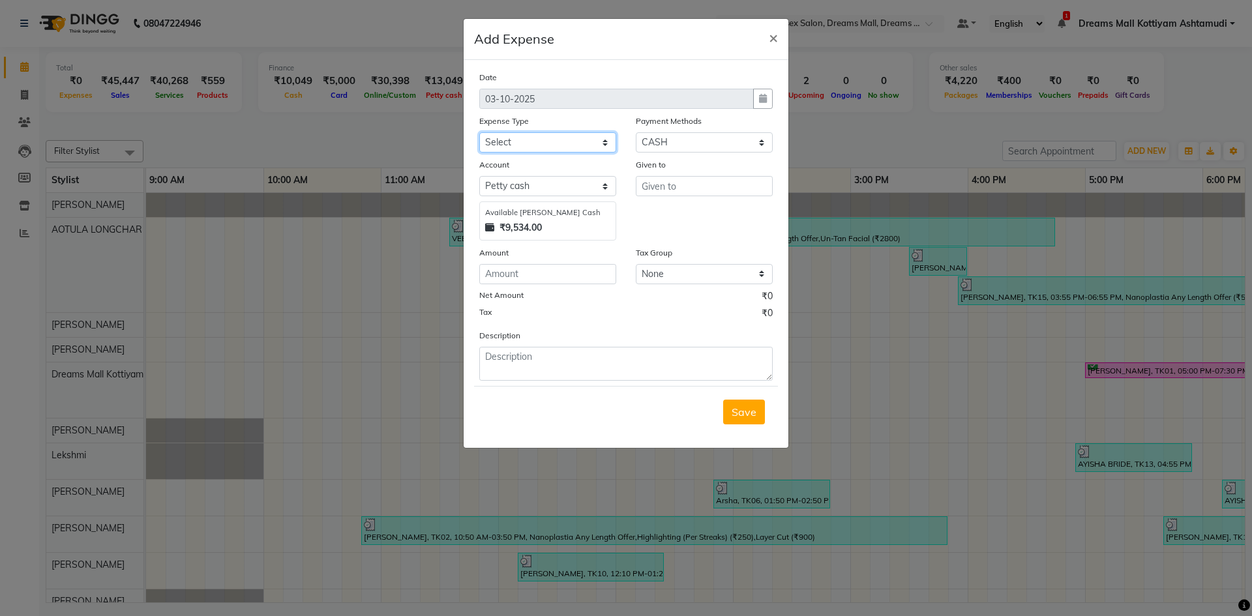
click at [604, 142] on select "Select ACCOMODATION EXPENSES ADVERTISEMENT SALES PROMOTIONAL EXPENSES Bonus BRI…" at bounding box center [547, 142] width 137 height 20
select select "6082"
click at [479, 132] on select "Select ACCOMODATION EXPENSES ADVERTISEMENT SALES PROMOTIONAL EXPENSES Bonus BRI…" at bounding box center [547, 142] width 137 height 20
click at [678, 187] on input "text" at bounding box center [704, 186] width 137 height 20
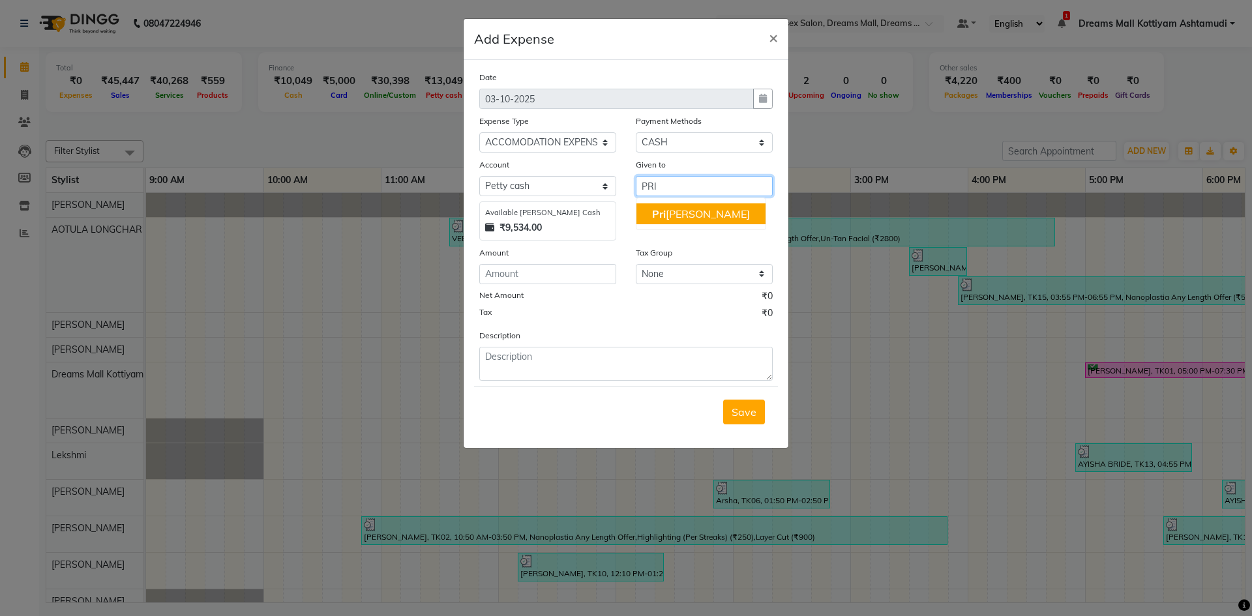
click at [684, 212] on ngb-highlight "Pri yashi" at bounding box center [701, 213] width 98 height 13
type input "Priyashi"
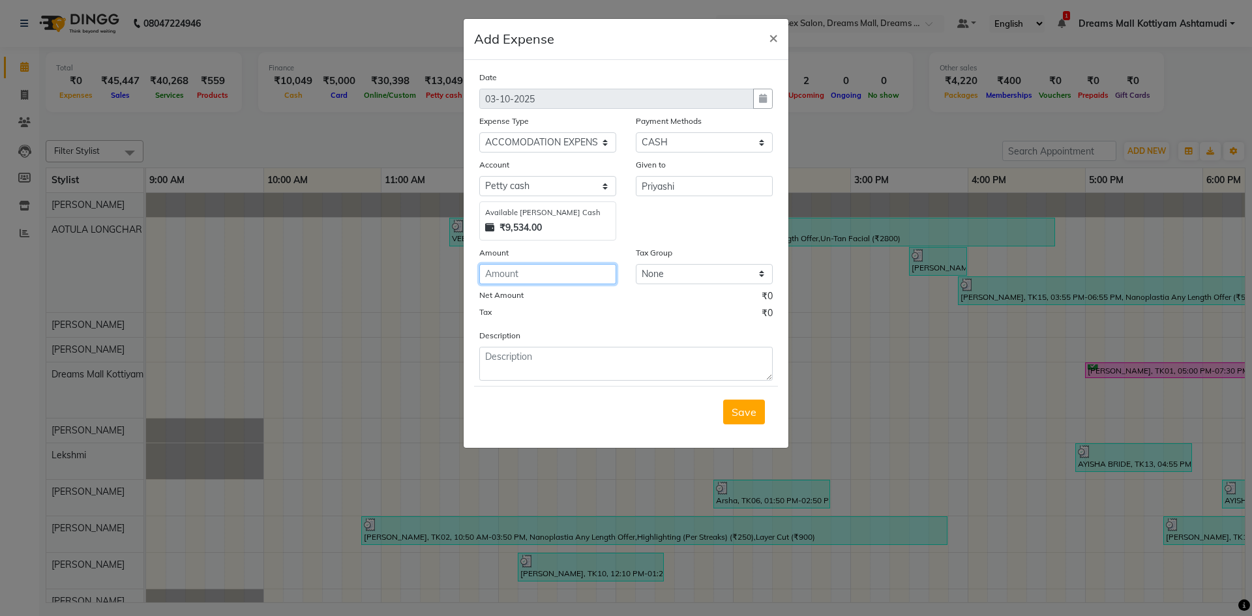
click at [566, 280] on input "number" at bounding box center [547, 274] width 137 height 20
type input "100"
click at [536, 365] on textarea at bounding box center [626, 364] width 294 height 34
type textarea "AUTOFARE"
click at [742, 412] on span "Save" at bounding box center [744, 412] width 25 height 13
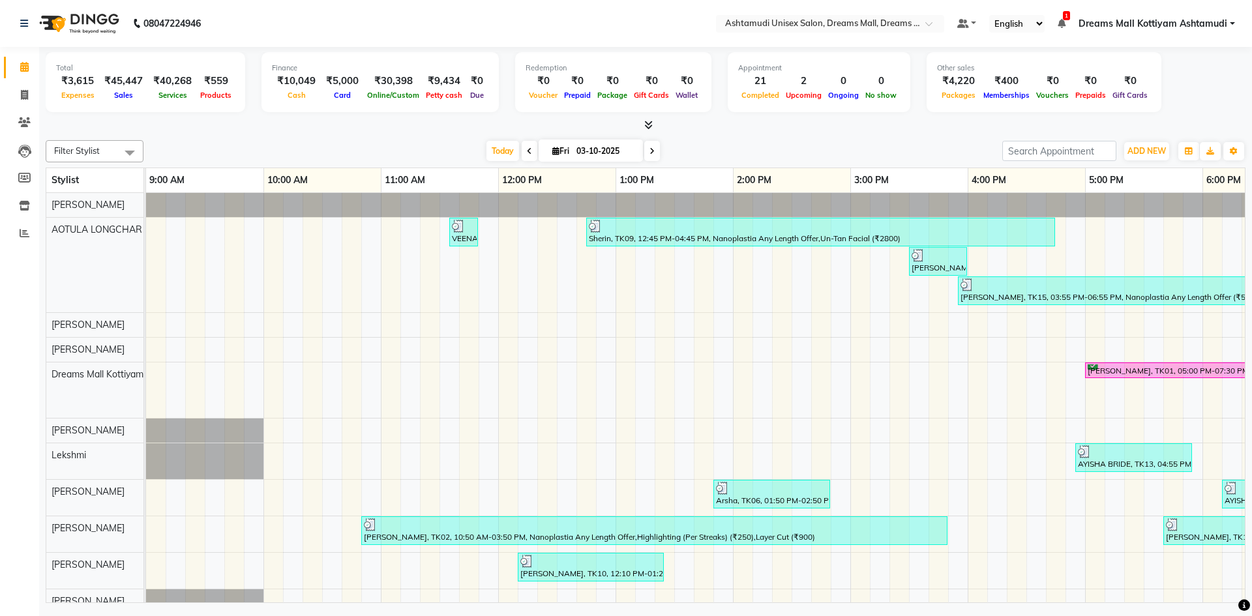
click at [1252, 581] on div "Total ₹3,615 Expenses ₹45,447 Sales ₹40,268 Services ₹559 Products Finance ₹10,…" at bounding box center [645, 327] width 1213 height 560
click at [1252, 332] on div "Total ₹3,615 Expenses ₹45,447 Sales ₹40,268 Services ₹559 Products Finance ₹10,…" at bounding box center [645, 327] width 1213 height 560
click at [27, 95] on icon at bounding box center [24, 95] width 7 height 10
select select "7264"
select select "service"
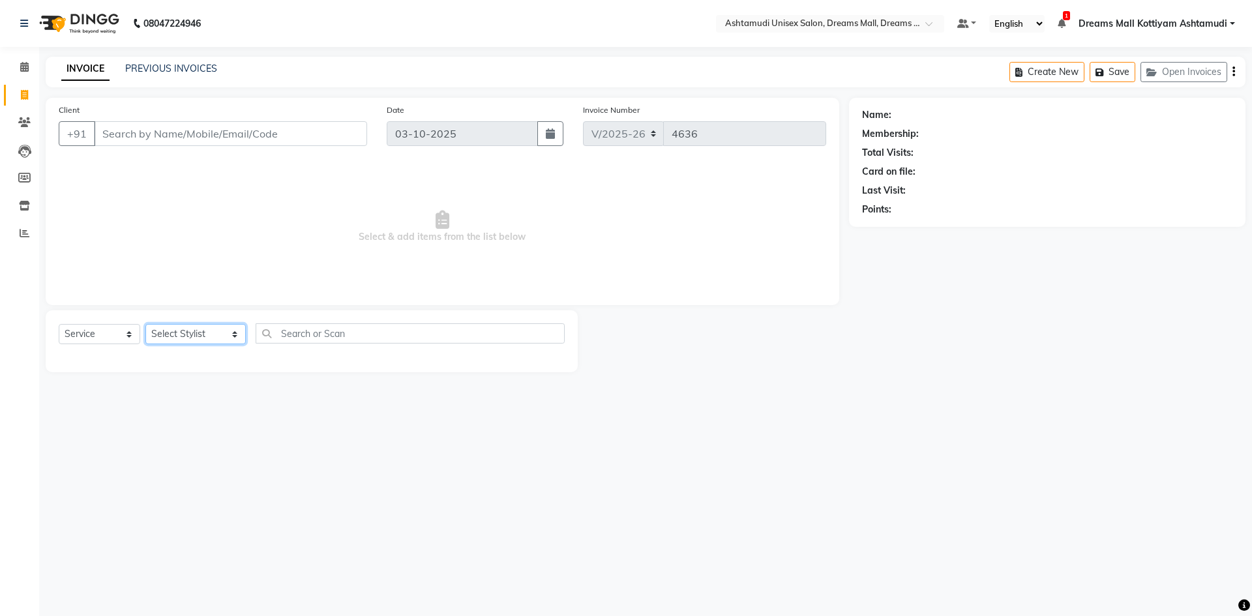
click at [234, 333] on select "Select Stylist [PERSON_NAME] AOTULA LONGCHAR [PERSON_NAME] BIKI SARKI [PERSON_N…" at bounding box center [195, 334] width 100 height 20
click at [245, 386] on main "INVOICE PREVIOUS INVOICES Create New Save Open Invoices Client +91 Date [DATE] …" at bounding box center [645, 224] width 1213 height 335
click at [20, 66] on icon at bounding box center [24, 67] width 8 height 10
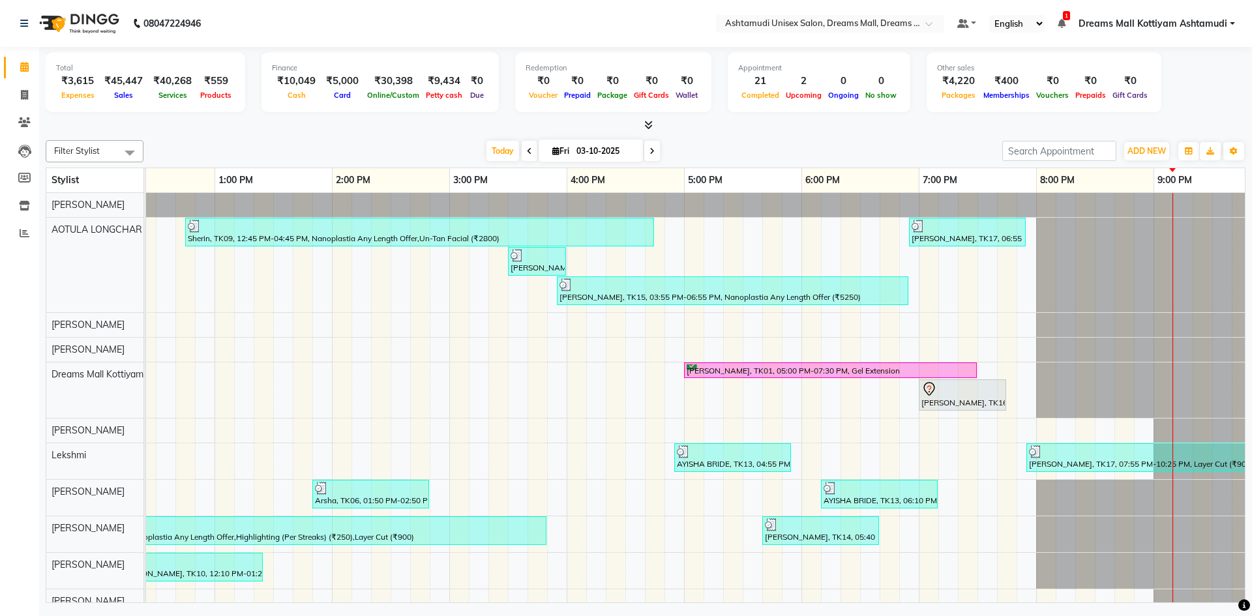
scroll to position [0, 427]
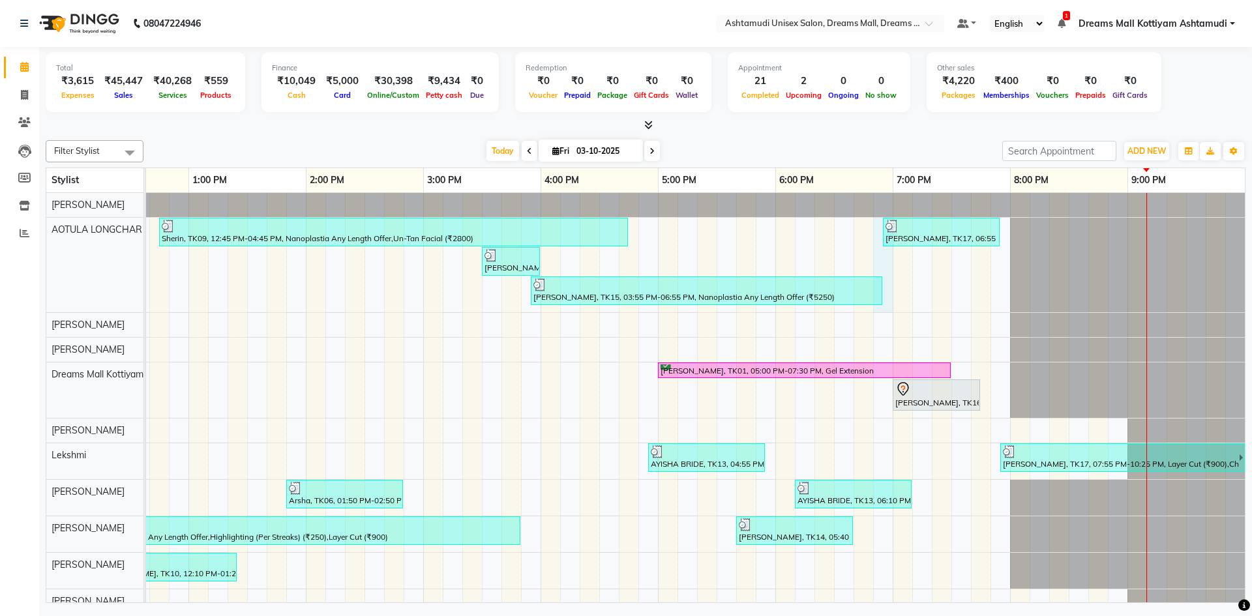
click at [882, 252] on div "VEENA, TK05, 11:35 AM-11:50 AM, Eyebrows Threading (₹50) Sherin, TK09, 12:45 PM…" at bounding box center [482, 537] width 1526 height 688
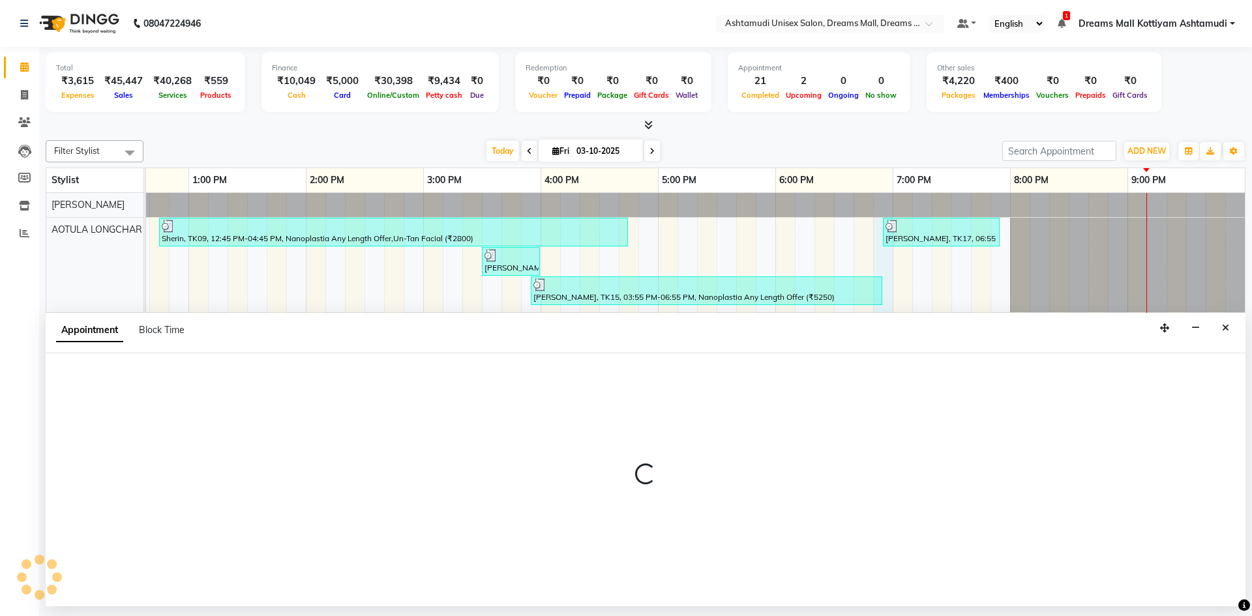
select select "62104"
select select "1125"
select select "tentative"
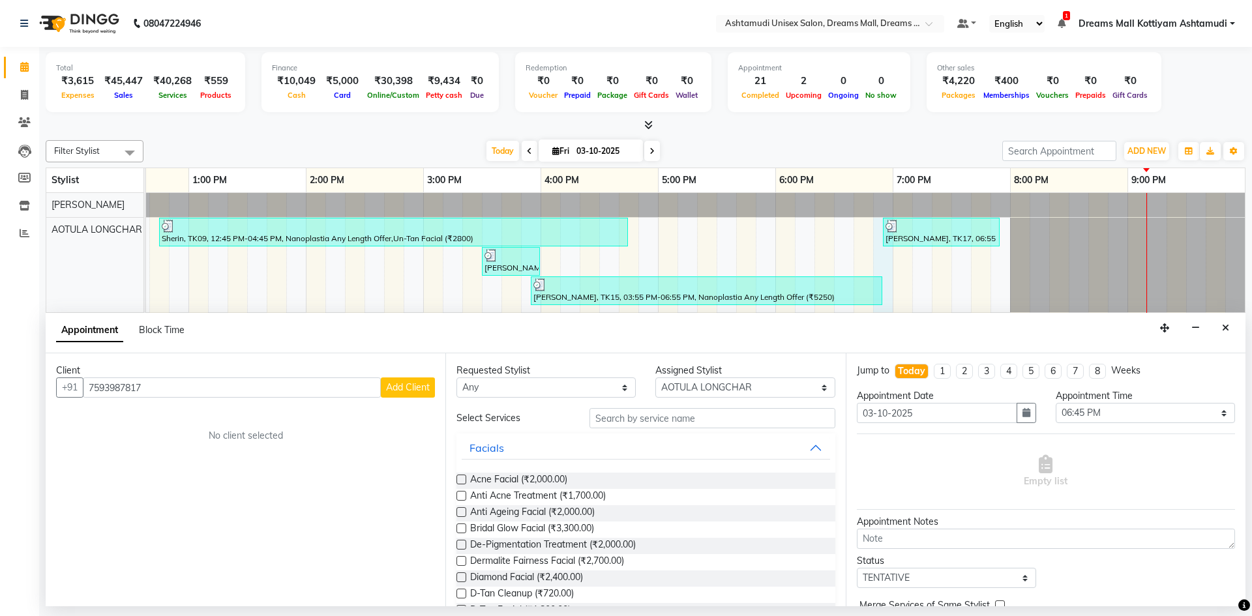
type input "7593987817"
click at [415, 391] on span "Add Client" at bounding box center [408, 388] width 44 height 12
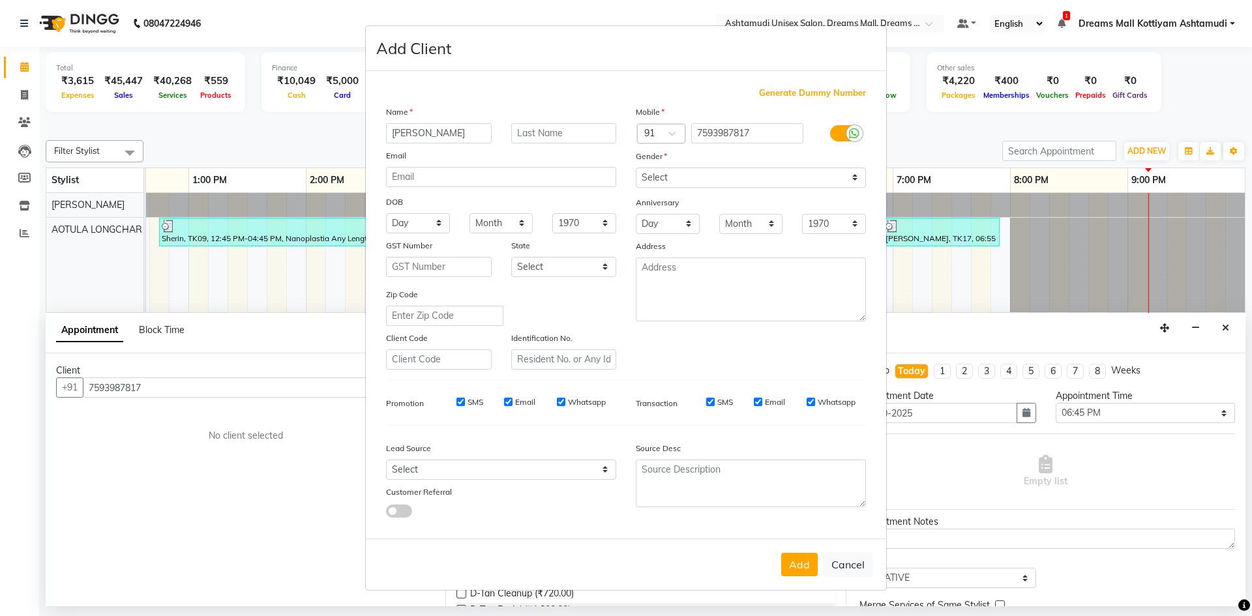
type input "[PERSON_NAME]"
click at [845, 172] on select "Select Male Female Other Prefer Not To Say" at bounding box center [751, 178] width 230 height 20
select select "female"
click at [636, 168] on select "Select Male Female Other Prefer Not To Say" at bounding box center [751, 178] width 230 height 20
click at [606, 472] on select "Select Walk-in Referral Internet Friend Word of Mouth Advertisement Facebook Ju…" at bounding box center [501, 470] width 230 height 20
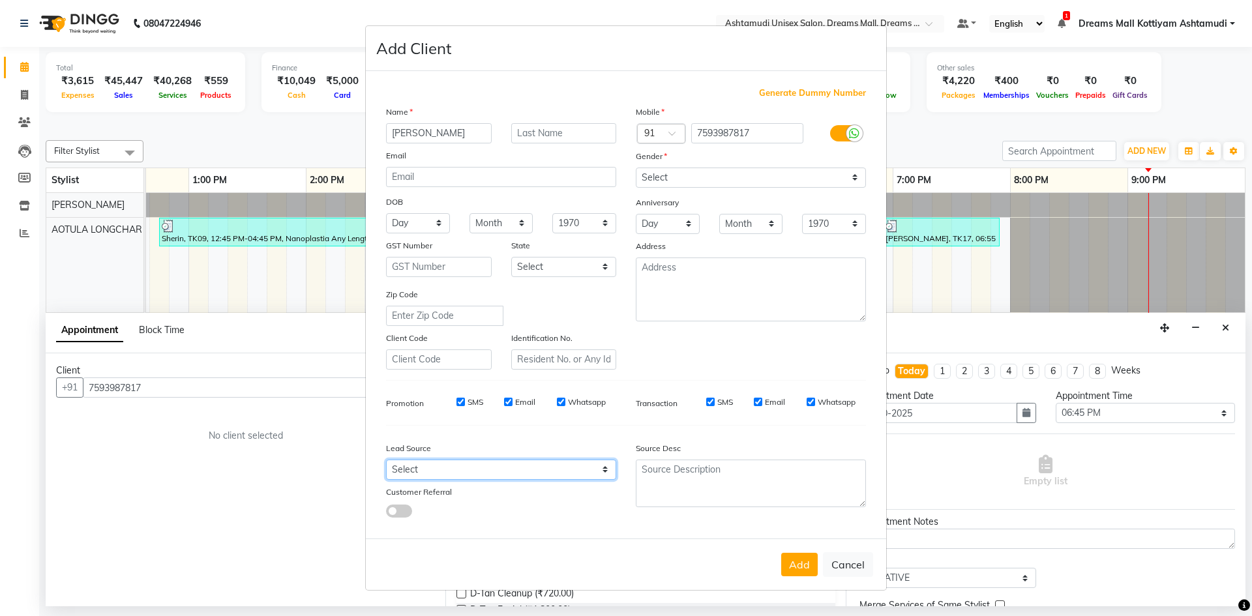
select select "49875"
click at [386, 460] on select "Select Walk-in Referral Internet Friend Word of Mouth Advertisement Facebook Ju…" at bounding box center [501, 470] width 230 height 20
click at [800, 564] on button "Add" at bounding box center [799, 564] width 37 height 23
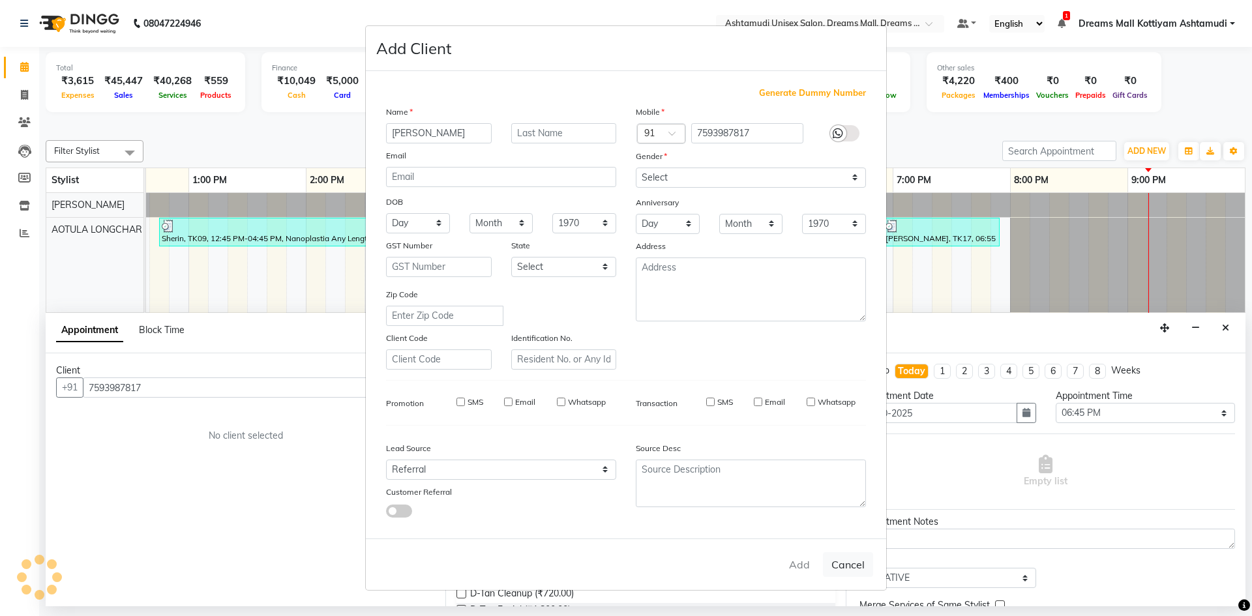
select select
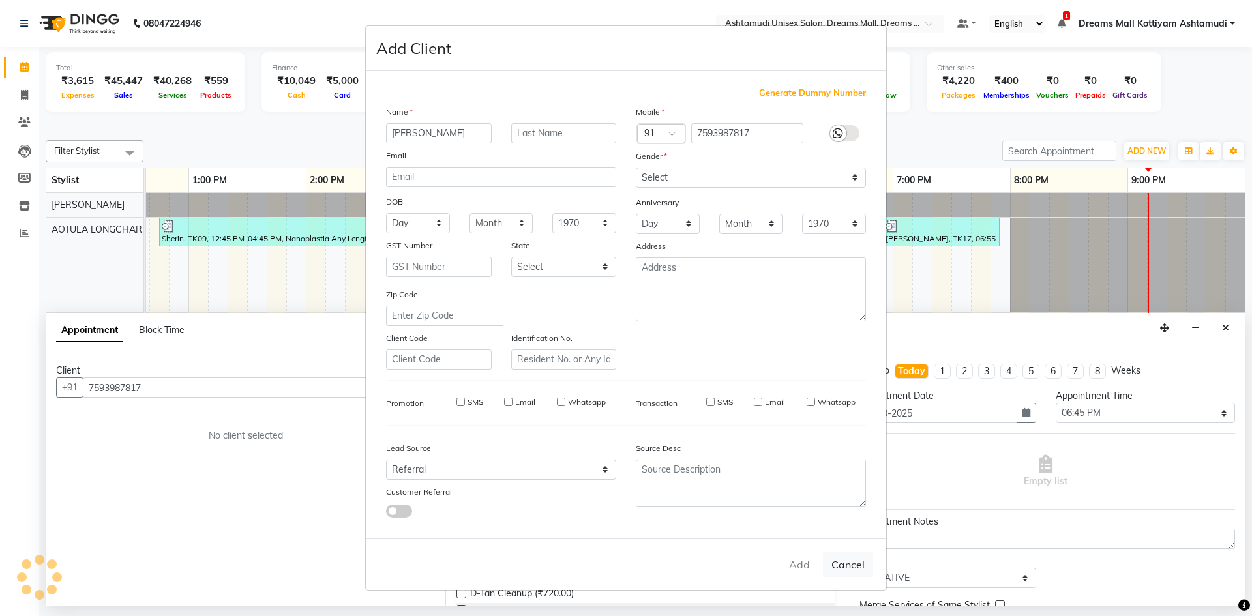
select select
checkbox input "false"
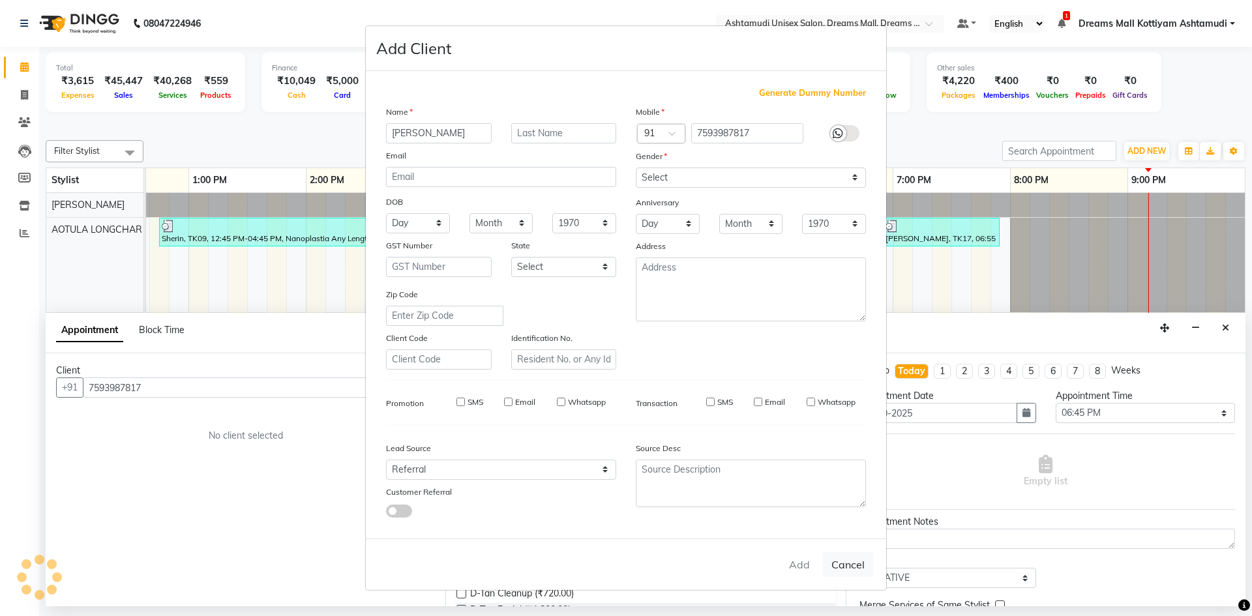
checkbox input "false"
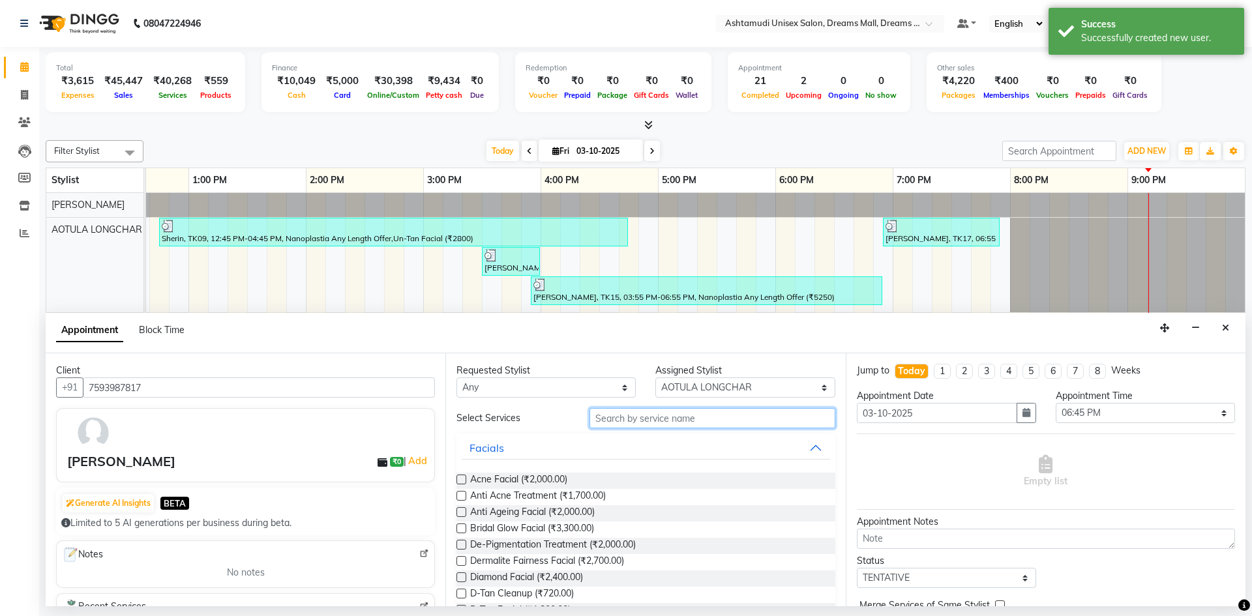
click at [725, 423] on input "text" at bounding box center [713, 418] width 246 height 20
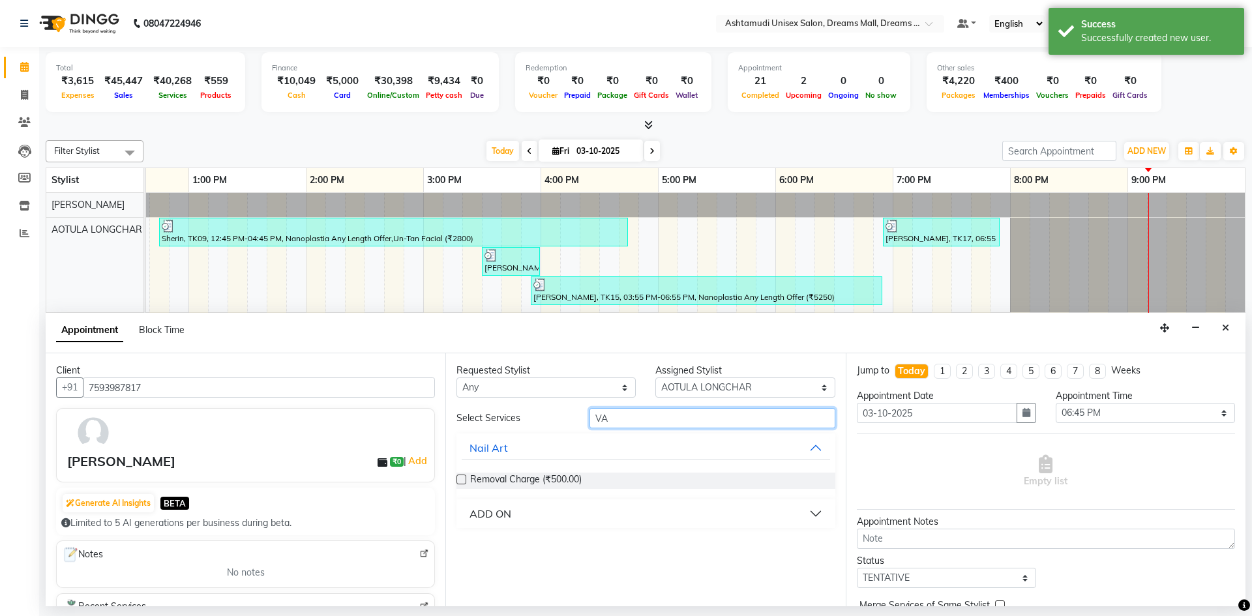
type input "V"
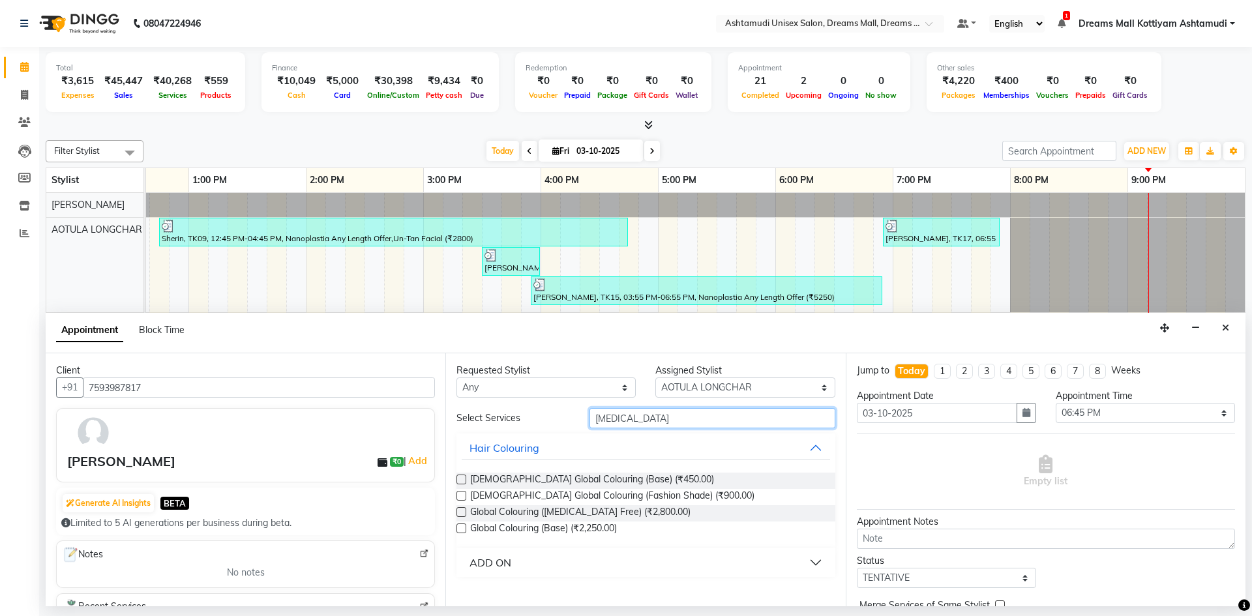
type input "BAL"
click at [816, 562] on button "ADD ON" at bounding box center [646, 562] width 368 height 23
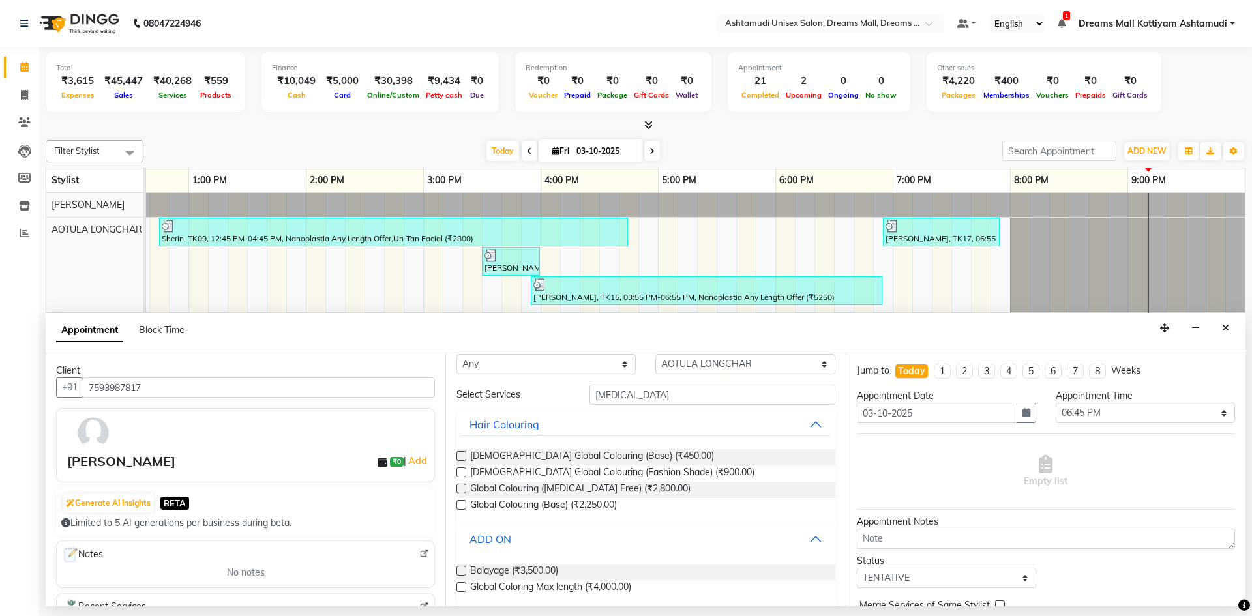
scroll to position [35, 0]
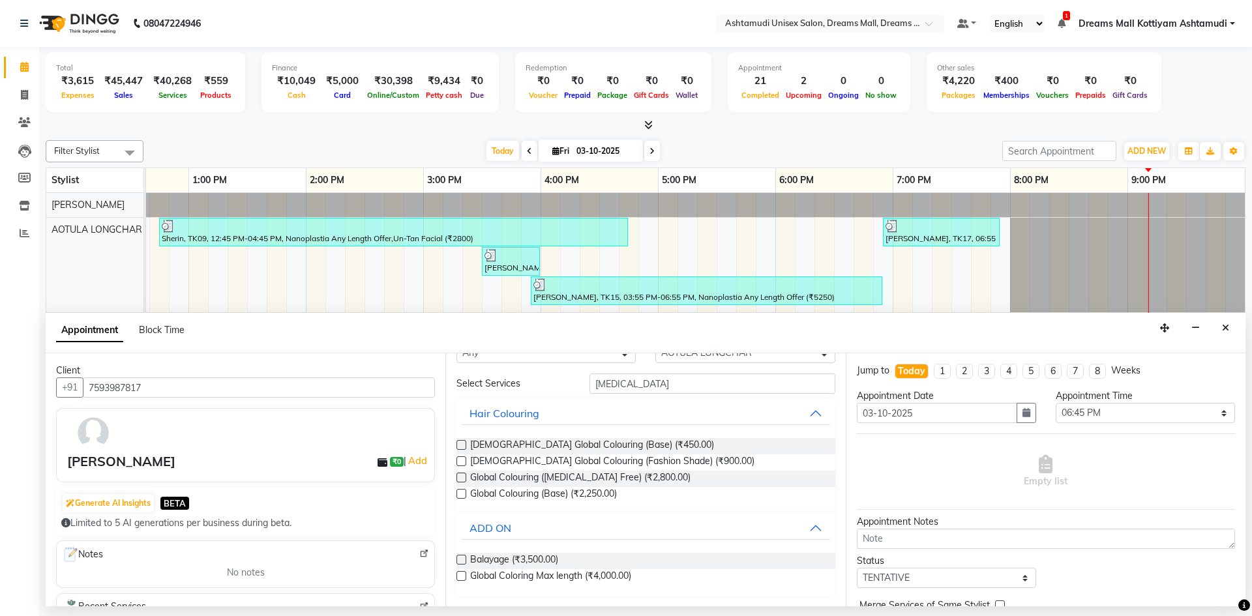
click at [458, 573] on label at bounding box center [462, 576] width 10 height 10
click at [458, 573] on input "checkbox" at bounding box center [461, 577] width 8 height 8
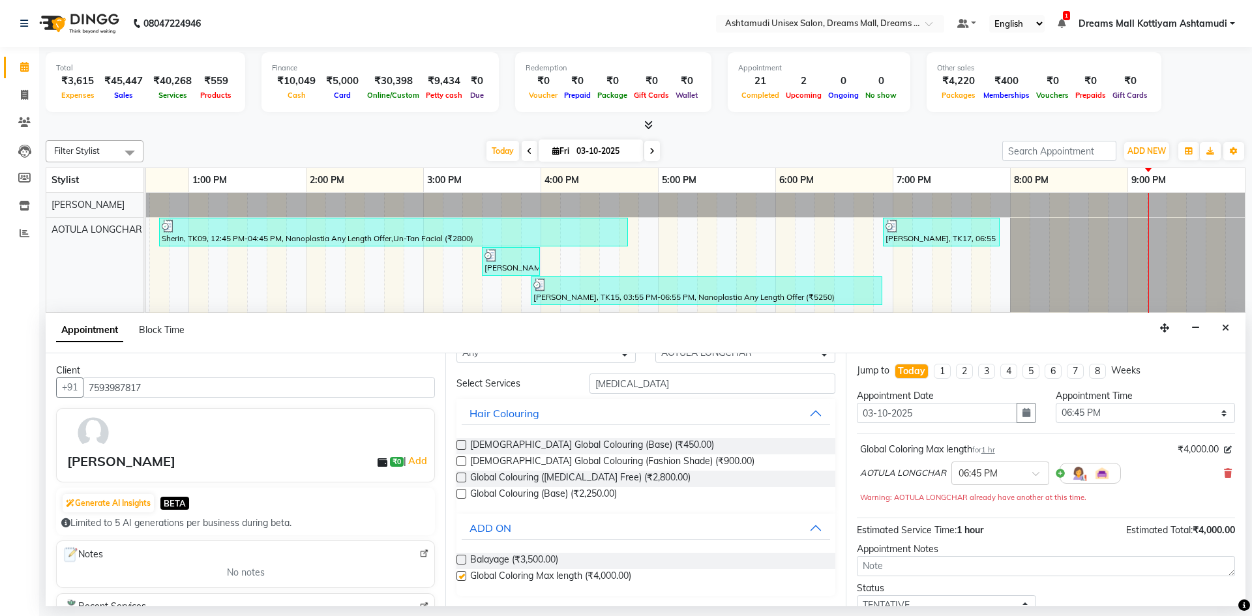
checkbox input "false"
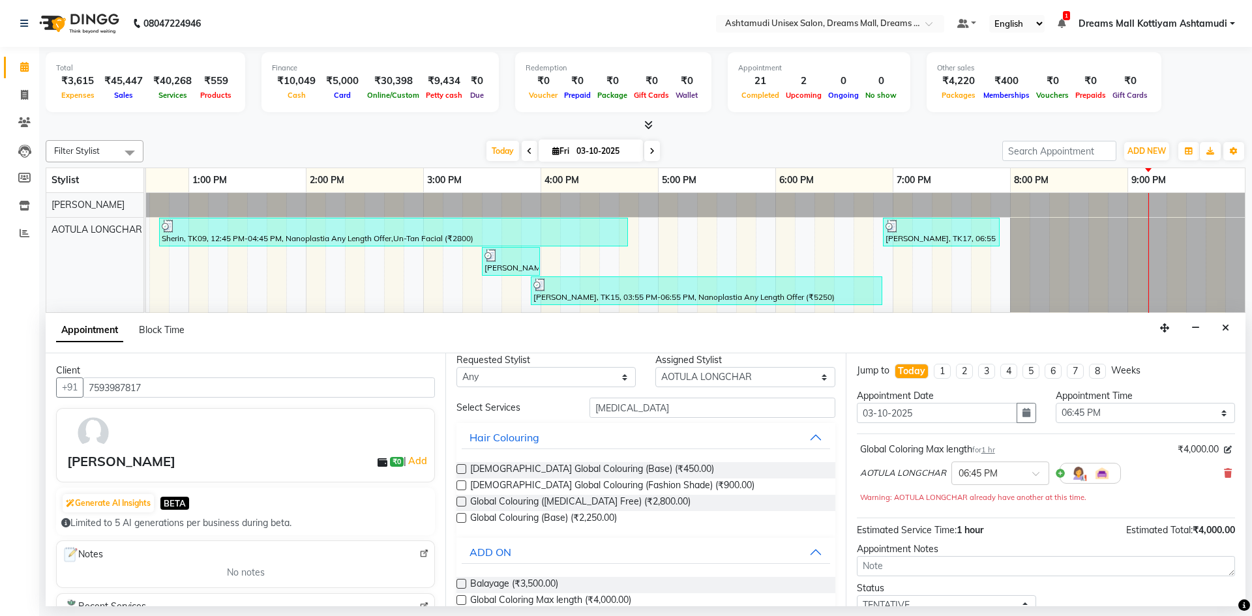
scroll to position [0, 0]
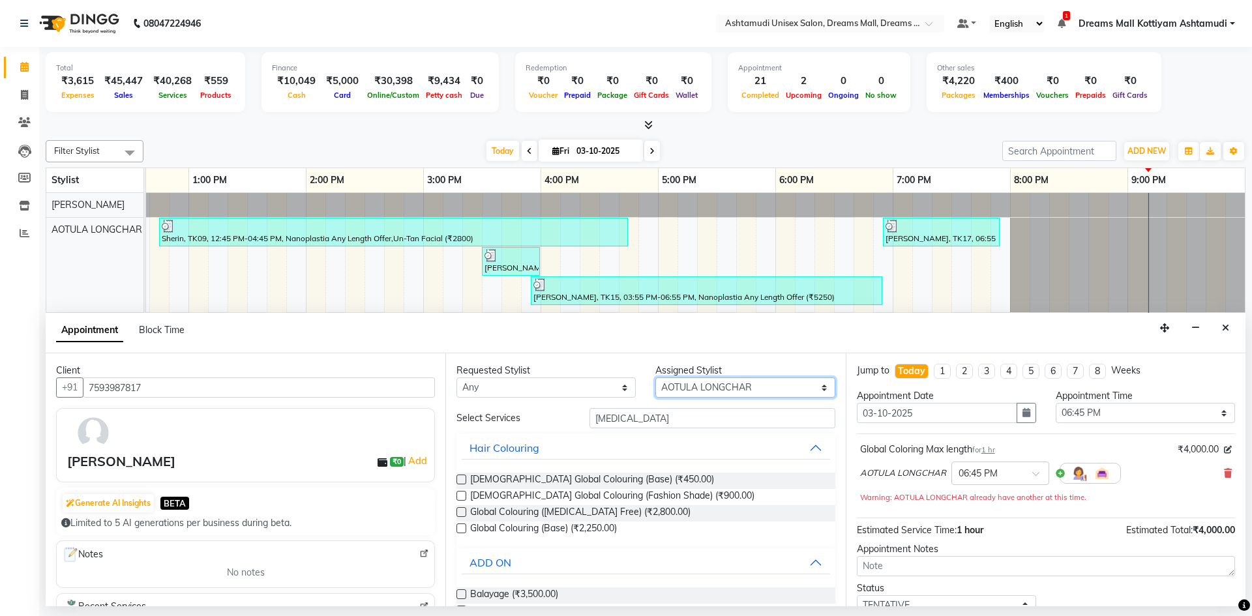
click at [816, 386] on select "Select Adil ANJANA AOTULA LONGCHAR ARUN VASUDEV BIKI SARKI BINU SHERPA Dreams M…" at bounding box center [745, 388] width 179 height 20
select select "68167"
click at [656, 378] on select "Select Adil ANJANA AOTULA LONGCHAR ARUN VASUDEV BIKI SARKI BINU SHERPA Dreams M…" at bounding box center [745, 388] width 179 height 20
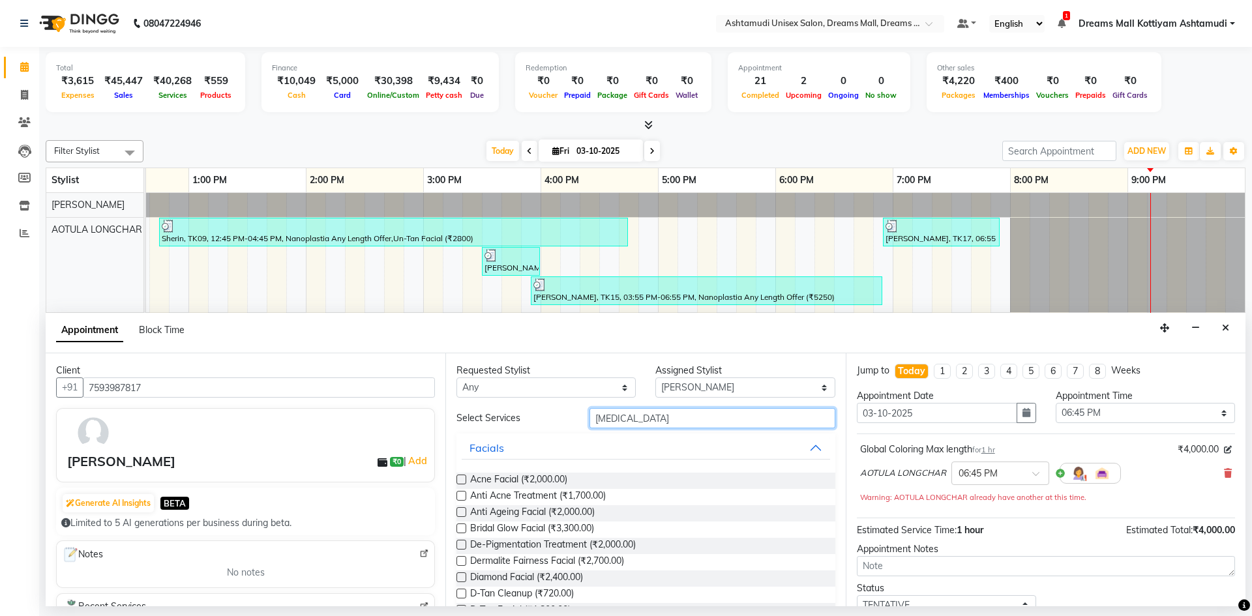
click at [614, 419] on input "BAL" at bounding box center [713, 418] width 246 height 20
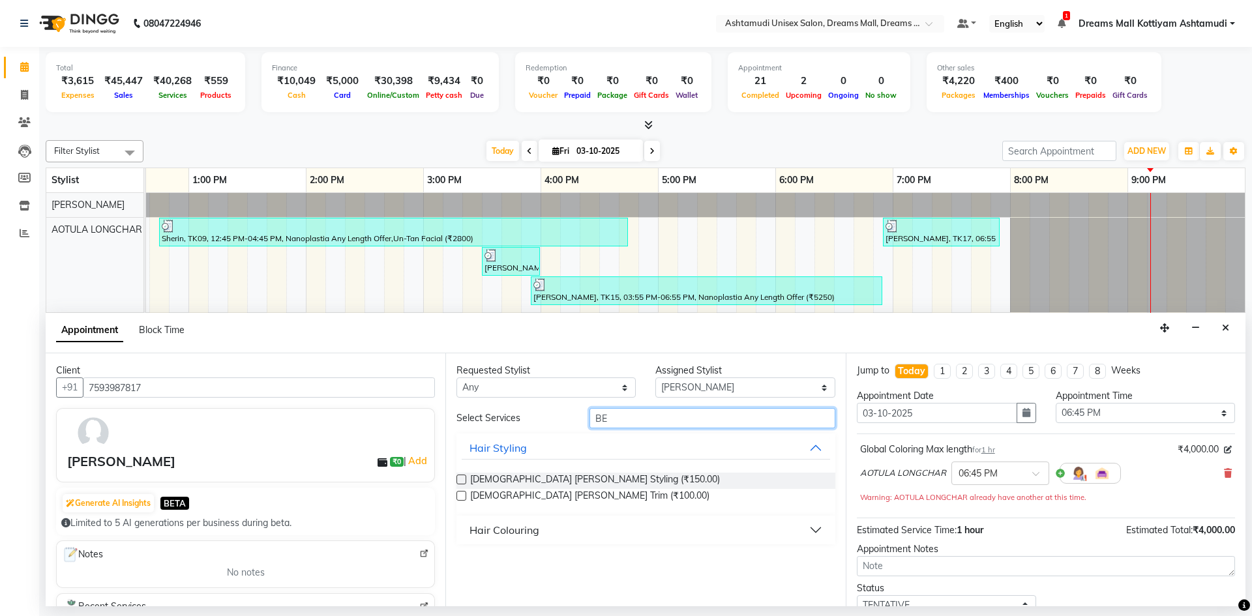
type input "BE"
click at [464, 479] on label at bounding box center [462, 480] width 10 height 10
click at [464, 479] on input "checkbox" at bounding box center [461, 481] width 8 height 8
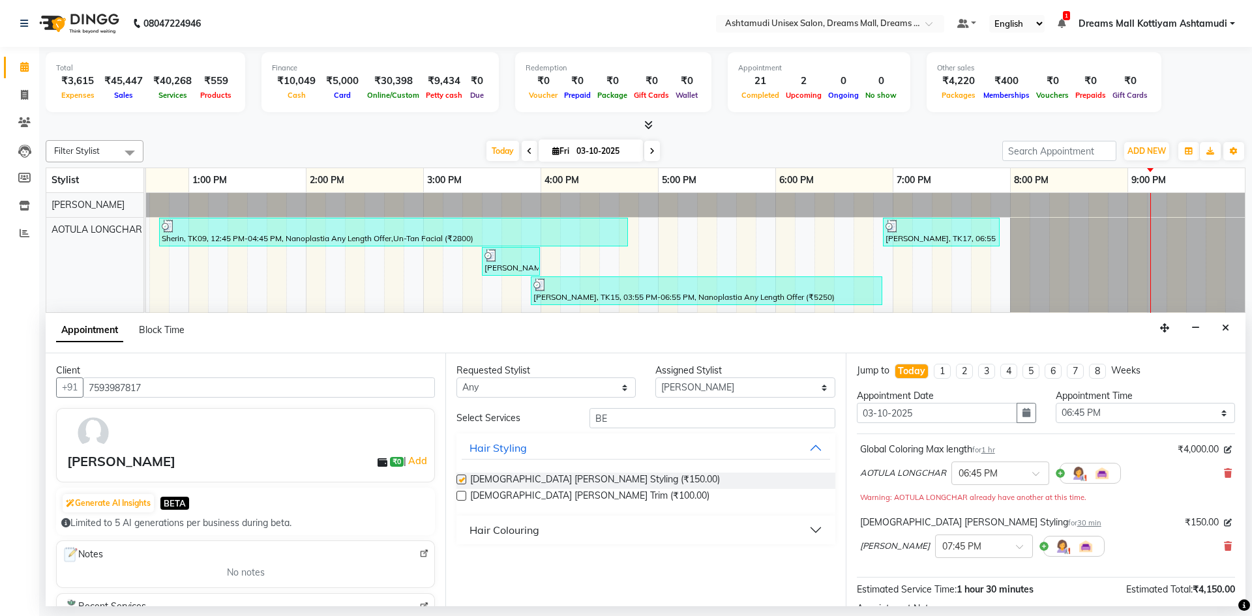
checkbox input "false"
click at [1016, 547] on span at bounding box center [1024, 551] width 16 height 14
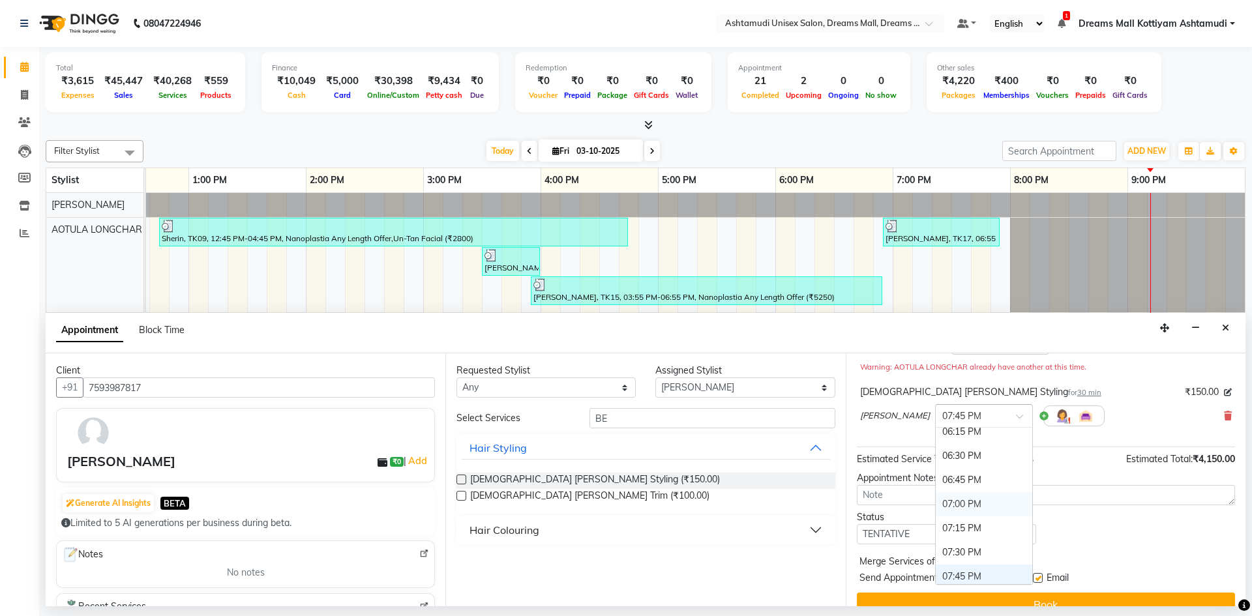
scroll to position [800, 0]
click at [941, 463] on div "06:30 PM" at bounding box center [984, 460] width 97 height 24
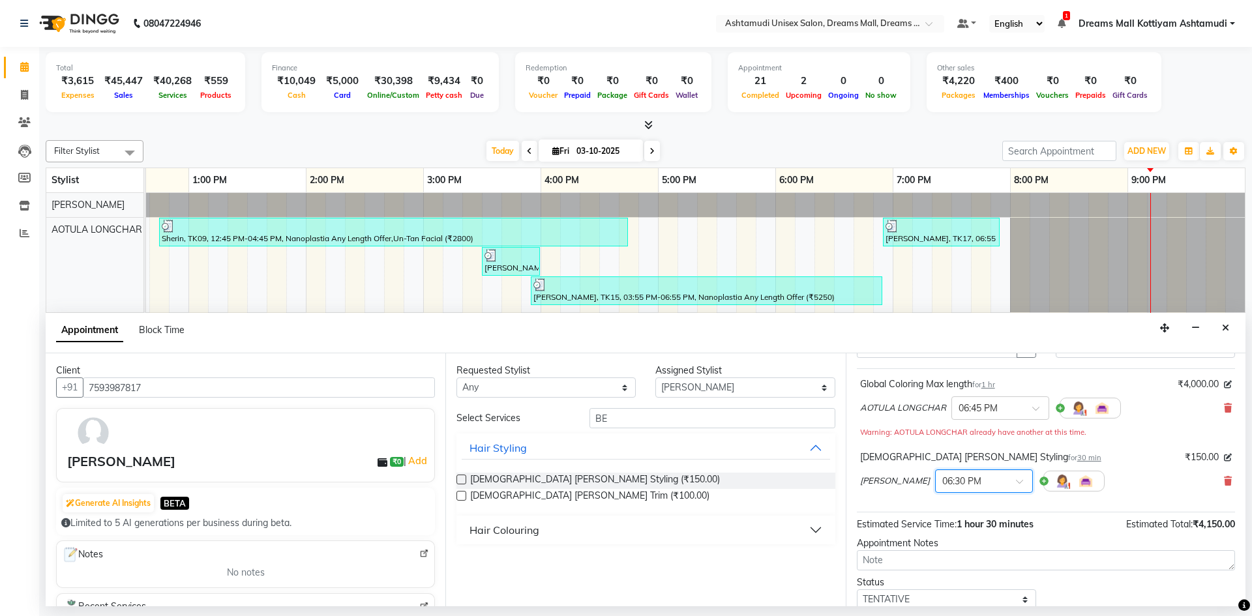
scroll to position [130, 0]
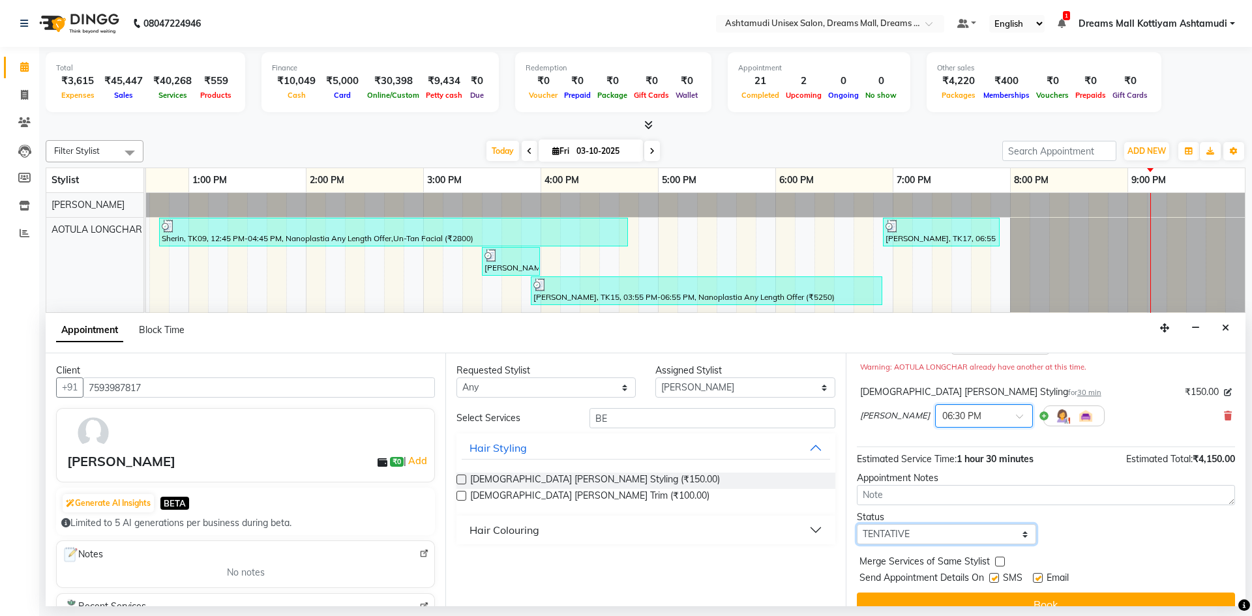
click at [1022, 532] on select "Select TENTATIVE CONFIRM CHECK-IN UPCOMING" at bounding box center [946, 534] width 179 height 20
select select "check-in"
click at [857, 524] on select "Select TENTATIVE CONFIRM CHECK-IN UPCOMING" at bounding box center [946, 534] width 179 height 20
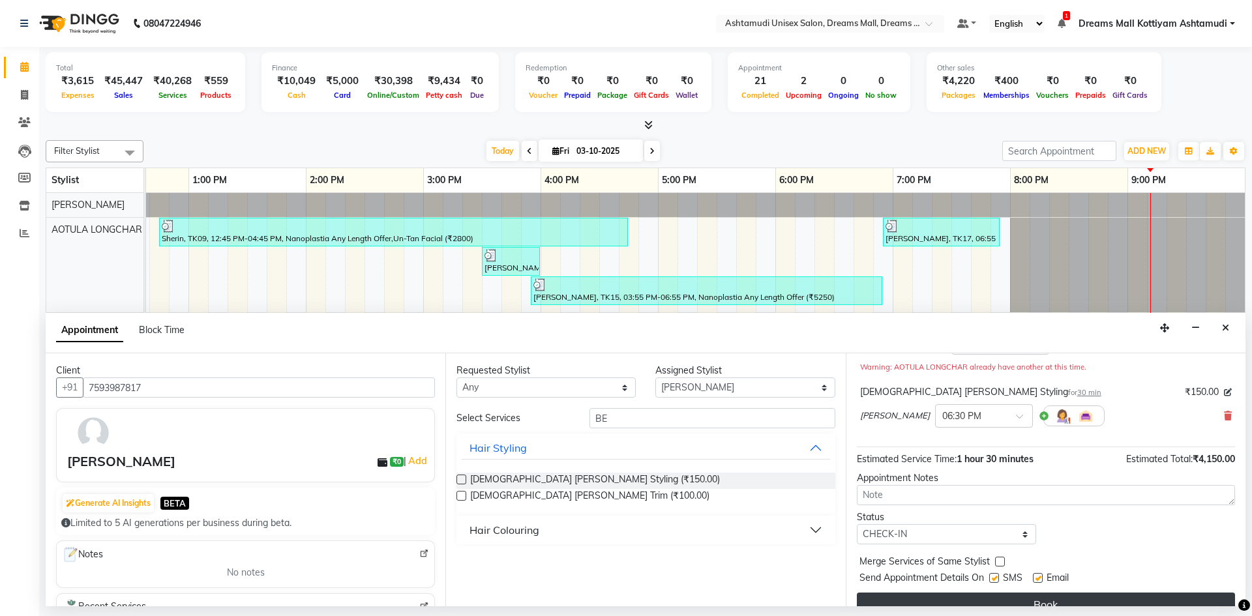
click at [1025, 601] on button "Book" at bounding box center [1046, 604] width 378 height 23
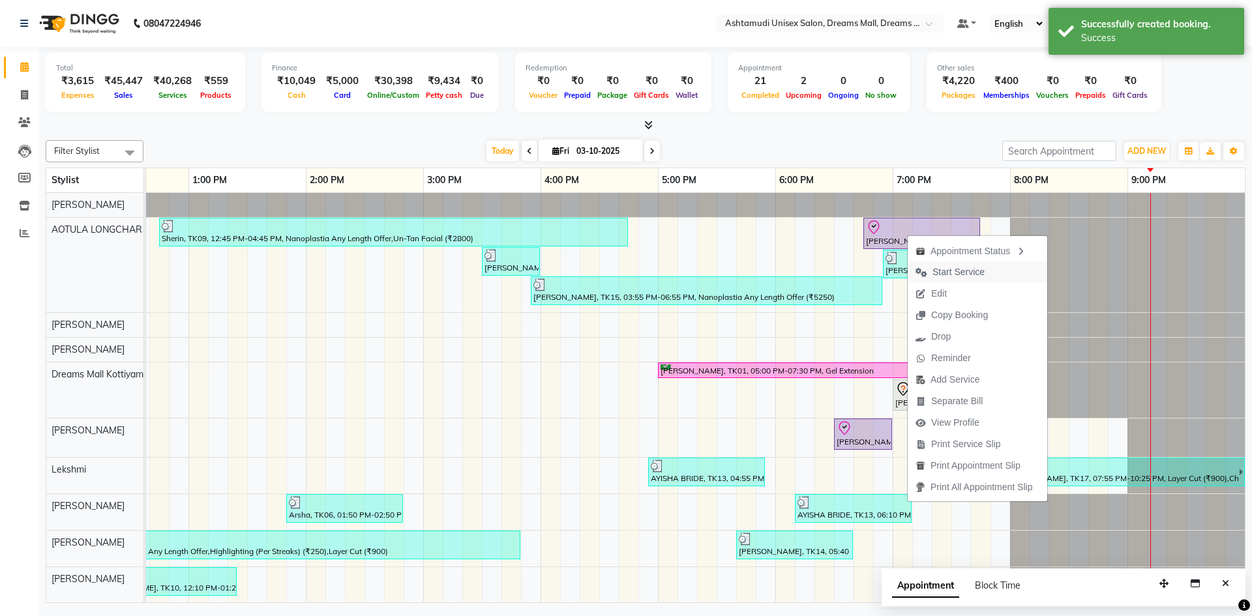
click at [966, 277] on span "Start Service" at bounding box center [959, 272] width 52 height 14
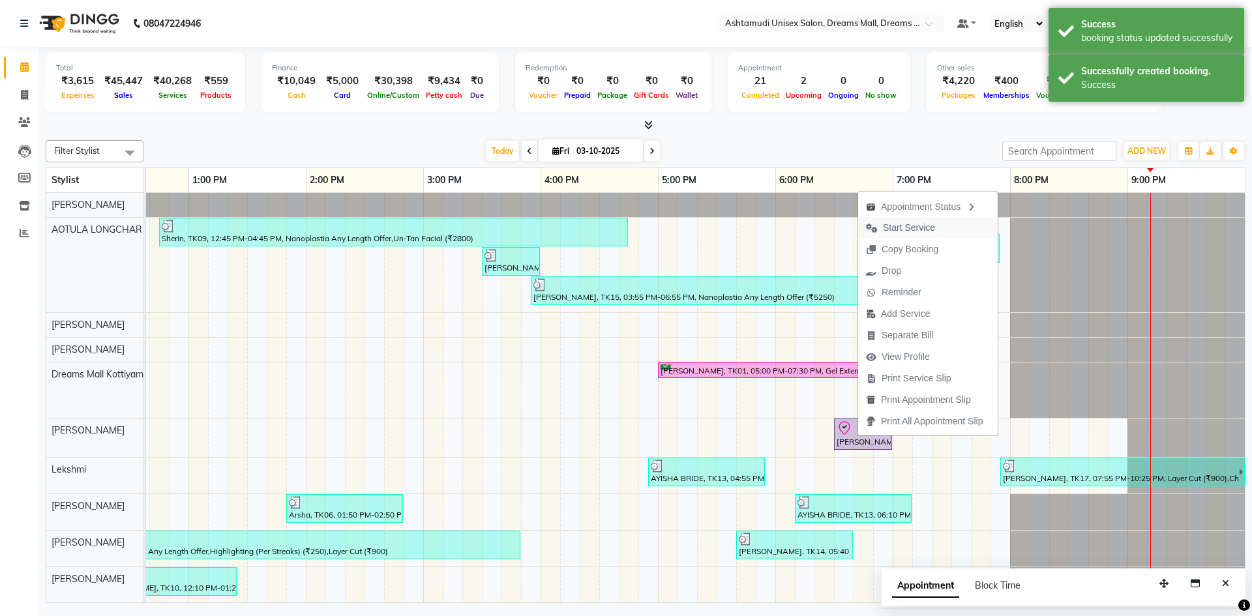
click at [916, 228] on span "Start Service" at bounding box center [909, 228] width 52 height 14
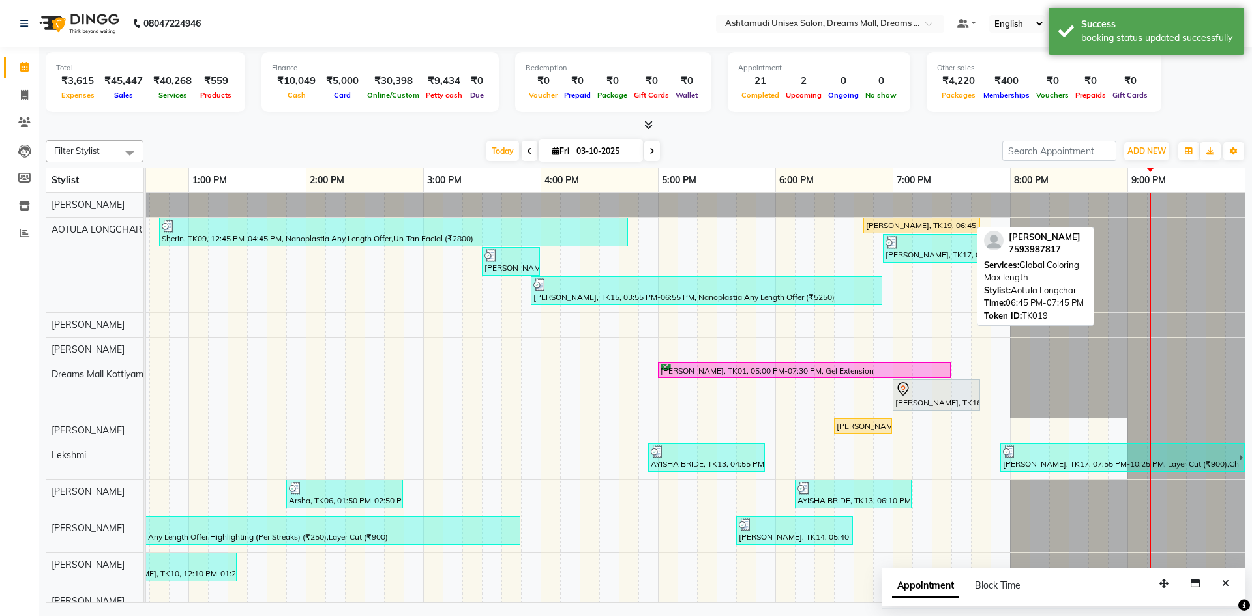
click at [915, 226] on div "ABILA, TK19, 06:45 PM-07:45 PM, Global Coloring Max length" at bounding box center [922, 226] width 114 height 12
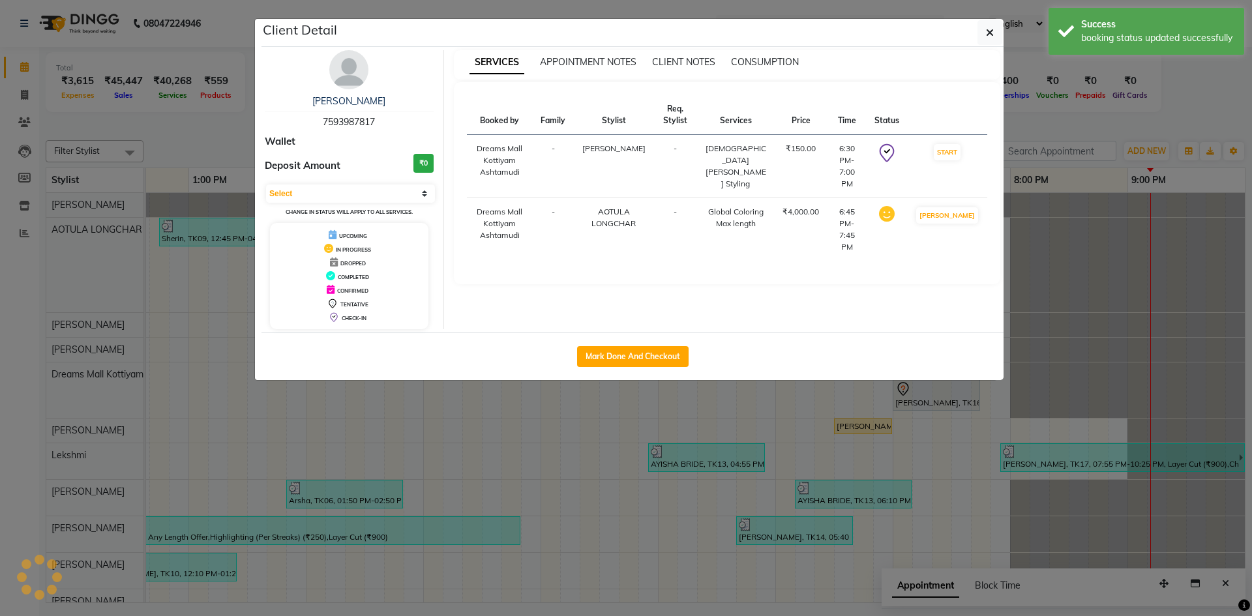
select select "1"
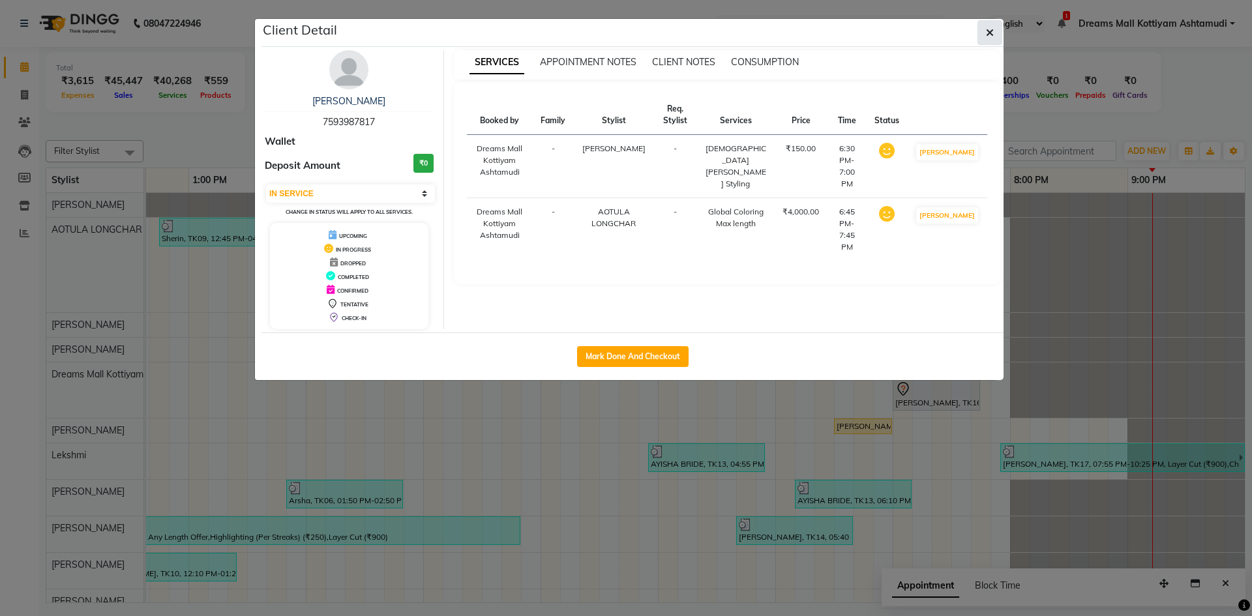
click at [994, 33] on button "button" at bounding box center [990, 32] width 25 height 25
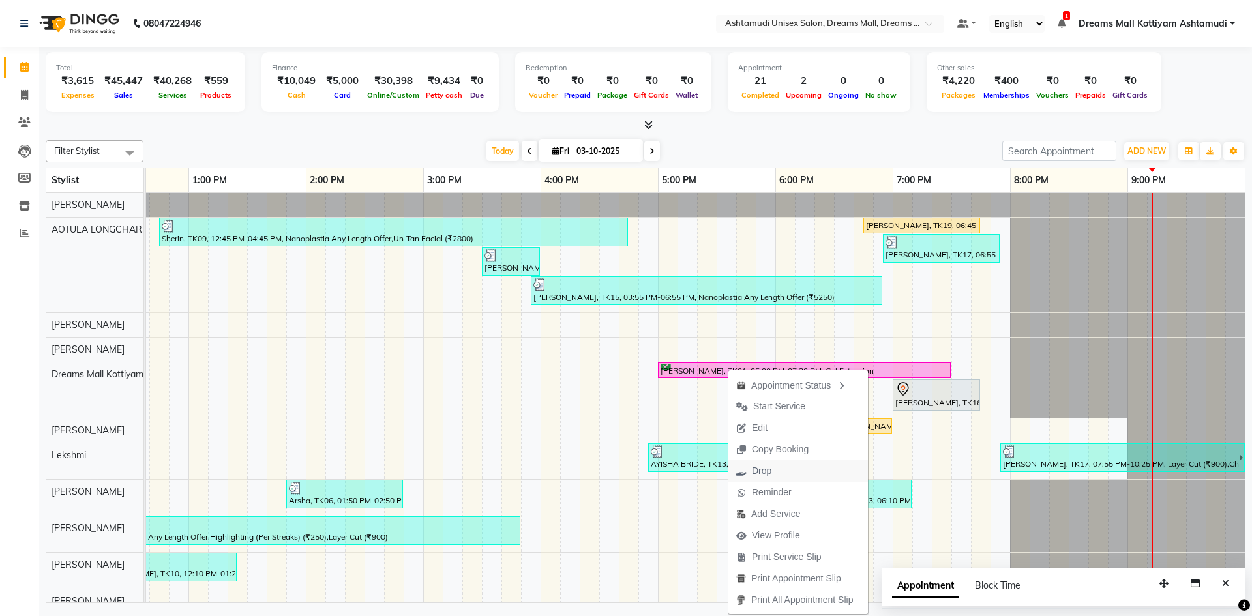
click at [761, 471] on span "Drop" at bounding box center [762, 471] width 20 height 14
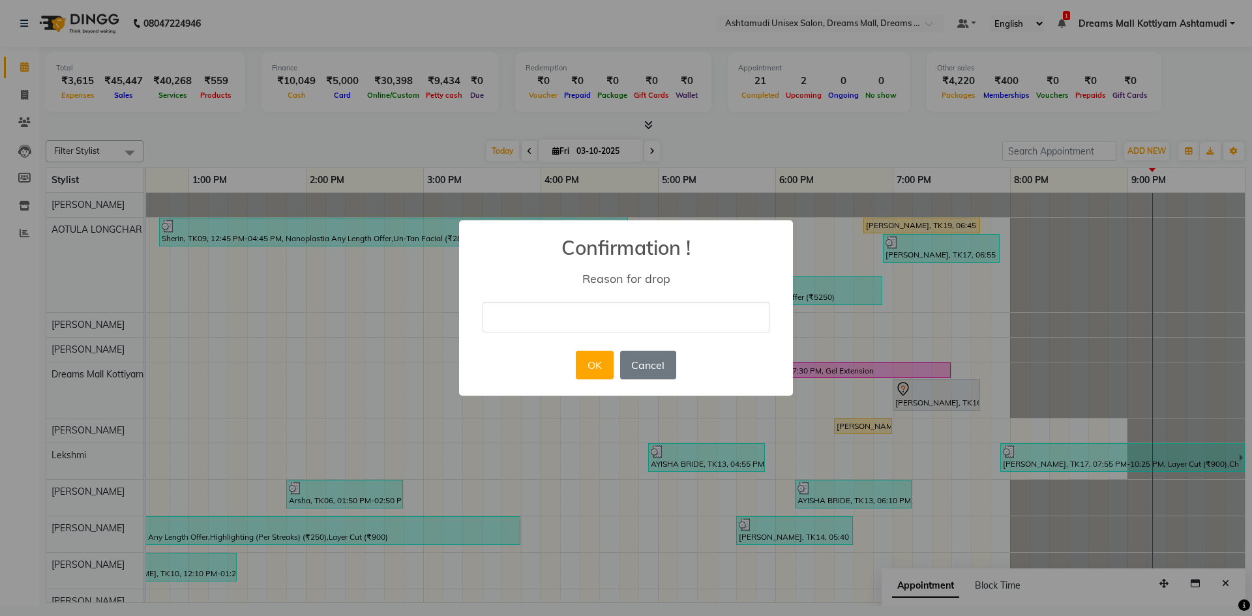
click at [552, 318] on input "text" at bounding box center [626, 317] width 287 height 31
type input "cancel"
click at [588, 367] on button "OK" at bounding box center [594, 365] width 37 height 29
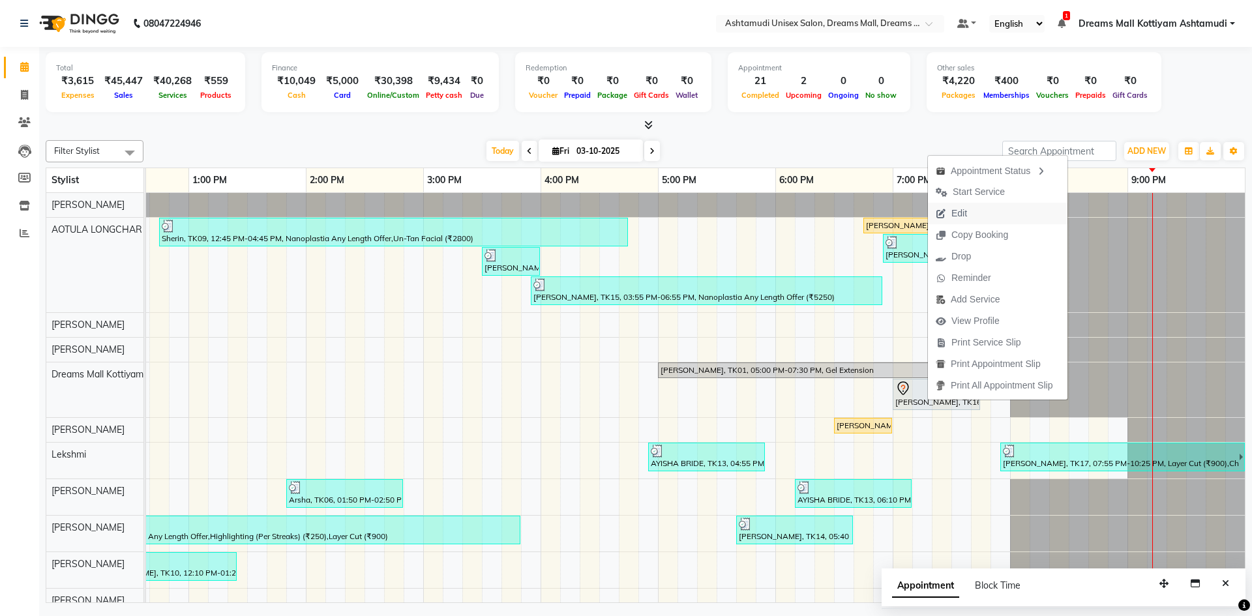
click at [967, 216] on span "Edit" at bounding box center [960, 214] width 16 height 14
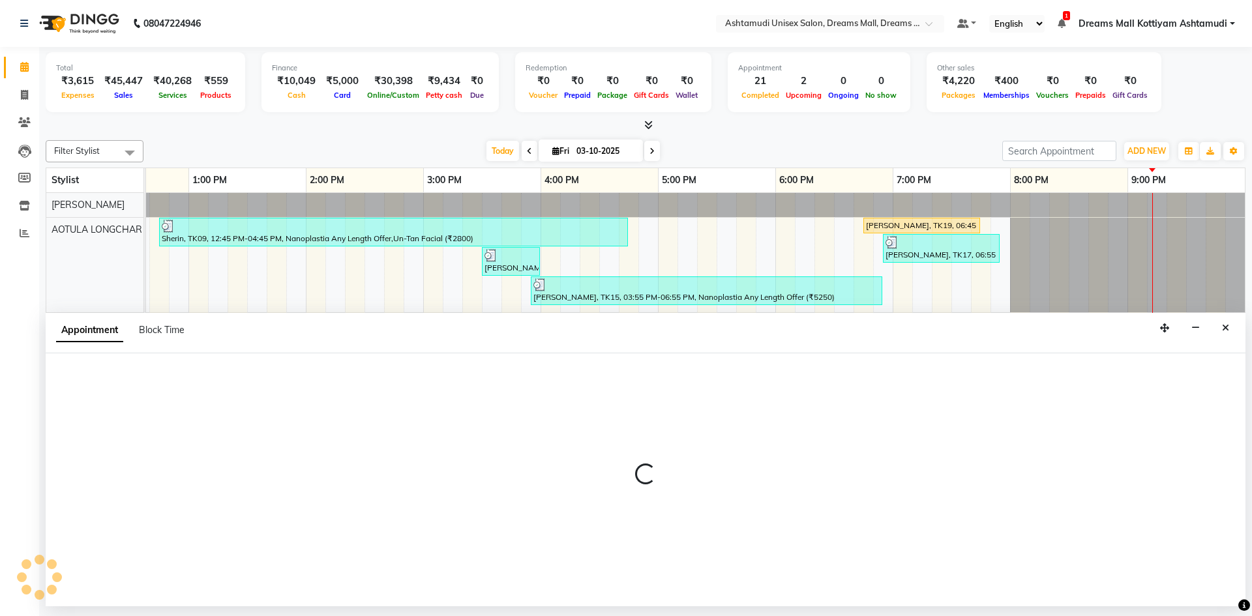
select select "1140"
select select "tentative"
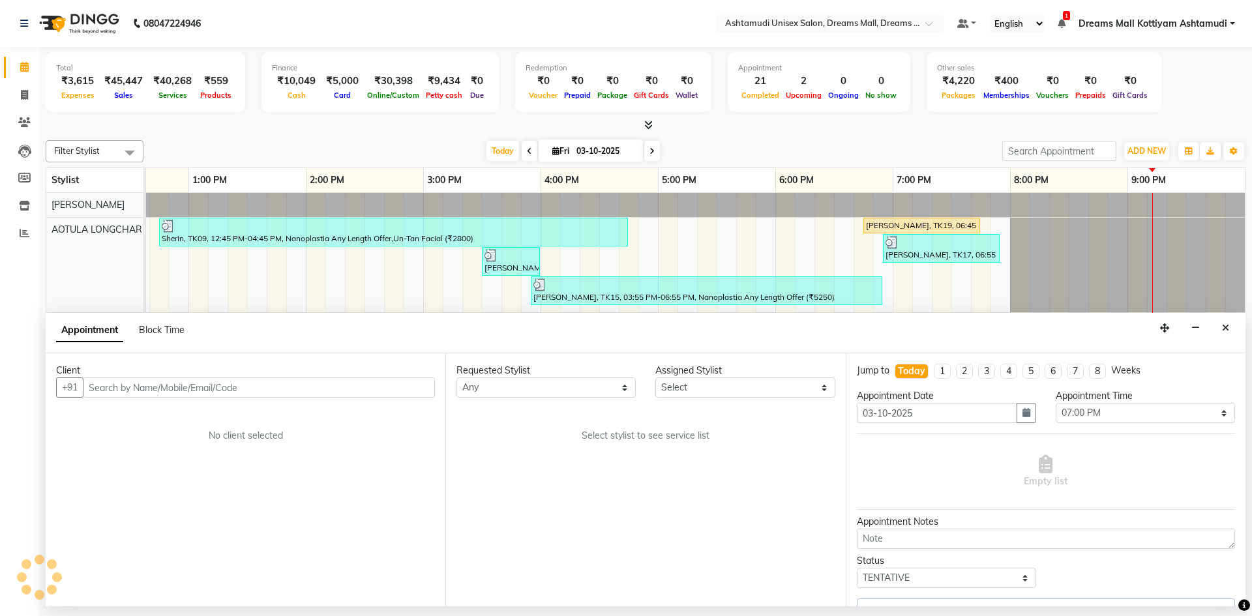
scroll to position [0, 427]
select select "63210"
select select "3640"
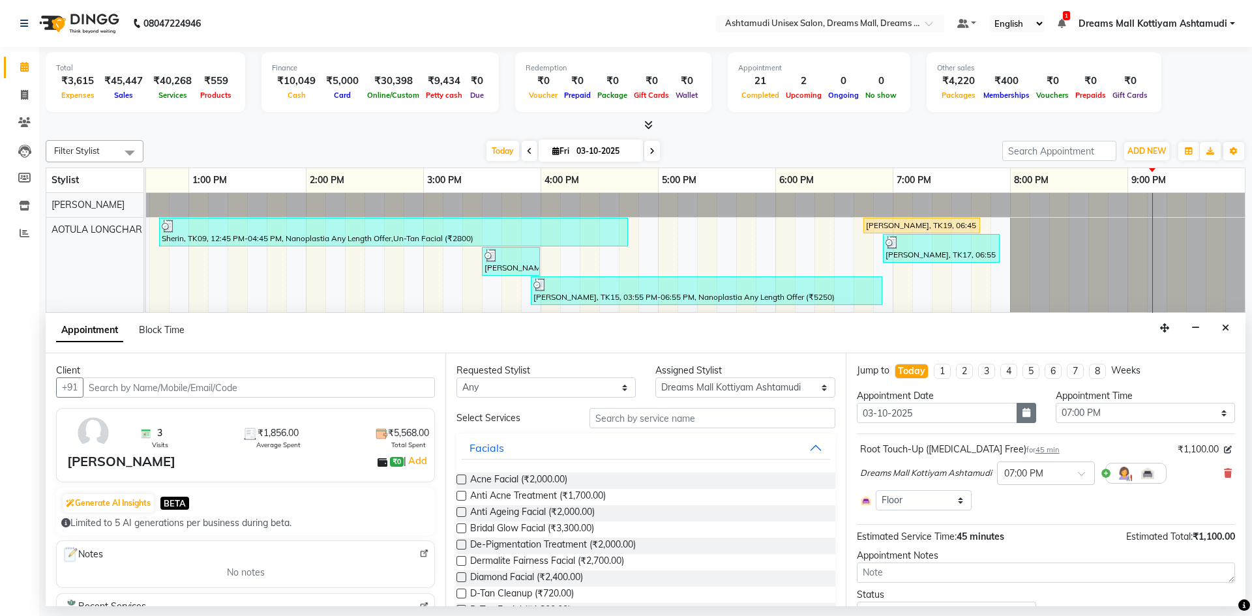
click at [1017, 417] on button "button" at bounding box center [1027, 413] width 20 height 20
click at [977, 483] on div "4" at bounding box center [975, 480] width 21 height 21
type input "04-10-2025"
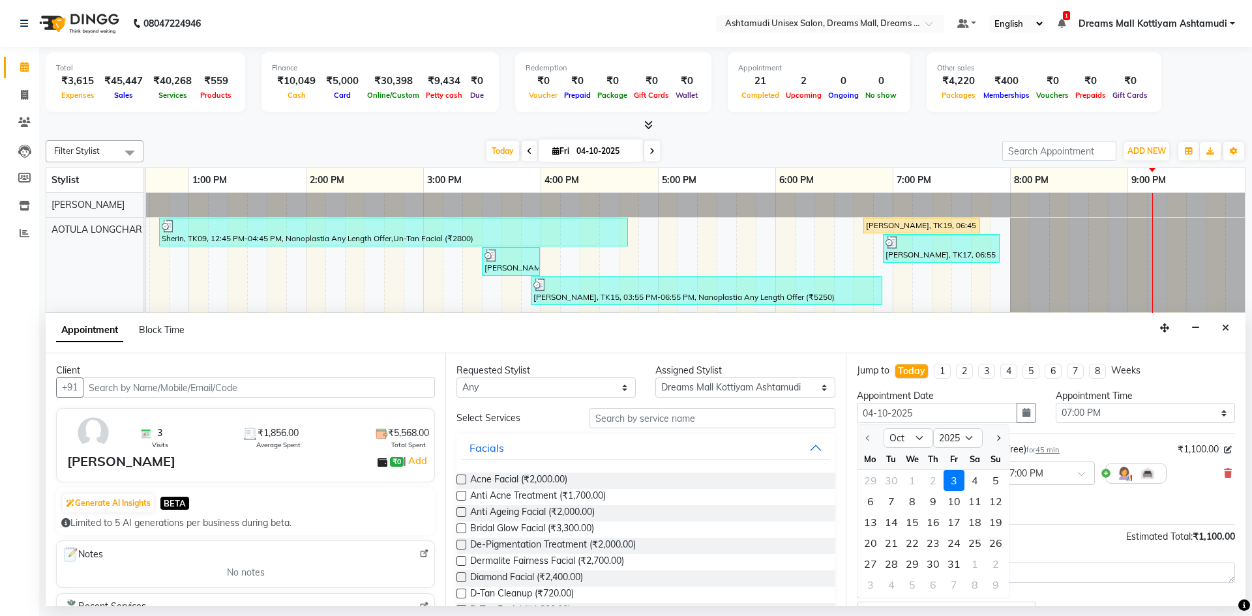
select select "1140"
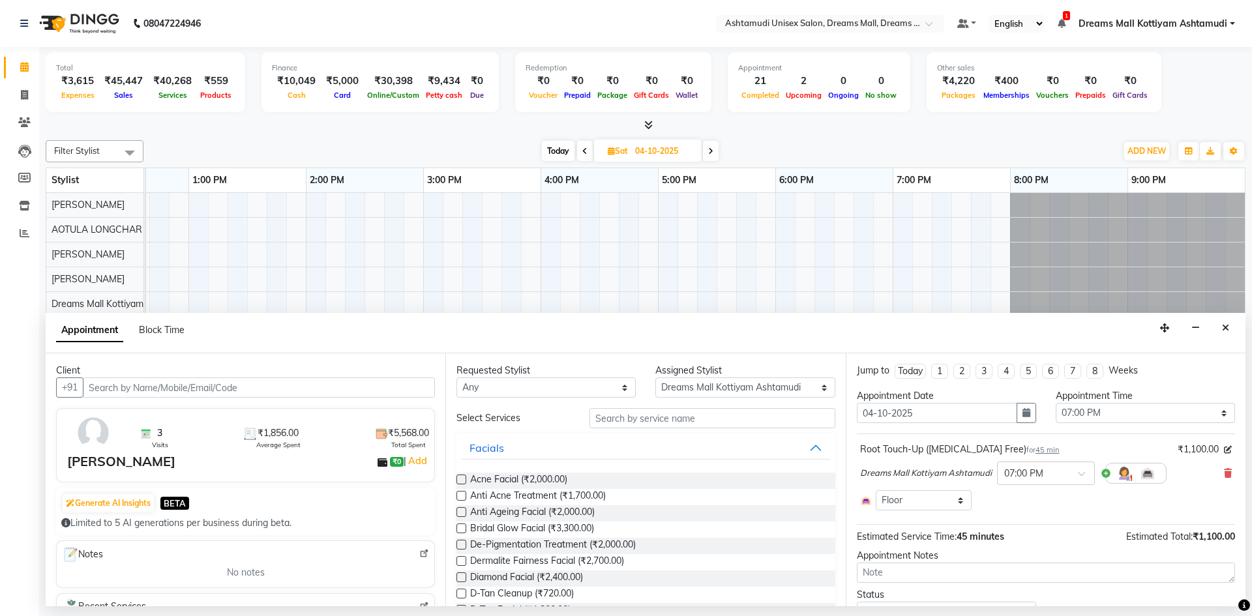
scroll to position [60, 0]
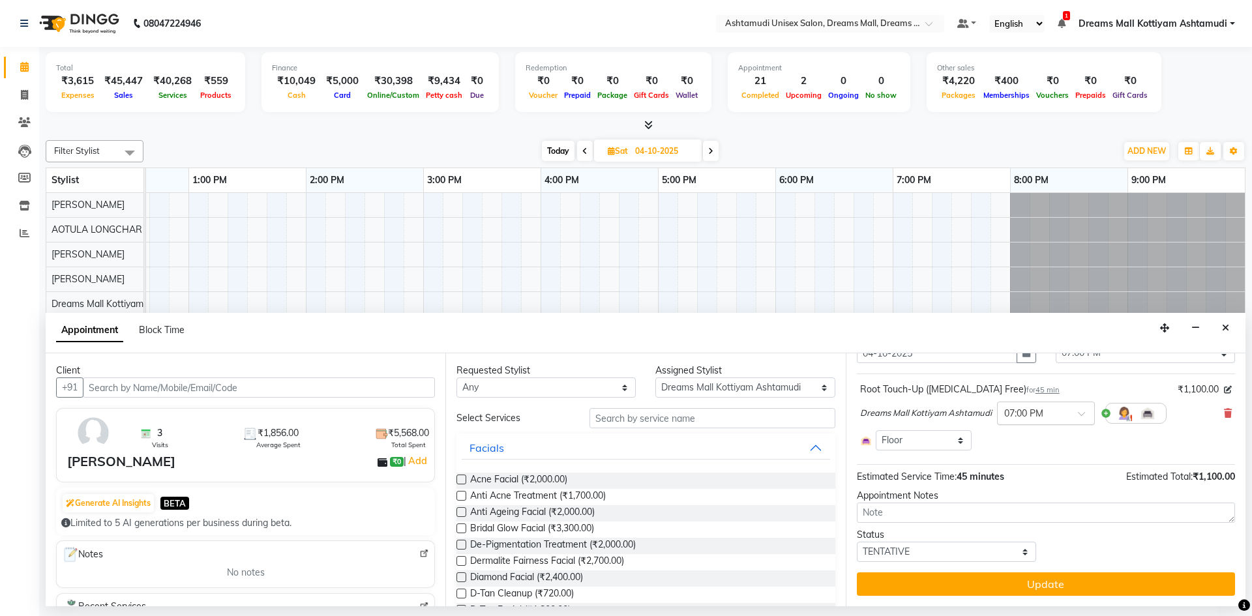
click at [1024, 412] on input "text" at bounding box center [1033, 413] width 57 height 14
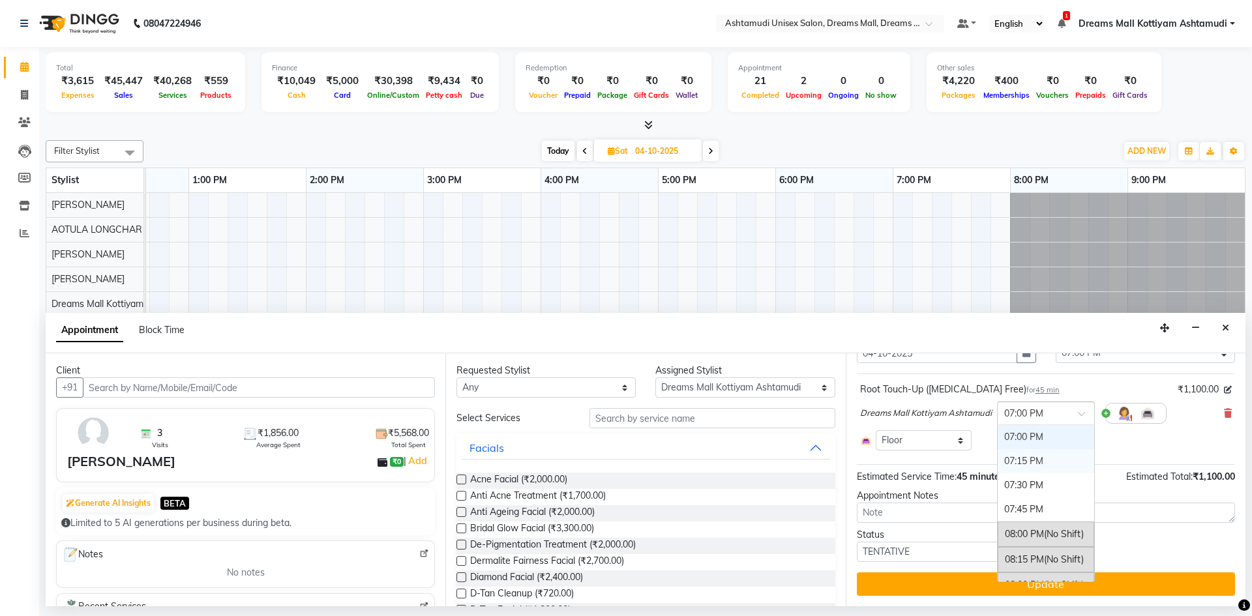
click at [1029, 462] on div "07:15 PM" at bounding box center [1046, 461] width 97 height 24
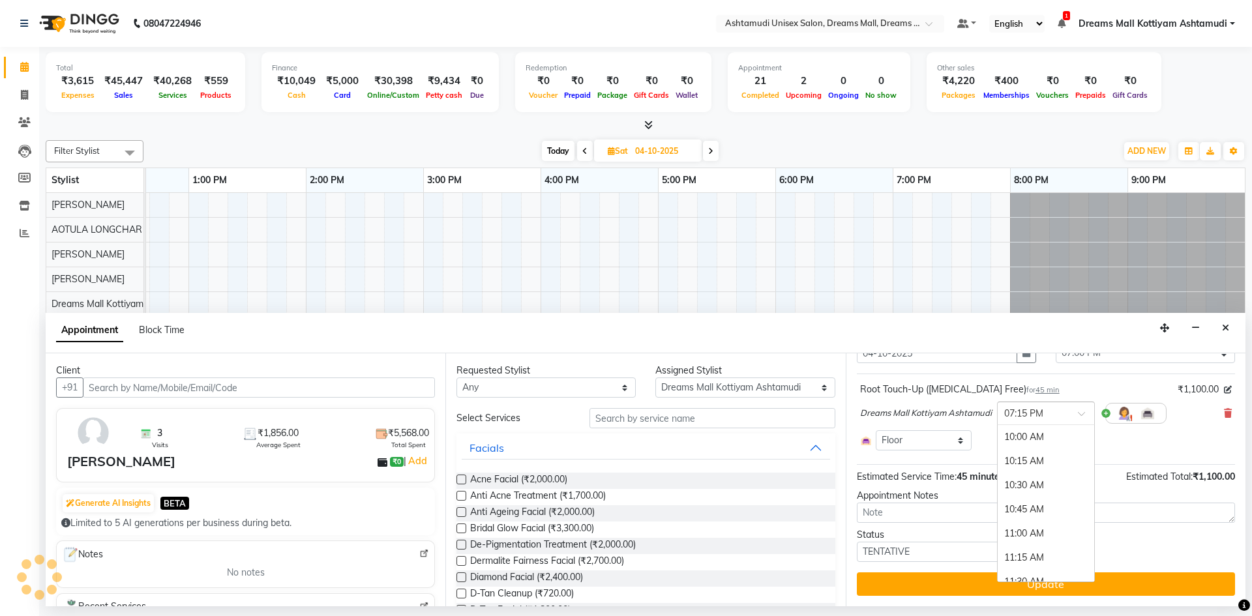
click at [1037, 420] on div "× 07:15 PM" at bounding box center [1024, 414] width 39 height 14
click at [1036, 511] on div "06:00 PM" at bounding box center [1046, 512] width 97 height 24
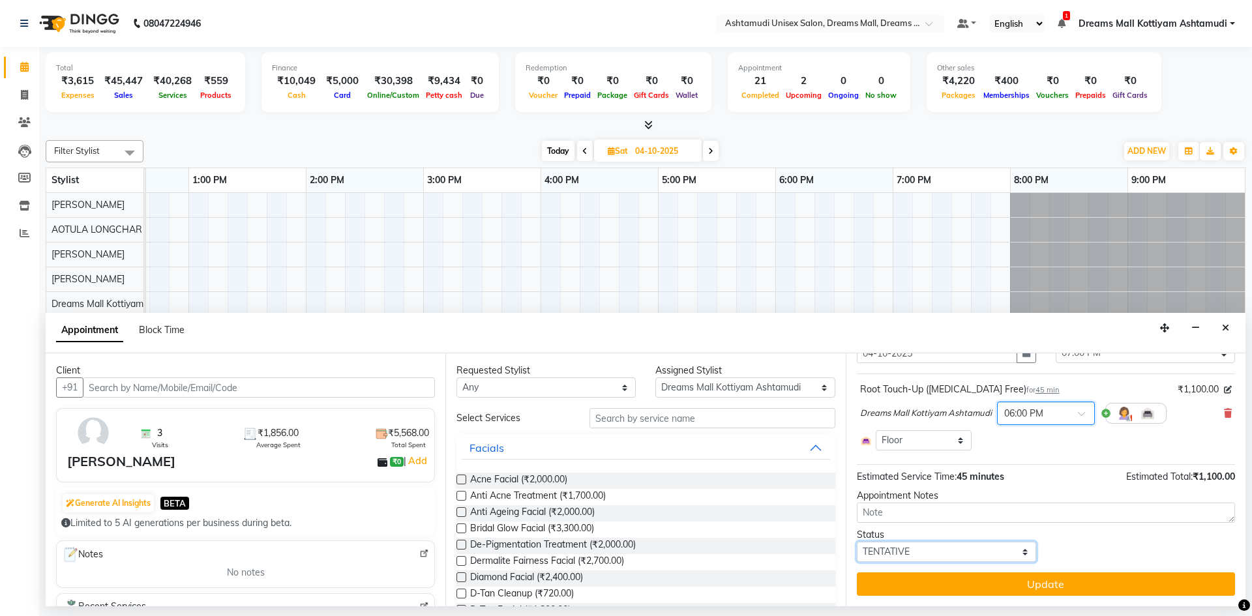
click at [938, 549] on select "Select TENTATIVE CONFIRM UPCOMING" at bounding box center [946, 552] width 179 height 20
select select "confirm booking"
click at [857, 542] on select "Select TENTATIVE CONFIRM UPCOMING" at bounding box center [946, 552] width 179 height 20
click at [996, 586] on button "Update" at bounding box center [1046, 584] width 378 height 23
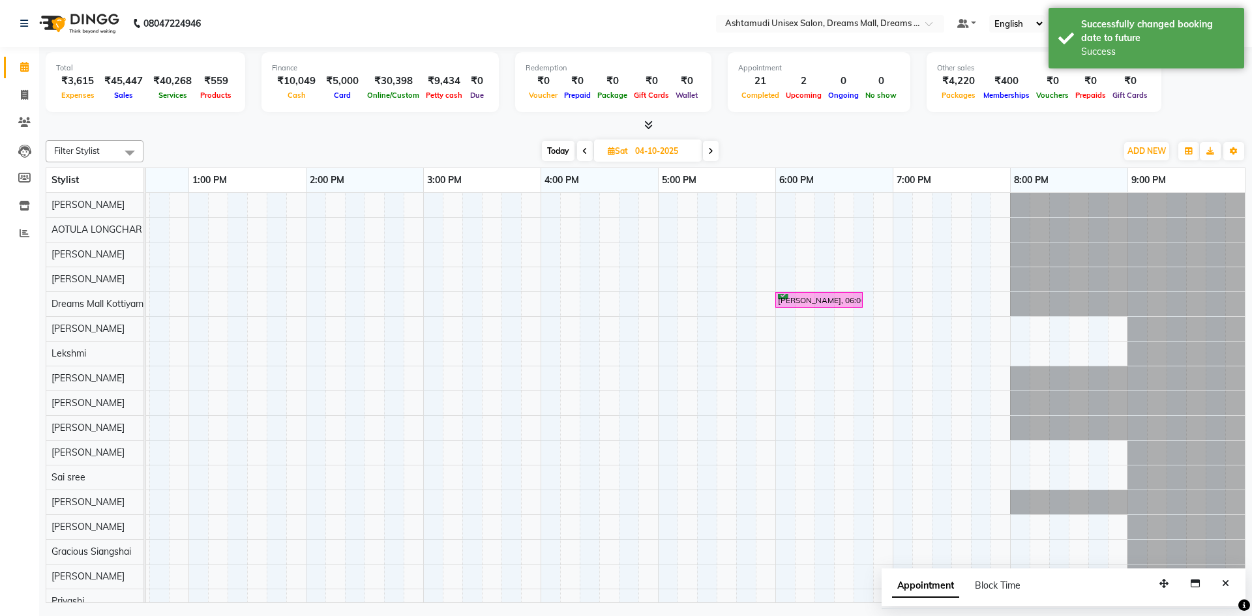
click at [581, 156] on span at bounding box center [585, 151] width 16 height 20
type input "03-10-2025"
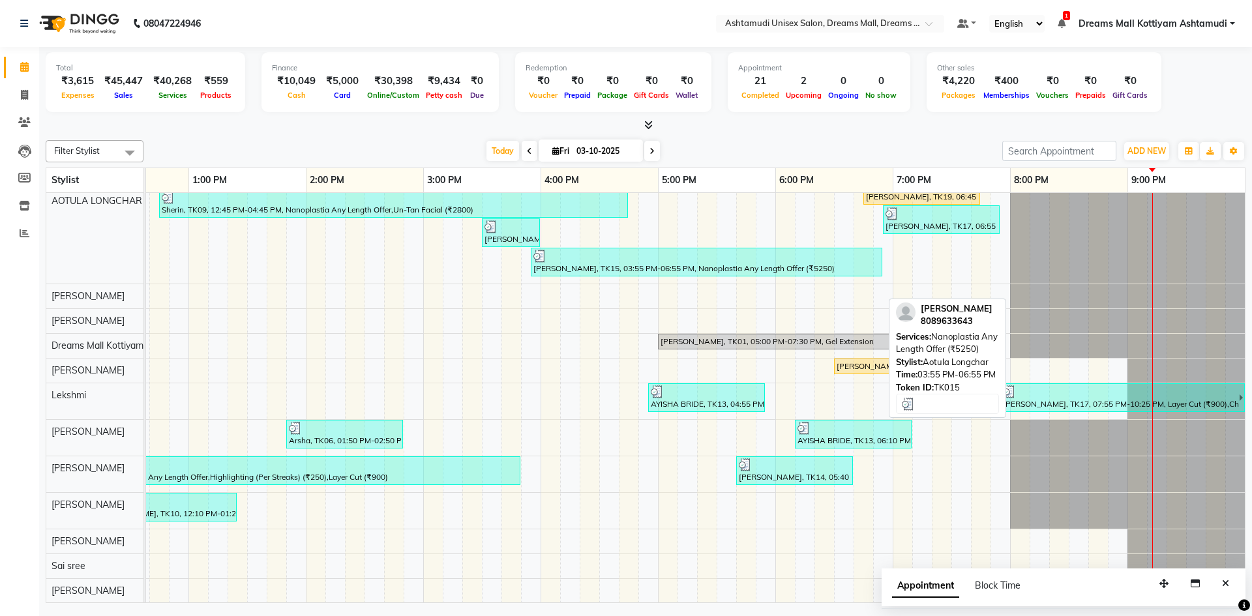
scroll to position [0, 0]
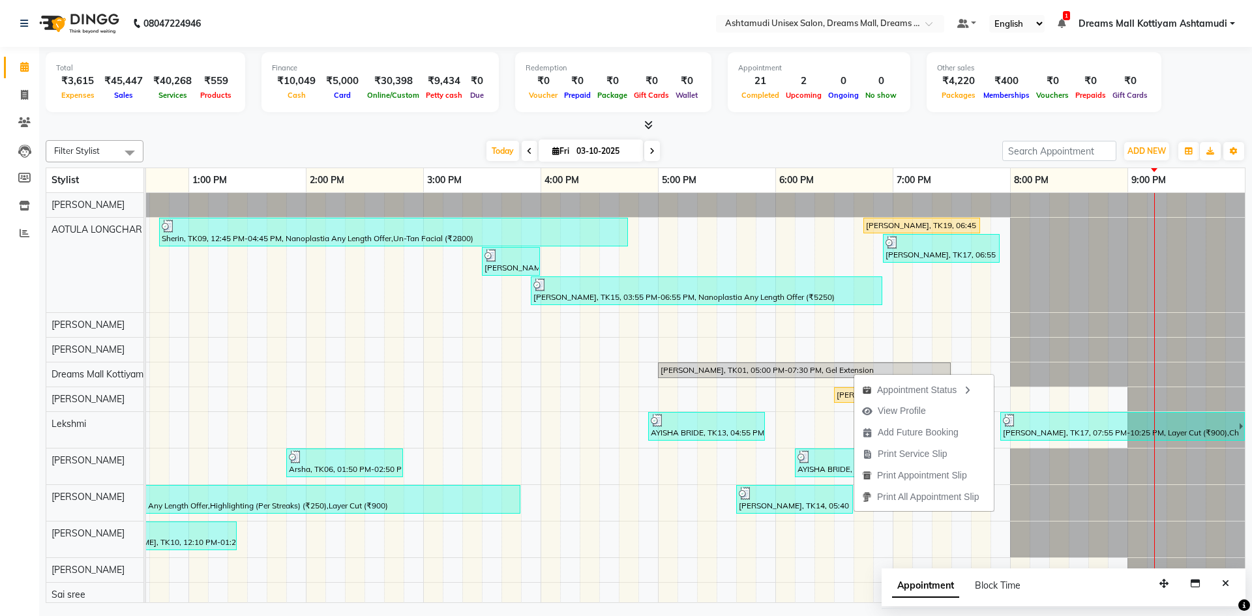
click at [780, 146] on div "Today Fri 03-10-2025" at bounding box center [573, 152] width 846 height 20
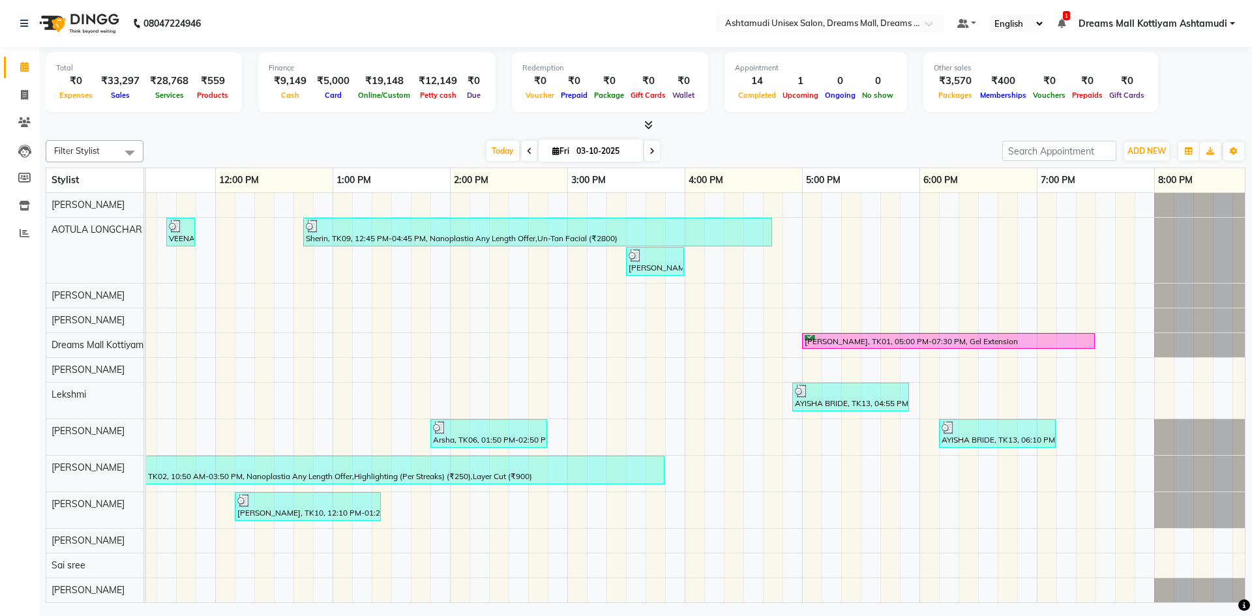
scroll to position [0, 357]
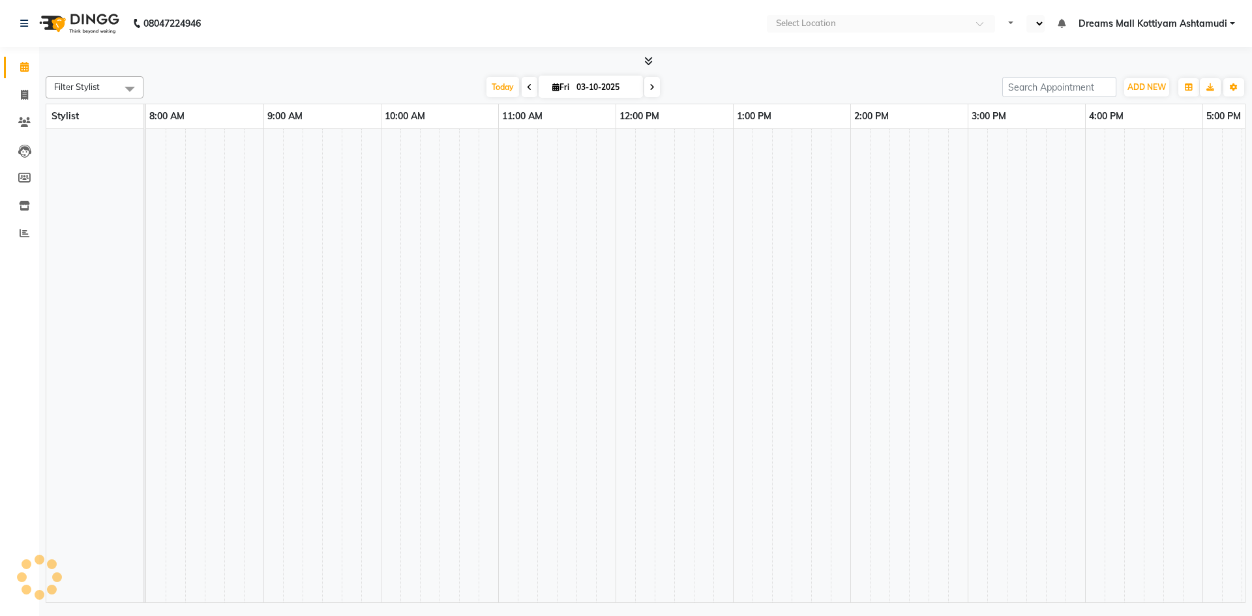
scroll to position [18, 0]
select select "en"
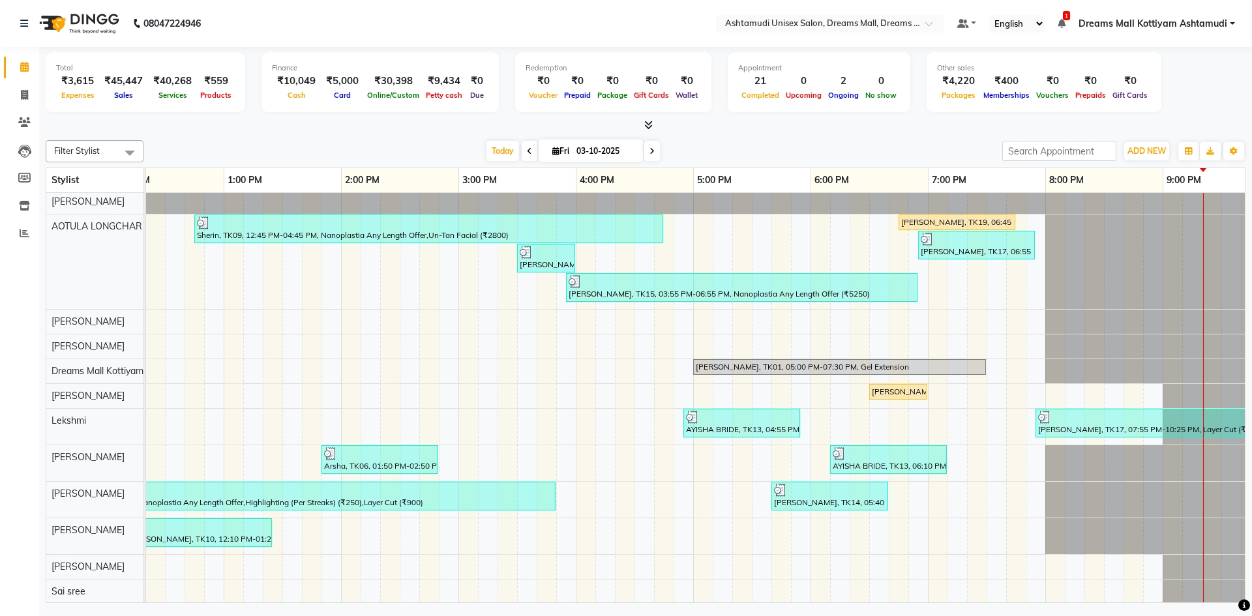
scroll to position [0, 0]
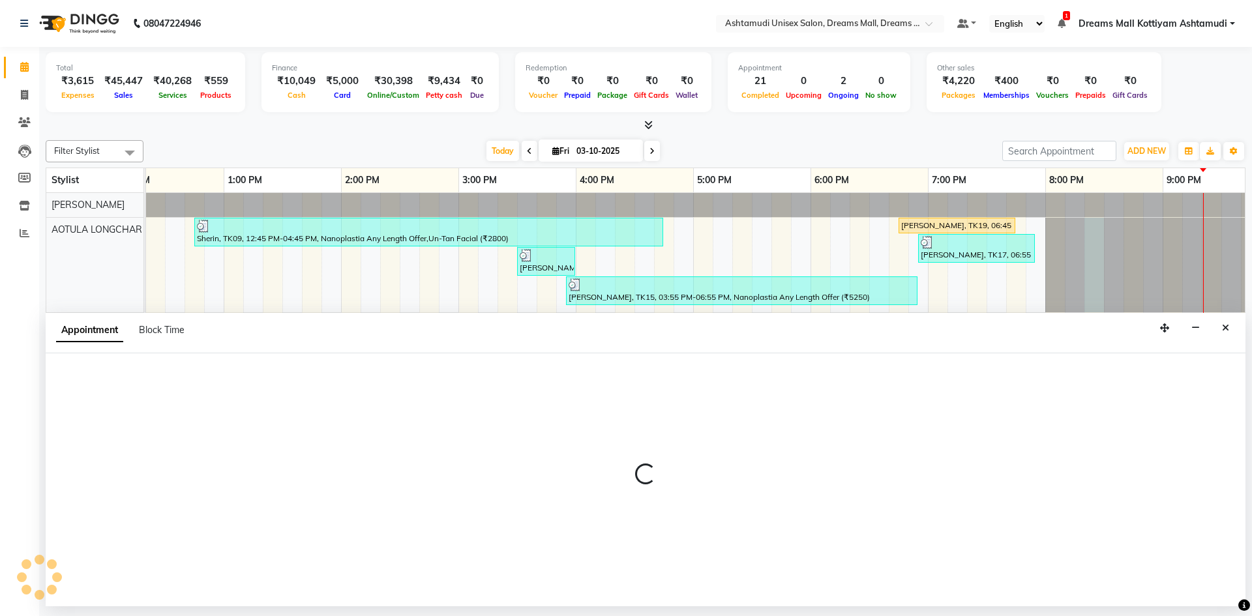
select select "62104"
select select "1215"
select select "tentative"
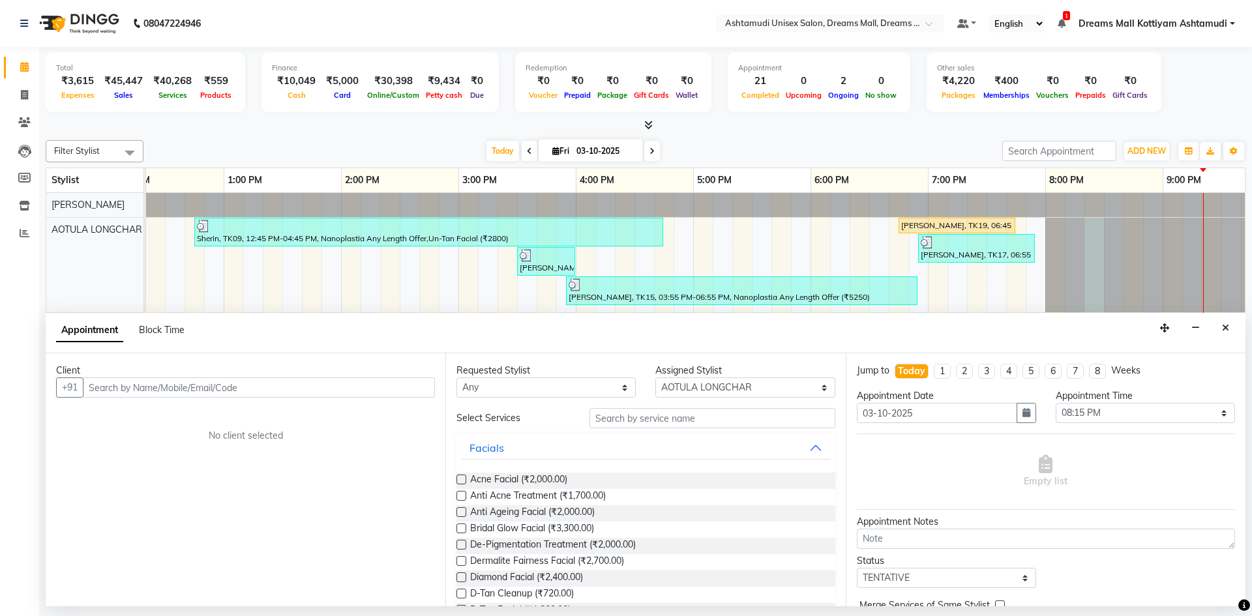
click at [270, 386] on input "text" at bounding box center [259, 388] width 352 height 20
click at [270, 384] on input "text" at bounding box center [259, 388] width 352 height 20
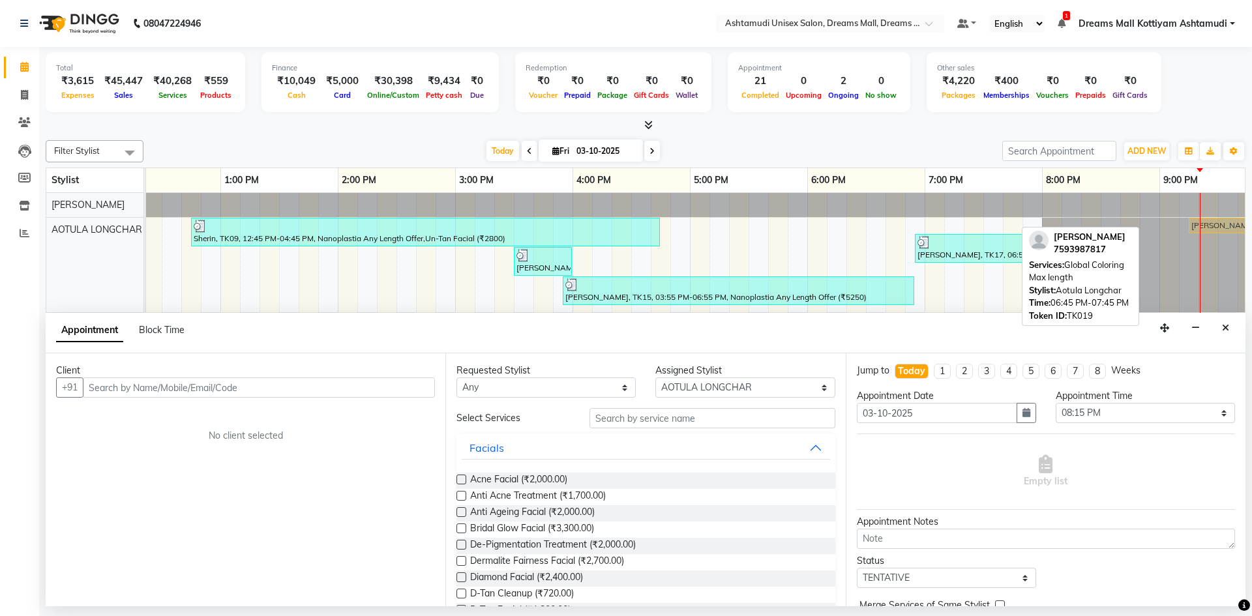
scroll to position [0, 397]
drag, startPoint x: 926, startPoint y: 226, endPoint x: 1209, endPoint y: 239, distance: 284.1
click at [1209, 239] on div "VEENA, TK05, 11:35 AM-11:50 AM, Eyebrows Threading (₹50) Sherin, TK09, 12:45 PM…" at bounding box center [513, 265] width 1526 height 95
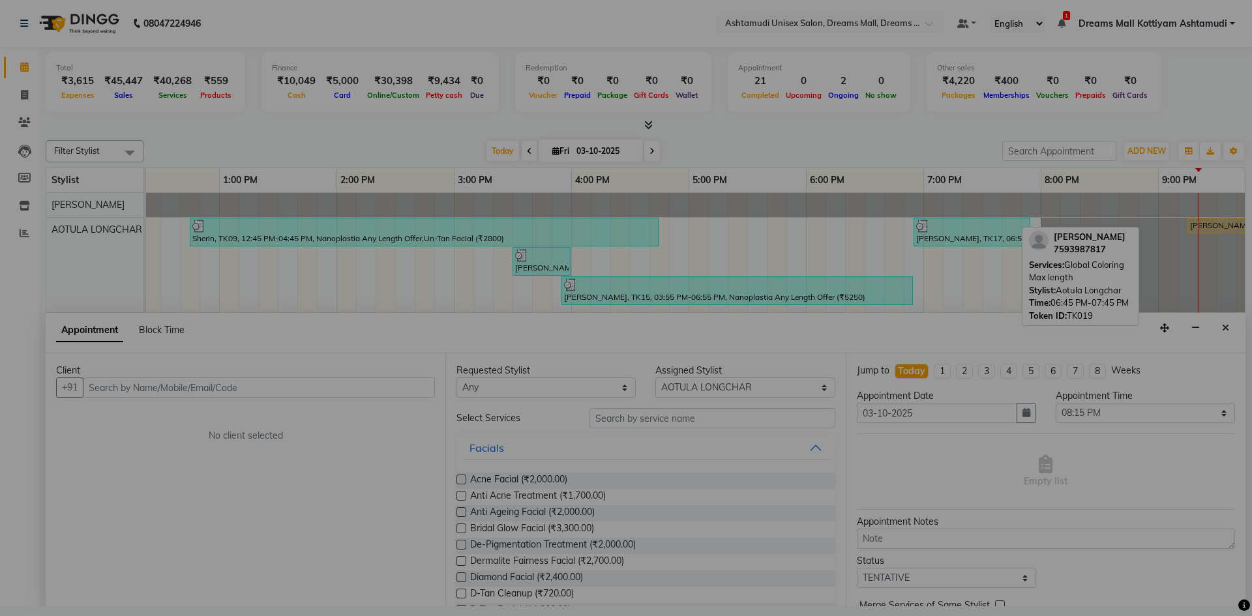
scroll to position [0, 397]
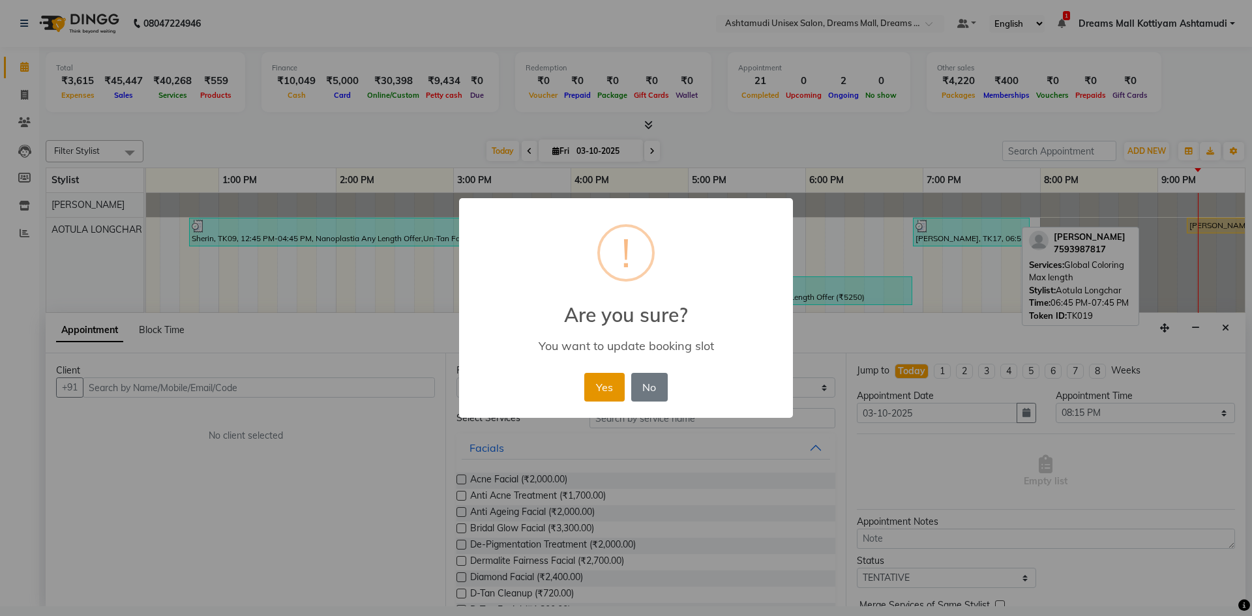
click at [601, 395] on button "Yes" at bounding box center [604, 387] width 40 height 29
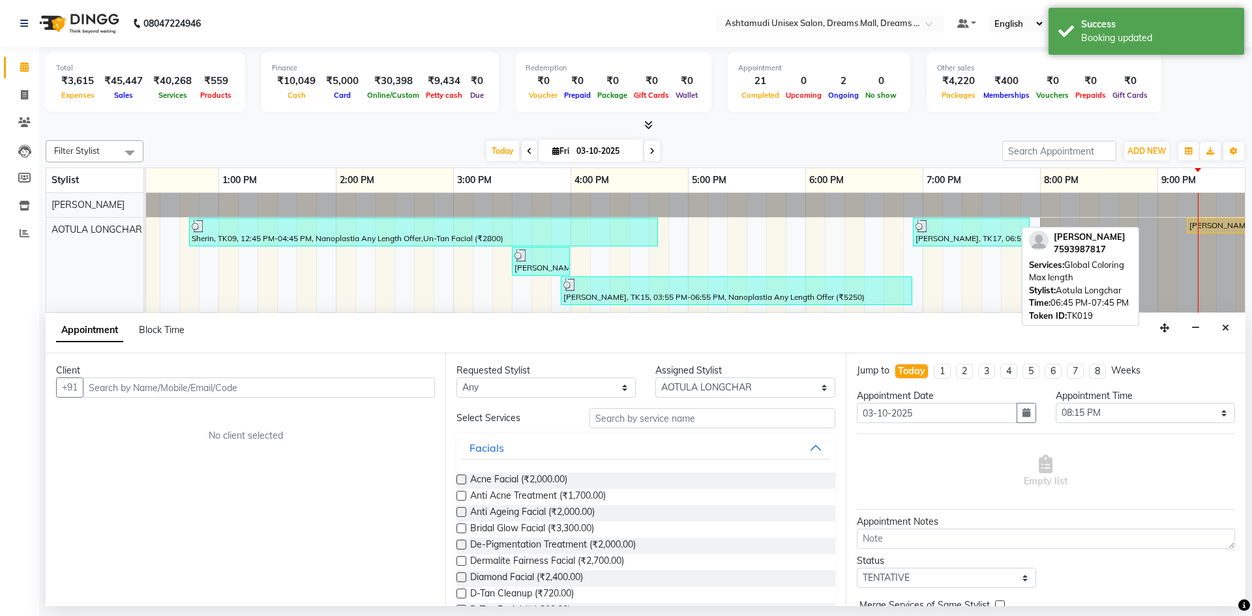
click at [1229, 328] on icon "Close" at bounding box center [1225, 328] width 7 height 9
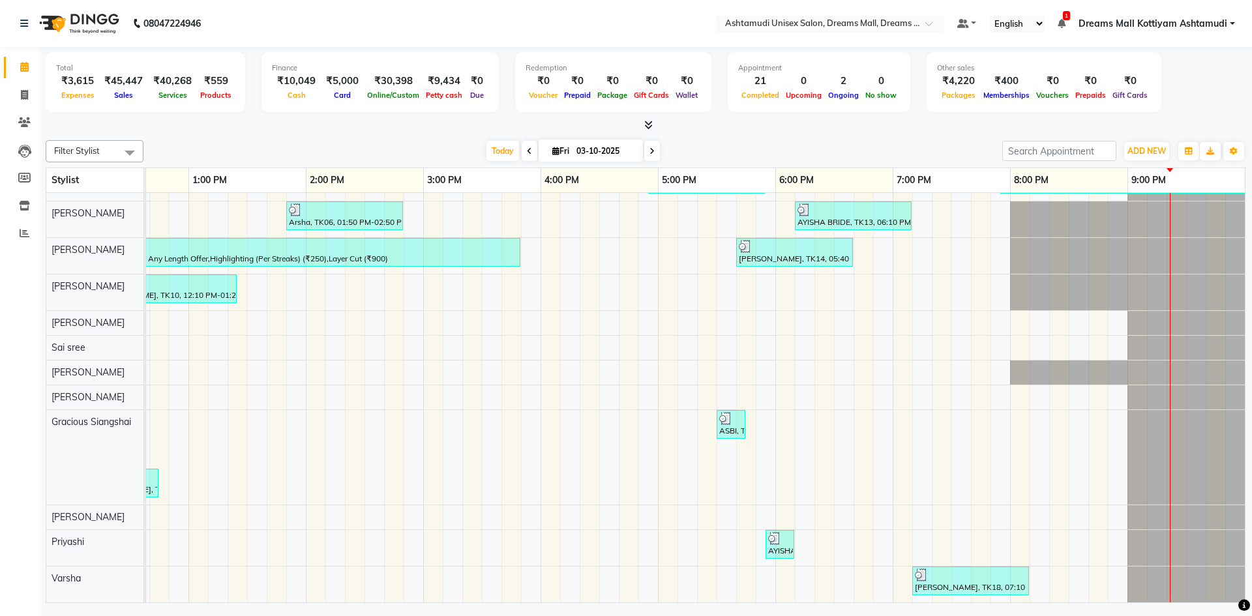
scroll to position [0, 0]
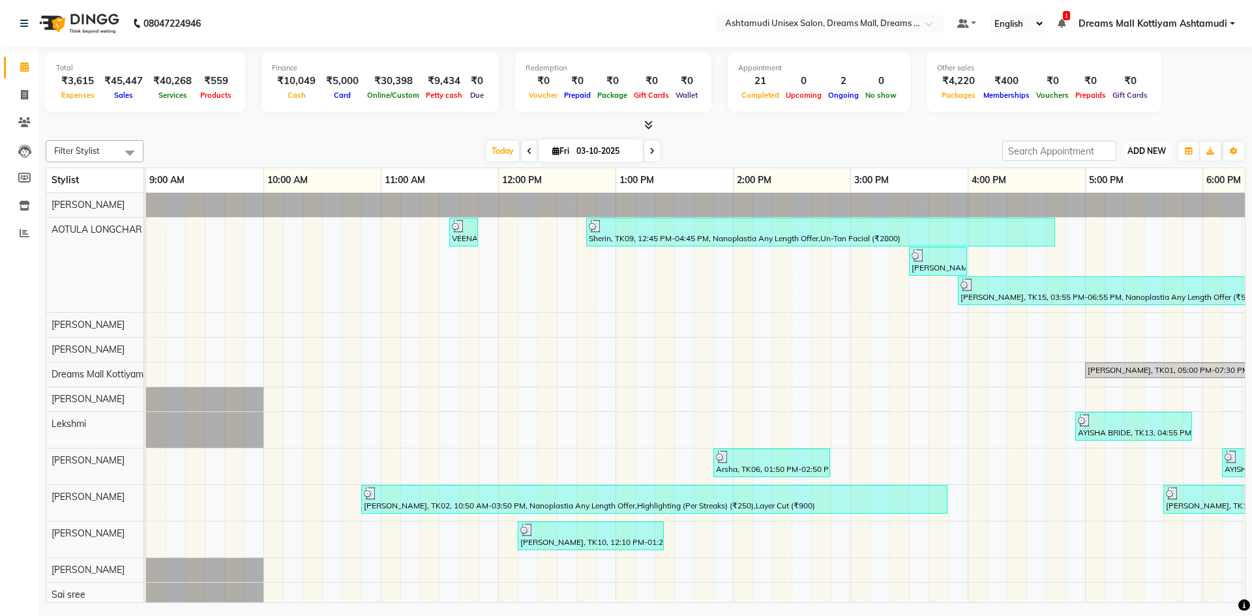
click at [1157, 152] on span "ADD NEW" at bounding box center [1147, 151] width 38 height 10
click at [1117, 211] on link "Add Expense" at bounding box center [1117, 210] width 103 height 17
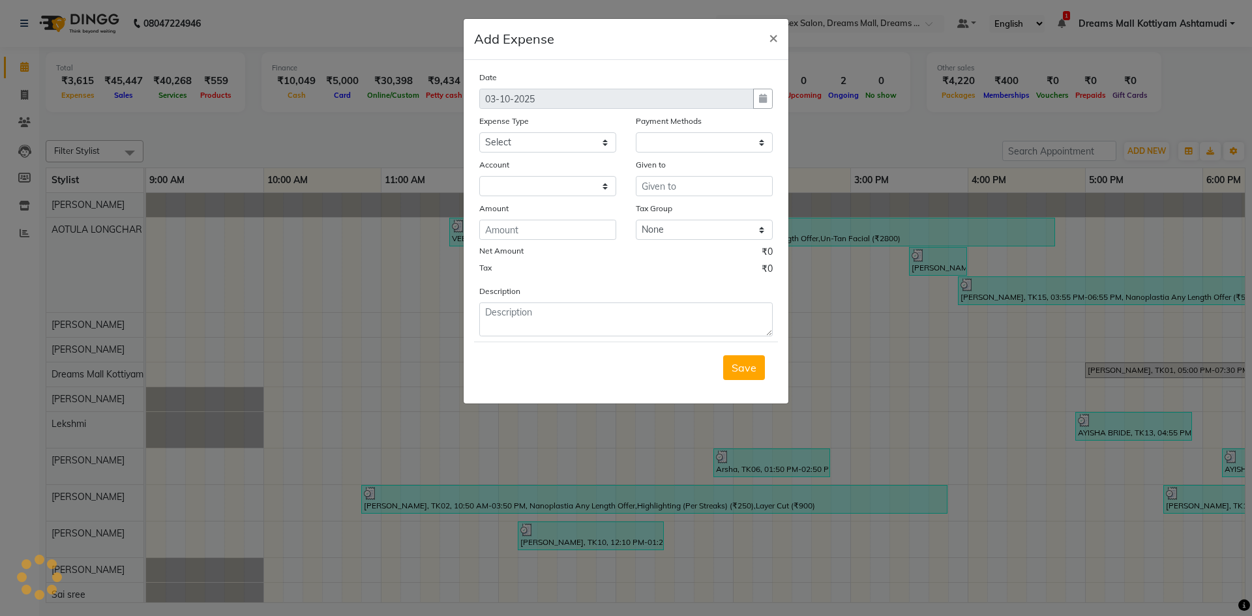
select select "1"
select select "6354"
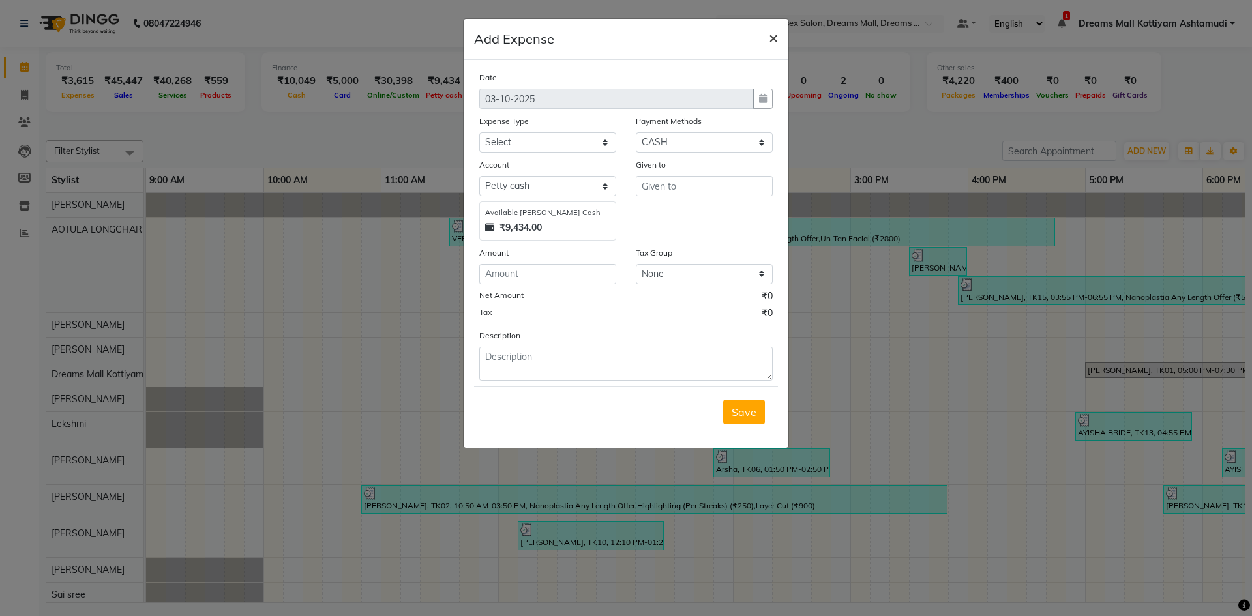
click at [773, 33] on span "×" at bounding box center [773, 37] width 9 height 20
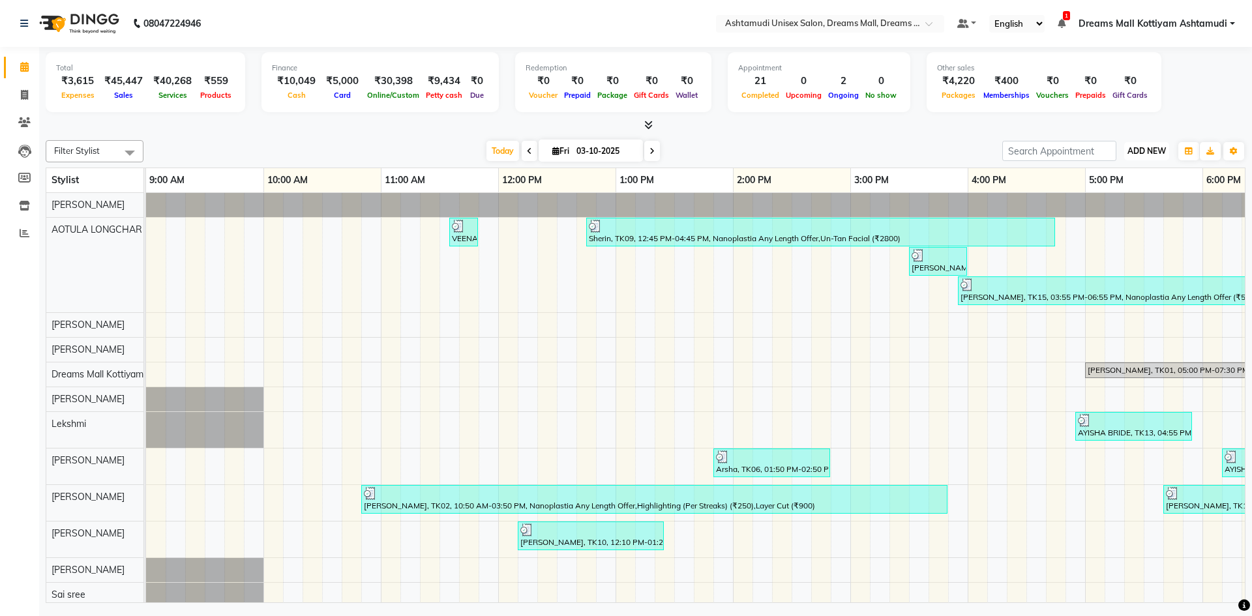
click at [1153, 146] on span "ADD NEW" at bounding box center [1147, 151] width 38 height 10
click at [1112, 224] on link "Add Attendance" at bounding box center [1117, 227] width 103 height 17
select select "A"
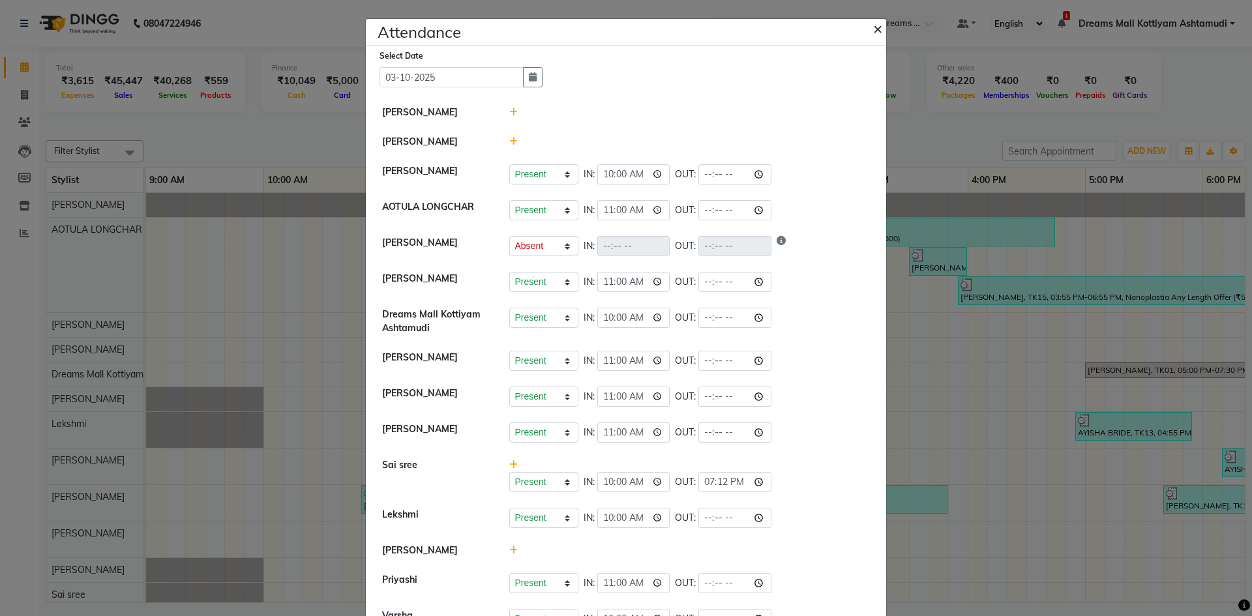
click at [873, 29] on span "×" at bounding box center [877, 28] width 9 height 20
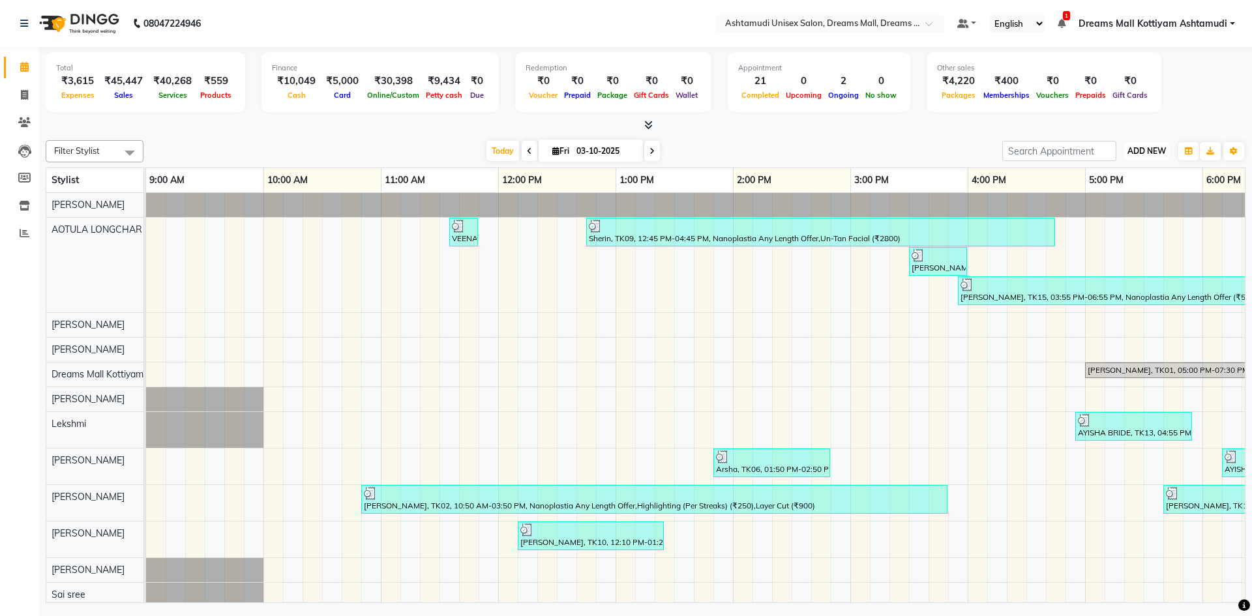
click at [1130, 153] on span "ADD NEW" at bounding box center [1147, 151] width 38 height 10
click at [1114, 207] on link "Add Expense" at bounding box center [1117, 210] width 103 height 17
select select "1"
select select "6354"
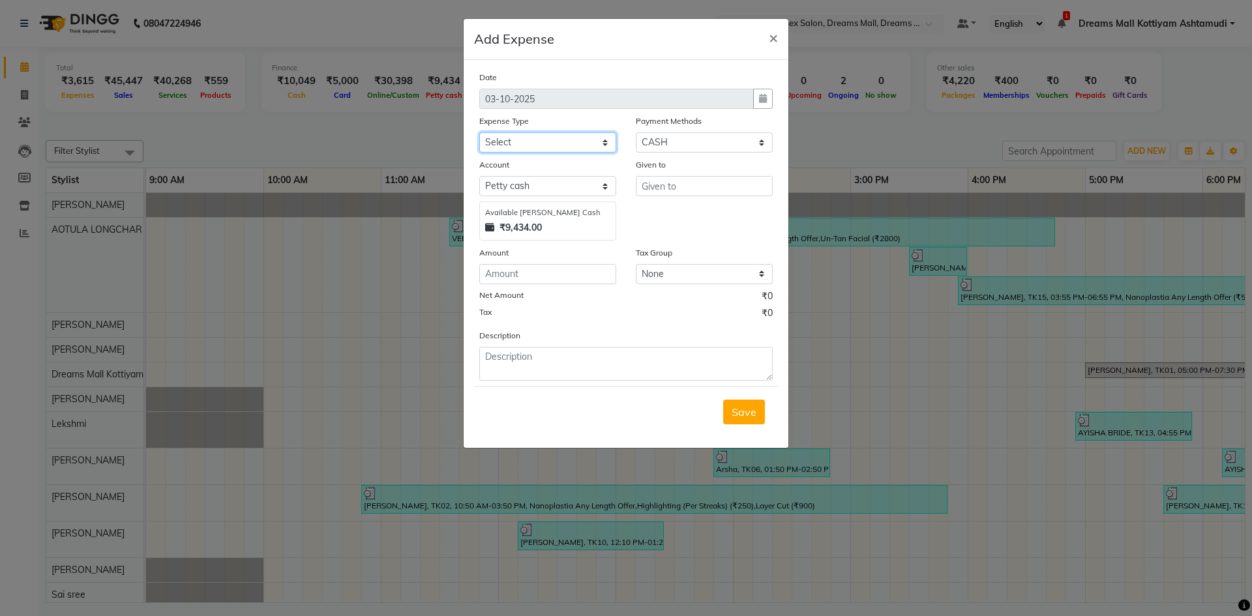
click at [566, 138] on select "Select ACCOMODATION EXPENSES ADVERTISEMENT SALES PROMOTIONAL EXPENSES Bonus BRI…" at bounding box center [547, 142] width 137 height 20
select select "6180"
click at [479, 132] on select "Select ACCOMODATION EXPENSES ADVERTISEMENT SALES PROMOTIONAL EXPENSES Bonus BRI…" at bounding box center [547, 142] width 137 height 20
click at [694, 188] on input "text" at bounding box center [704, 186] width 137 height 20
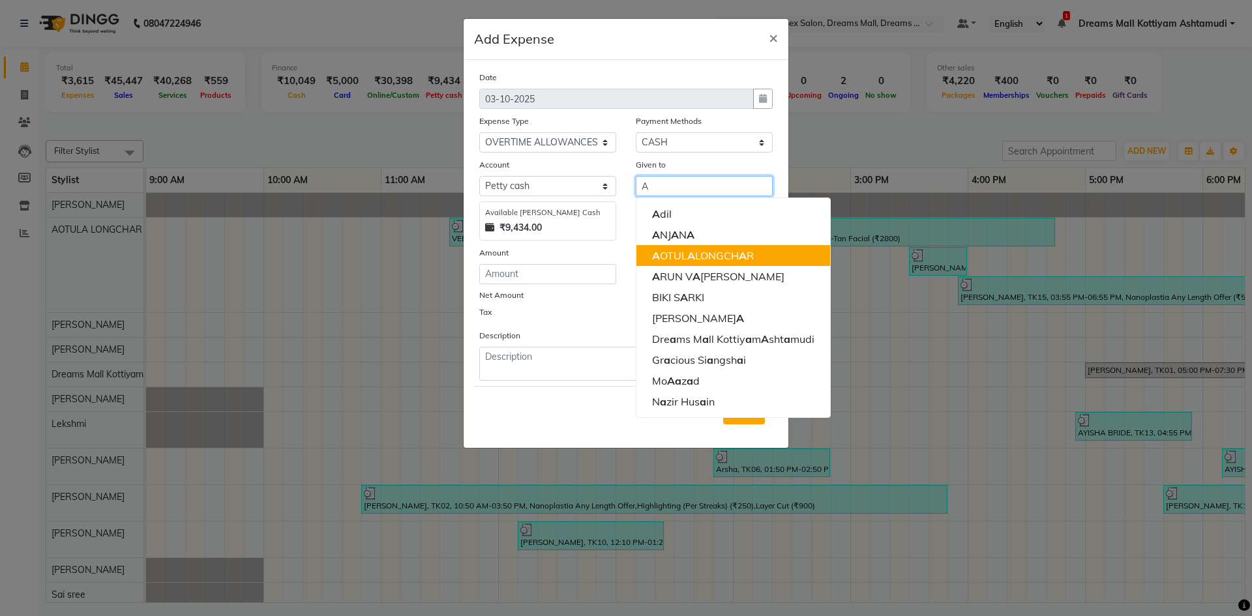
click at [714, 254] on ngb-highlight "A OTUL A LONGCH A R" at bounding box center [703, 255] width 102 height 13
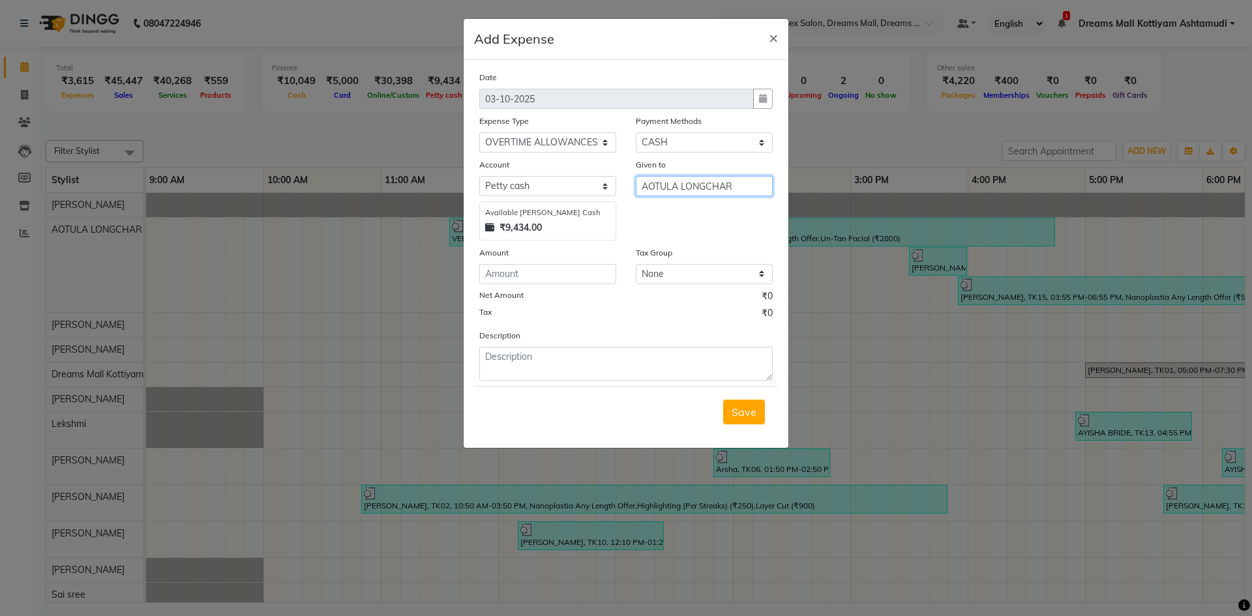
type input "AOTULA LONGCHAR"
click at [585, 270] on input "number" at bounding box center [547, 274] width 137 height 20
type input "350"
click at [578, 367] on textarea at bounding box center [626, 364] width 294 height 34
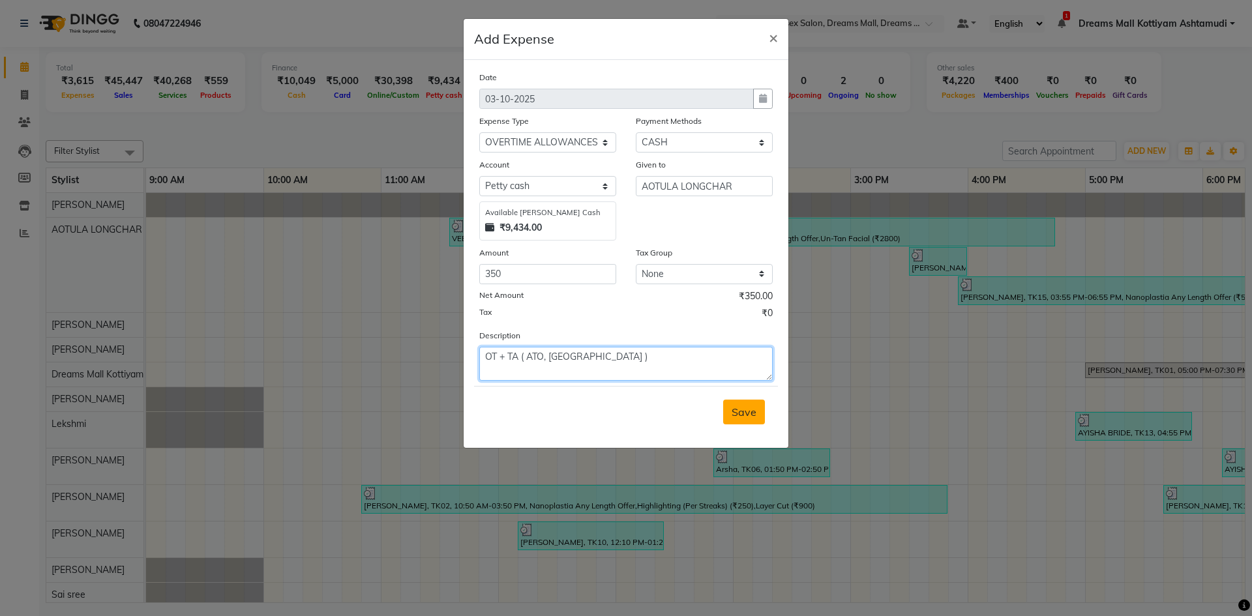
type textarea "OT + TA ( ATO, [GEOGRAPHIC_DATA] )"
click at [742, 411] on span "Save" at bounding box center [744, 412] width 25 height 13
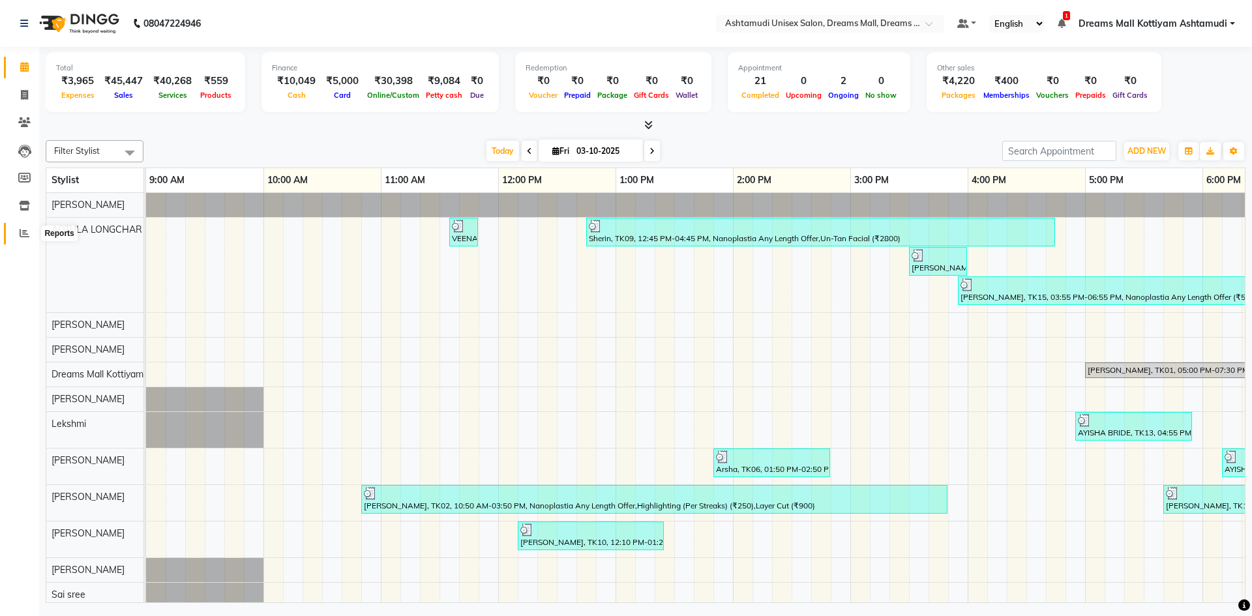
click at [20, 234] on icon at bounding box center [25, 233] width 10 height 10
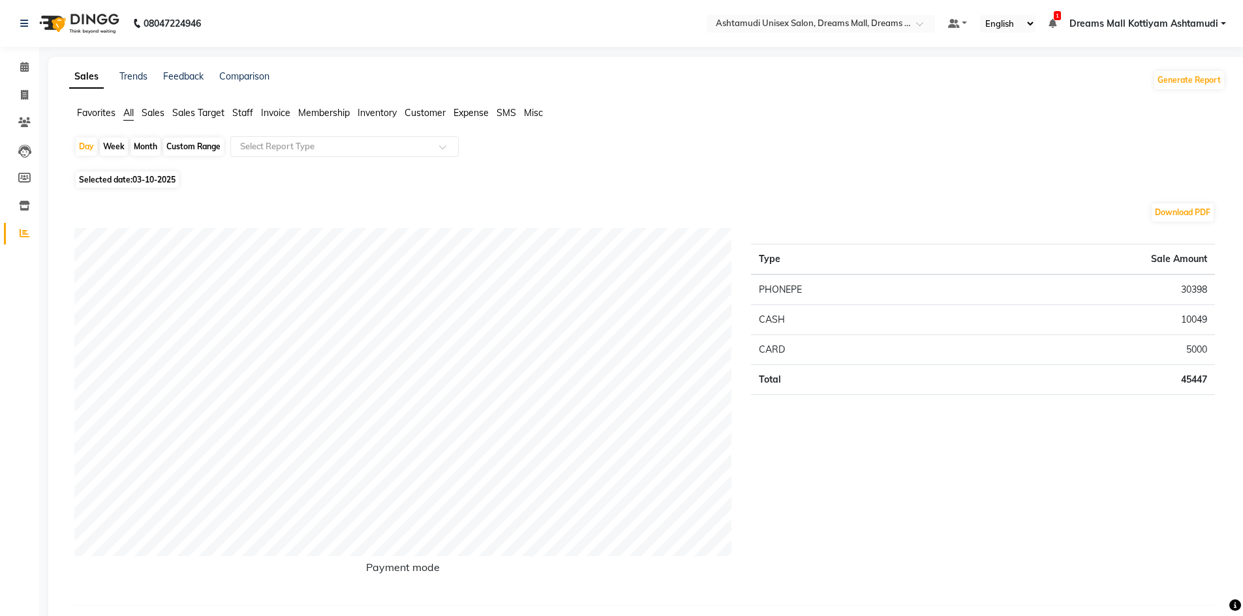
click at [126, 179] on span "Selected date: 03-10-2025" at bounding box center [127, 180] width 103 height 16
select select "10"
select select "2025"
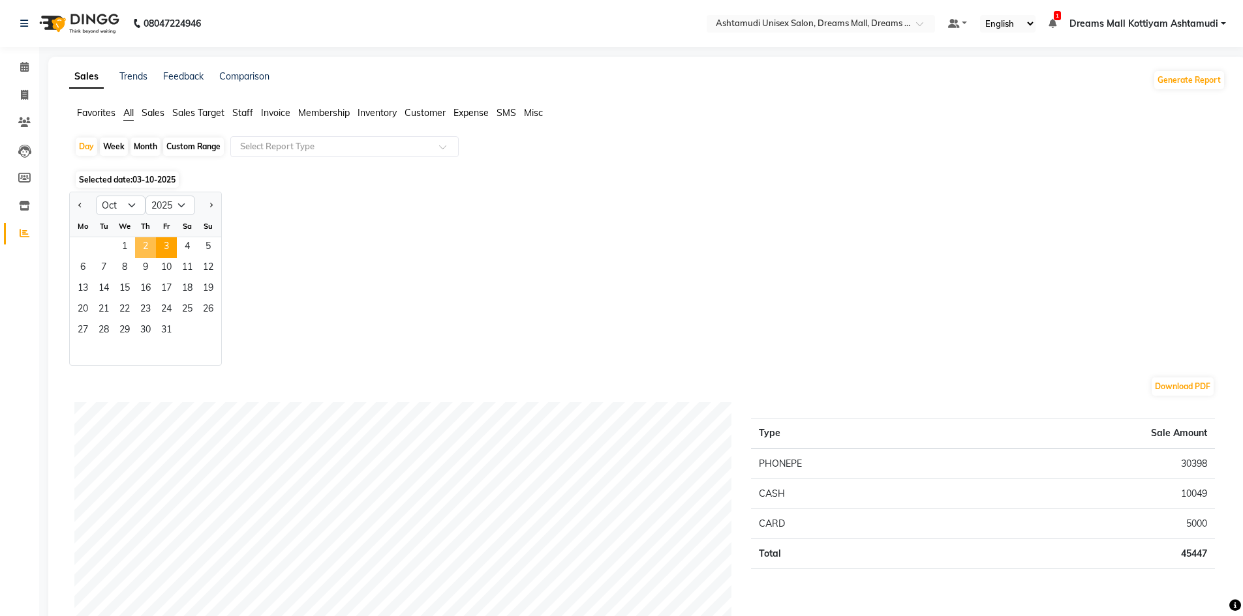
click at [153, 249] on span "2" at bounding box center [145, 247] width 21 height 21
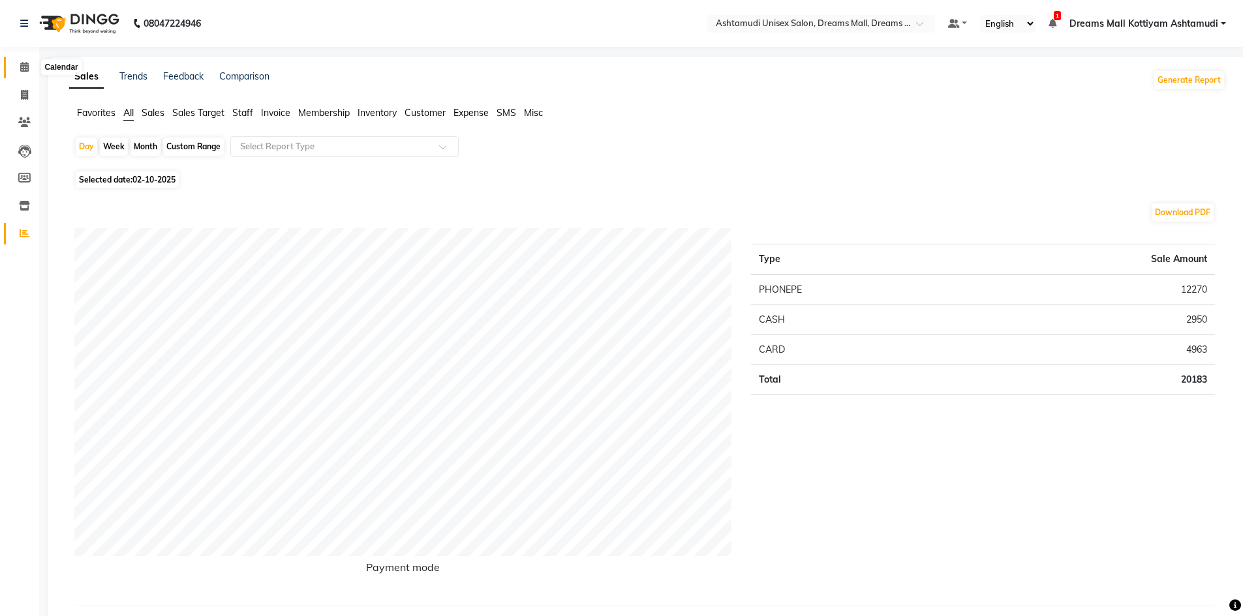
click at [26, 68] on icon at bounding box center [24, 67] width 8 height 10
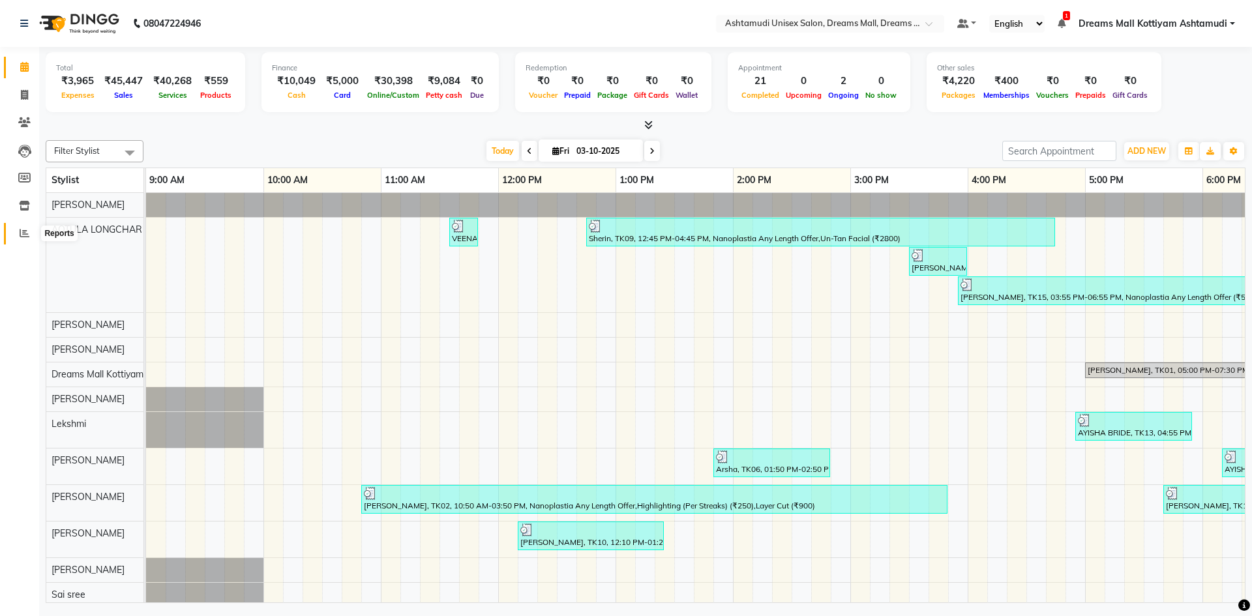
click at [24, 237] on icon at bounding box center [25, 233] width 10 height 10
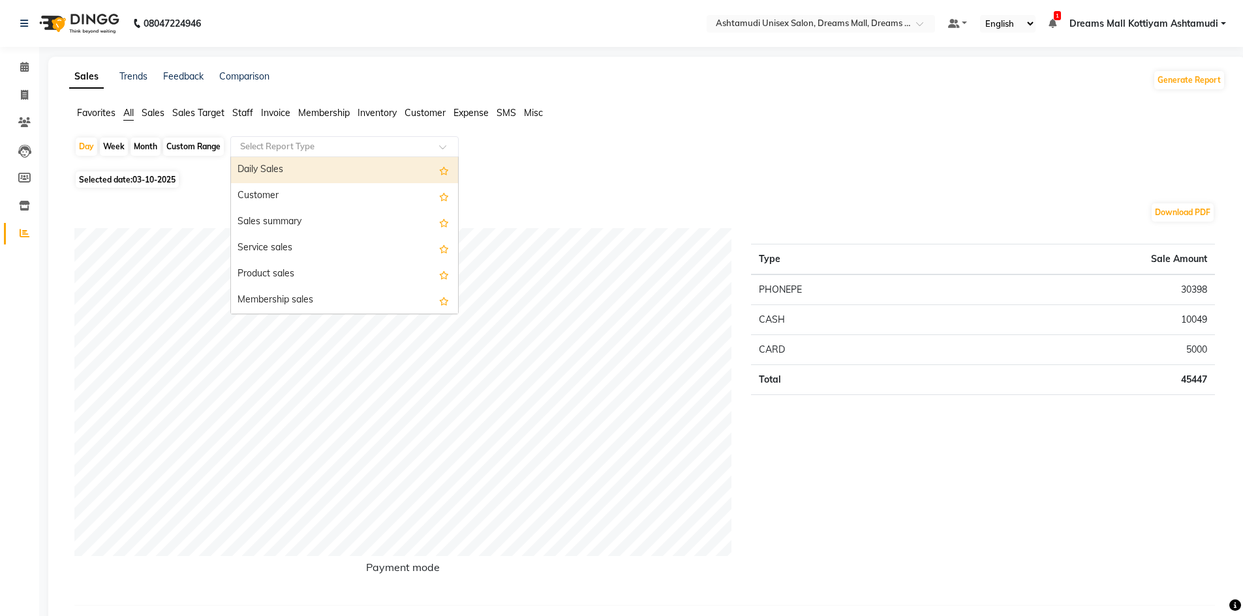
click at [273, 148] on input "text" at bounding box center [331, 146] width 188 height 13
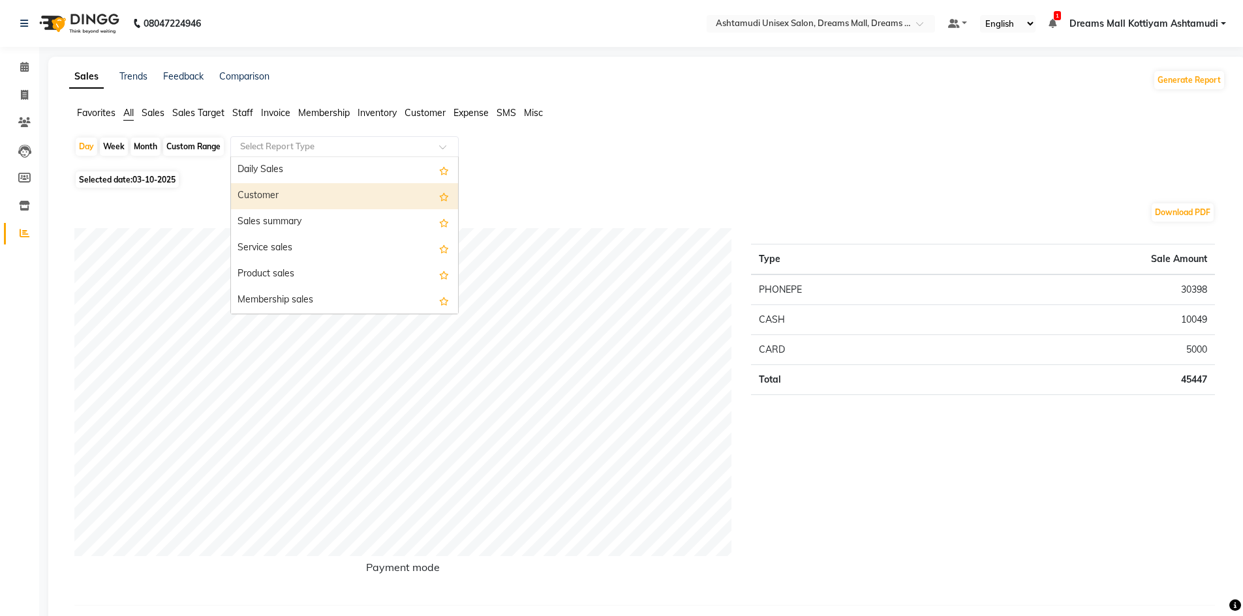
click at [281, 194] on div "Customer" at bounding box center [344, 196] width 227 height 26
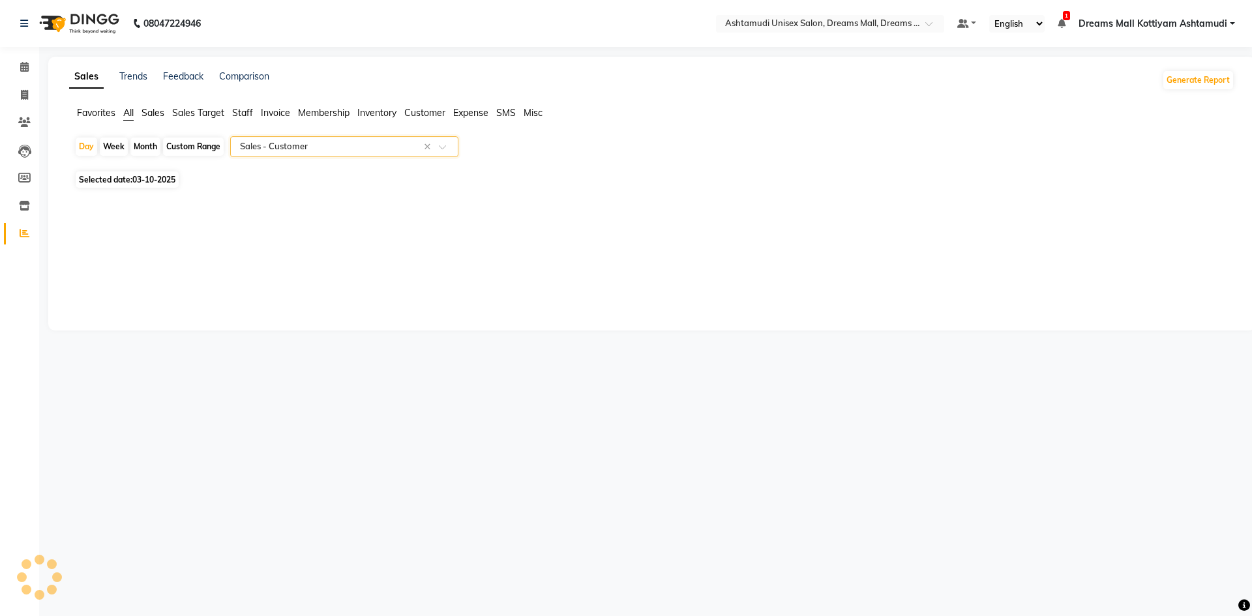
select select "full_report"
select select "csv"
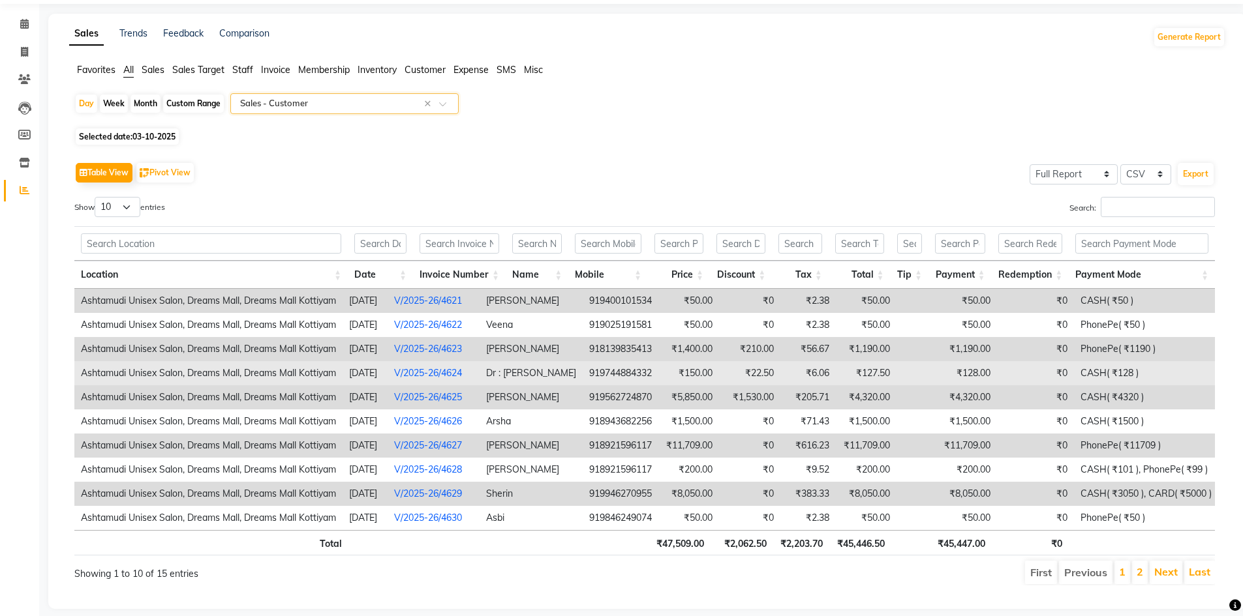
scroll to position [65, 0]
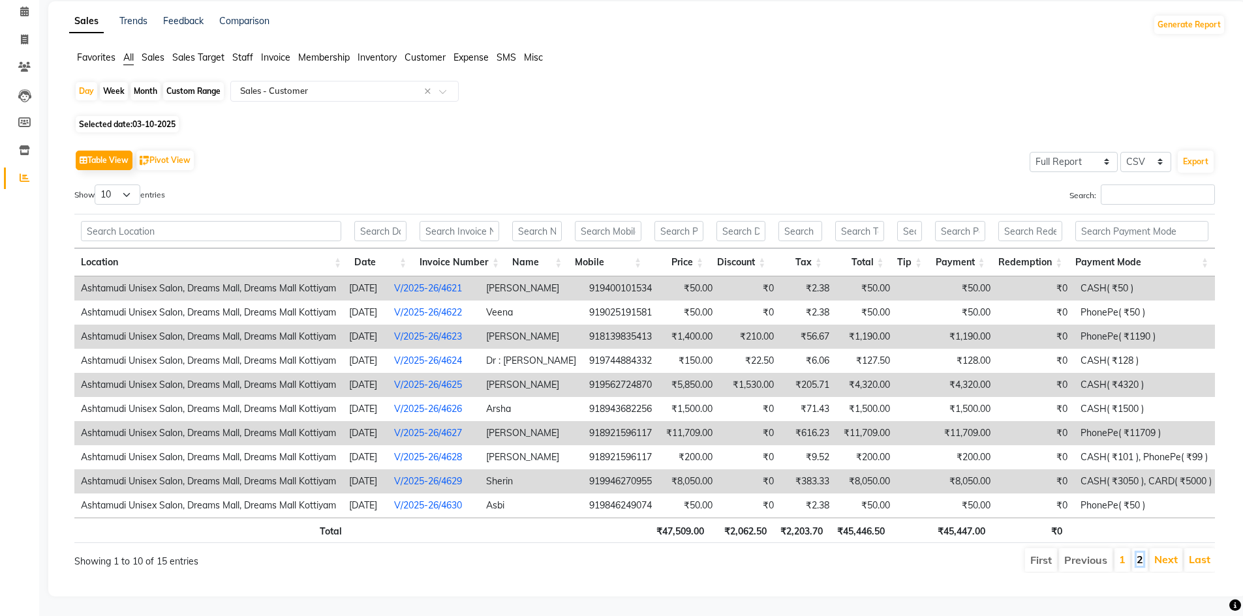
click at [1139, 553] on link "2" at bounding box center [1139, 559] width 7 height 13
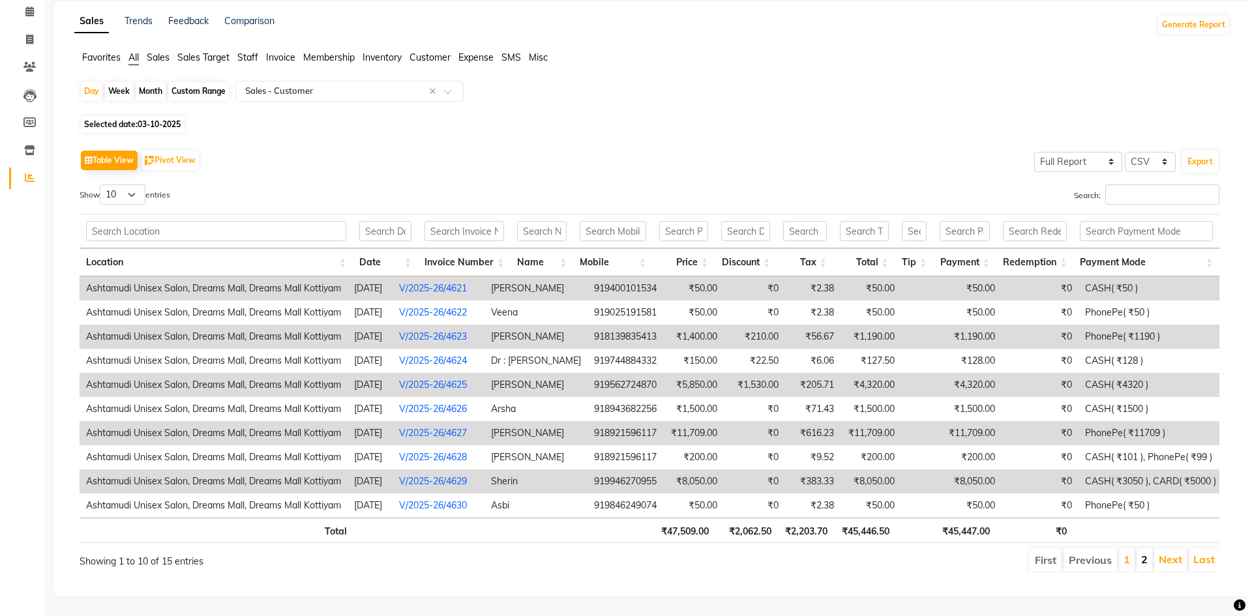
scroll to position [0, 0]
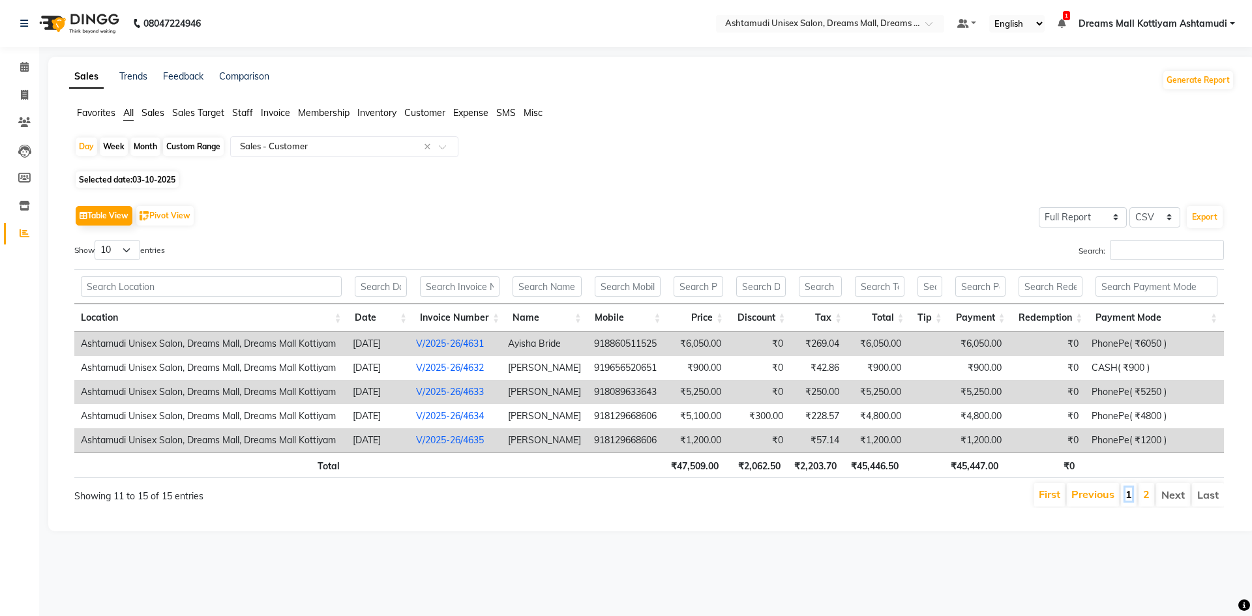
click at [1130, 493] on link "1" at bounding box center [1129, 494] width 7 height 13
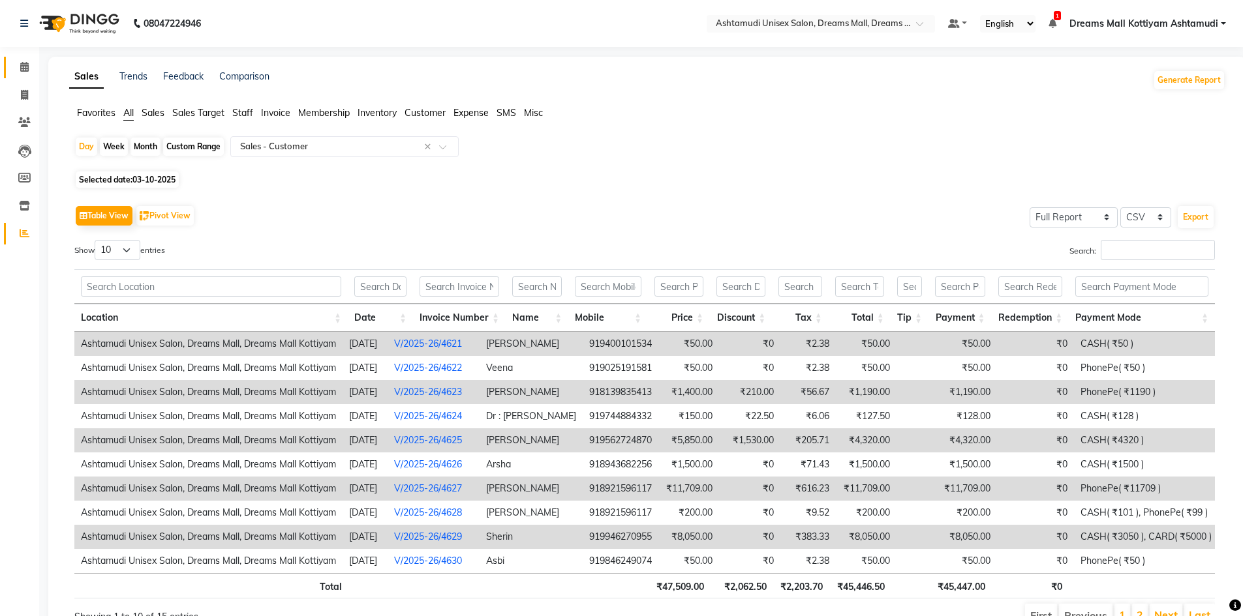
click at [23, 70] on icon at bounding box center [24, 67] width 8 height 10
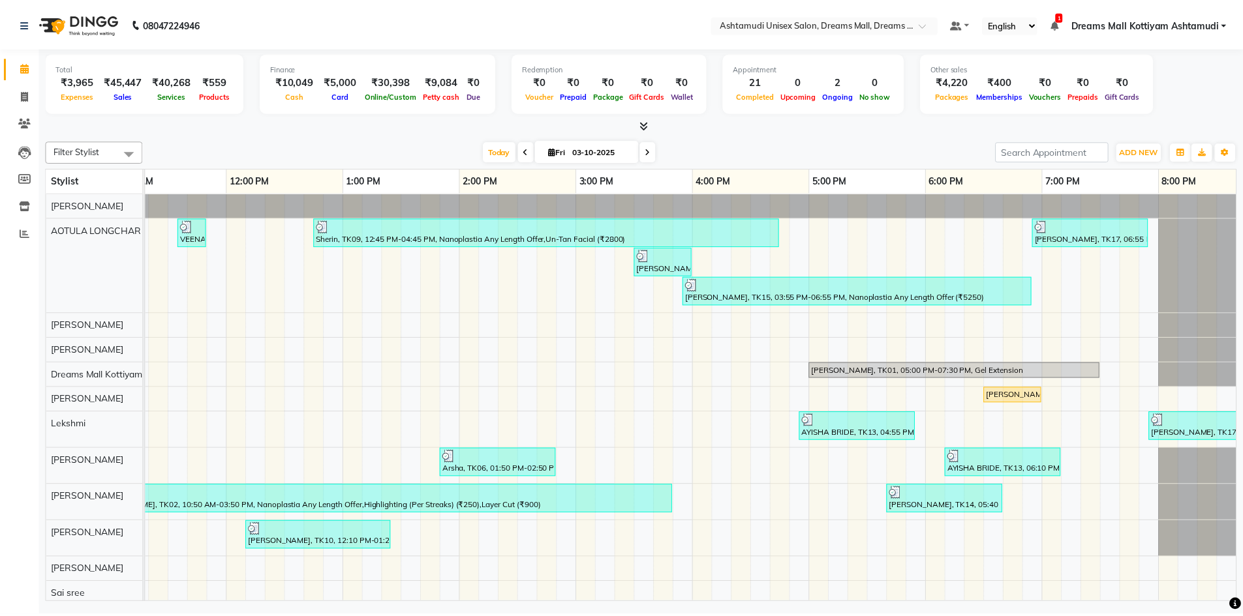
scroll to position [0, 430]
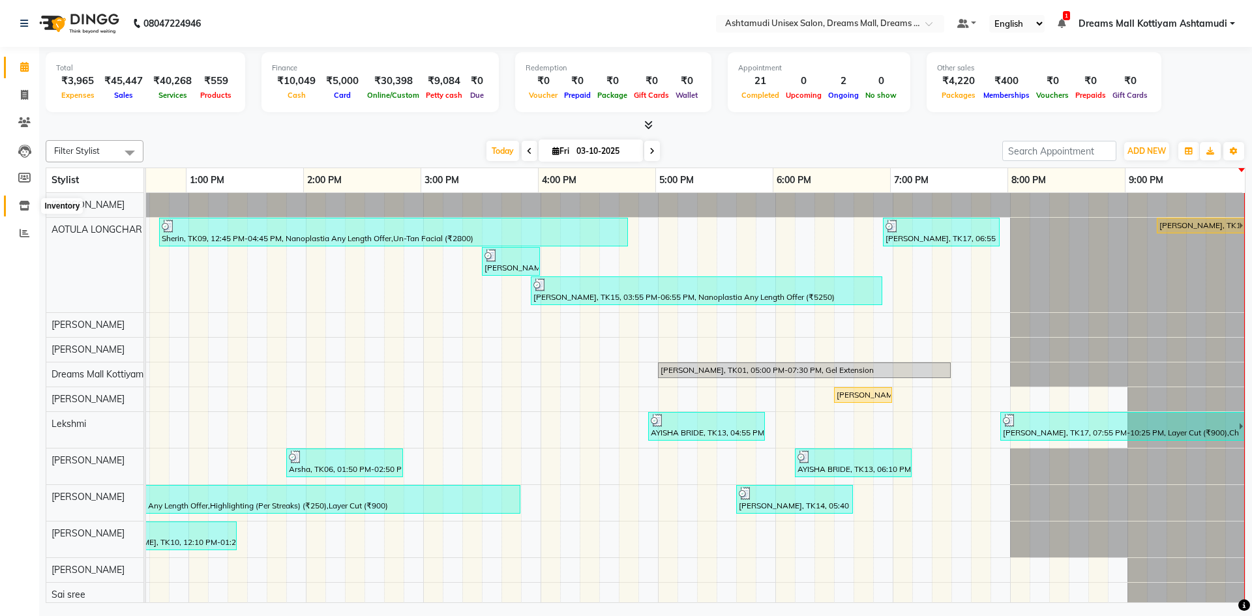
click at [25, 204] on icon at bounding box center [24, 206] width 11 height 10
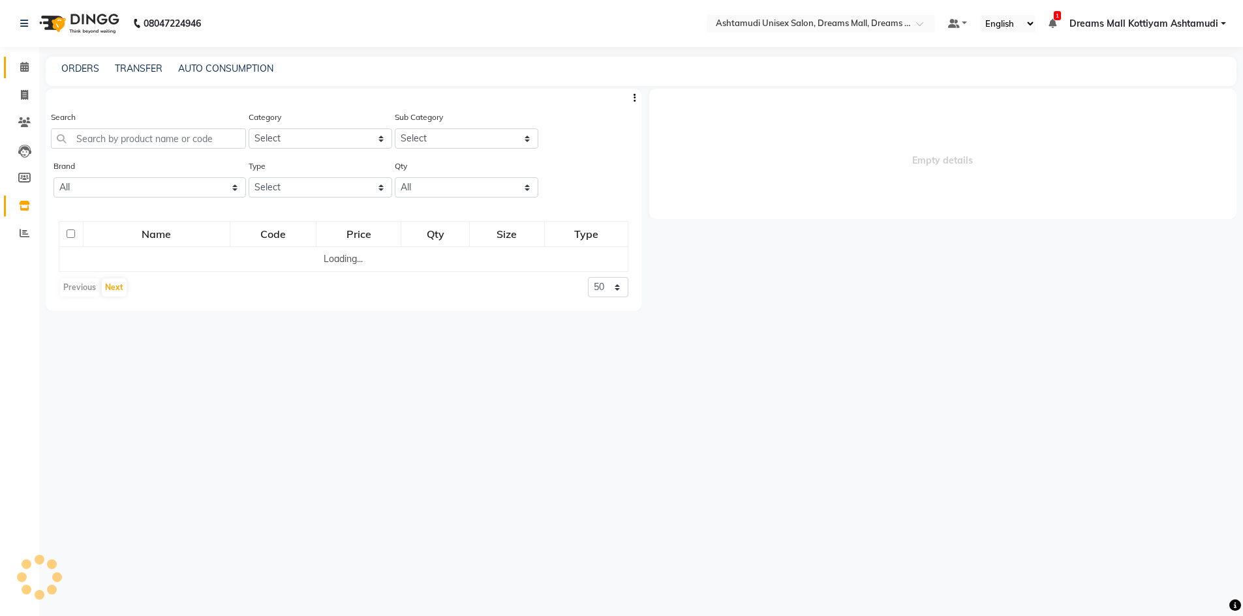
select select
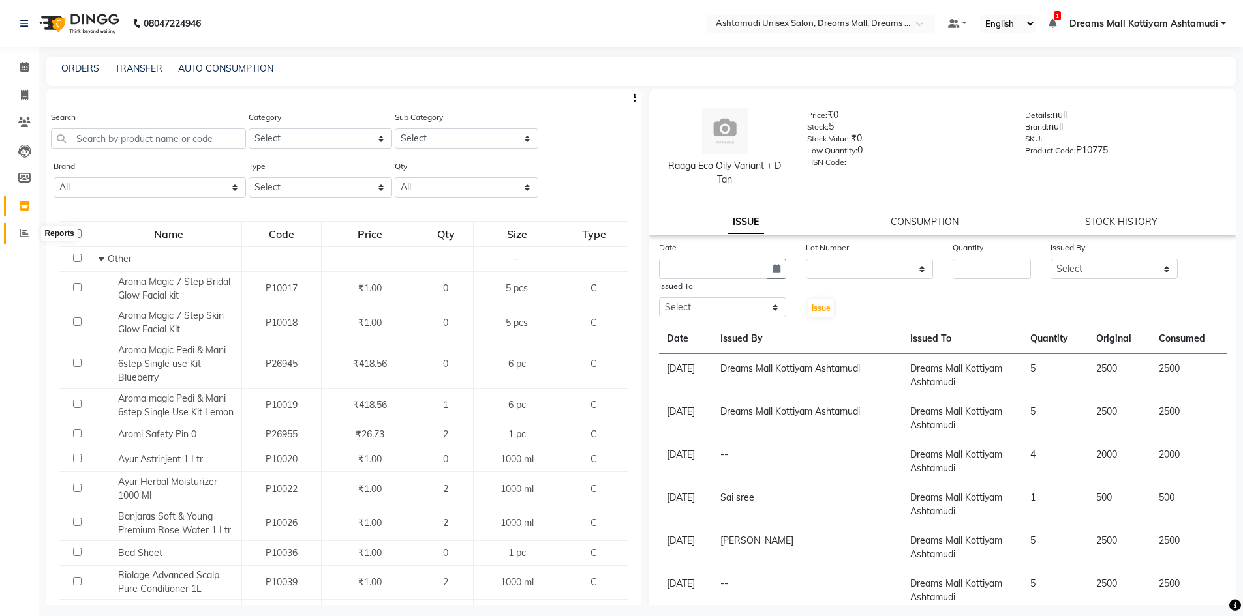
click at [16, 234] on span at bounding box center [24, 233] width 23 height 15
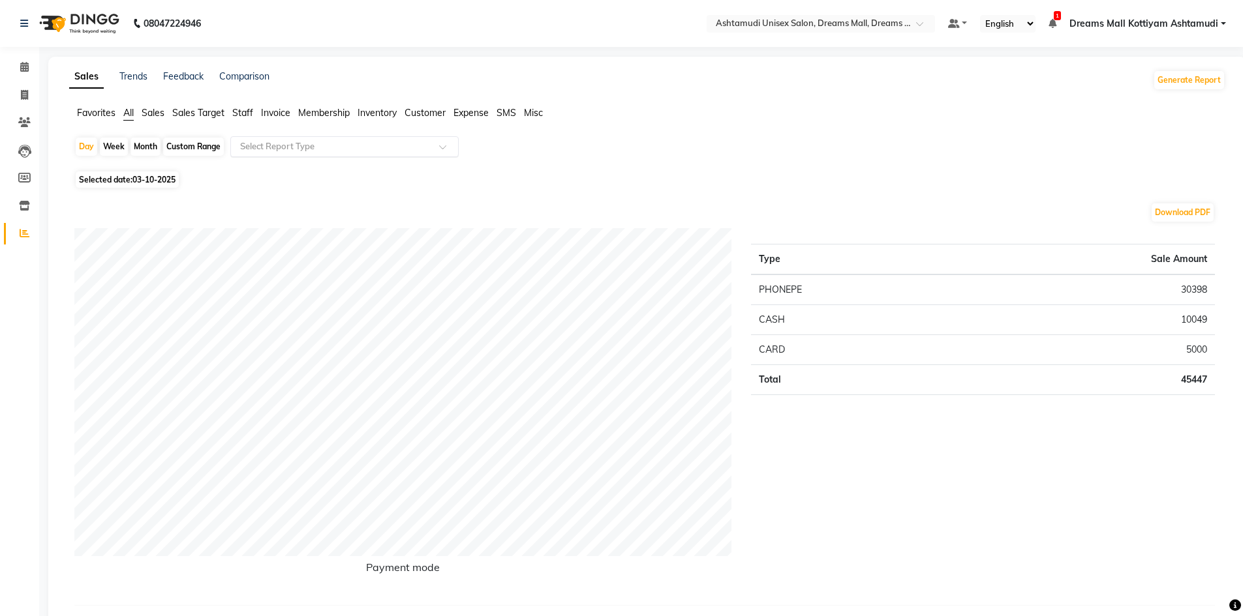
click at [322, 143] on input "text" at bounding box center [331, 146] width 188 height 13
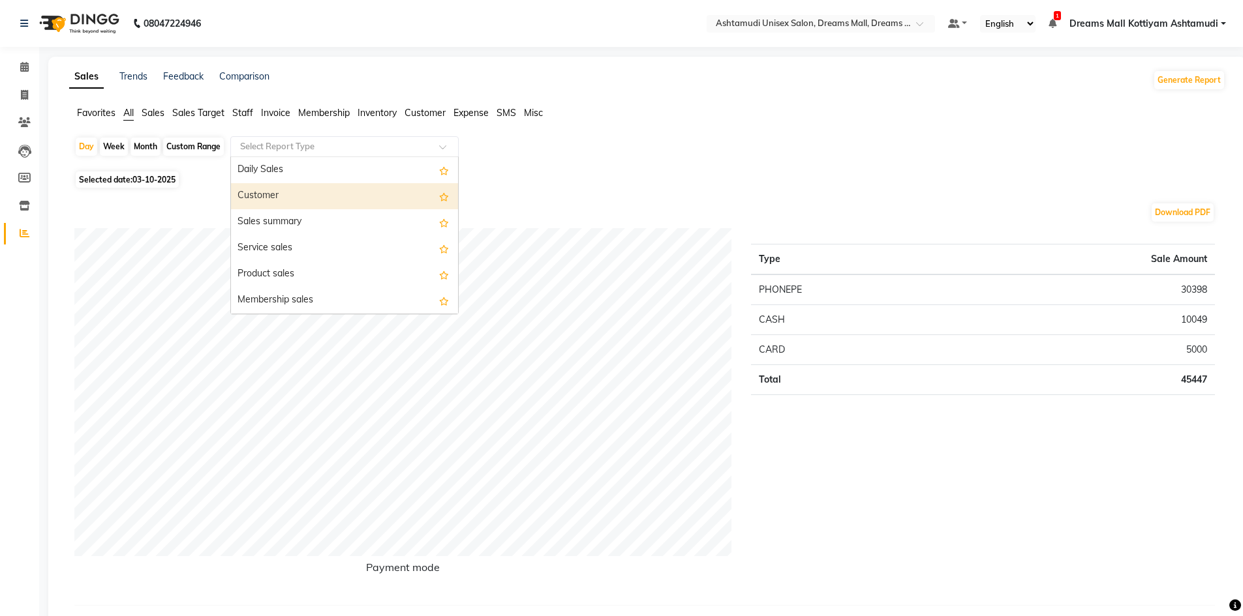
click at [296, 193] on div "Customer" at bounding box center [344, 196] width 227 height 26
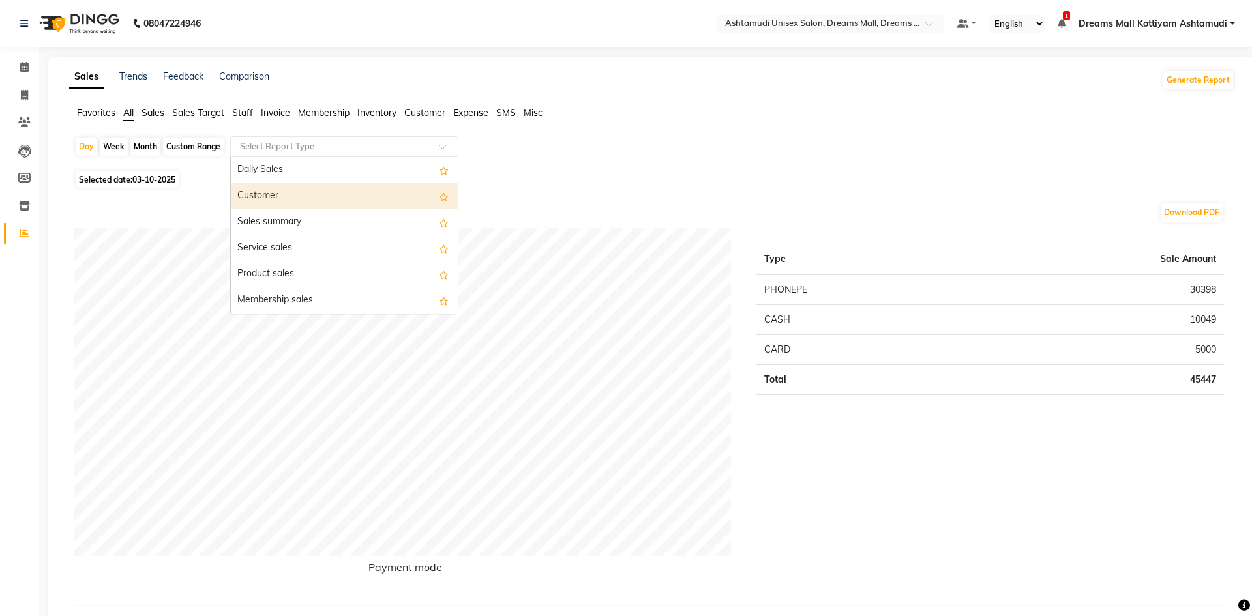
select select "full_report"
select select "csv"
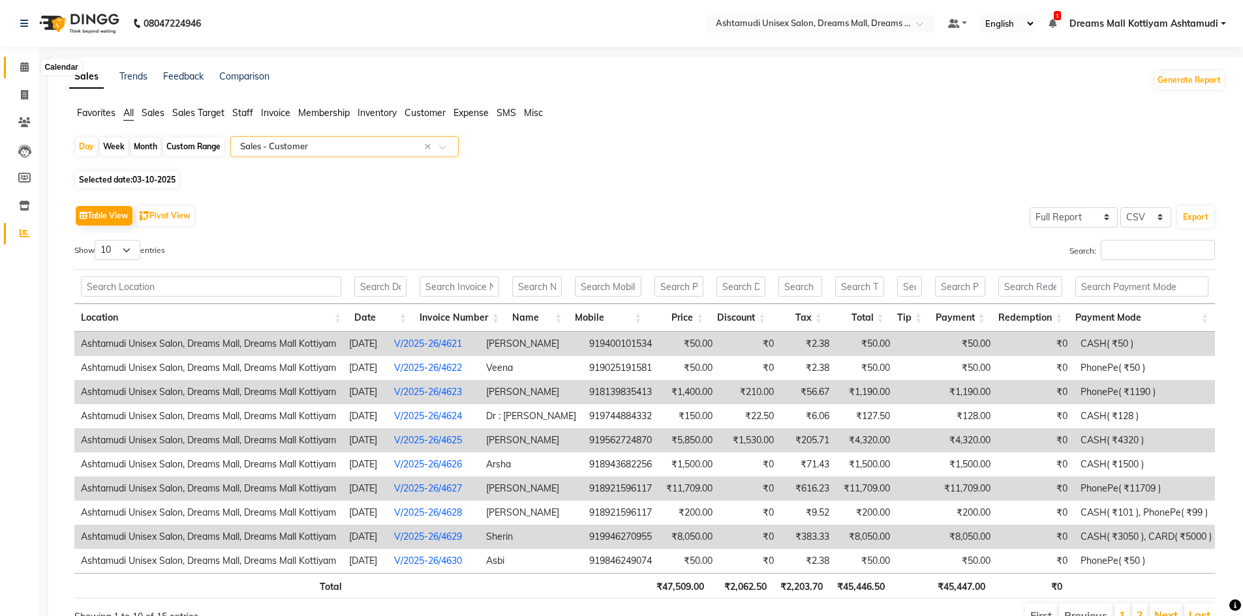
drag, startPoint x: 23, startPoint y: 68, endPoint x: 36, endPoint y: 68, distance: 12.4
click at [23, 68] on icon at bounding box center [24, 67] width 8 height 10
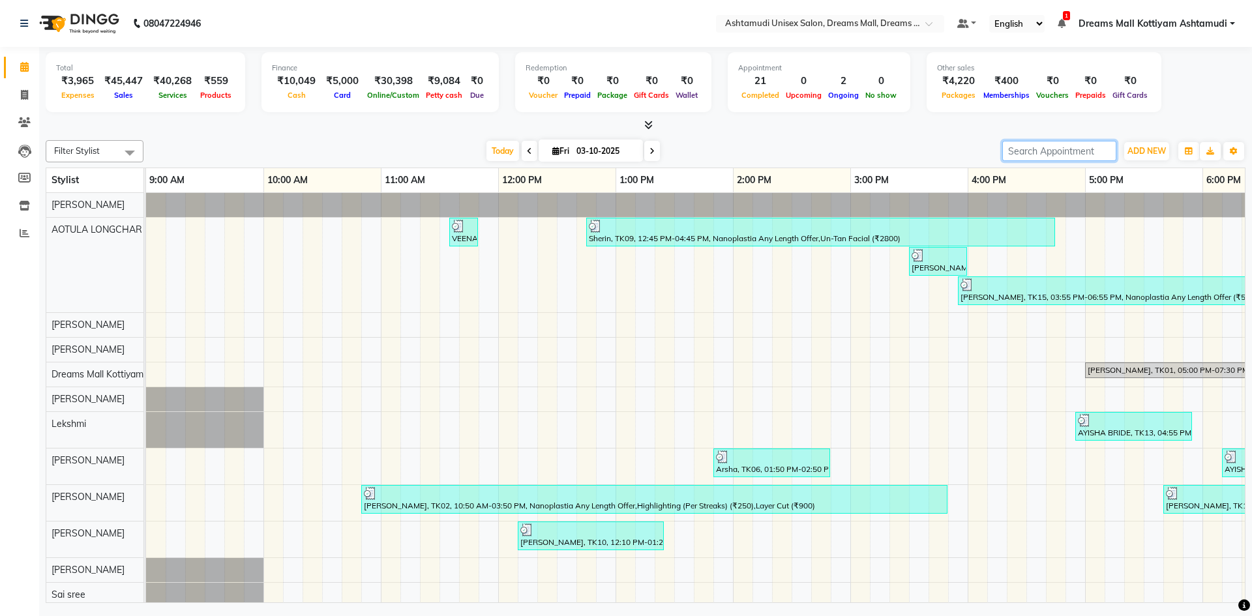
click at [1027, 153] on input "search" at bounding box center [1060, 151] width 114 height 20
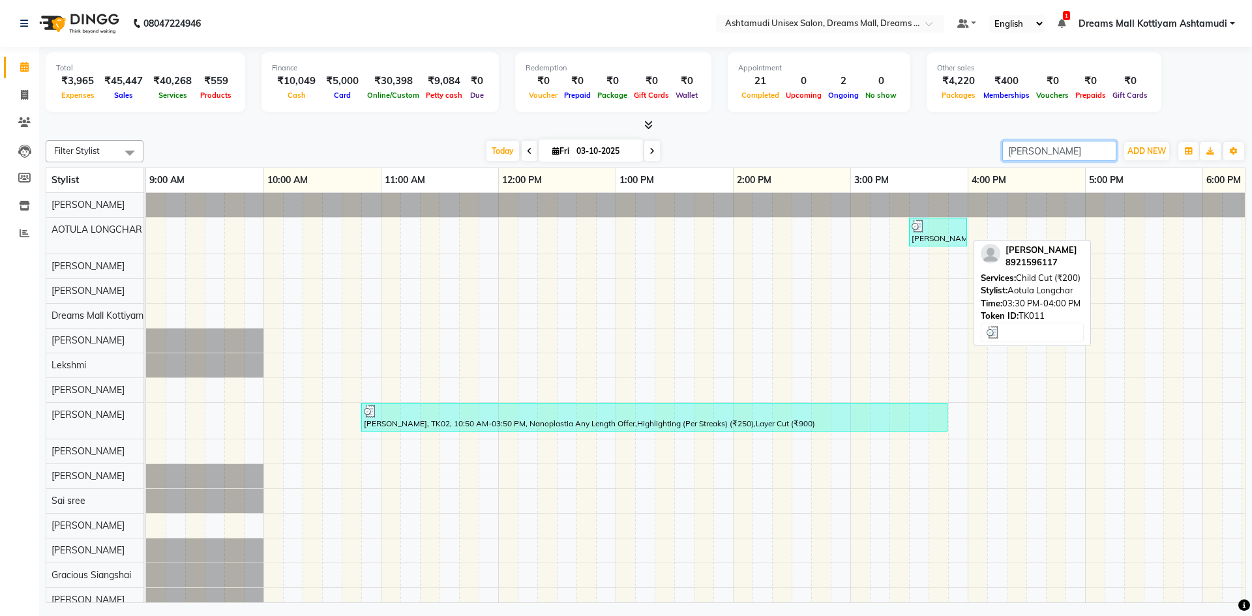
click at [941, 233] on div "[PERSON_NAME], TK11, 03:30 PM-04:00 PM, Child Cut (₹200)" at bounding box center [938, 232] width 55 height 25
type input "ANN"
select select "3"
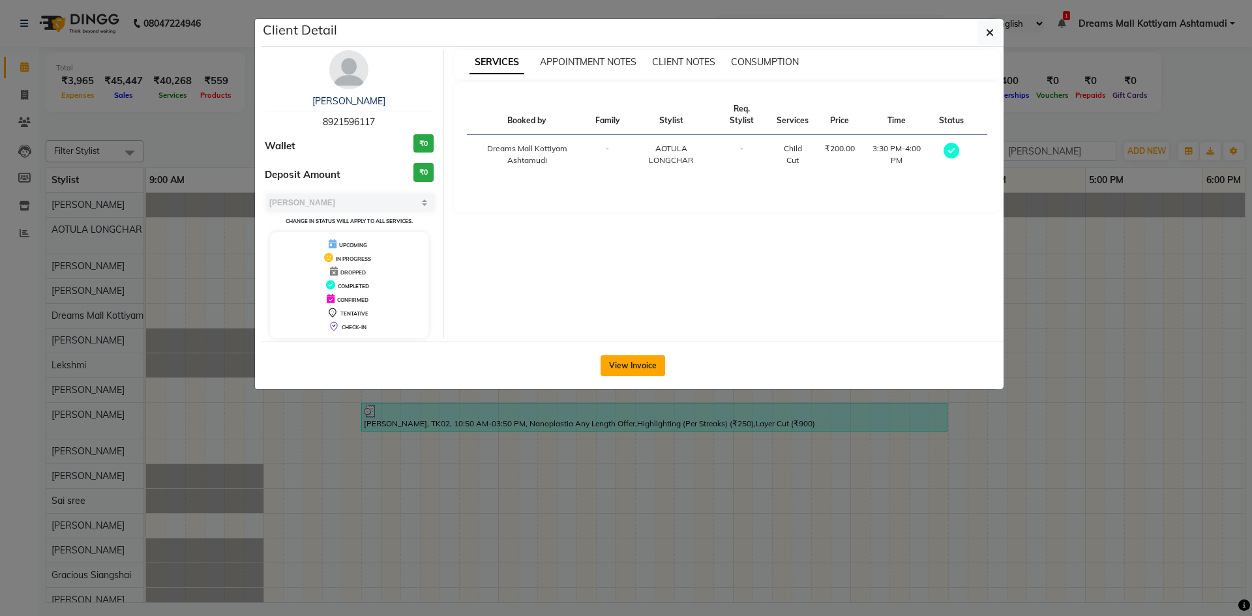
click at [622, 362] on button "View Invoice" at bounding box center [633, 366] width 65 height 21
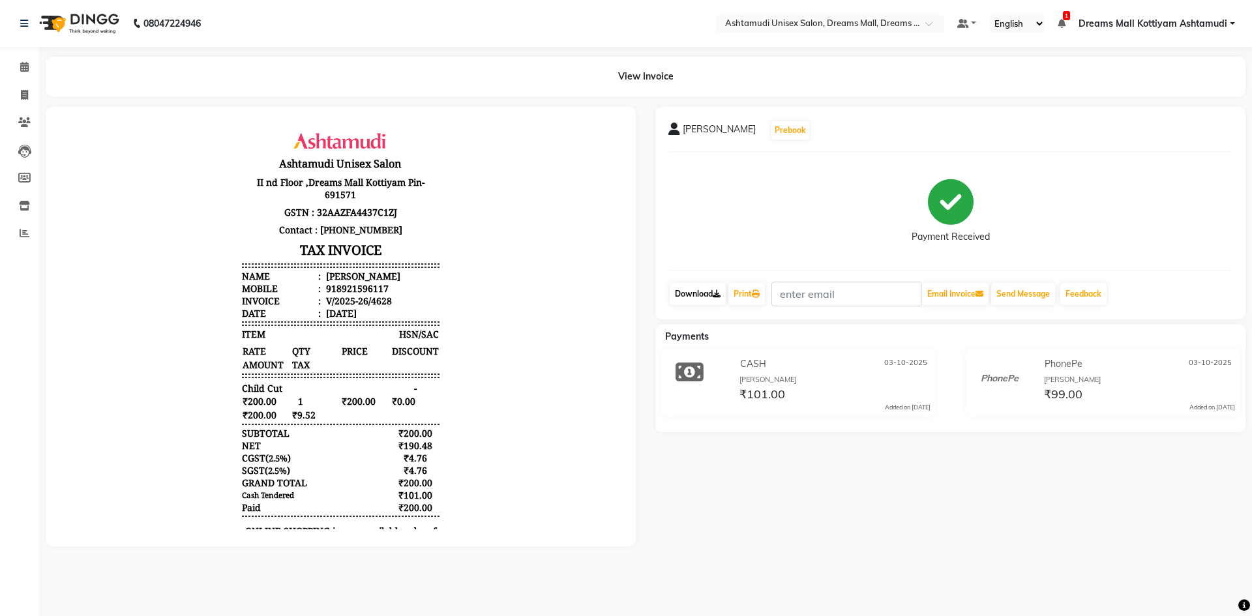
click at [706, 296] on link "Download" at bounding box center [698, 294] width 56 height 22
click at [23, 65] on icon at bounding box center [24, 67] width 8 height 10
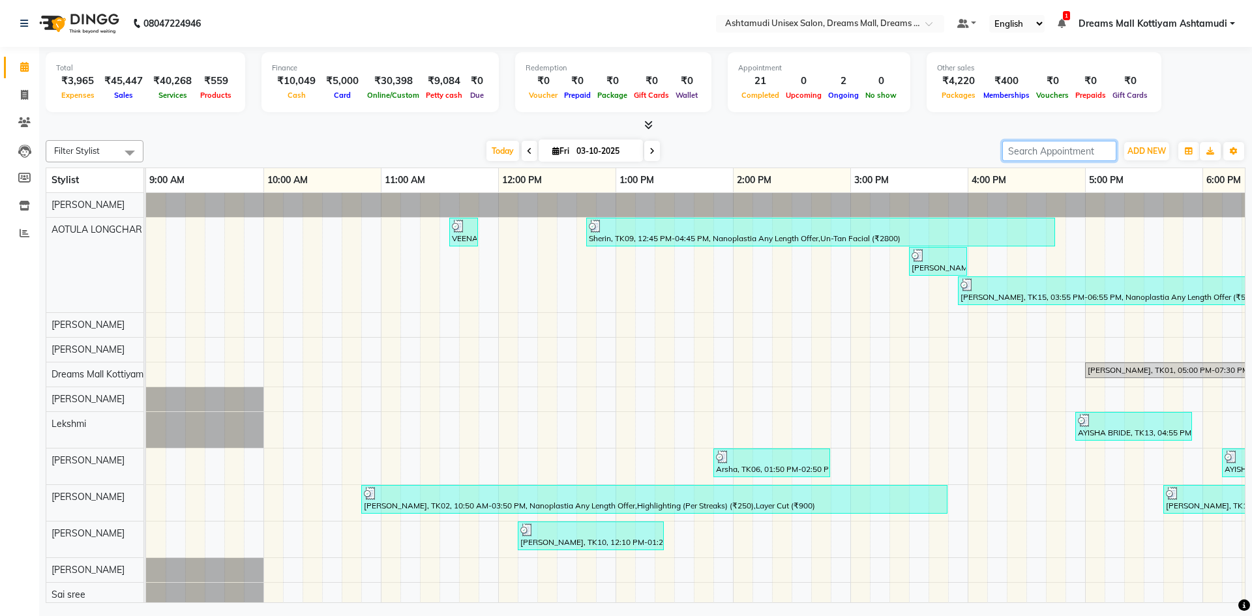
click at [1026, 153] on input "search" at bounding box center [1060, 151] width 114 height 20
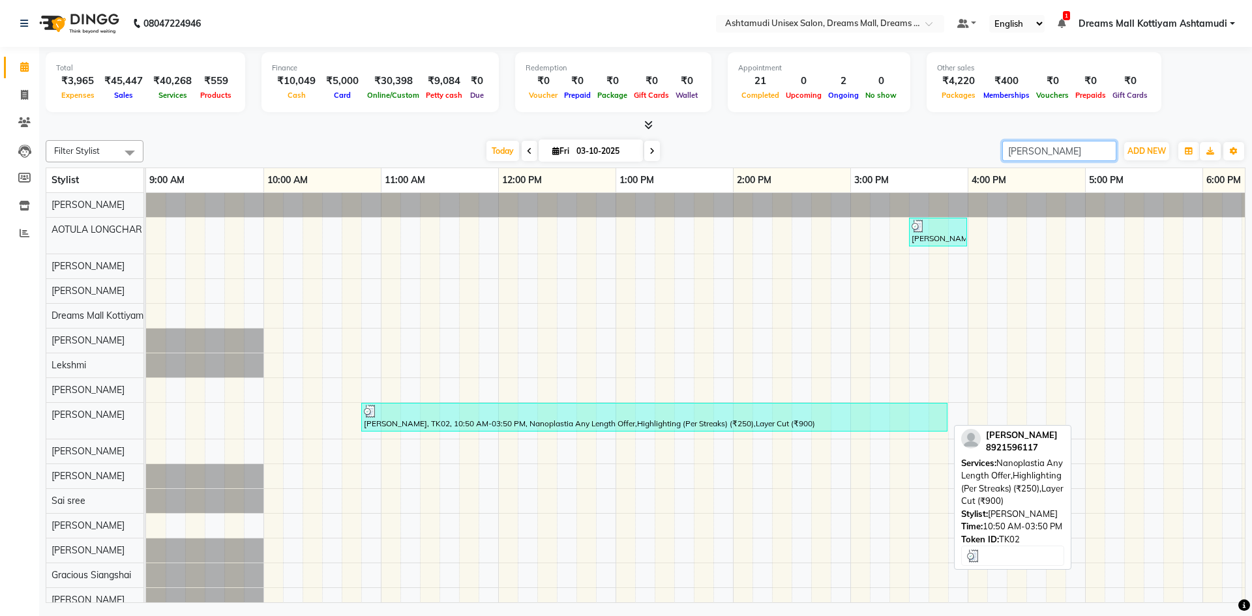
click at [556, 416] on div at bounding box center [654, 411] width 581 height 13
type input "ANN"
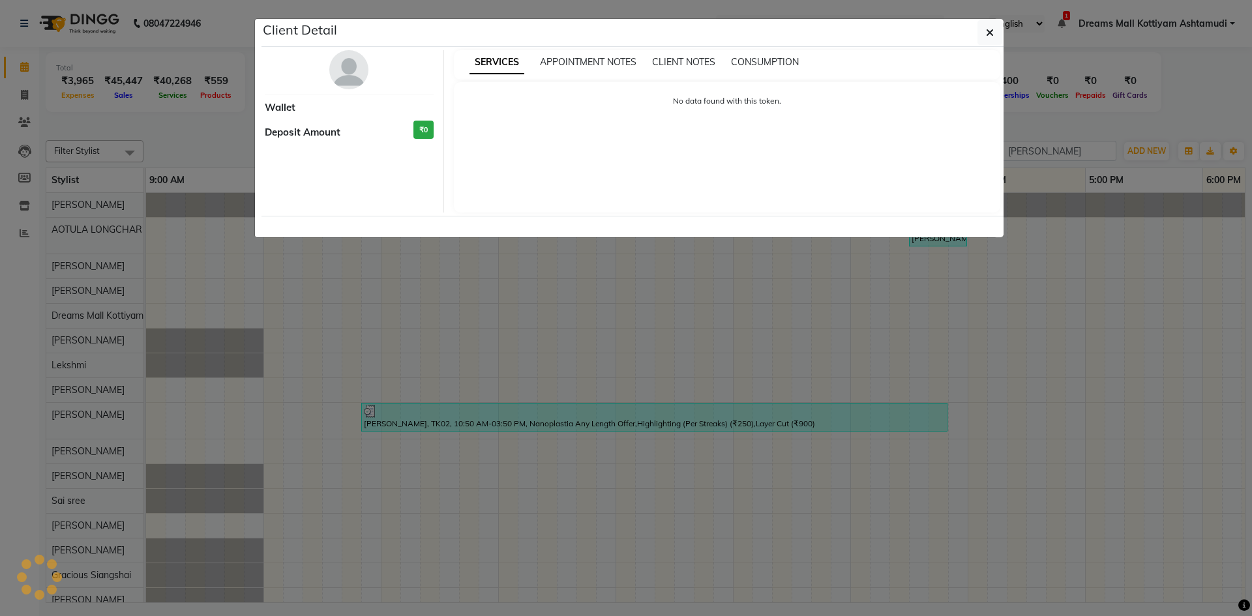
select select "3"
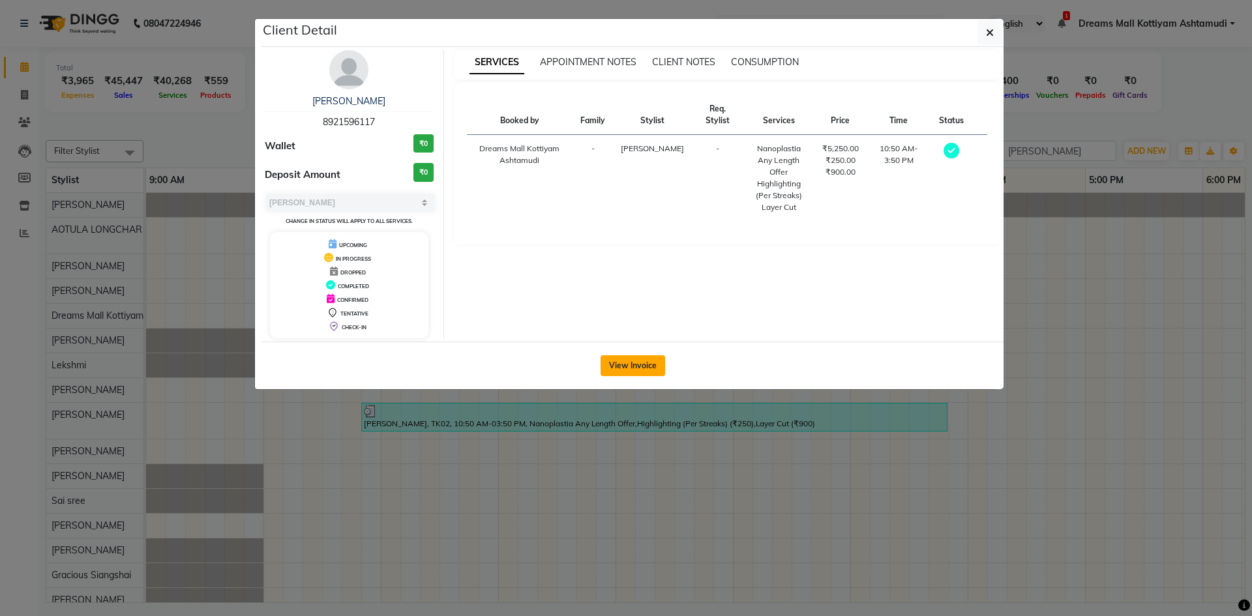
click at [644, 366] on button "View Invoice" at bounding box center [633, 366] width 65 height 21
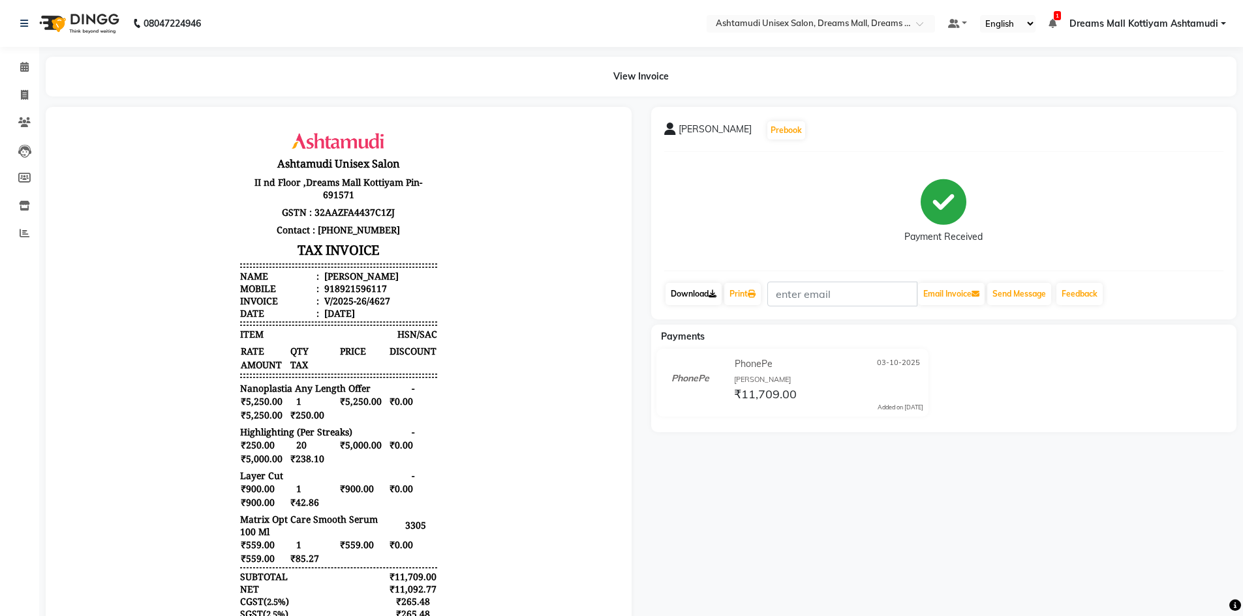
click at [705, 294] on link "Download" at bounding box center [693, 294] width 56 height 22
click at [23, 66] on icon at bounding box center [24, 67] width 8 height 10
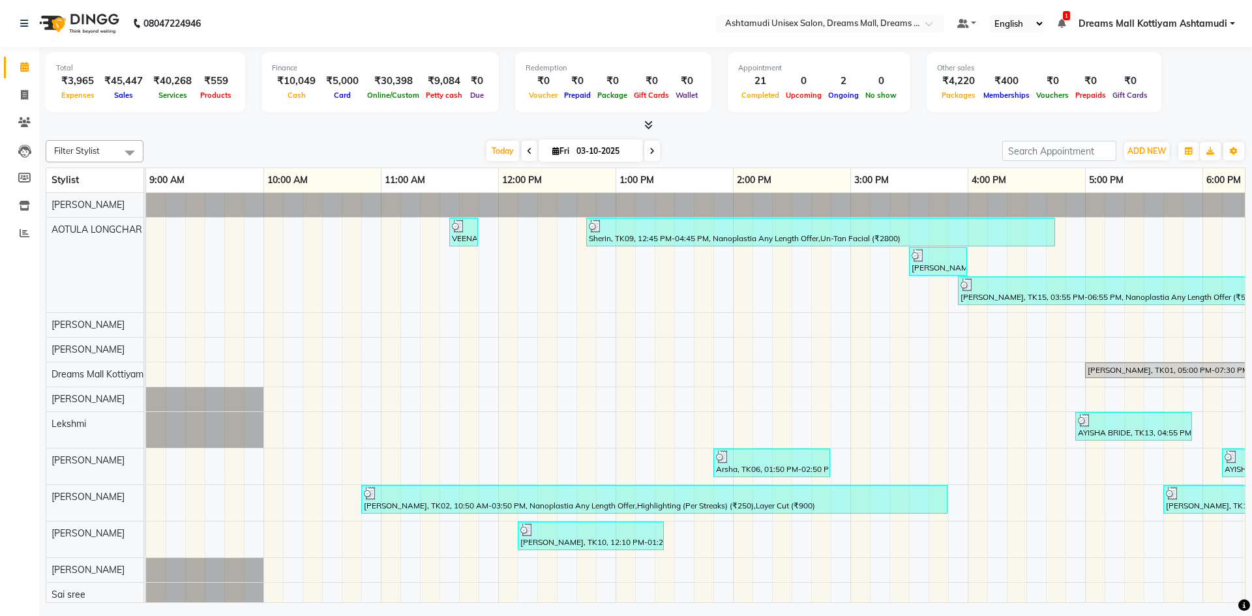
click at [527, 152] on icon at bounding box center [529, 151] width 5 height 8
type input "02-10-2025"
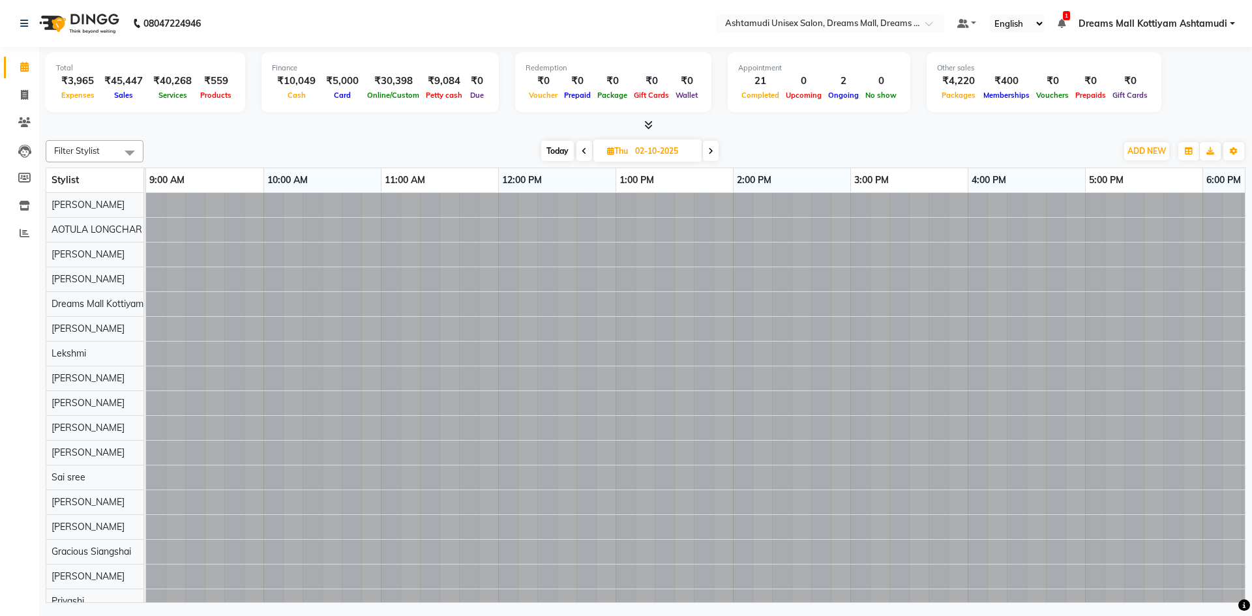
scroll to position [0, 427]
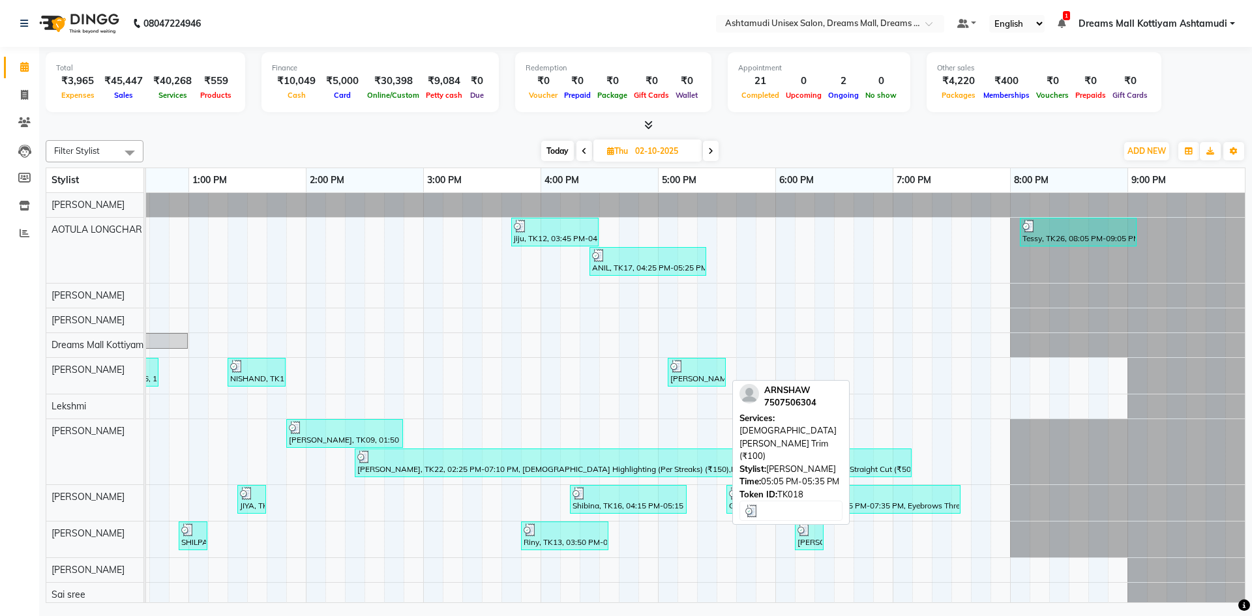
click at [698, 380] on div "ARNSHAW, TK18, 05:05 PM-05:35 PM, Gents Beard Trim (₹100)" at bounding box center [696, 372] width 55 height 25
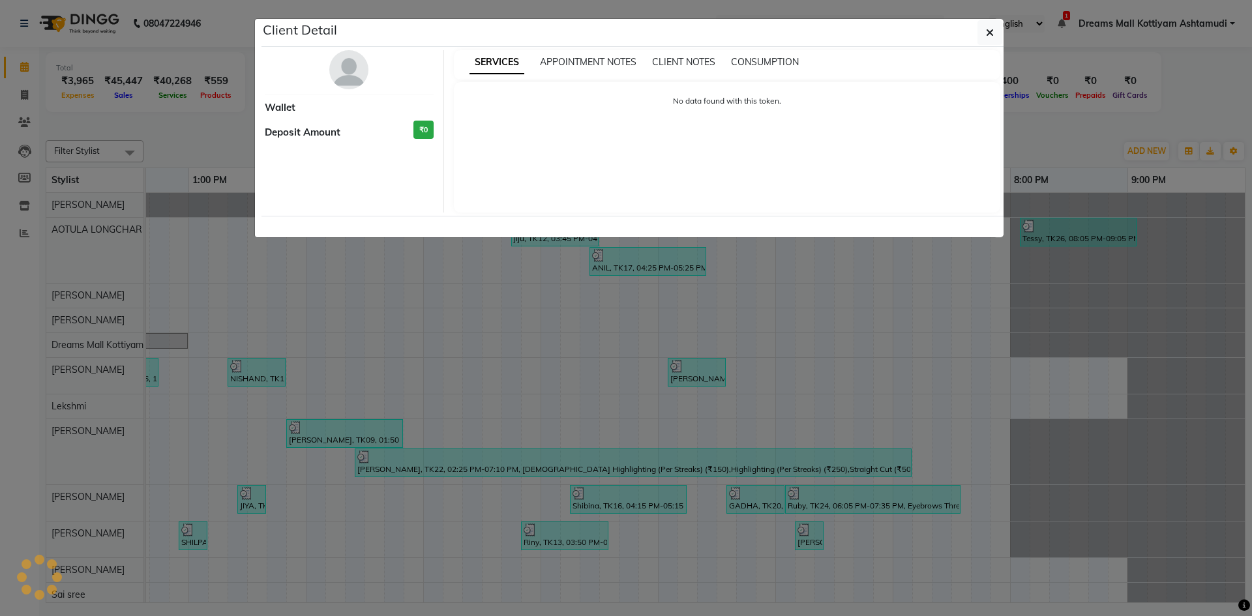
select select "3"
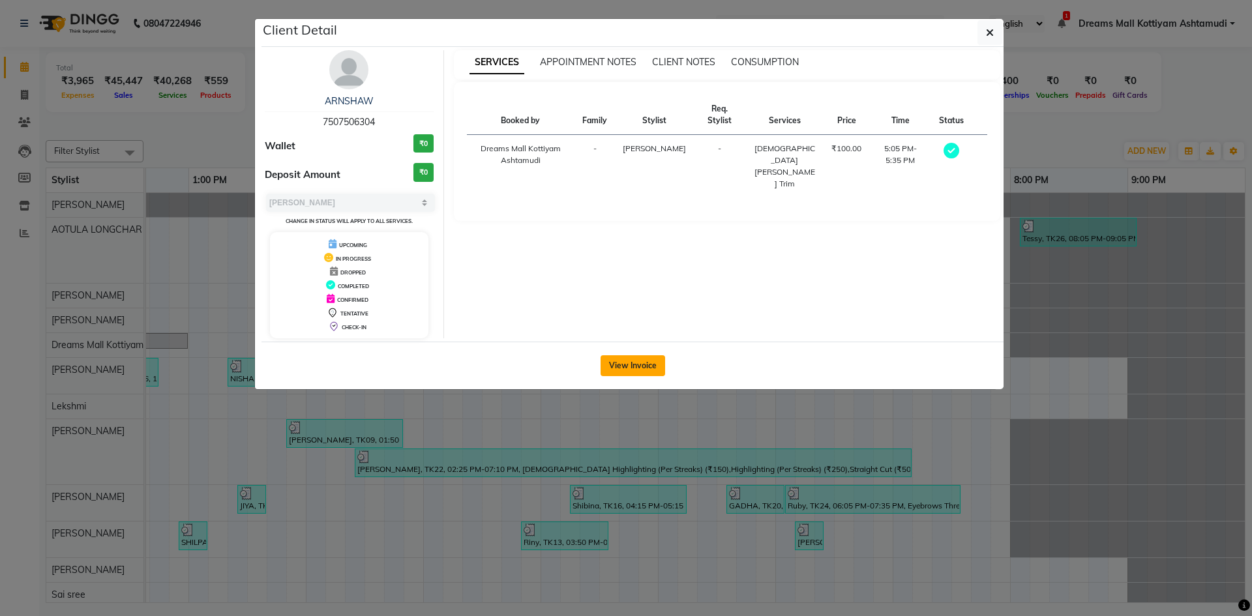
click at [649, 370] on button "View Invoice" at bounding box center [633, 366] width 65 height 21
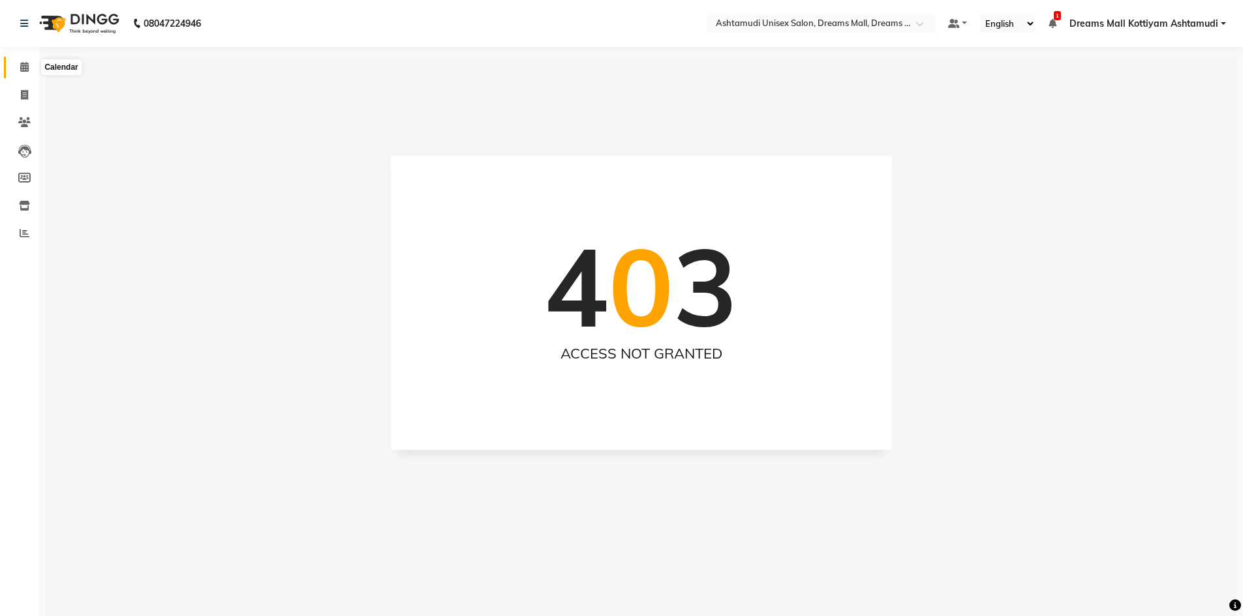
click at [29, 65] on span at bounding box center [24, 67] width 23 height 15
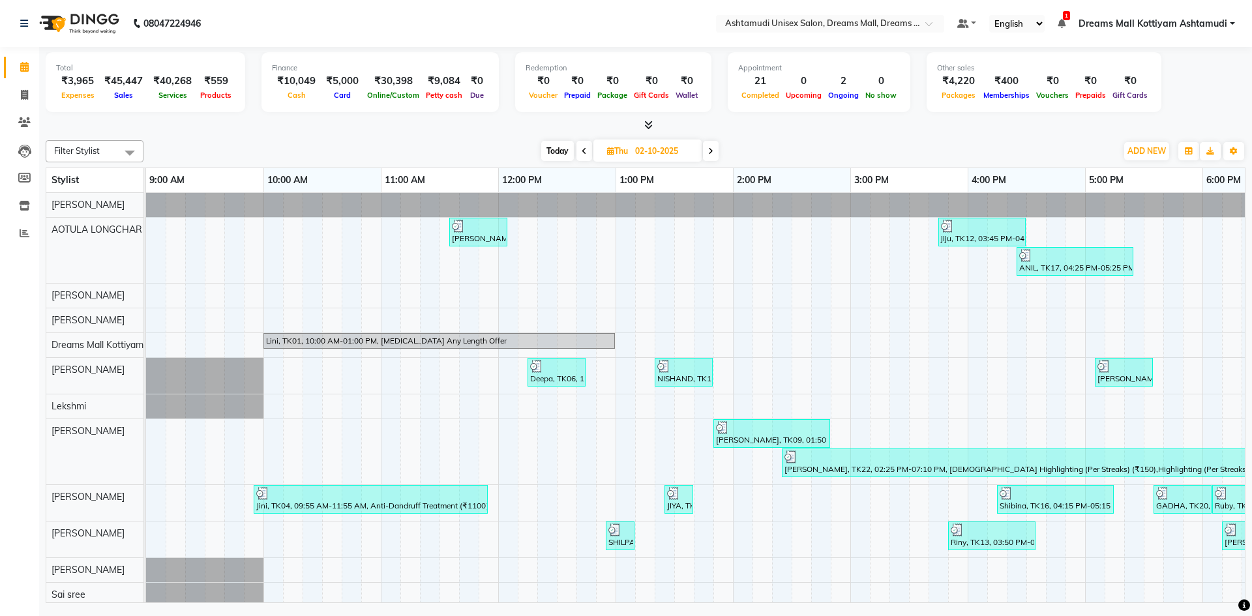
click at [714, 150] on icon at bounding box center [710, 151] width 5 height 8
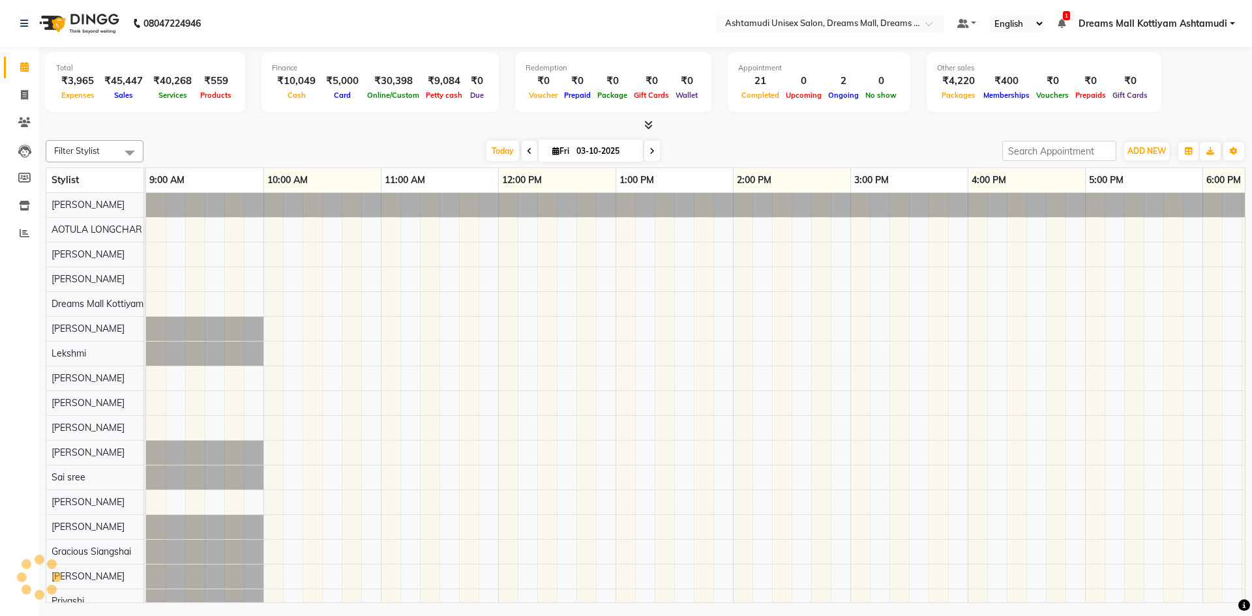
scroll to position [0, 430]
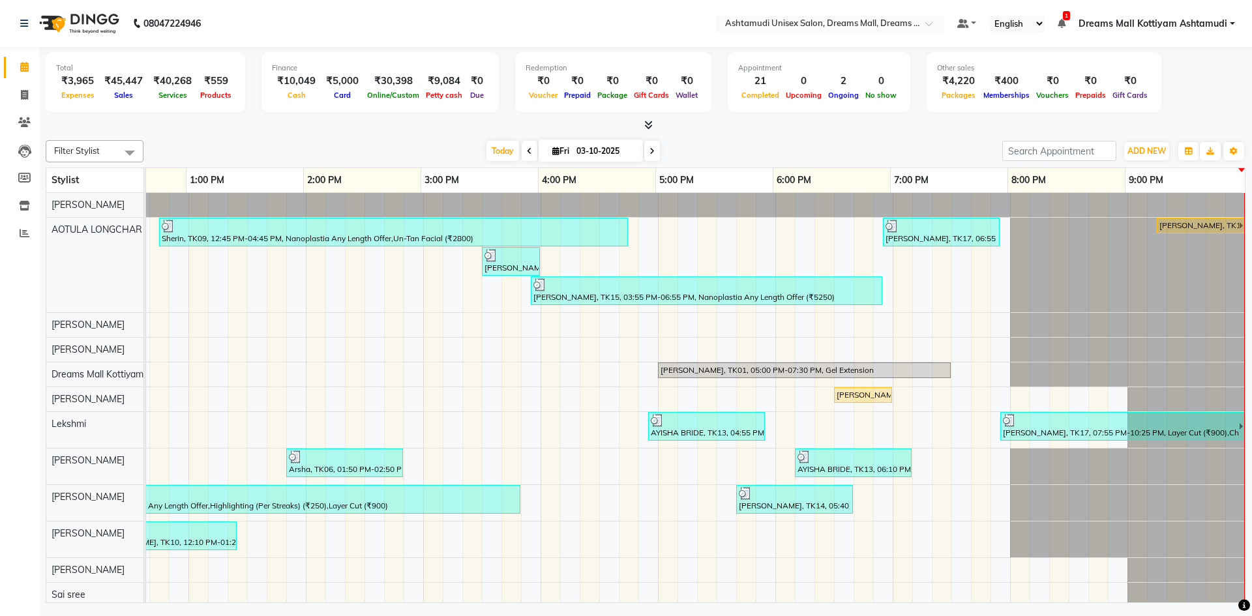
click at [527, 155] on icon at bounding box center [529, 151] width 5 height 8
type input "02-10-2025"
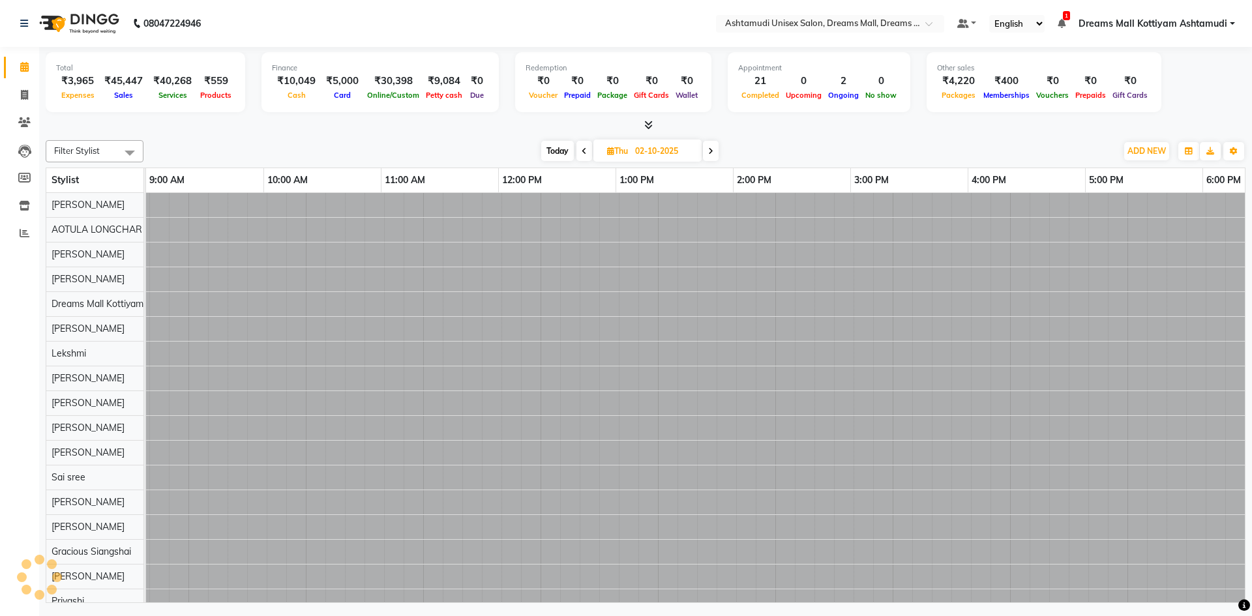
scroll to position [0, 427]
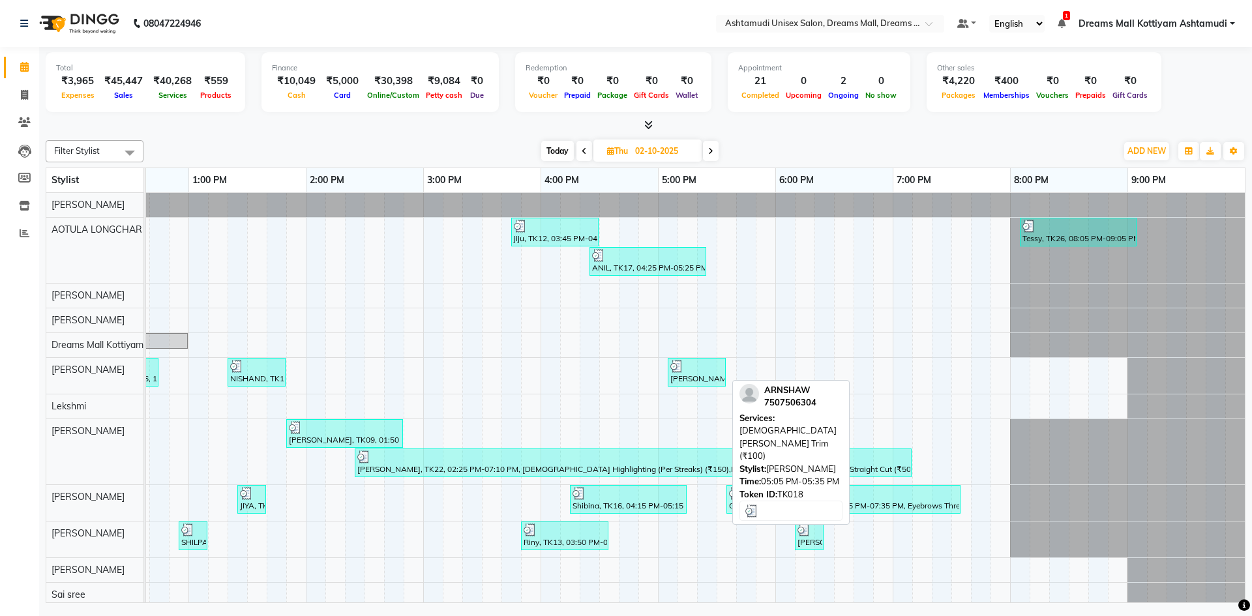
click at [708, 376] on div "ARNSHAW, TK18, 05:05 PM-05:35 PM, Gents Beard Trim (₹100)" at bounding box center [696, 372] width 55 height 25
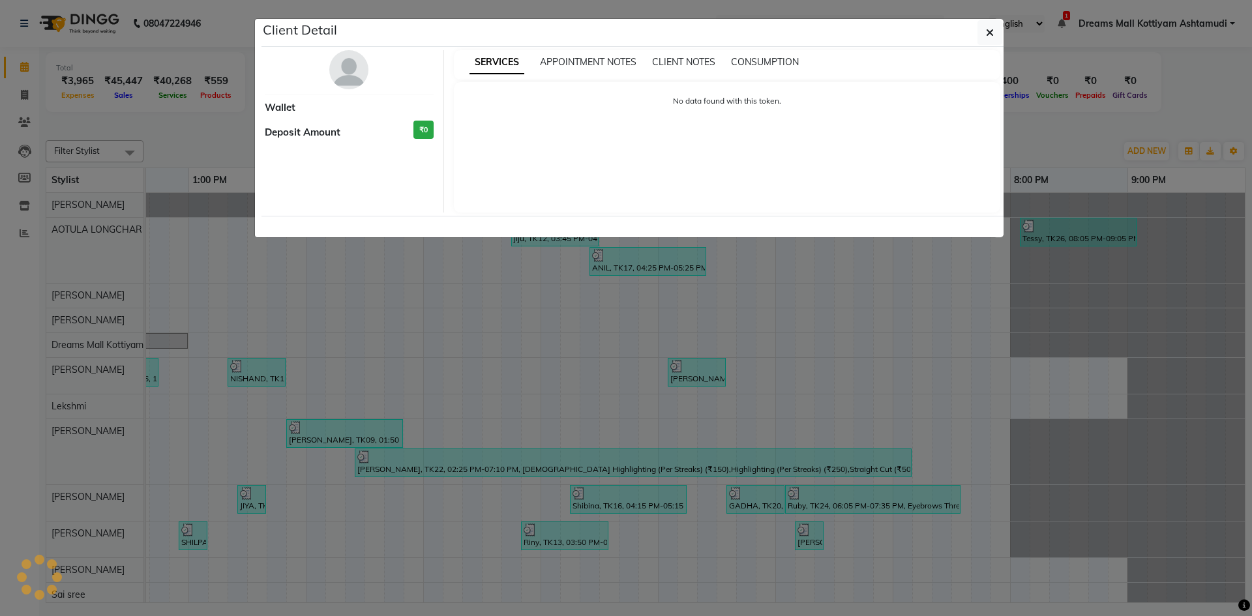
select select "3"
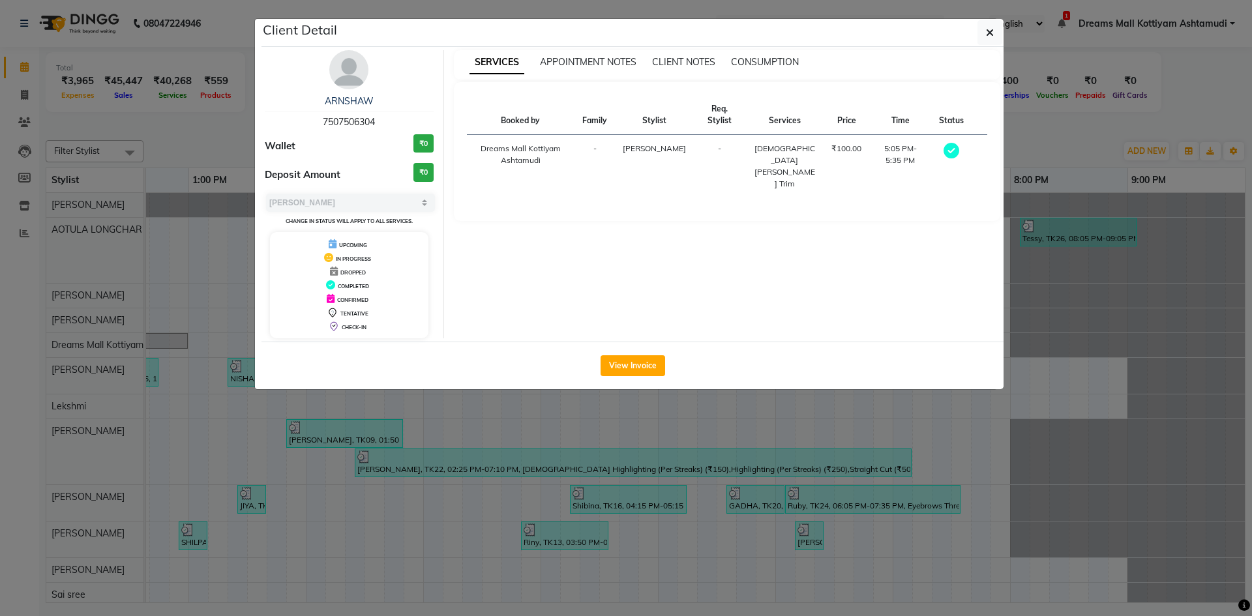
drag, startPoint x: 320, startPoint y: 125, endPoint x: 381, endPoint y: 121, distance: 61.4
click at [381, 121] on div "ARNSHAW 7507506304" at bounding box center [349, 112] width 169 height 35
copy span "7507506304"
click at [994, 38] on button "button" at bounding box center [990, 32] width 25 height 25
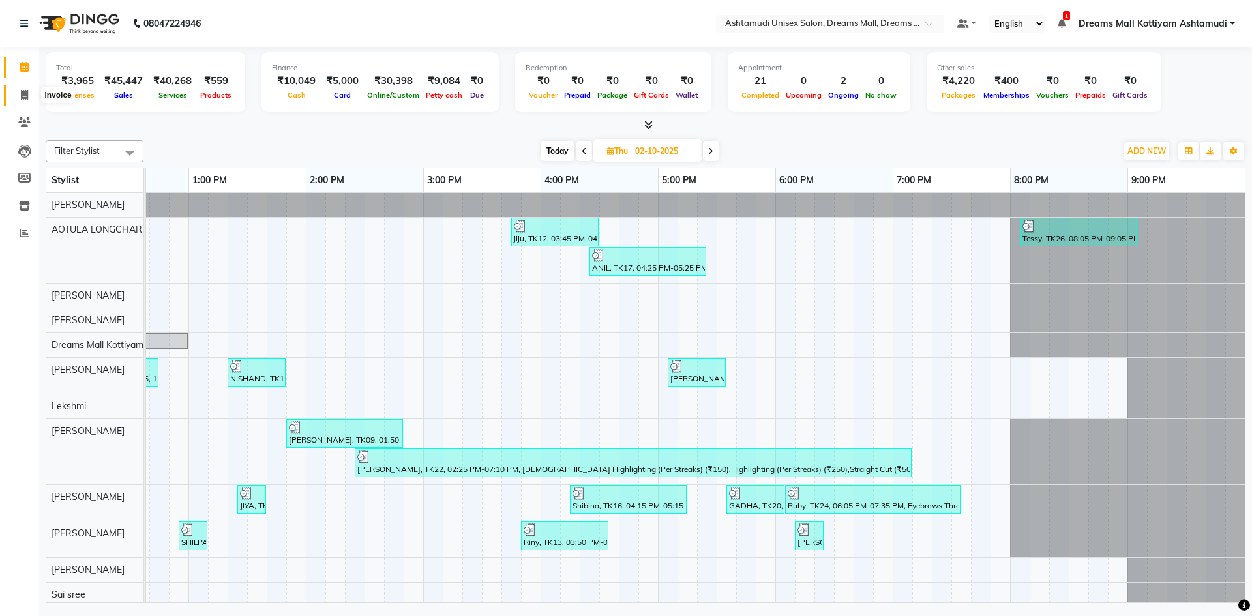
click at [22, 94] on icon at bounding box center [24, 95] width 7 height 10
select select "7264"
select select "service"
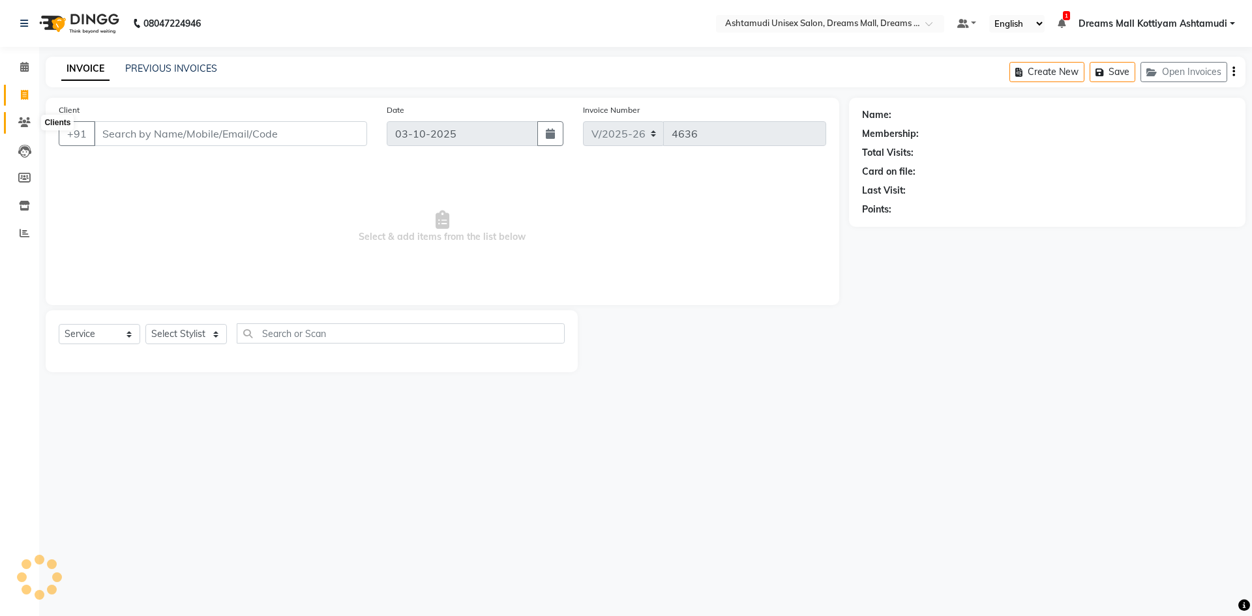
click at [24, 117] on span at bounding box center [24, 122] width 23 height 15
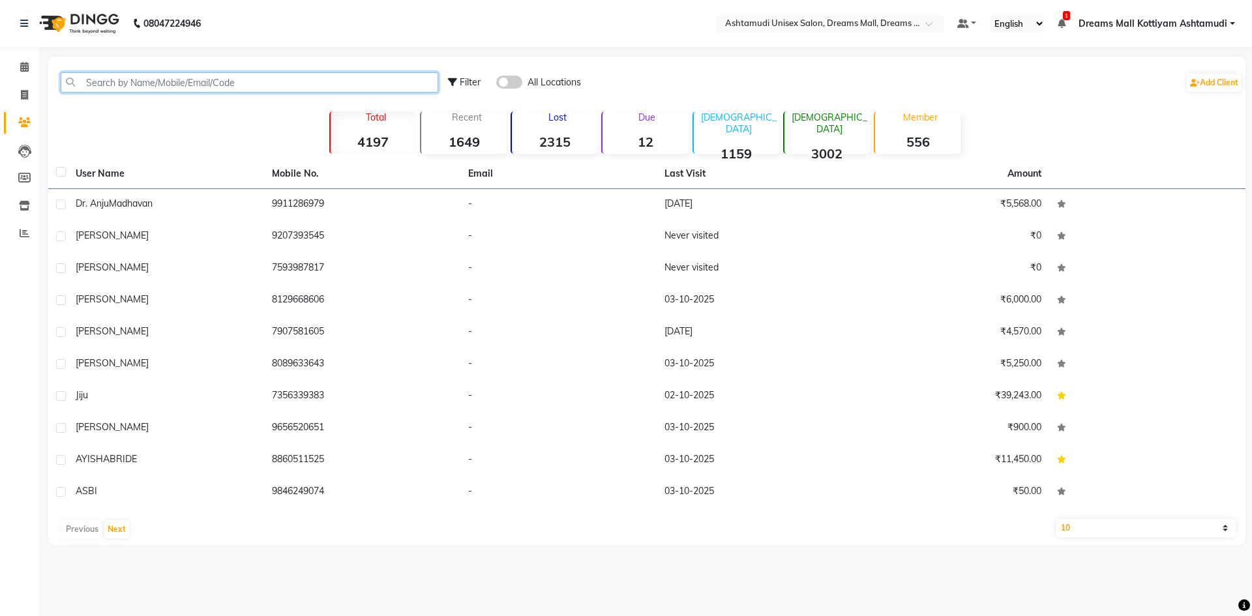
click at [104, 88] on input "text" at bounding box center [250, 82] width 378 height 20
paste input "7507506304"
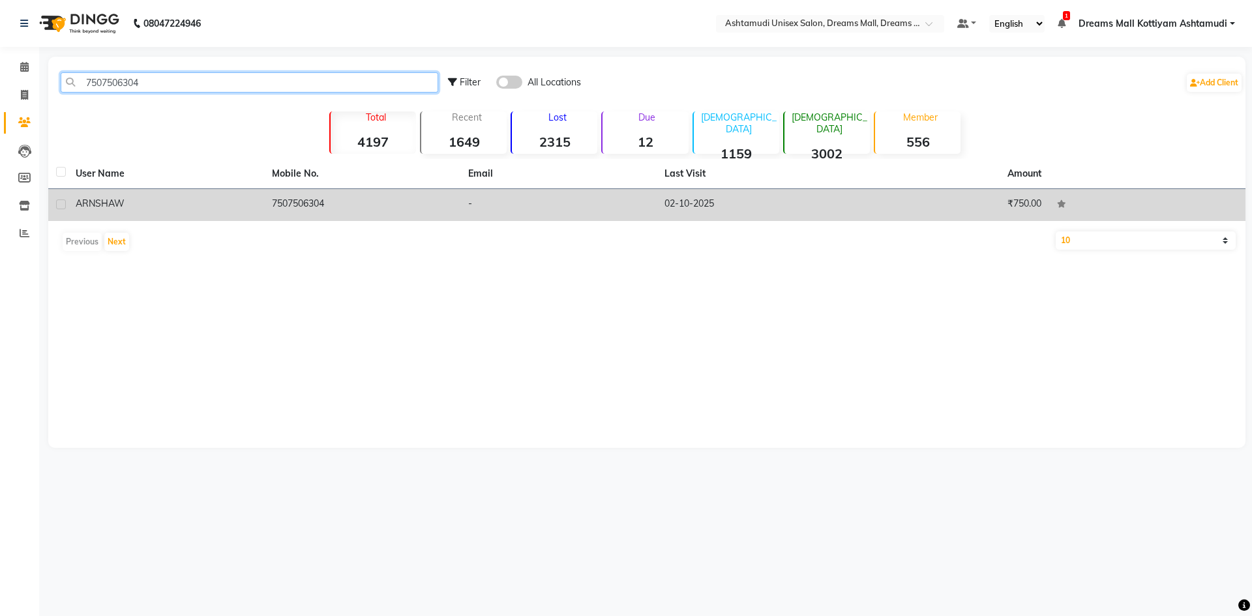
type input "7507506304"
click at [97, 205] on span "ARNSHAW" at bounding box center [100, 204] width 49 height 12
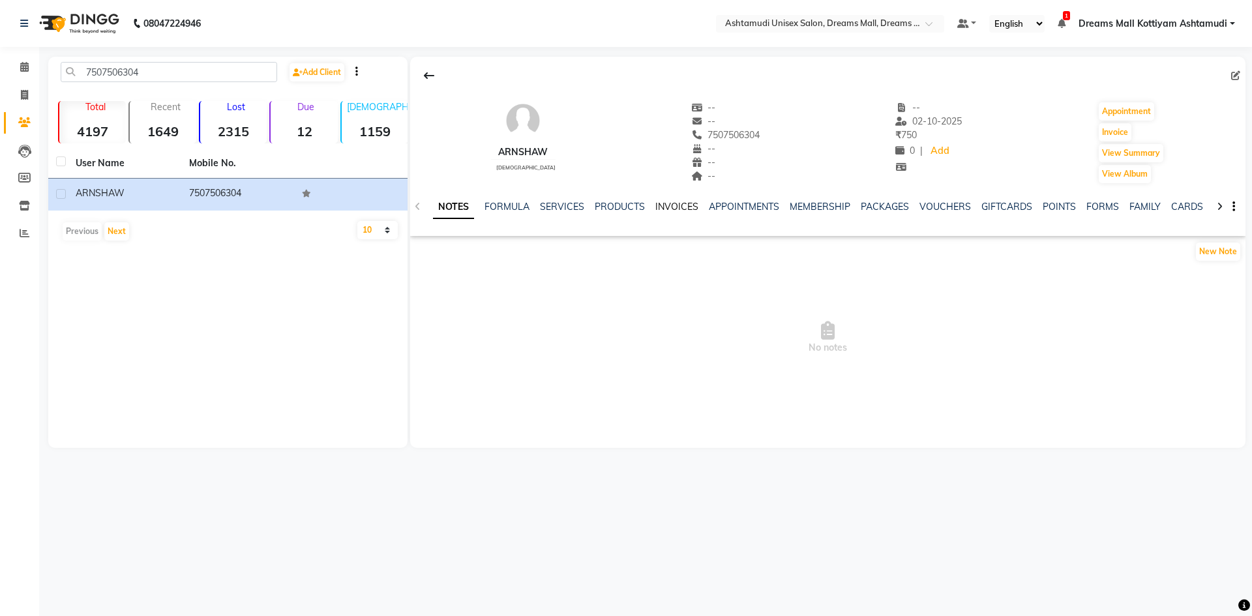
click at [681, 210] on link "INVOICES" at bounding box center [677, 207] width 43 height 12
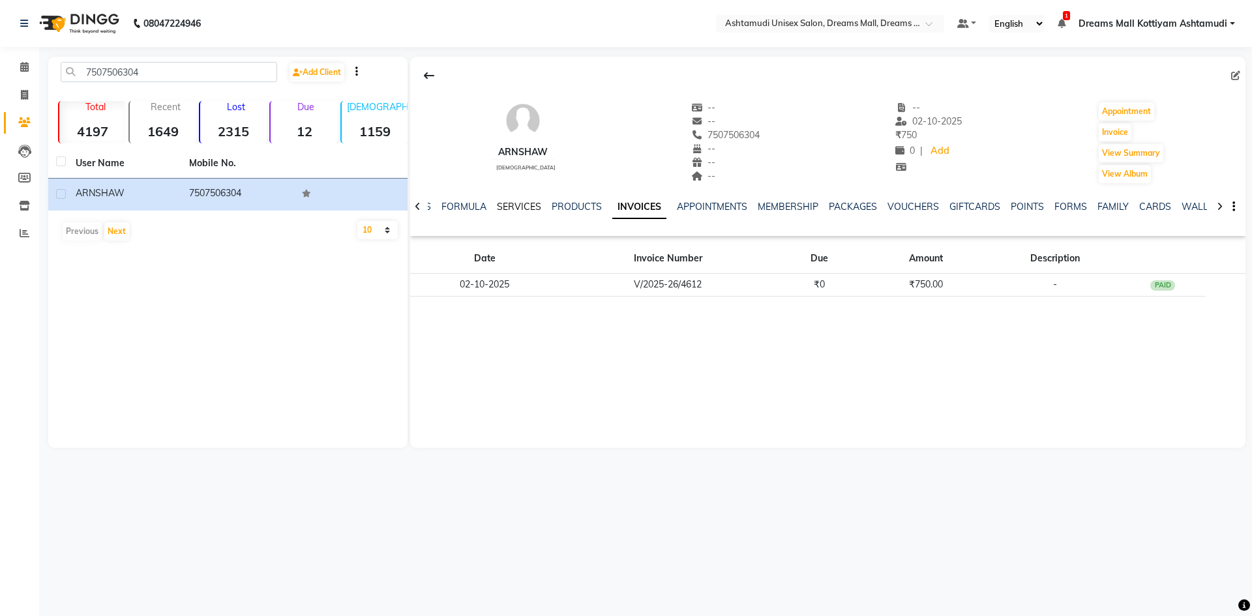
click at [512, 207] on link "SERVICES" at bounding box center [519, 207] width 44 height 12
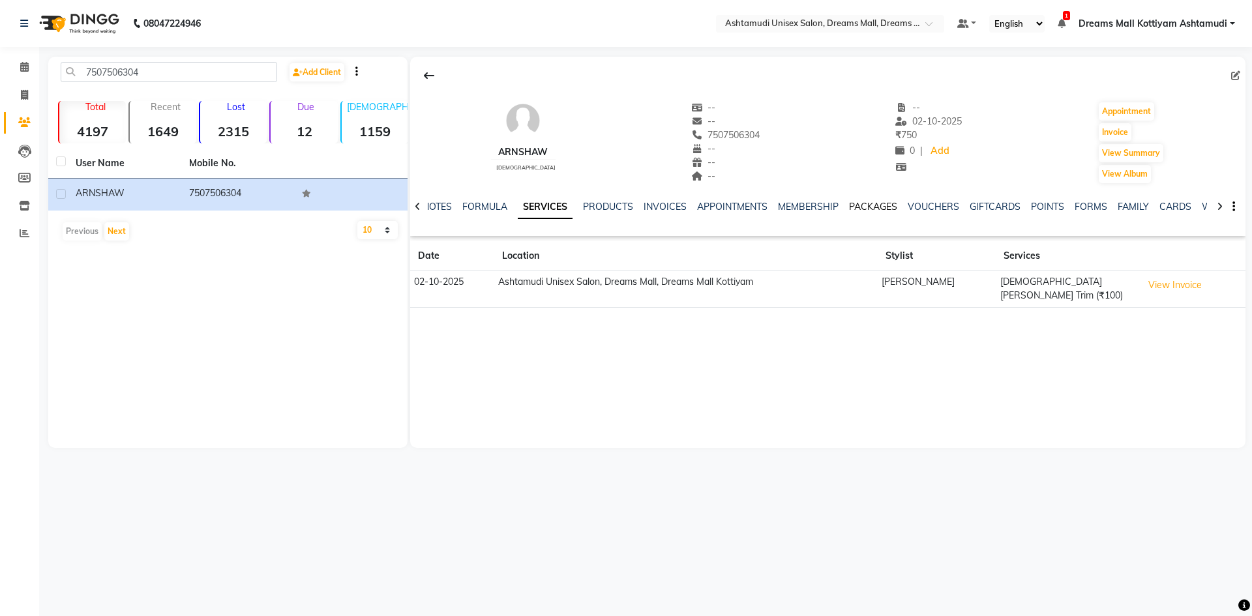
click at [881, 209] on link "PACKAGES" at bounding box center [873, 207] width 48 height 12
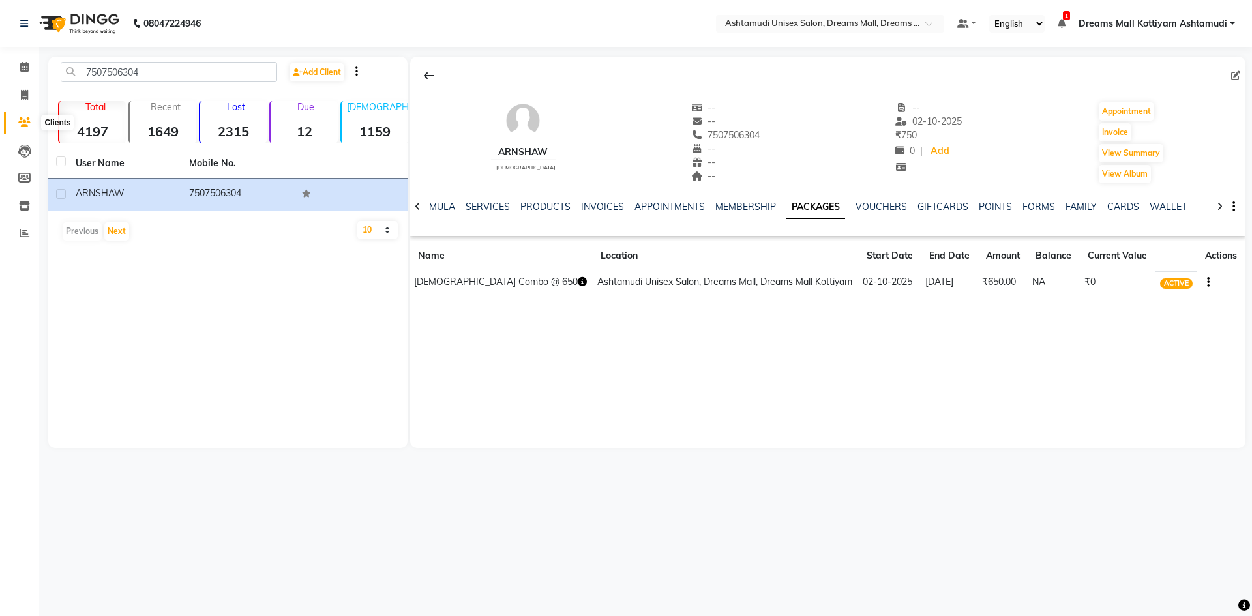
click at [23, 121] on icon at bounding box center [24, 122] width 12 height 10
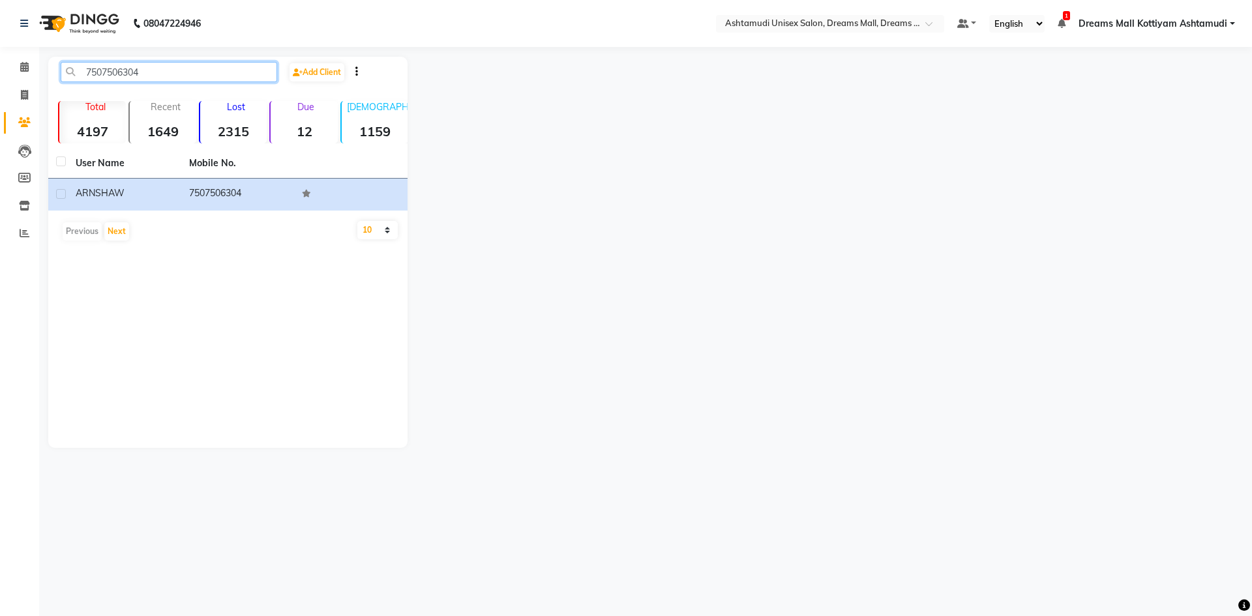
drag, startPoint x: 231, startPoint y: 70, endPoint x: 48, endPoint y: 70, distance: 182.7
click at [48, 70] on div "7507506304 Add Client Total 4197 Recent 1649 Lost 2315 Due 12 Male 1159 Female …" at bounding box center [227, 252] width 359 height 391
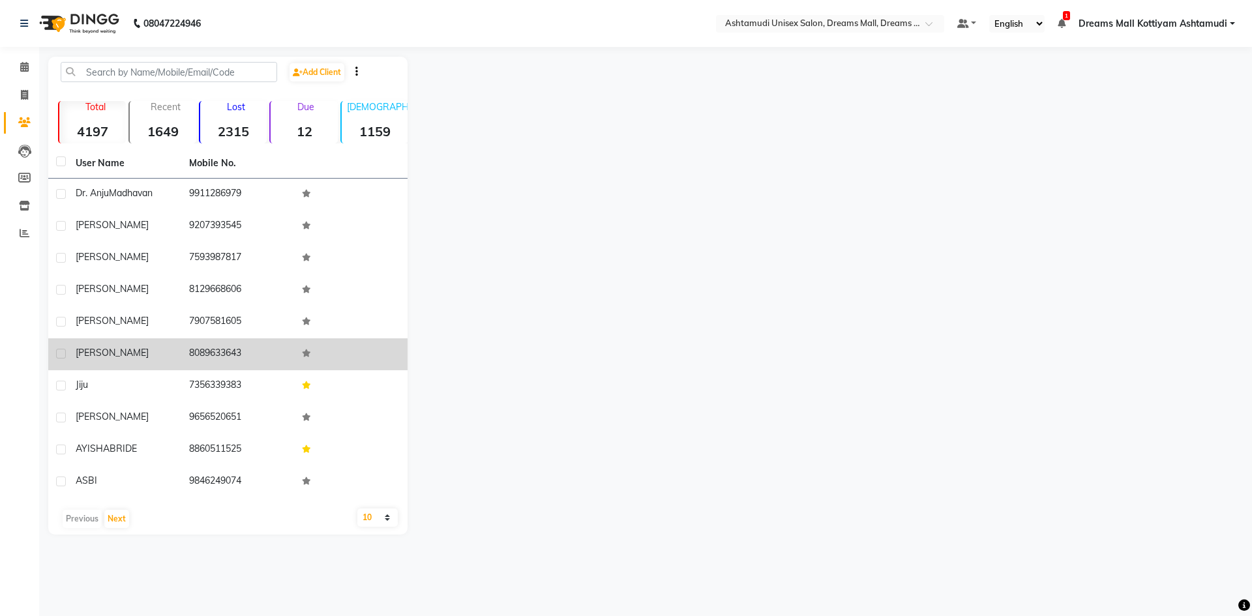
click at [107, 352] on div "LISA" at bounding box center [125, 353] width 98 height 14
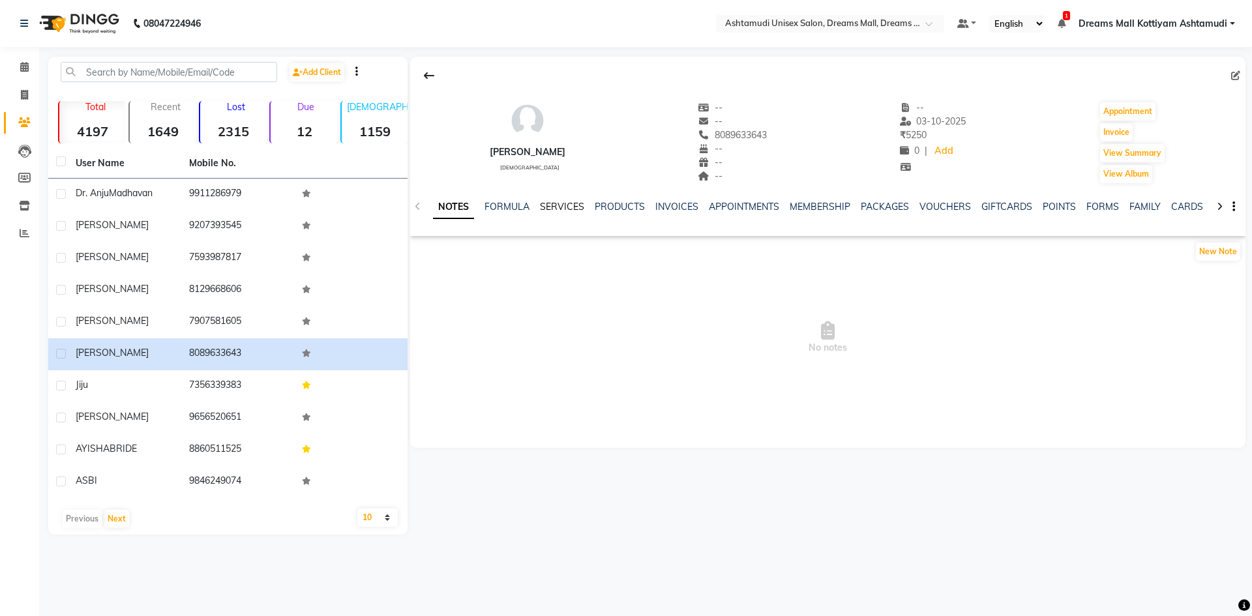
click at [556, 211] on link "SERVICES" at bounding box center [562, 207] width 44 height 12
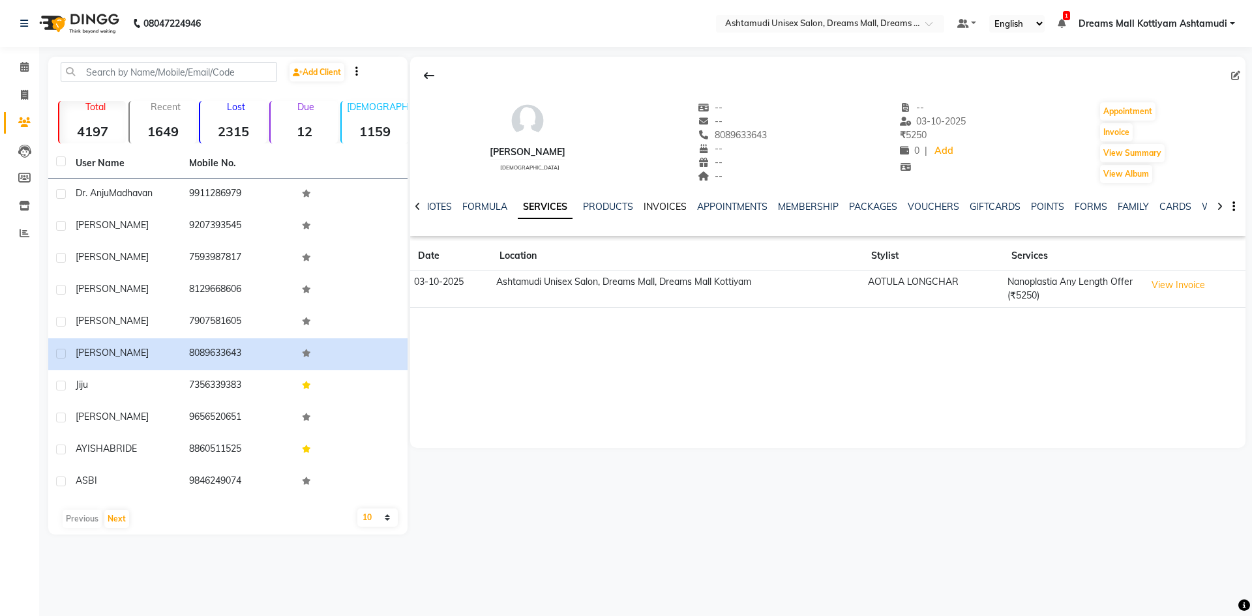
click at [680, 205] on link "INVOICES" at bounding box center [665, 207] width 43 height 12
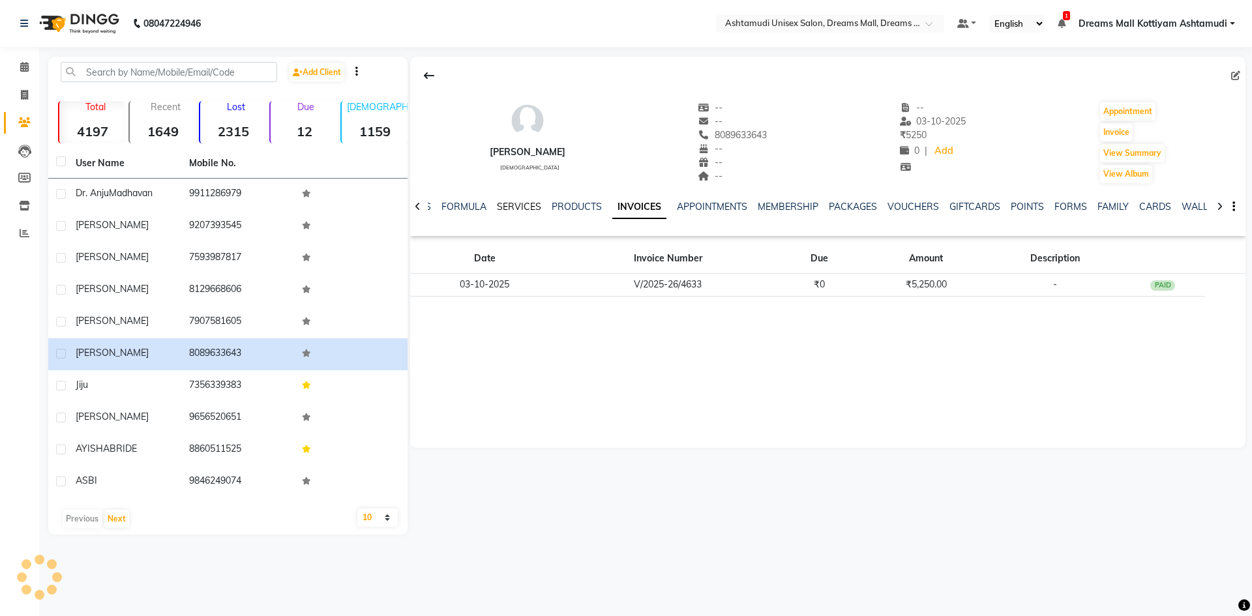
click at [516, 208] on link "SERVICES" at bounding box center [519, 207] width 44 height 12
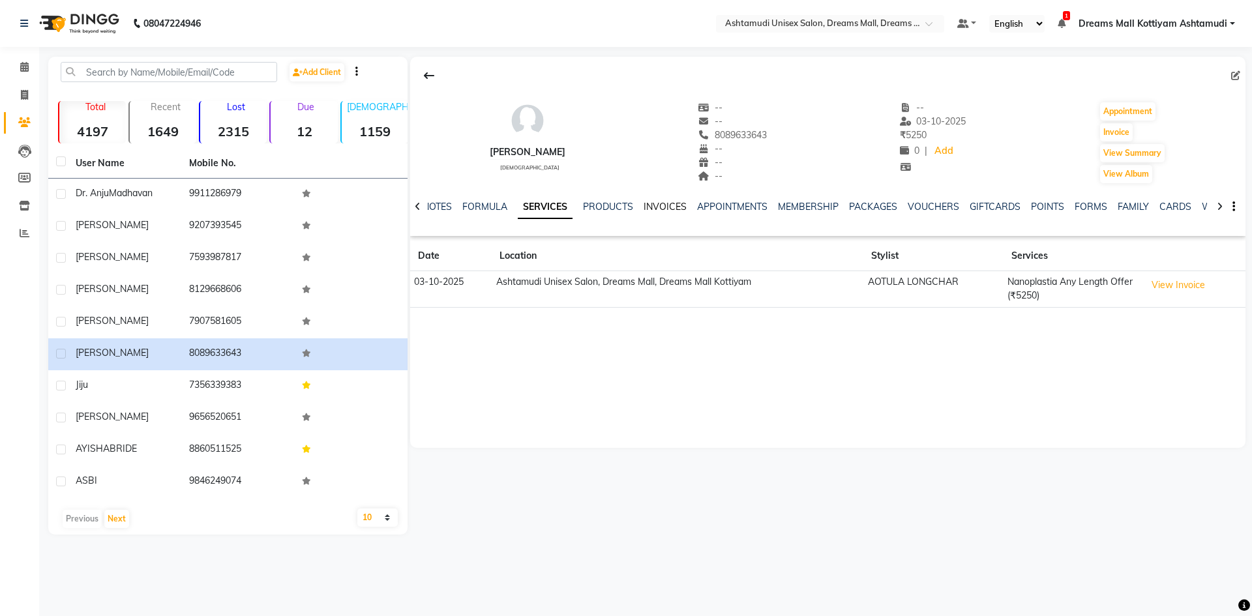
click at [673, 207] on link "INVOICES" at bounding box center [665, 207] width 43 height 12
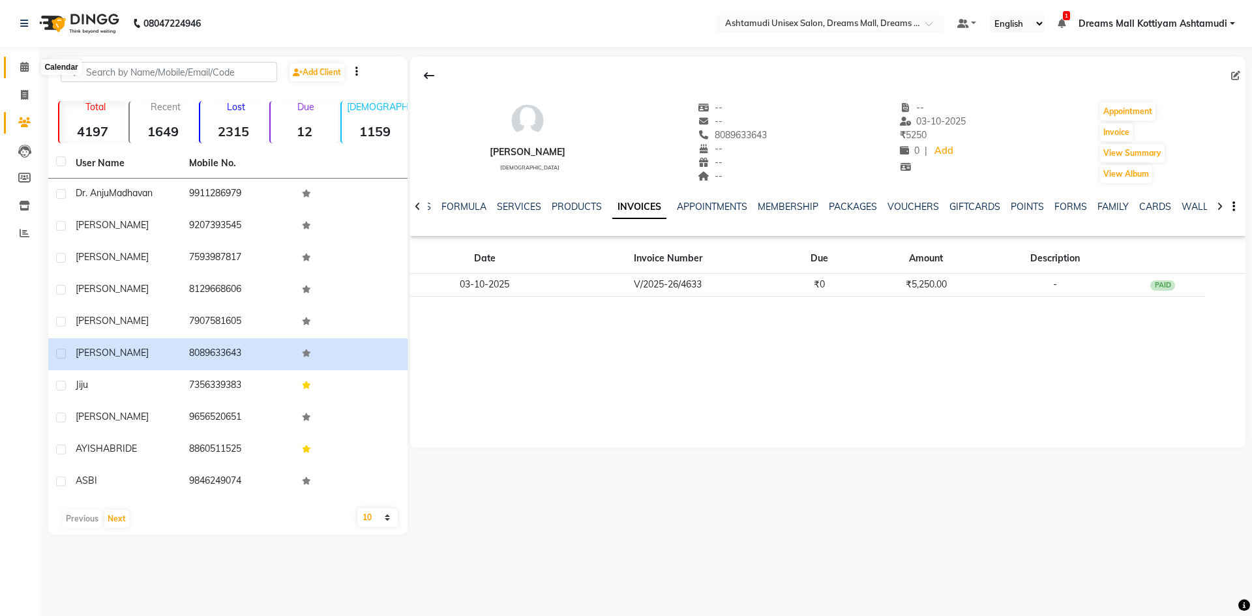
click at [25, 64] on icon at bounding box center [24, 67] width 8 height 10
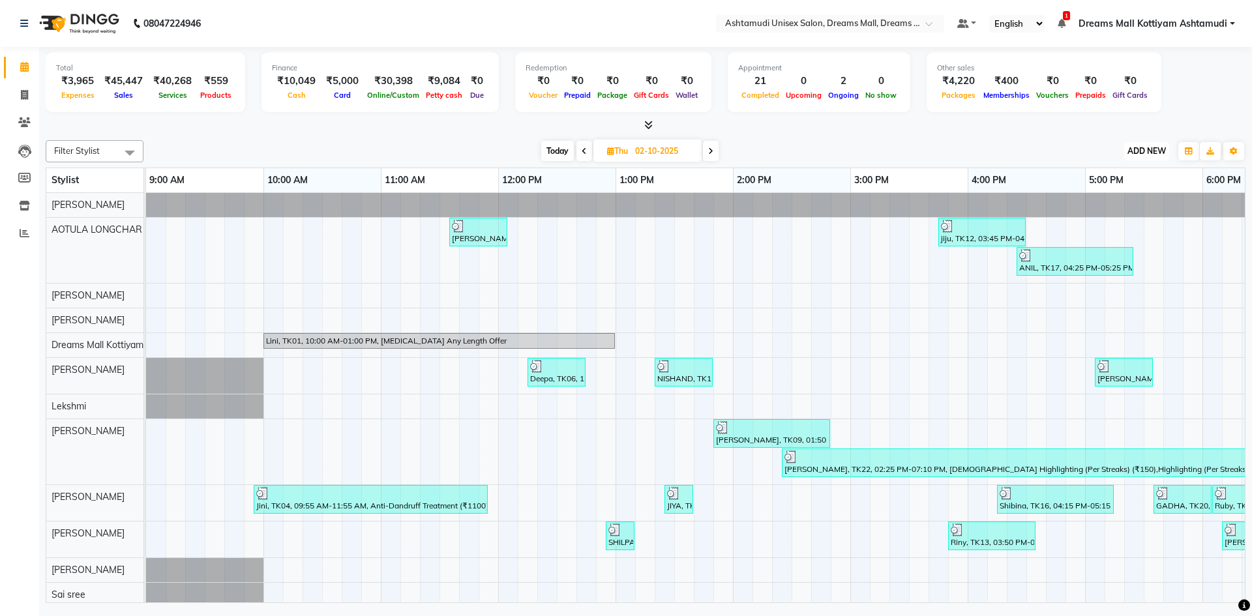
click at [1140, 151] on span "ADD NEW" at bounding box center [1147, 151] width 38 height 10
click at [1110, 224] on link "Add Attendance" at bounding box center [1117, 227] width 103 height 17
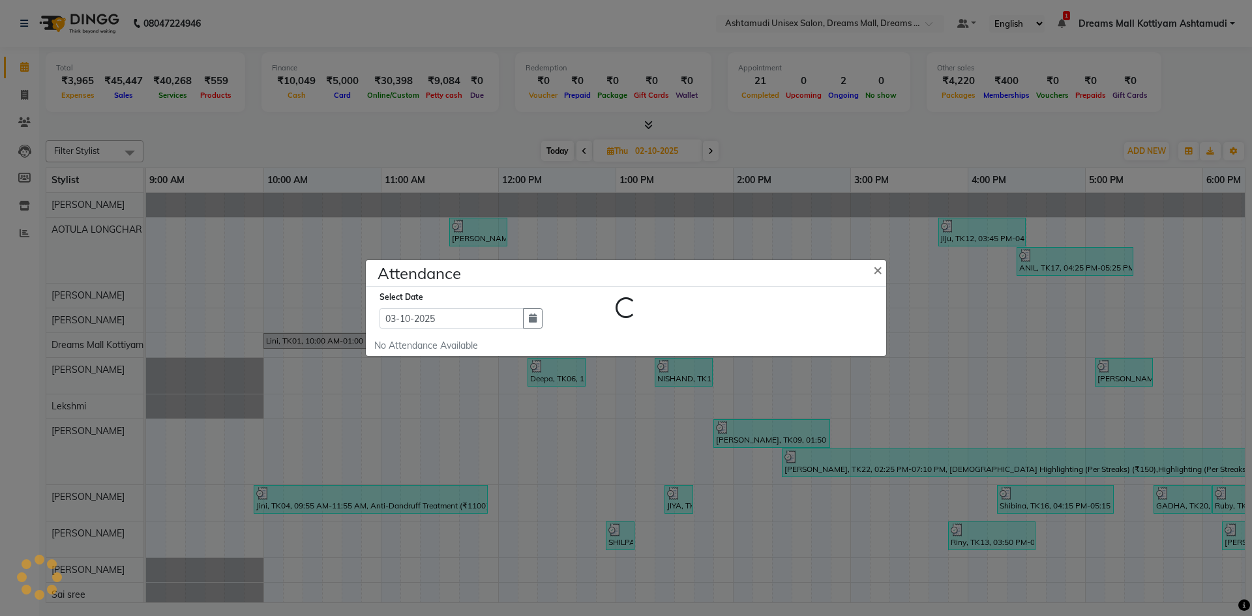
select select "A"
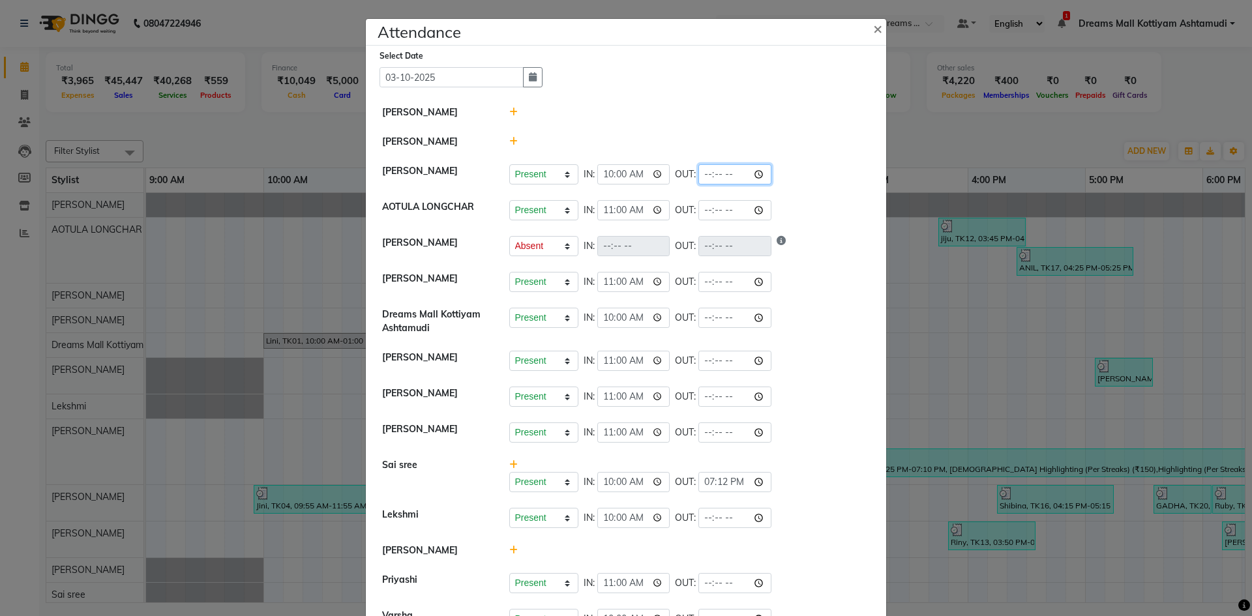
click at [704, 175] on input "time" at bounding box center [735, 174] width 73 height 20
type input "20:00"
click at [823, 122] on li "[PERSON_NAME]" at bounding box center [626, 113] width 514 height 30
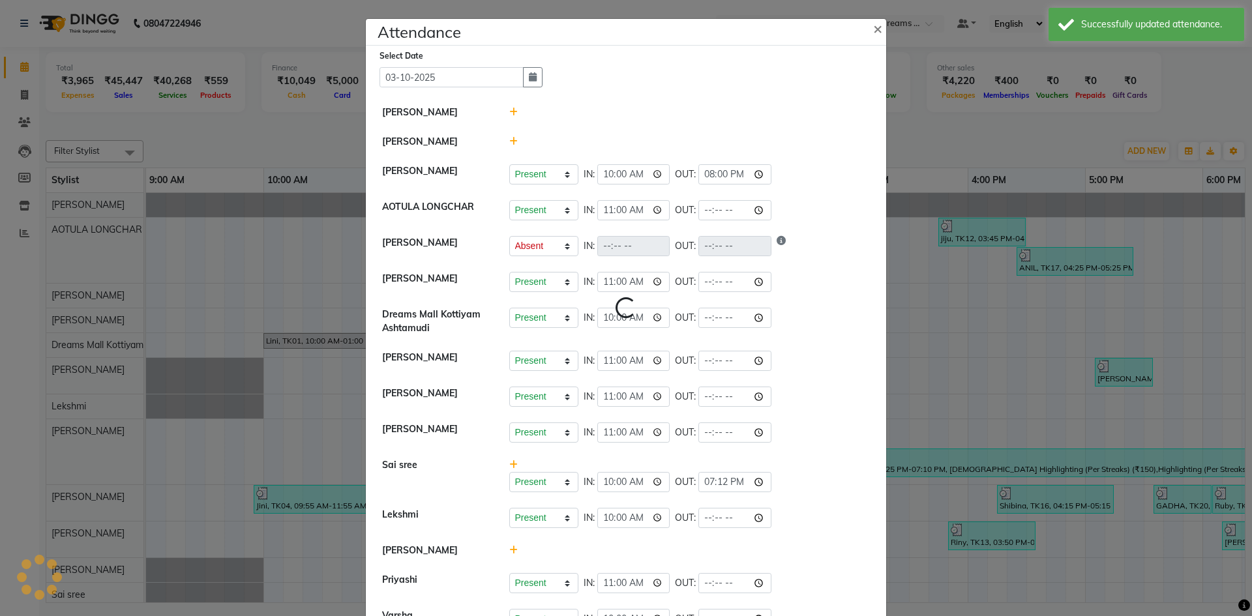
select select "A"
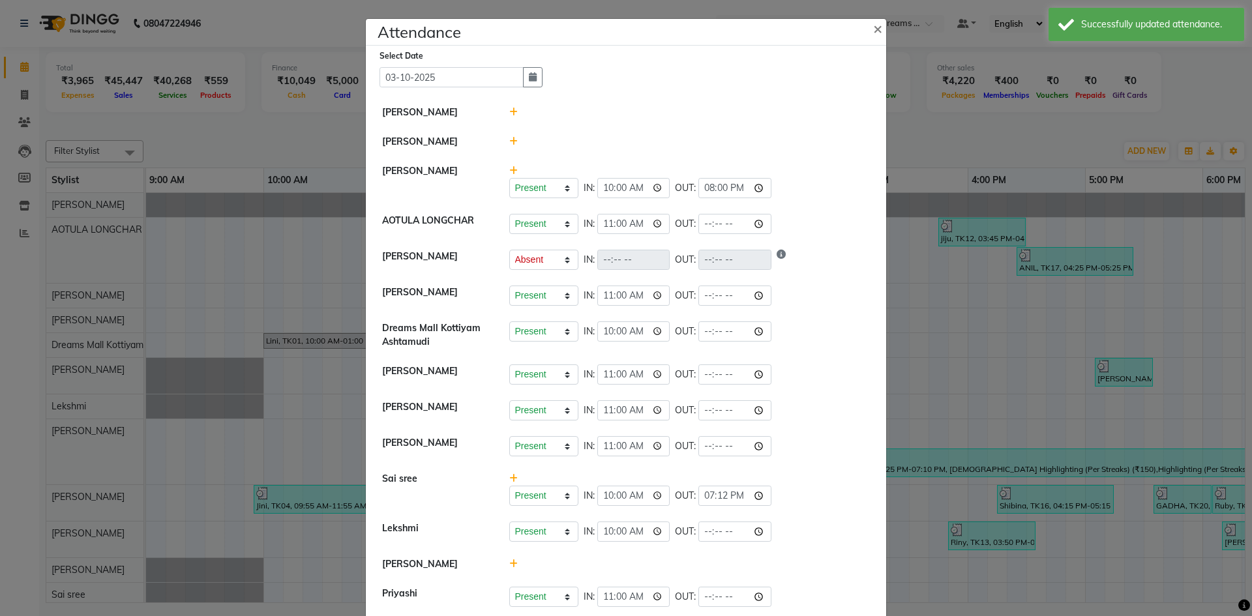
scroll to position [65, 0]
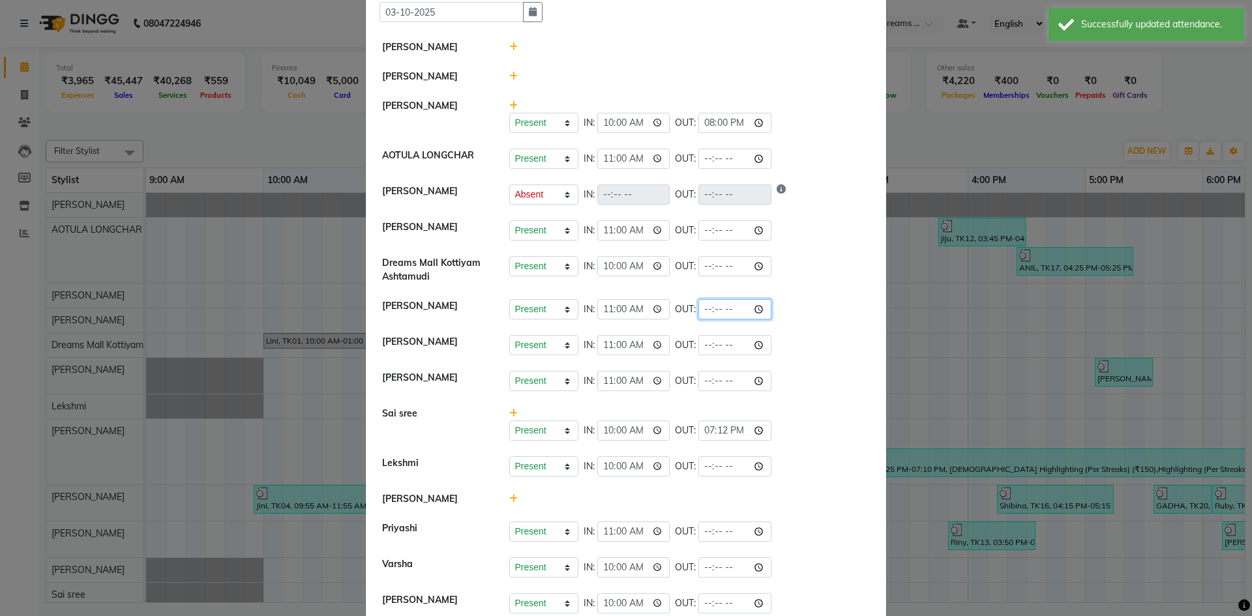
click at [703, 309] on input "time" at bounding box center [735, 309] width 73 height 20
type input "21:20"
click at [831, 382] on div "Present Absent Late Half Day Weekly Off IN: 11:00 OUT:" at bounding box center [689, 381] width 361 height 20
select select "A"
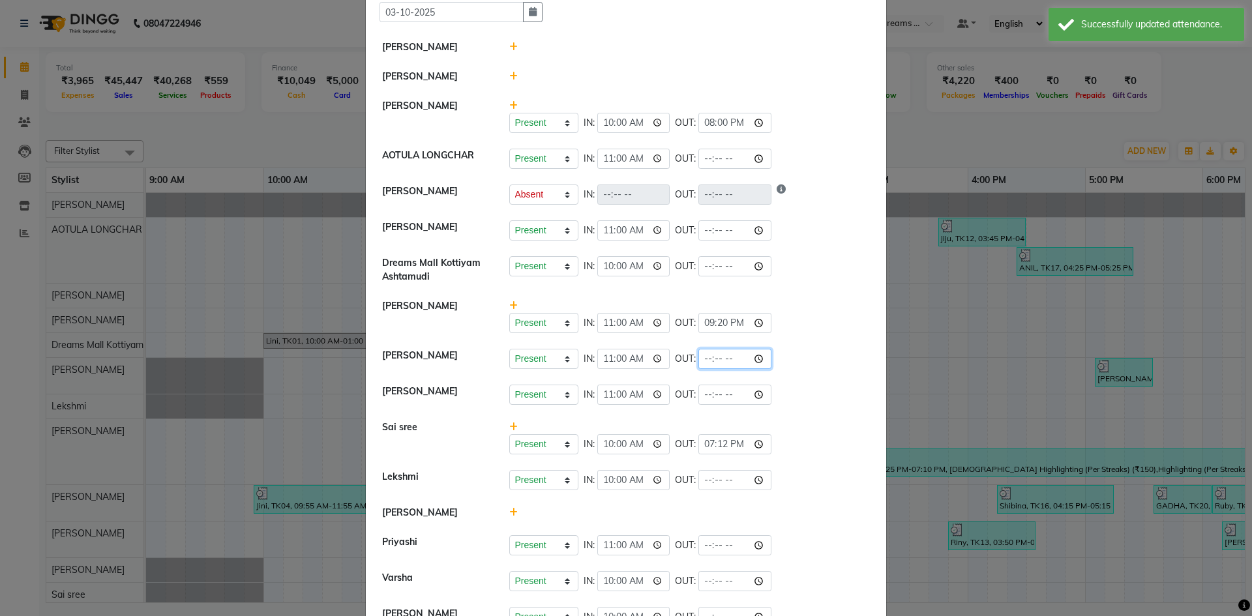
click at [706, 361] on input "time" at bounding box center [735, 359] width 73 height 20
type input "17:30"
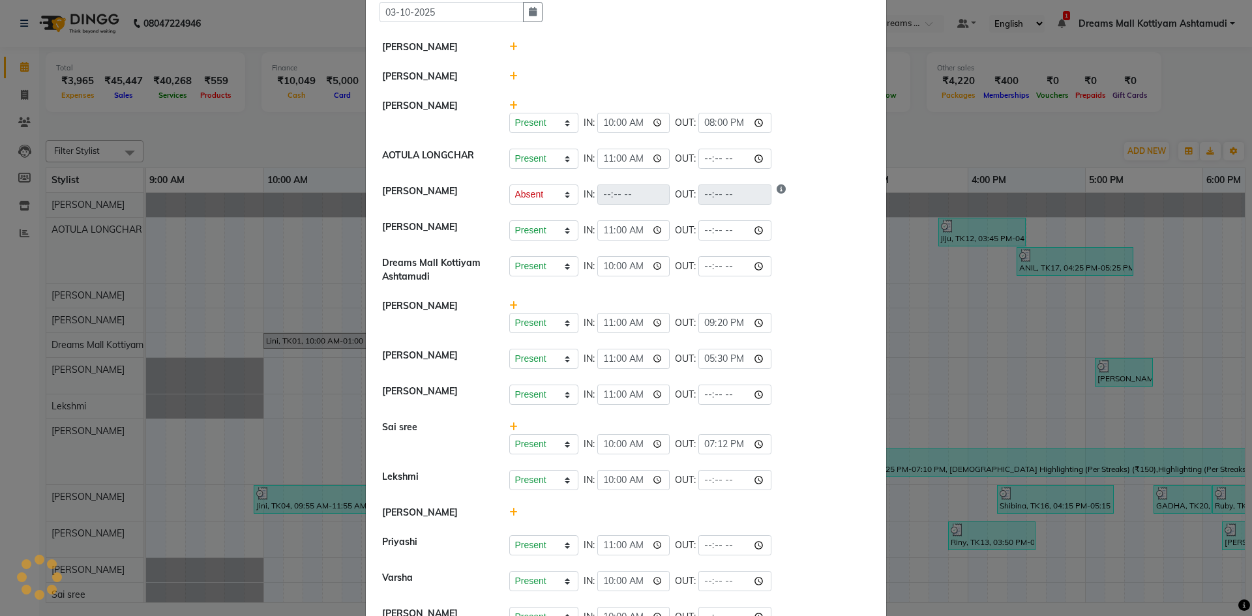
click at [826, 382] on li "Jijumon Present Absent Late Half Day Weekly Off IN: 11:00 OUT:" at bounding box center [626, 395] width 514 height 37
select select "A"
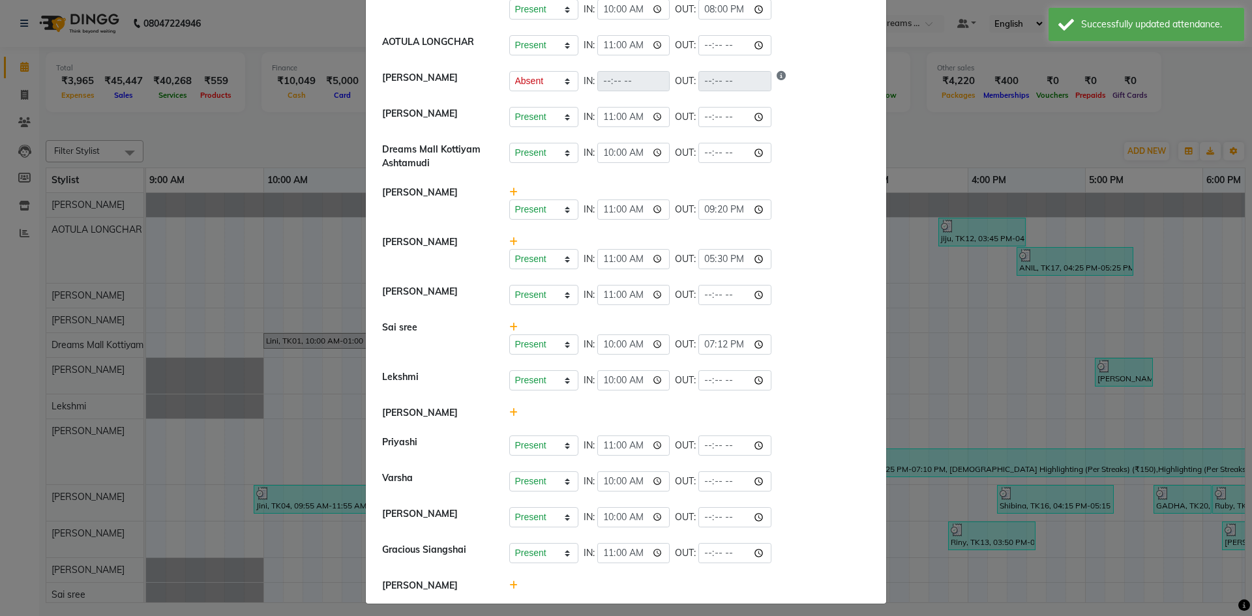
scroll to position [185, 0]
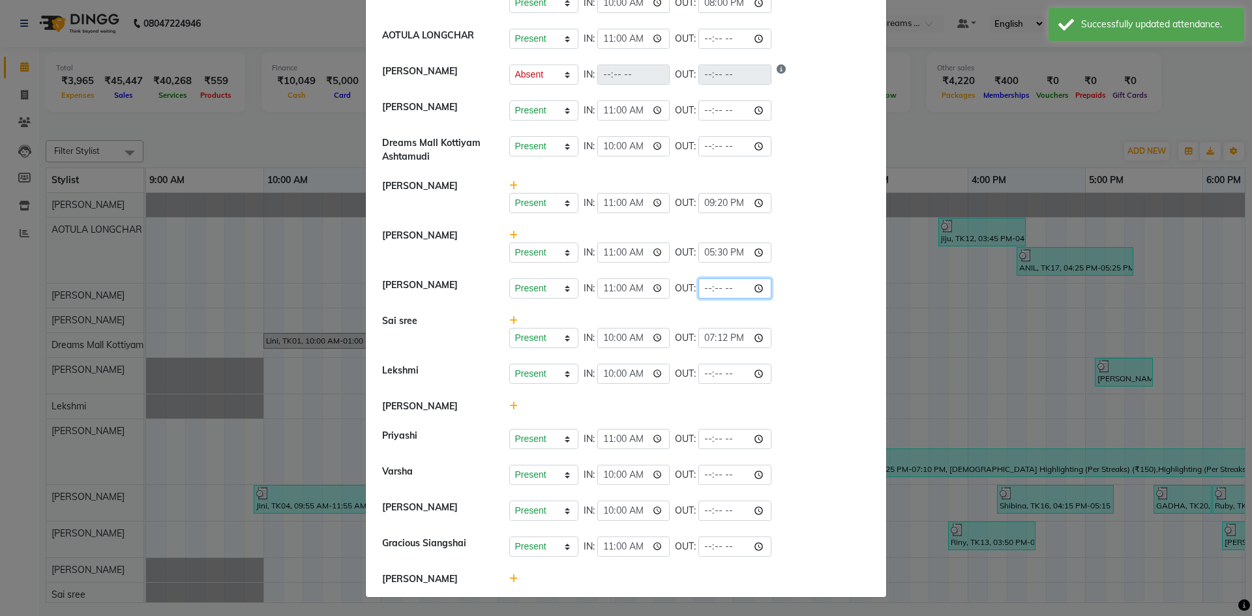
click at [707, 292] on input "time" at bounding box center [735, 289] width 73 height 20
type input "21:00"
click at [797, 312] on li "Sai sree Present Absent Late Half Day Weekly Off IN: 10:00 OUT: 19:12" at bounding box center [626, 332] width 514 height 50
select select "A"
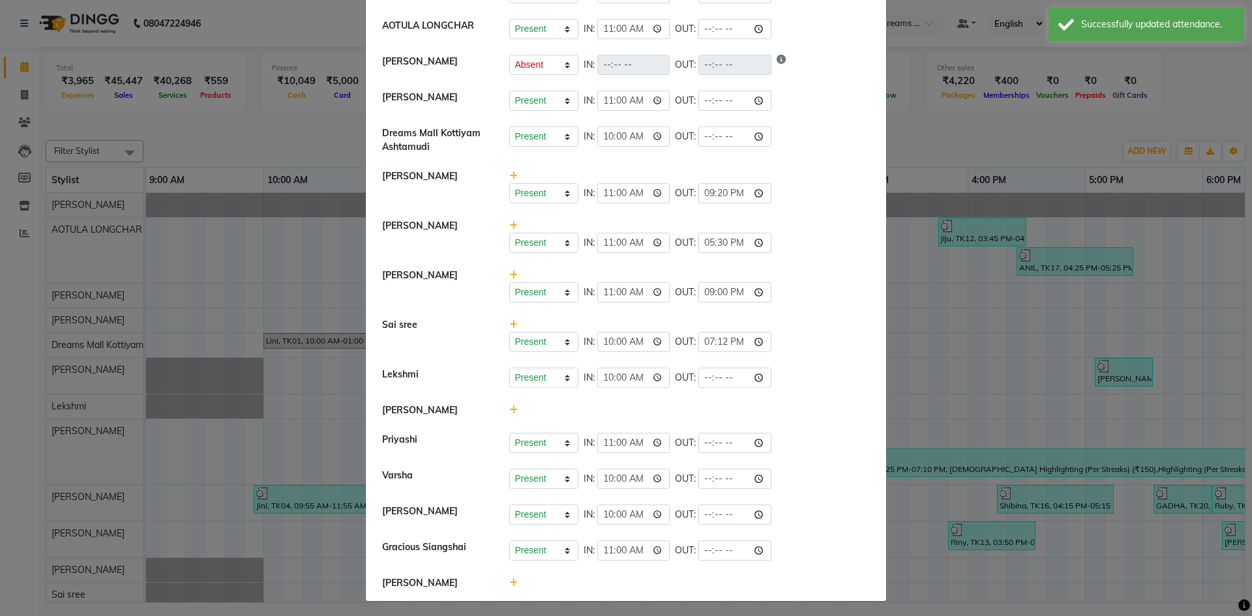
scroll to position [199, 0]
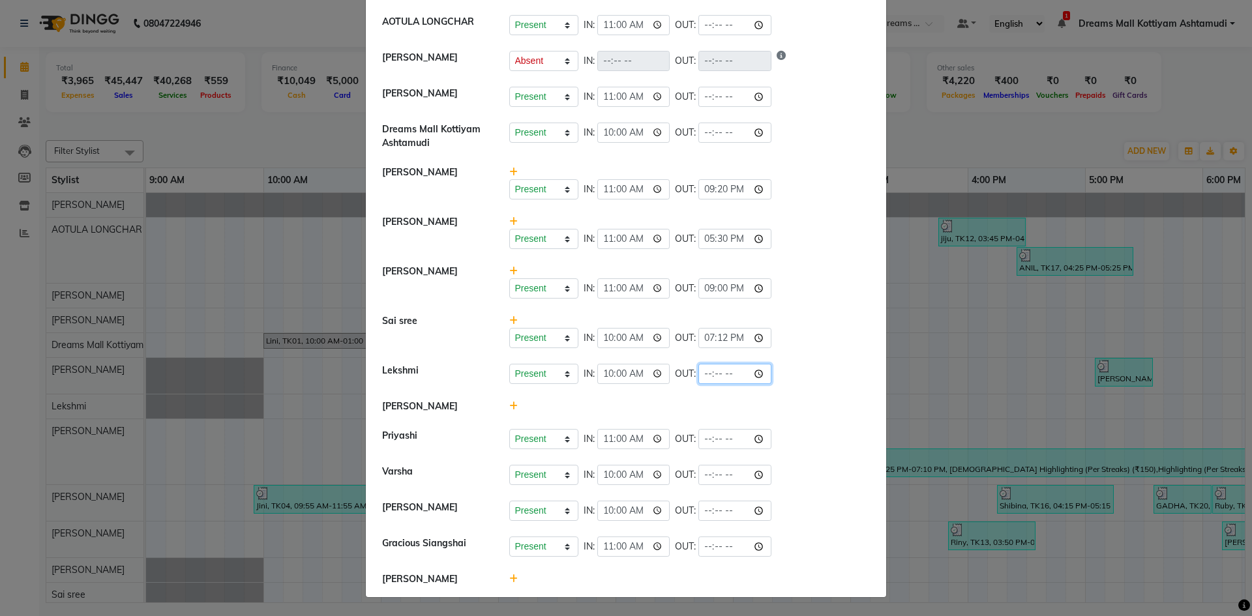
click at [705, 374] on input "time" at bounding box center [735, 374] width 73 height 20
type input "20:00"
click at [849, 390] on li "Lekshmi Present Absent Late Half Day Weekly Off IN: 10:00 OUT: 20:00" at bounding box center [626, 374] width 514 height 37
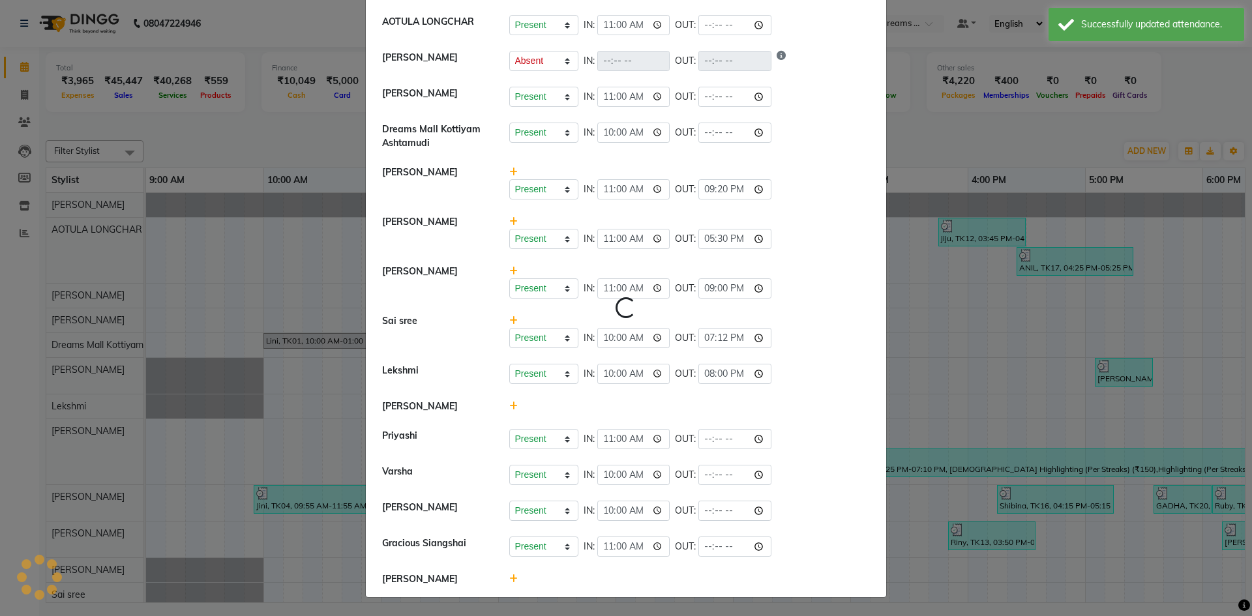
select select "A"
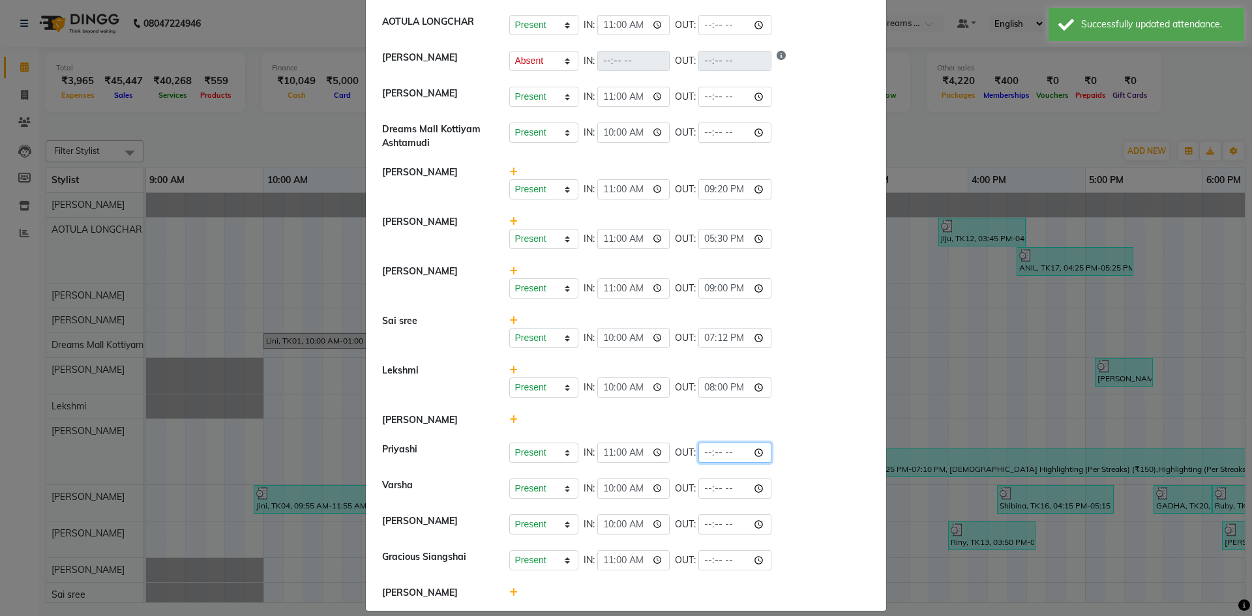
click at [708, 451] on input "time" at bounding box center [735, 453] width 73 height 20
type input "20:00"
click at [832, 467] on li "Priyashi Present Absent Late Half Day Weekly Off IN: 11:00 OUT: 20:00" at bounding box center [626, 453] width 514 height 37
select select "A"
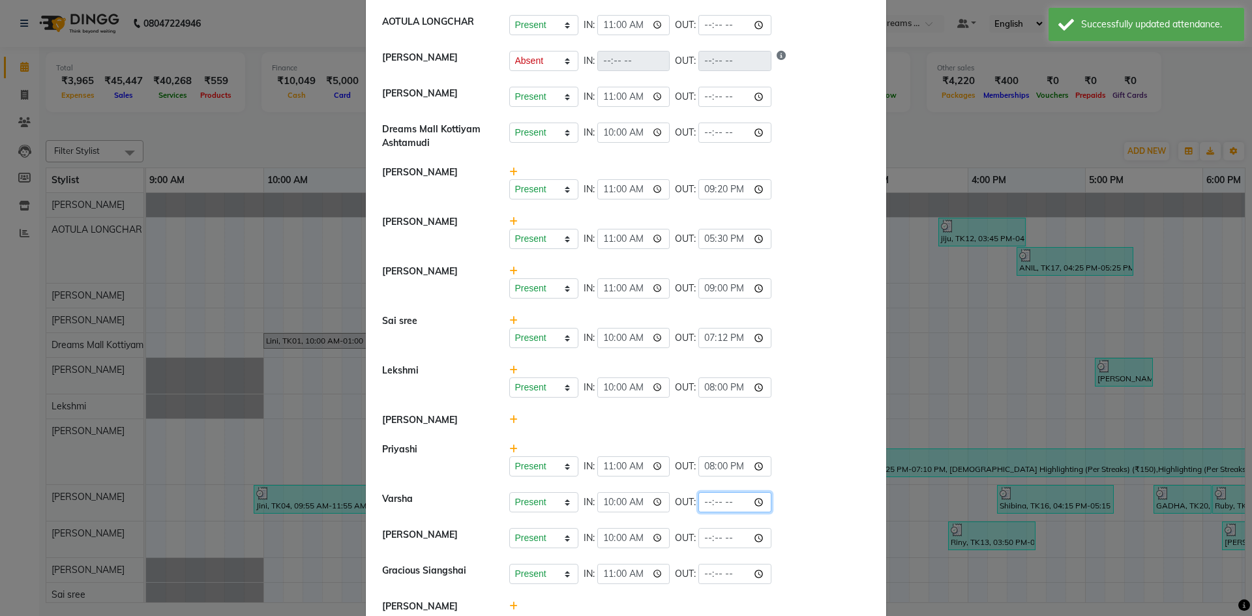
click at [705, 503] on input "time" at bounding box center [735, 503] width 73 height 20
type input "20:00"
click at [847, 483] on li "Priyashi Present Absent Late Half Day Weekly Off IN: 11:00 OUT: 20:00" at bounding box center [626, 460] width 514 height 50
select select "A"
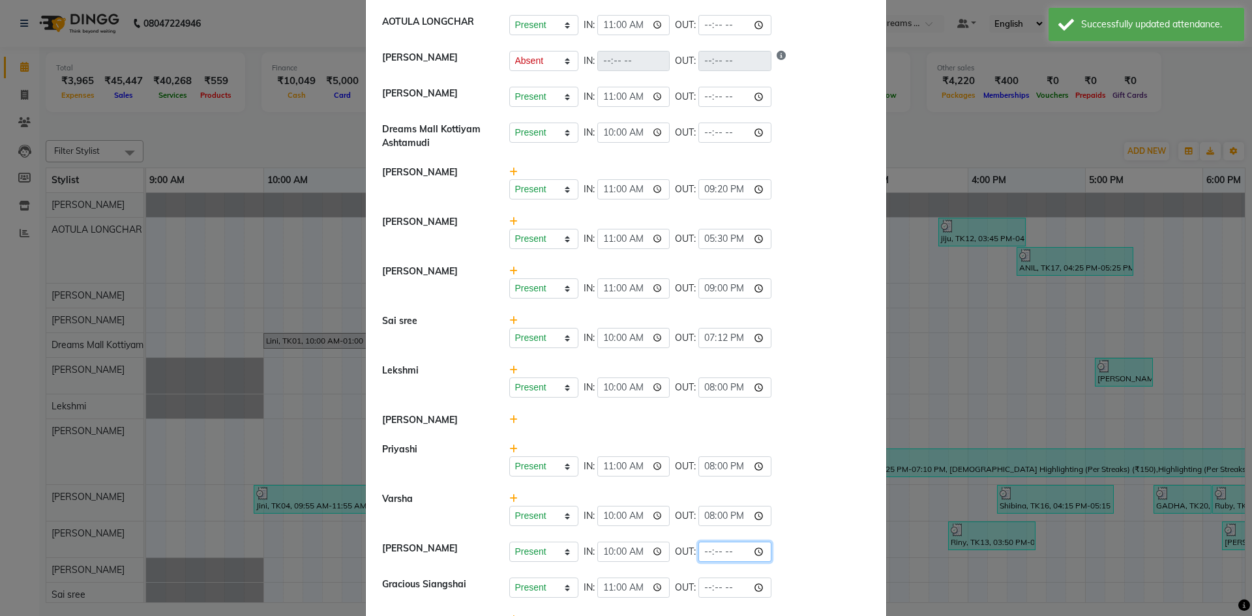
click at [706, 554] on input "time" at bounding box center [735, 552] width 73 height 20
type input "20:00"
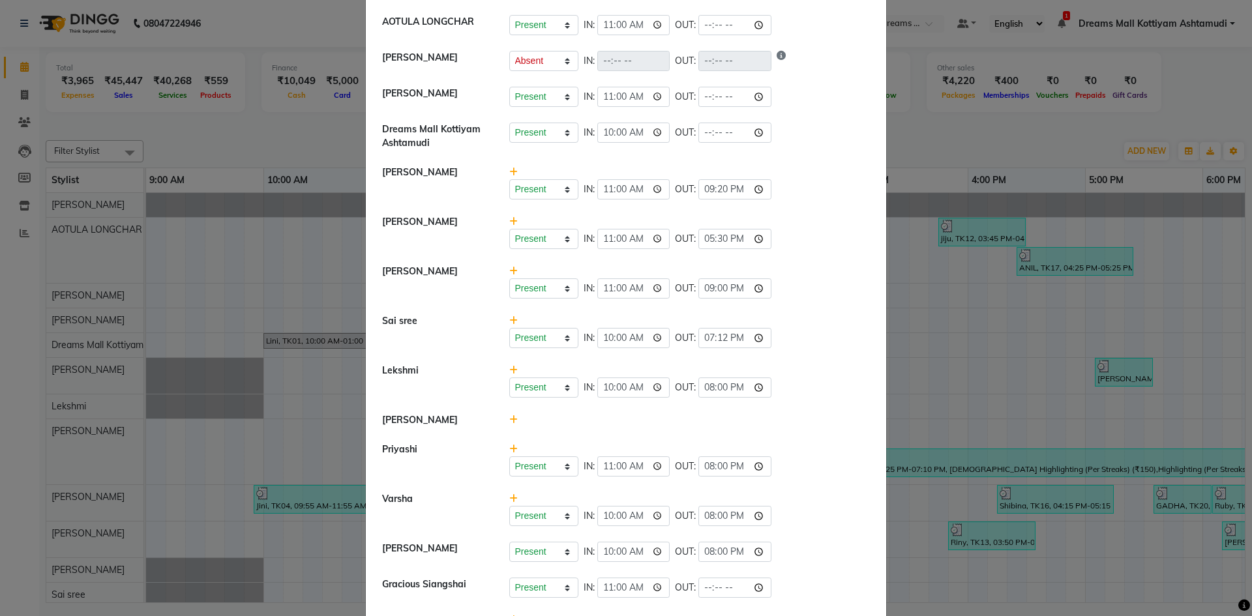
click at [811, 536] on li "Nazir Husain Present Absent Late Half Day Weekly Off IN: 10:00 OUT: 20:00" at bounding box center [626, 552] width 514 height 37
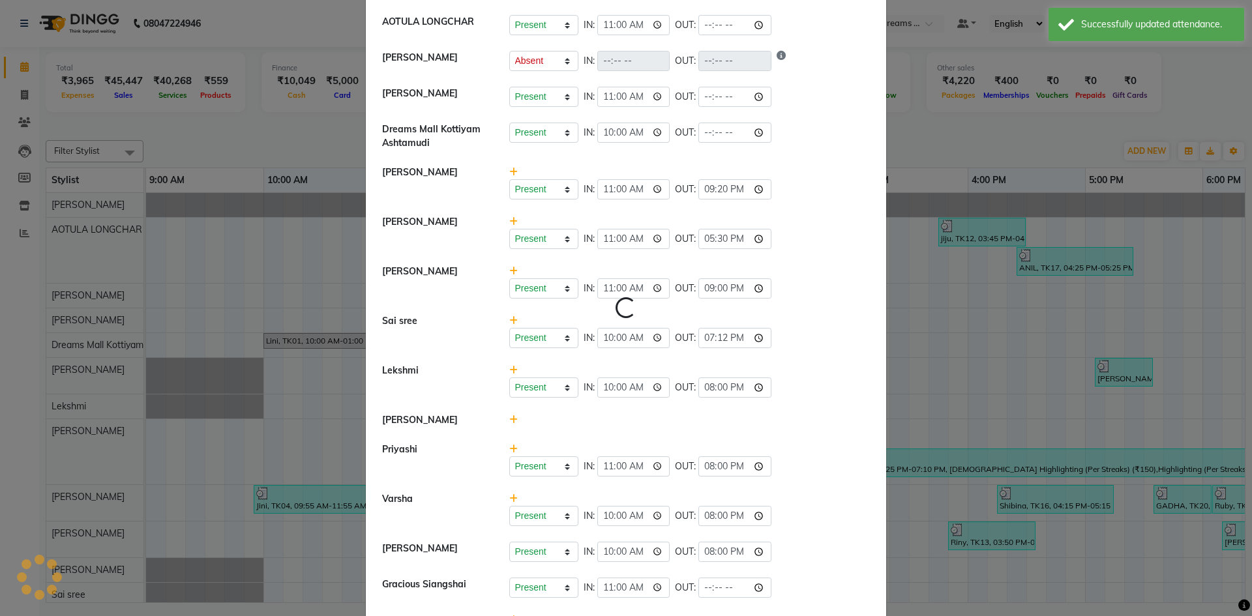
select select "A"
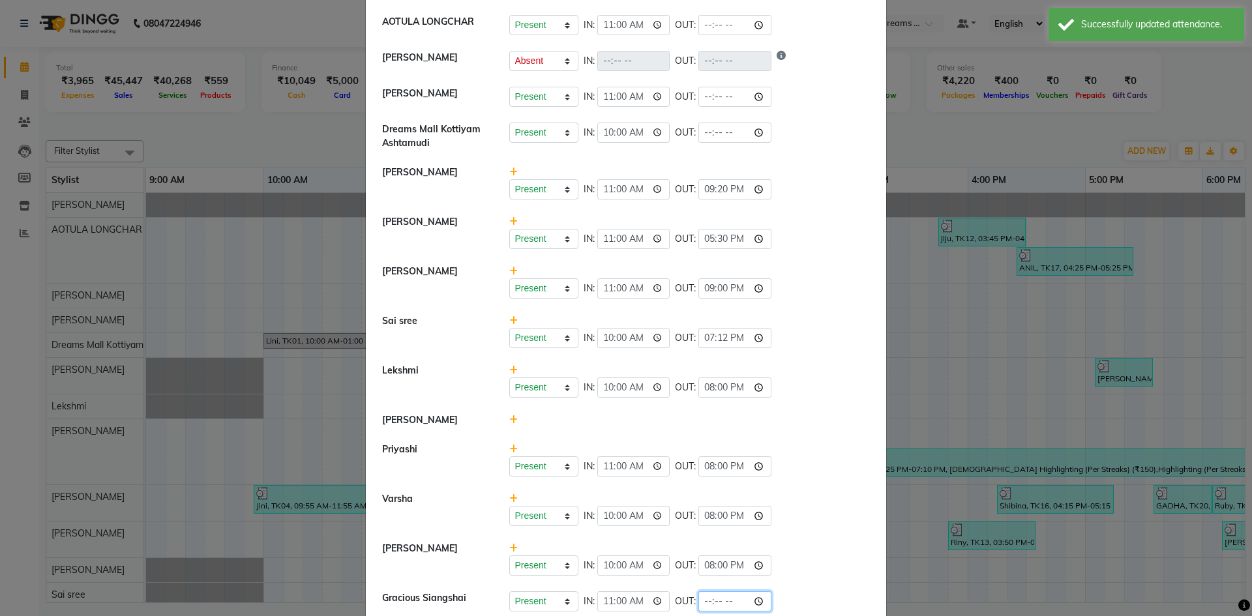
click at [706, 603] on input "time" at bounding box center [735, 602] width 73 height 20
type input "21:20"
click at [851, 513] on div "Present Absent Late Half Day Weekly Off IN: 10:00 OUT: 20:00" at bounding box center [689, 516] width 361 height 20
select select "A"
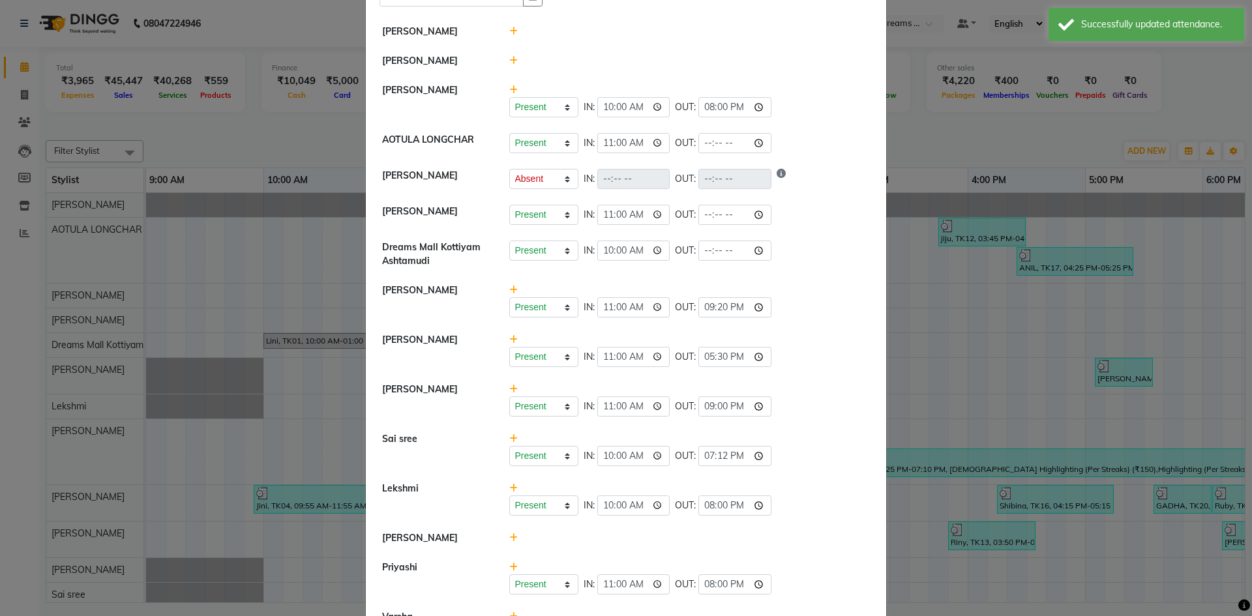
scroll to position [0, 0]
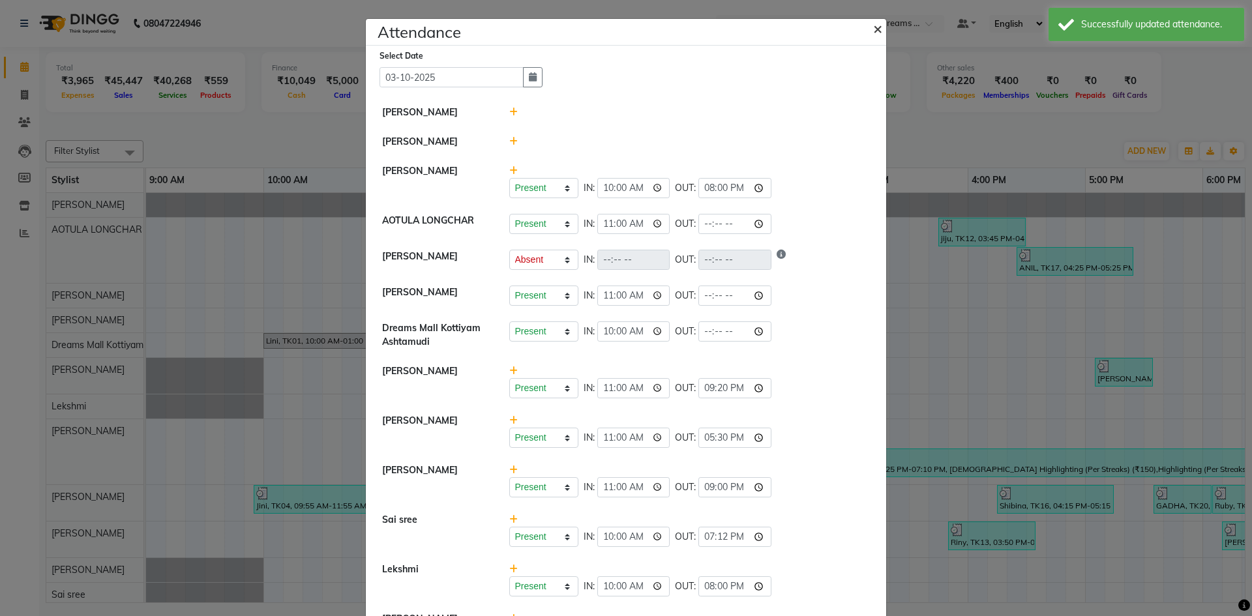
click at [865, 30] on button "×" at bounding box center [879, 28] width 33 height 37
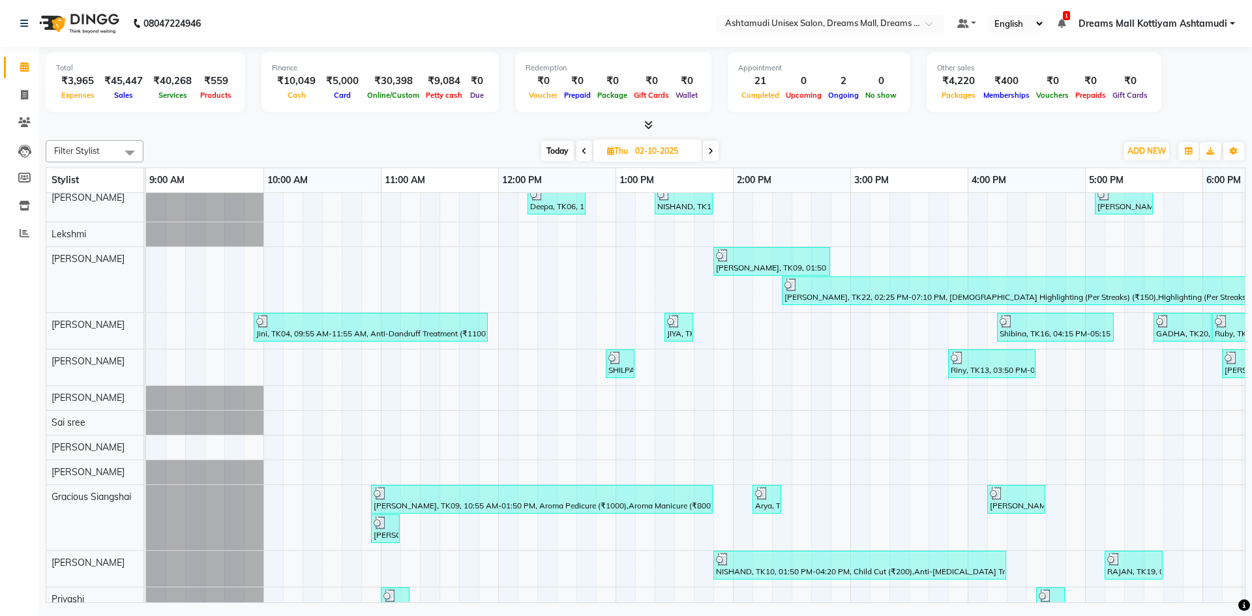
scroll to position [257, 0]
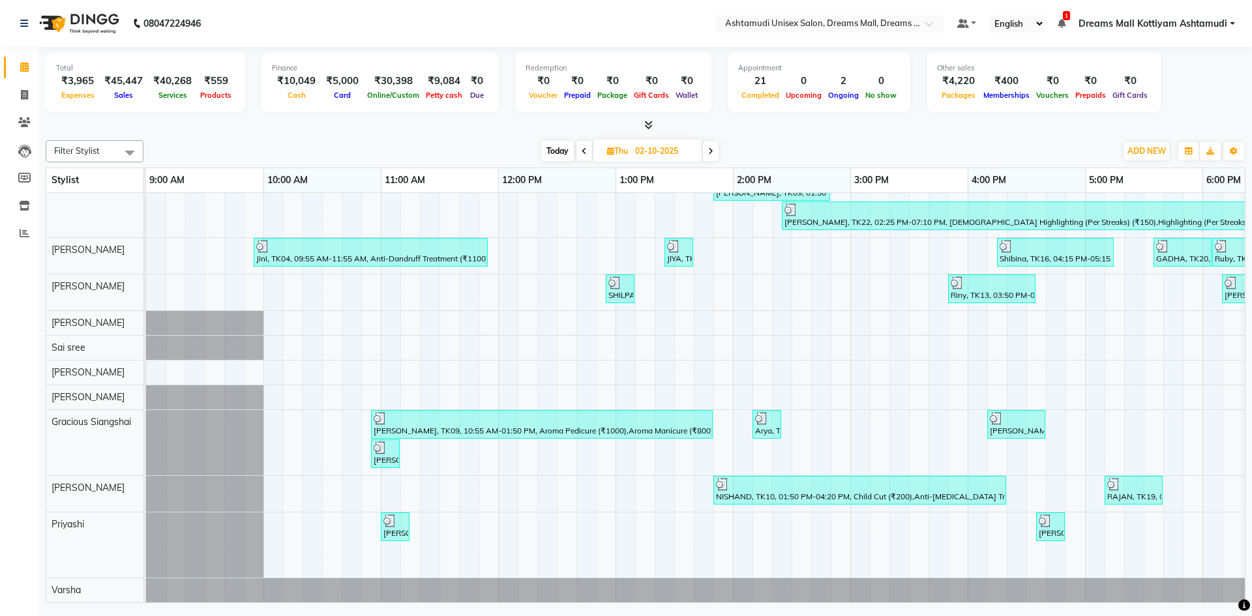
click at [562, 148] on span "Today" at bounding box center [557, 151] width 33 height 20
type input "03-10-2025"
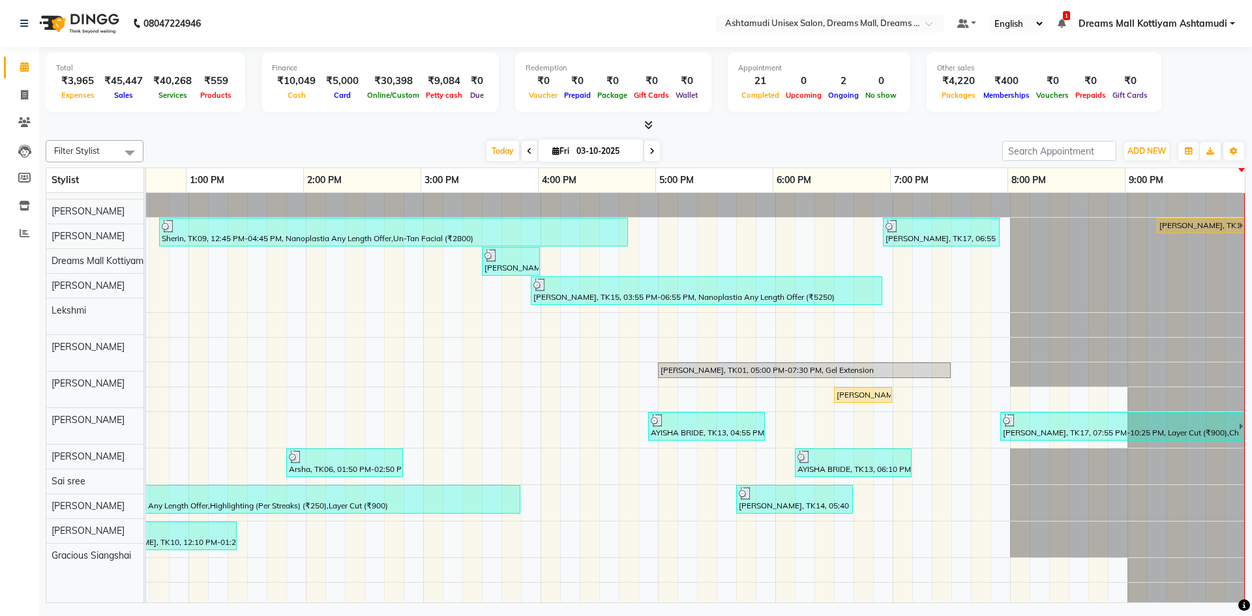
scroll to position [0, 0]
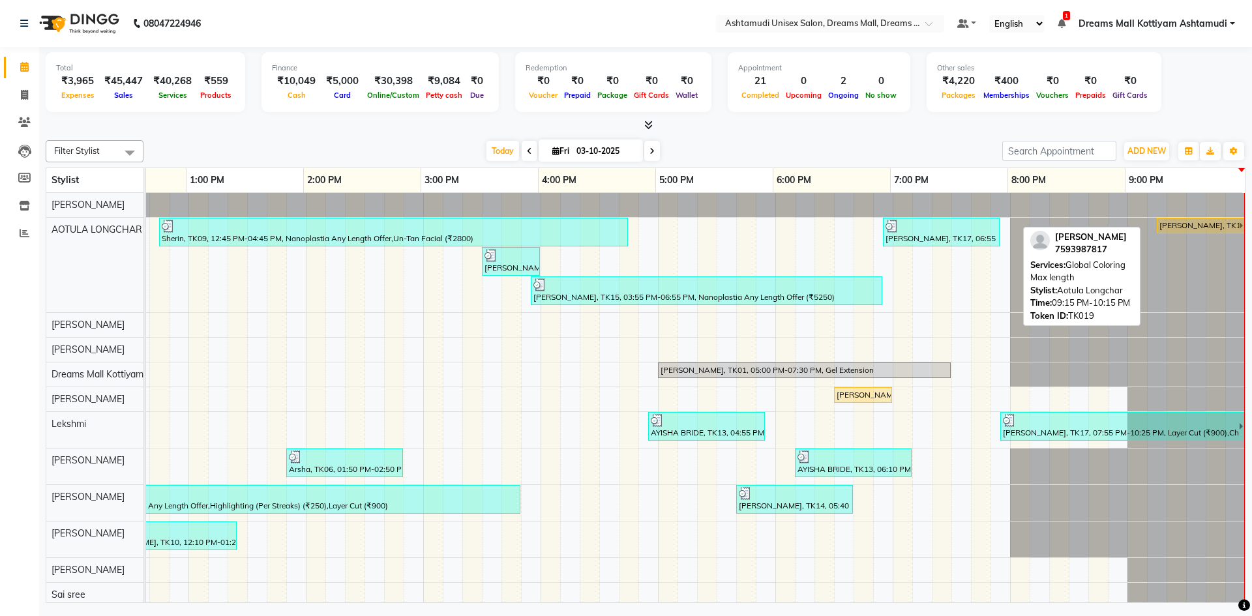
click at [1172, 227] on div "ABILA, TK19, 09:15 PM-10:15 PM, Global Coloring Max length" at bounding box center [1199, 226] width 81 height 12
select select "1"
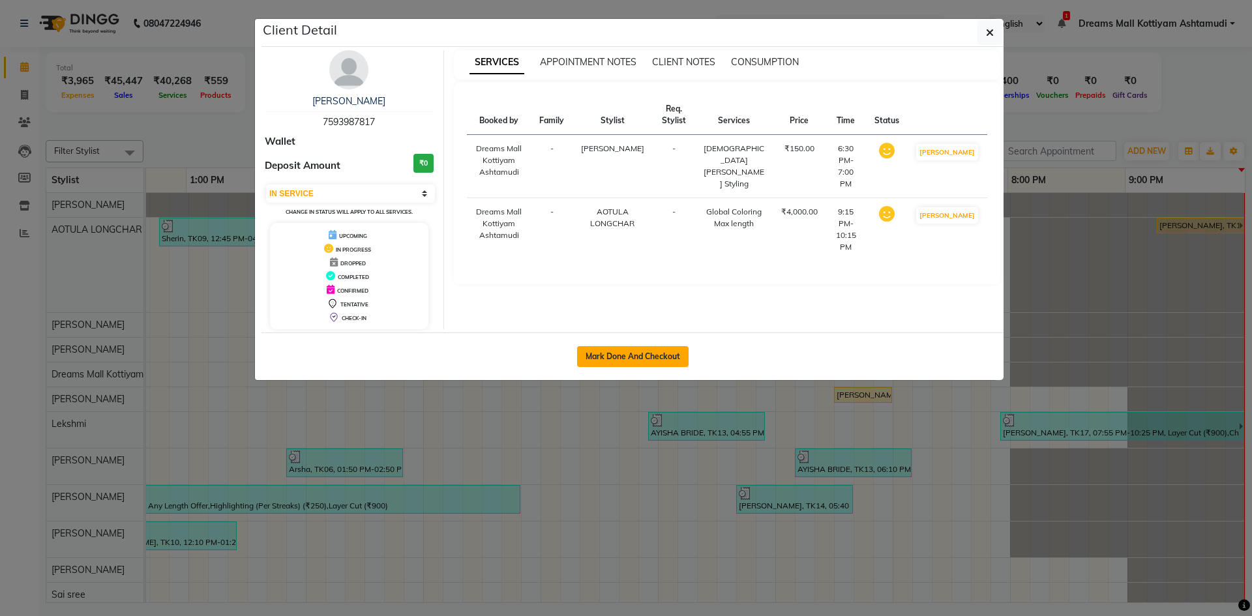
click at [664, 352] on button "Mark Done And Checkout" at bounding box center [633, 356] width 112 height 21
select select "7264"
select select "service"
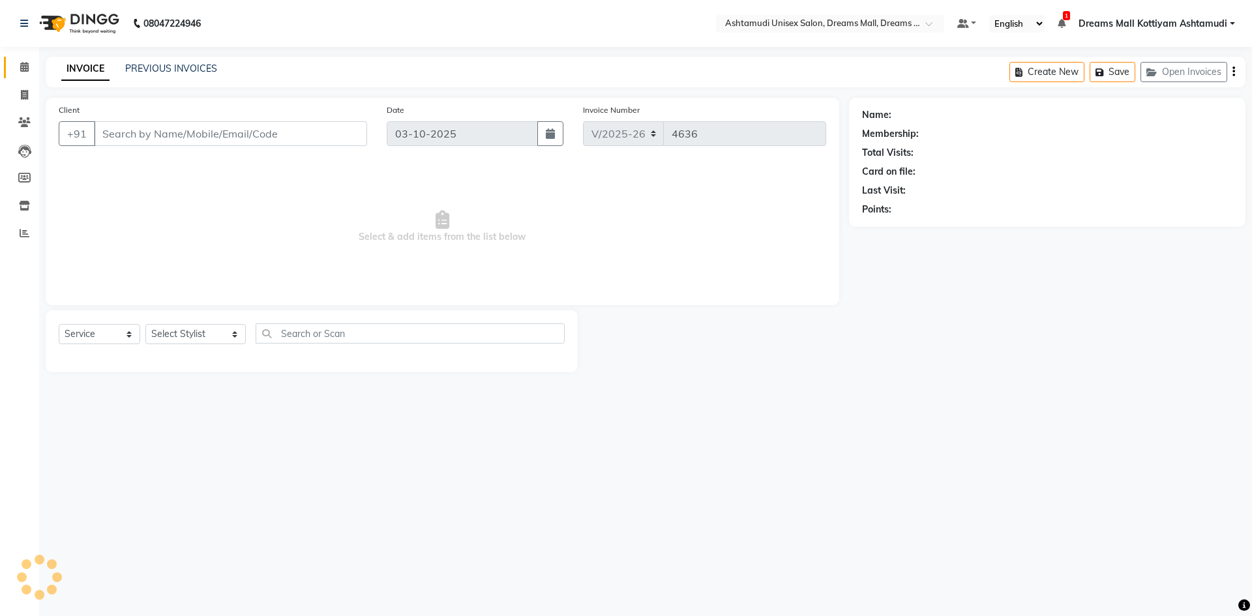
type input "7593987817"
select select "68167"
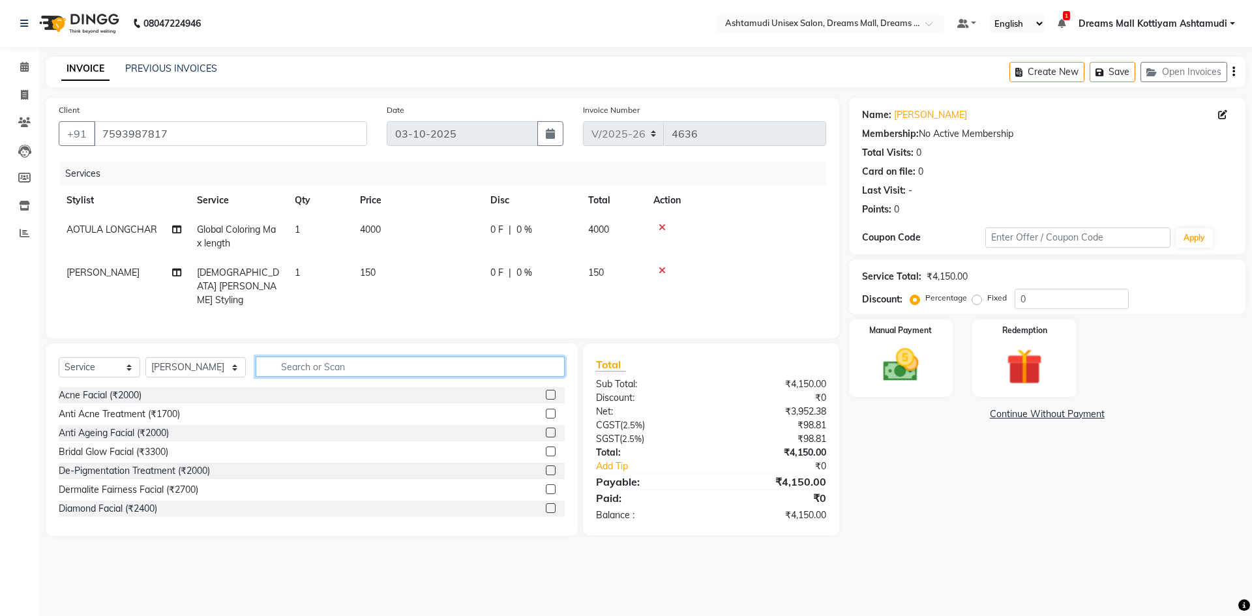
click at [344, 358] on input "text" at bounding box center [410, 367] width 309 height 20
type input "4"
click at [164, 361] on select "Select Stylist Adil ANJANA AOTULA LONGCHAR ARUN VASUDEV BIKI SARKI BINU SHERPA …" at bounding box center [195, 367] width 100 height 20
select select "62104"
click at [145, 357] on select "Select Stylist Adil ANJANA AOTULA LONGCHAR ARUN VASUDEV BIKI SARKI BINU SHERPA …" at bounding box center [195, 367] width 100 height 20
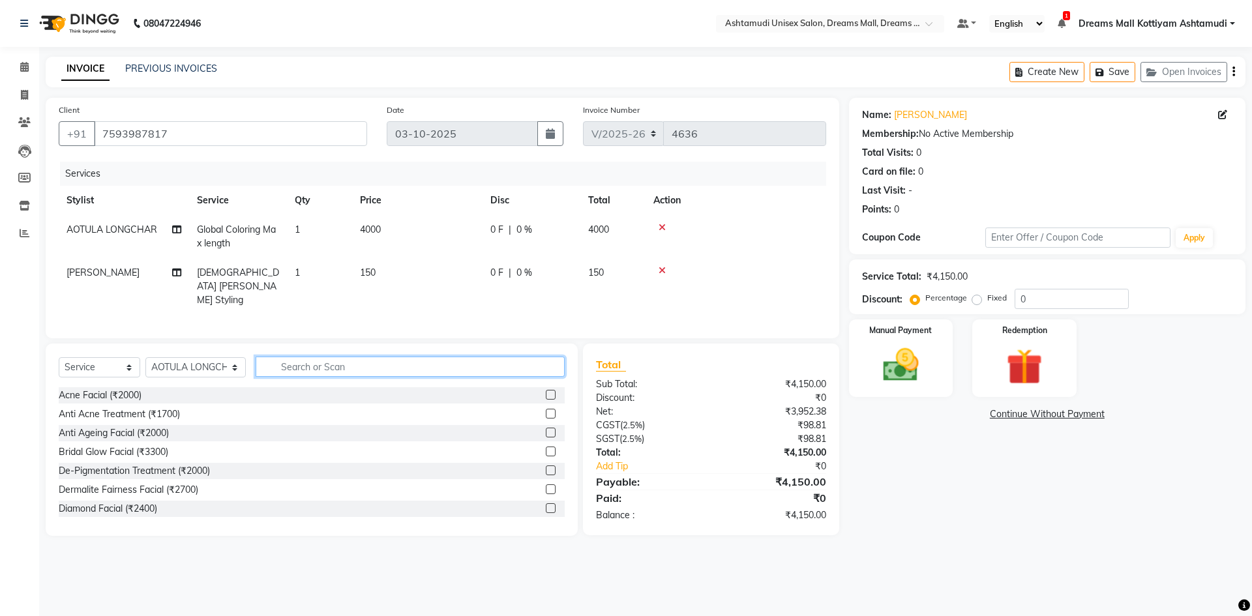
click at [357, 369] on input "text" at bounding box center [410, 367] width 309 height 20
type input "C"
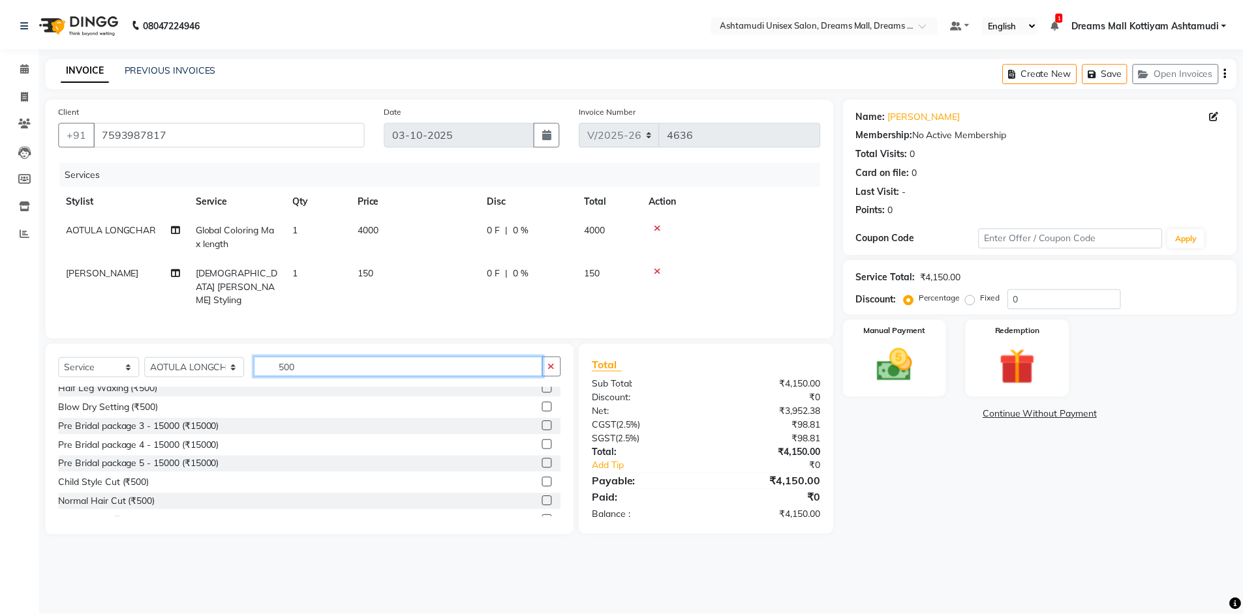
scroll to position [261, 0]
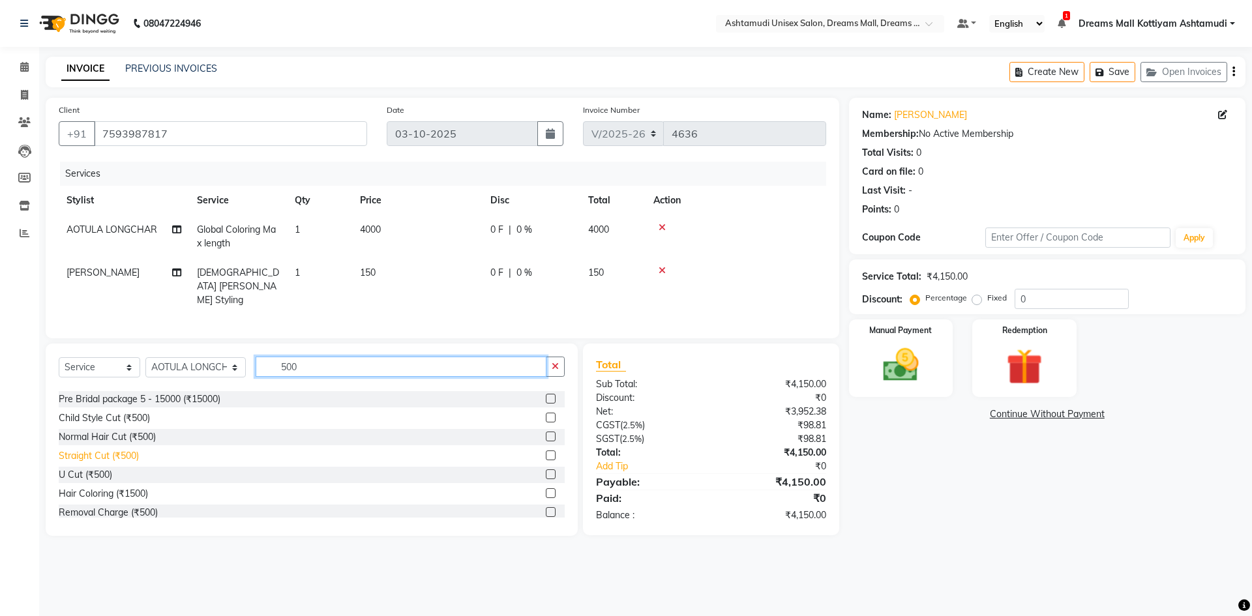
type input "500"
click at [117, 451] on div "Straight Cut (₹500)" at bounding box center [99, 456] width 80 height 14
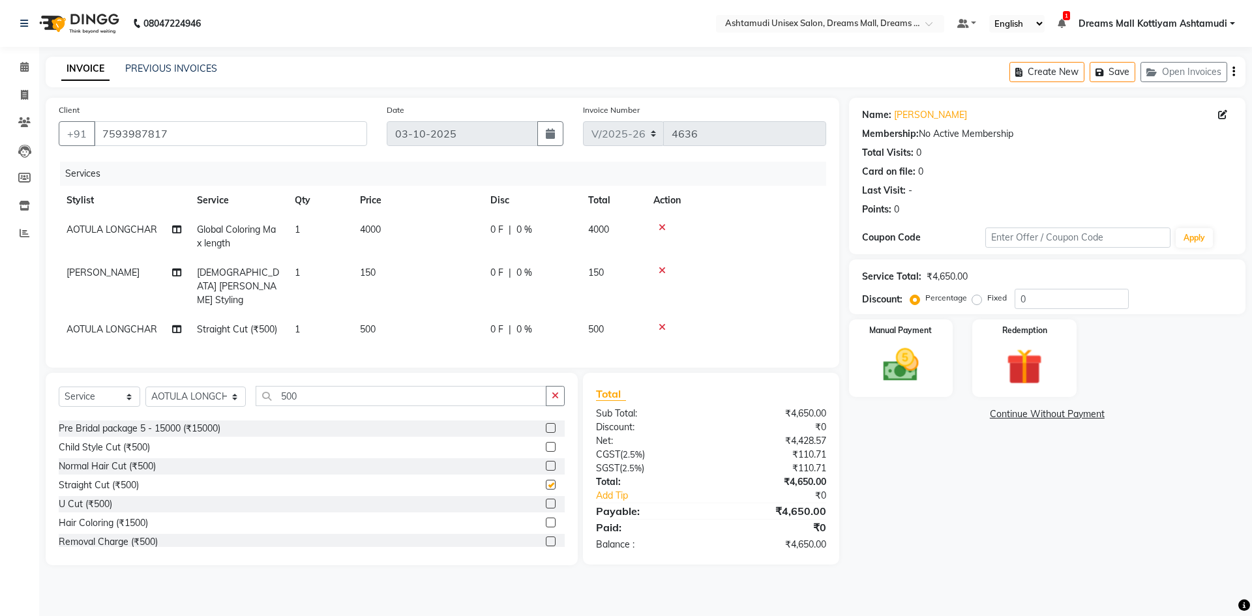
checkbox input "false"
click at [945, 367] on div "Manual Payment" at bounding box center [901, 358] width 108 height 80
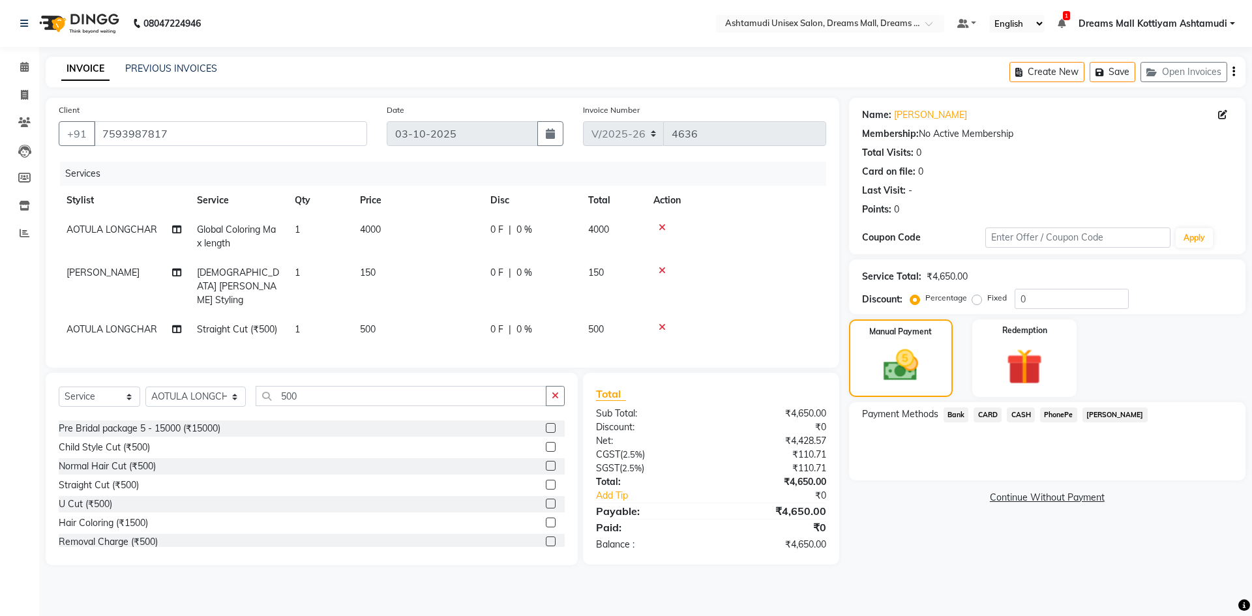
click at [1054, 417] on span "PhonePe" at bounding box center [1058, 415] width 37 height 15
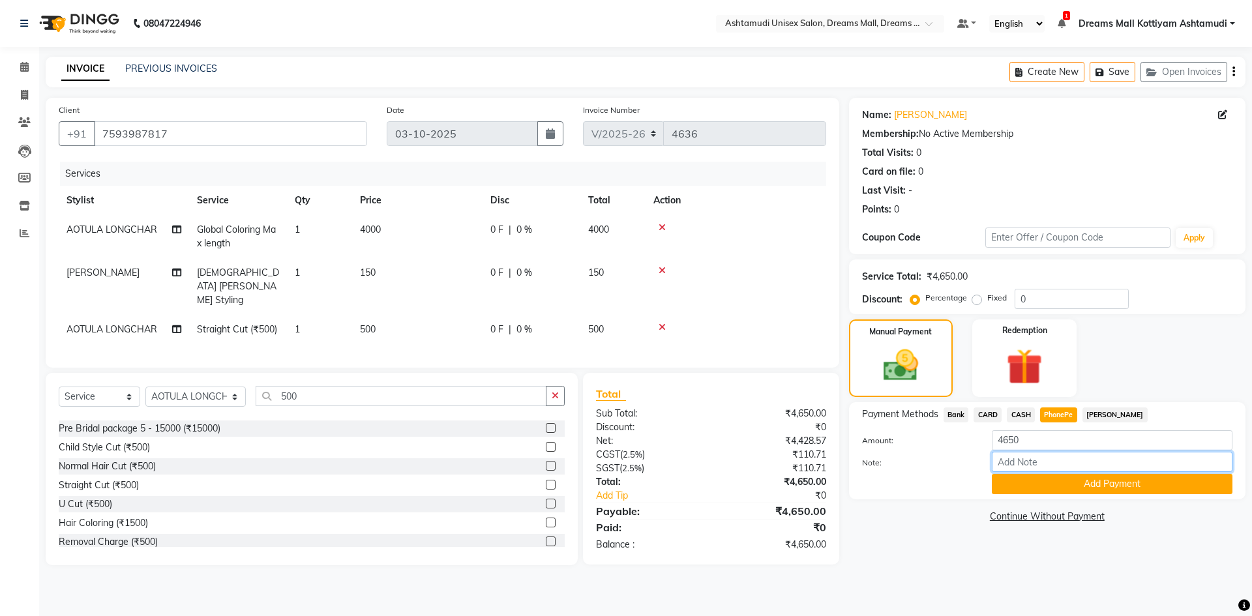
click at [1037, 460] on input "Note:" at bounding box center [1112, 462] width 241 height 20
type input "Arun"
click at [1061, 484] on button "Add Payment" at bounding box center [1112, 484] width 241 height 20
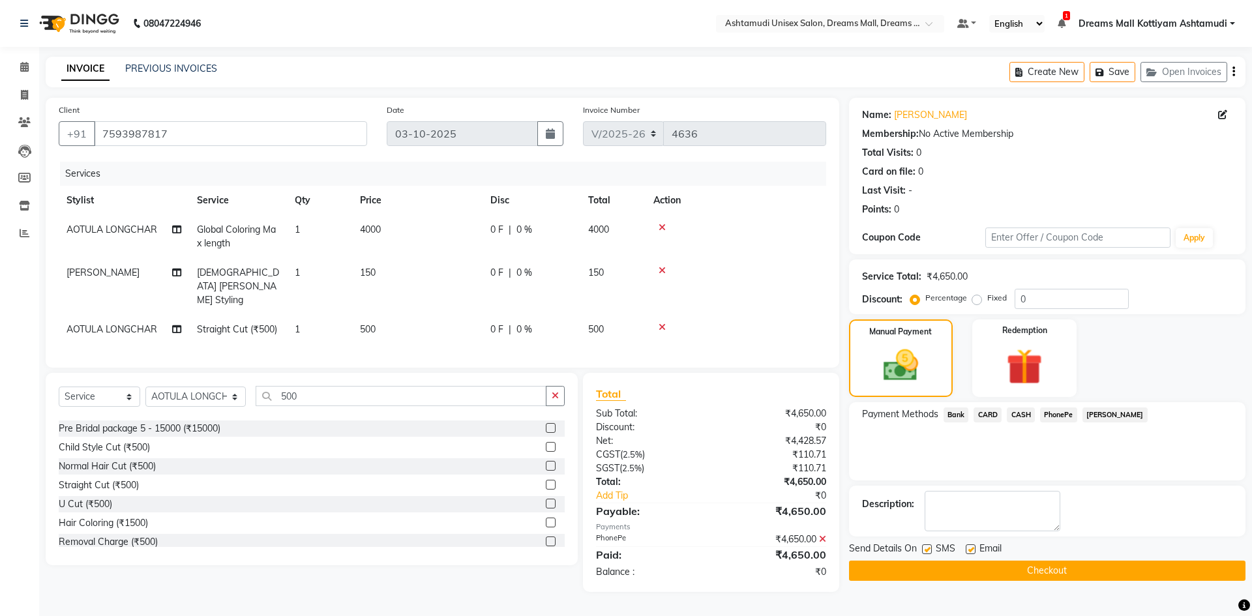
click at [823, 538] on icon at bounding box center [822, 539] width 7 height 9
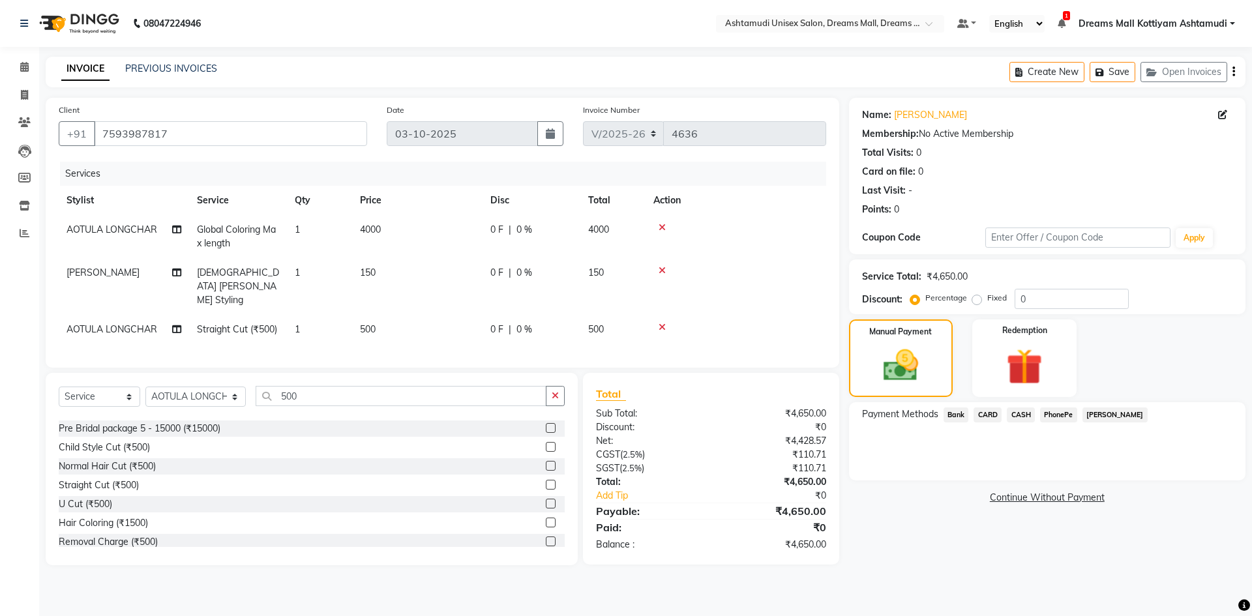
click at [1058, 417] on span "PhonePe" at bounding box center [1058, 415] width 37 height 15
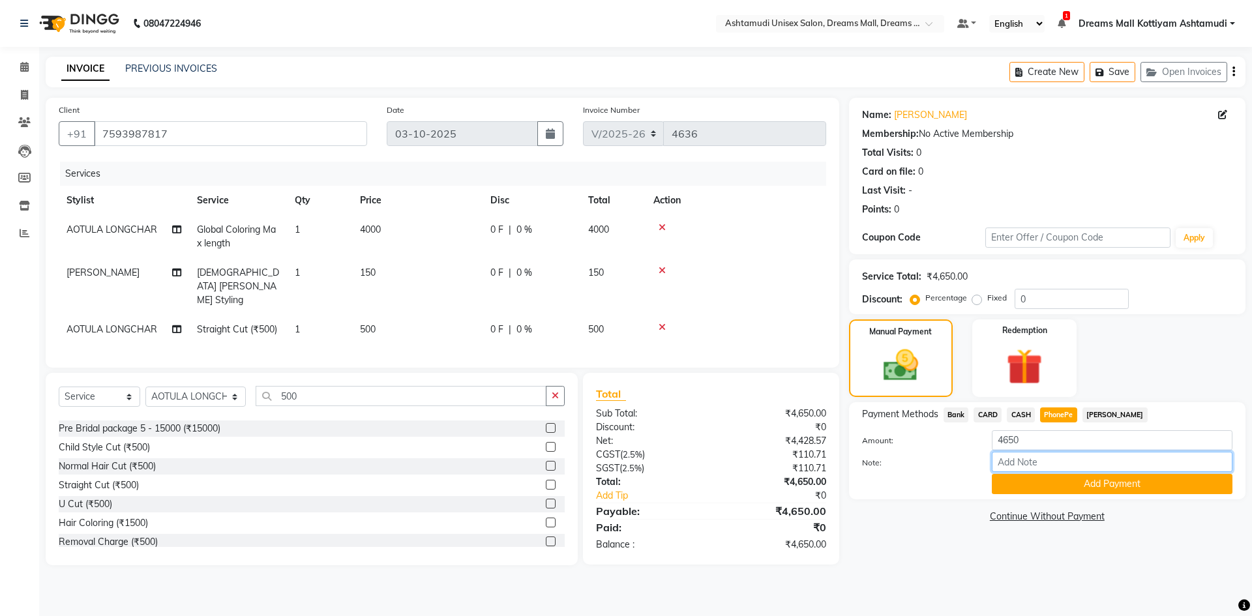
click at [1048, 463] on input "Note:" at bounding box center [1112, 462] width 241 height 20
type input "Arun"
click at [1112, 483] on button "Add Payment" at bounding box center [1112, 484] width 241 height 20
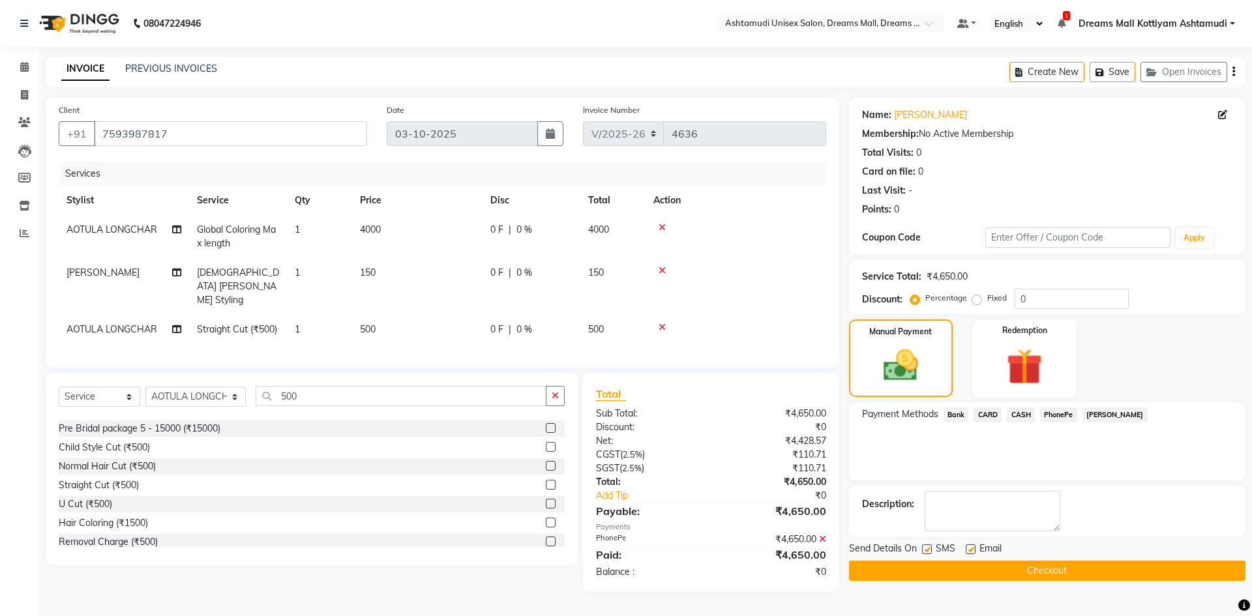
click at [1062, 574] on button "Checkout" at bounding box center [1047, 571] width 397 height 20
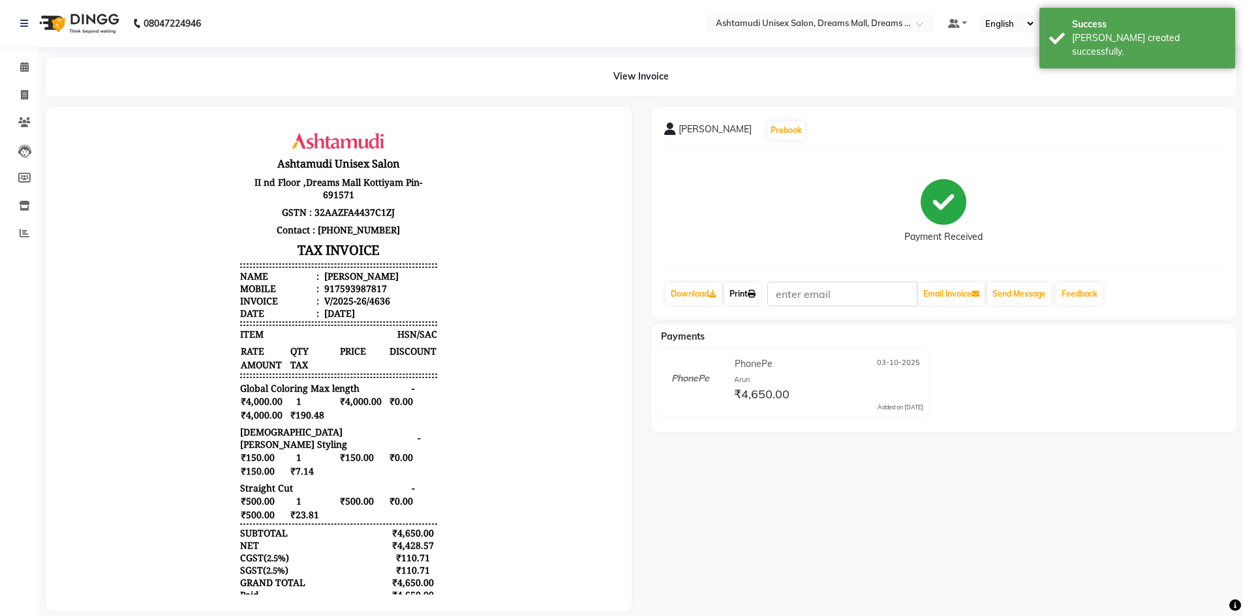
click at [741, 297] on link "Print" at bounding box center [742, 294] width 37 height 22
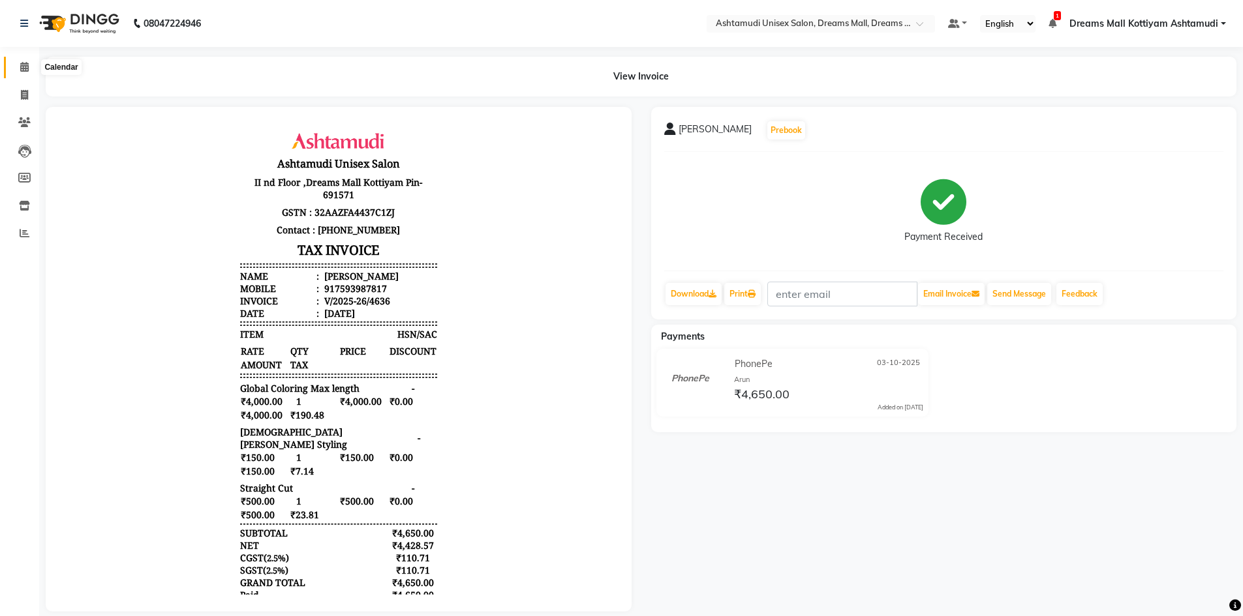
click at [22, 67] on icon at bounding box center [24, 67] width 8 height 10
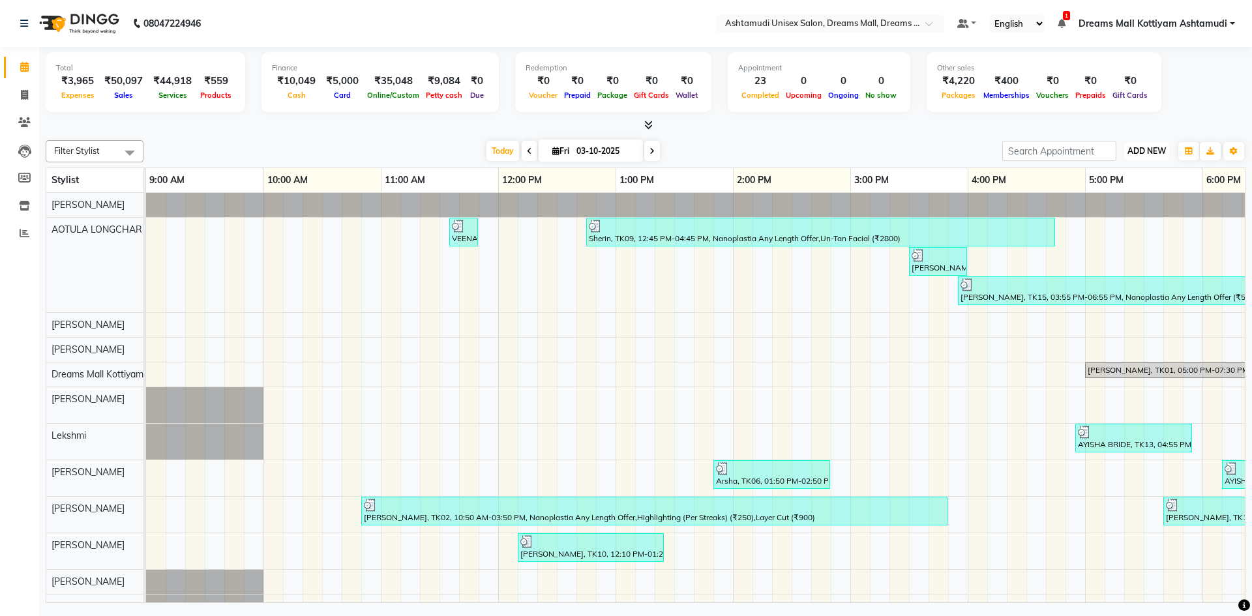
click at [1140, 144] on button "ADD NEW Toggle Dropdown" at bounding box center [1147, 151] width 45 height 18
click at [1113, 226] on link "Add Attendance" at bounding box center [1117, 227] width 103 height 17
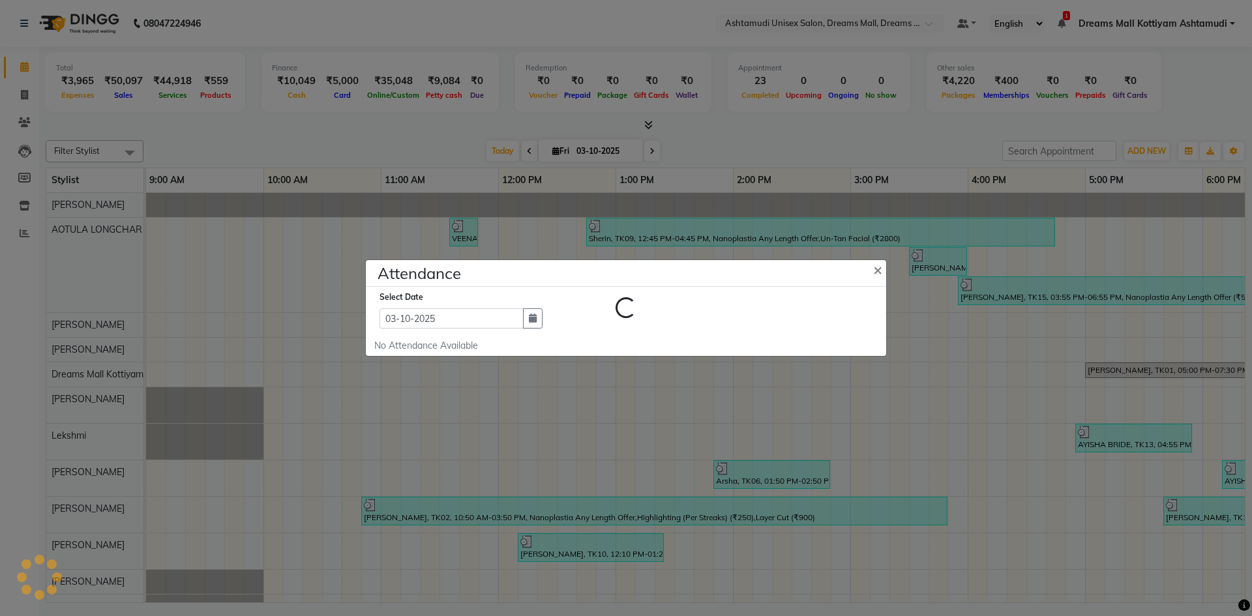
select select "A"
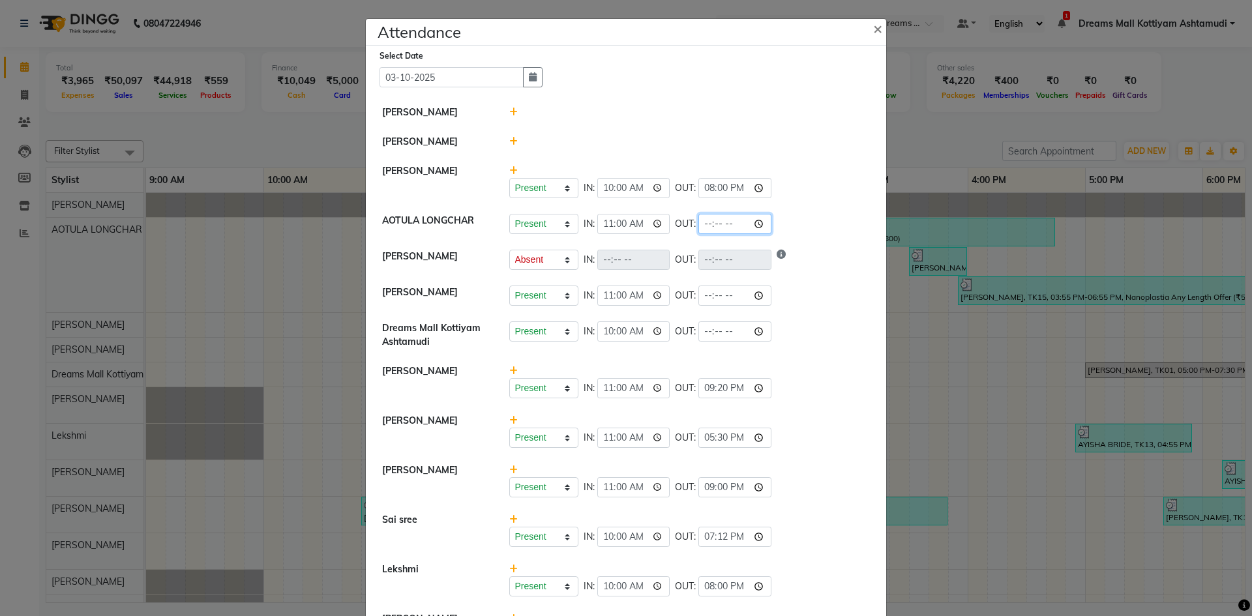
click at [764, 226] on input "time" at bounding box center [735, 224] width 73 height 20
type input "22:24"
click at [817, 203] on li "PHENGAM WANGSU Present Absent Late Half Day Weekly Off IN: 10:00 OUT: 20:00" at bounding box center [626, 182] width 514 height 50
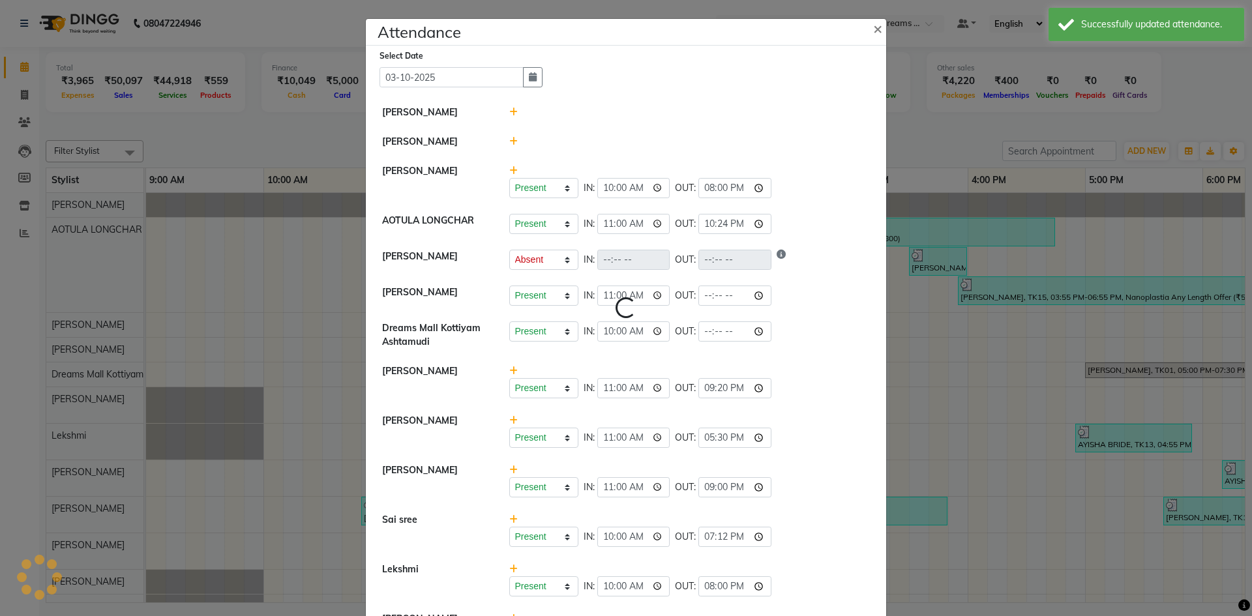
select select "A"
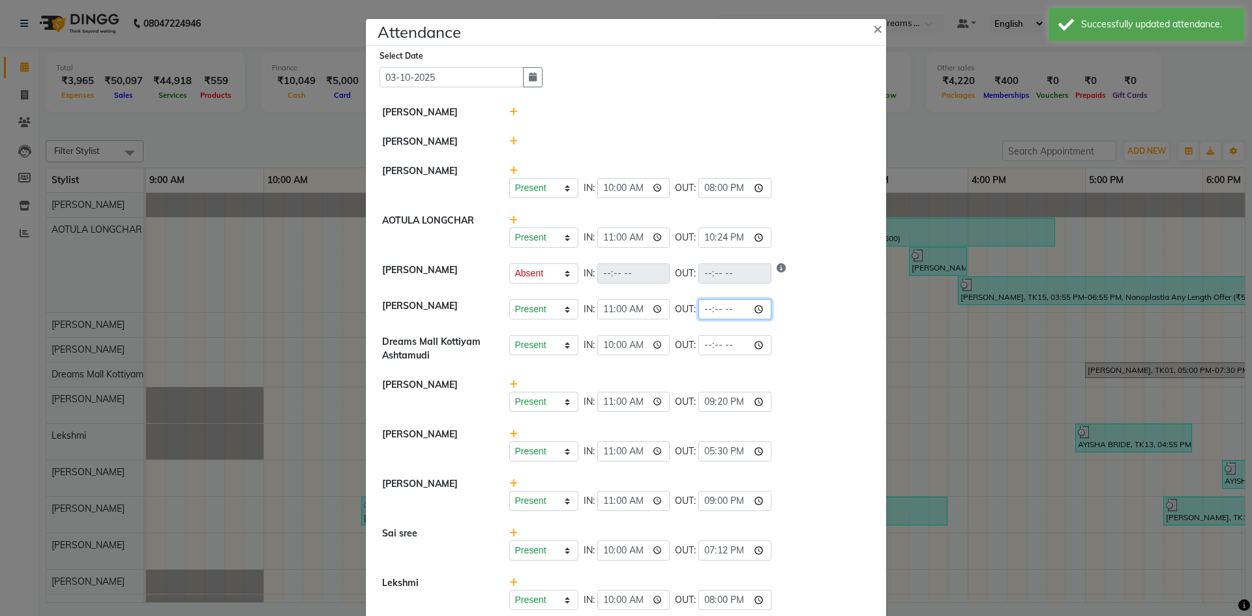
click at [761, 310] on input "time" at bounding box center [735, 309] width 73 height 20
type input "22:30"
drag, startPoint x: 821, startPoint y: 269, endPoint x: 813, endPoint y: 278, distance: 12.0
click at [822, 269] on div "Present Absent Late Half Day Weekly Off IN: OUT:" at bounding box center [689, 274] width 361 height 20
select select "A"
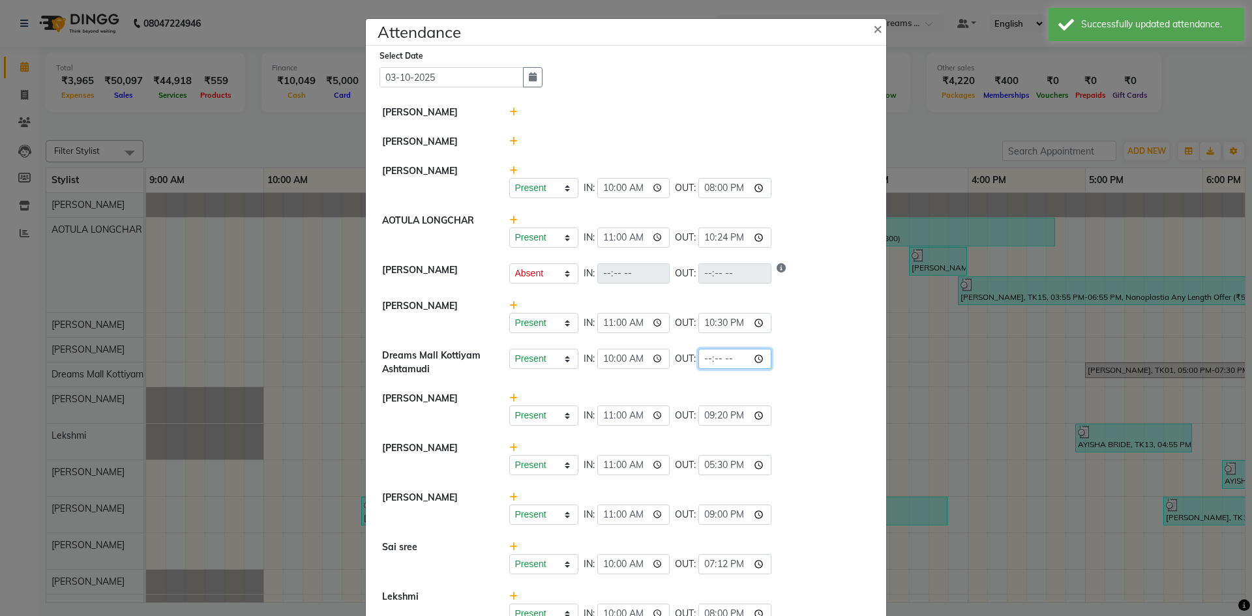
click at [760, 357] on input "time" at bounding box center [735, 359] width 73 height 20
type input "22:30"
click at [792, 312] on div "Present Absent Late Half Day Weekly Off IN: 11:00 OUT: 22:30" at bounding box center [690, 316] width 381 height 34
select select "A"
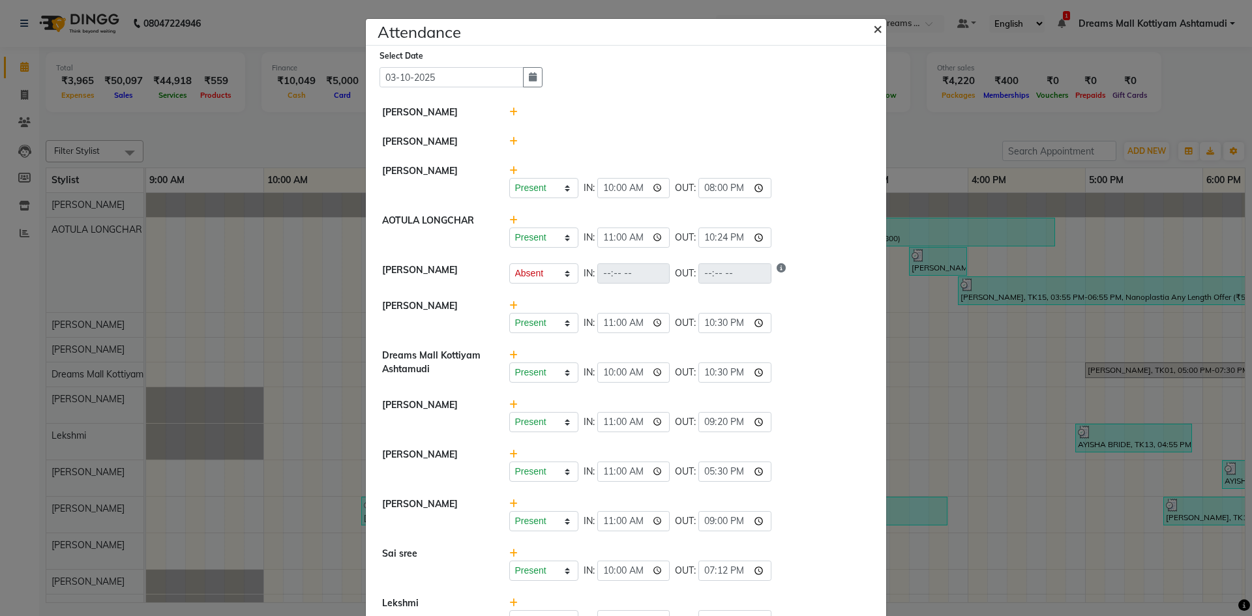
click at [877, 26] on span "×" at bounding box center [877, 28] width 9 height 20
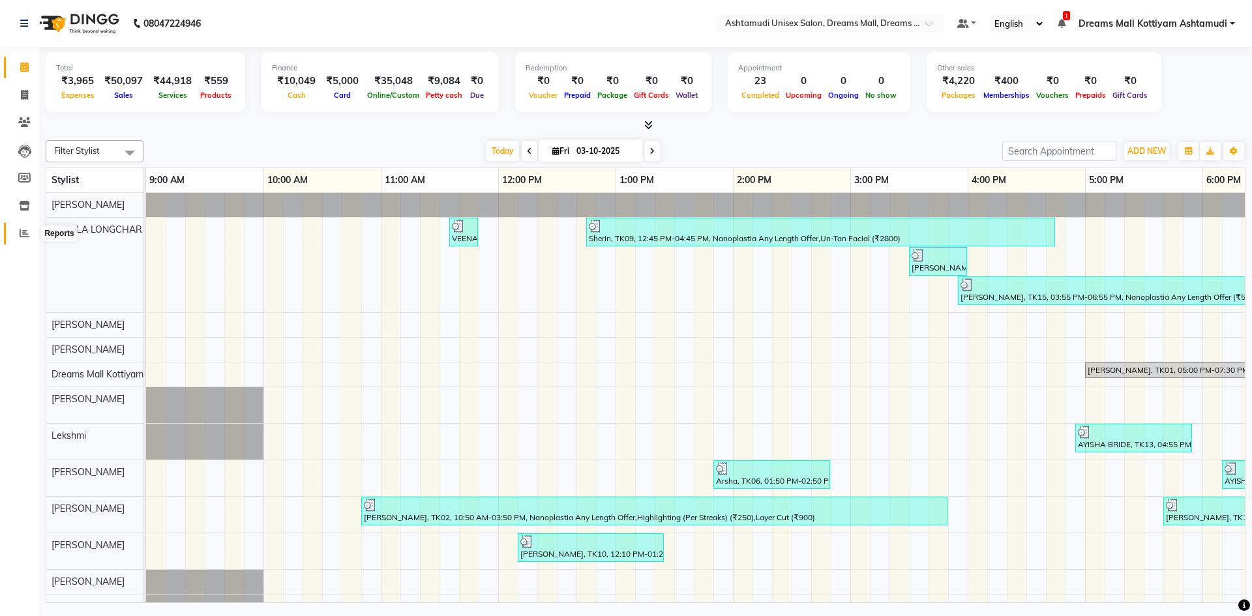
click at [26, 235] on icon at bounding box center [25, 233] width 10 height 10
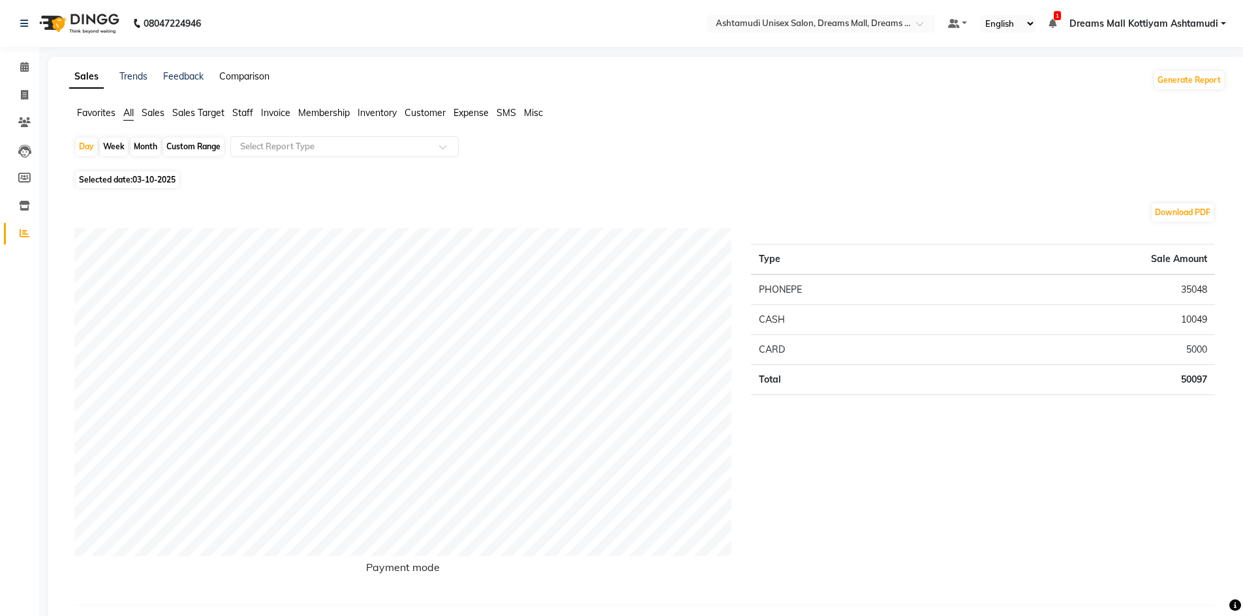
click at [251, 76] on link "Comparison" at bounding box center [244, 76] width 50 height 12
select select "single_date"
select select "single_date_dash"
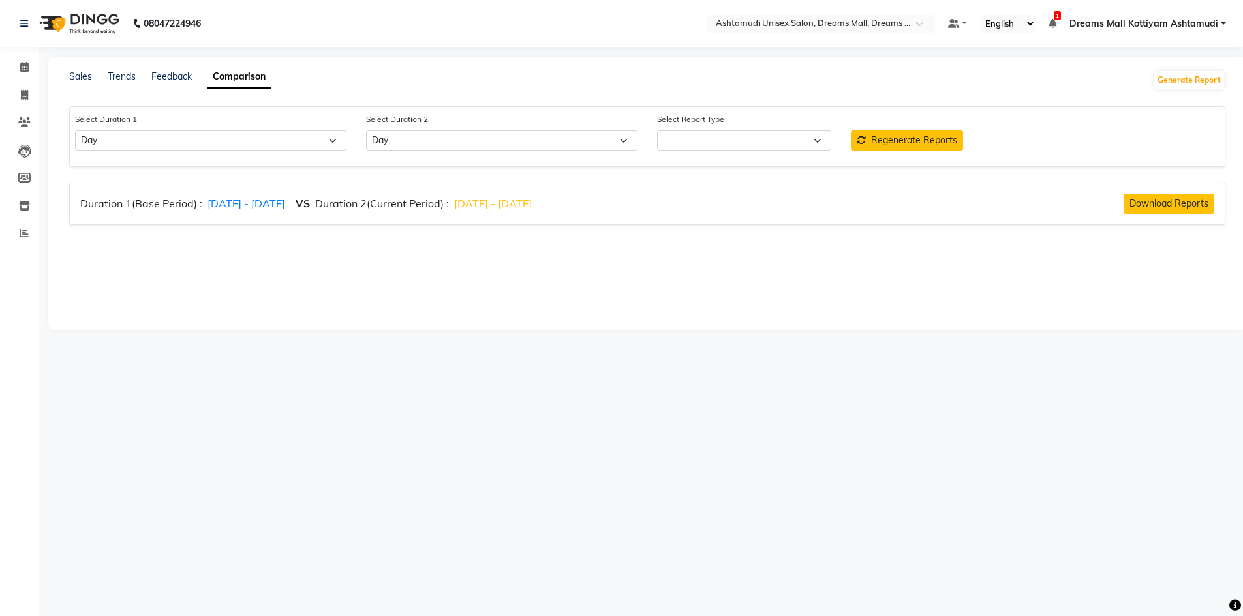
select select "comparison_report"
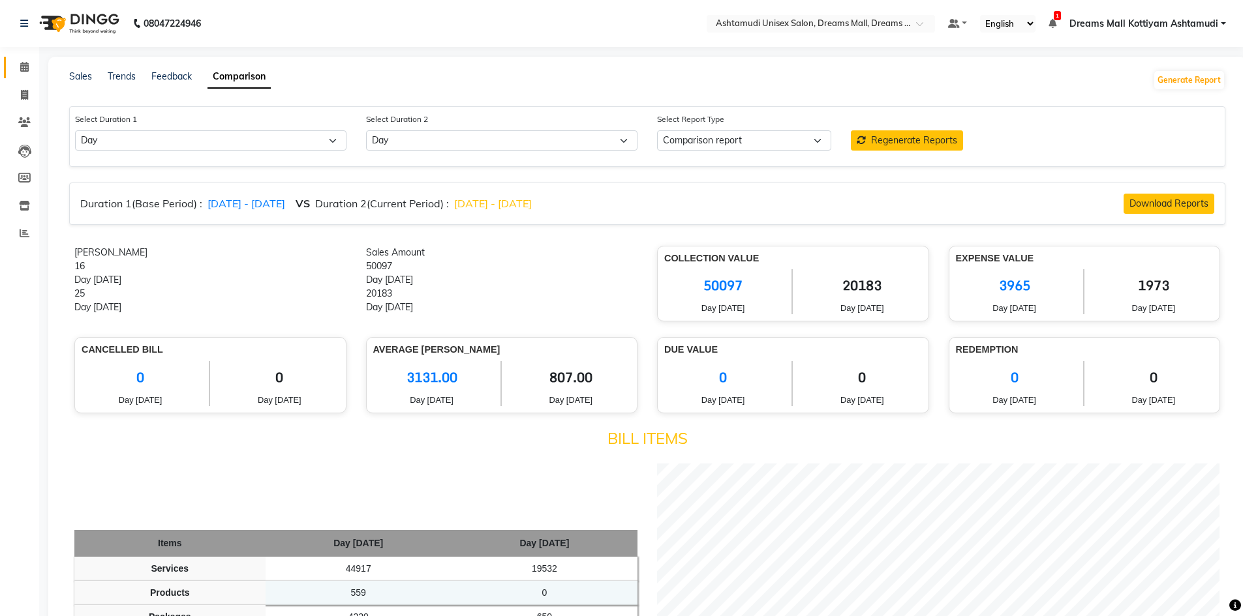
click at [26, 76] on link "Calendar" at bounding box center [19, 68] width 31 height 22
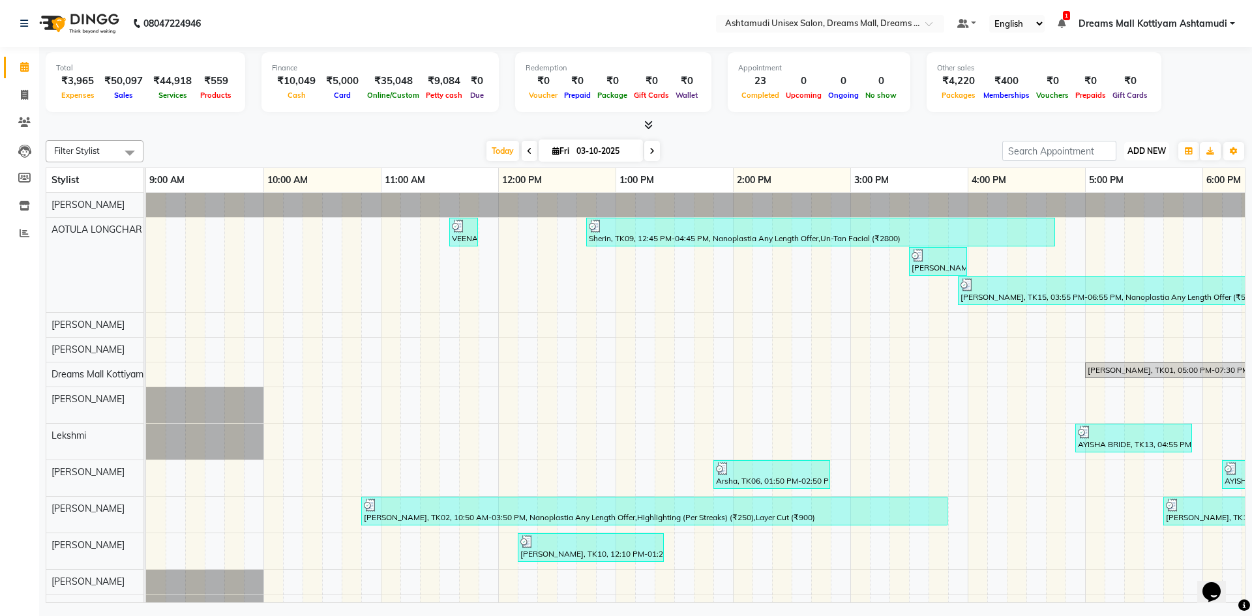
click at [1146, 153] on span "ADD NEW" at bounding box center [1147, 151] width 38 height 10
click at [1122, 224] on link "Add Attendance" at bounding box center [1117, 227] width 103 height 17
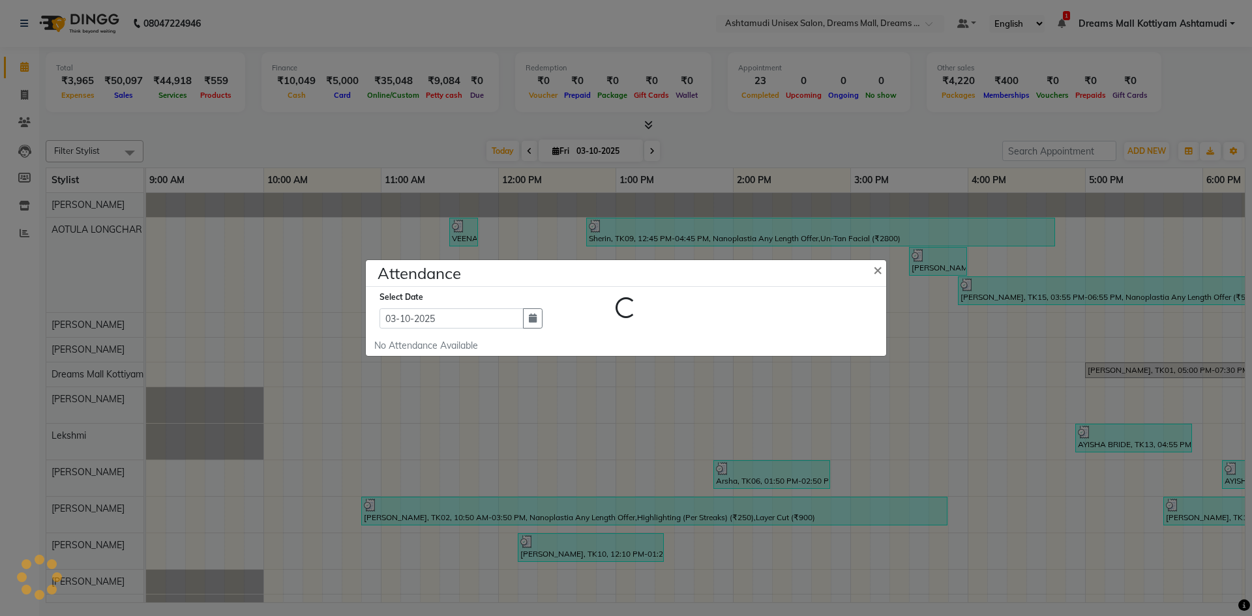
select select "A"
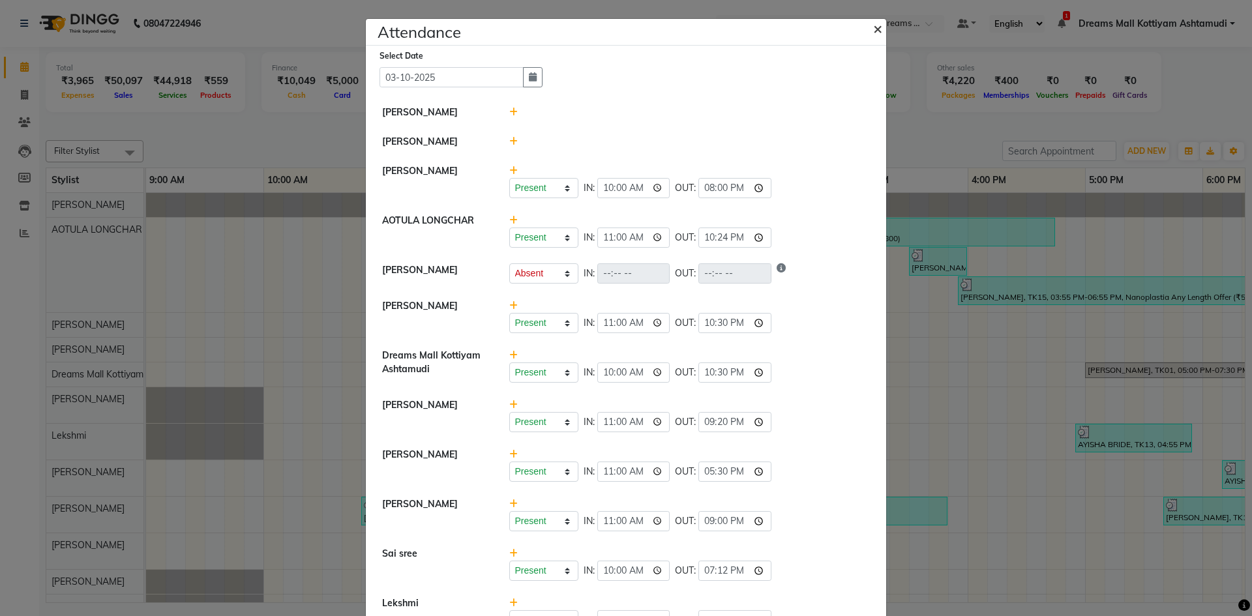
click at [868, 29] on button "×" at bounding box center [879, 28] width 33 height 37
